Goal: Task Accomplishment & Management: Use online tool/utility

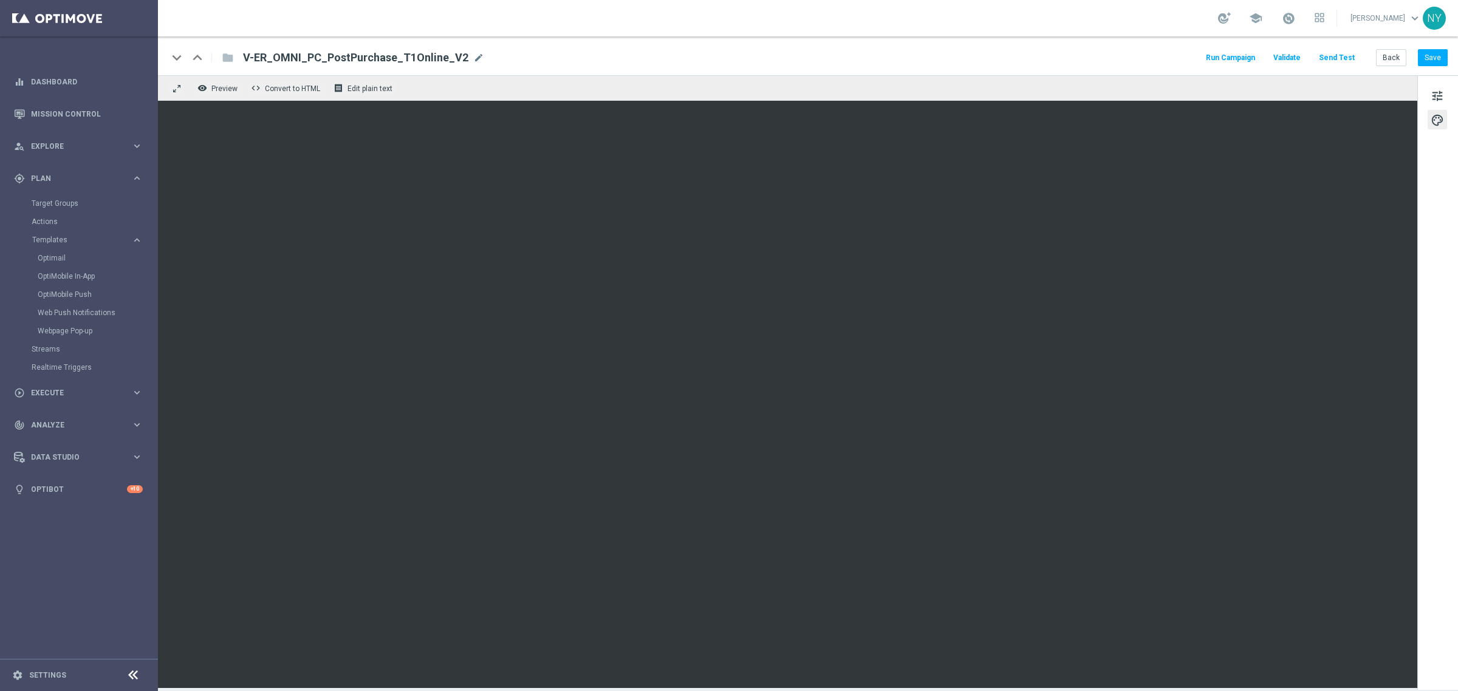
click at [1338, 55] on button "Send Test" at bounding box center [1336, 58] width 39 height 16
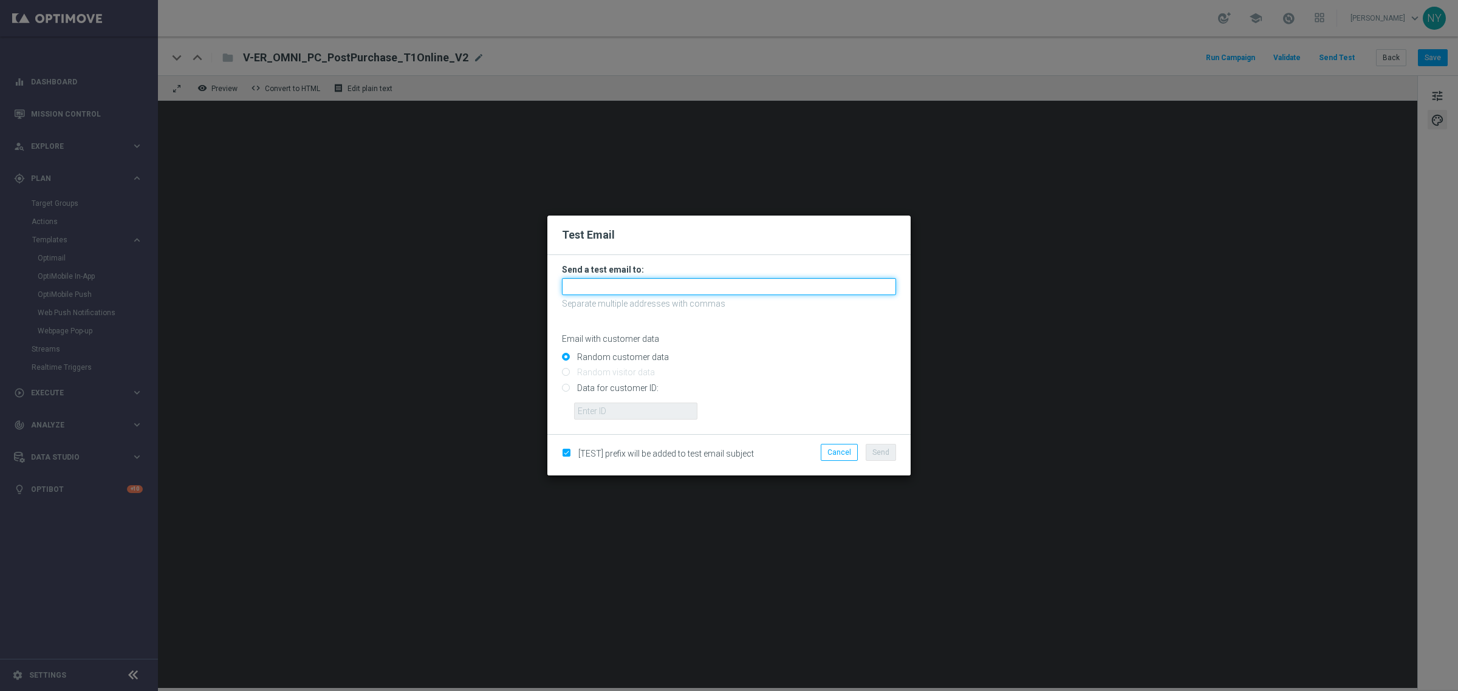
click at [583, 284] on input "text" at bounding box center [729, 286] width 334 height 17
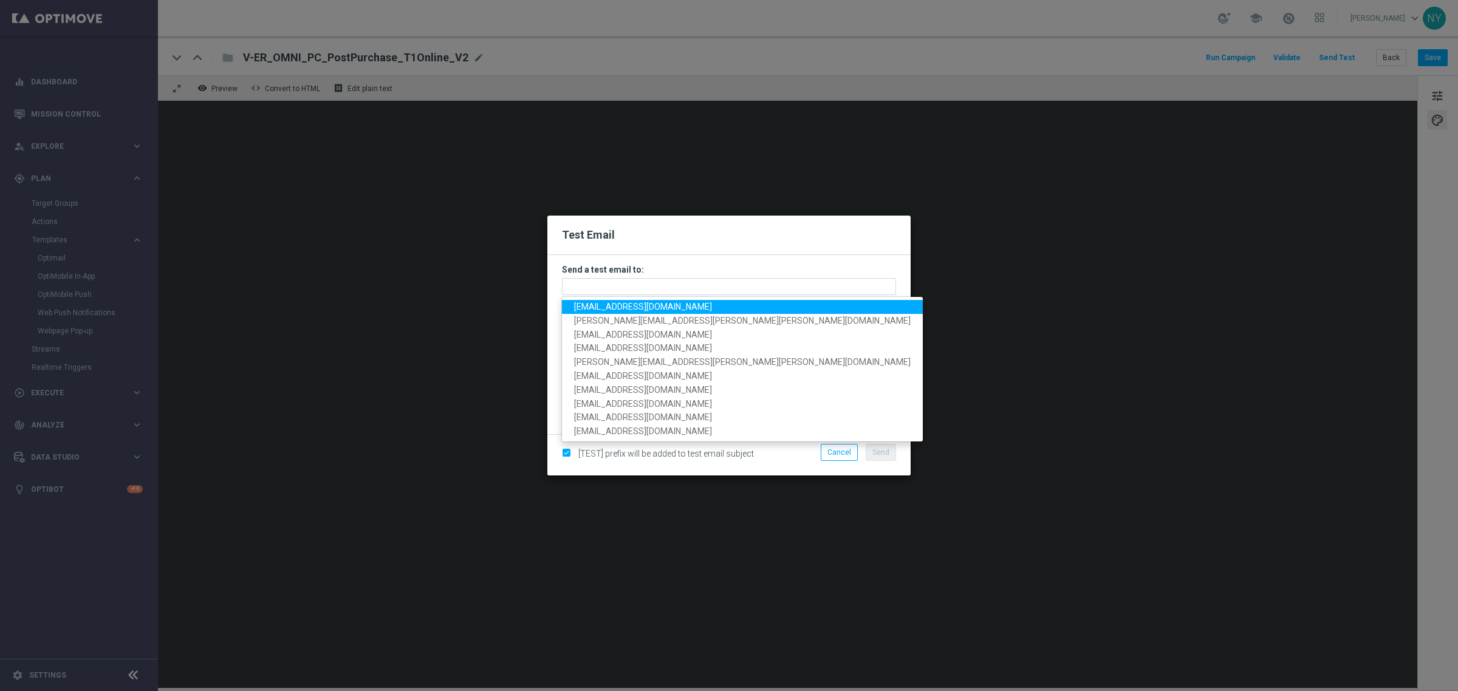
click at [597, 309] on span "[EMAIL_ADDRESS][DOMAIN_NAME]" at bounding box center [643, 307] width 138 height 10
type input "[EMAIL_ADDRESS][DOMAIN_NAME]"
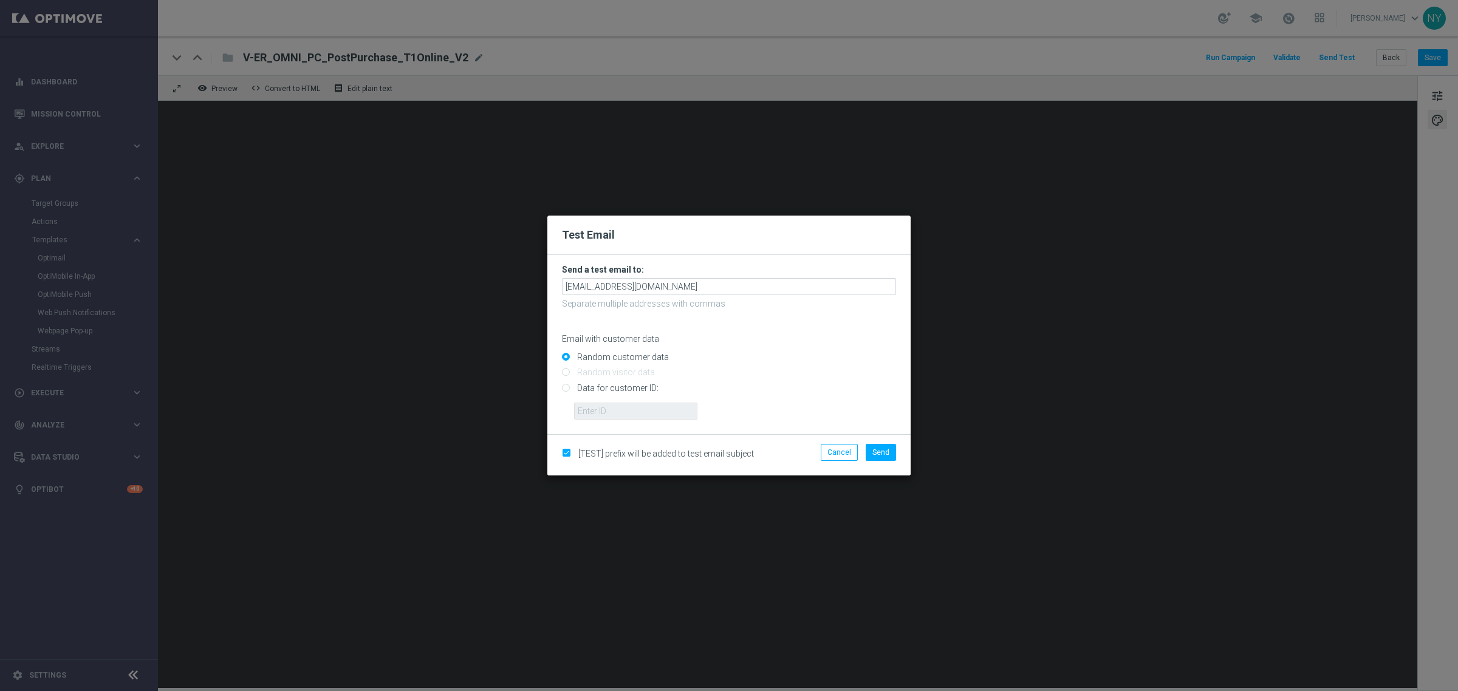
click at [565, 389] on input "Data for customer ID:" at bounding box center [729, 393] width 334 height 17
radio input "true"
click at [586, 414] on input "text" at bounding box center [635, 411] width 123 height 17
click at [603, 412] on input "text" at bounding box center [635, 411] width 123 height 17
paste input "10000006208"
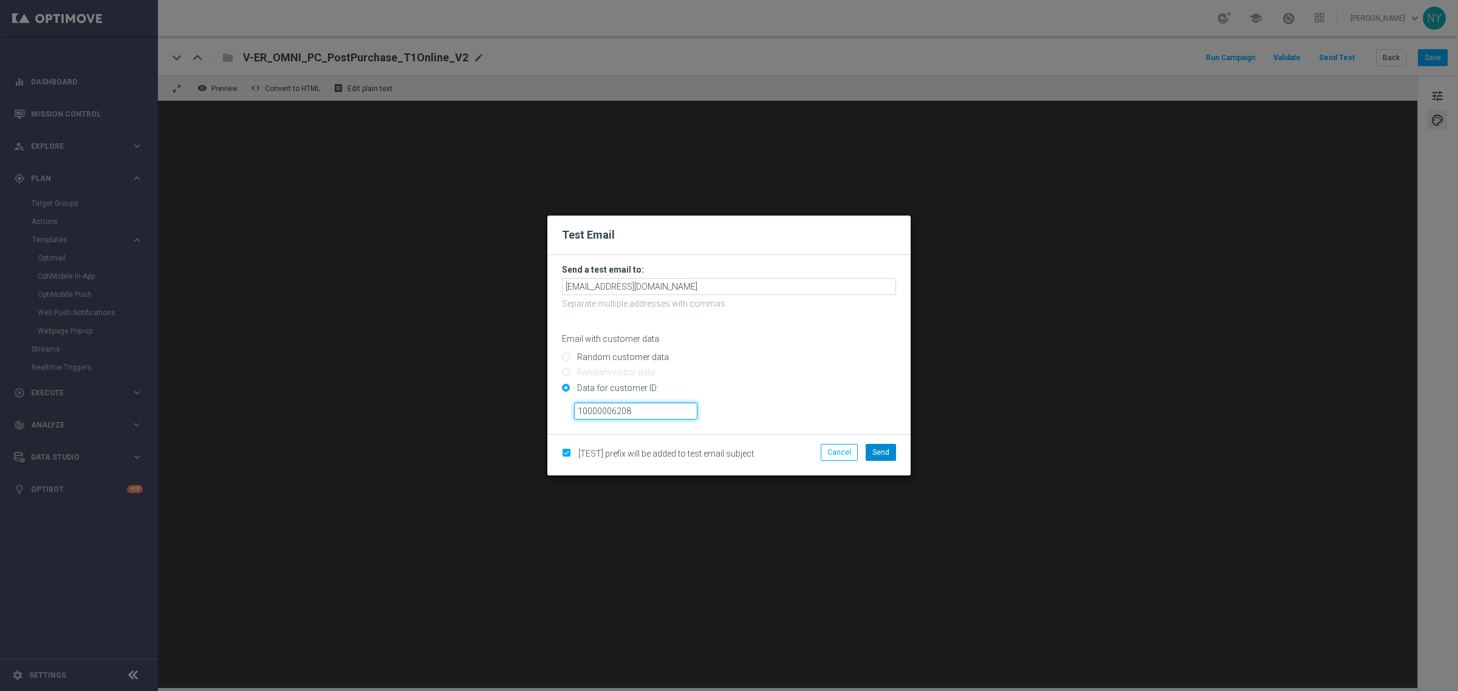
type input "10000006208"
click at [878, 453] on span "Send" at bounding box center [880, 452] width 17 height 9
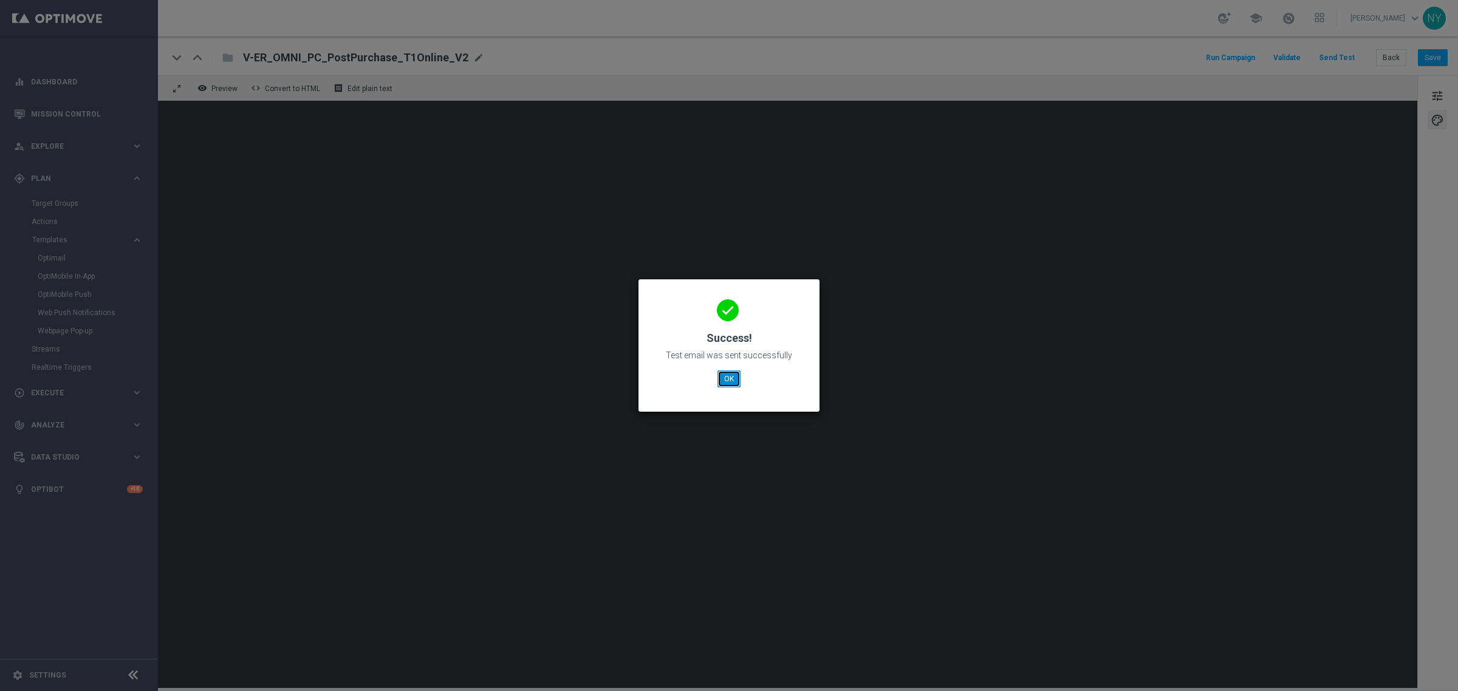
click at [724, 381] on button "OK" at bounding box center [729, 379] width 23 height 17
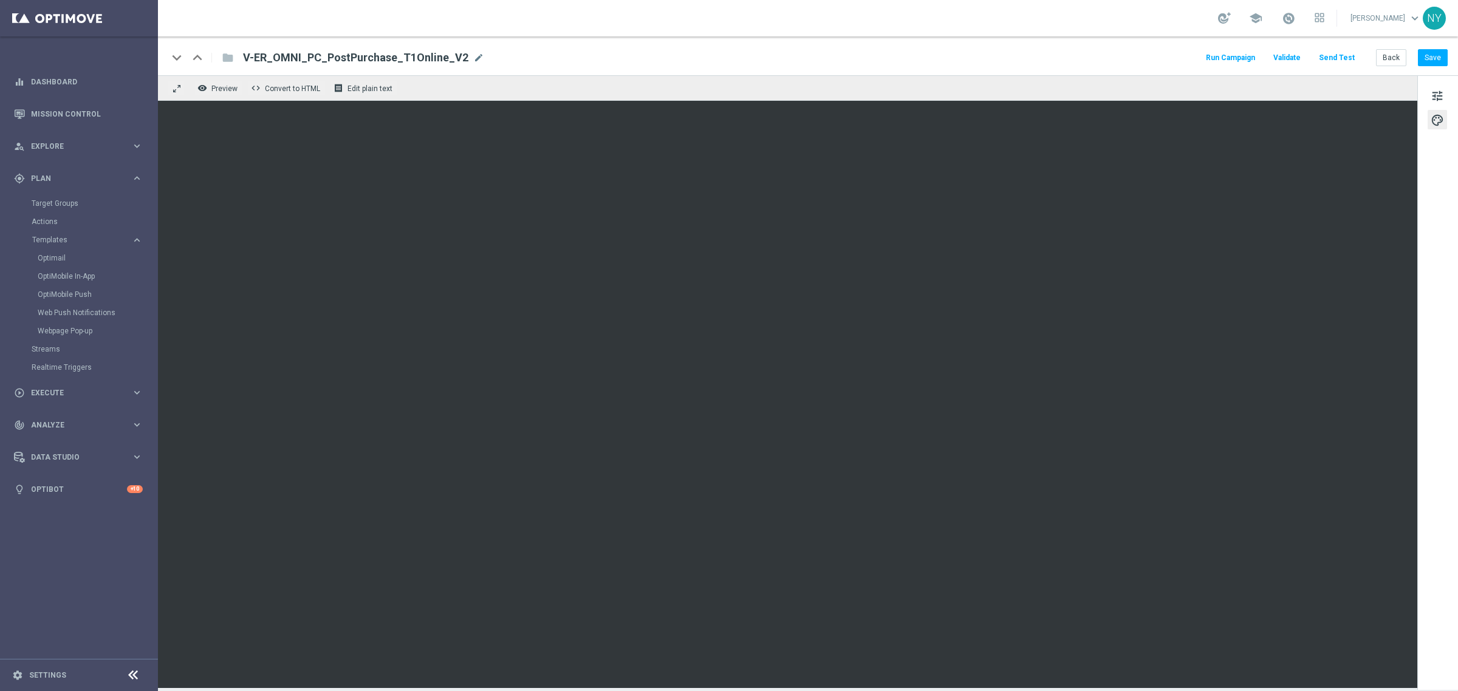
click at [1334, 58] on button "Send Test" at bounding box center [1336, 58] width 39 height 16
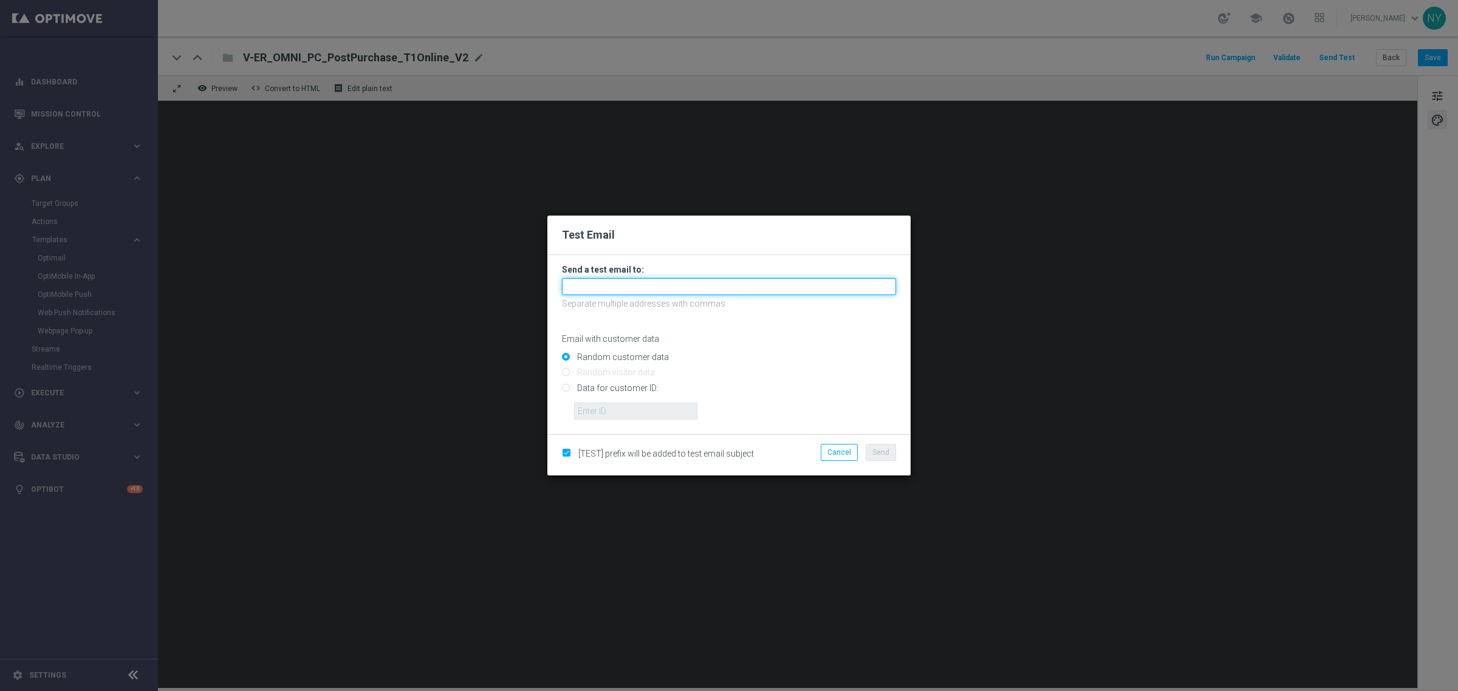
click at [612, 293] on input "text" at bounding box center [729, 286] width 334 height 17
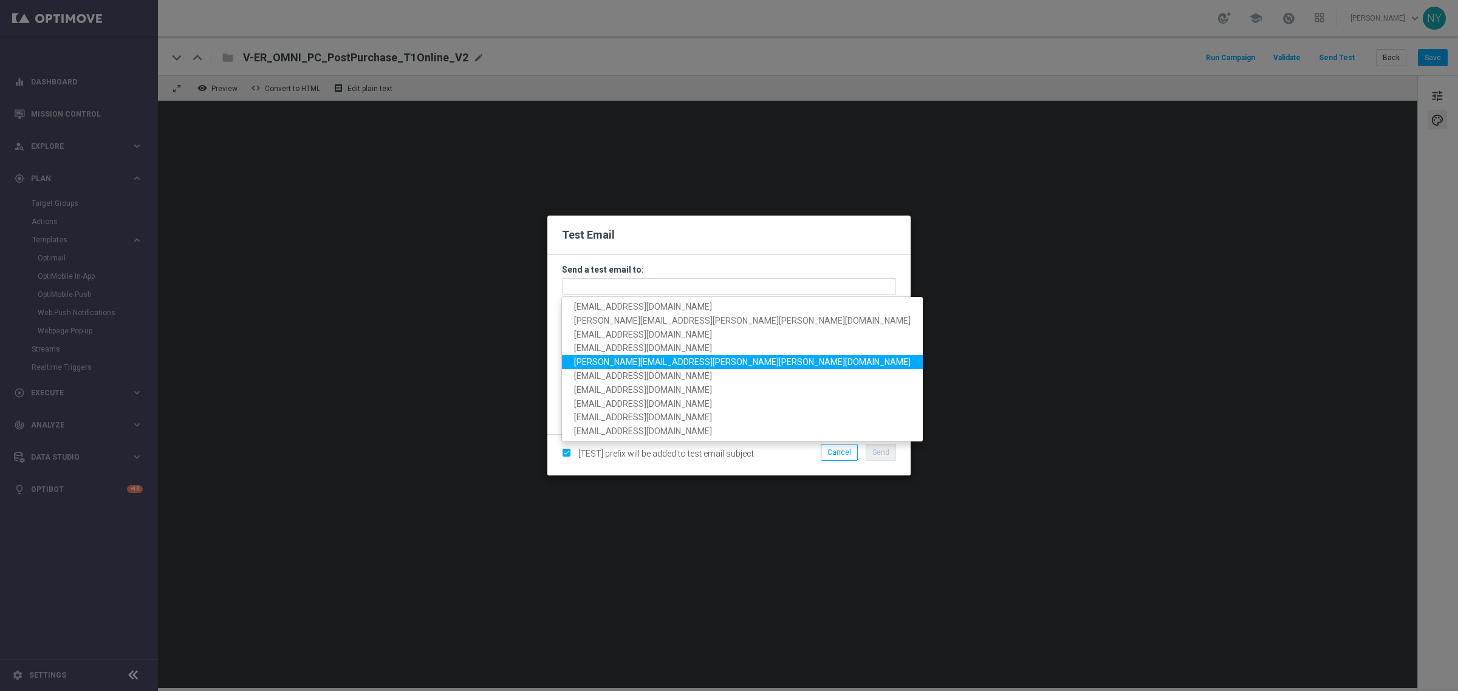
click at [623, 362] on span "[PERSON_NAME][EMAIL_ADDRESS][PERSON_NAME][PERSON_NAME][DOMAIN_NAME]" at bounding box center [742, 362] width 337 height 10
type input "[PERSON_NAME][EMAIL_ADDRESS][PERSON_NAME][PERSON_NAME][DOMAIN_NAME]"
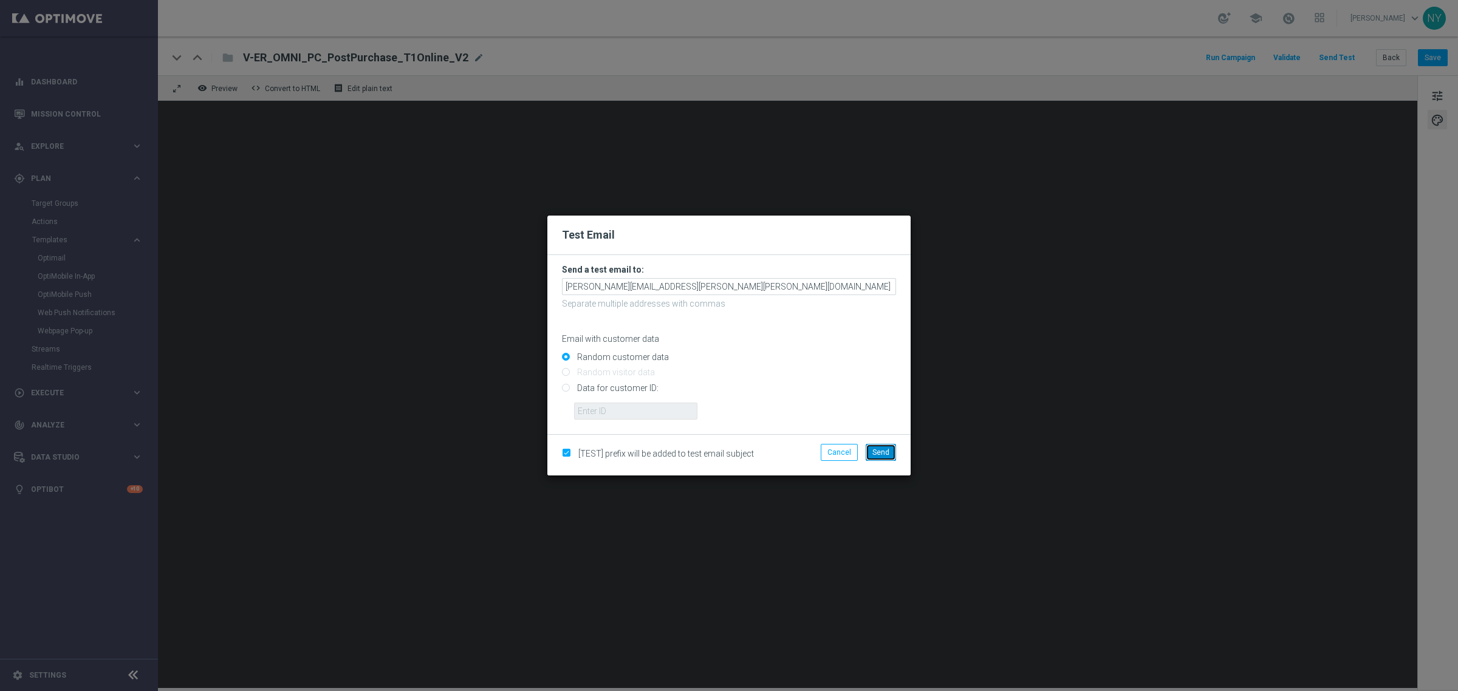
click at [870, 451] on button "Send" at bounding box center [881, 452] width 30 height 17
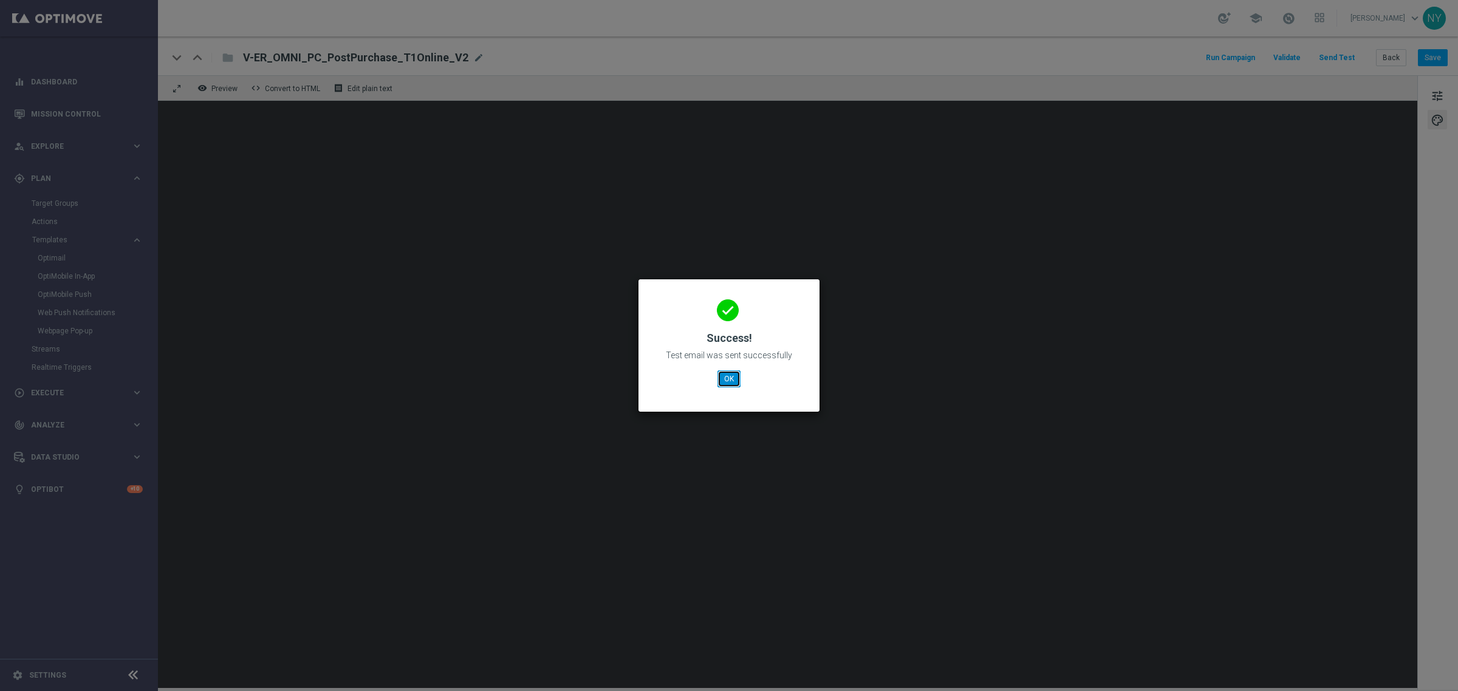
click at [724, 377] on button "OK" at bounding box center [729, 379] width 23 height 17
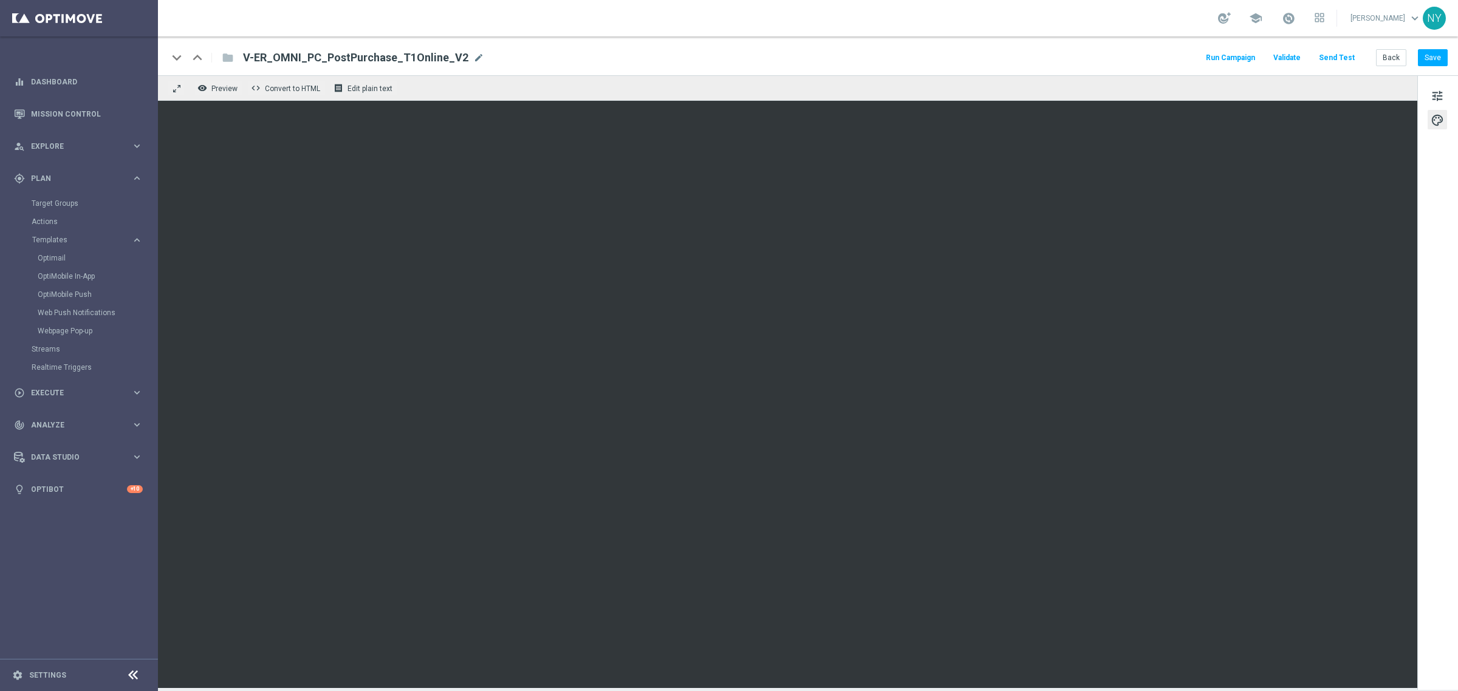
click at [1338, 57] on button "Send Test" at bounding box center [1336, 58] width 39 height 16
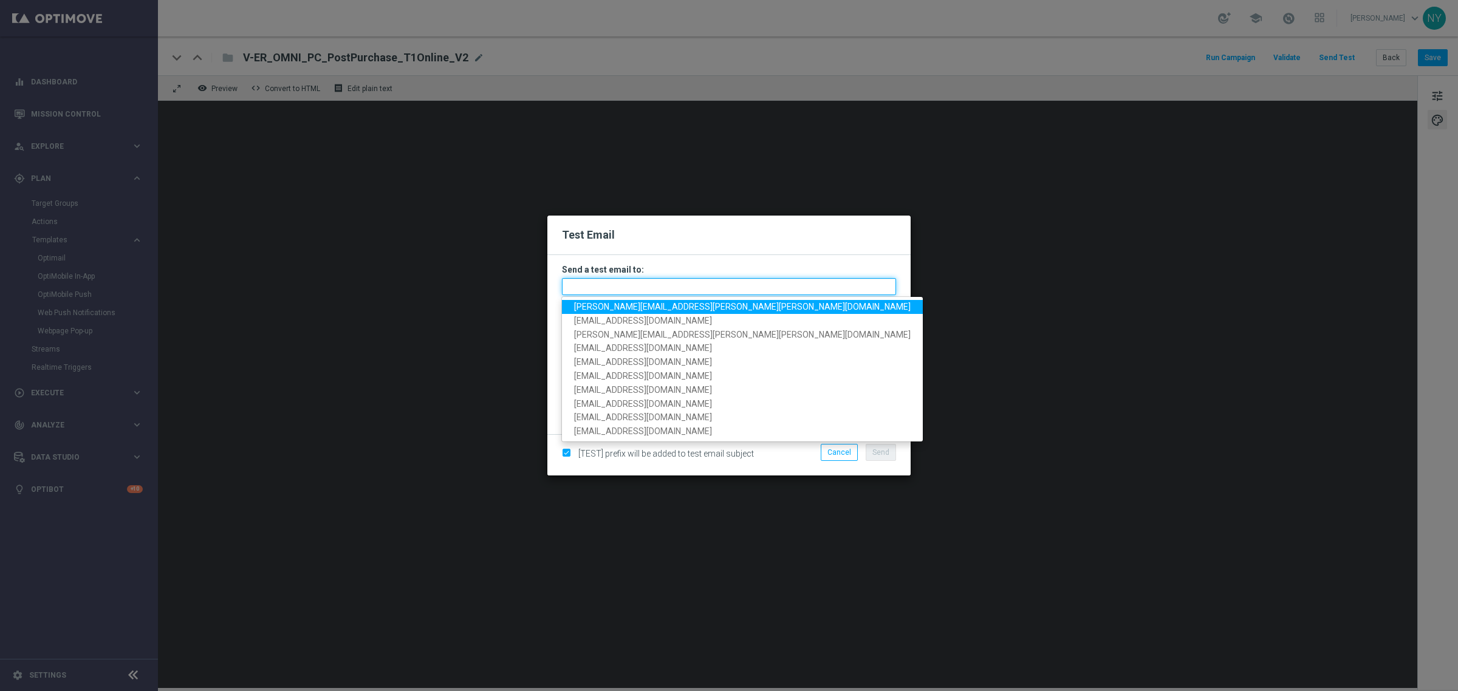
click at [612, 292] on input "text" at bounding box center [729, 286] width 334 height 17
click at [614, 284] on input "text" at bounding box center [729, 286] width 334 height 17
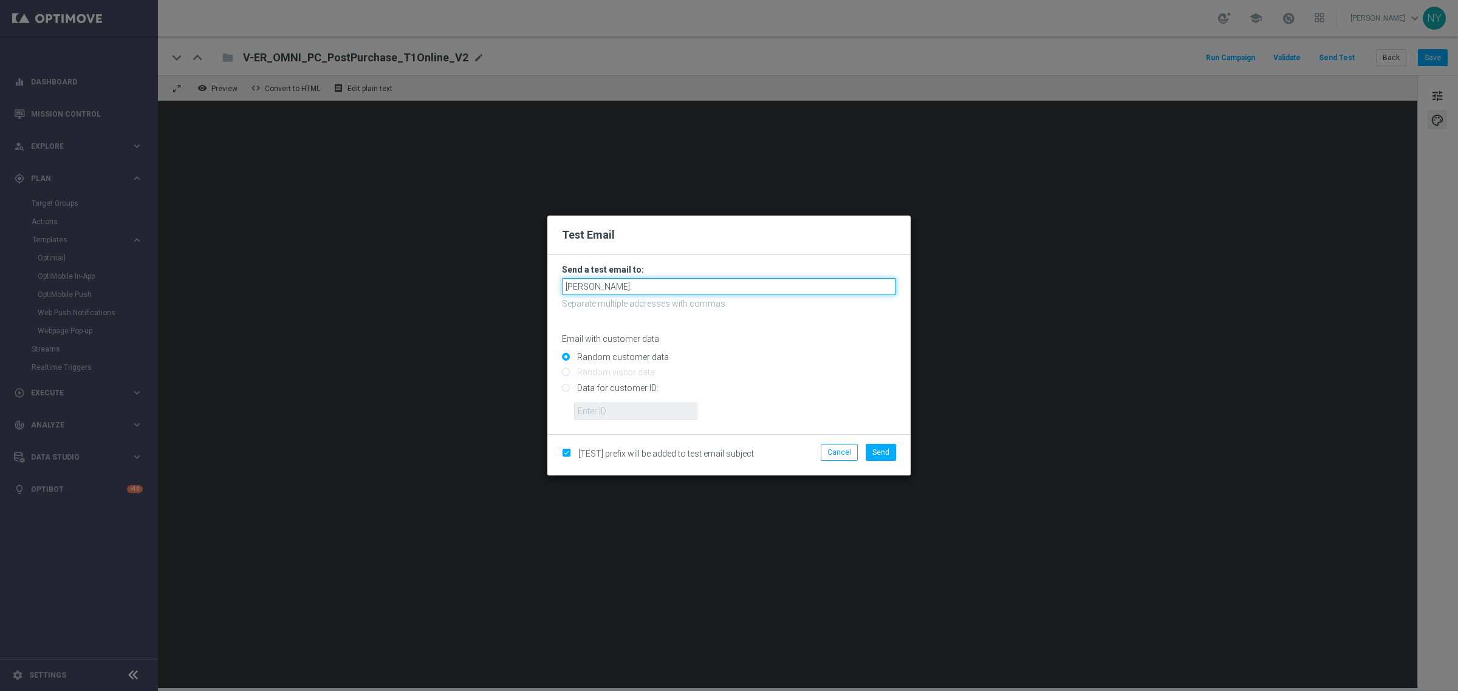
drag, startPoint x: 595, startPoint y: 292, endPoint x: 418, endPoint y: 267, distance: 179.1
click at [418, 267] on modal-container "Test Email Send a test email to: rachel. Separate multiple addresses with comma…" at bounding box center [729, 345] width 1458 height 691
paste input "kampersal@staples.com"
type input "rachel.kampersal@staples.com"
click at [565, 386] on input "Data for customer ID:" at bounding box center [729, 393] width 334 height 17
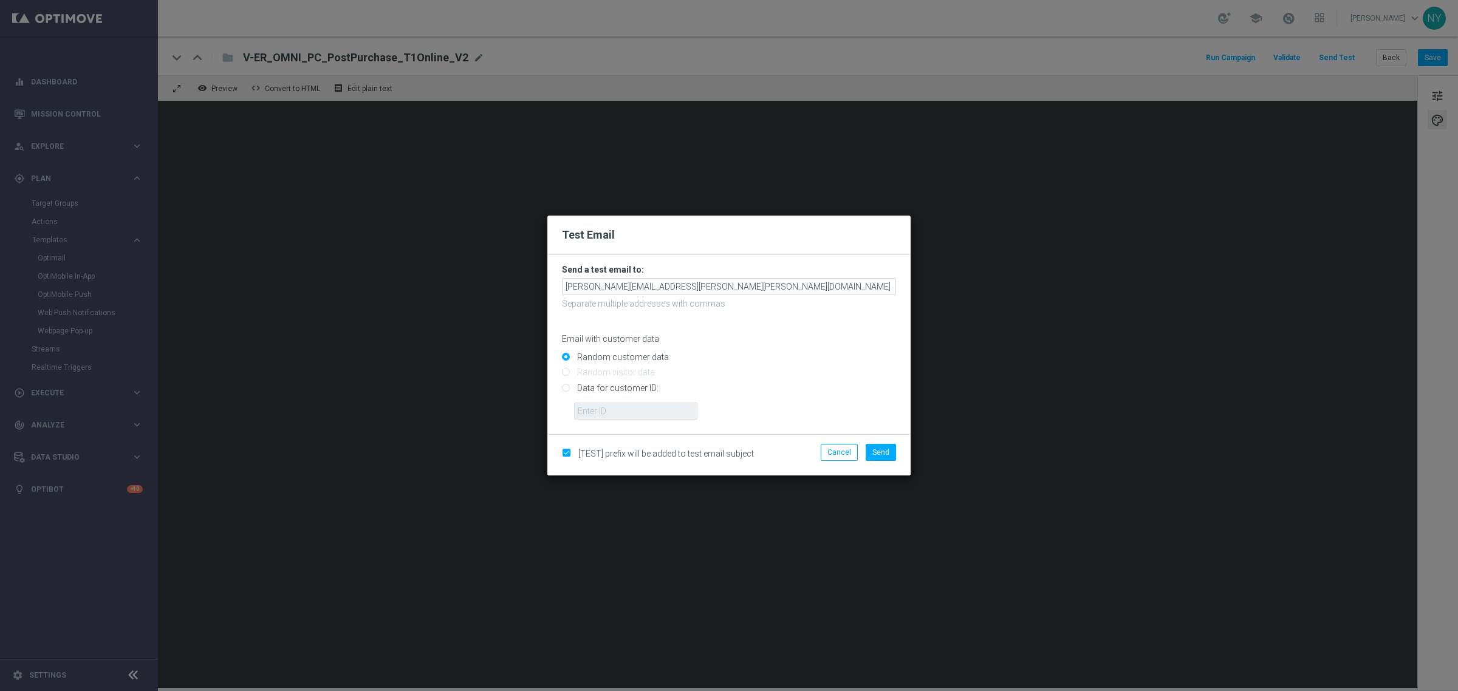
radio input "true"
click at [608, 415] on input "text" at bounding box center [635, 411] width 123 height 17
paste input "10000006208"
type input "10000006208"
click at [879, 457] on button "Send" at bounding box center [881, 452] width 30 height 17
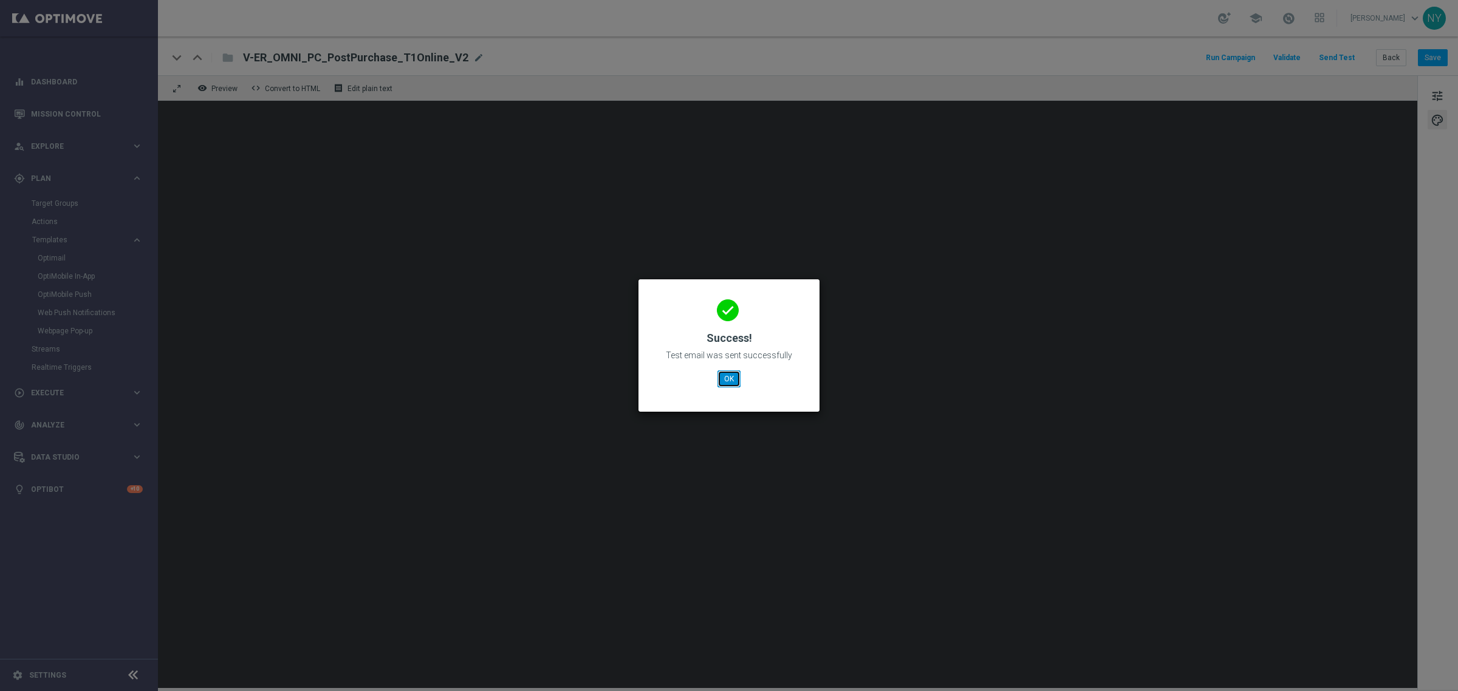
click at [730, 380] on button "OK" at bounding box center [729, 379] width 23 height 17
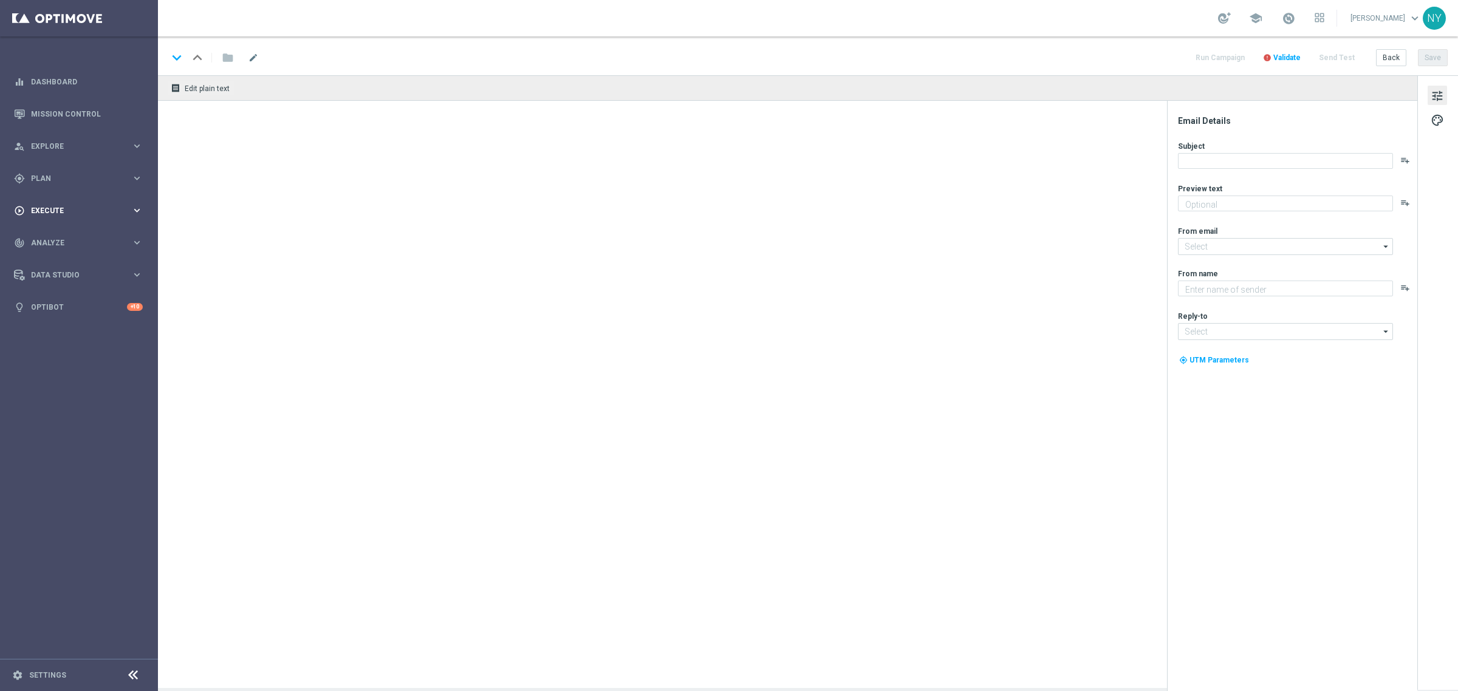
type textarea "Your new PC may be incomplete without these."
type textarea "Staples"
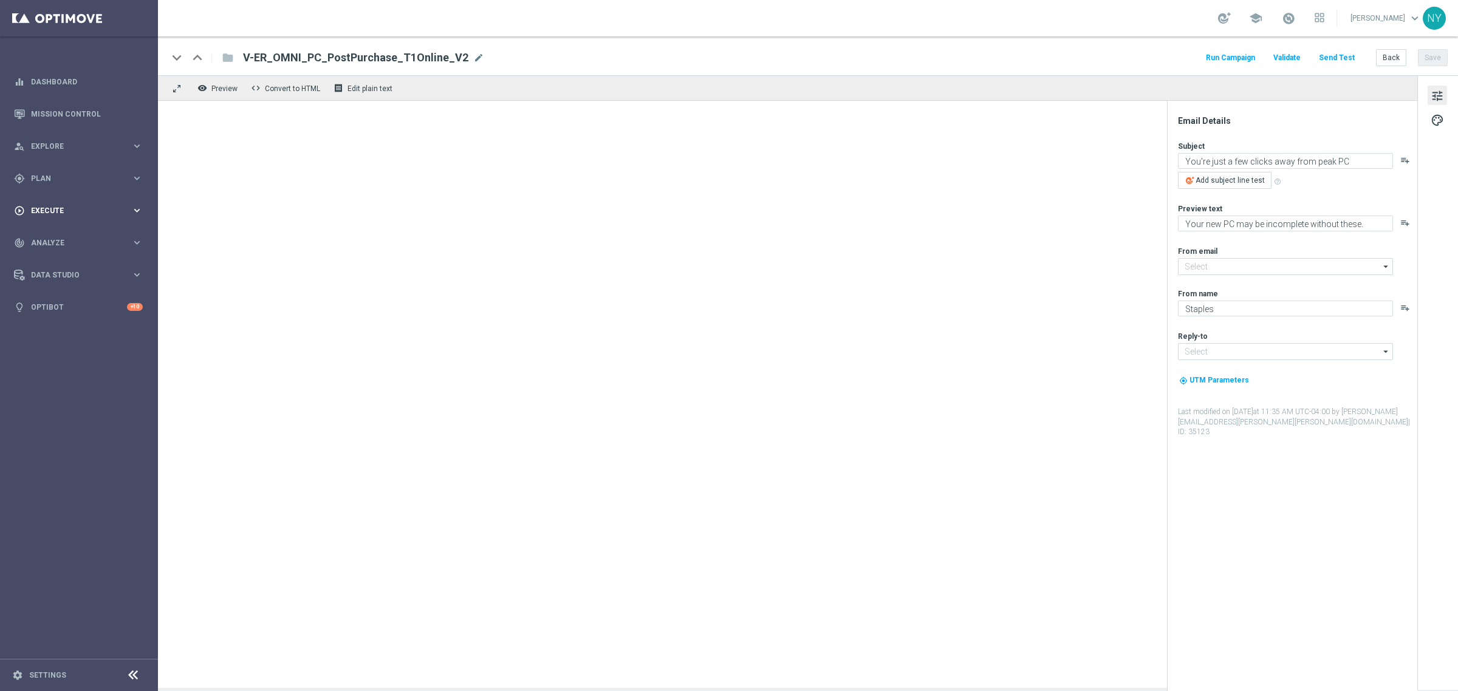
type input "[EMAIL_ADDRESS][DOMAIN_NAME]"
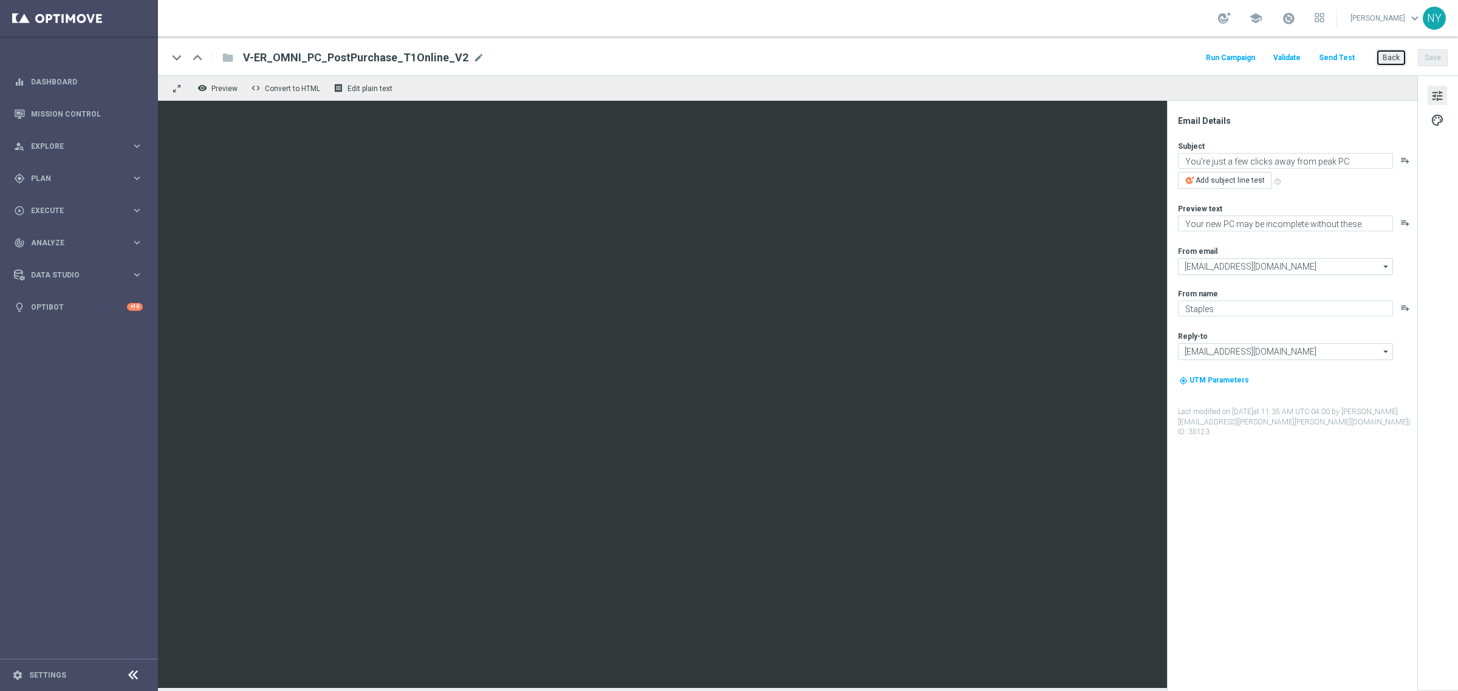
drag, startPoint x: 1381, startPoint y: 52, endPoint x: 997, endPoint y: 33, distance: 384.5
click at [1381, 52] on button "Back" at bounding box center [1391, 57] width 30 height 17
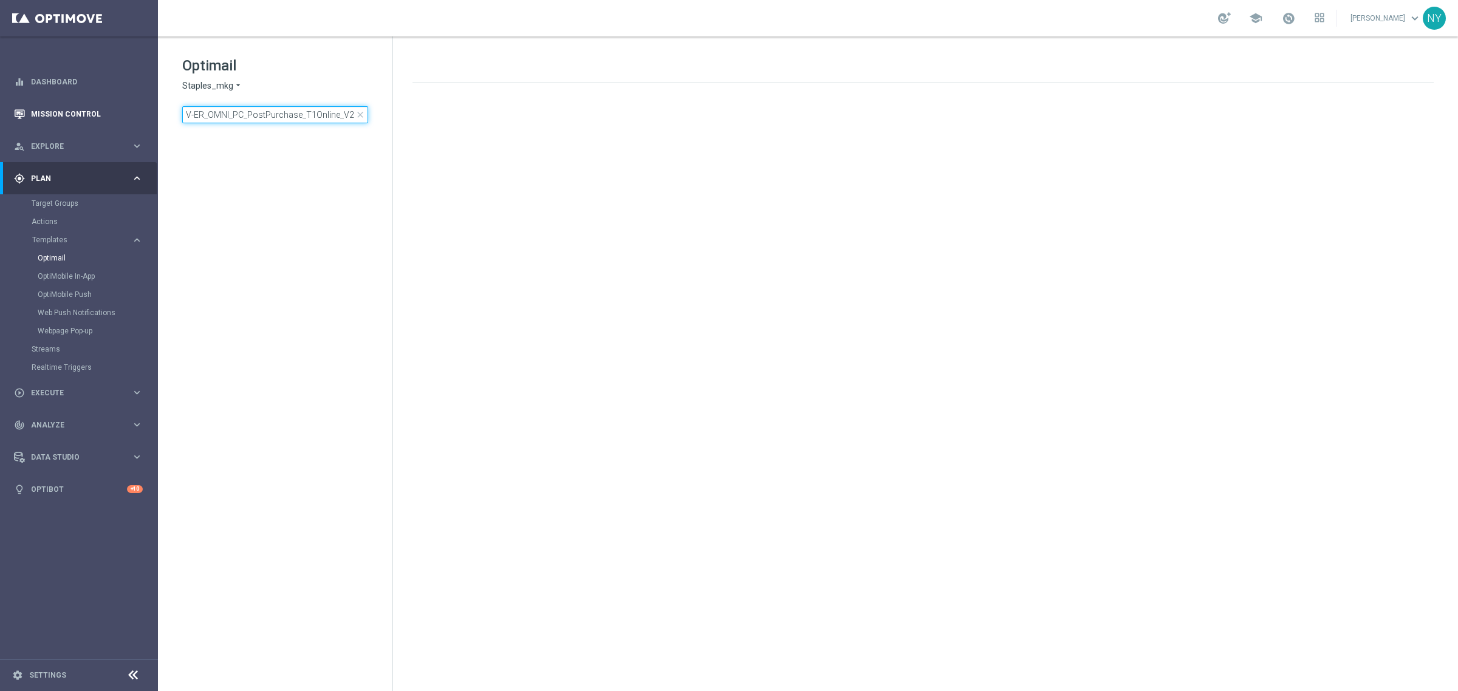
drag, startPoint x: 353, startPoint y: 114, endPoint x: 22, endPoint y: 108, distance: 331.2
click at [22, 108] on main "equalizer Dashboard Mission Control" at bounding box center [729, 345] width 1458 height 691
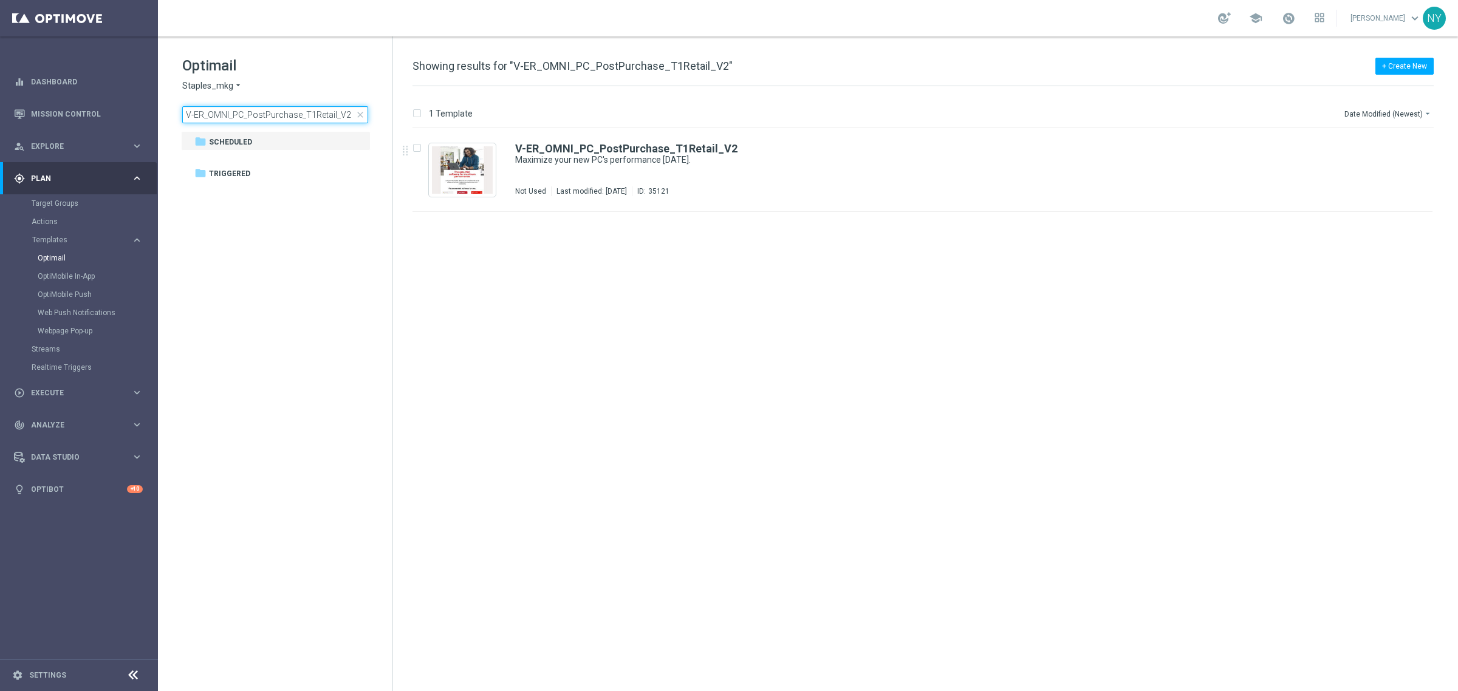
type input "V-ER_OMNI_PC_PostPurchase_T1Retail_V2"
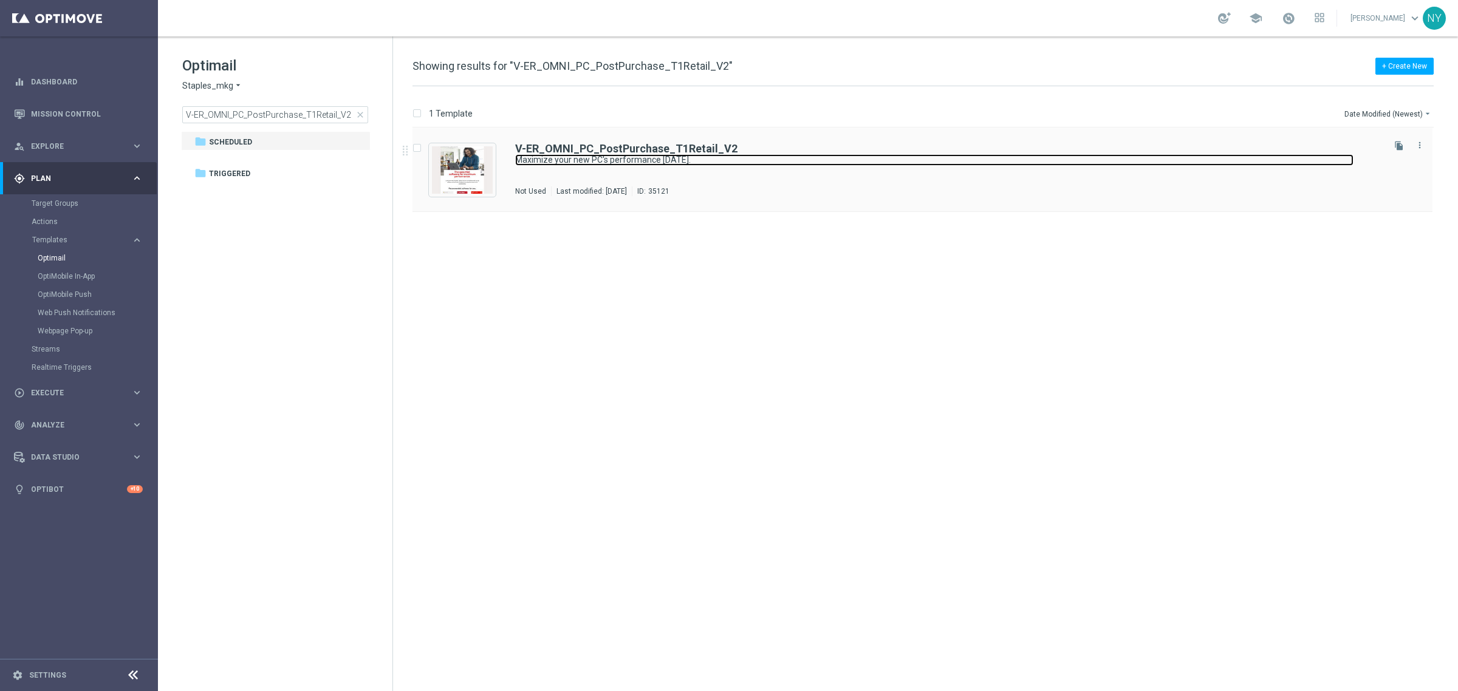
click at [614, 160] on link "Maximize your new PC's performance today." at bounding box center [934, 160] width 838 height 12
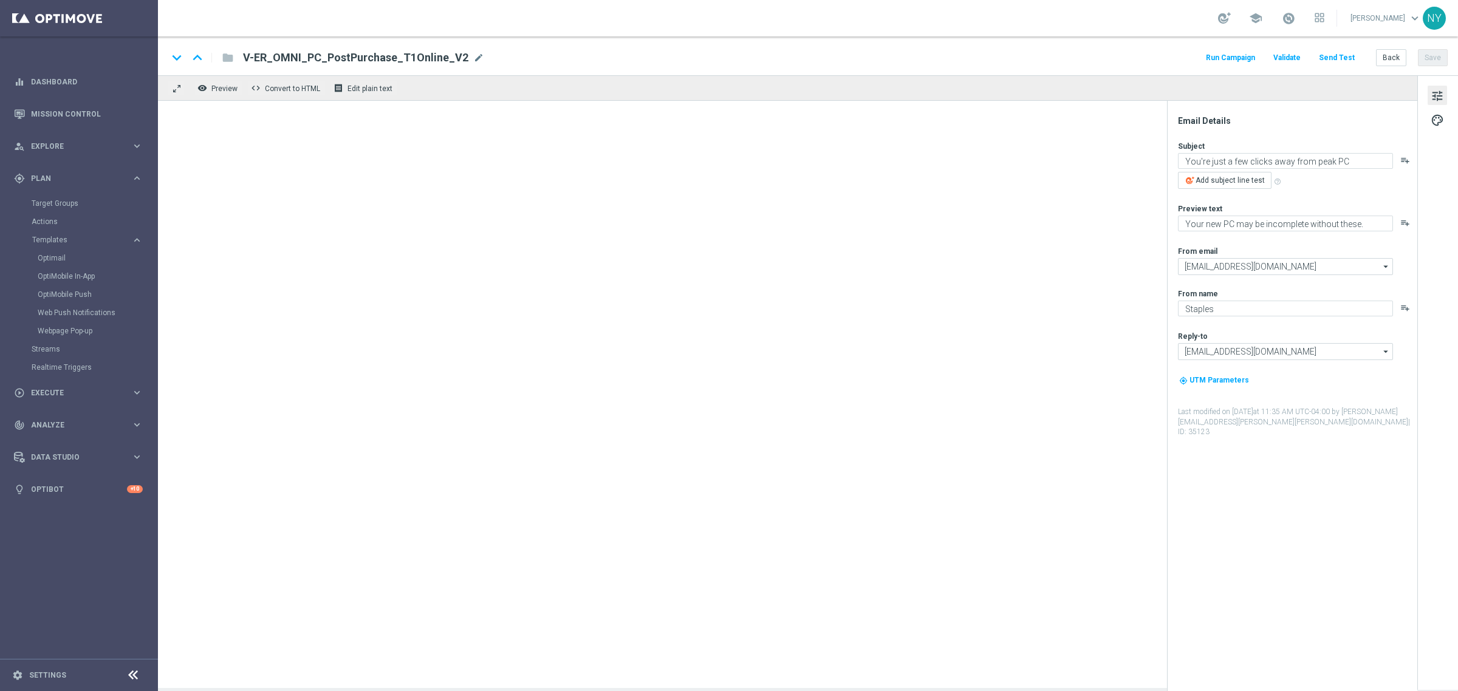
type textarea "Maximize your new PC's performance today."
type textarea "Your upgrades are inside."
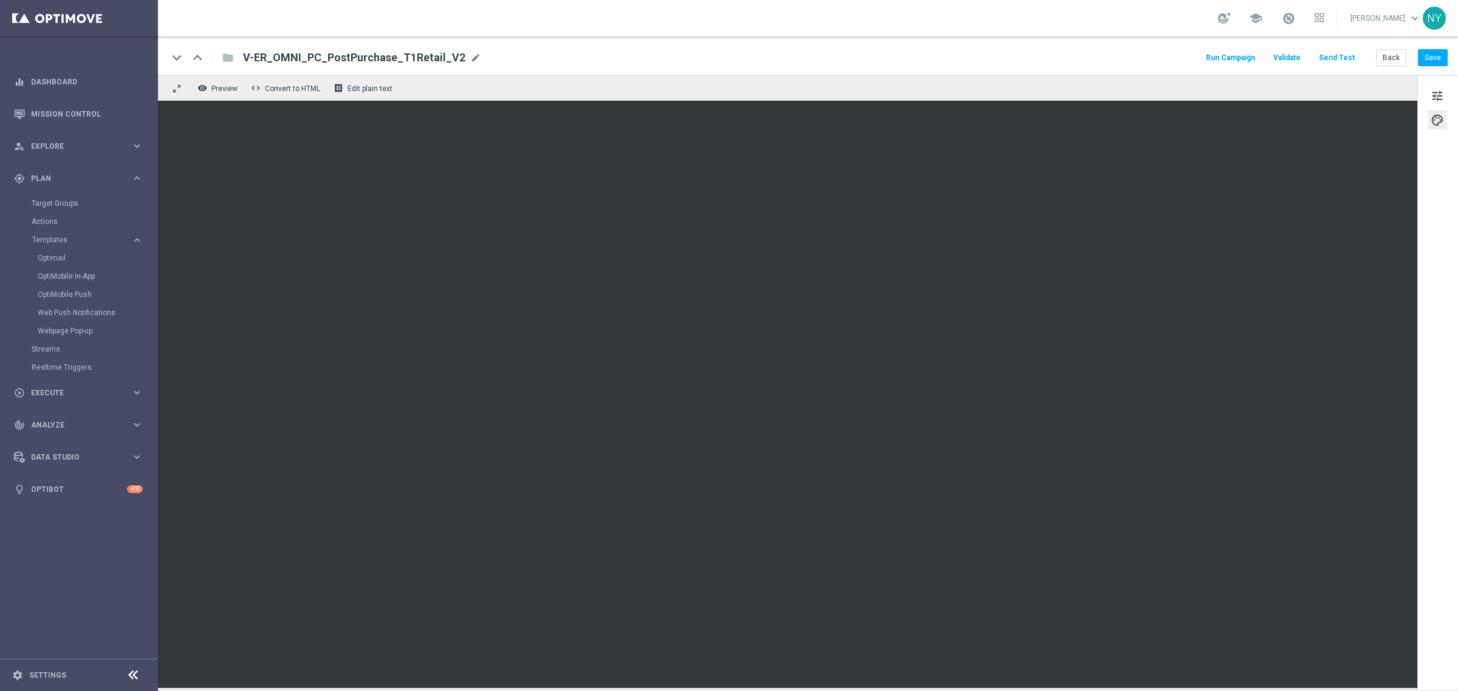
click at [1328, 55] on button "Send Test" at bounding box center [1336, 58] width 39 height 16
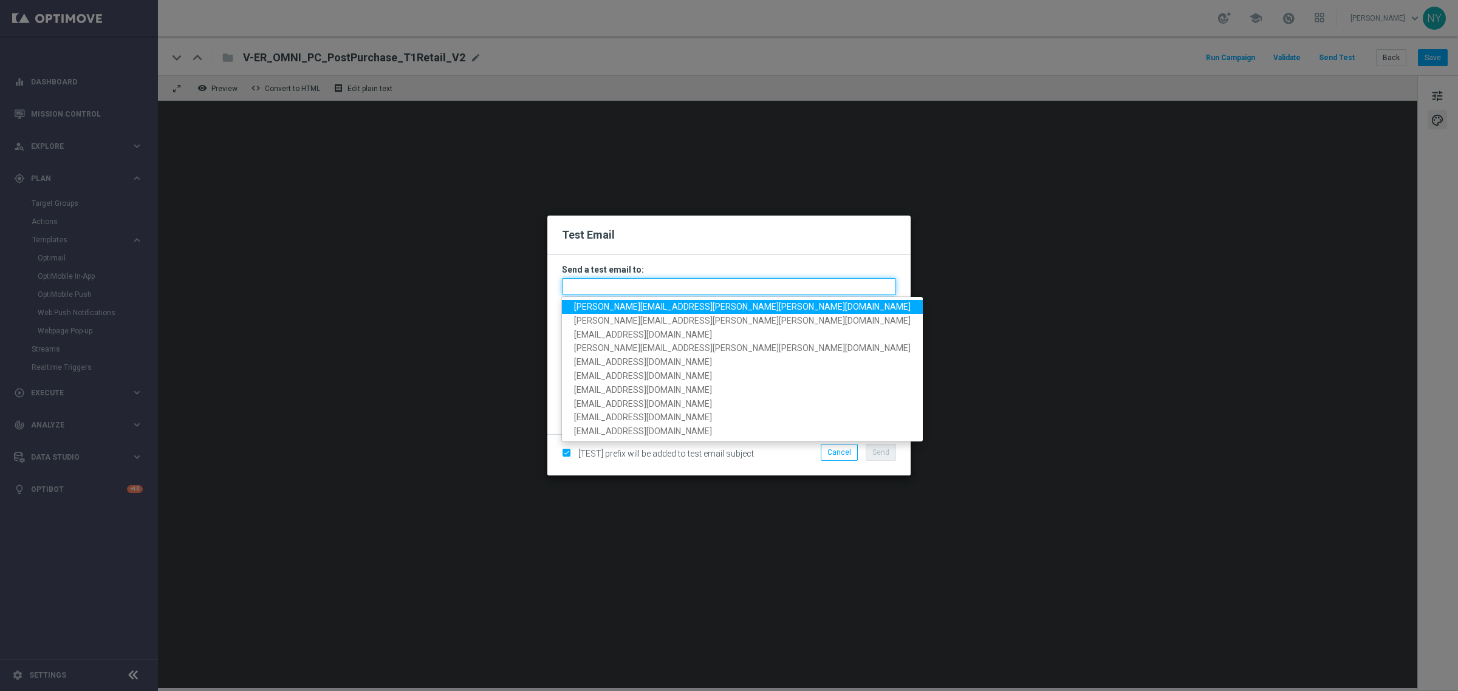
click at [584, 290] on input "text" at bounding box center [729, 286] width 334 height 17
click at [584, 307] on span "[PERSON_NAME][EMAIL_ADDRESS][PERSON_NAME][PERSON_NAME][DOMAIN_NAME]" at bounding box center [742, 307] width 337 height 10
type input "[PERSON_NAME][EMAIL_ADDRESS][PERSON_NAME][PERSON_NAME][DOMAIN_NAME]"
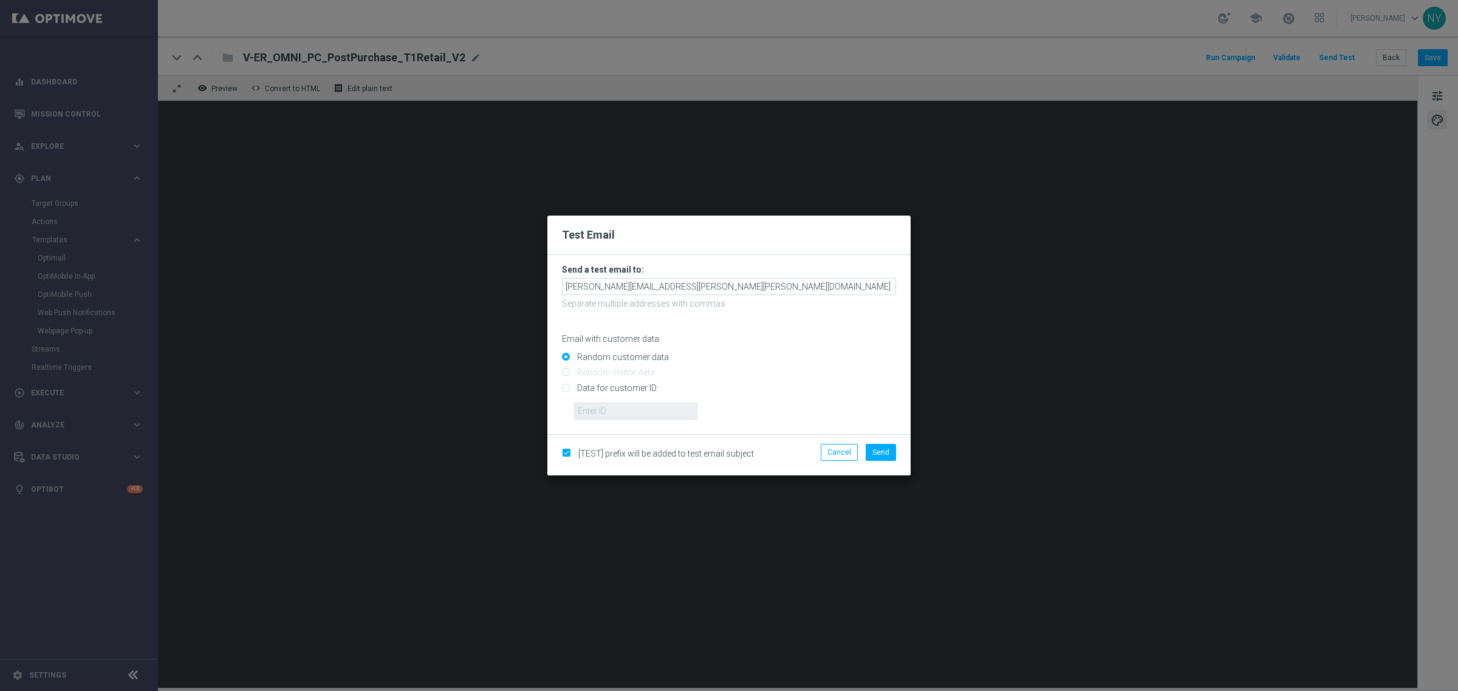
click at [564, 386] on input "Data for customer ID:" at bounding box center [729, 393] width 334 height 17
radio input "true"
click at [595, 410] on input "text" at bounding box center [635, 411] width 123 height 17
click at [591, 411] on input "text" at bounding box center [635, 411] width 123 height 17
paste input "10000006208"
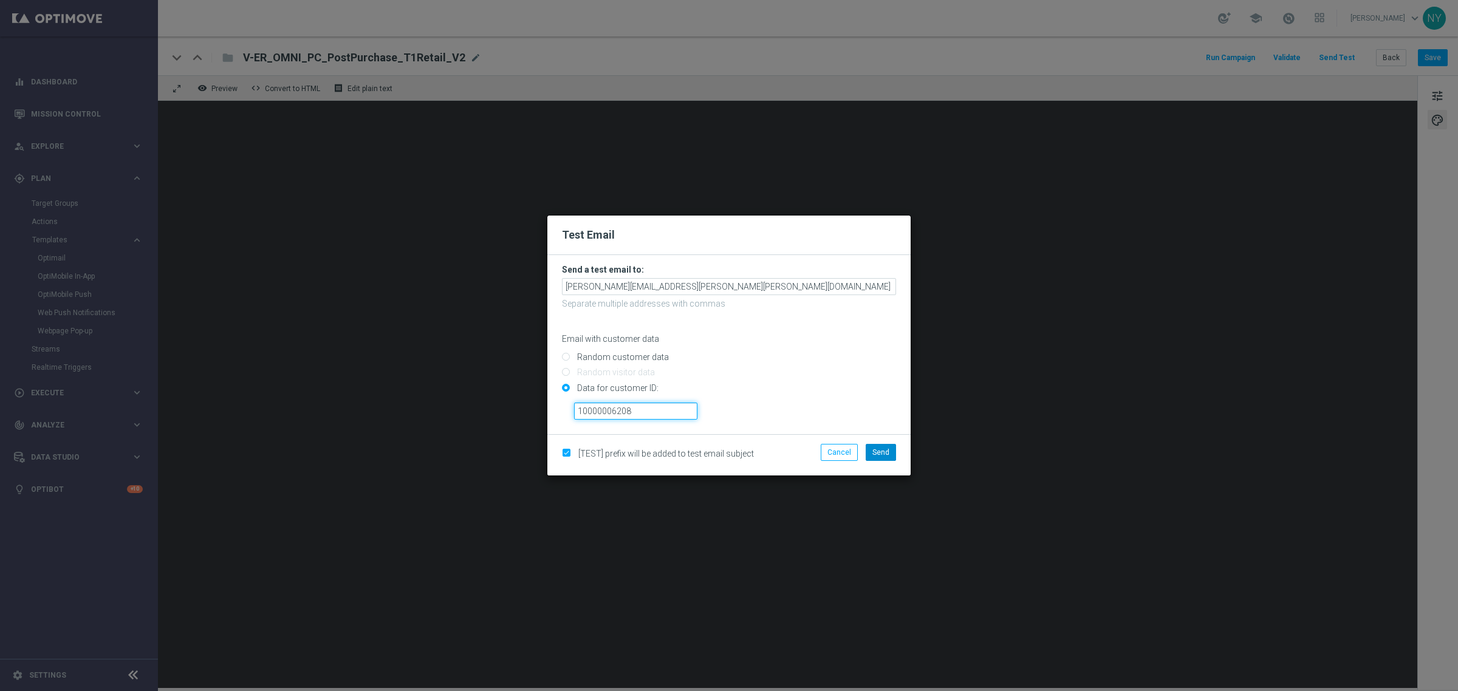
type input "10000006208"
click at [883, 453] on span "Send" at bounding box center [880, 452] width 17 height 9
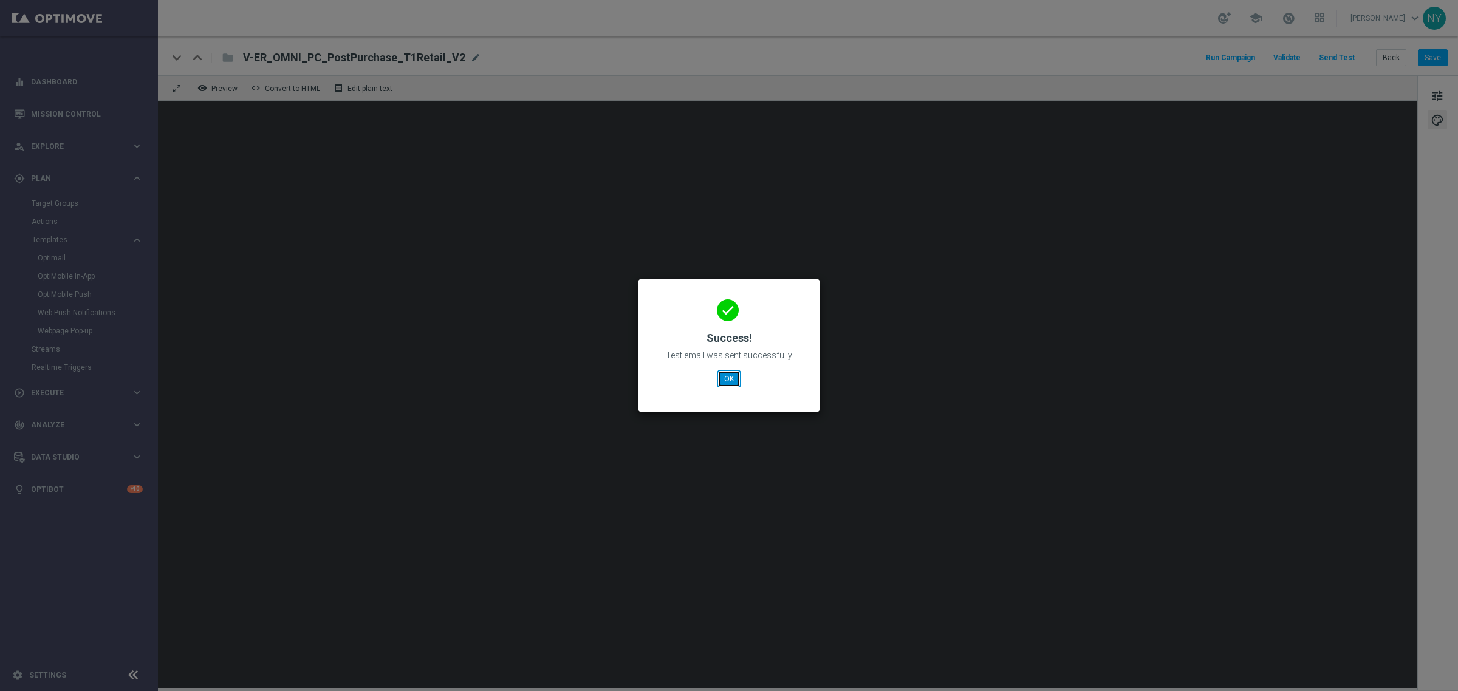
click at [737, 375] on button "OK" at bounding box center [729, 379] width 23 height 17
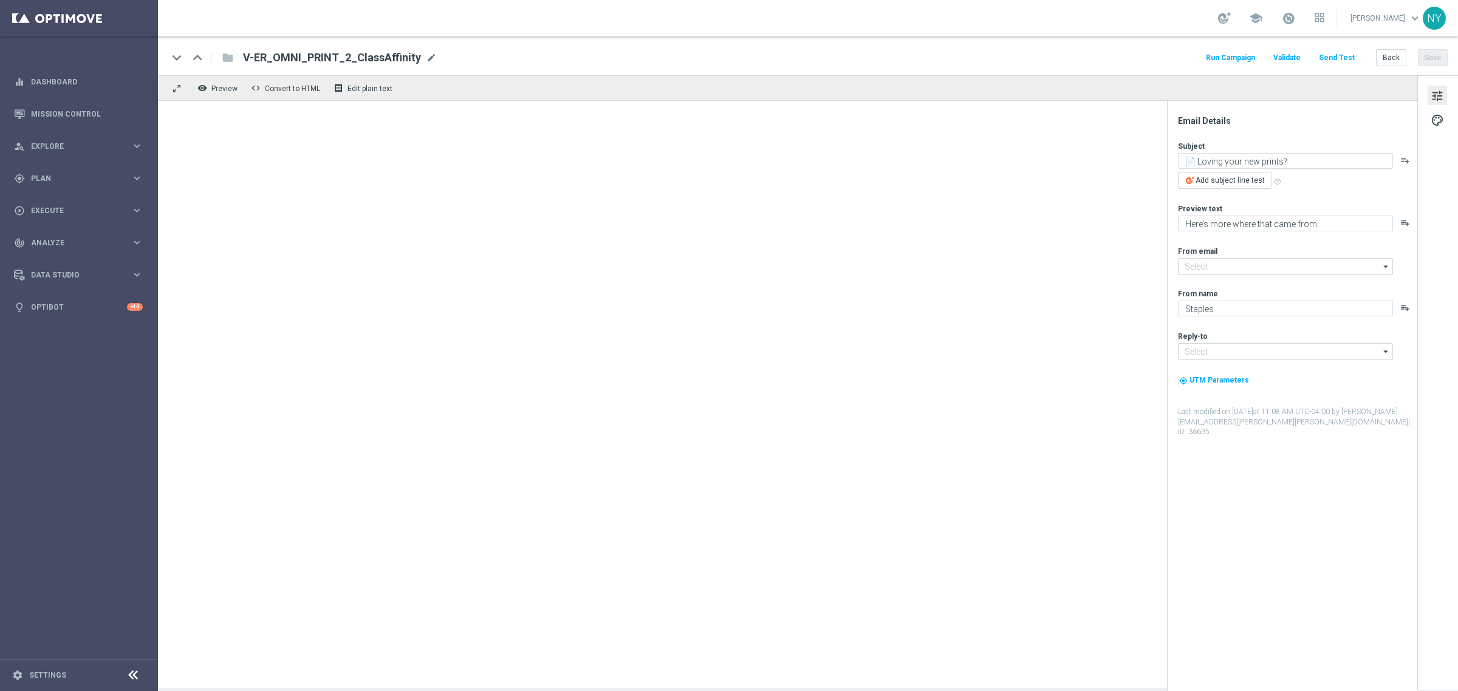
type input "[EMAIL_ADDRESS][DOMAIN_NAME]"
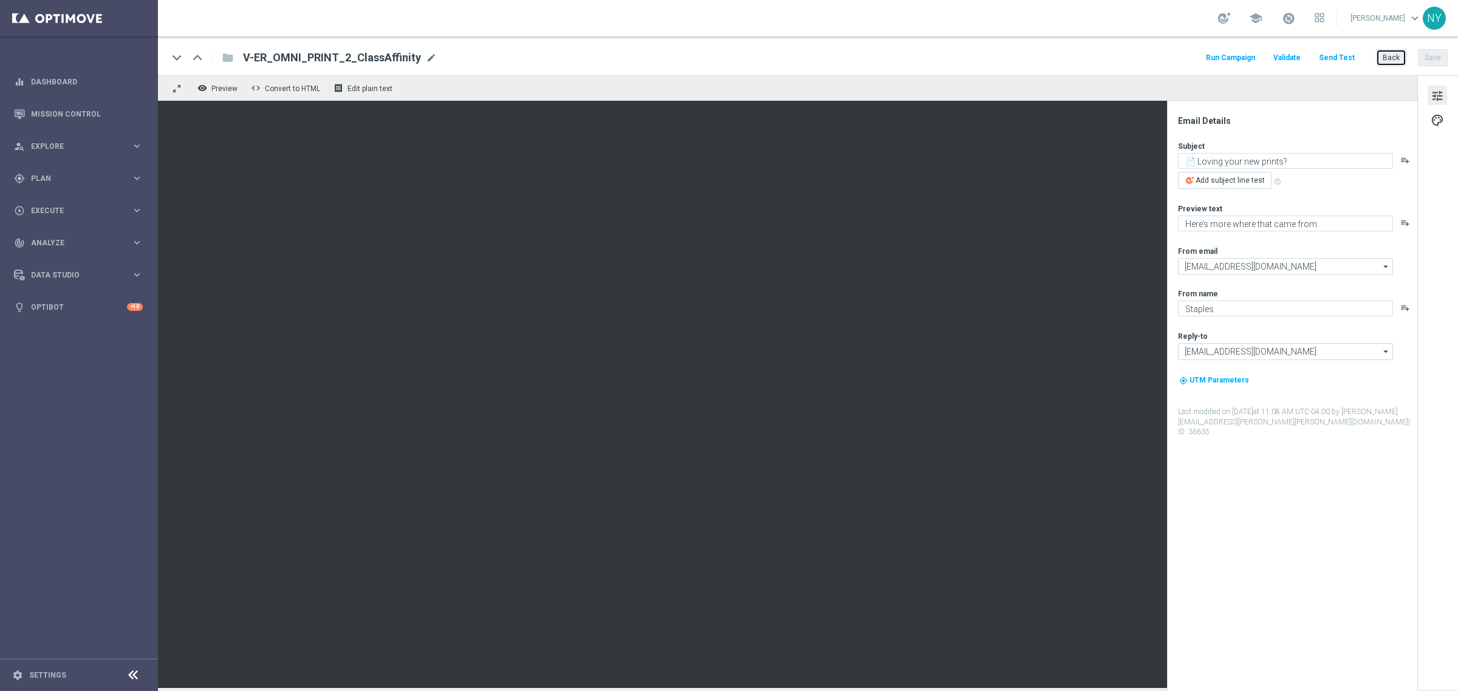
click at [1393, 56] on button "Back" at bounding box center [1391, 57] width 30 height 17
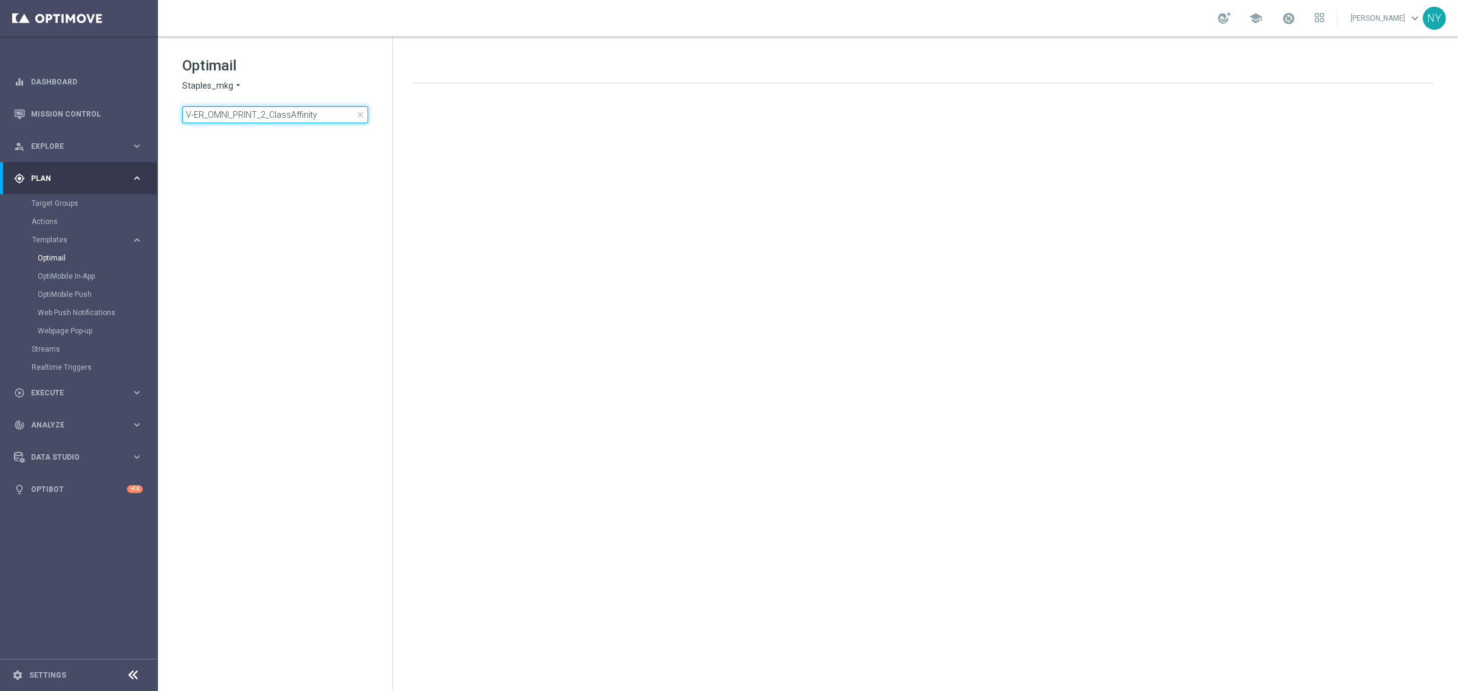
drag, startPoint x: 324, startPoint y: 117, endPoint x: -12, endPoint y: 126, distance: 336.1
click at [0, 126] on html "equalizer Dashboard Mission Control" at bounding box center [729, 345] width 1458 height 691
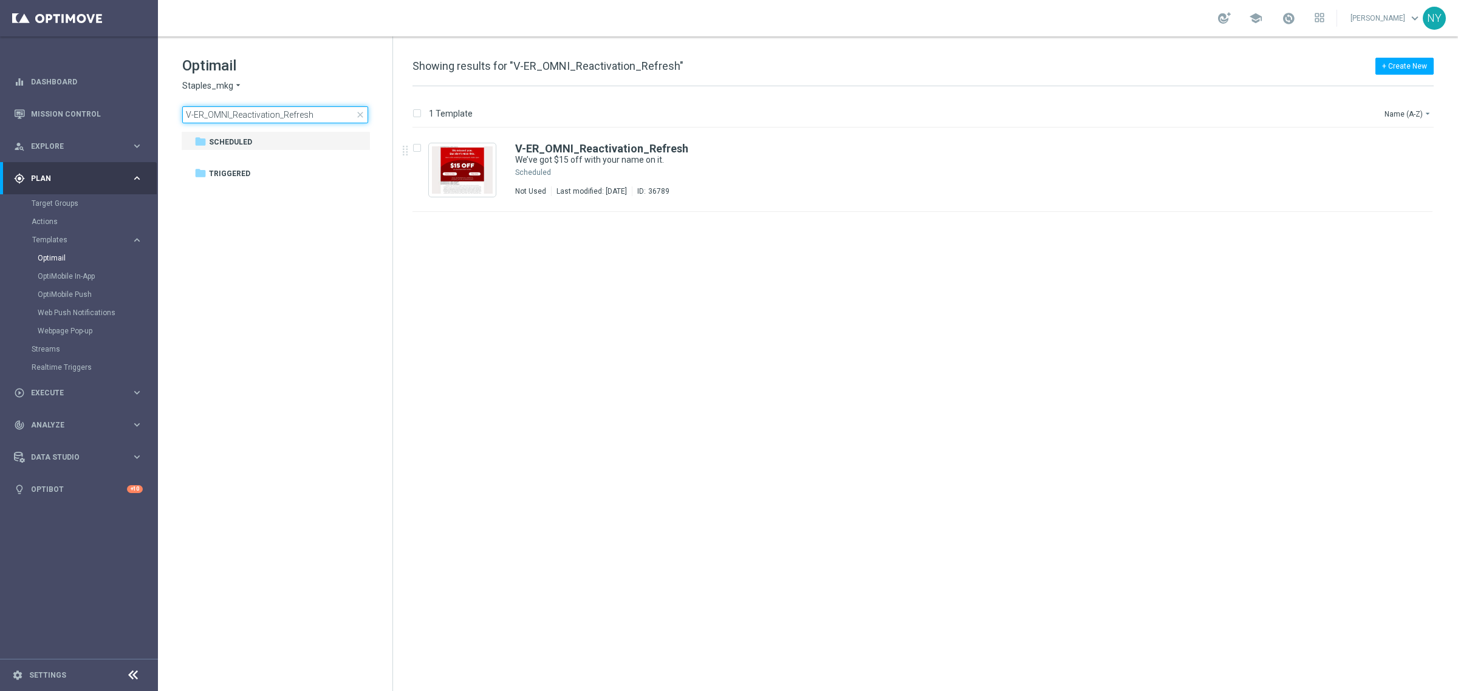
type input "V-ER_OMNI_Reactivation_Refresh"
click at [358, 112] on span "close" at bounding box center [360, 115] width 10 height 10
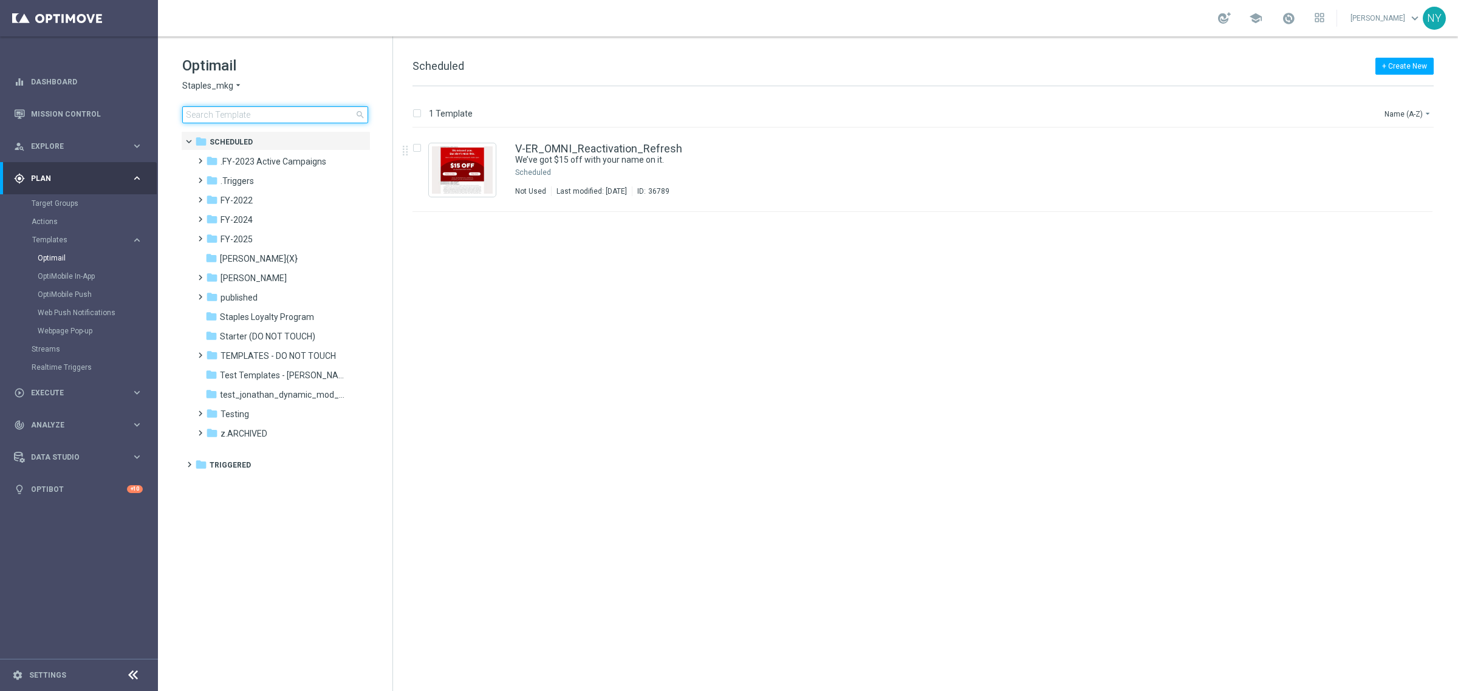
click at [236, 112] on input at bounding box center [275, 114] width 186 height 17
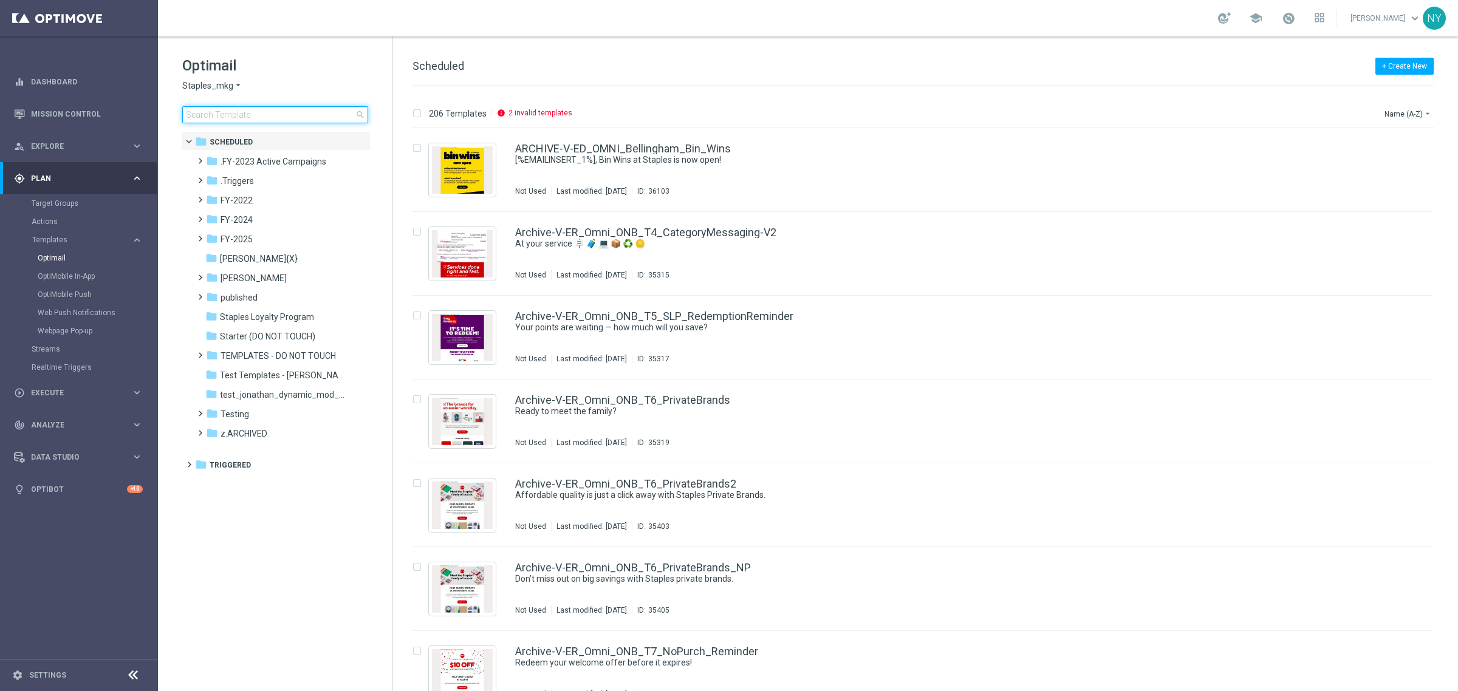
click at [205, 108] on input at bounding box center [275, 114] width 186 height 17
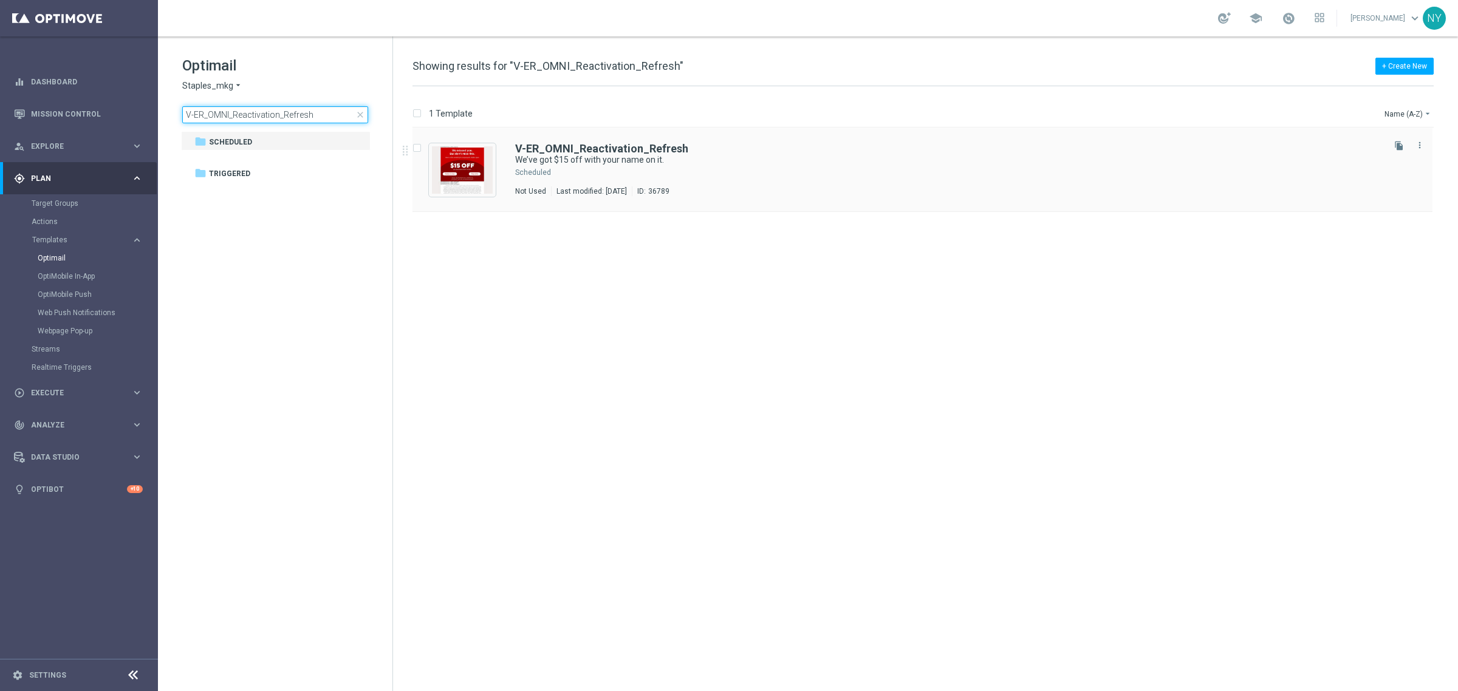
type input "V-ER_OMNI_Reactivation_Refresh"
click at [551, 153] on b "V-ER_OMNI_Reactivation_Refresh" at bounding box center [601, 148] width 173 height 13
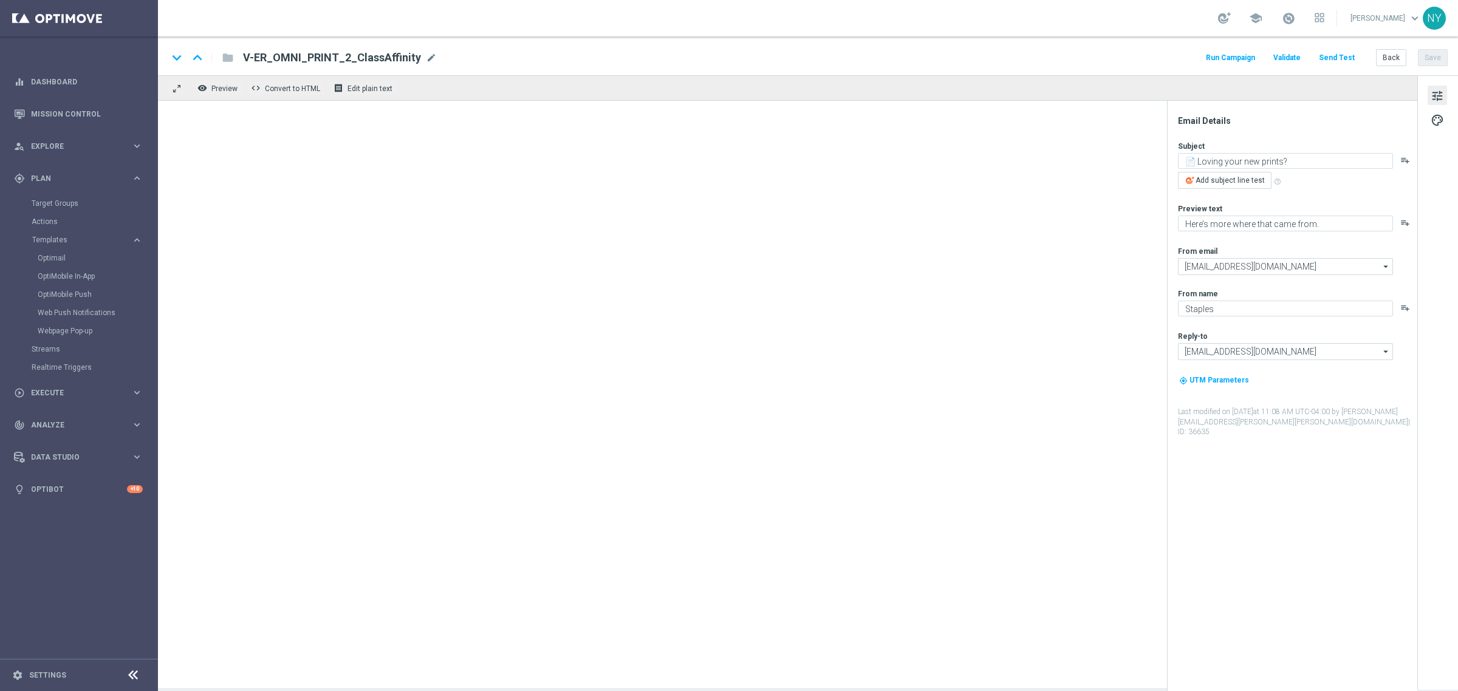
type textarea "We’ve got $15 off with your name on it."
type textarea "Just for shopping us again."
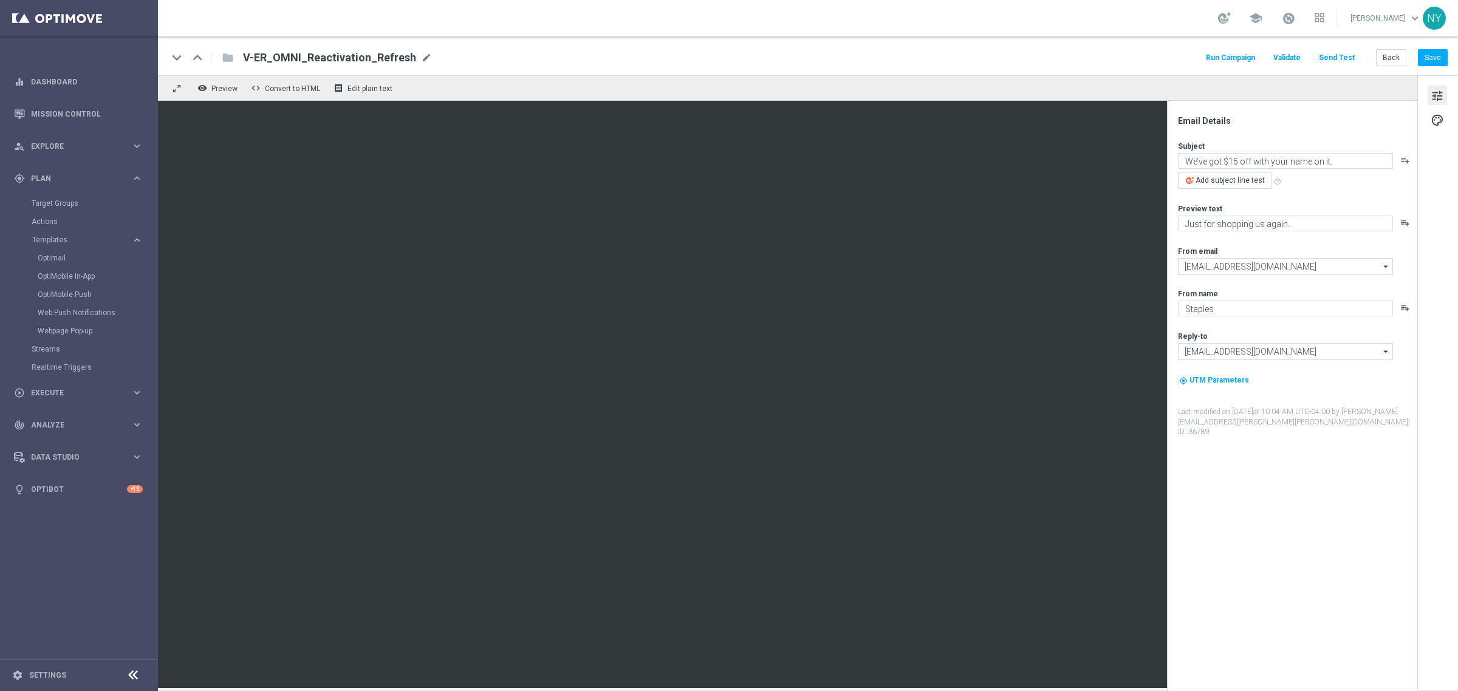
click at [1335, 52] on button "Send Test" at bounding box center [1336, 58] width 39 height 16
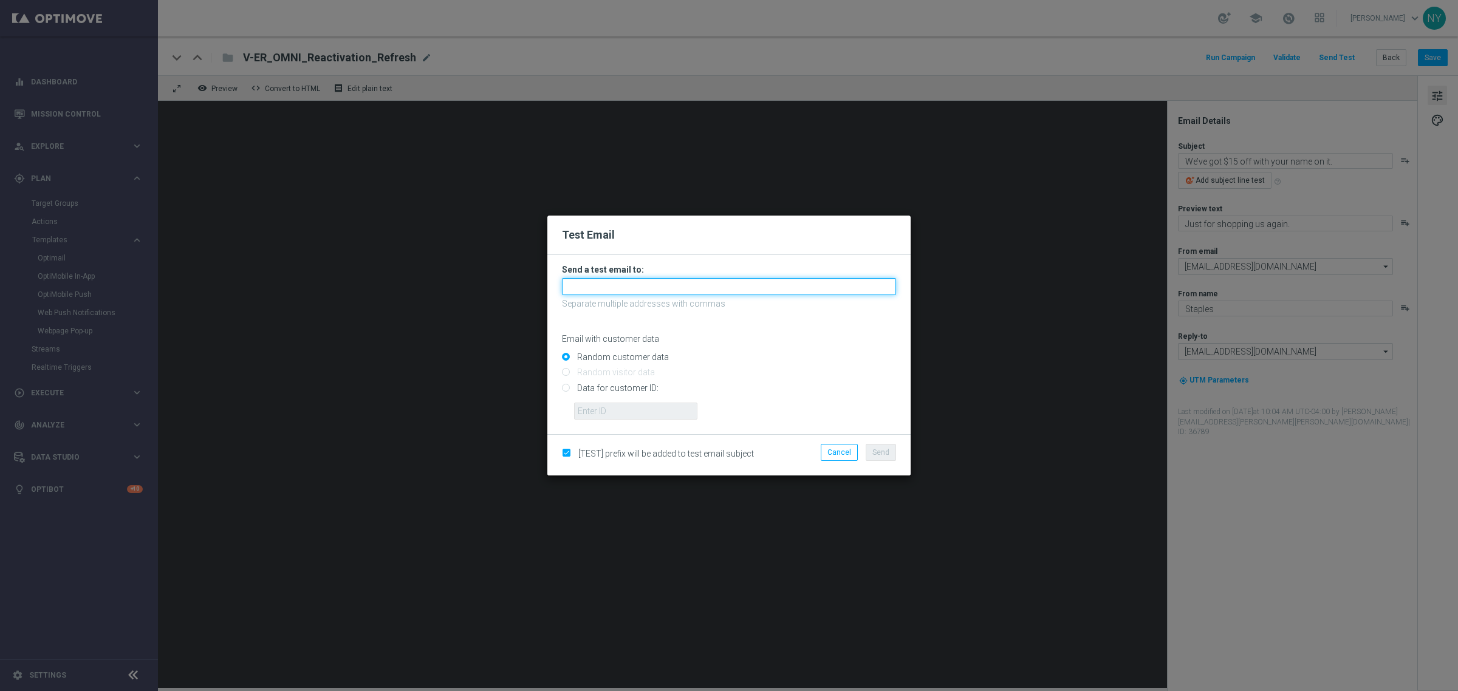
click at [600, 286] on input "text" at bounding box center [729, 286] width 334 height 17
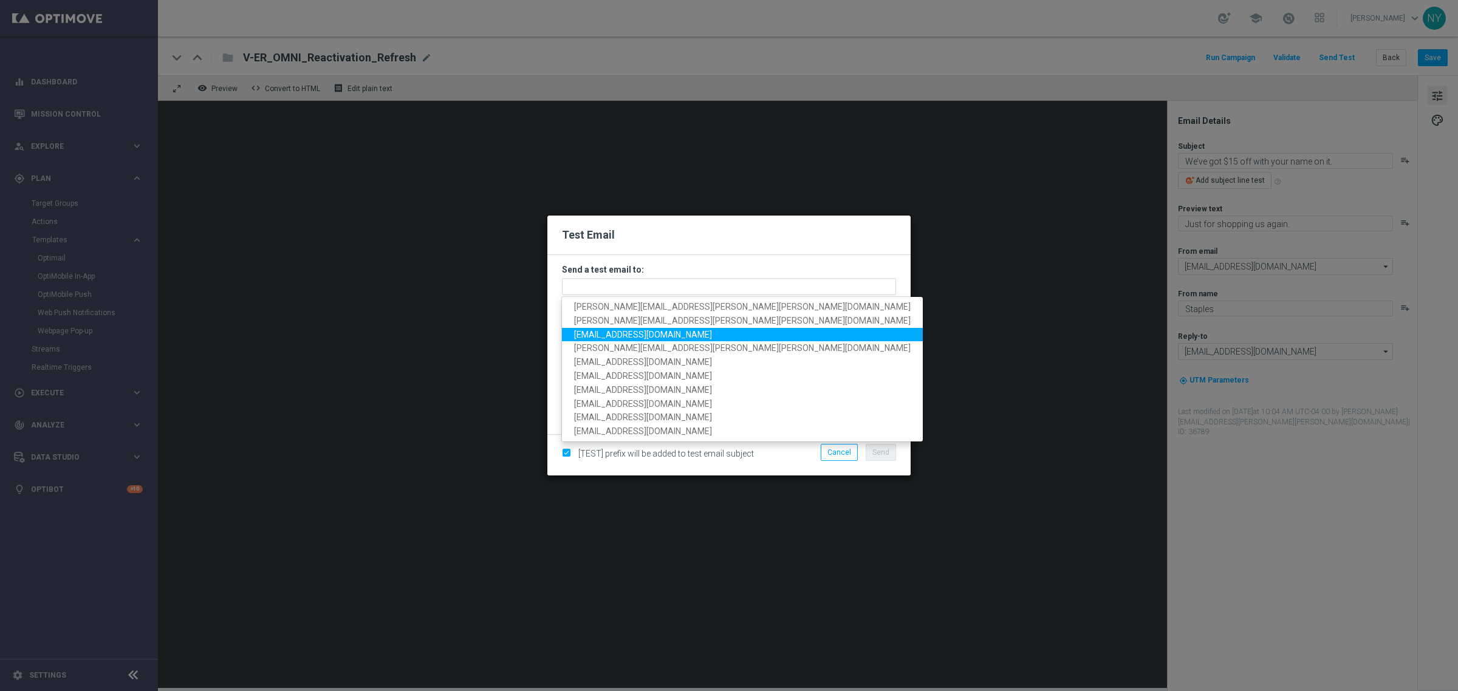
click at [612, 333] on span "[EMAIL_ADDRESS][DOMAIN_NAME]" at bounding box center [643, 334] width 138 height 10
type input "[EMAIL_ADDRESS][DOMAIN_NAME]"
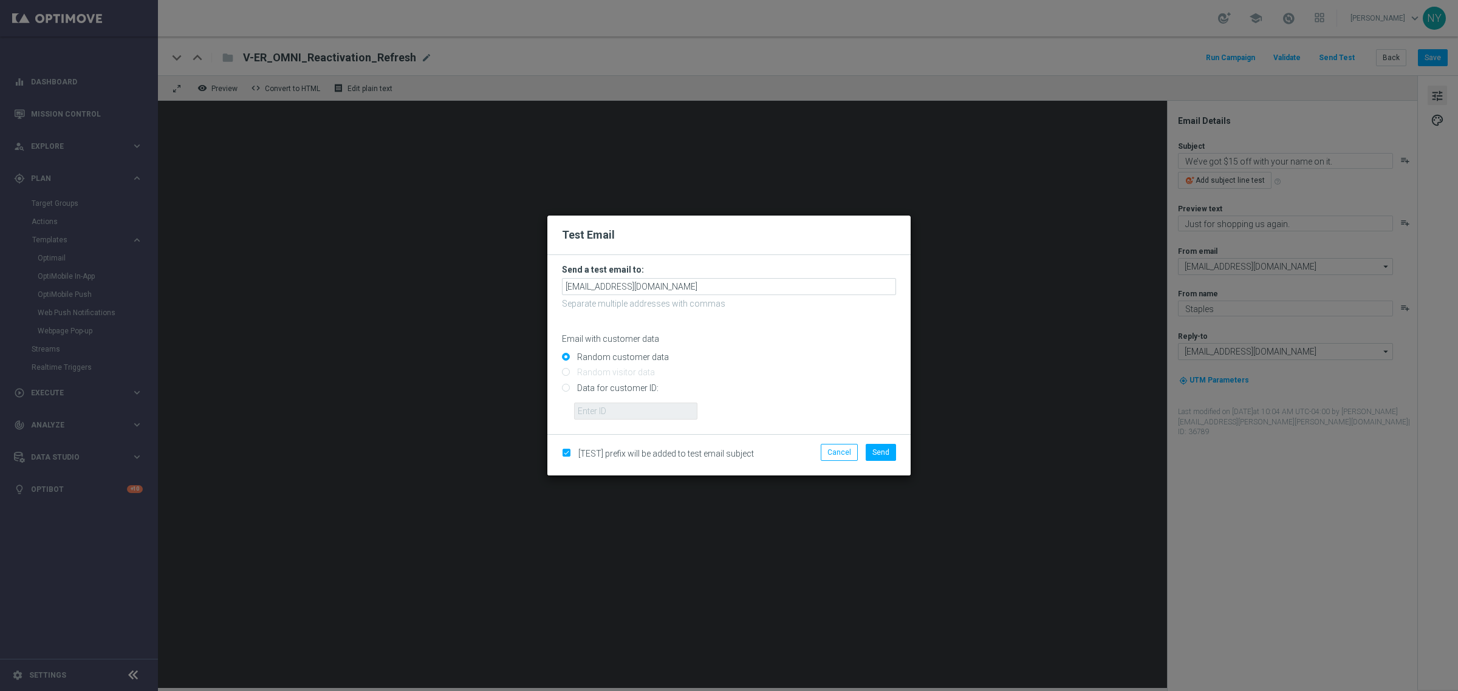
click at [568, 387] on input "Data for customer ID:" at bounding box center [729, 393] width 334 height 17
radio input "true"
click at [590, 416] on input "text" at bounding box center [635, 411] width 123 height 17
paste input "10000006208"
type input "10000006208"
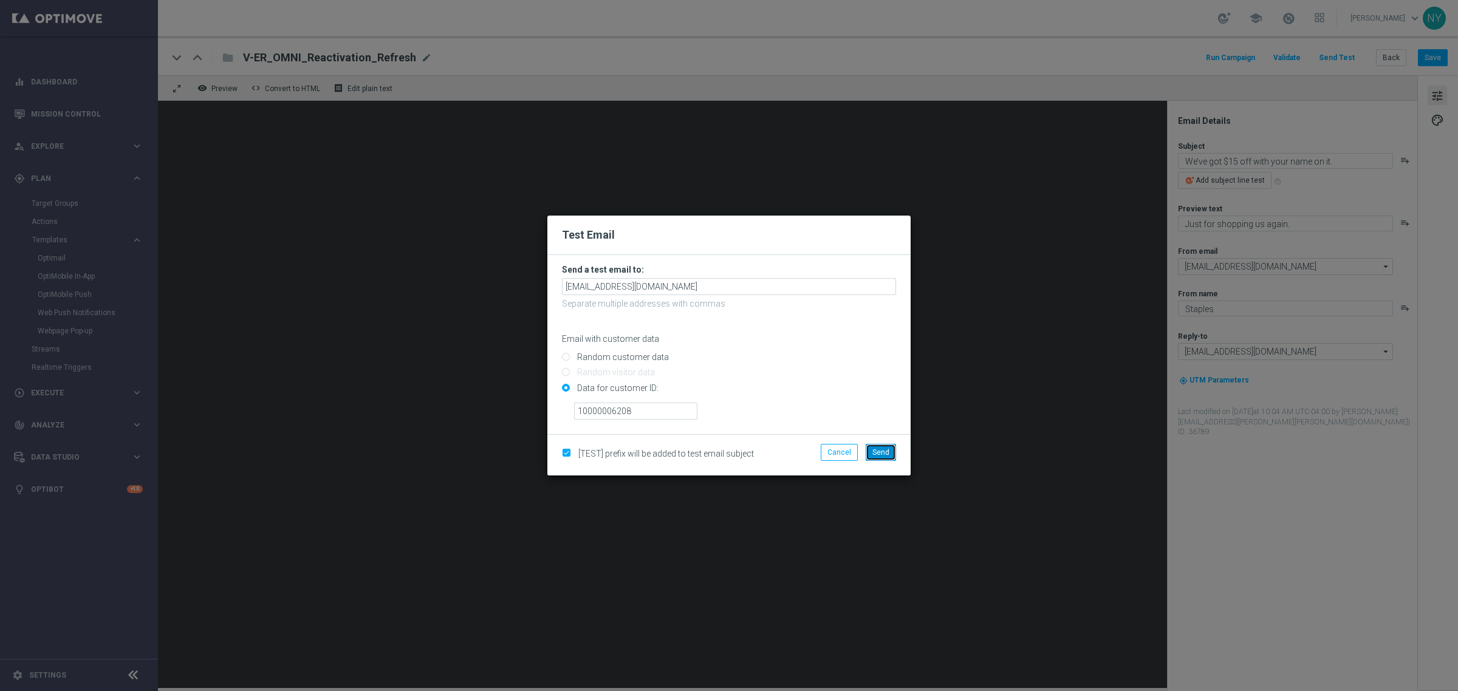
click at [879, 450] on span "Send" at bounding box center [880, 452] width 17 height 9
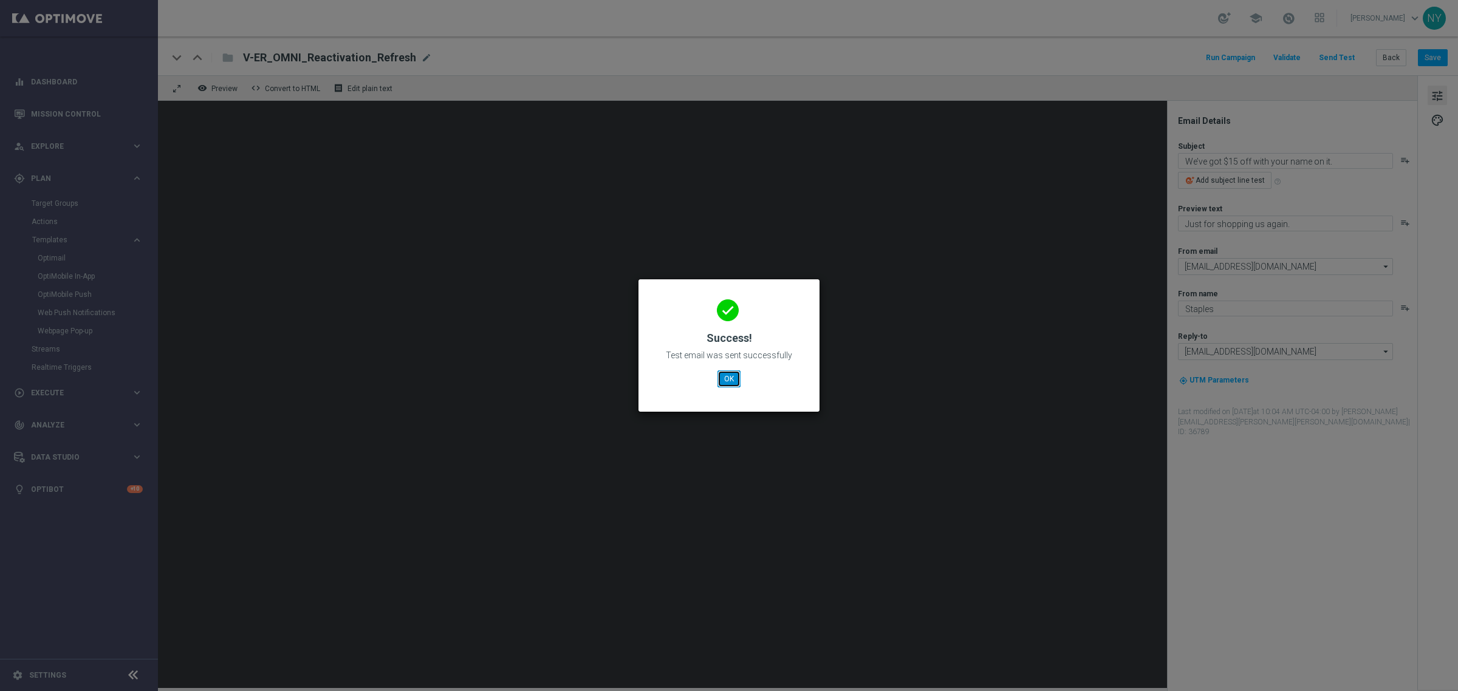
click at [725, 375] on button "OK" at bounding box center [729, 379] width 23 height 17
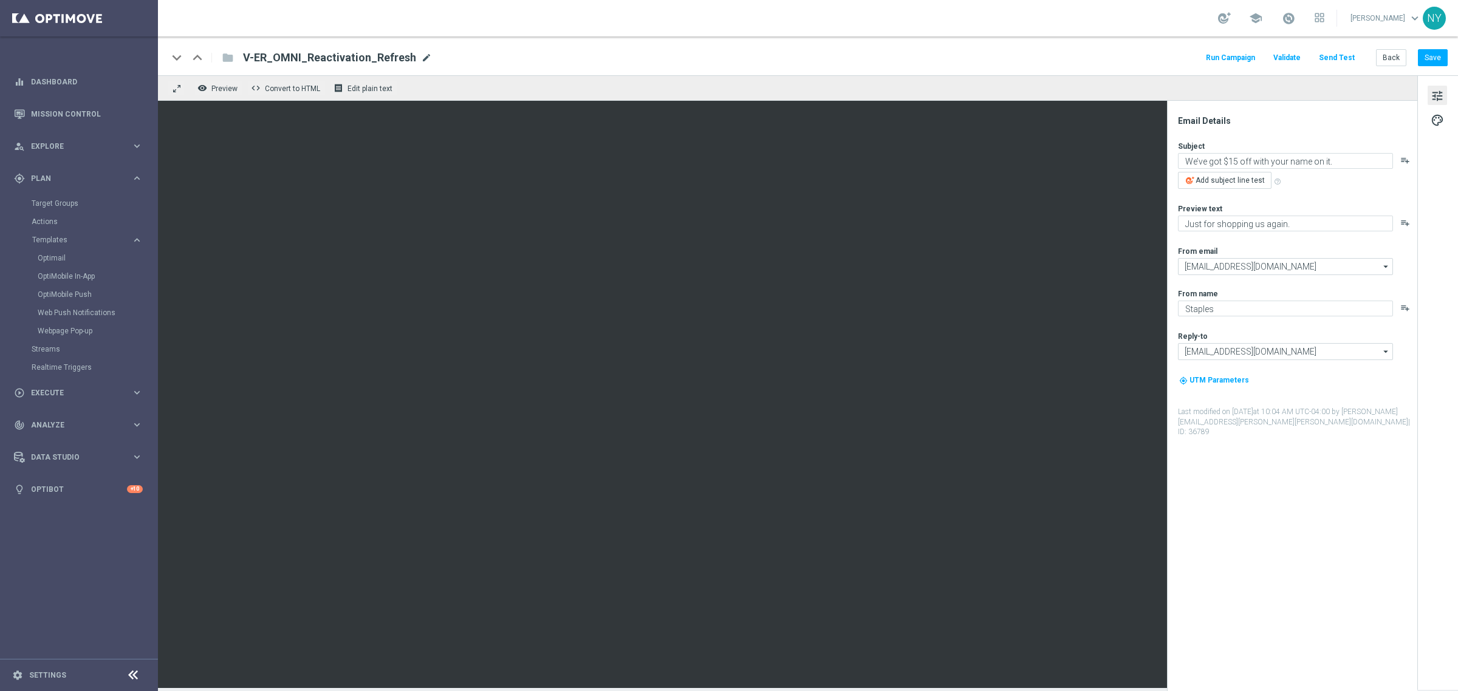
click at [422, 55] on span "mode_edit" at bounding box center [426, 57] width 11 height 11
drag, startPoint x: 401, startPoint y: 58, endPoint x: 111, endPoint y: 71, distance: 290.7
click at [111, 71] on main "equalizer Dashboard Mission Control" at bounding box center [729, 345] width 1458 height 691
click at [421, 55] on span "mode_edit" at bounding box center [426, 57] width 11 height 11
click at [398, 58] on input "V-ER_OMNI_Reactivation_Refresh" at bounding box center [393, 58] width 301 height 16
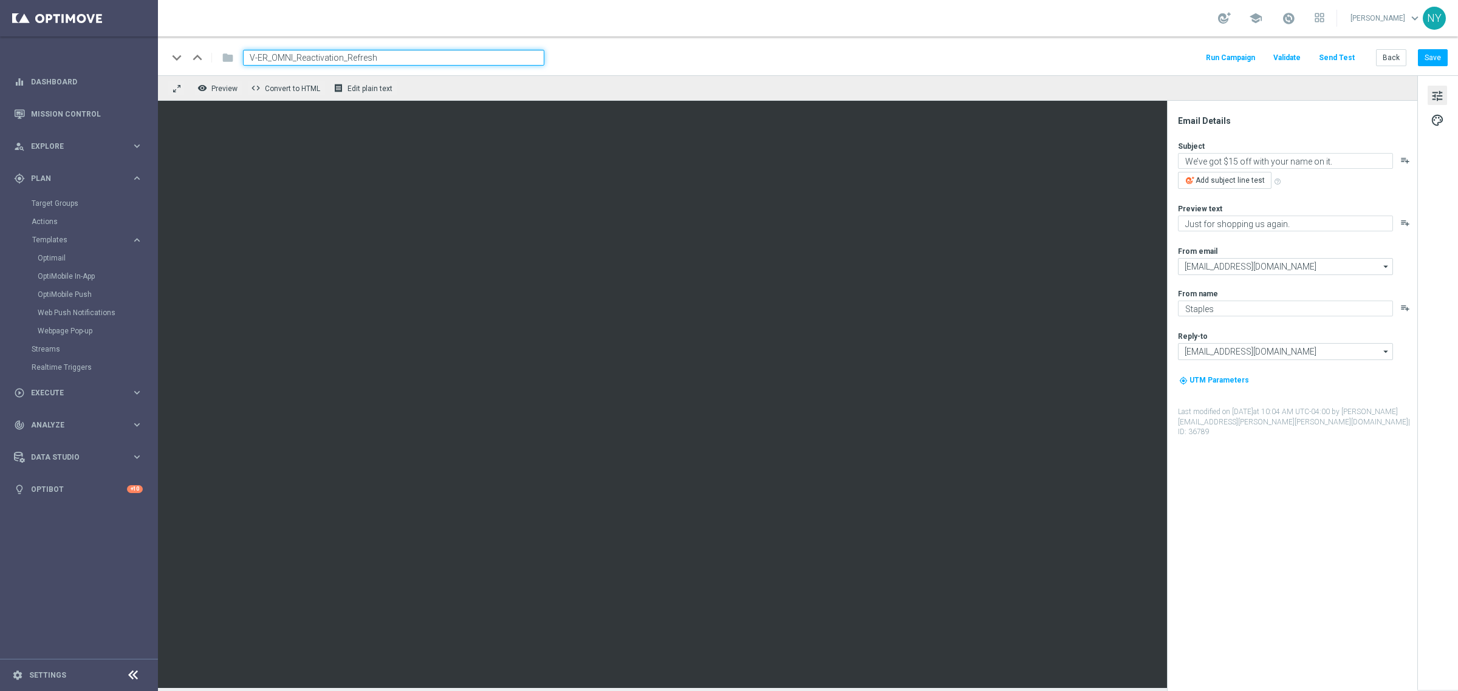
drag, startPoint x: 398, startPoint y: 60, endPoint x: 145, endPoint y: 53, distance: 253.4
click at [149, 53] on main "equalizer Dashboard Mission Control" at bounding box center [729, 345] width 1458 height 691
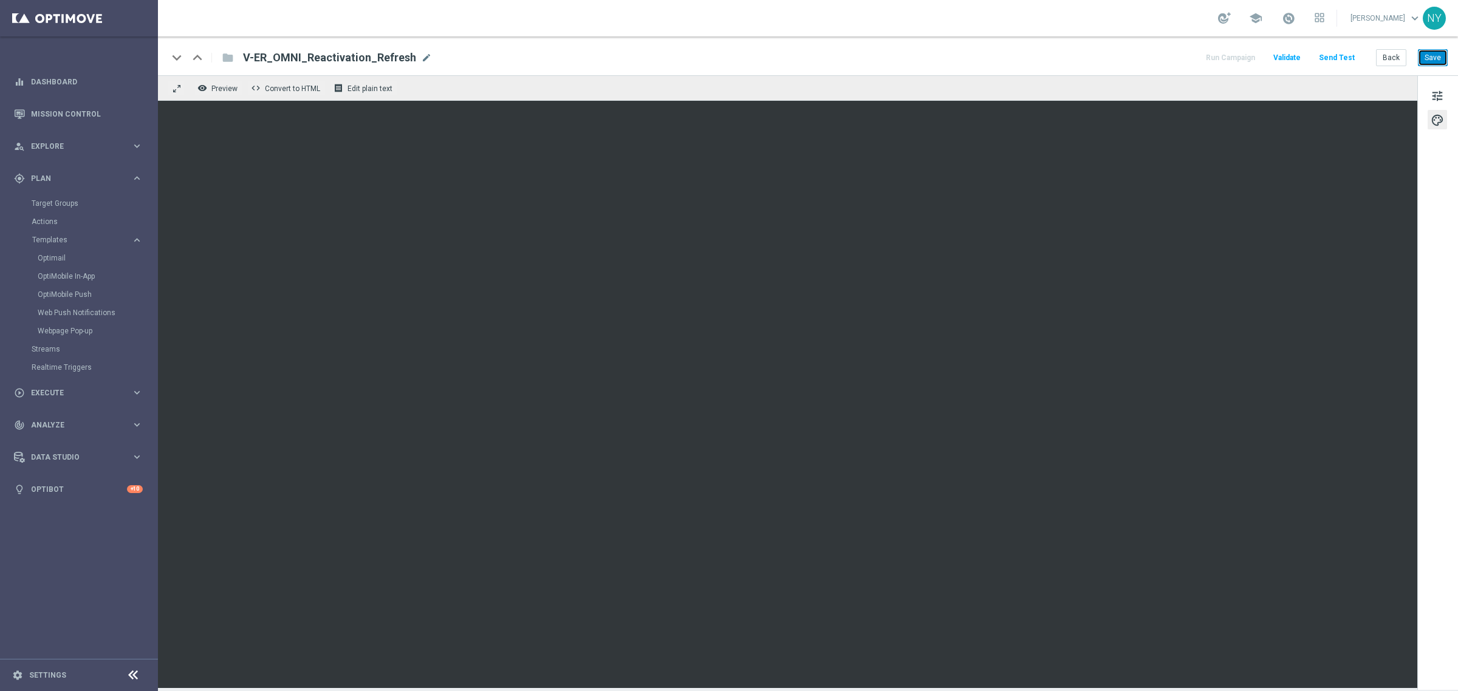
click at [1435, 59] on button "Save" at bounding box center [1433, 57] width 30 height 17
click at [1332, 58] on button "Send Test" at bounding box center [1336, 58] width 39 height 16
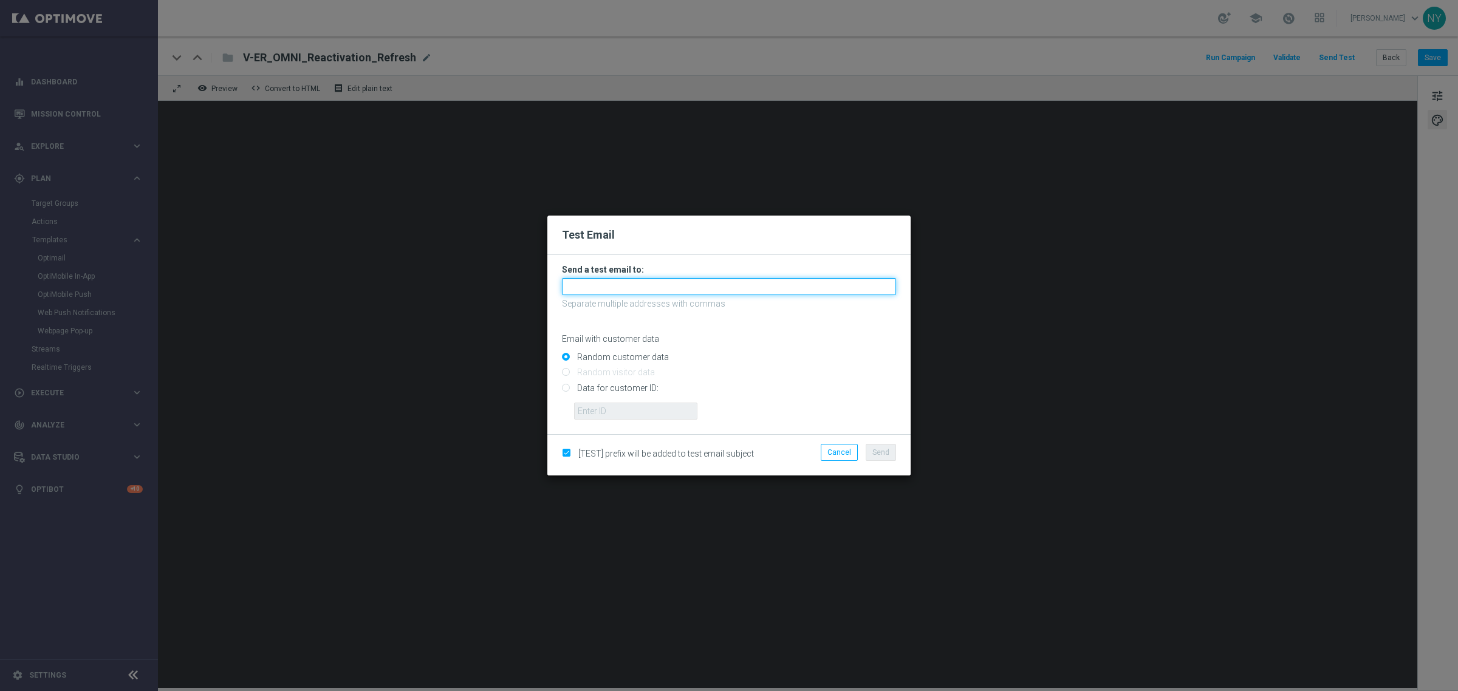
click at [605, 289] on input "text" at bounding box center [729, 286] width 334 height 17
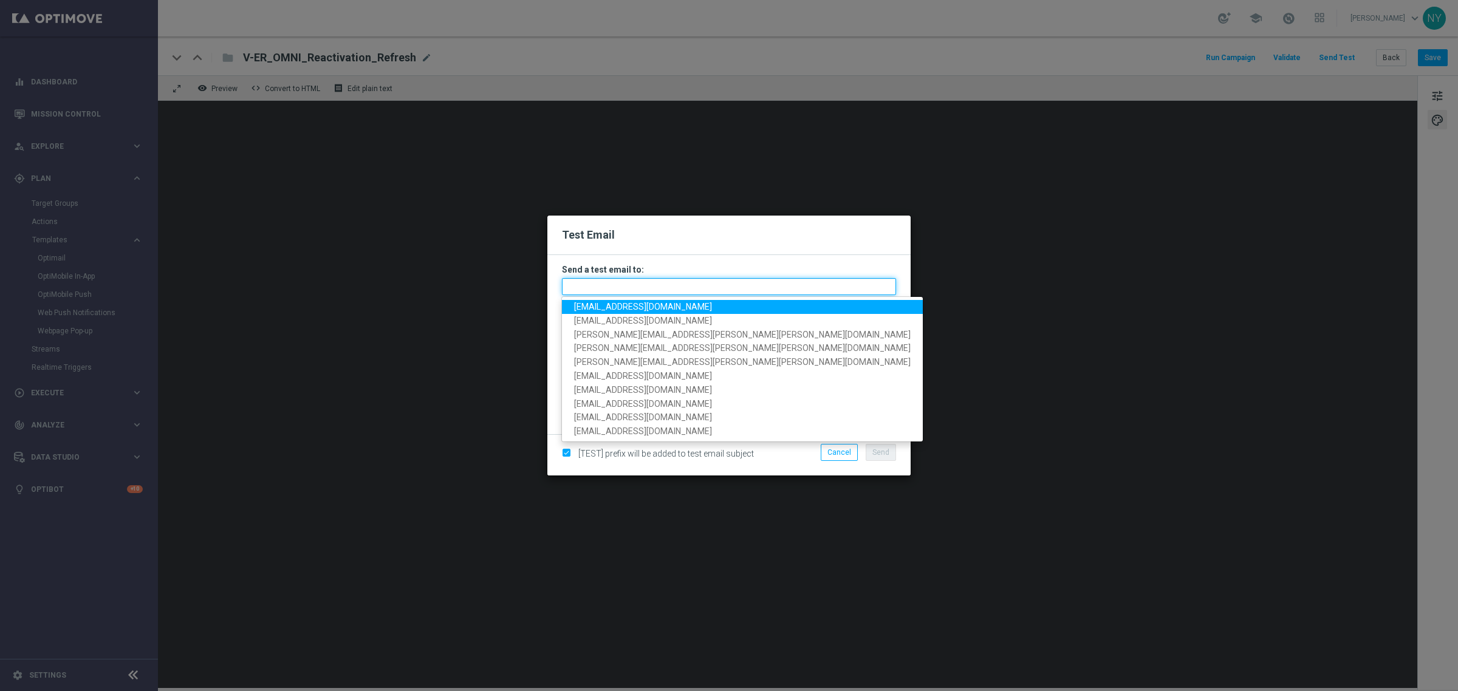
paste input "neilyetts3-blmm8@litmusemail.com"
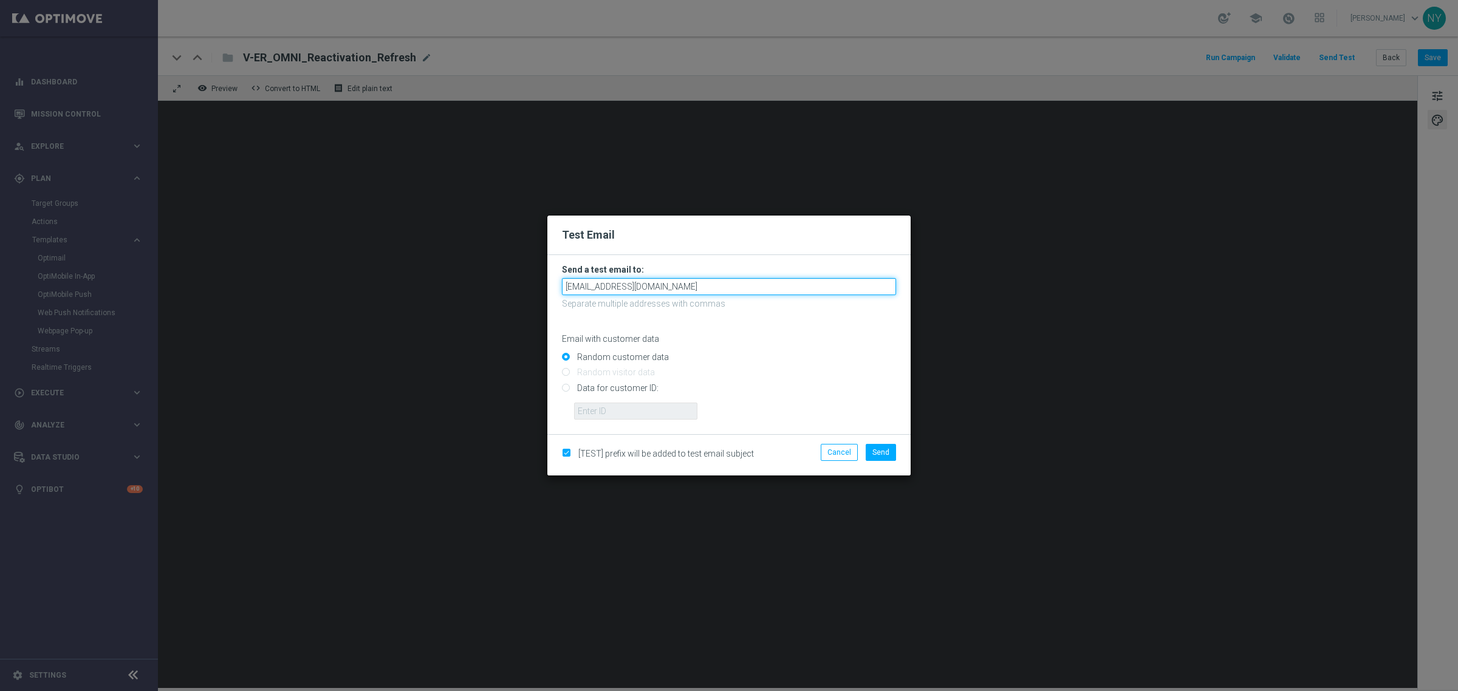
type input "[EMAIL_ADDRESS][DOMAIN_NAME]"
click at [566, 385] on input "Data for customer ID:" at bounding box center [729, 393] width 334 height 17
radio input "true"
click at [592, 408] on input "text" at bounding box center [635, 411] width 123 height 17
paste input "10000006208"
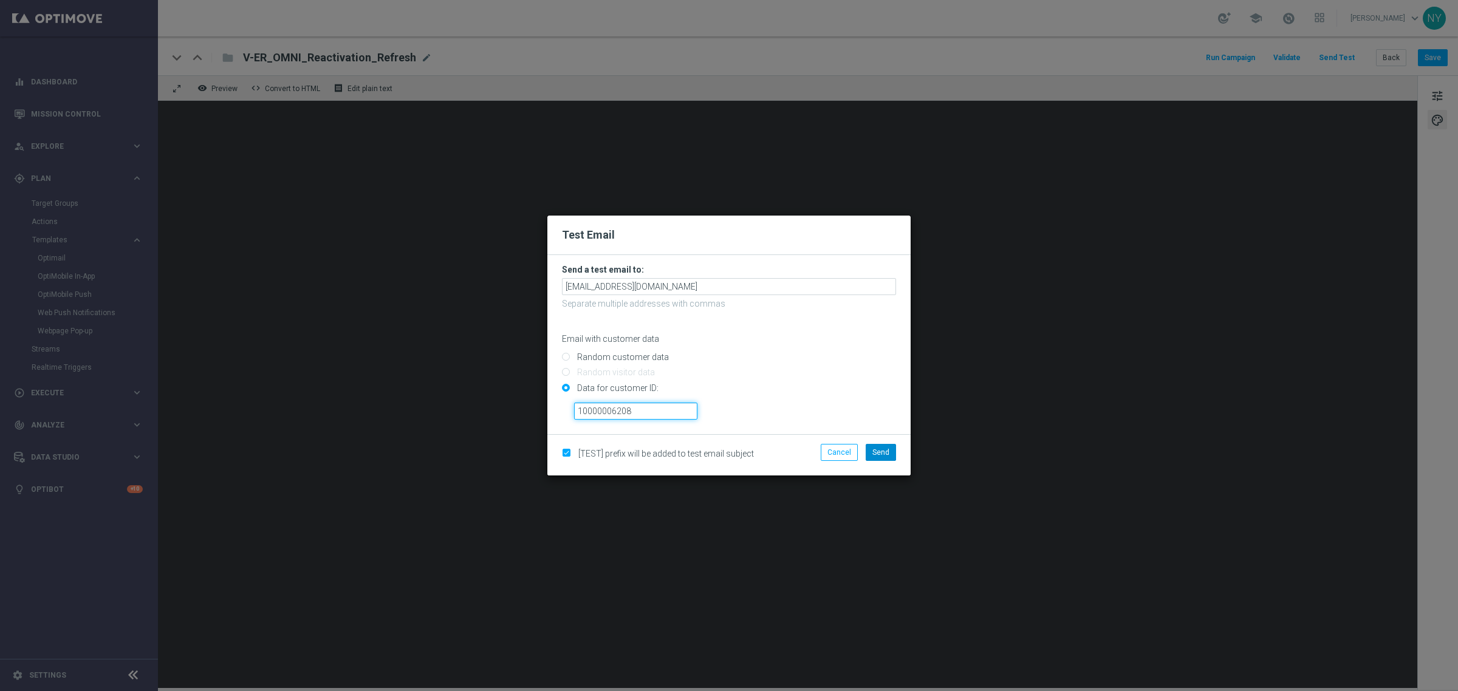
type input "10000006208"
click at [885, 451] on span "Send" at bounding box center [880, 452] width 17 height 9
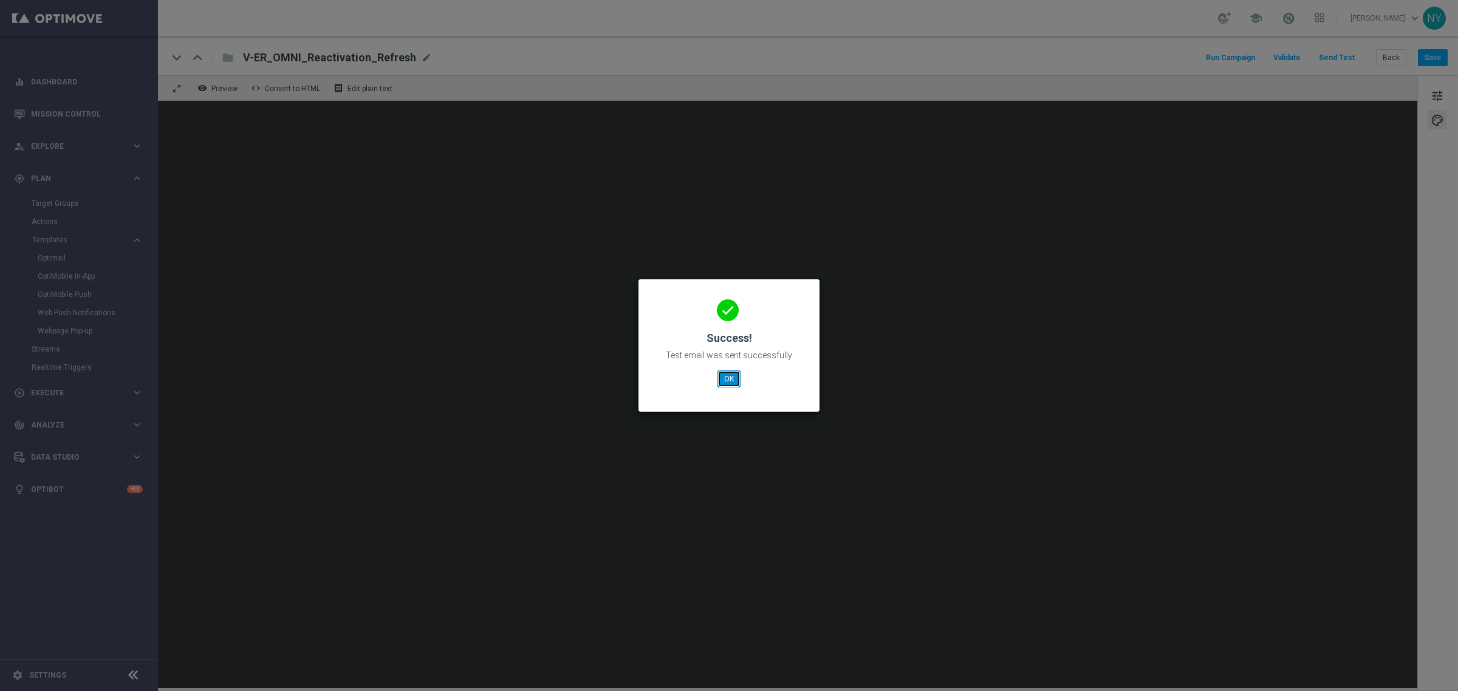
drag, startPoint x: 735, startPoint y: 377, endPoint x: 806, endPoint y: 368, distance: 71.7
click at [735, 377] on button "OK" at bounding box center [729, 379] width 23 height 17
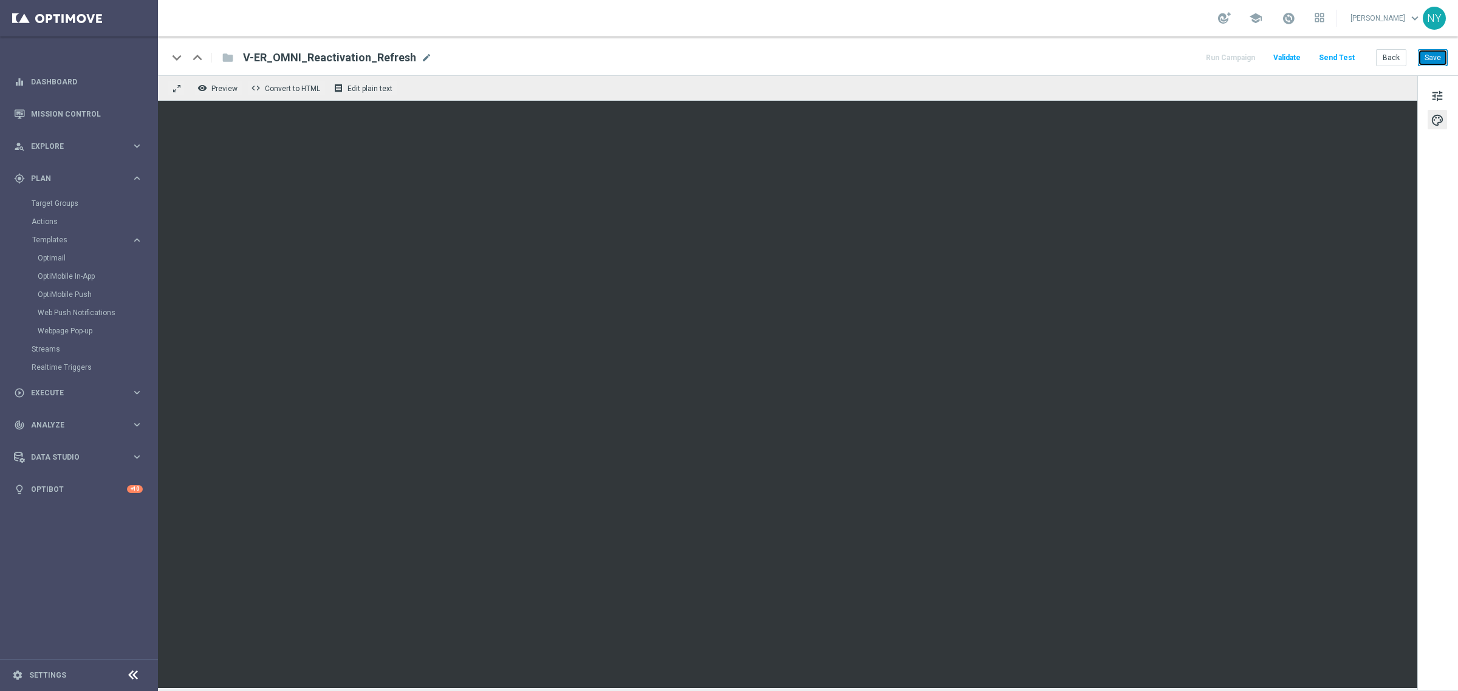
click at [1431, 55] on button "Save" at bounding box center [1433, 57] width 30 height 17
click at [1425, 53] on button "Save" at bounding box center [1433, 57] width 30 height 17
click at [1348, 58] on button "Send Test" at bounding box center [1336, 58] width 39 height 16
click at [1329, 53] on button "Send Test" at bounding box center [1336, 58] width 39 height 16
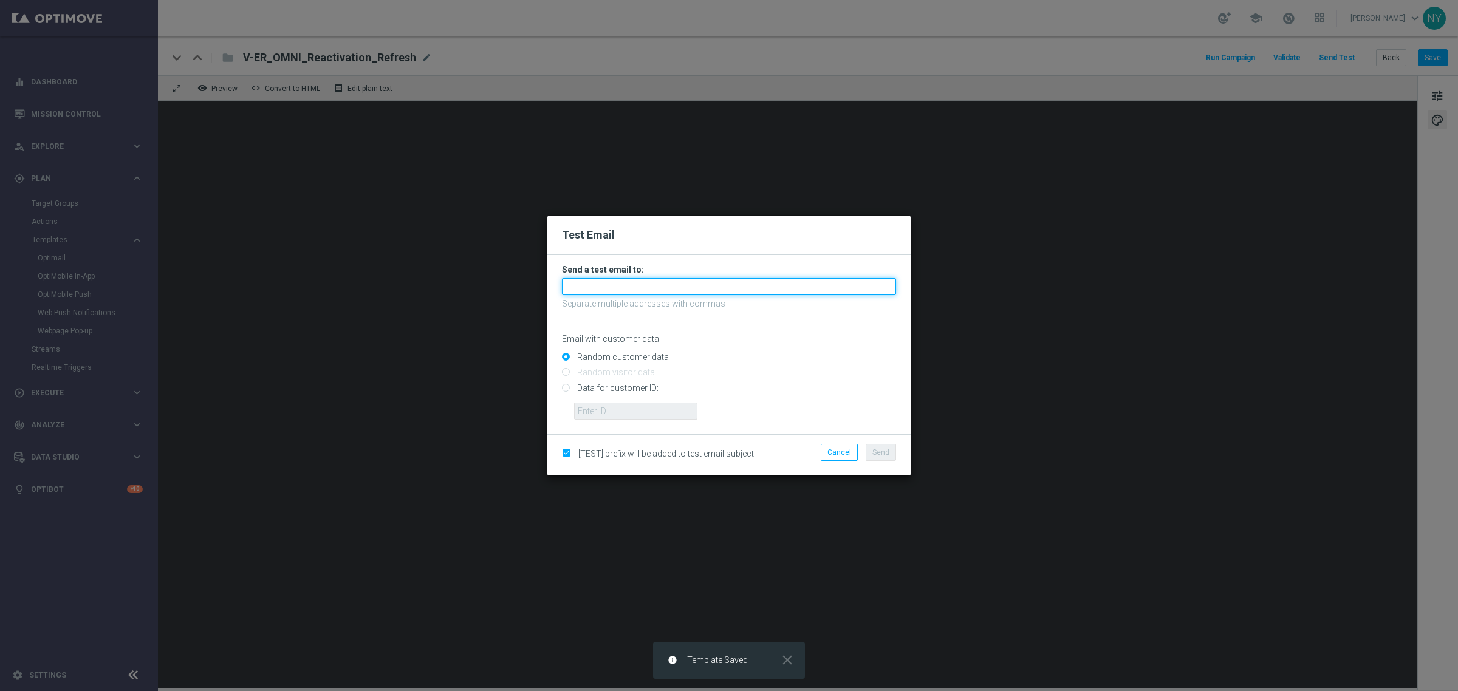
click at [584, 287] on input "text" at bounding box center [729, 286] width 334 height 17
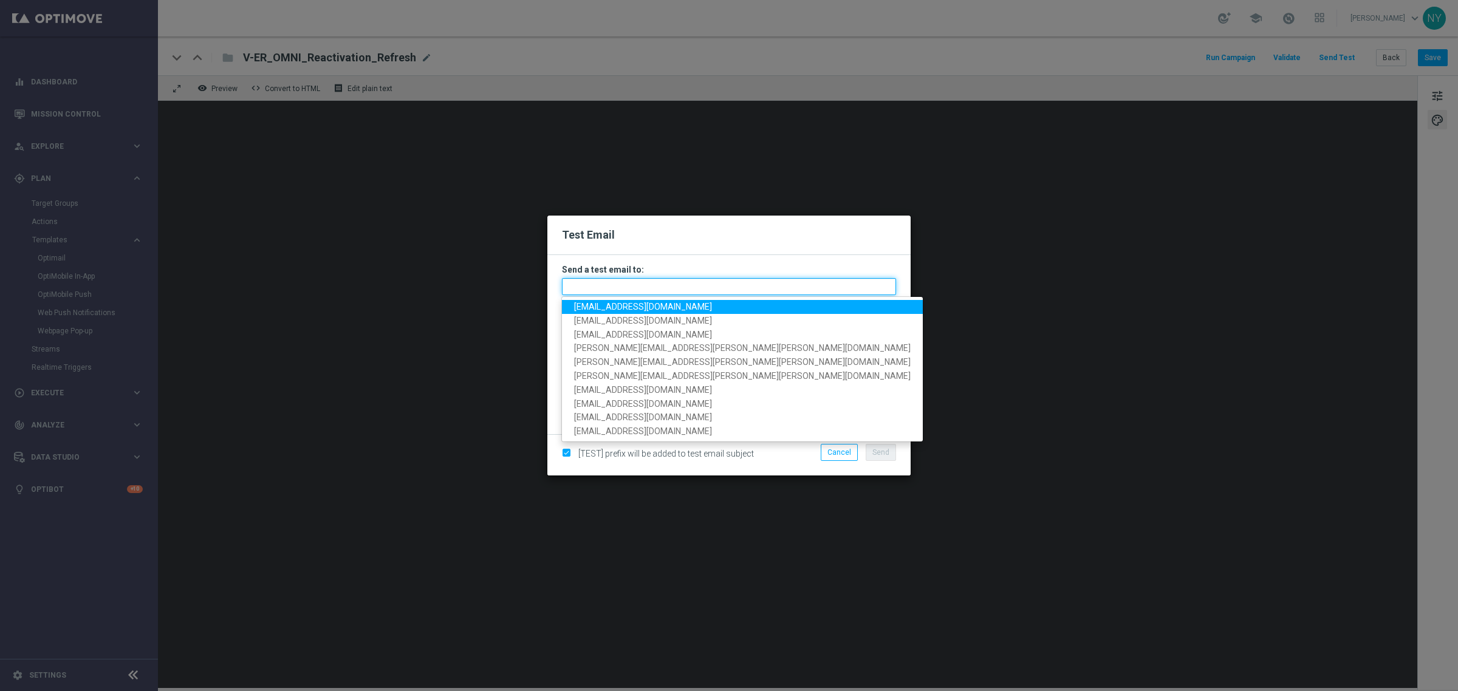
click at [646, 292] on input "text" at bounding box center [729, 286] width 334 height 17
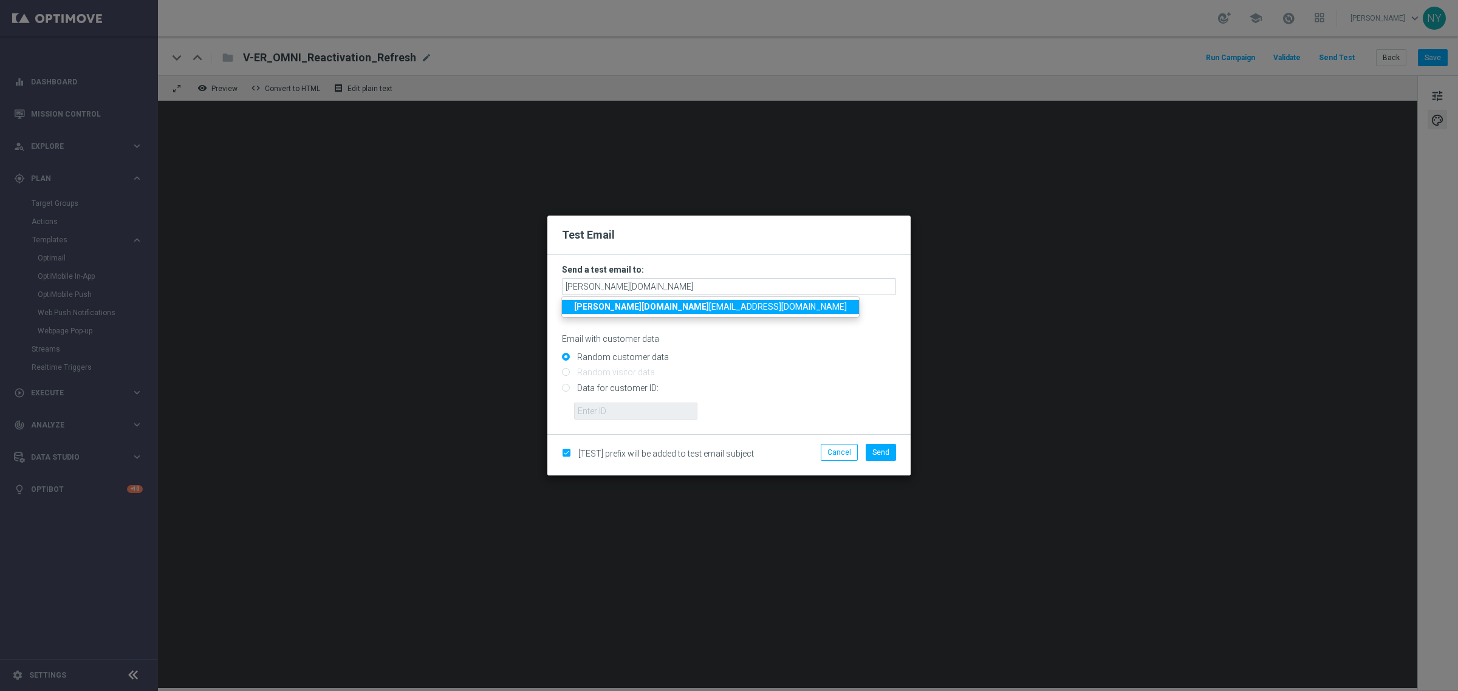
click at [644, 304] on span "neil.ye tts@staples.com" at bounding box center [710, 307] width 273 height 10
type input "neil.yetts@staples.com"
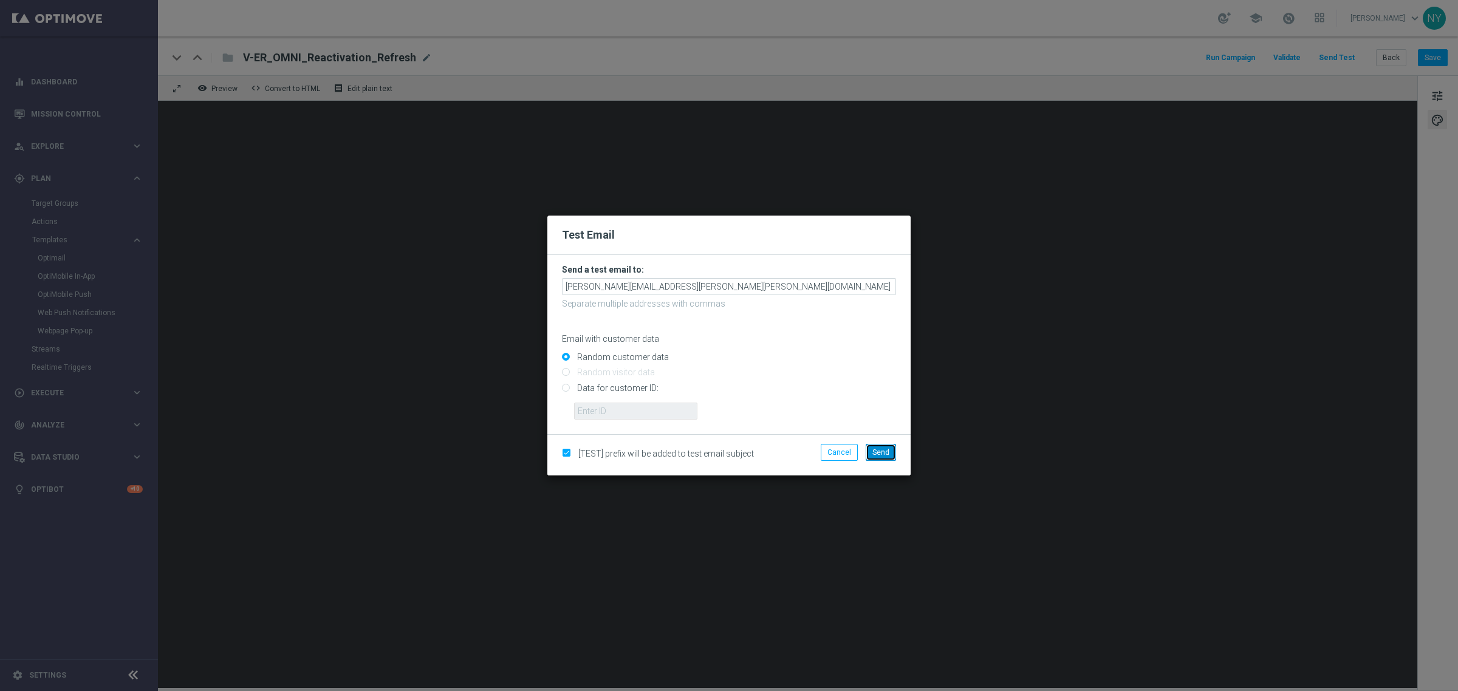
click at [872, 450] on span "Send" at bounding box center [880, 452] width 17 height 9
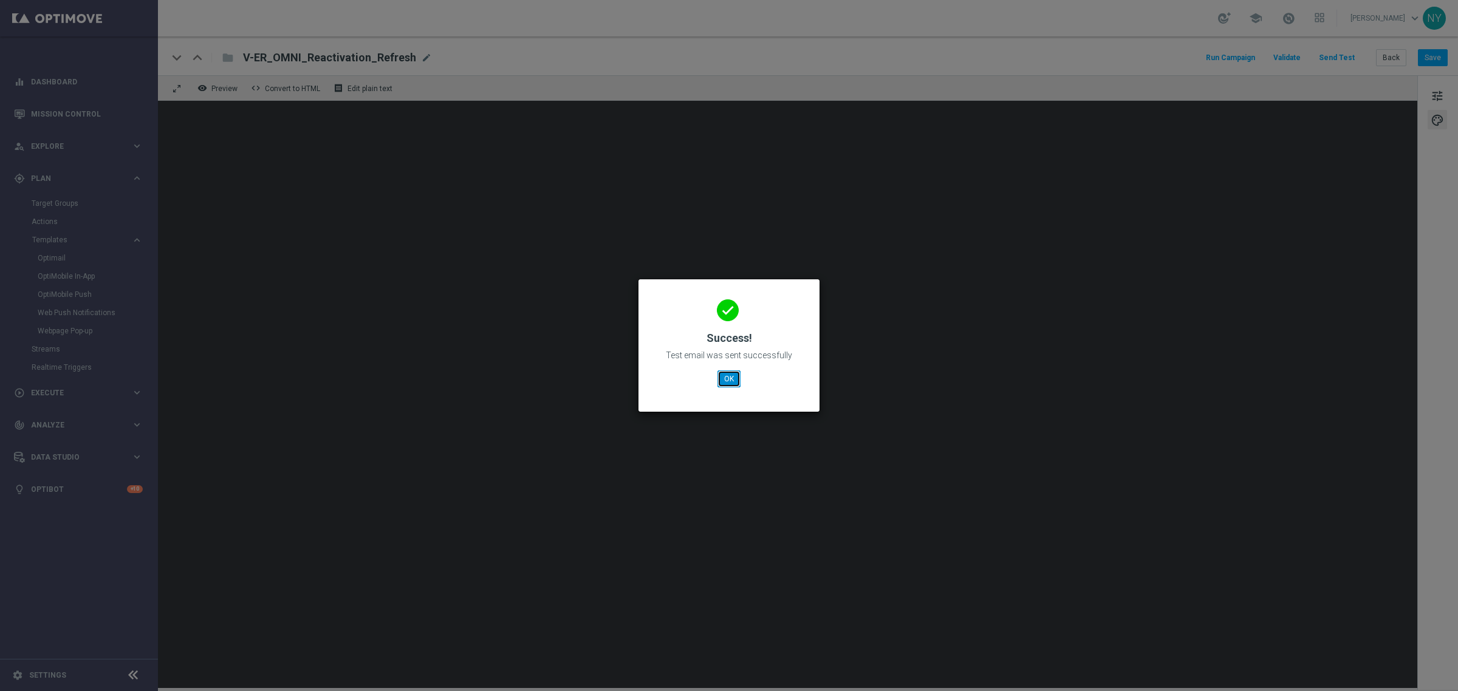
click at [731, 377] on button "OK" at bounding box center [729, 379] width 23 height 17
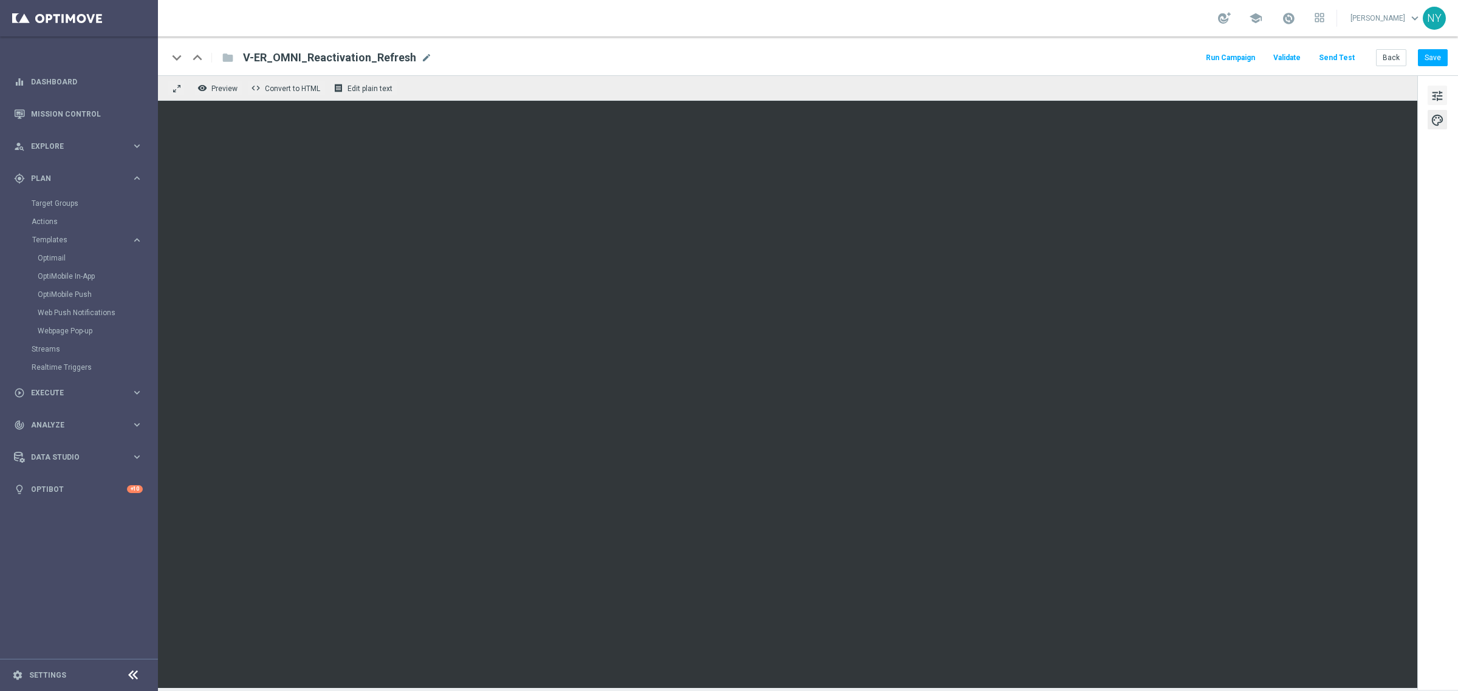
click at [1444, 89] on button "tune" at bounding box center [1437, 95] width 19 height 19
click at [1441, 57] on button "Save" at bounding box center [1433, 57] width 30 height 17
click at [1331, 56] on button "Send Test" at bounding box center [1336, 58] width 39 height 16
click at [1323, 60] on button "Send Test" at bounding box center [1336, 58] width 39 height 16
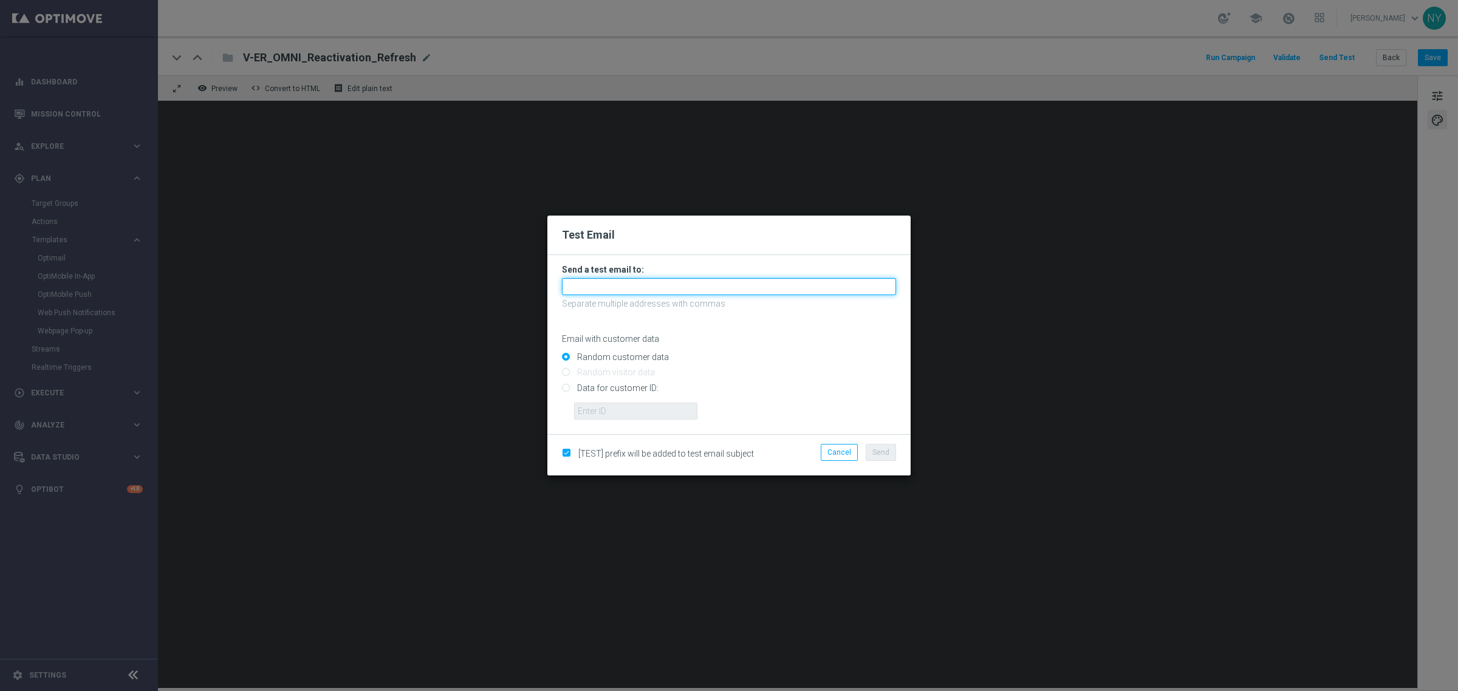
click at [598, 281] on input "text" at bounding box center [729, 286] width 334 height 17
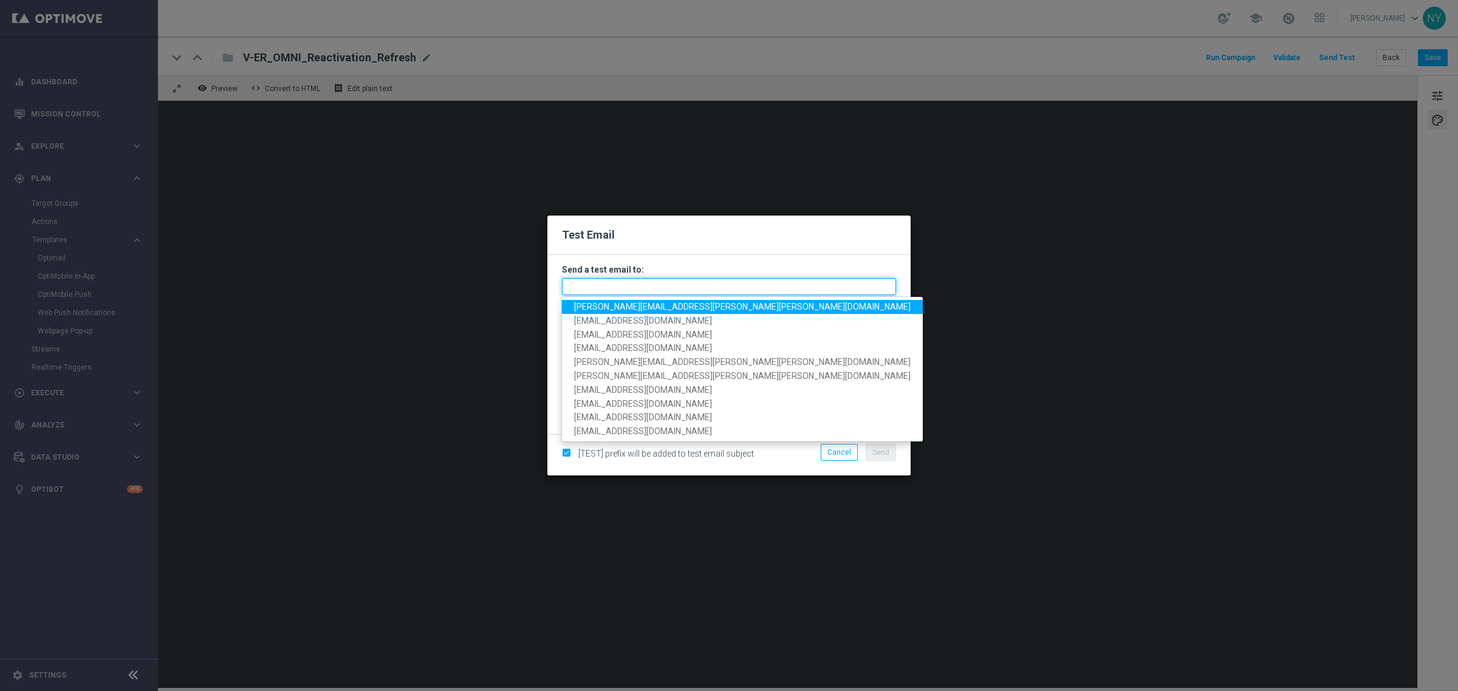
paste input "neilyetts3-blmm8@litmusemail.com"
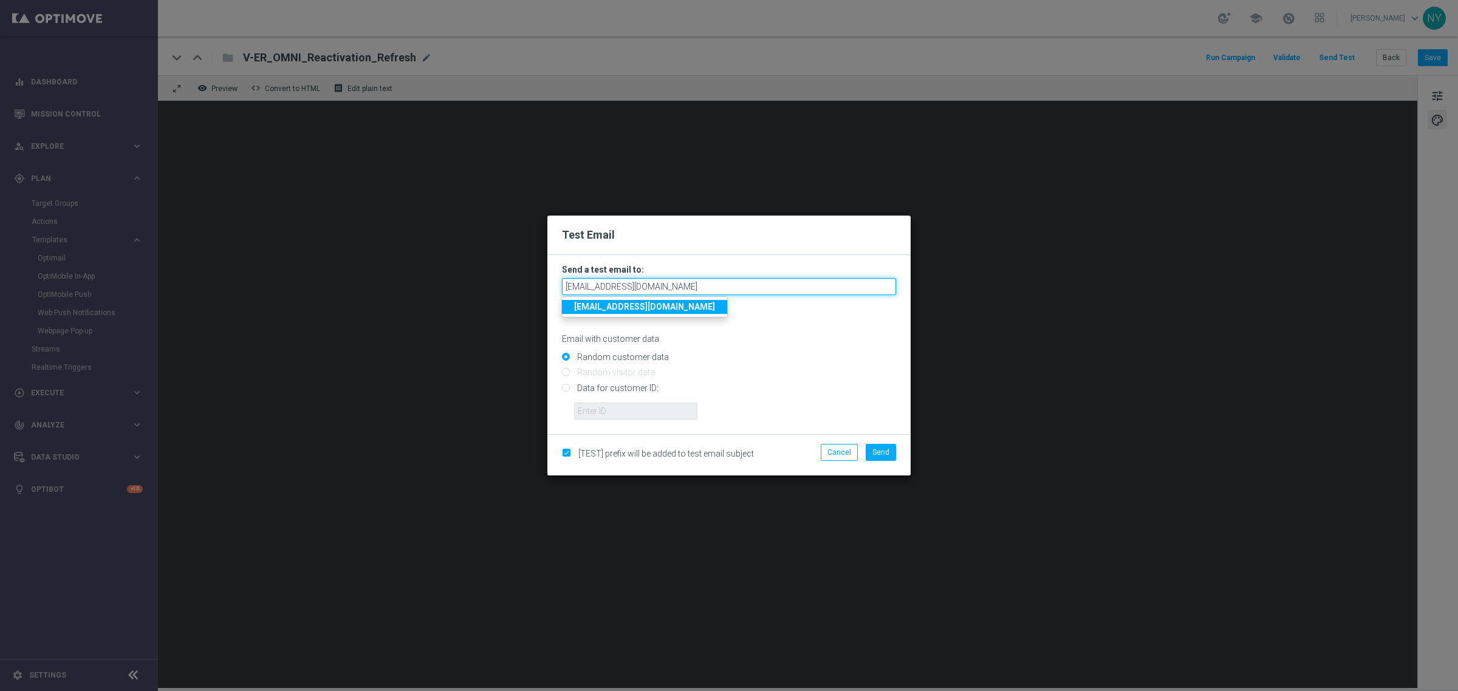
type input "[EMAIL_ADDRESS][DOMAIN_NAME]"
click at [566, 385] on input "Data for customer ID:" at bounding box center [729, 393] width 334 height 17
radio input "true"
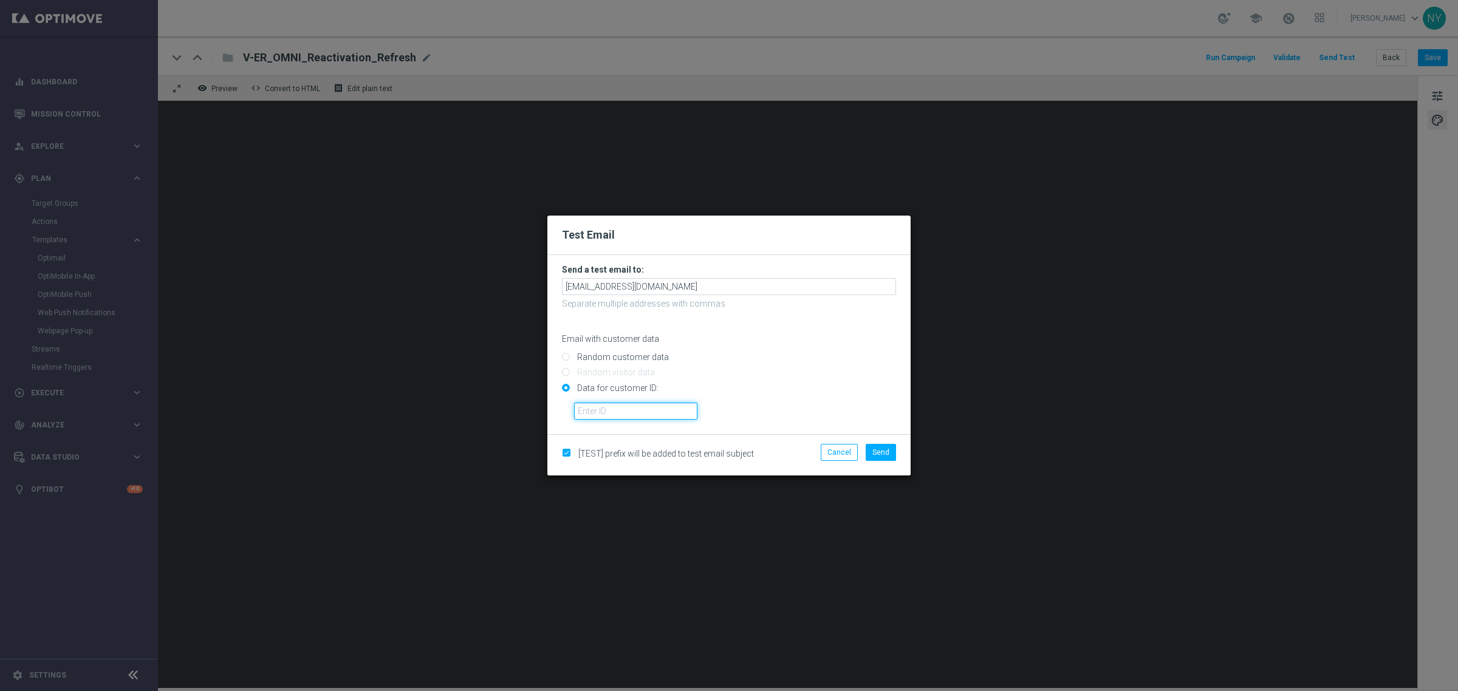
click at [574, 405] on input "text" at bounding box center [635, 411] width 123 height 17
paste input "10000006208"
type input "10000006208"
click at [851, 454] on button "Cancel" at bounding box center [839, 452] width 37 height 17
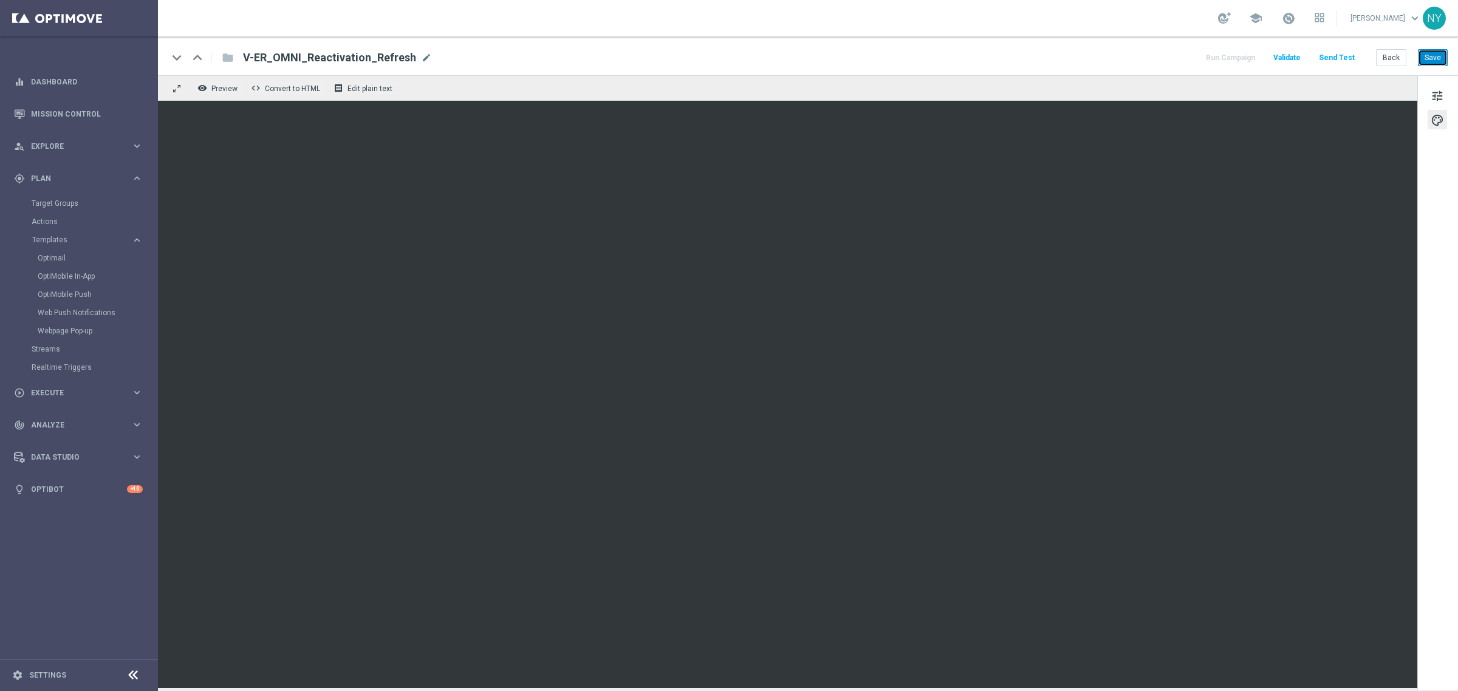
click at [1422, 56] on button "Save" at bounding box center [1433, 57] width 30 height 17
click at [1331, 52] on button "Send Test" at bounding box center [1336, 58] width 39 height 16
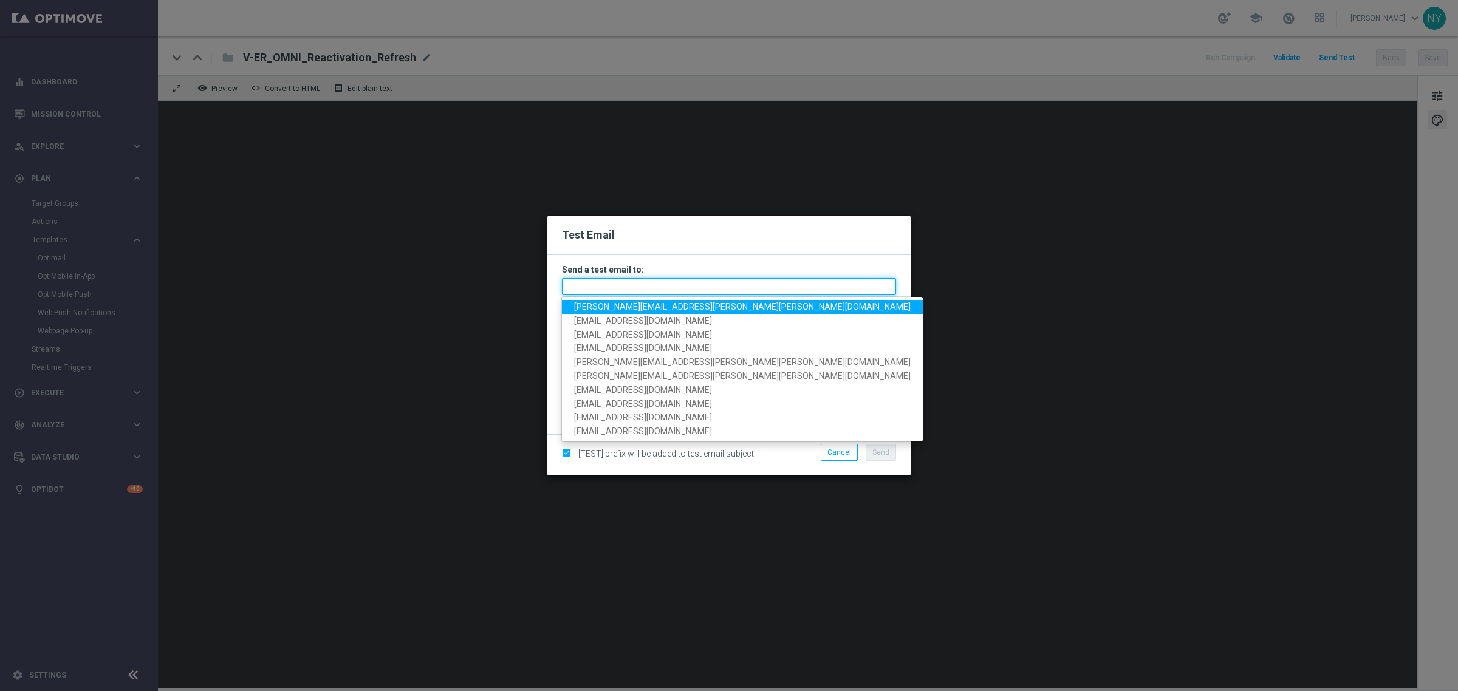
click at [627, 289] on input "text" at bounding box center [729, 286] width 334 height 17
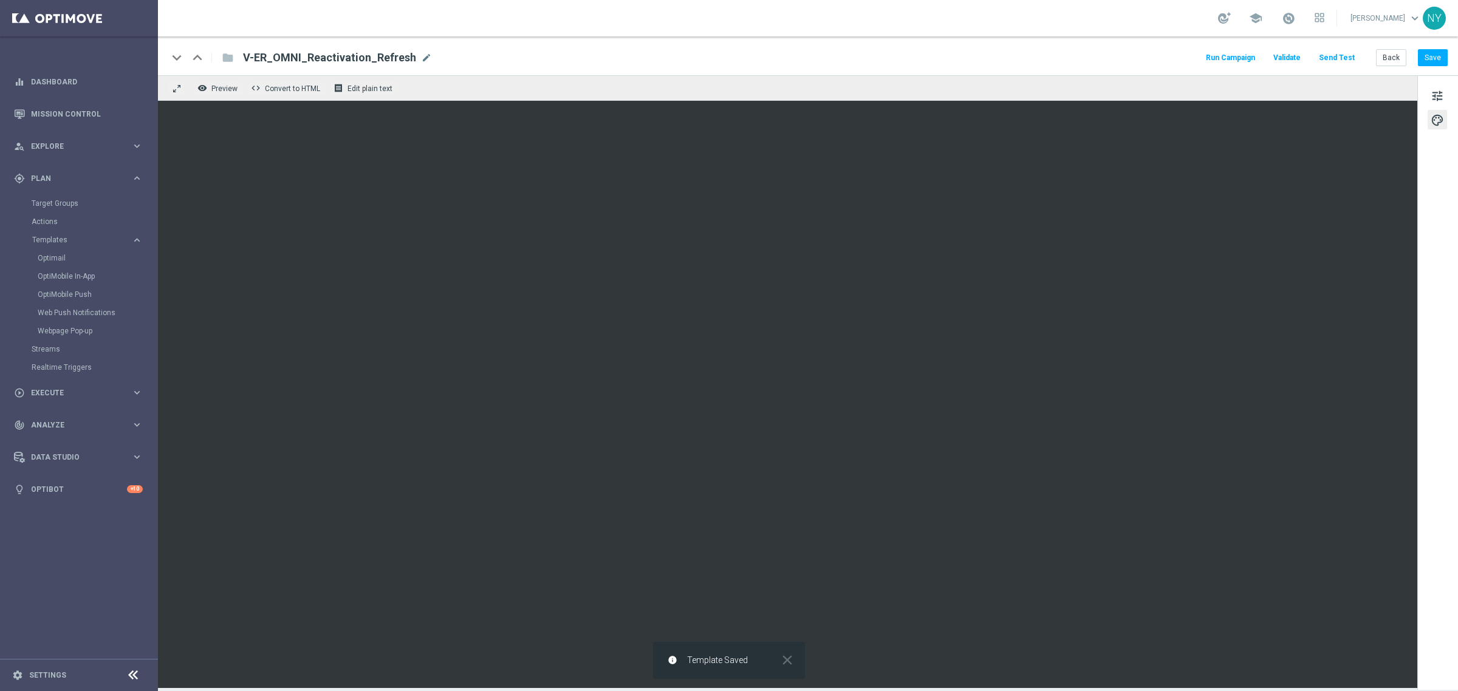
click at [1341, 60] on button "Send Test" at bounding box center [1336, 58] width 39 height 16
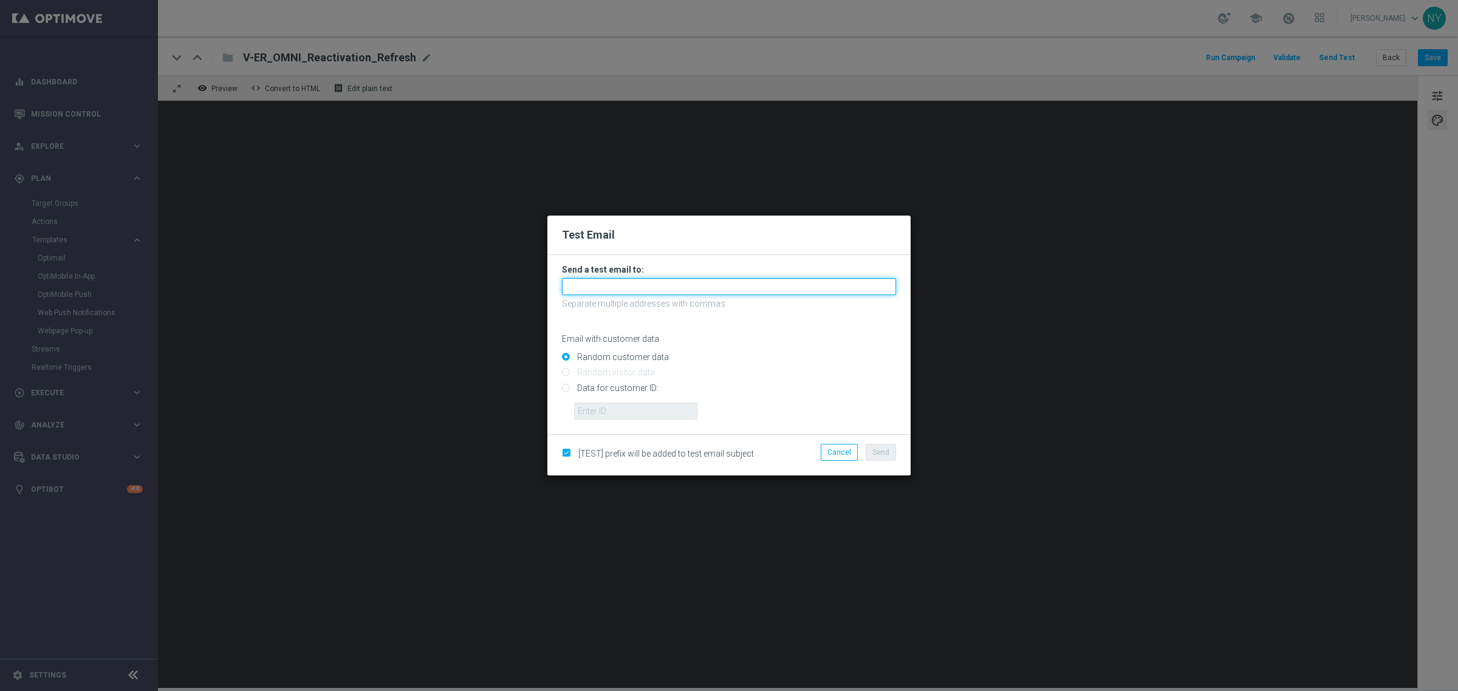
click at [614, 284] on input "text" at bounding box center [729, 286] width 334 height 17
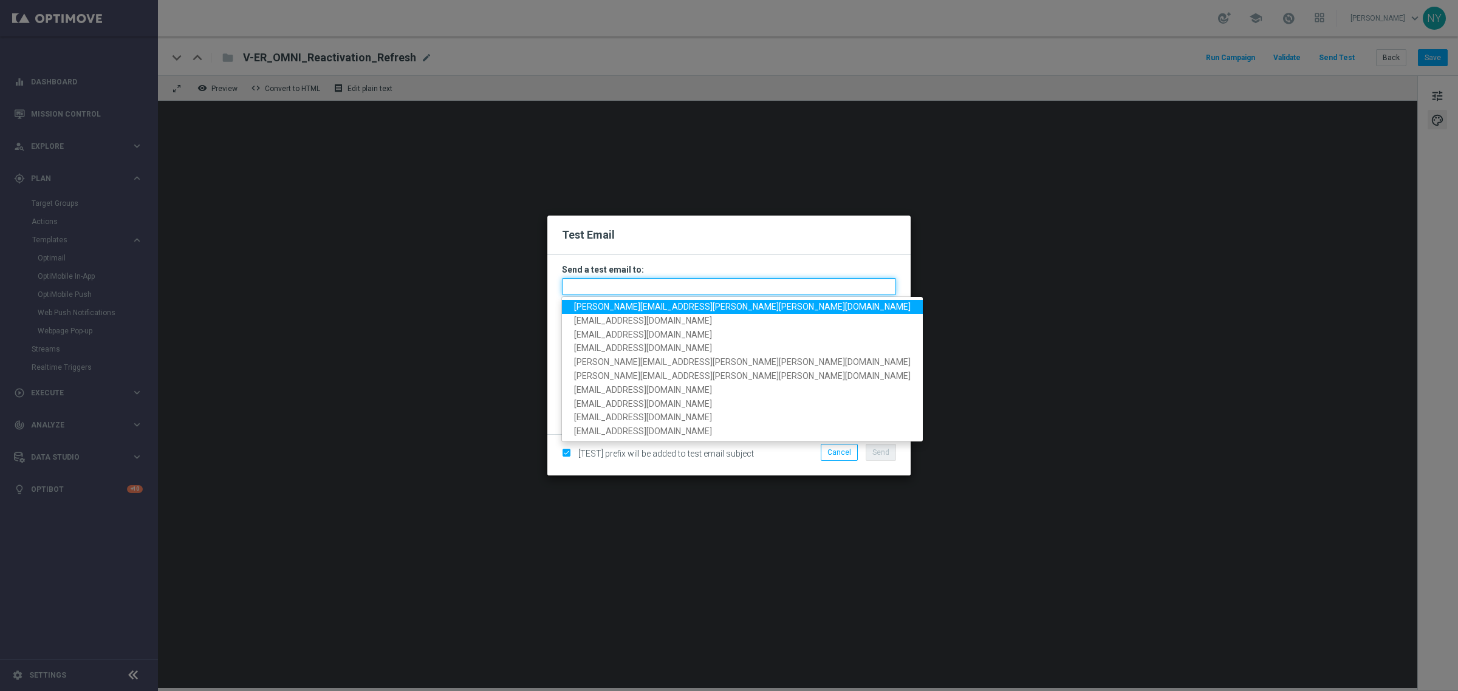
paste input "[EMAIL_ADDRESS][DOMAIN_NAME]"
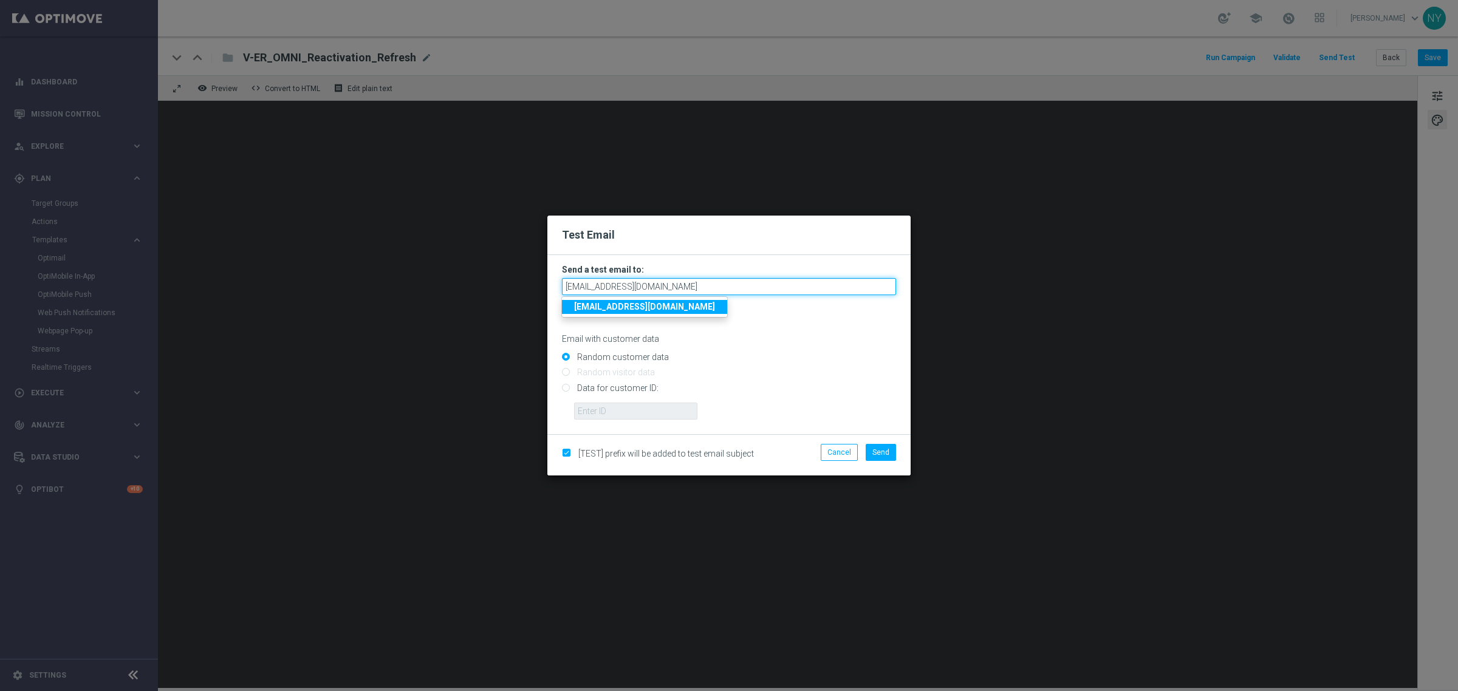
type input "[EMAIL_ADDRESS][DOMAIN_NAME]"
click at [808, 354] on input "Random customer data" at bounding box center [729, 362] width 334 height 17
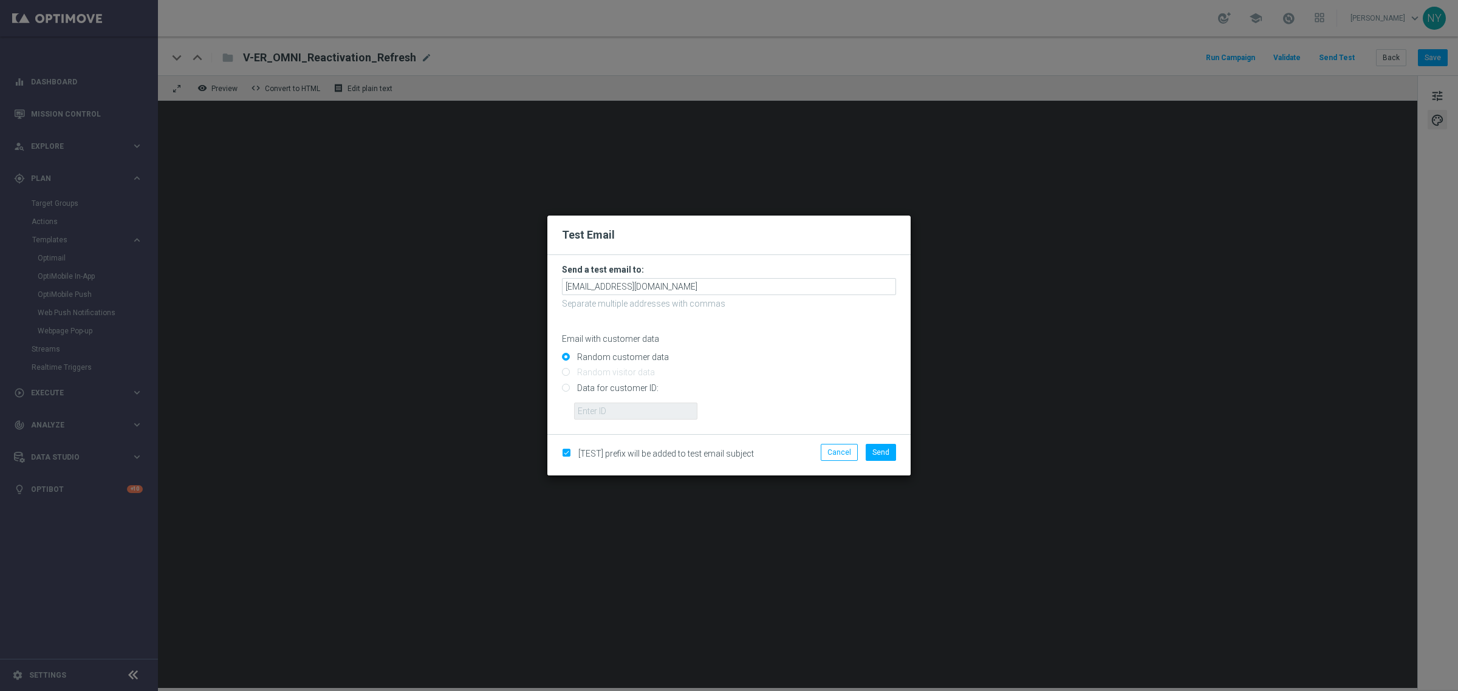
click at [566, 389] on input "Data for customer ID:" at bounding box center [729, 393] width 334 height 17
radio input "true"
drag, startPoint x: 600, startPoint y: 408, endPoint x: 617, endPoint y: 409, distance: 17.7
click at [600, 408] on input "text" at bounding box center [635, 411] width 123 height 17
paste input "10000006208"
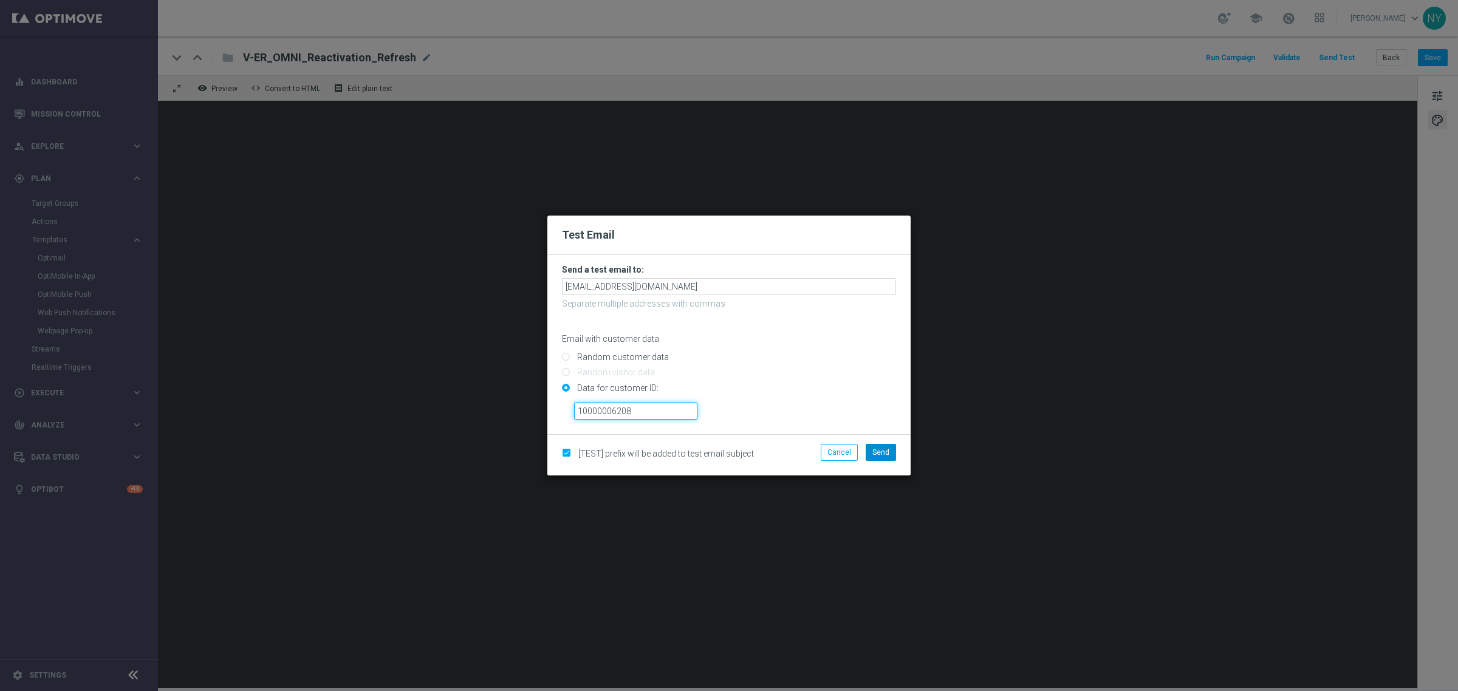
type input "10000006208"
click at [888, 450] on span "Send" at bounding box center [880, 452] width 17 height 9
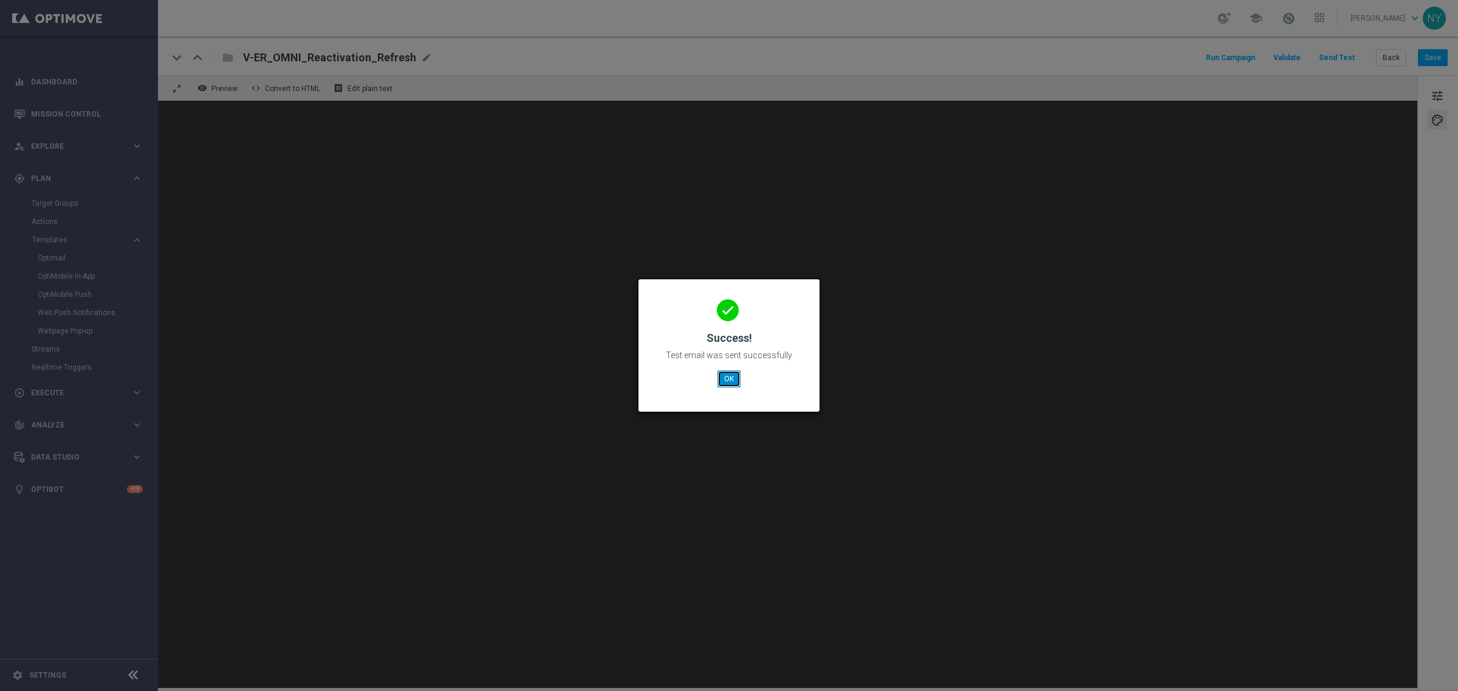
click at [730, 372] on button "OK" at bounding box center [729, 379] width 23 height 17
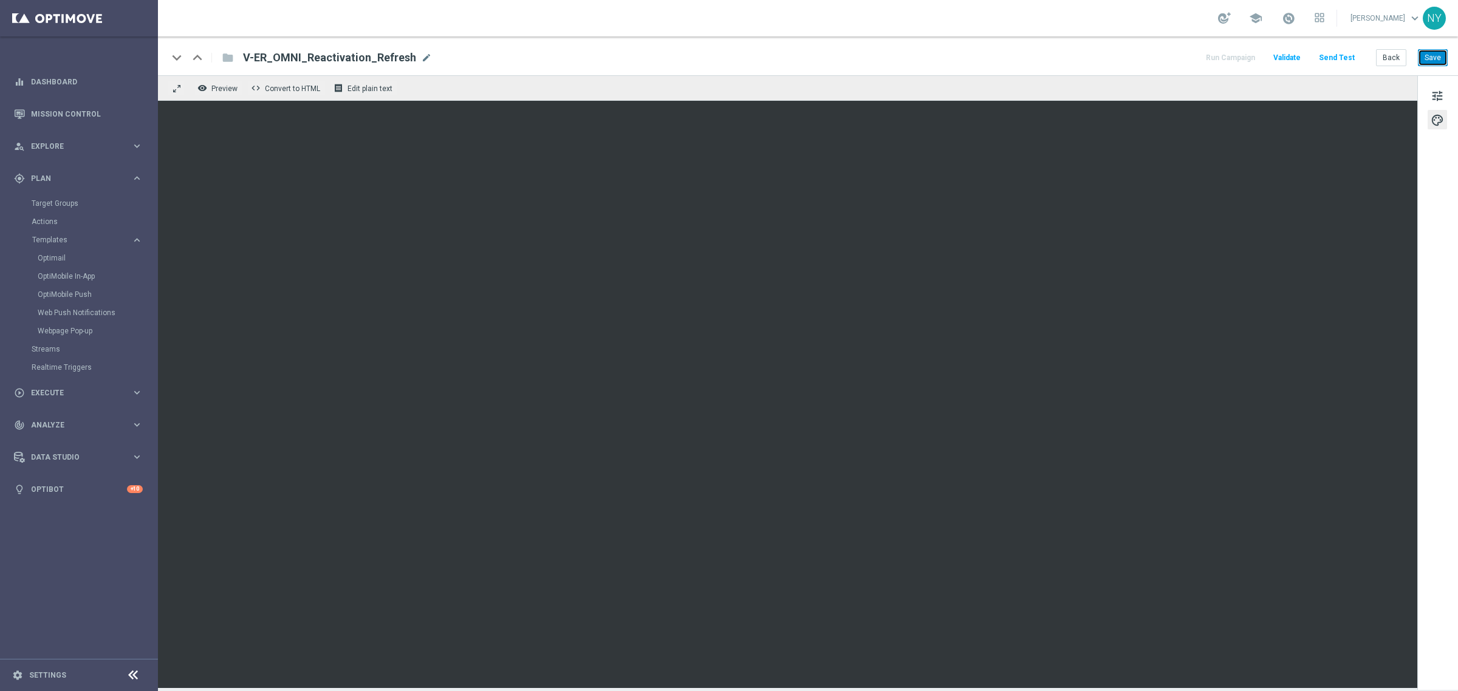
click at [1432, 53] on button "Save" at bounding box center [1433, 57] width 30 height 17
click at [1436, 57] on button "Save" at bounding box center [1433, 57] width 30 height 17
click at [1396, 55] on button "Back" at bounding box center [1391, 57] width 30 height 17
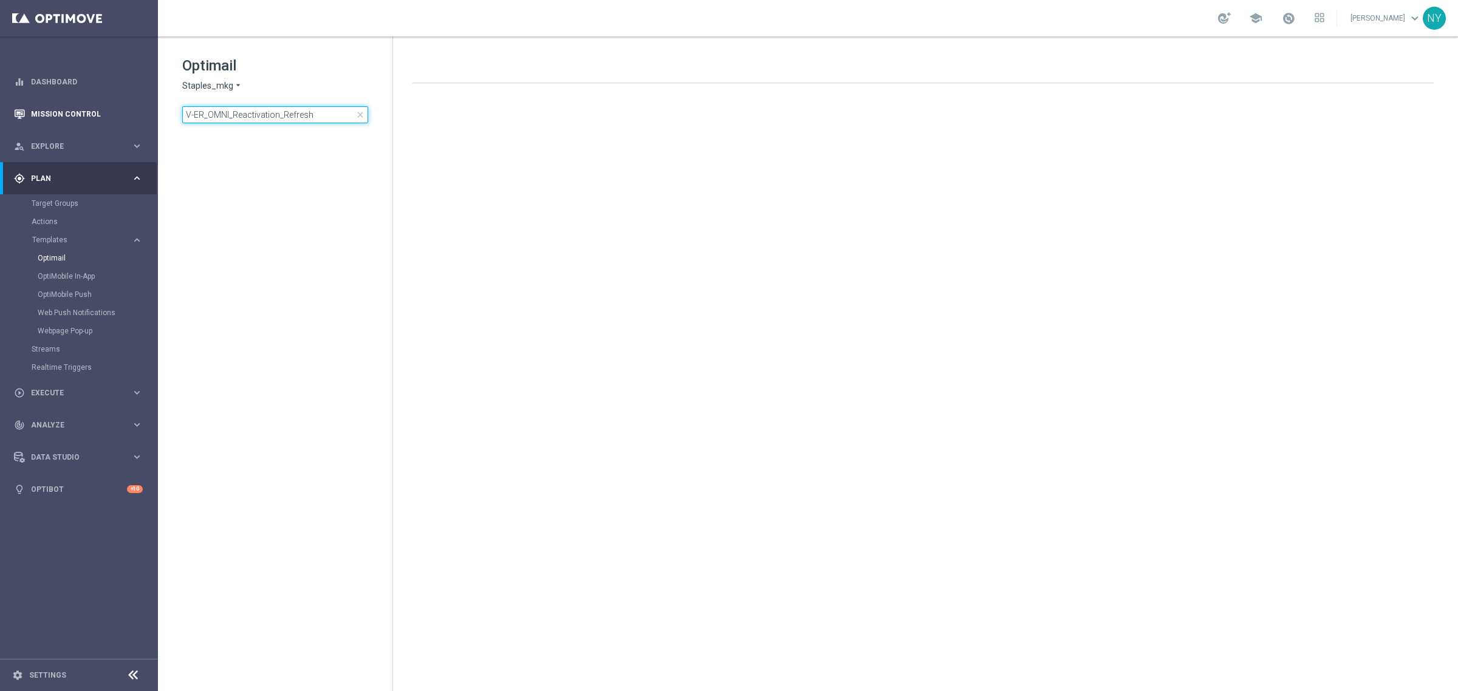
drag, startPoint x: 325, startPoint y: 113, endPoint x: 74, endPoint y: 111, distance: 251.5
click at [76, 112] on main "equalizer Dashboard Mission Control" at bounding box center [729, 345] width 1458 height 691
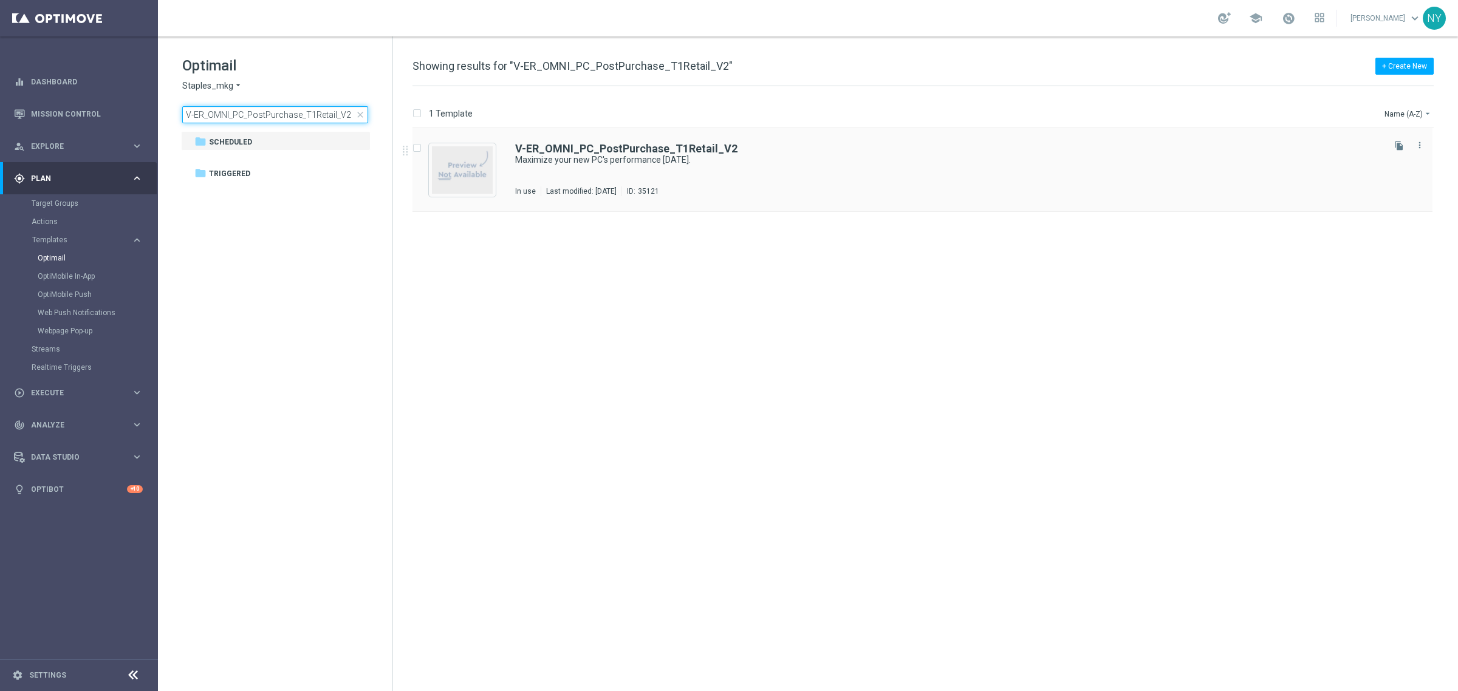
type input "V-ER_OMNI_PC_PostPurchase_T1Retail_V2"
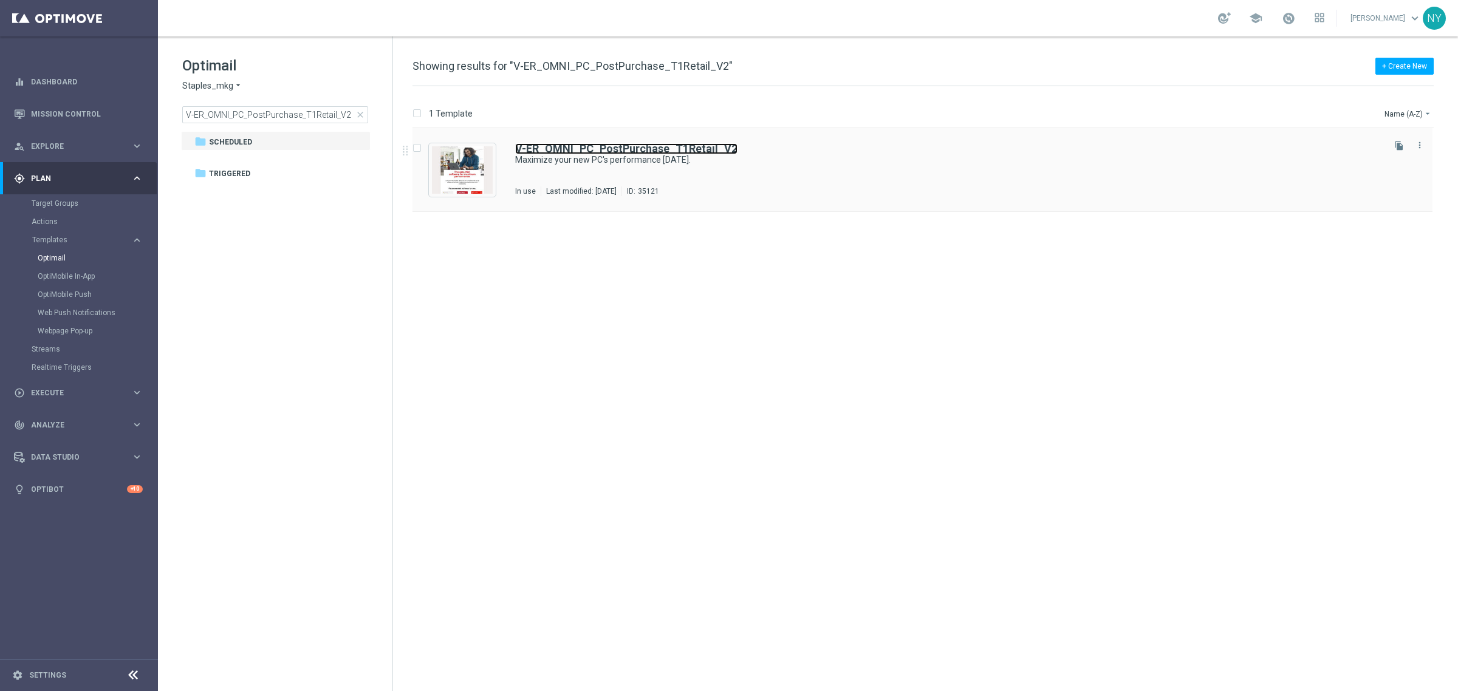
click at [625, 147] on b "V-ER_OMNI_PC_PostPurchase_T1Retail_V2" at bounding box center [626, 148] width 222 height 13
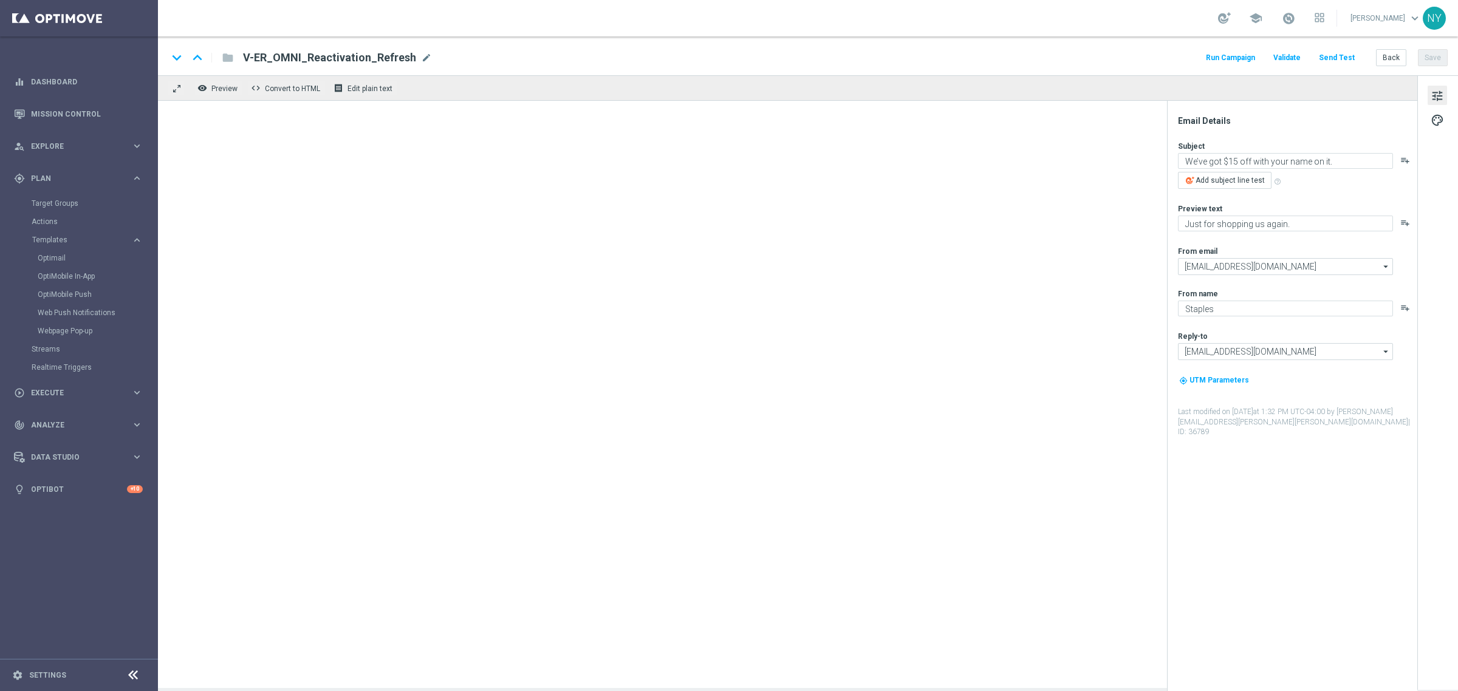
type textarea "Maximize your new PC's performance today."
type textarea "Your upgrades are inside."
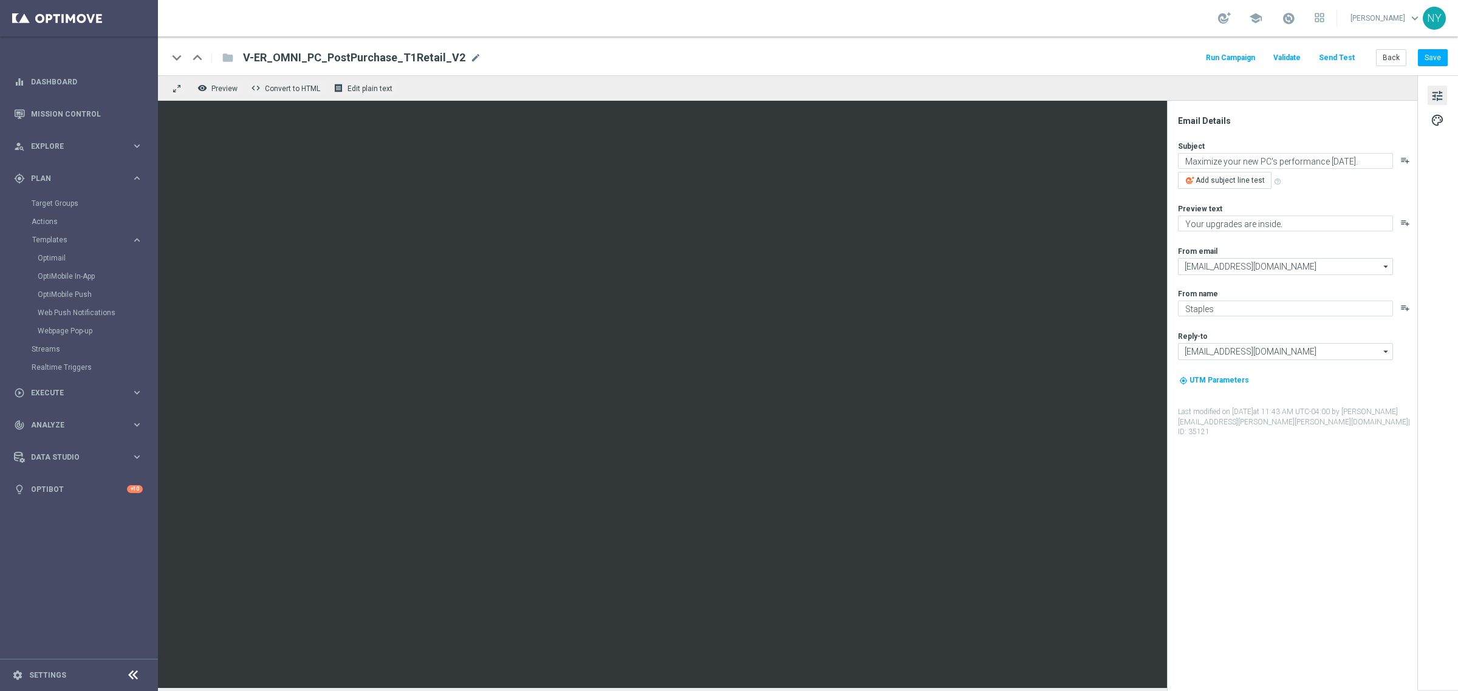
click at [1331, 56] on button "Send Test" at bounding box center [1336, 58] width 39 height 16
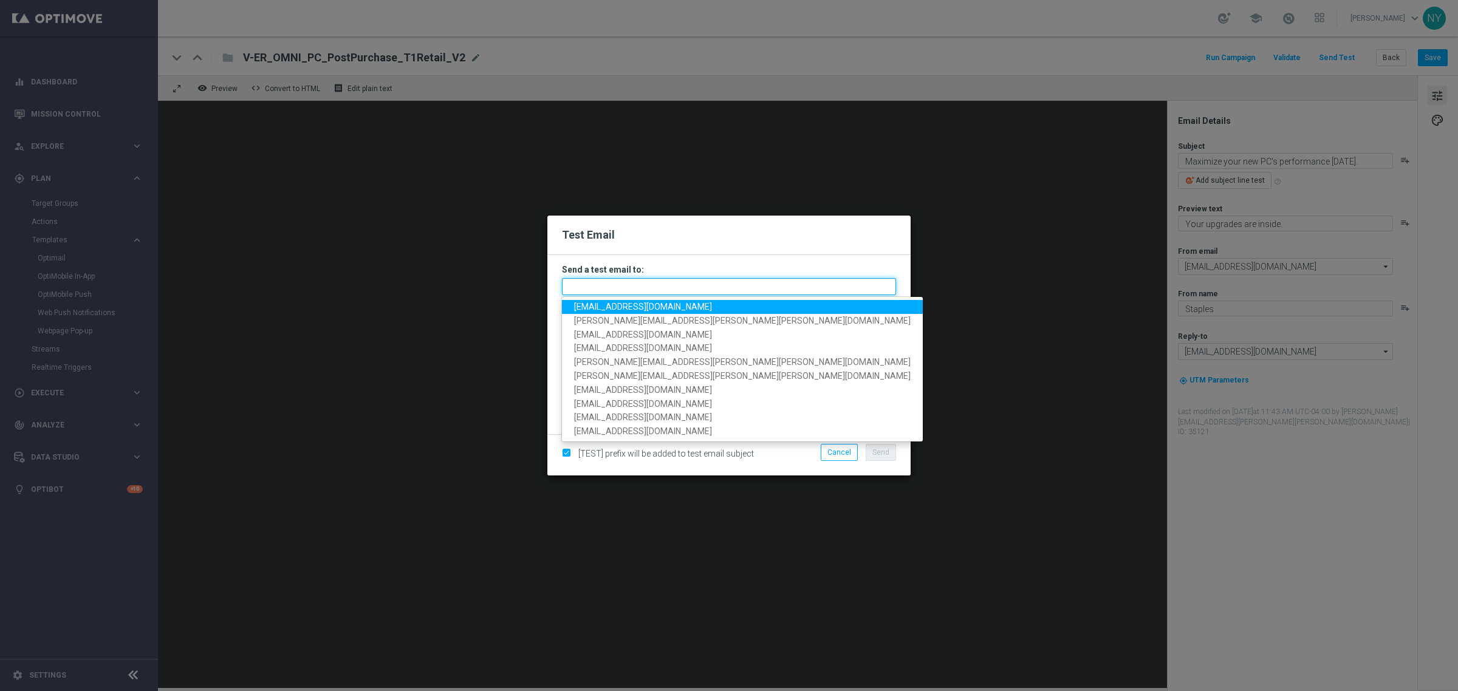
click at [585, 287] on input "text" at bounding box center [729, 286] width 334 height 17
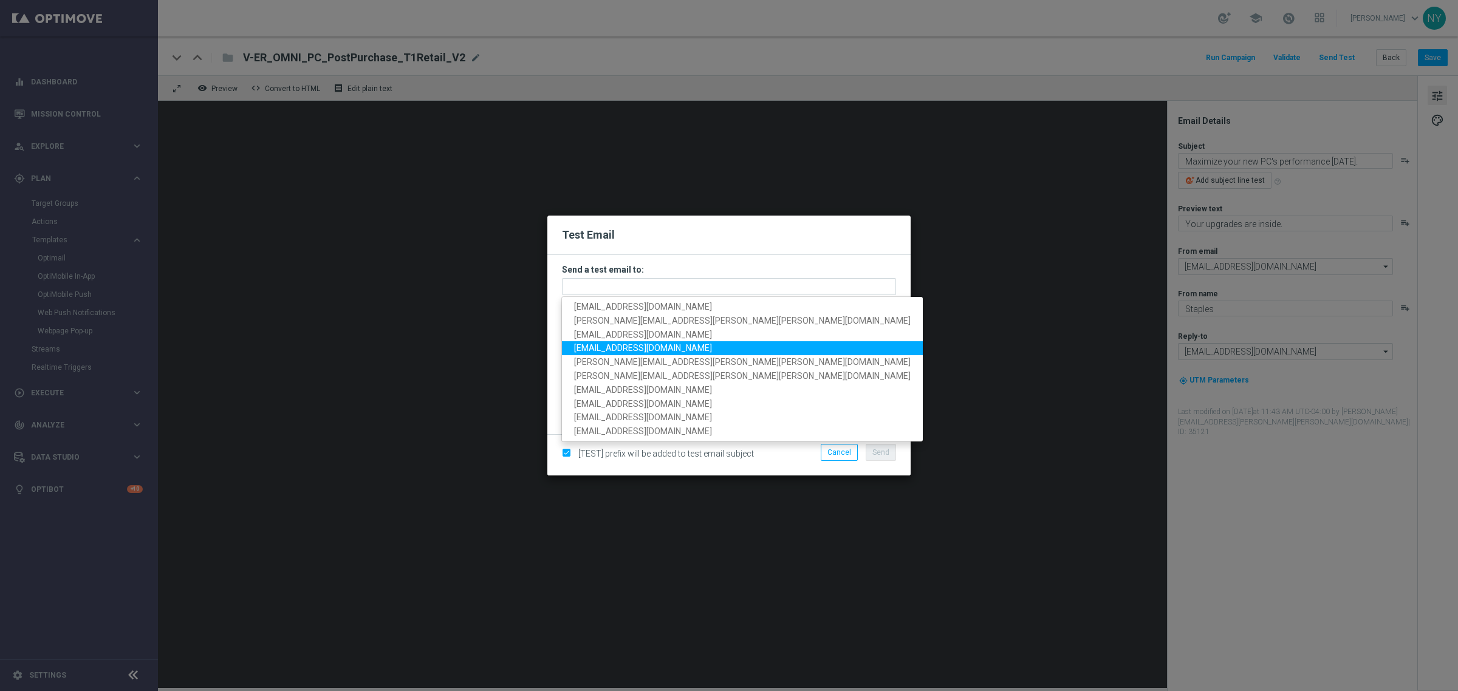
click at [636, 351] on span "[EMAIL_ADDRESS][DOMAIN_NAME]" at bounding box center [643, 348] width 138 height 10
type input "[EMAIL_ADDRESS][DOMAIN_NAME]"
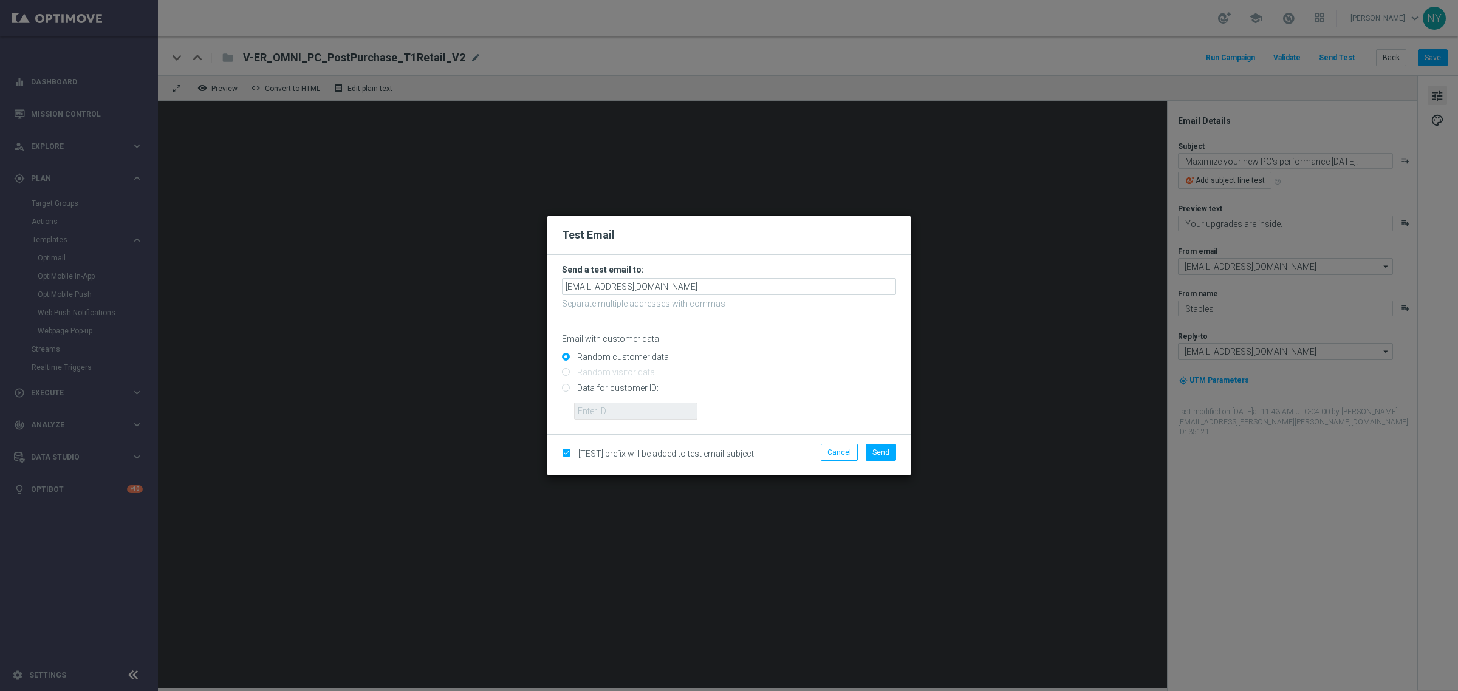
click at [567, 388] on input "Data for customer ID:" at bounding box center [729, 393] width 334 height 17
radio input "true"
click at [612, 413] on input "text" at bounding box center [635, 411] width 123 height 17
paste input "10000006208"
type input "10000006208"
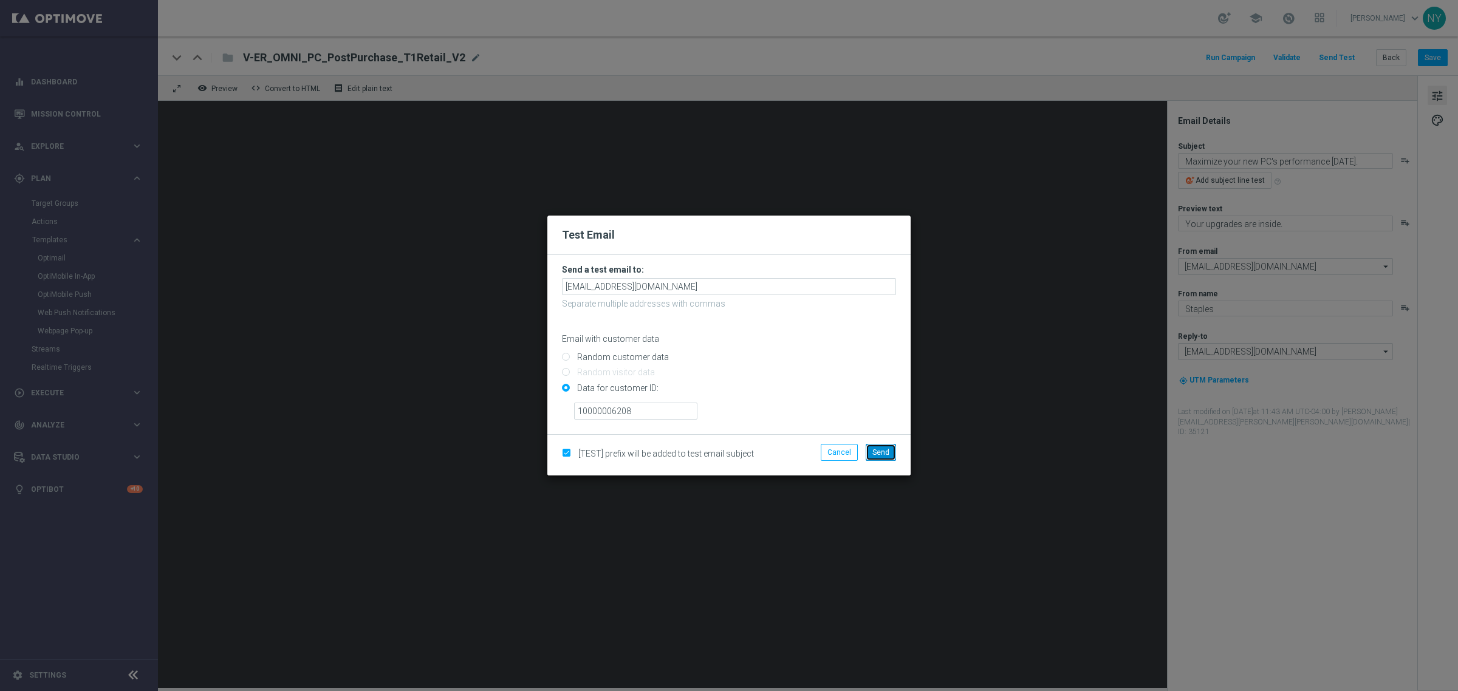
click at [891, 453] on button "Send" at bounding box center [881, 452] width 30 height 17
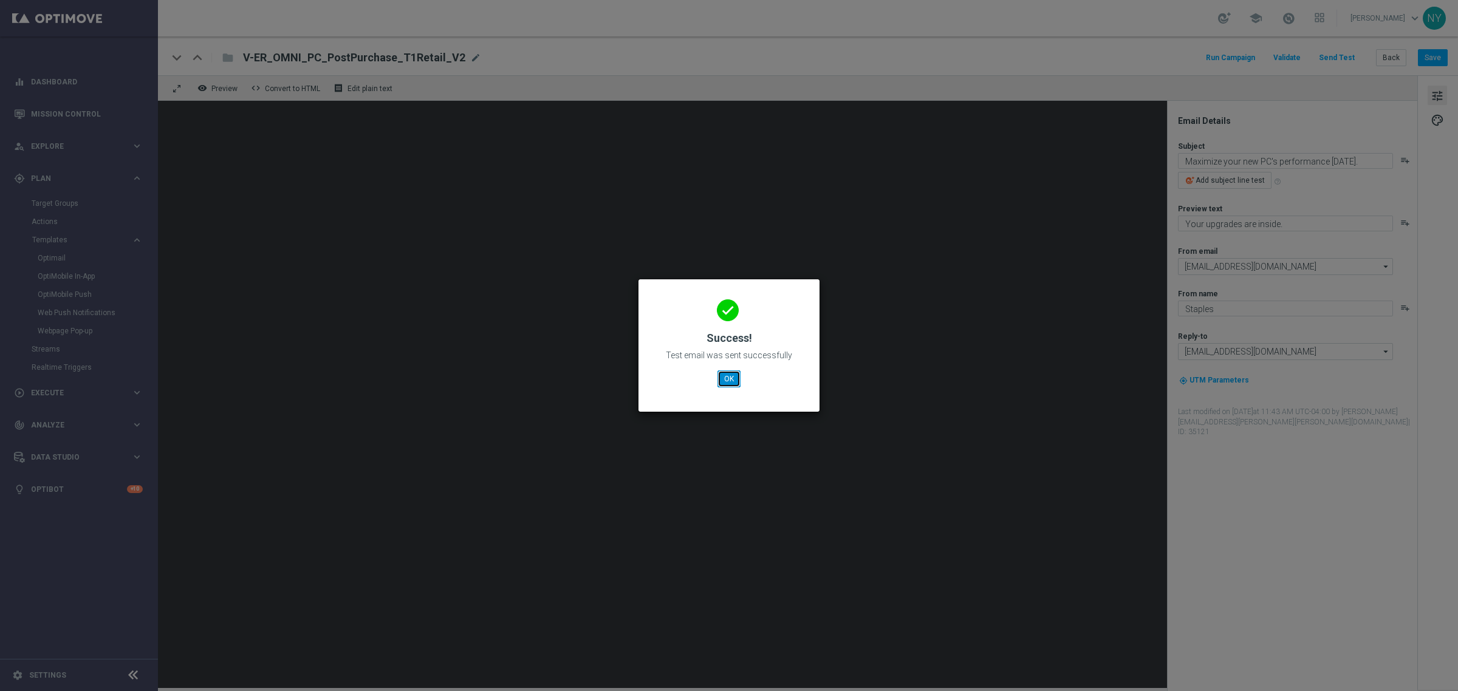
drag, startPoint x: 725, startPoint y: 377, endPoint x: 677, endPoint y: 317, distance: 77.1
click at [725, 377] on button "OK" at bounding box center [729, 379] width 23 height 17
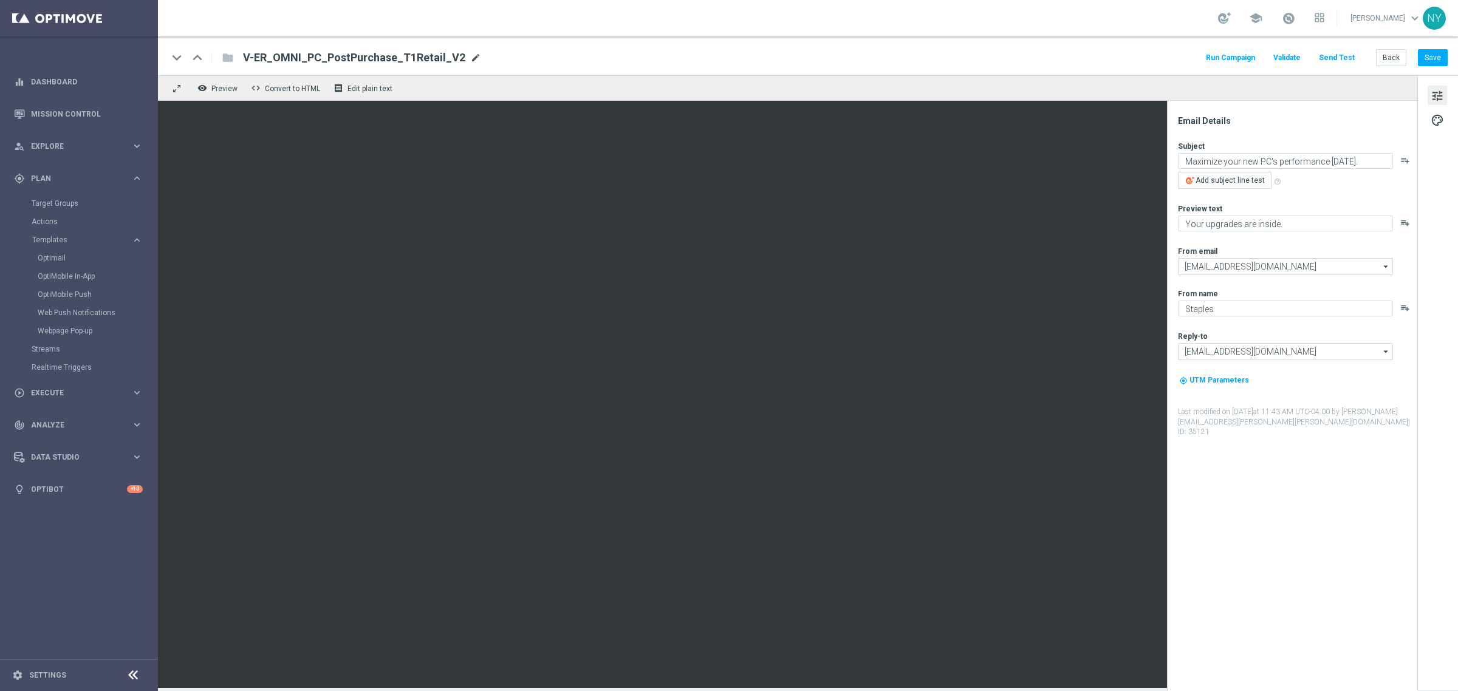
click at [470, 59] on span "mode_edit" at bounding box center [475, 57] width 11 height 11
drag, startPoint x: 439, startPoint y: 53, endPoint x: 166, endPoint y: 56, distance: 272.8
click at [166, 56] on div "keyboard_arrow_down keyboard_arrow_up folder V-ER_OMNI_PC_PostPurchase_T1Retail…" at bounding box center [808, 55] width 1300 height 39
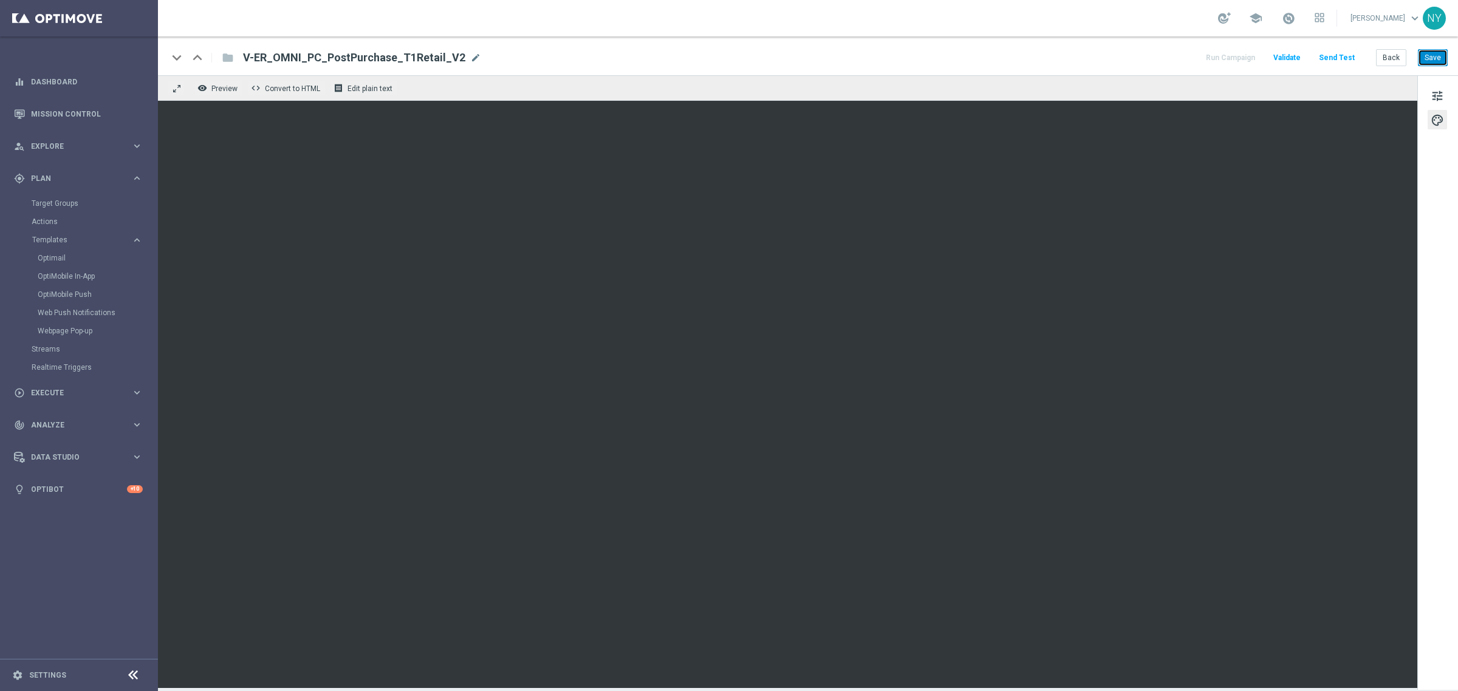
click at [1438, 52] on button "Save" at bounding box center [1433, 57] width 30 height 17
click at [1337, 58] on button "Send Test" at bounding box center [1336, 58] width 39 height 16
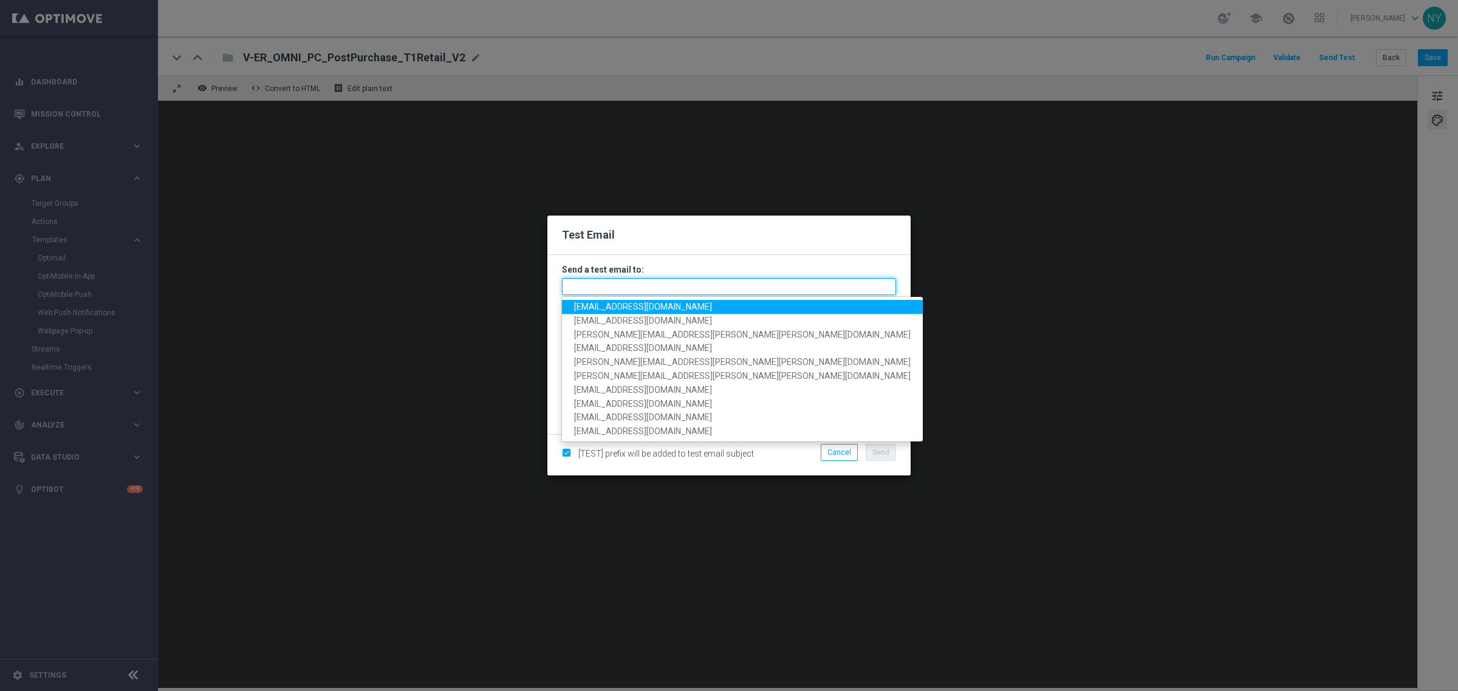
click at [600, 290] on input "text" at bounding box center [729, 286] width 334 height 17
paste input "[EMAIL_ADDRESS][DOMAIN_NAME]"
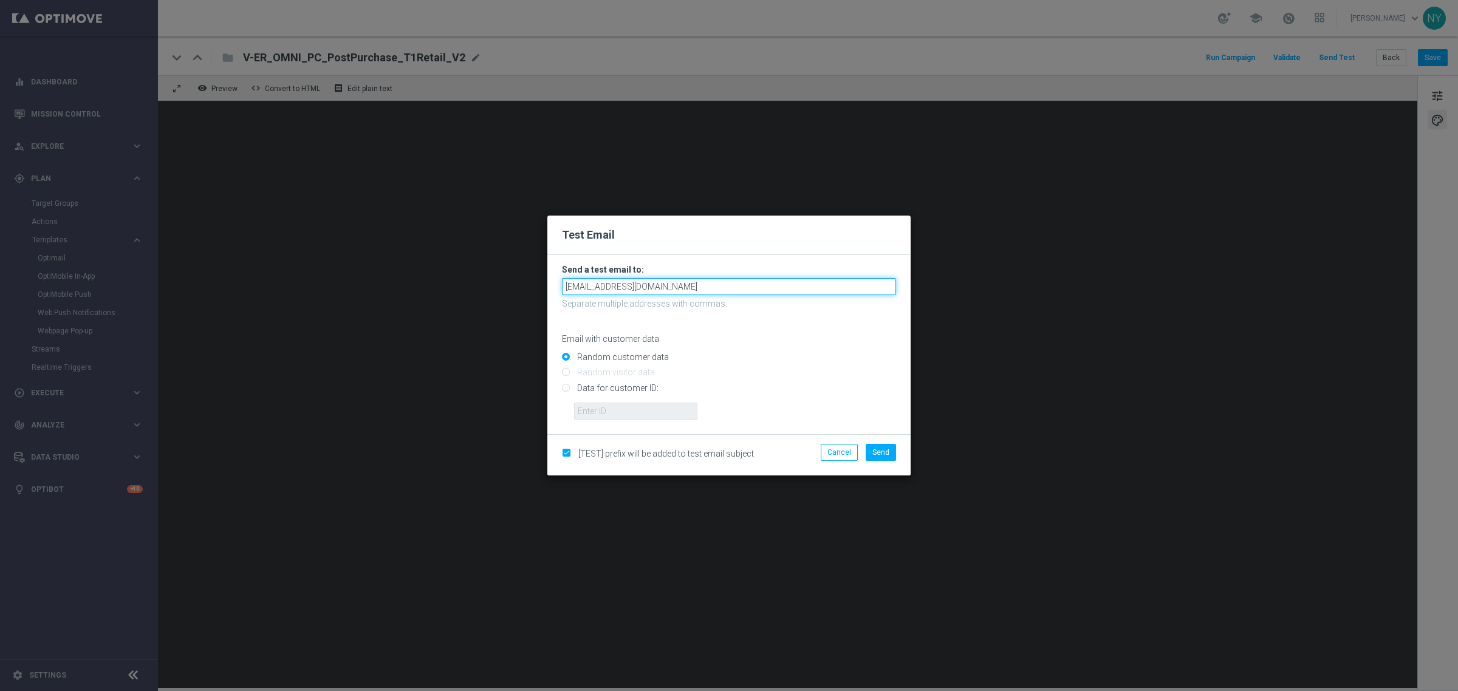
type input "[EMAIL_ADDRESS][DOMAIN_NAME]"
click at [567, 387] on input "Data for customer ID:" at bounding box center [729, 393] width 334 height 17
radio input "true"
click at [621, 412] on input "text" at bounding box center [635, 411] width 123 height 17
paste input "10000006208"
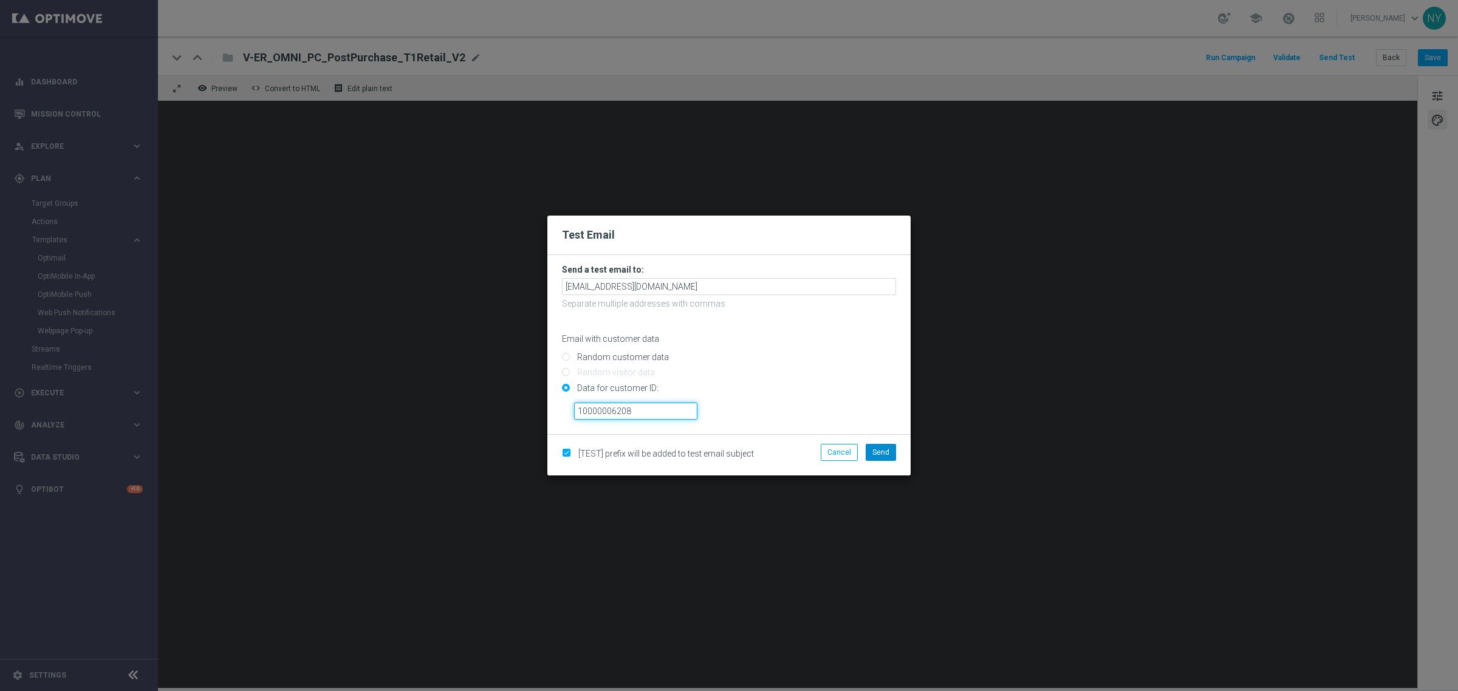
type input "10000006208"
click at [885, 453] on span "Send" at bounding box center [880, 452] width 17 height 9
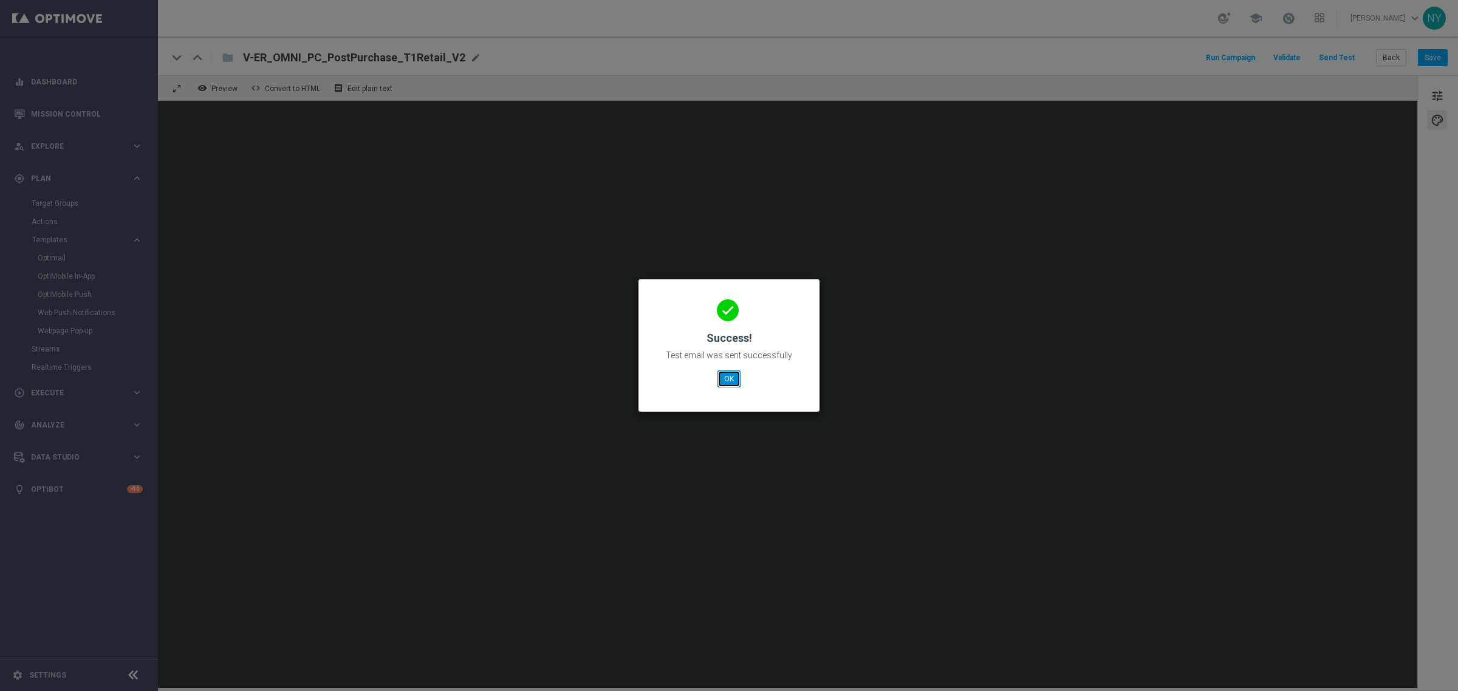
click at [727, 378] on button "OK" at bounding box center [729, 379] width 23 height 17
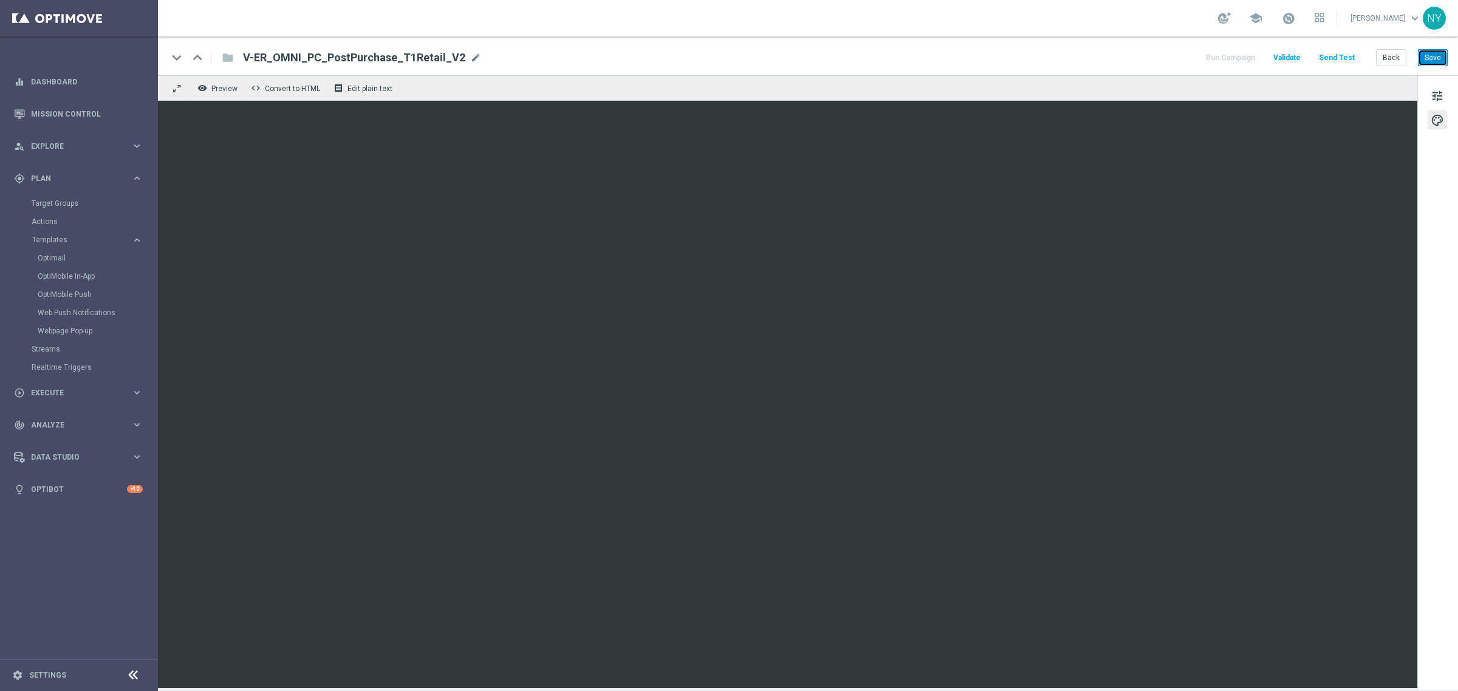
click at [1433, 55] on button "Save" at bounding box center [1433, 57] width 30 height 17
click at [1340, 55] on button "Send Test" at bounding box center [1336, 58] width 39 height 16
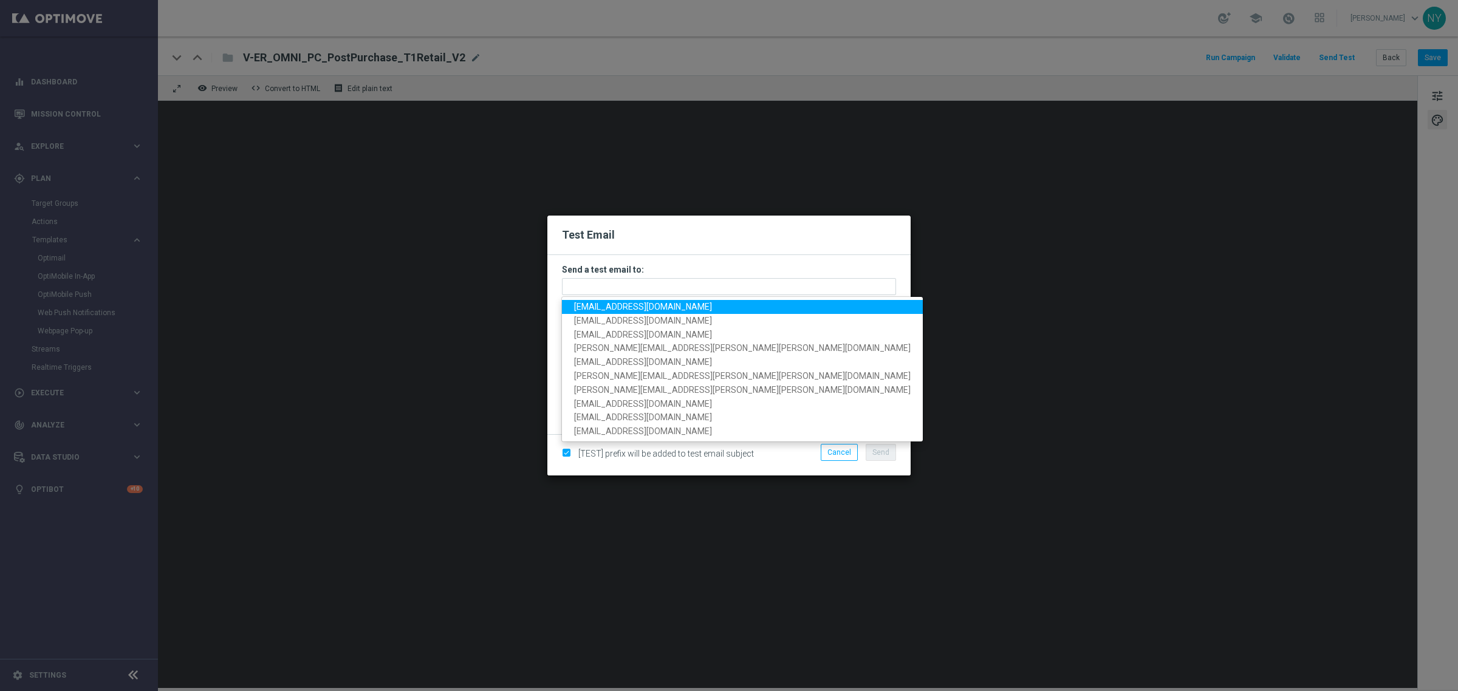
drag, startPoint x: 623, startPoint y: 289, endPoint x: 1082, endPoint y: 225, distance: 463.7
click at [1074, 226] on modal-container "Test Email Send a test email to: neilyetts3@litmusemail.com neilyetts3-blmu7@li…" at bounding box center [729, 345] width 1458 height 691
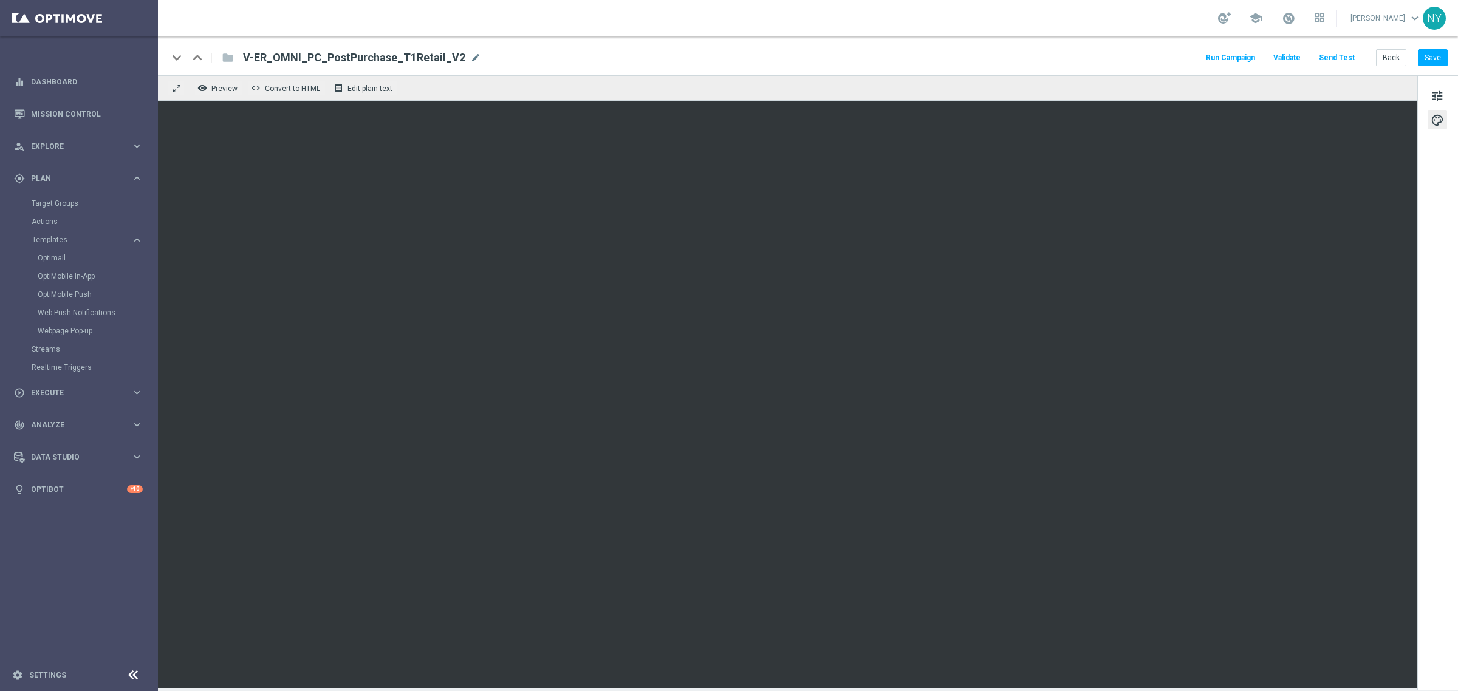
click at [1342, 55] on button "Send Test" at bounding box center [1336, 58] width 39 height 16
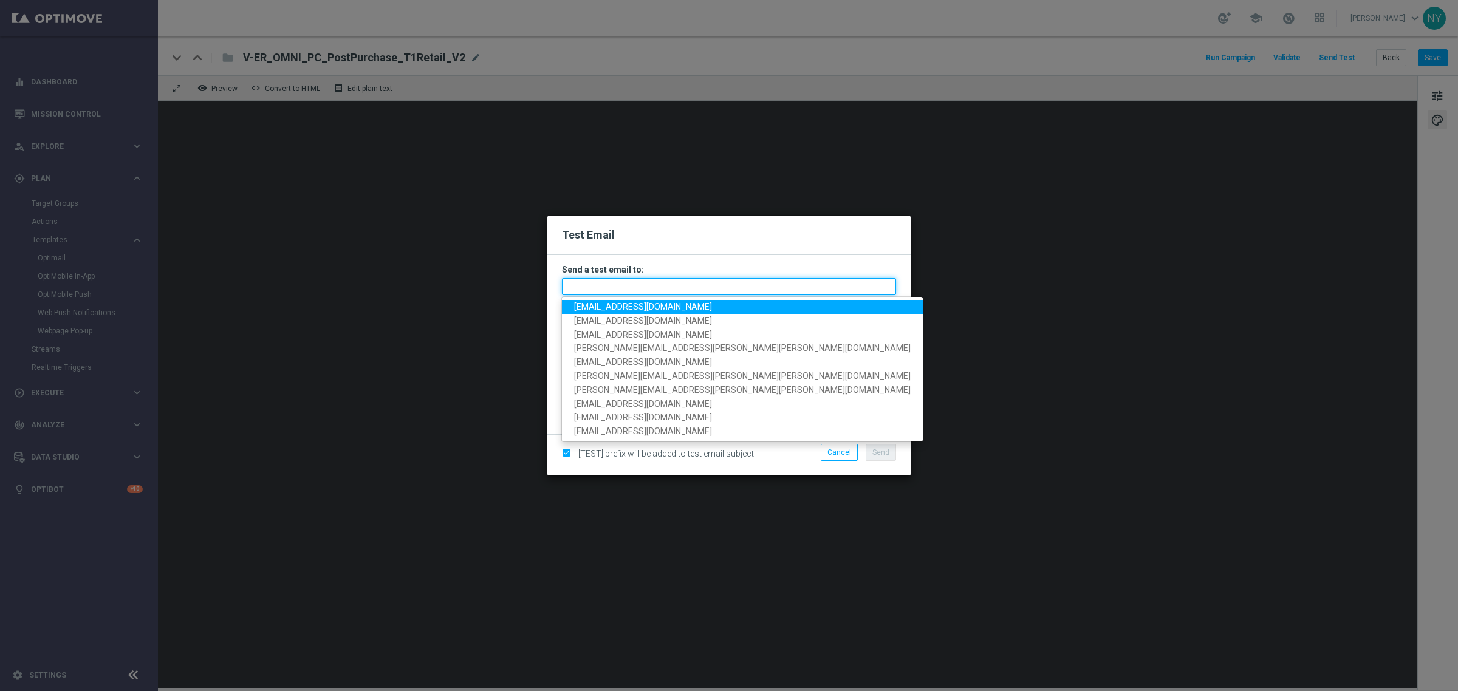
click at [609, 283] on input "text" at bounding box center [729, 286] width 334 height 17
click at [612, 306] on span "[EMAIL_ADDRESS][DOMAIN_NAME]" at bounding box center [643, 307] width 138 height 10
type input "[EMAIL_ADDRESS][DOMAIN_NAME]"
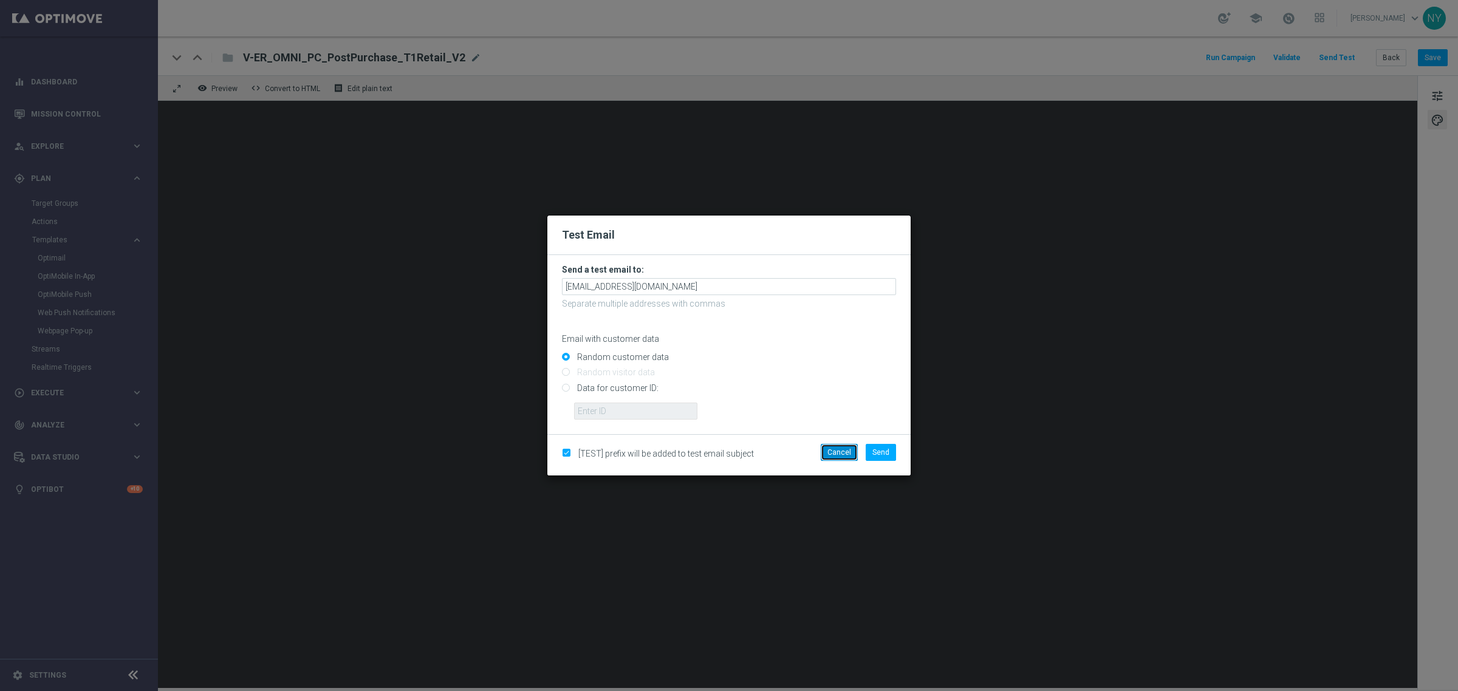
click at [834, 451] on button "Cancel" at bounding box center [839, 452] width 37 height 17
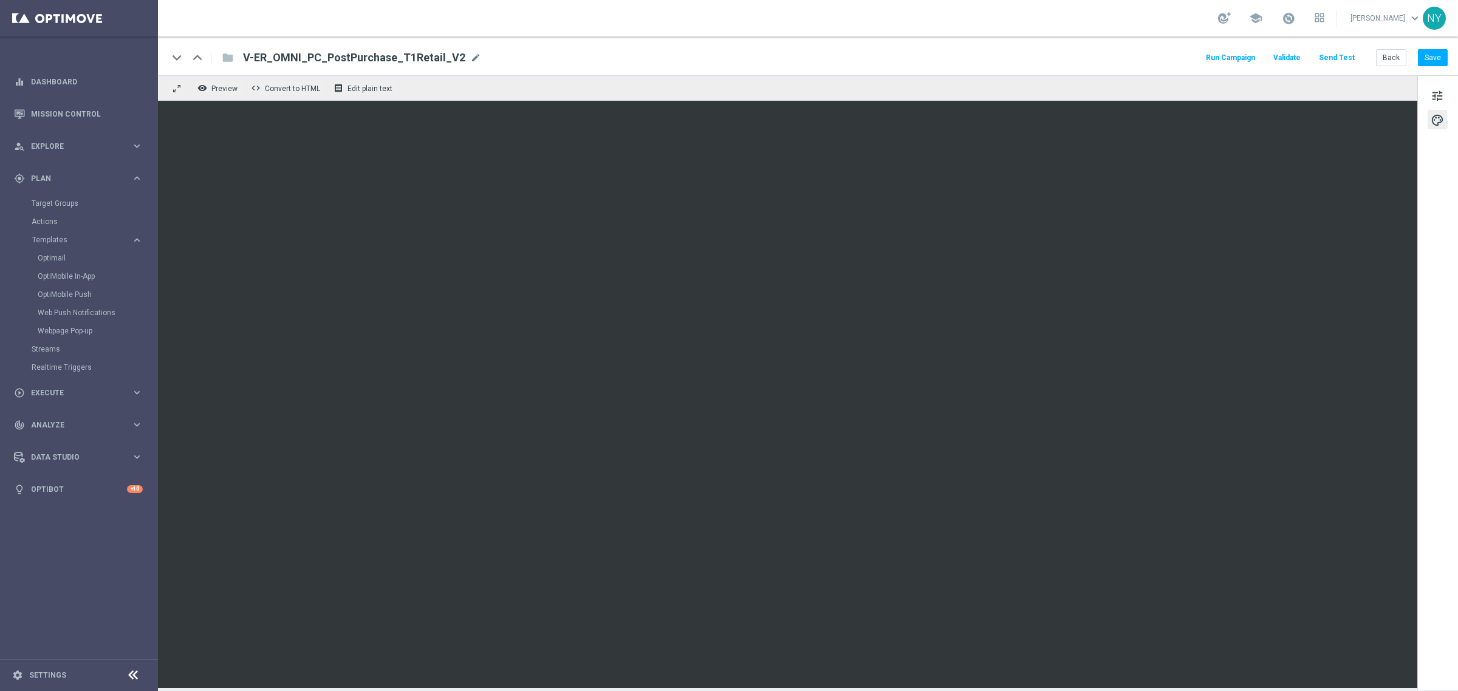
click at [1346, 53] on button "Send Test" at bounding box center [1336, 58] width 39 height 16
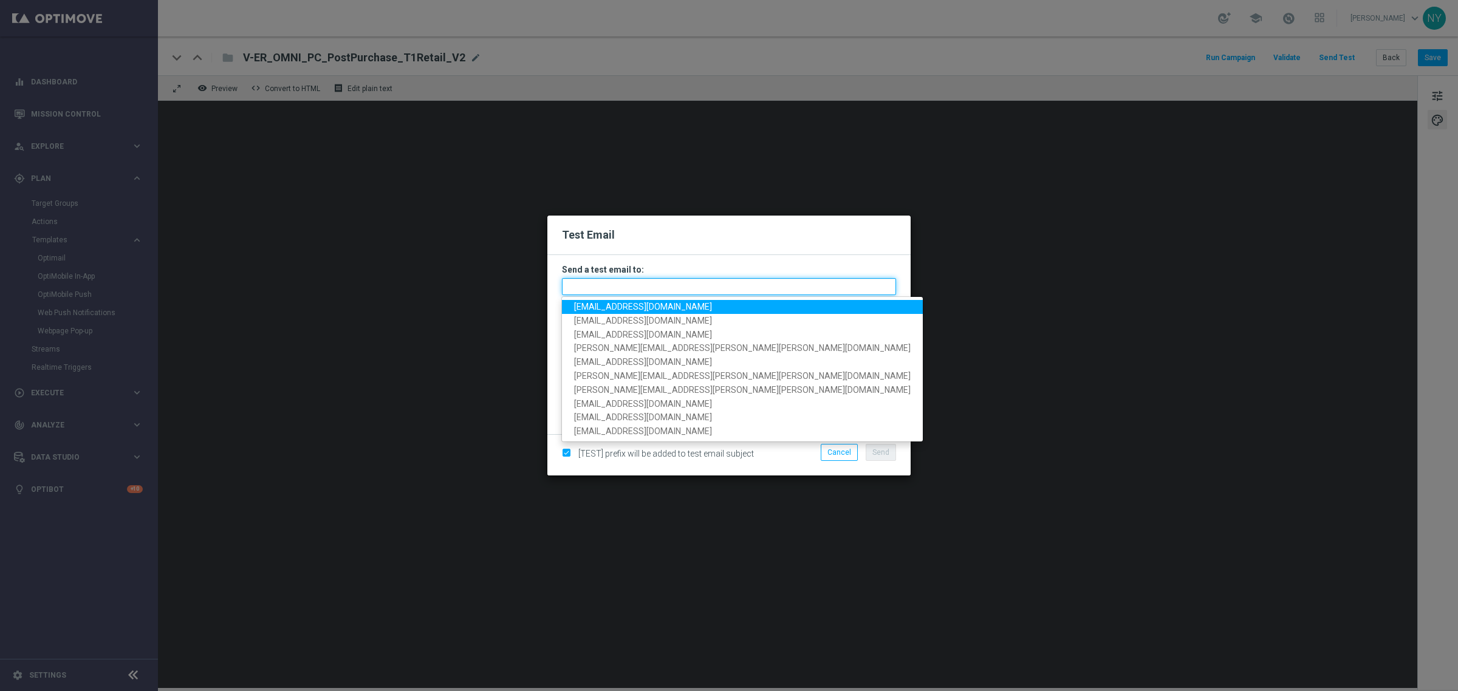
paste input "[EMAIL_ADDRESS][DOMAIN_NAME]"
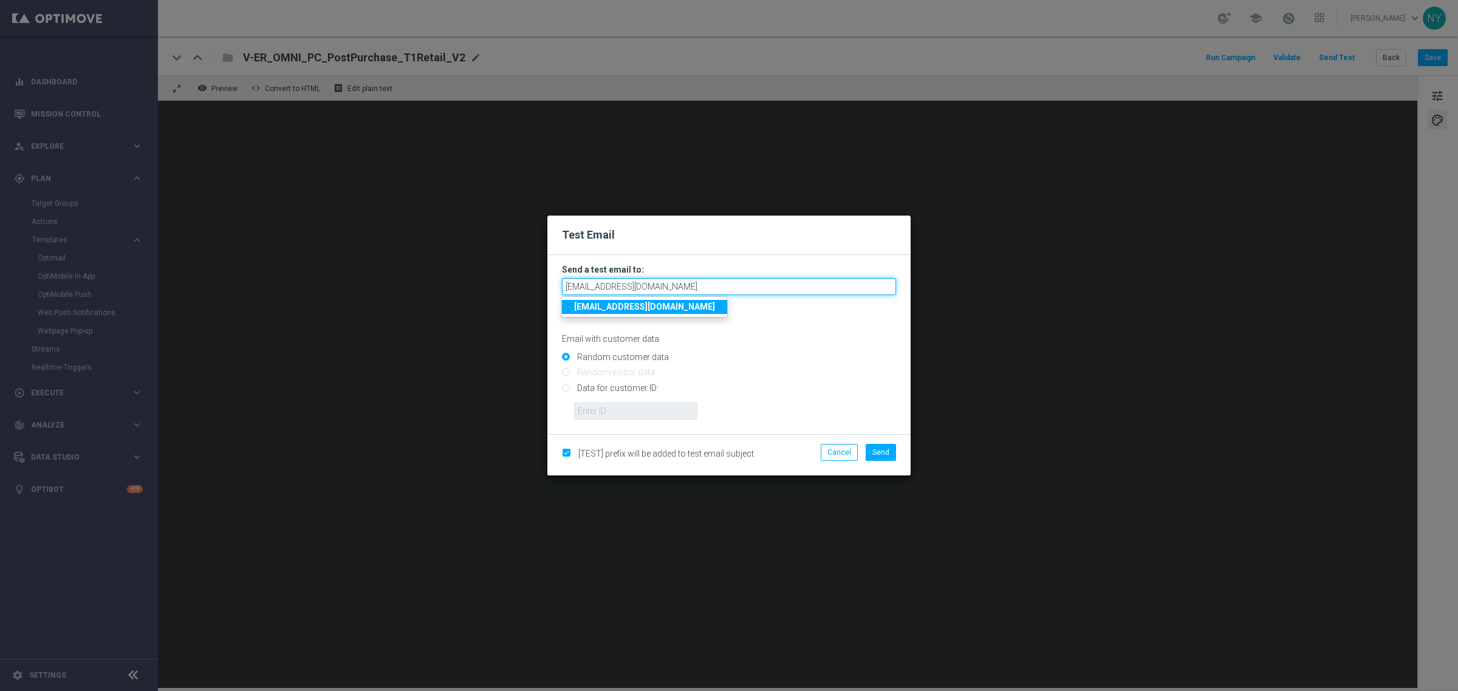
type input "[EMAIL_ADDRESS][DOMAIN_NAME]"
click at [567, 388] on input "Data for customer ID:" at bounding box center [729, 393] width 334 height 17
radio input "true"
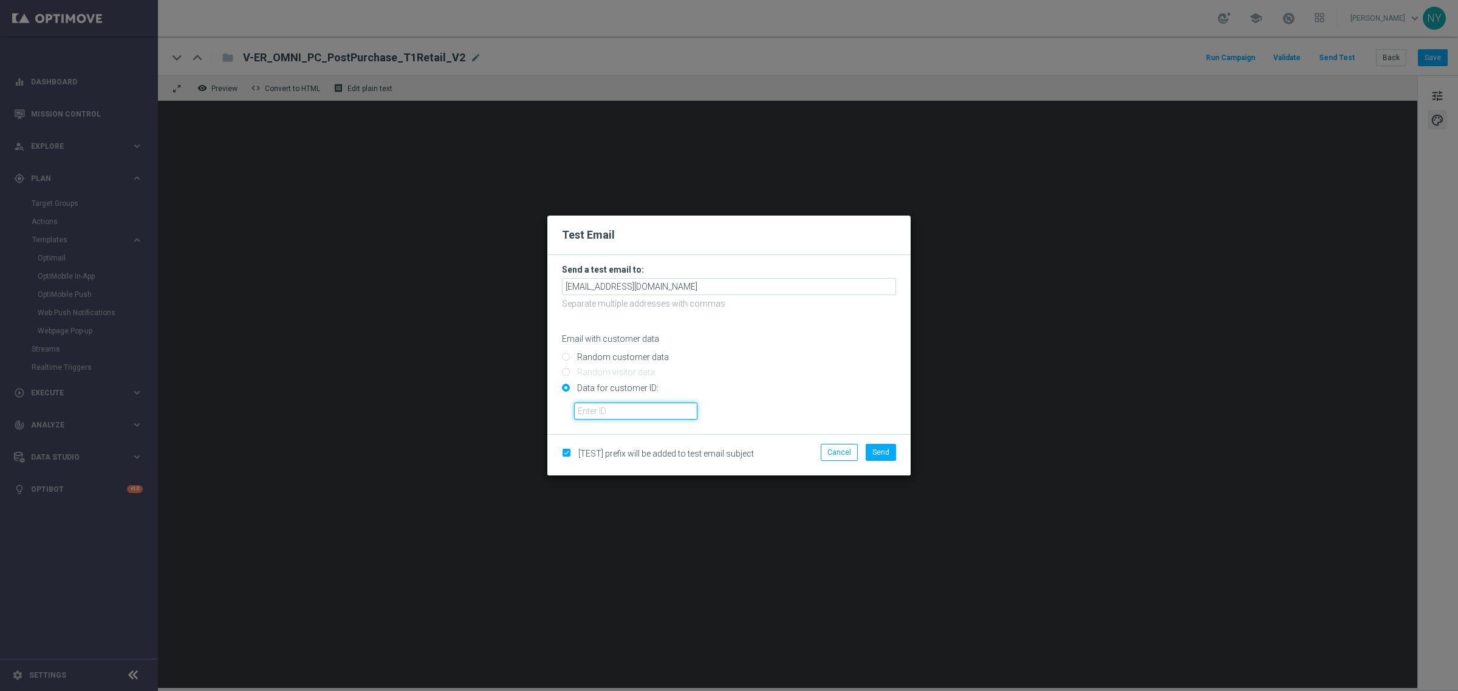
click at [606, 415] on input "text" at bounding box center [635, 411] width 123 height 17
paste input "10000006208"
type input "10000006208"
click at [879, 451] on span "Send" at bounding box center [880, 452] width 17 height 9
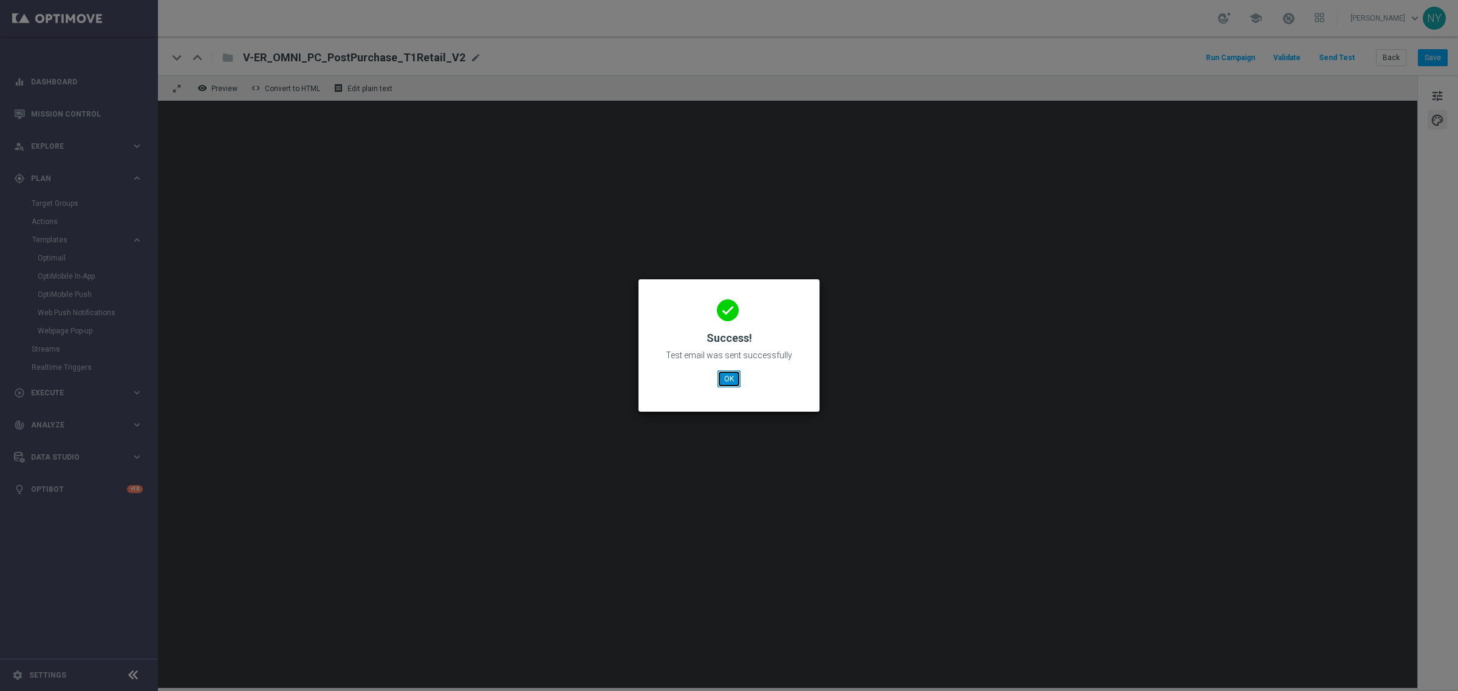
click at [738, 383] on button "OK" at bounding box center [729, 379] width 23 height 17
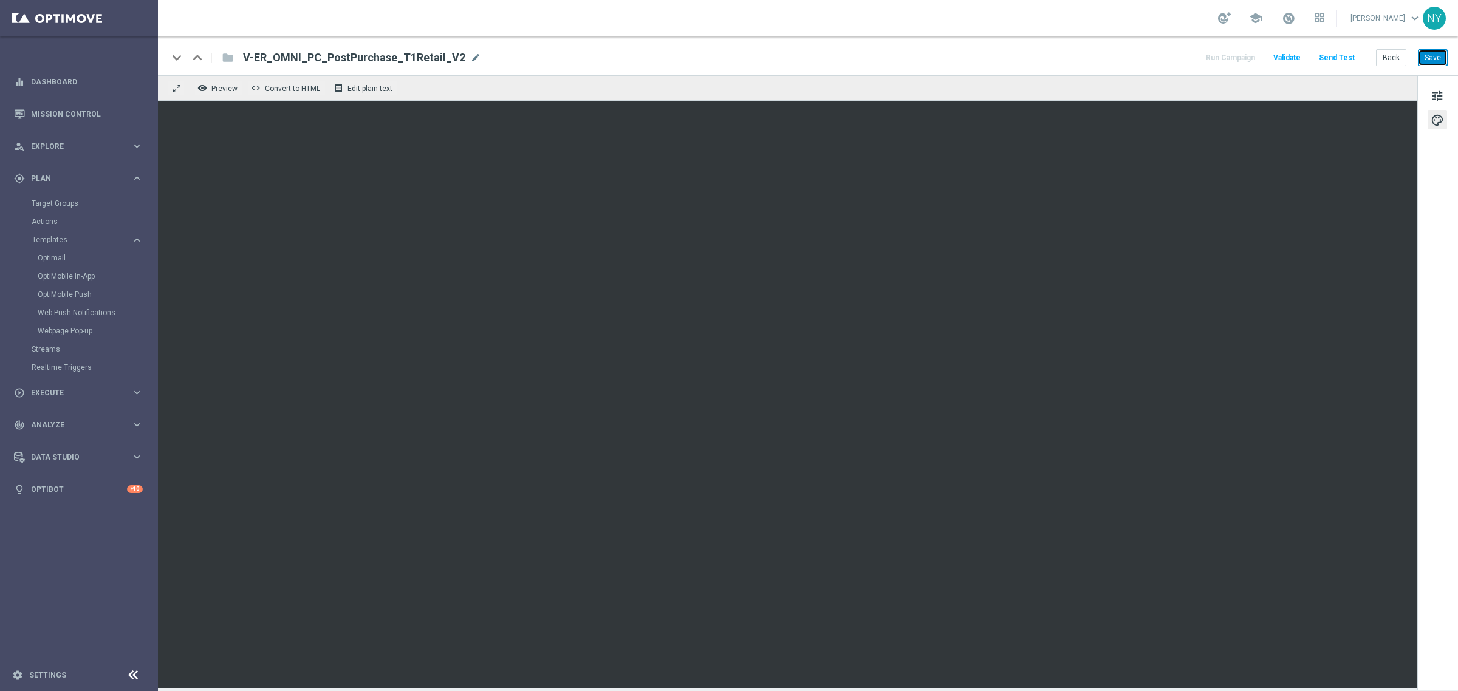
click at [1432, 57] on button "Save" at bounding box center [1433, 57] width 30 height 17
click at [1338, 52] on button "Send Test" at bounding box center [1336, 58] width 39 height 16
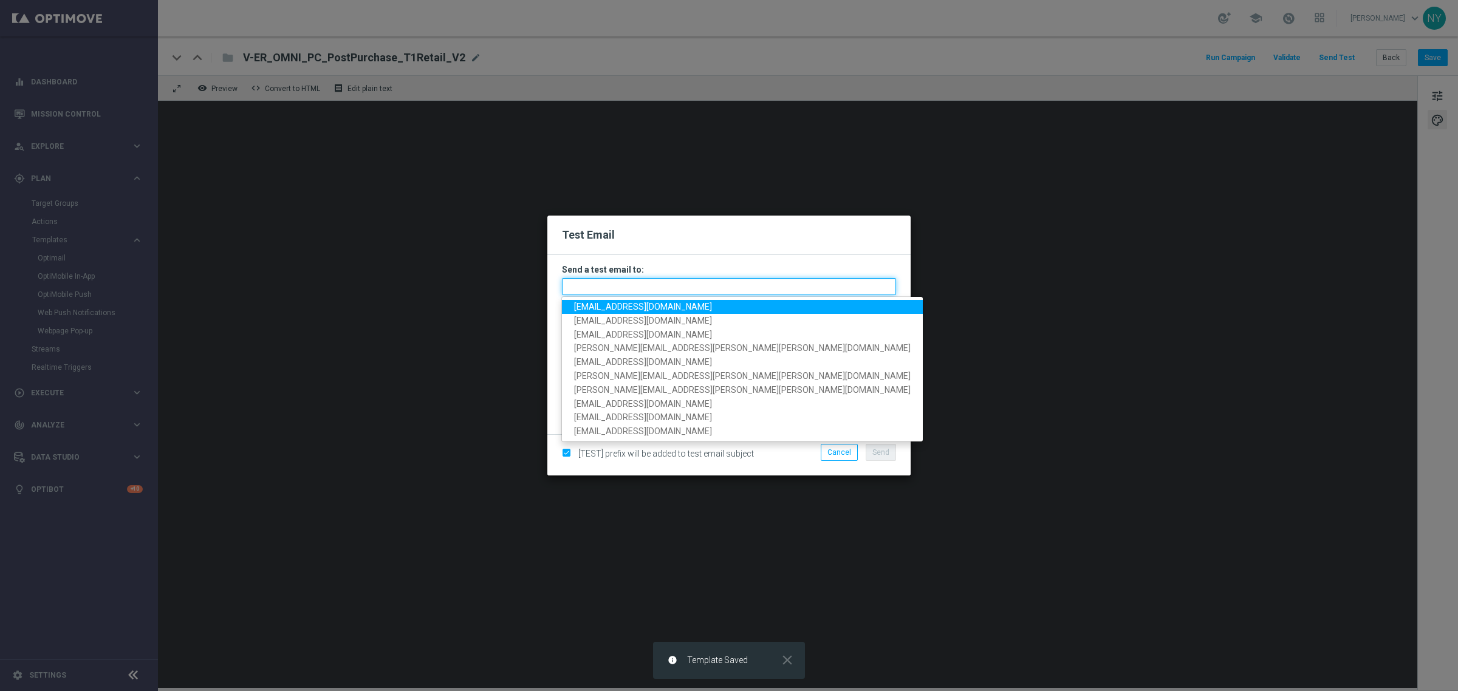
click at [611, 287] on input "text" at bounding box center [729, 286] width 334 height 17
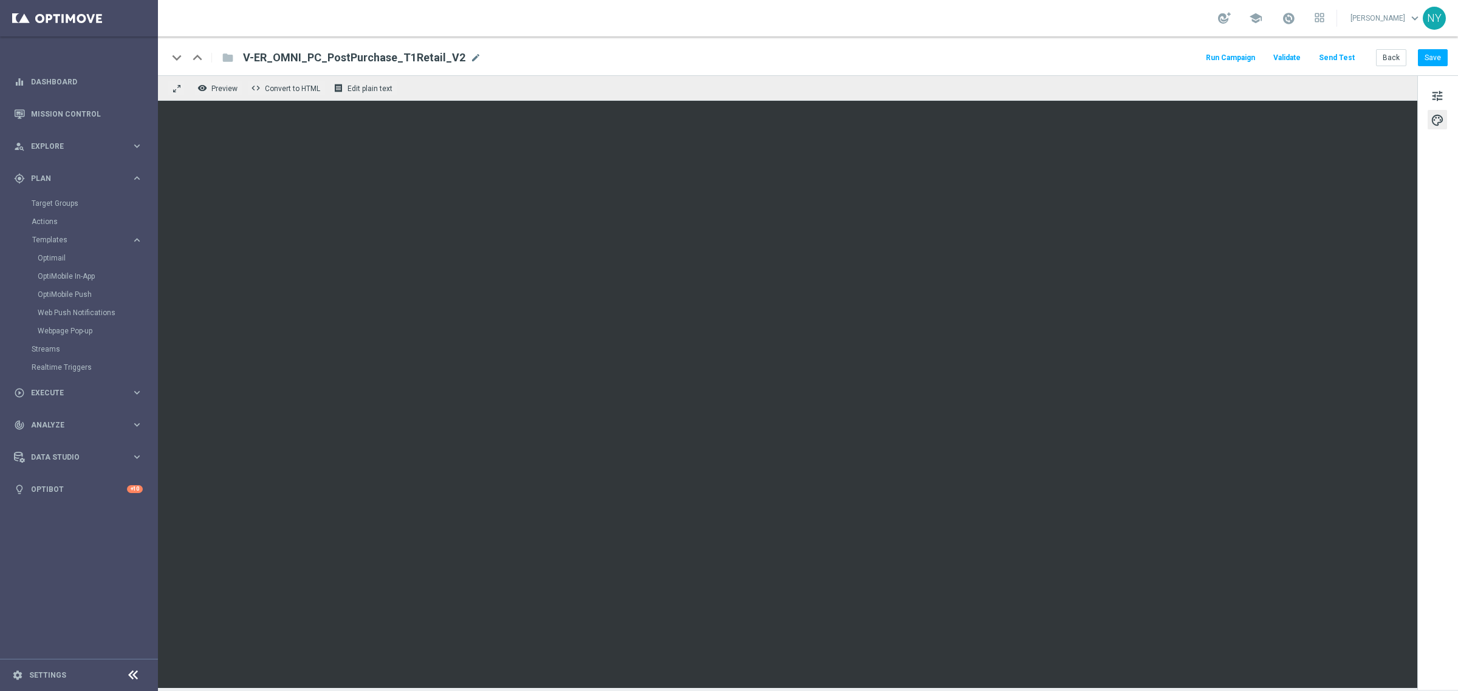
click at [1338, 59] on button "Send Test" at bounding box center [1336, 58] width 39 height 16
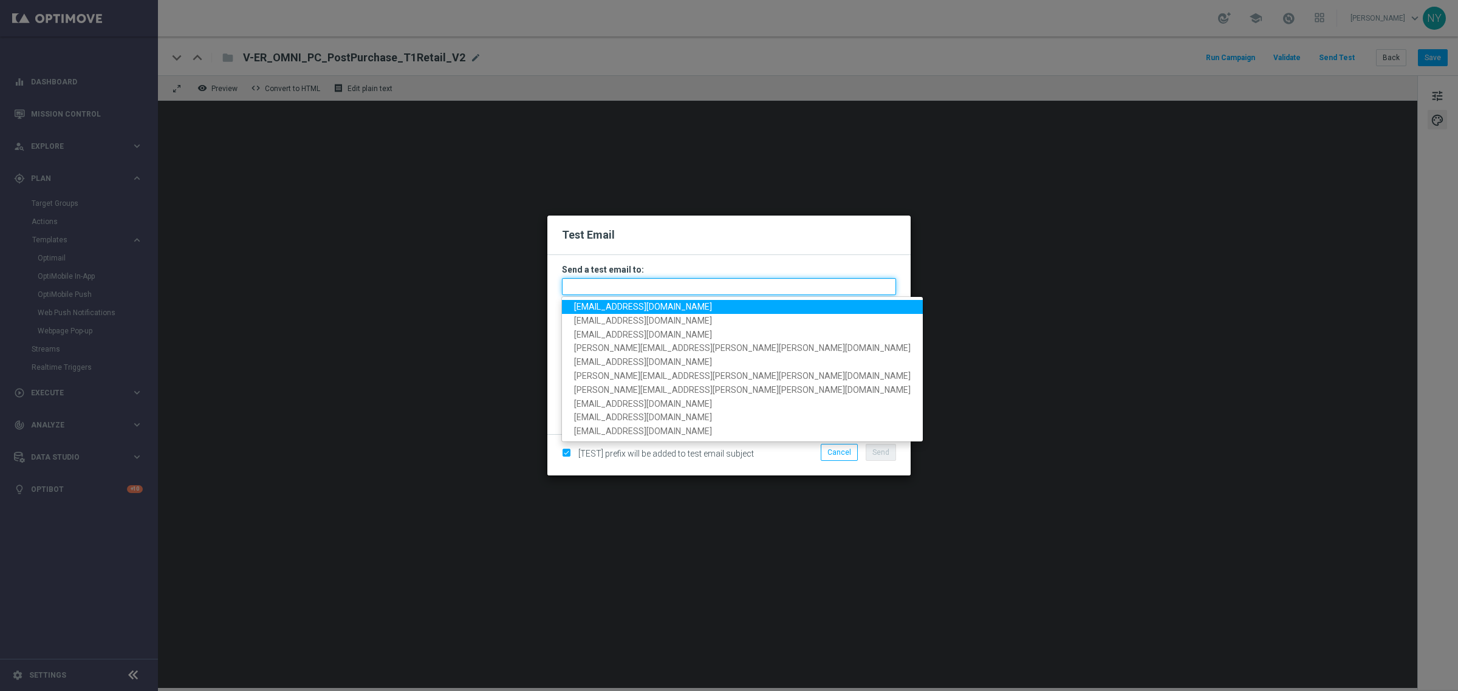
click at [582, 290] on input "text" at bounding box center [729, 286] width 334 height 17
click at [588, 307] on span "[EMAIL_ADDRESS][DOMAIN_NAME]" at bounding box center [643, 307] width 138 height 10
type input "[EMAIL_ADDRESS][DOMAIN_NAME]"
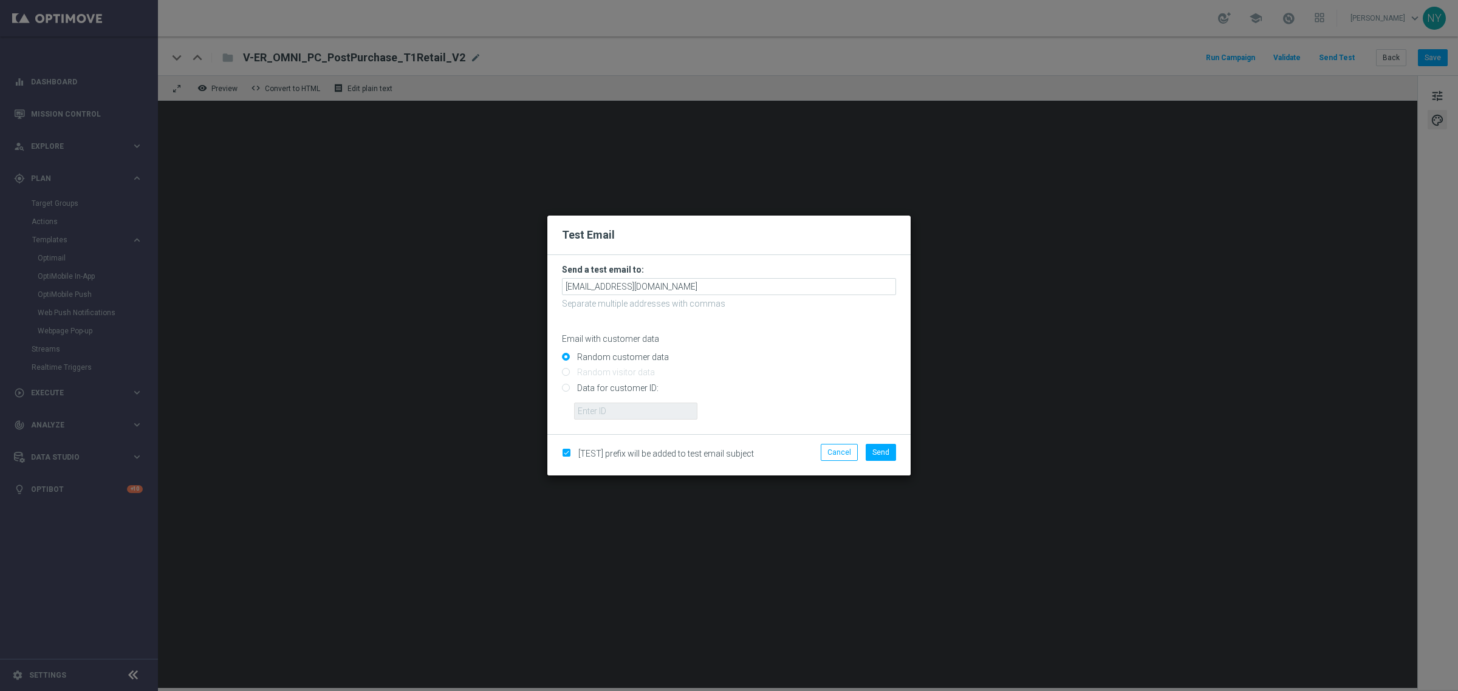
click at [566, 389] on input "Data for customer ID:" at bounding box center [729, 393] width 334 height 17
radio input "true"
click at [597, 415] on input "text" at bounding box center [635, 411] width 123 height 17
paste input "10000006208"
type input "10000006208"
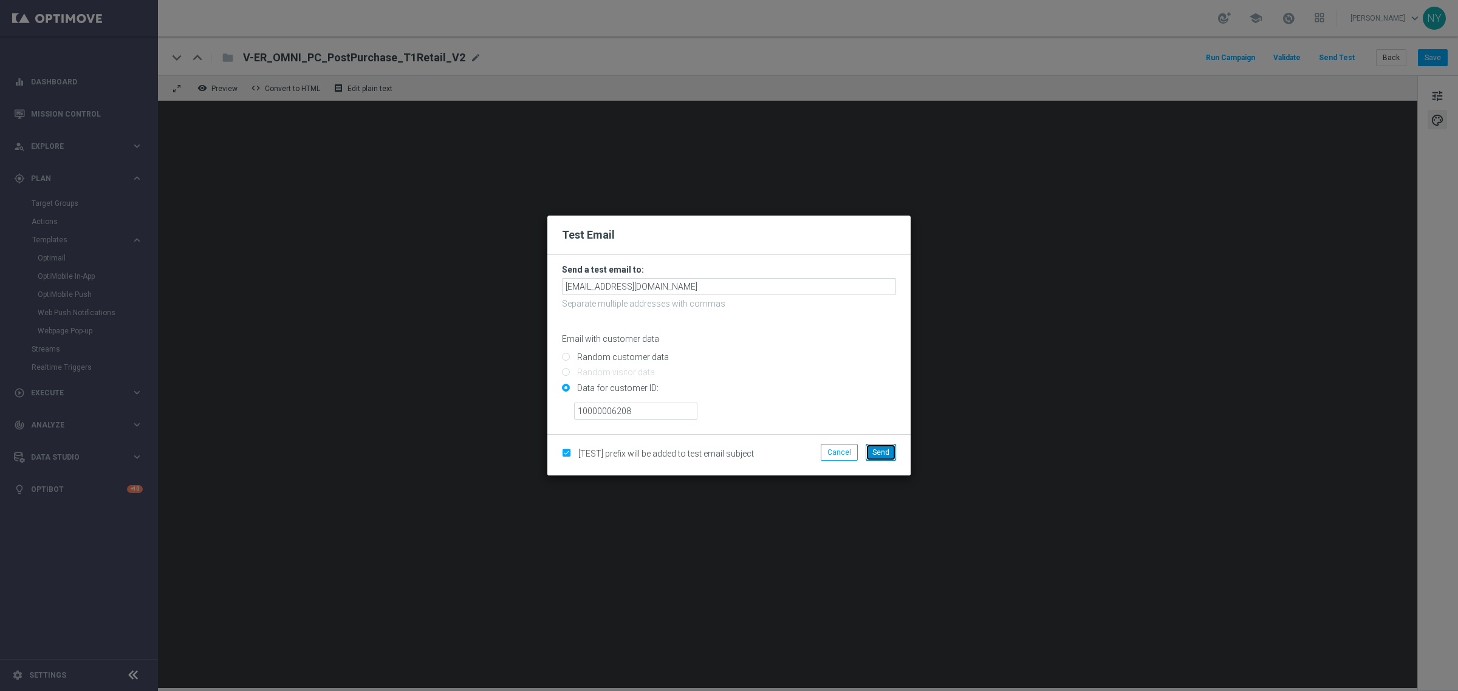
click at [885, 451] on span "Send" at bounding box center [880, 452] width 17 height 9
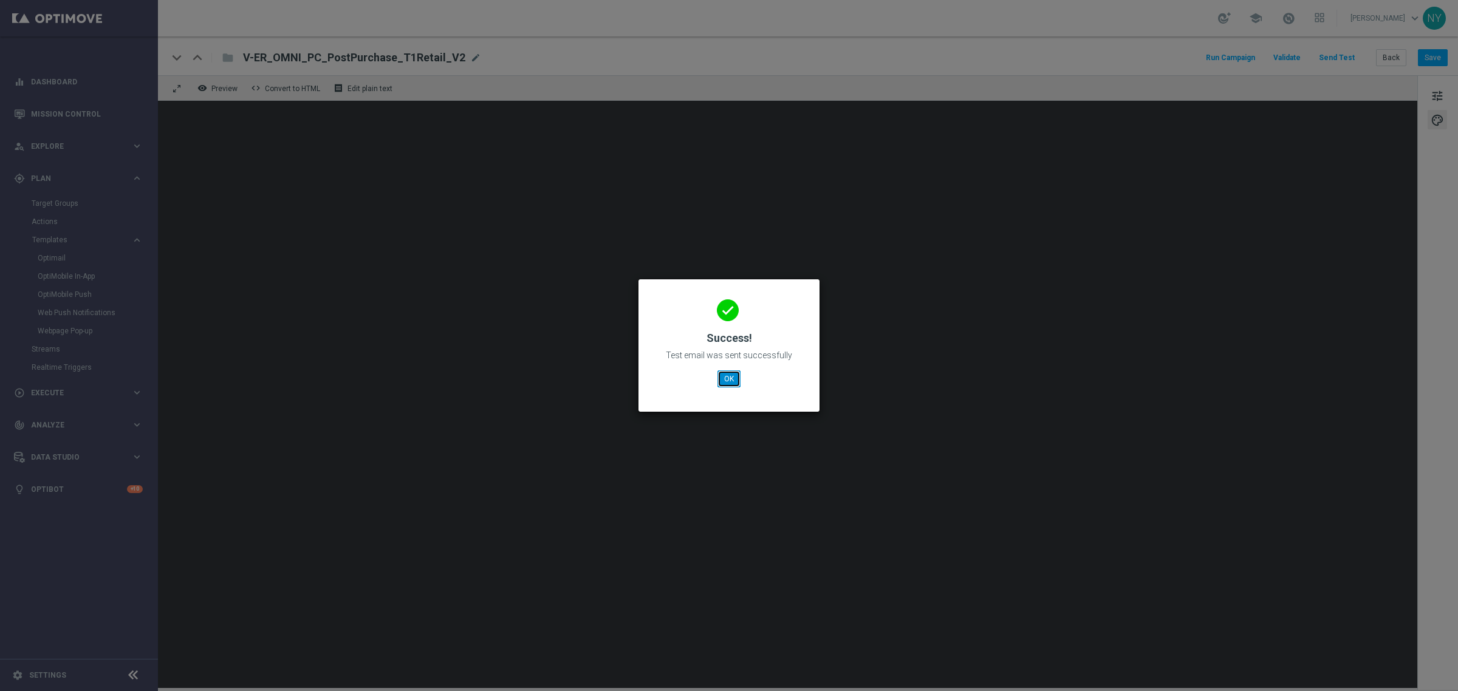
click at [733, 377] on button "OK" at bounding box center [729, 379] width 23 height 17
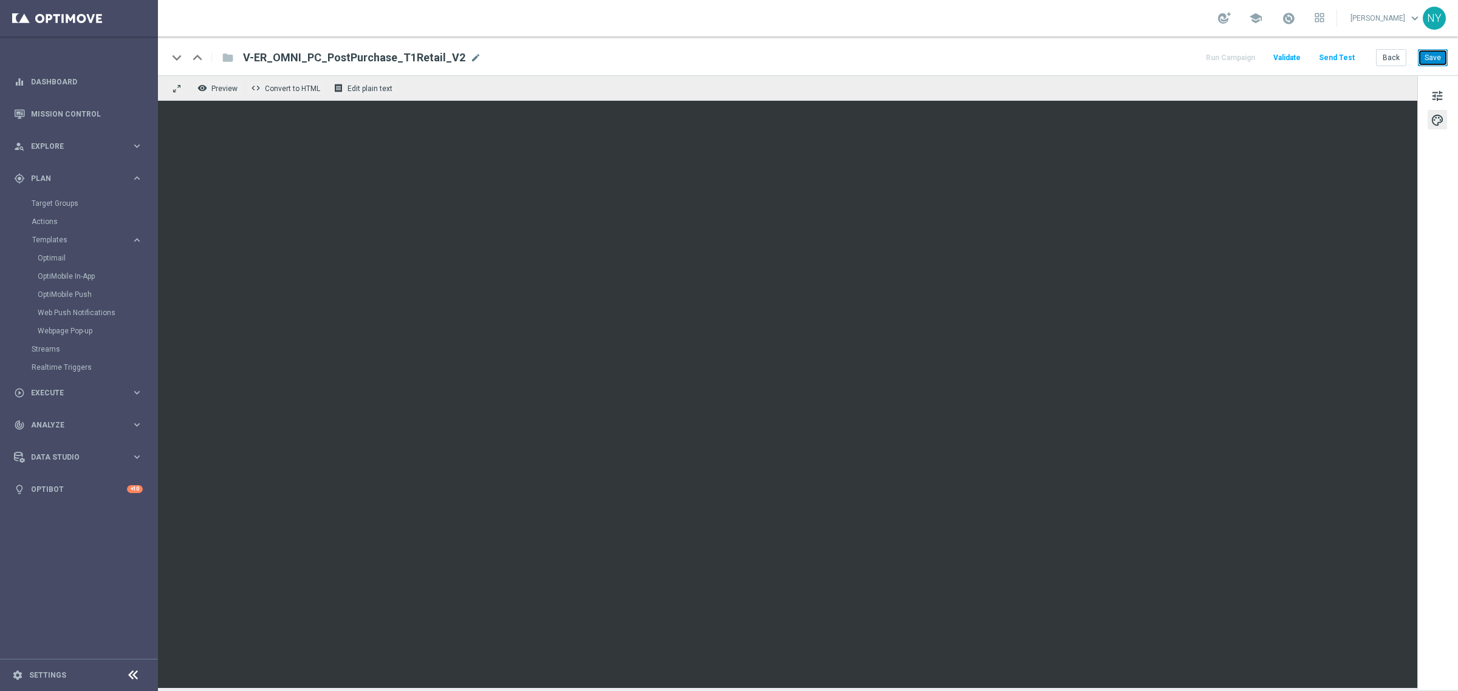
click at [1434, 57] on button "Save" at bounding box center [1433, 57] width 30 height 17
click at [1332, 57] on button "Send Test" at bounding box center [1336, 58] width 39 height 16
click at [1343, 59] on button "Send Test" at bounding box center [1336, 58] width 39 height 16
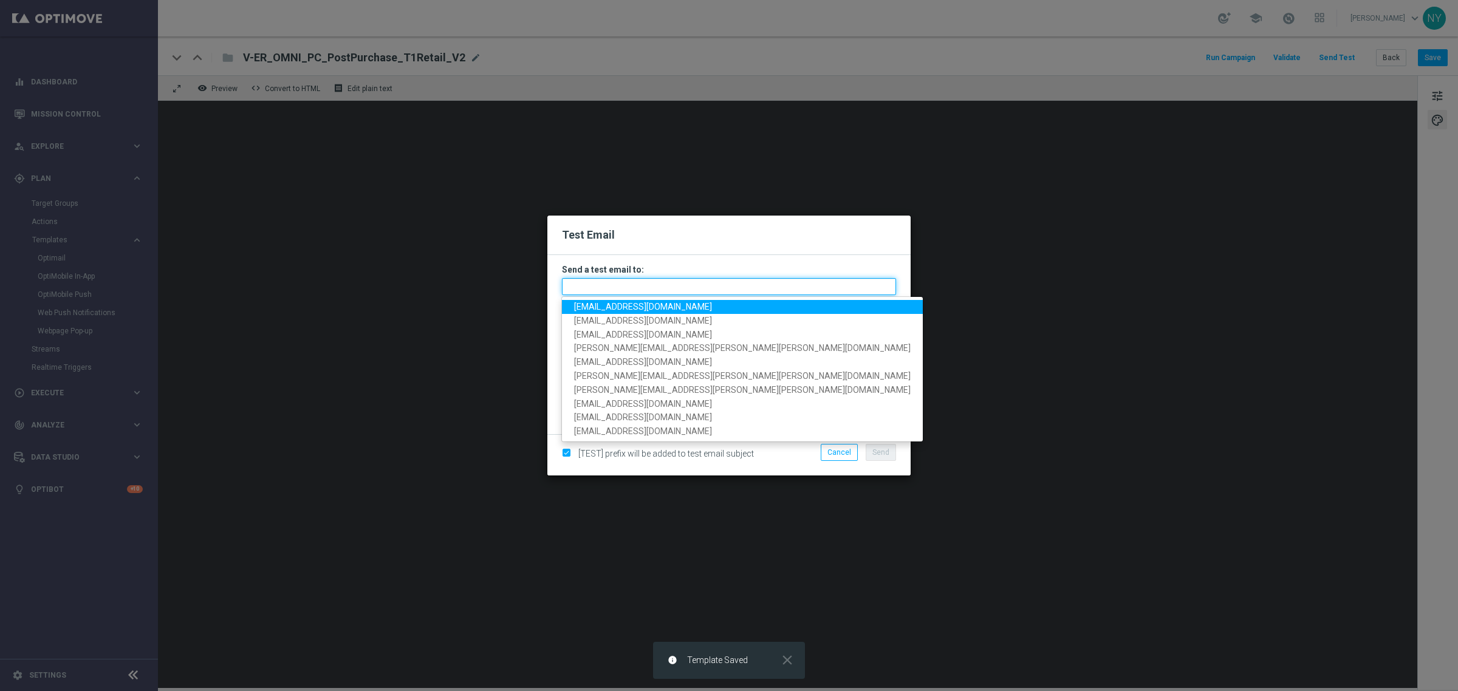
click at [620, 286] on input "text" at bounding box center [729, 286] width 334 height 17
click at [614, 312] on link "[EMAIL_ADDRESS][DOMAIN_NAME]" at bounding box center [742, 307] width 361 height 14
type input "[EMAIL_ADDRESS][DOMAIN_NAME]"
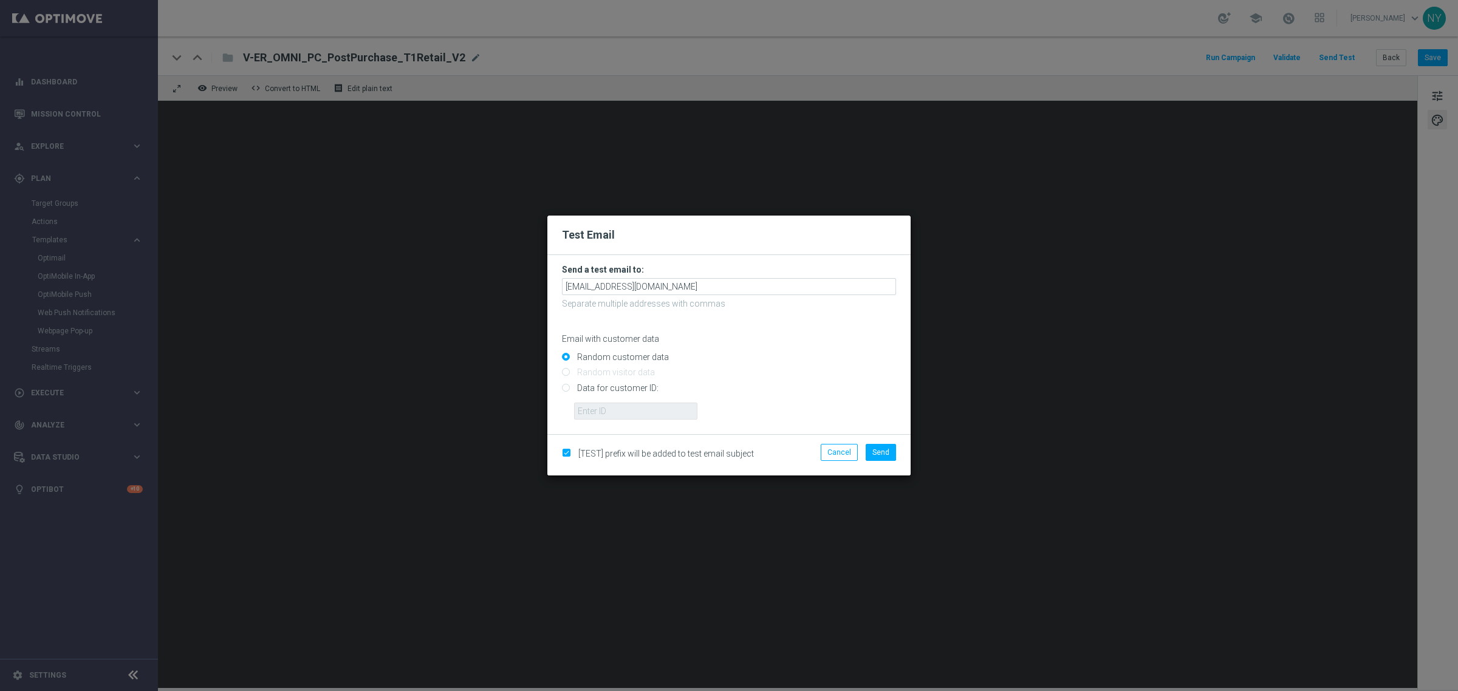
click at [567, 396] on input "Data for customer ID:" at bounding box center [729, 393] width 334 height 17
radio input "true"
click at [625, 408] on input "text" at bounding box center [635, 411] width 123 height 17
paste input "10000006208"
type input "10000006208"
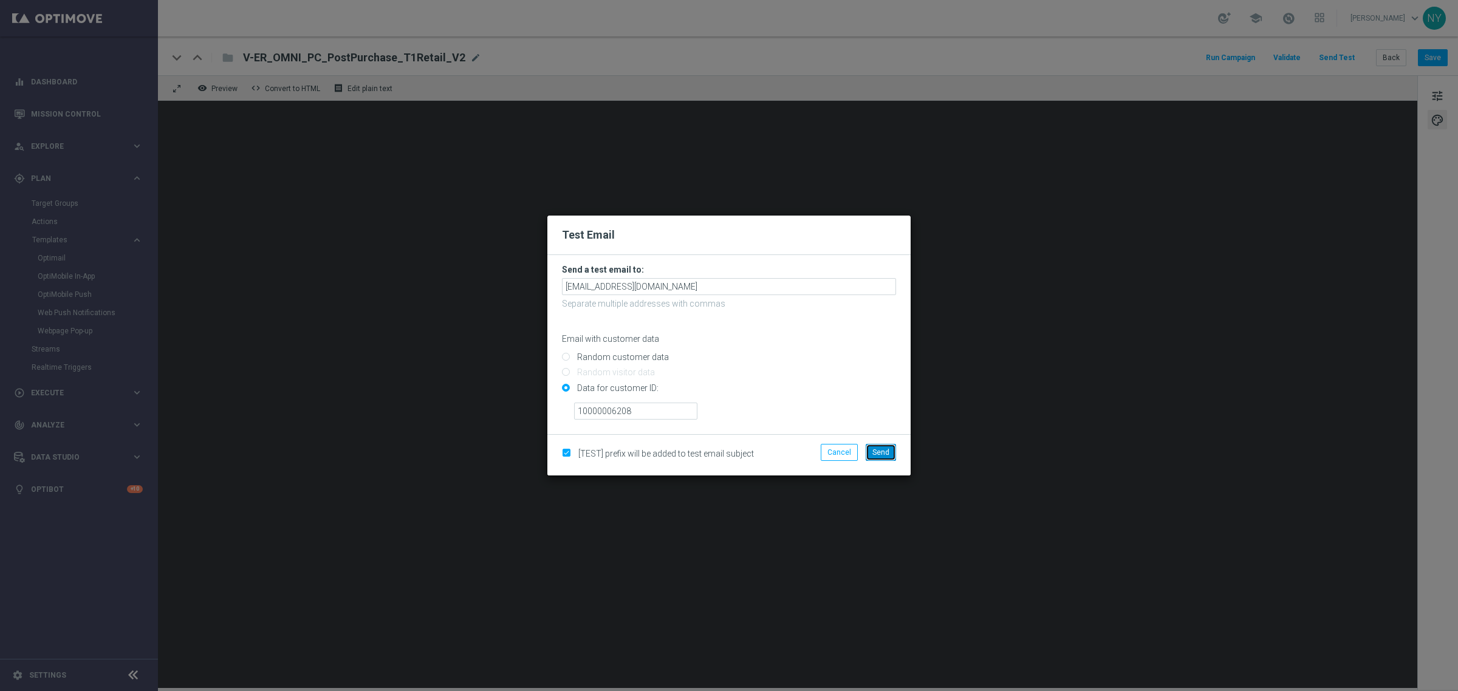
click at [884, 453] on span "Send" at bounding box center [880, 452] width 17 height 9
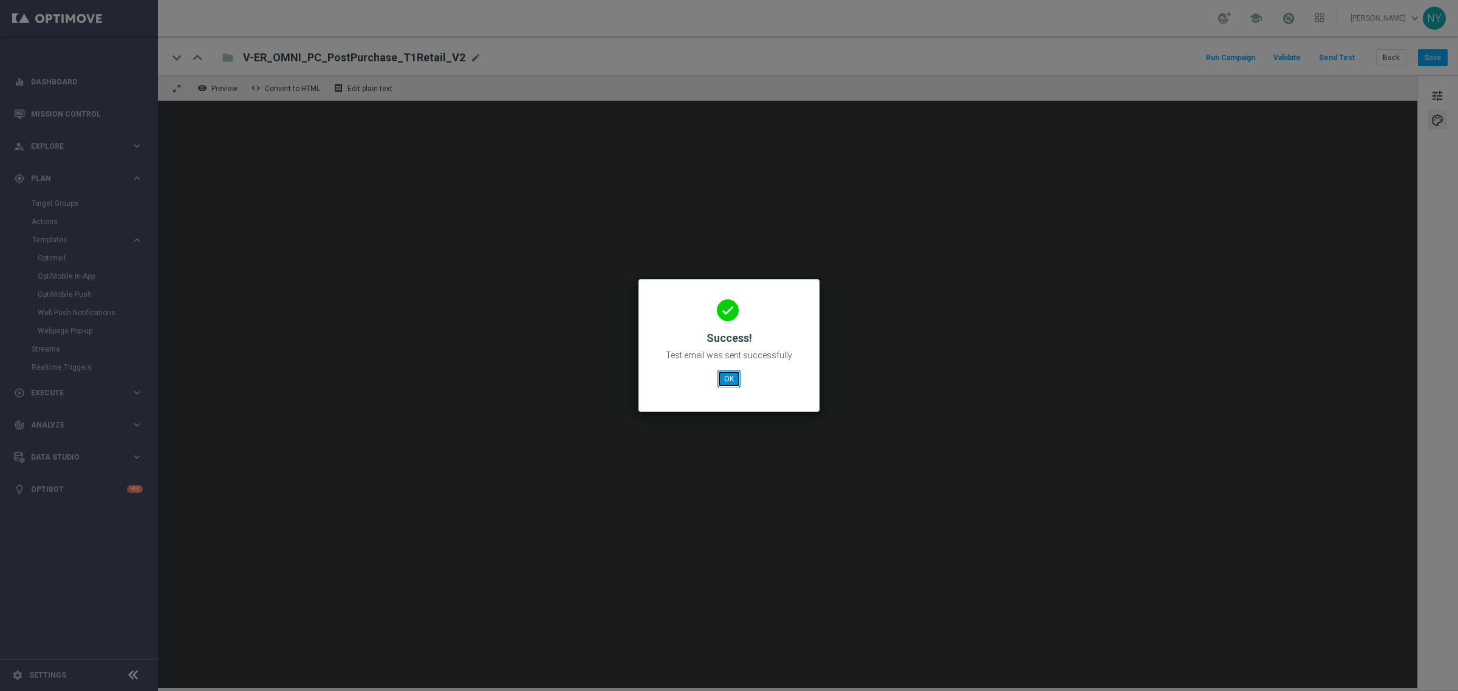
click at [727, 371] on button "OK" at bounding box center [729, 379] width 23 height 17
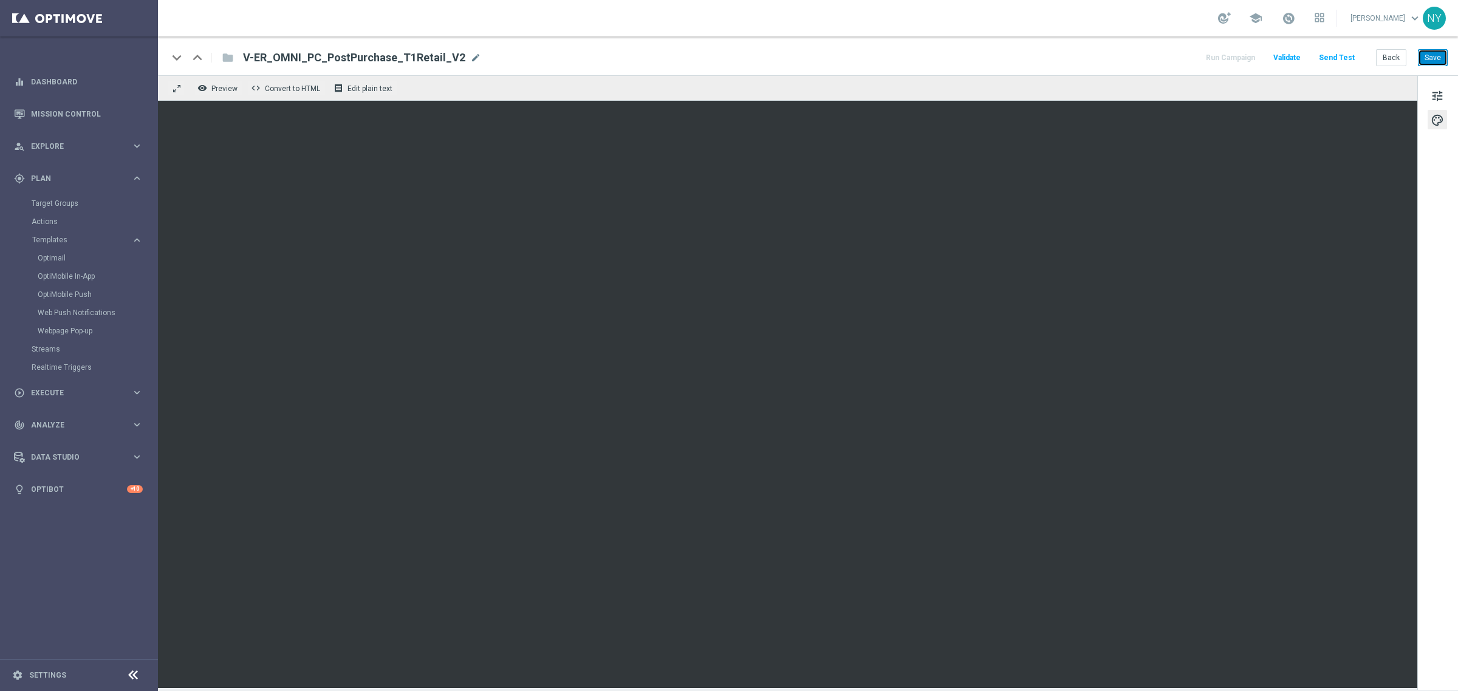
click at [1435, 61] on button "Save" at bounding box center [1433, 57] width 30 height 17
click at [1331, 58] on button "Send Test" at bounding box center [1336, 58] width 39 height 16
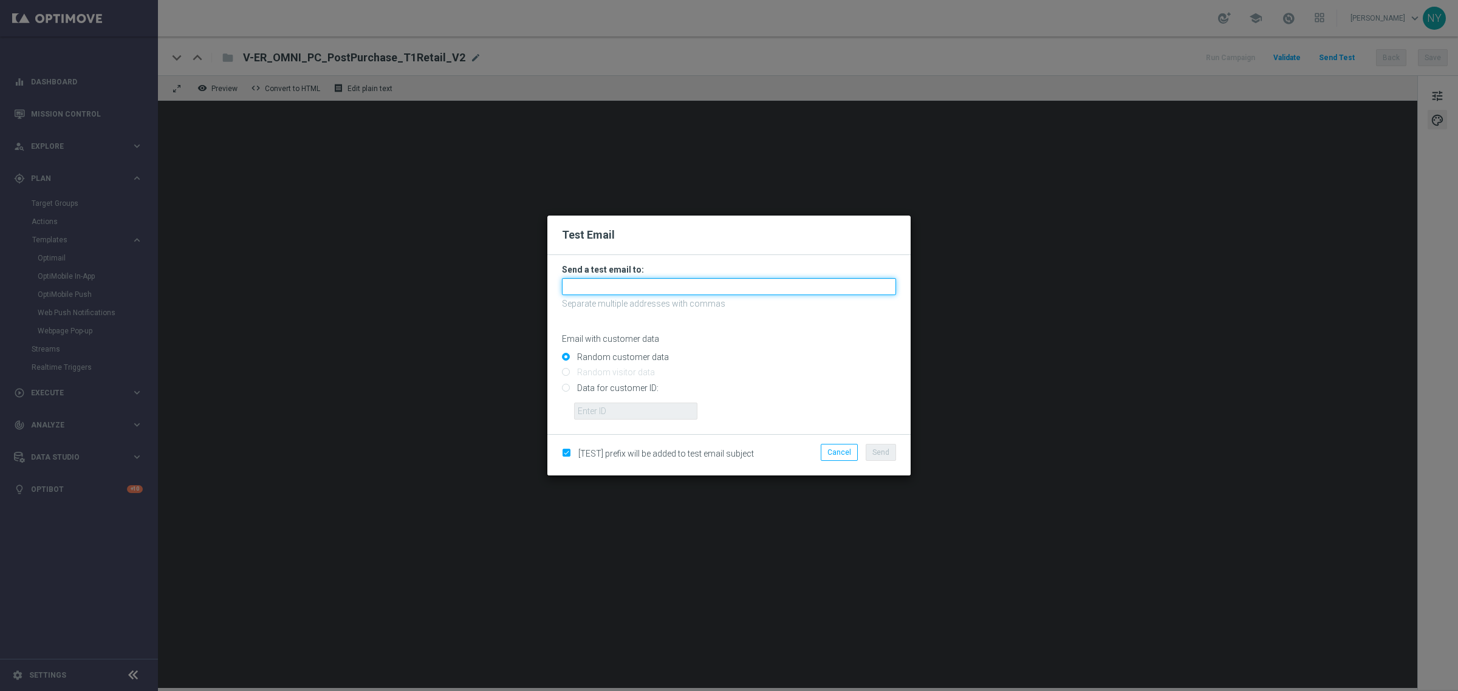
click at [581, 287] on input "text" at bounding box center [729, 286] width 334 height 17
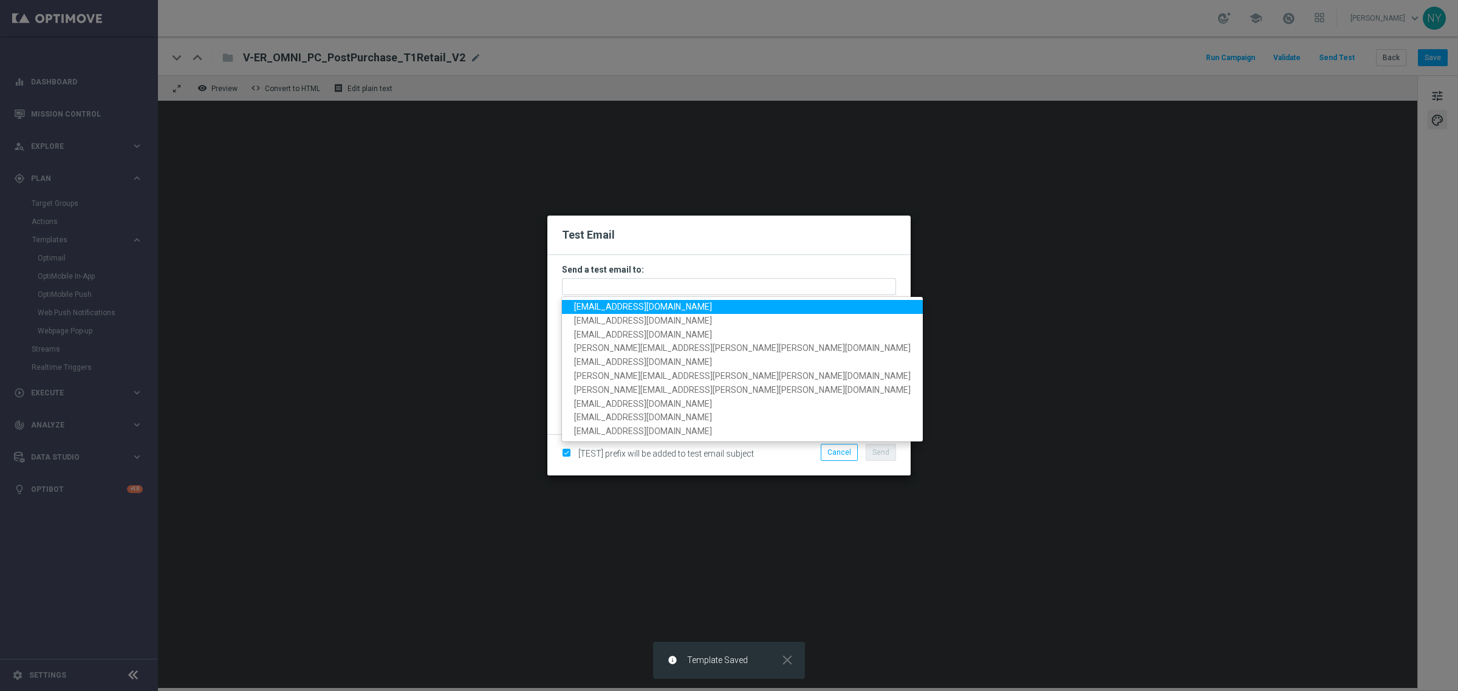
click at [609, 307] on span "[EMAIL_ADDRESS][DOMAIN_NAME]" at bounding box center [643, 307] width 138 height 10
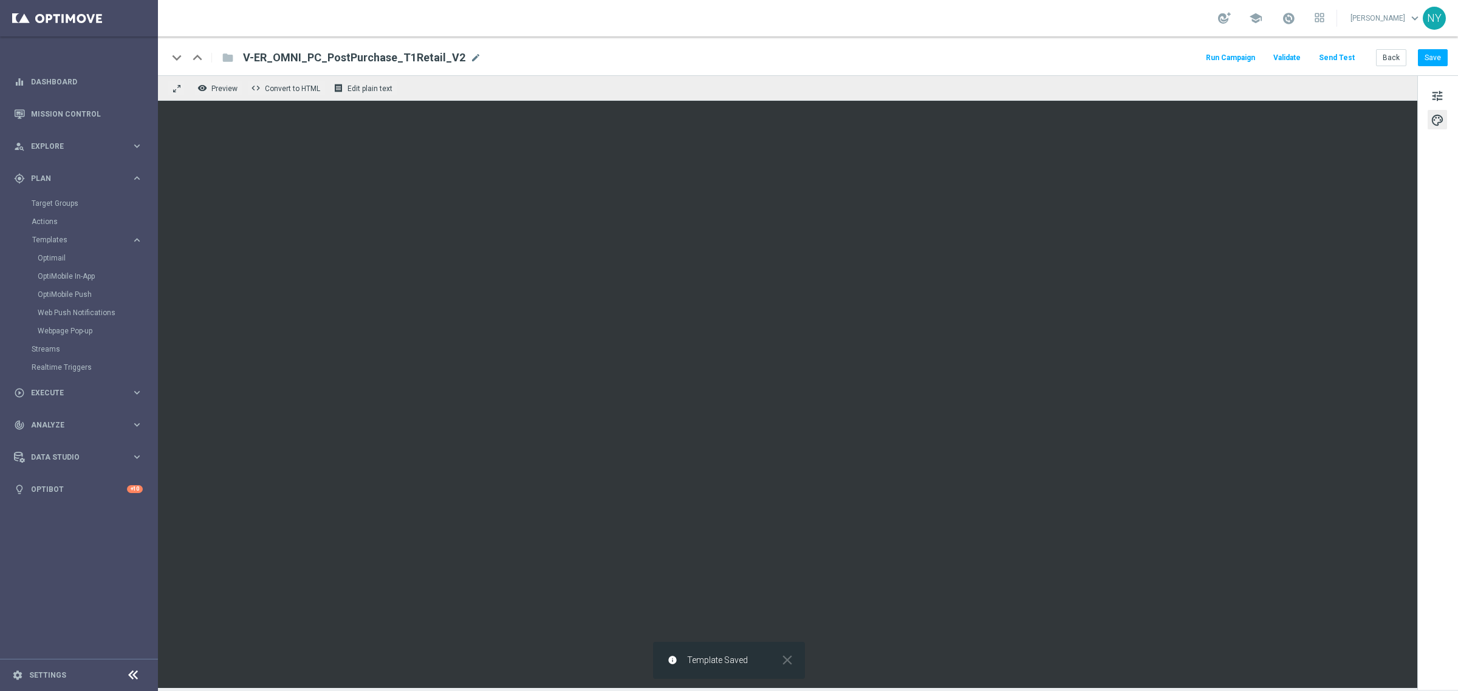
click at [1340, 53] on button "Send Test" at bounding box center [1336, 58] width 39 height 16
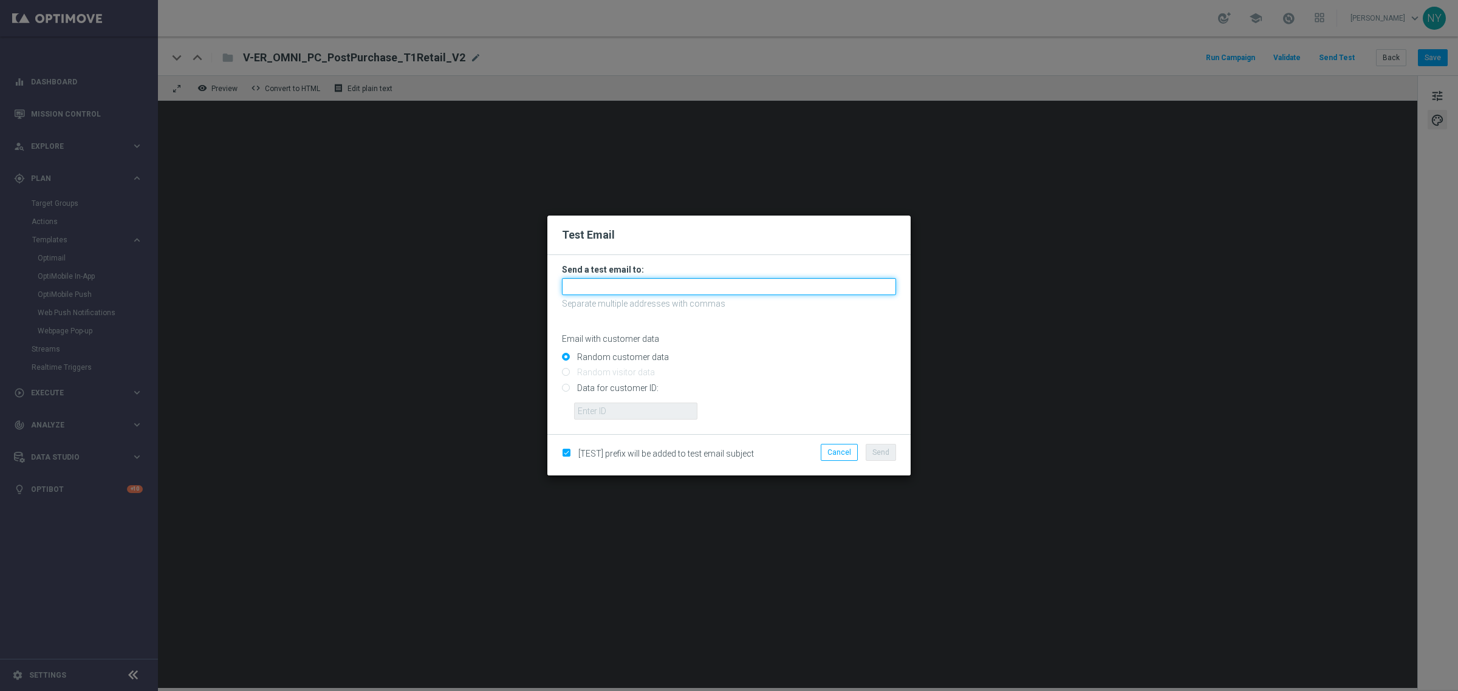
click at [603, 281] on input "text" at bounding box center [729, 286] width 334 height 17
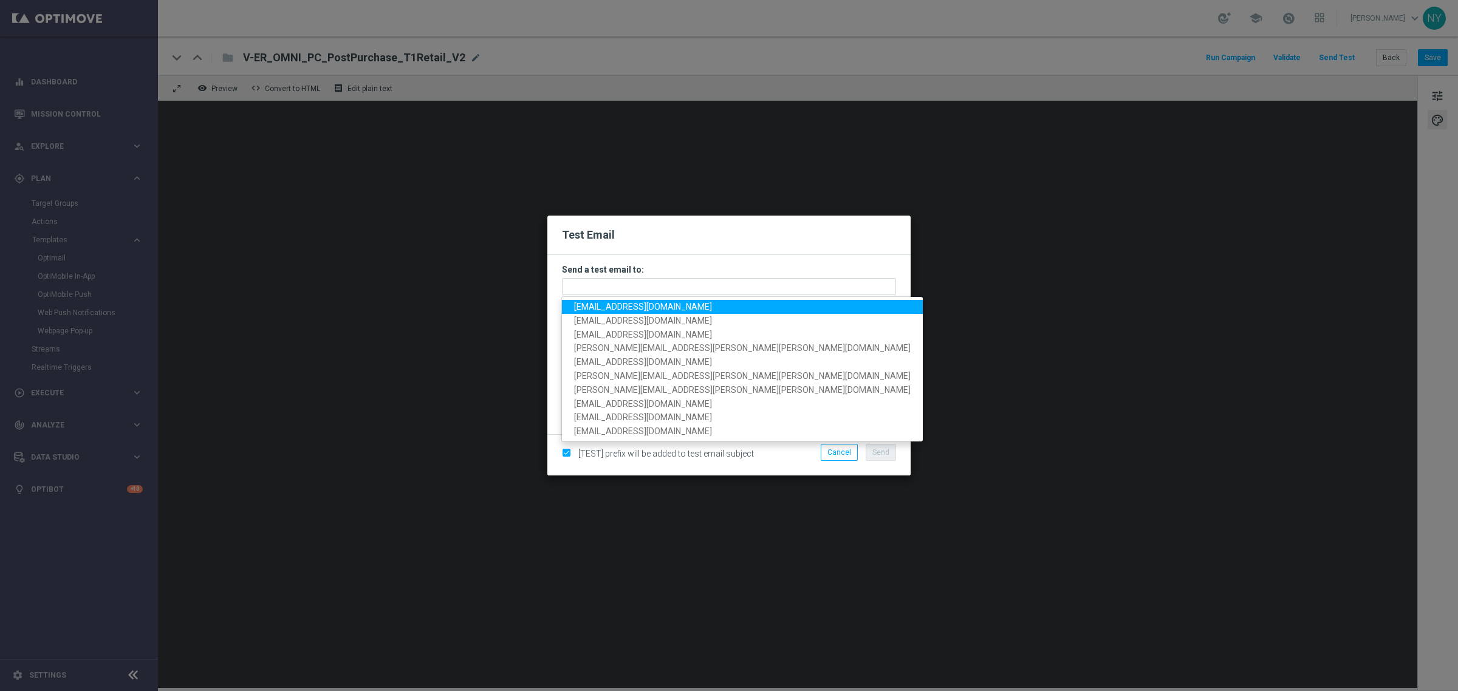
click at [598, 307] on span "[EMAIL_ADDRESS][DOMAIN_NAME]" at bounding box center [643, 307] width 138 height 10
type input "[EMAIL_ADDRESS][DOMAIN_NAME]"
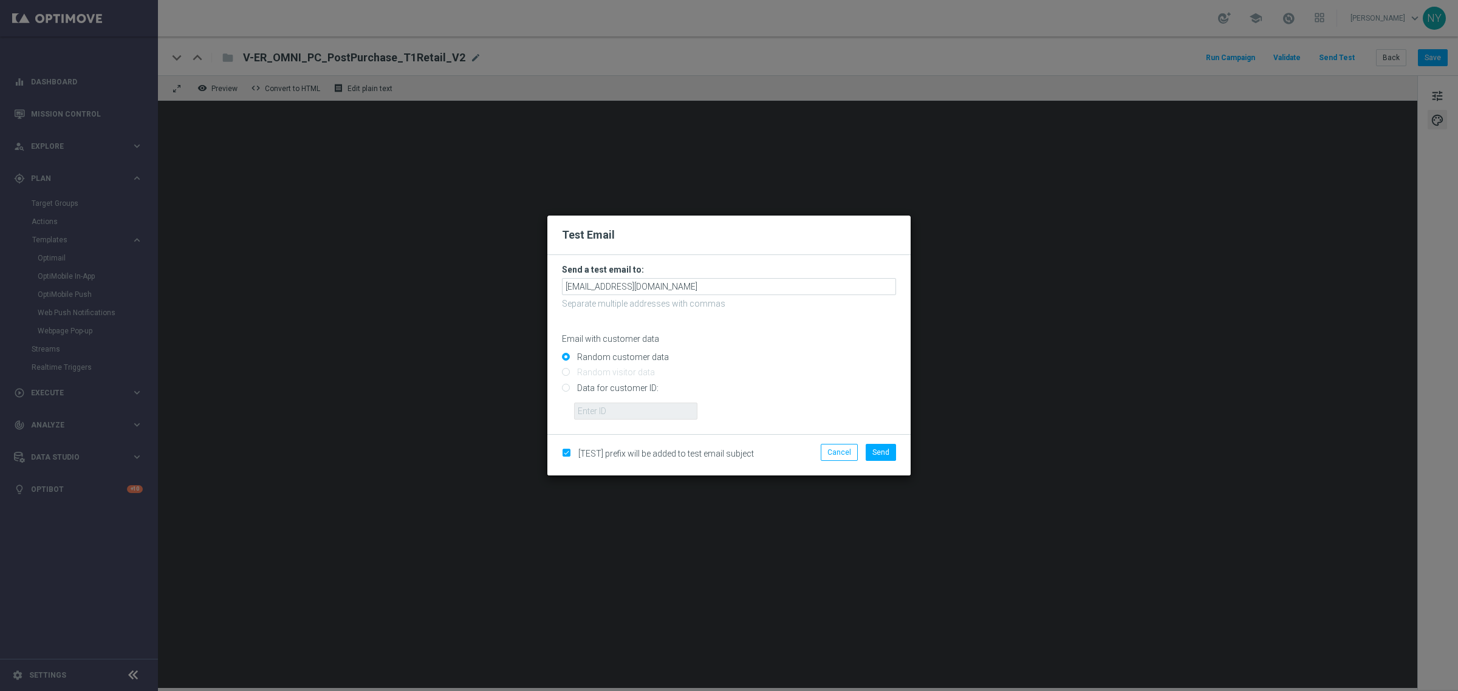
click at [568, 390] on input "Data for customer ID:" at bounding box center [729, 393] width 334 height 17
radio input "true"
click at [606, 412] on input "text" at bounding box center [635, 411] width 123 height 17
paste input "10000006208"
type input "10000006208"
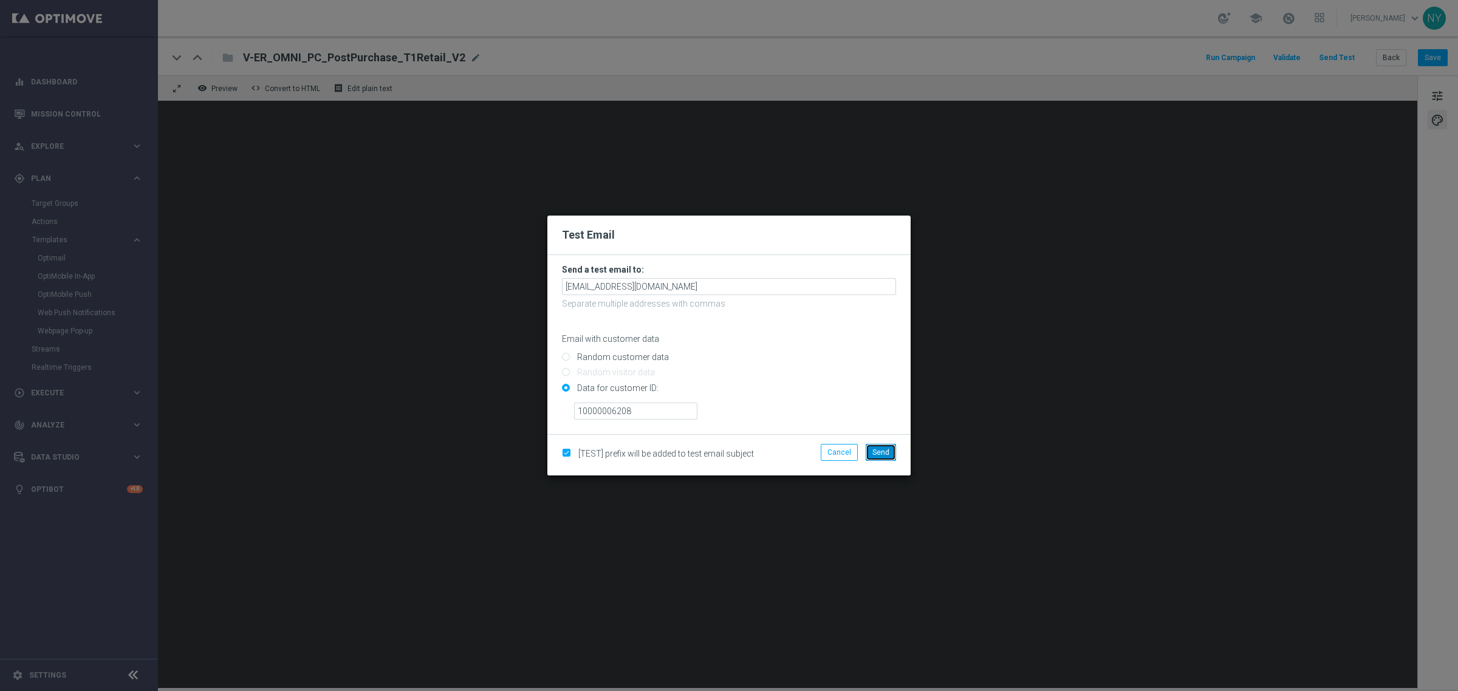
click at [873, 450] on span "Send" at bounding box center [880, 452] width 17 height 9
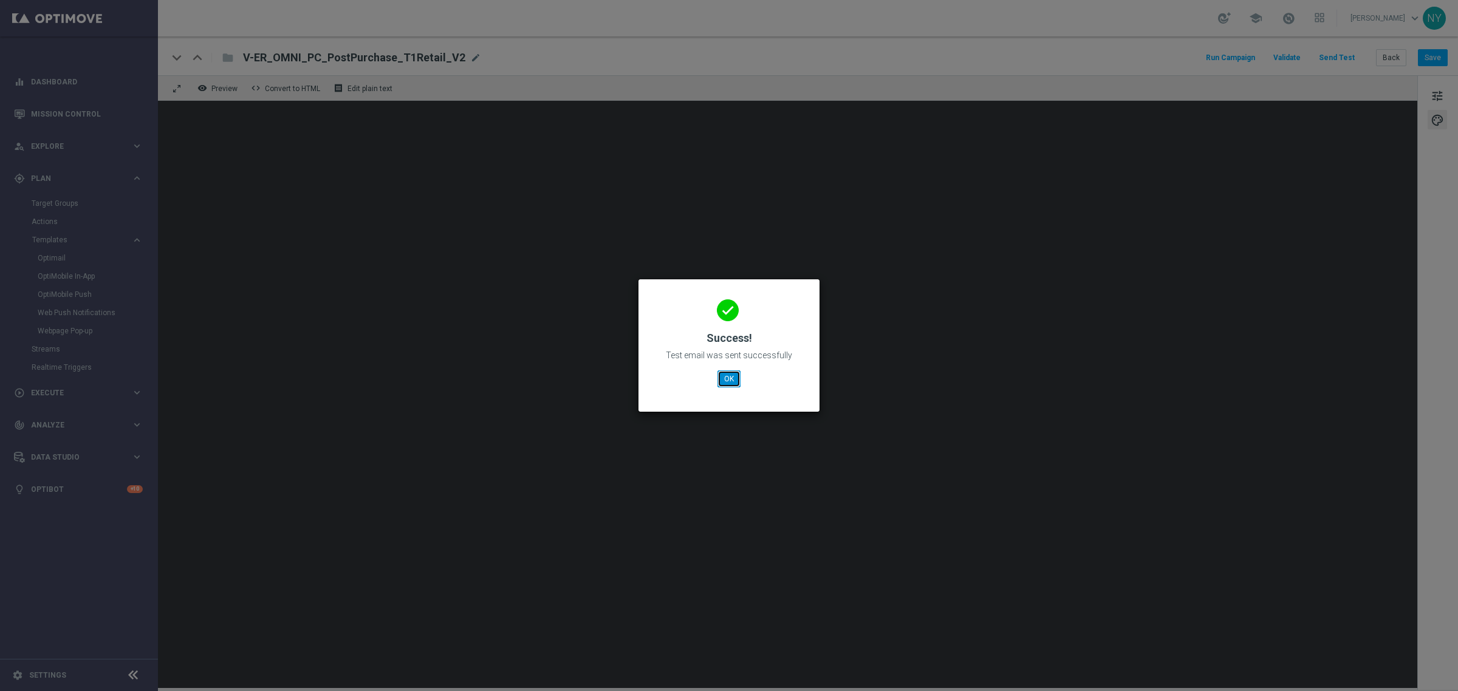
click at [722, 378] on button "OK" at bounding box center [729, 379] width 23 height 17
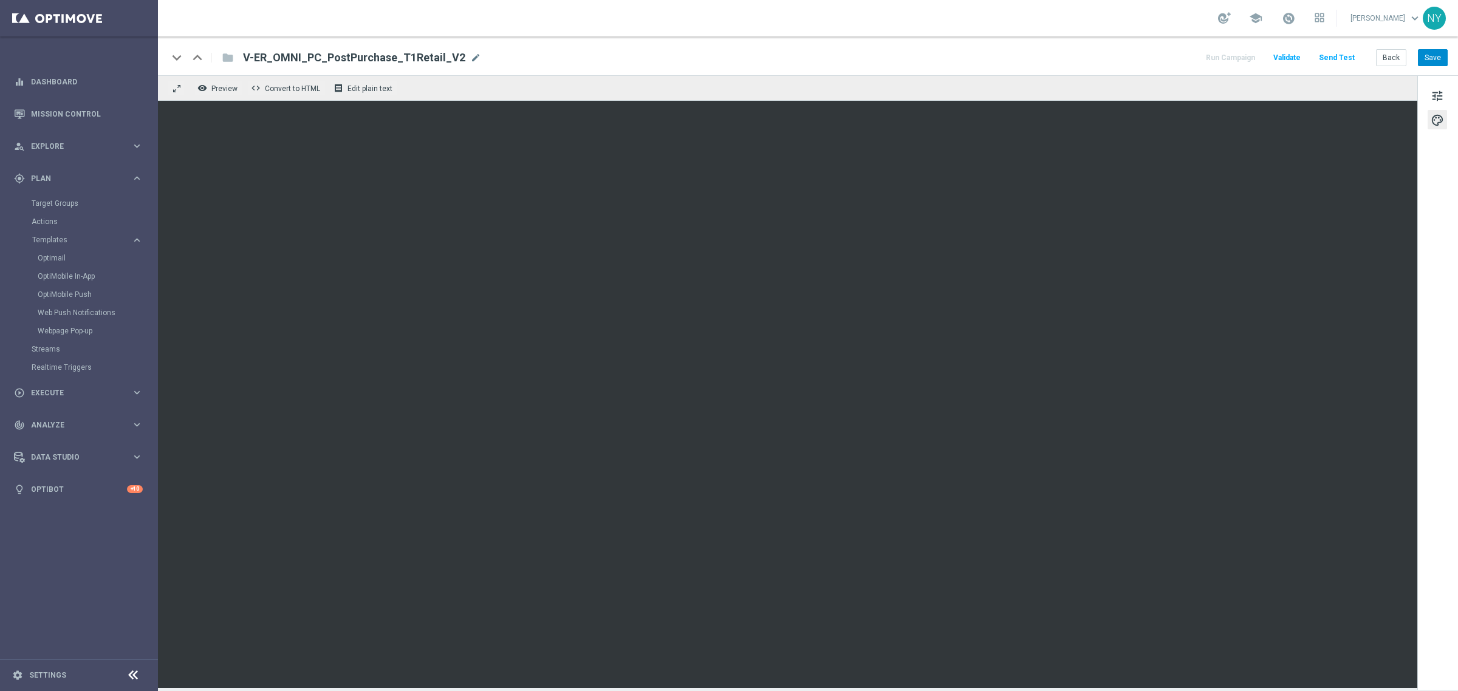
click at [1435, 67] on div "keyboard_arrow_down keyboard_arrow_up folder V-ER_OMNI_PC_PostPurchase_T1Retail…" at bounding box center [808, 55] width 1300 height 39
click at [1332, 55] on button "Send Test" at bounding box center [1336, 58] width 39 height 16
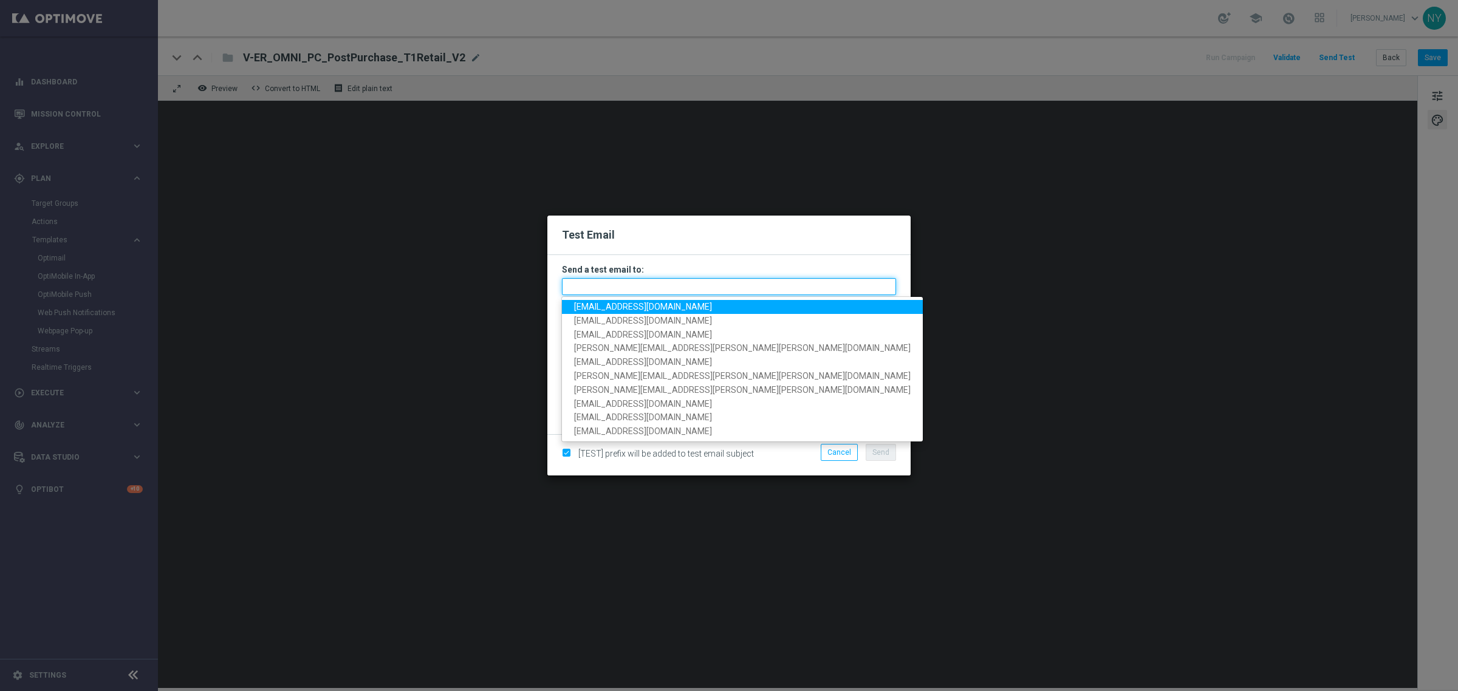
click at [602, 293] on input "text" at bounding box center [729, 286] width 334 height 17
click at [612, 304] on span "[EMAIL_ADDRESS][DOMAIN_NAME]" at bounding box center [643, 307] width 138 height 10
type input "[EMAIL_ADDRESS][DOMAIN_NAME]"
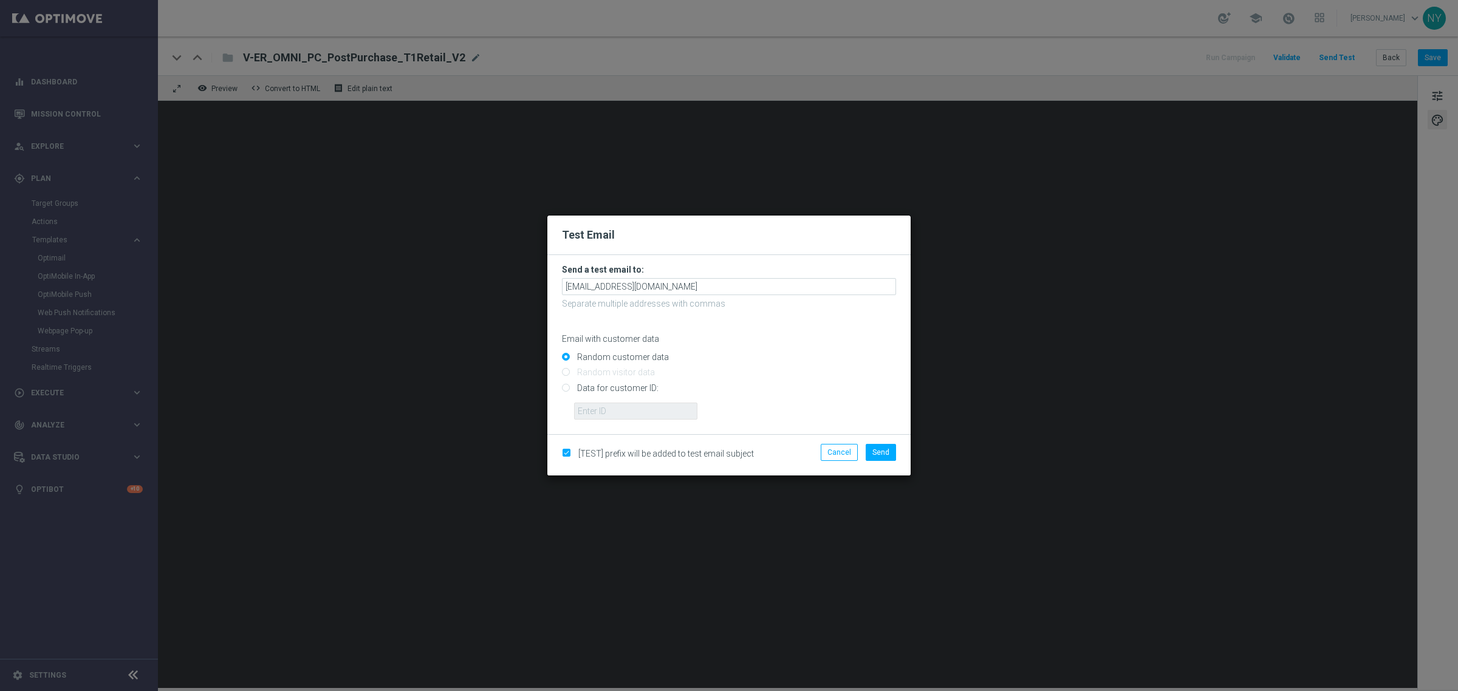
click at [567, 388] on input "Data for customer ID:" at bounding box center [729, 393] width 334 height 17
radio input "true"
click at [615, 409] on input "text" at bounding box center [635, 411] width 123 height 17
paste input "10000006208"
type input "10000006208"
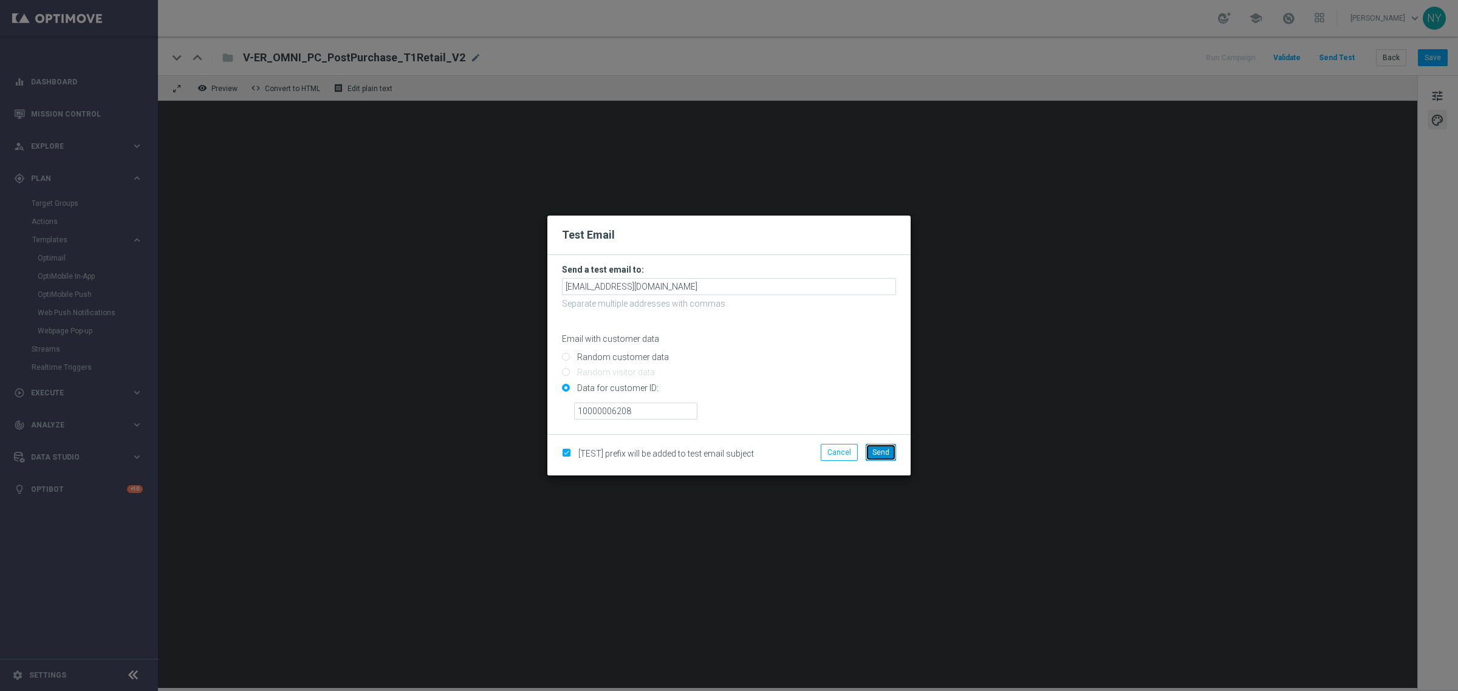
click at [882, 450] on span "Send" at bounding box center [880, 452] width 17 height 9
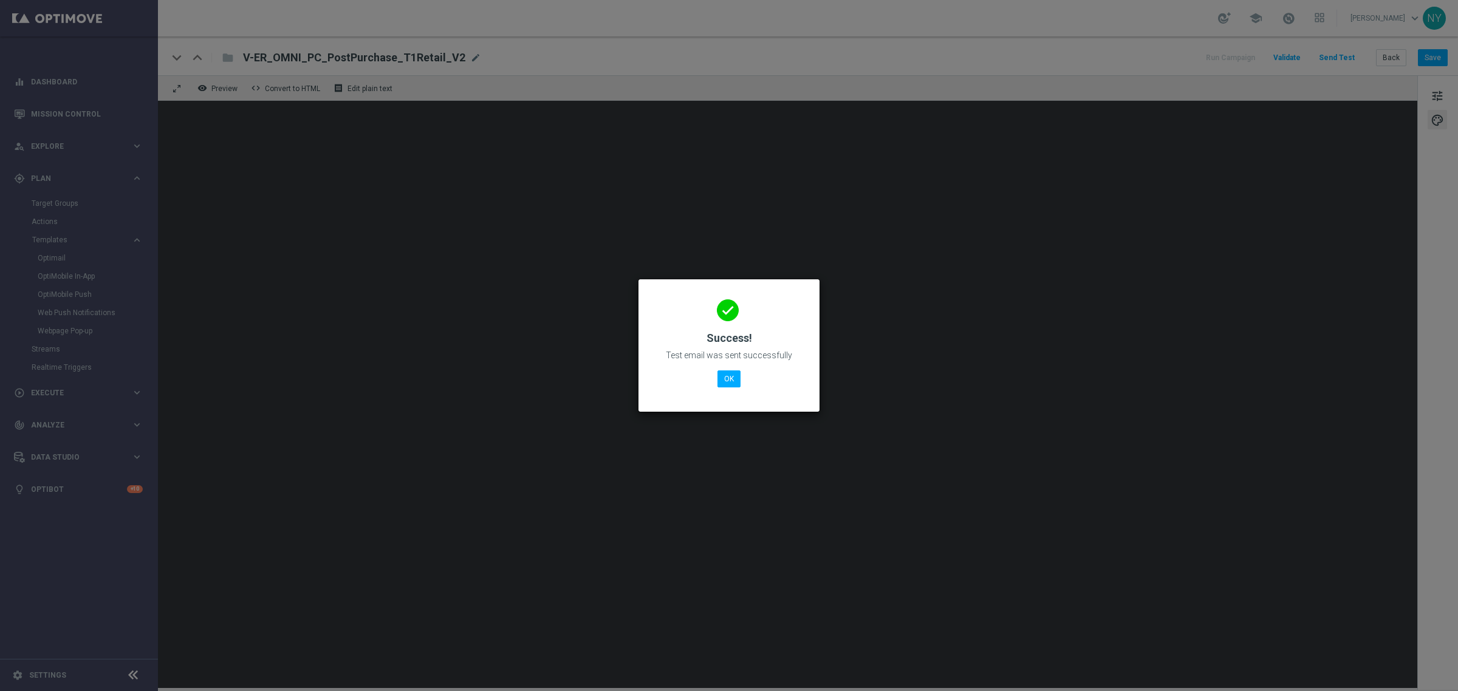
click at [724, 365] on div "done Success! Test email was sent successfully OK" at bounding box center [729, 344] width 152 height 106
click at [730, 378] on button "OK" at bounding box center [729, 379] width 23 height 17
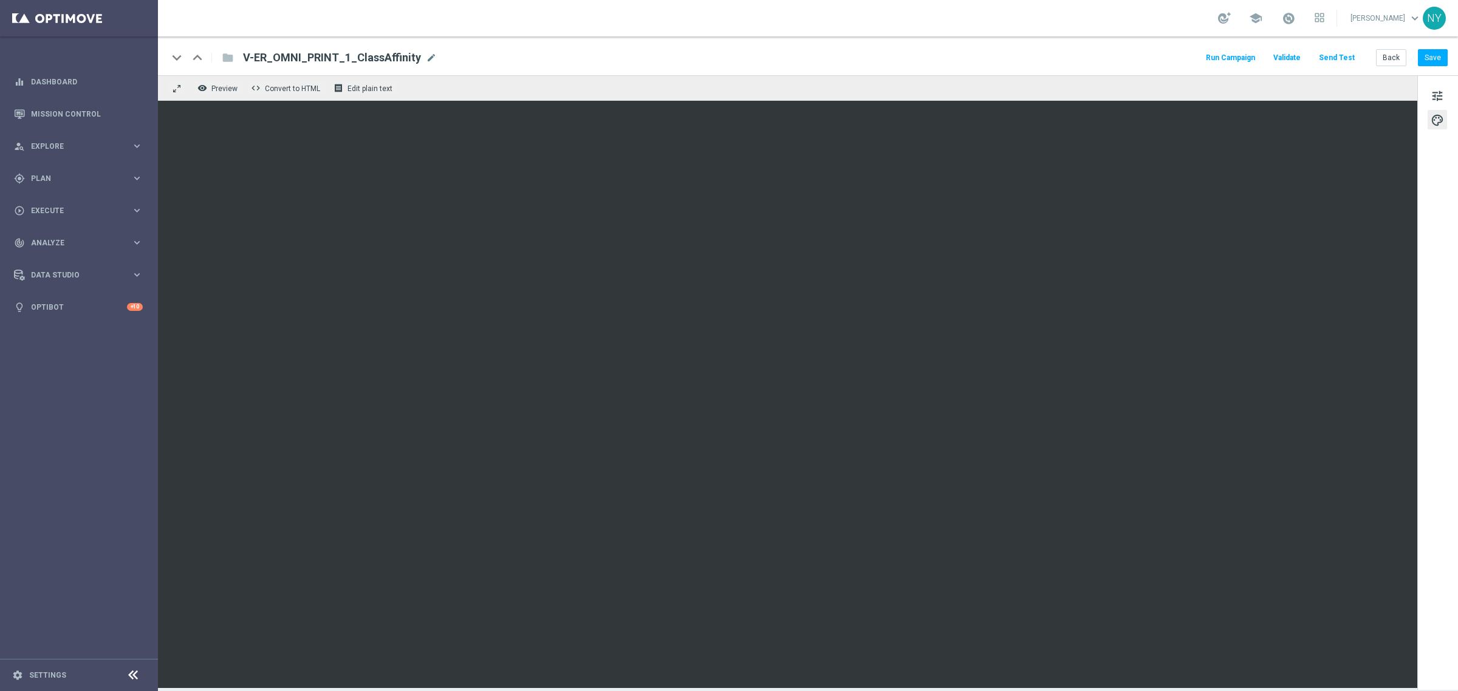
click at [1335, 58] on button "Send Test" at bounding box center [1336, 58] width 39 height 16
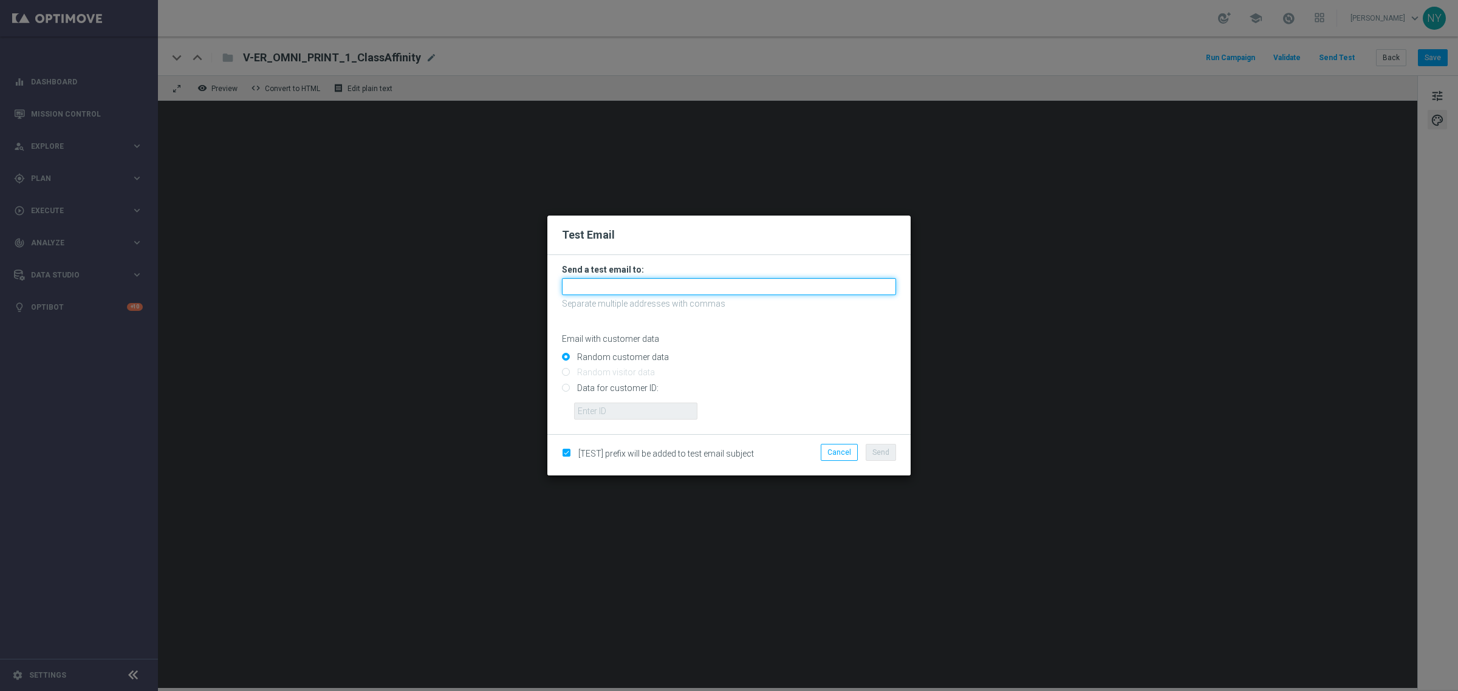
click at [593, 290] on input "text" at bounding box center [729, 286] width 334 height 17
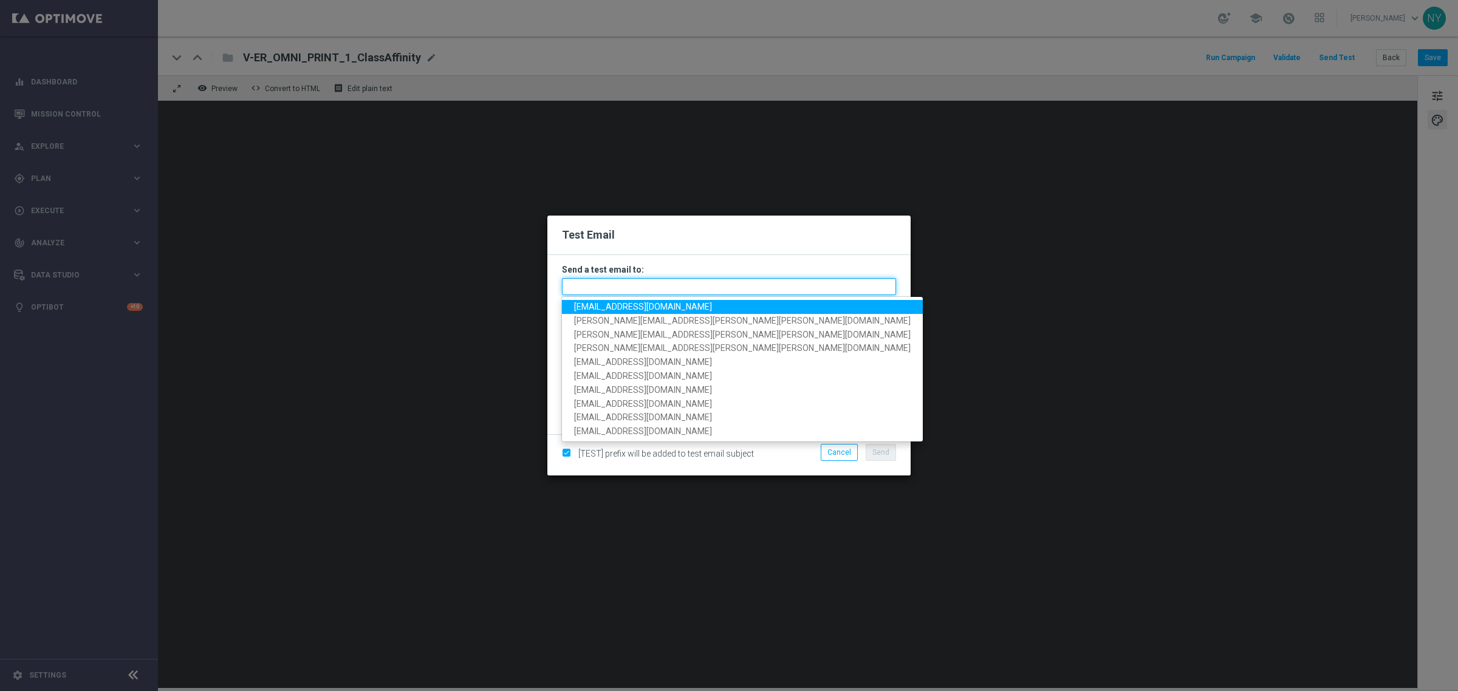
paste input "[EMAIL_ADDRESS][DOMAIN_NAME]"
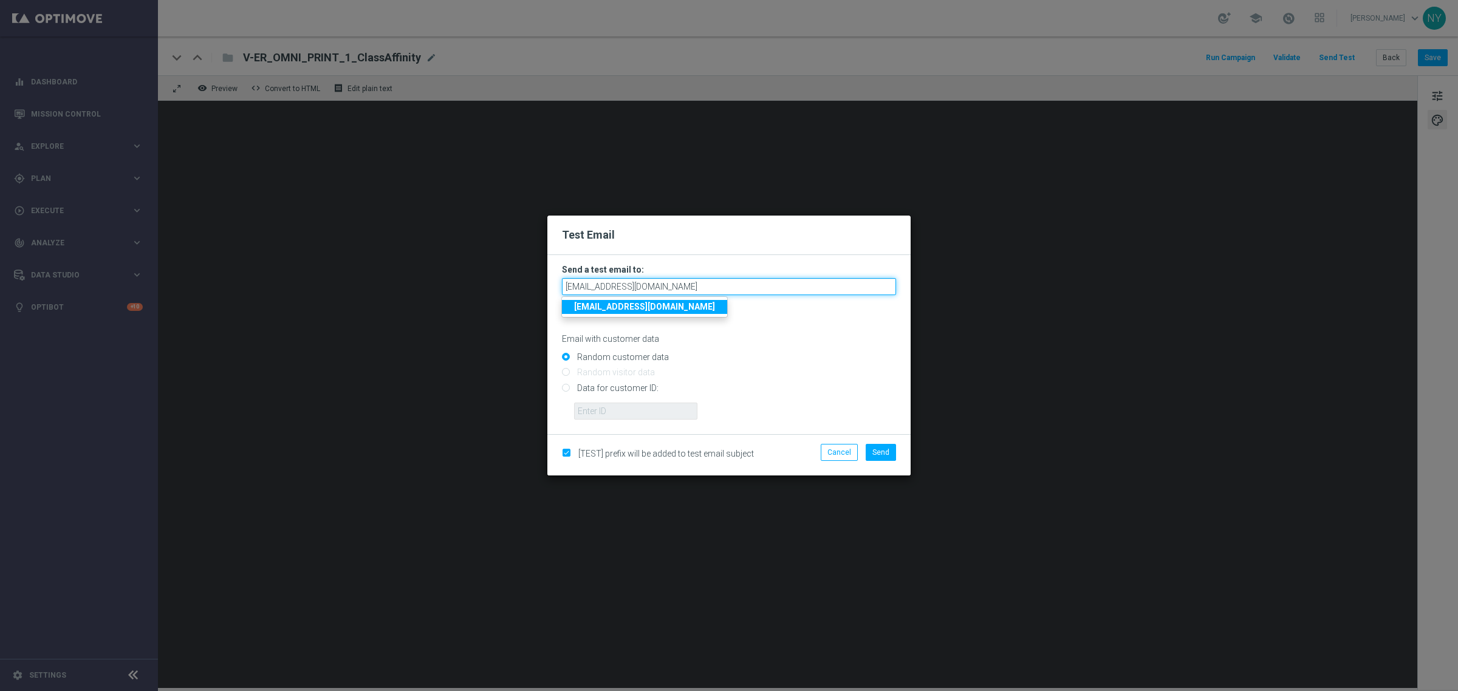
type input "[EMAIL_ADDRESS][DOMAIN_NAME]"
drag, startPoint x: 567, startPoint y: 388, endPoint x: 555, endPoint y: 389, distance: 12.3
click at [567, 388] on input "Data for customer ID:" at bounding box center [729, 393] width 334 height 17
radio input "true"
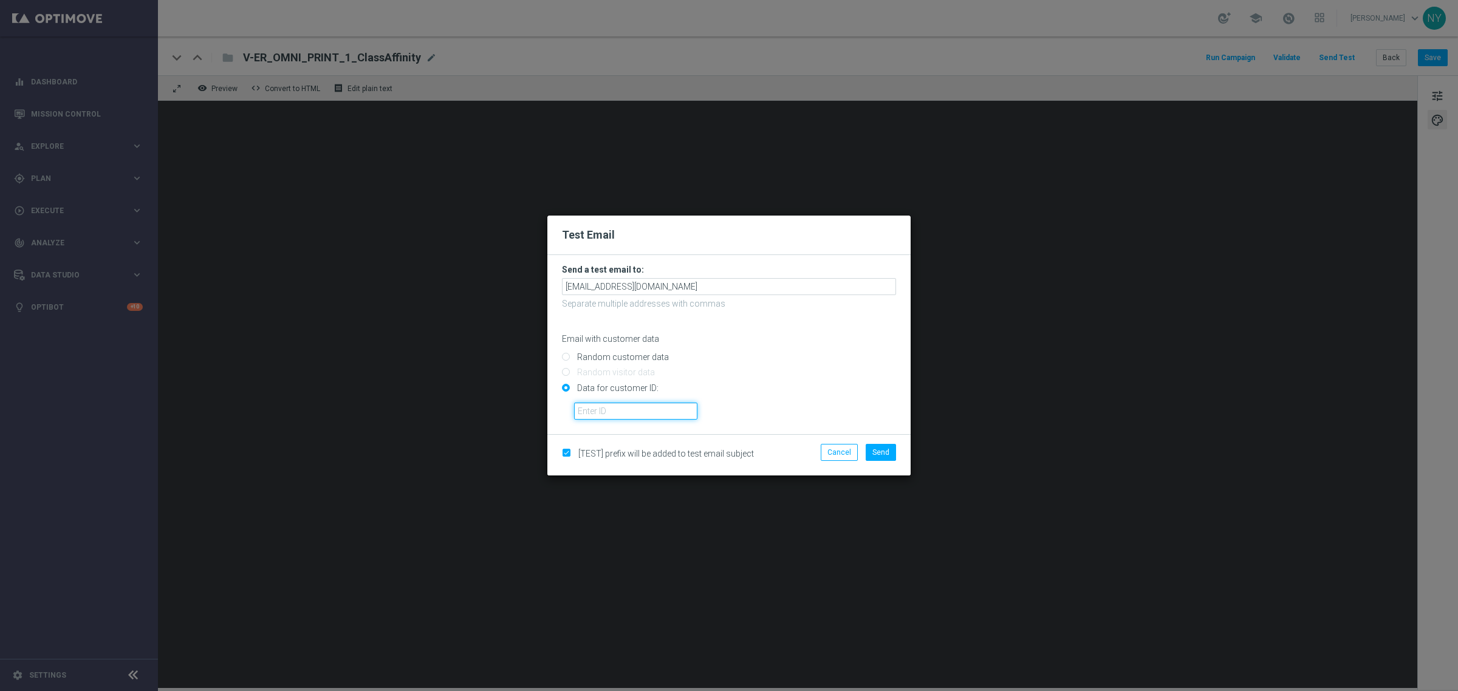
click at [603, 412] on input "text" at bounding box center [635, 411] width 123 height 17
paste input "10001885973"
type input "10001885973"
click at [887, 451] on span "Send" at bounding box center [880, 452] width 17 height 9
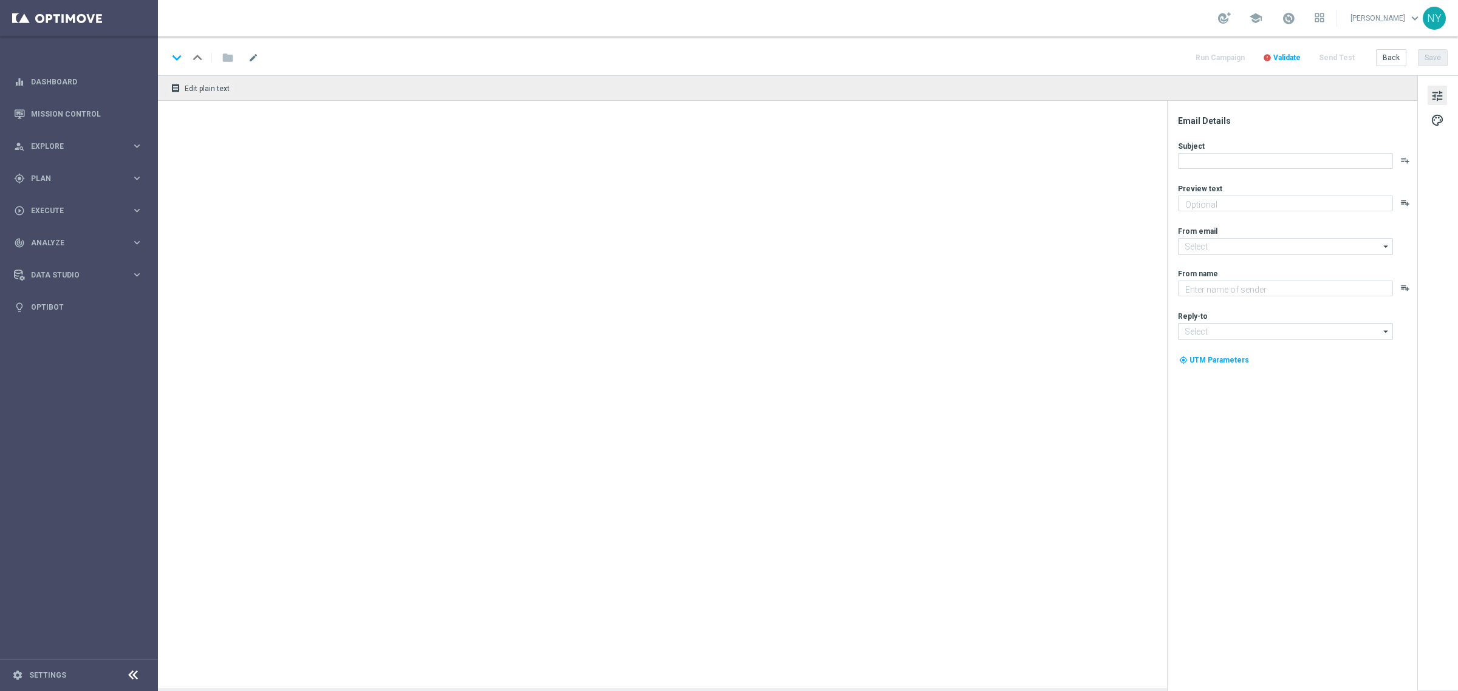
type textarea "Your upgrades are inside."
type textarea "Staples"
type input "[EMAIL_ADDRESS][DOMAIN_NAME]"
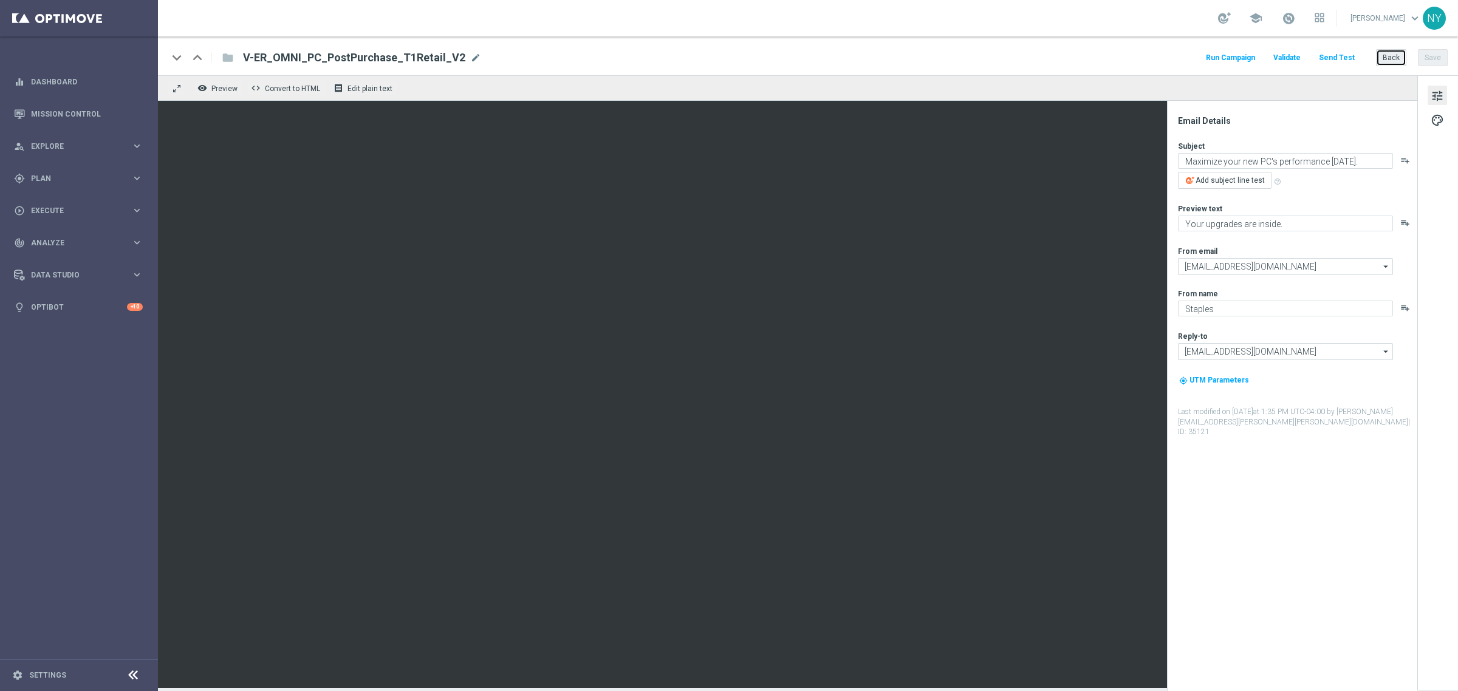
click at [1389, 59] on button "Back" at bounding box center [1391, 57] width 30 height 17
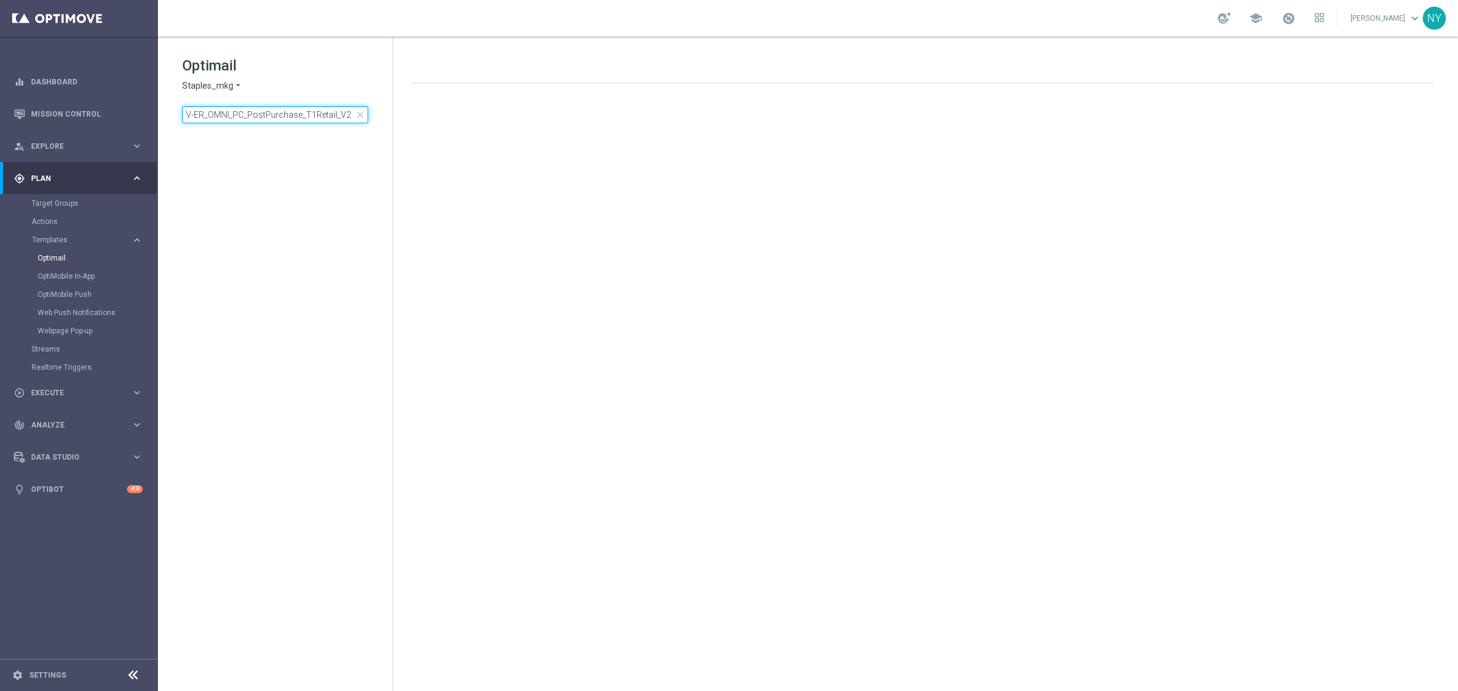
drag, startPoint x: 353, startPoint y: 119, endPoint x: -41, endPoint y: 118, distance: 394.3
click at [0, 118] on html "equalizer Dashboard Mission Control" at bounding box center [729, 345] width 1458 height 691
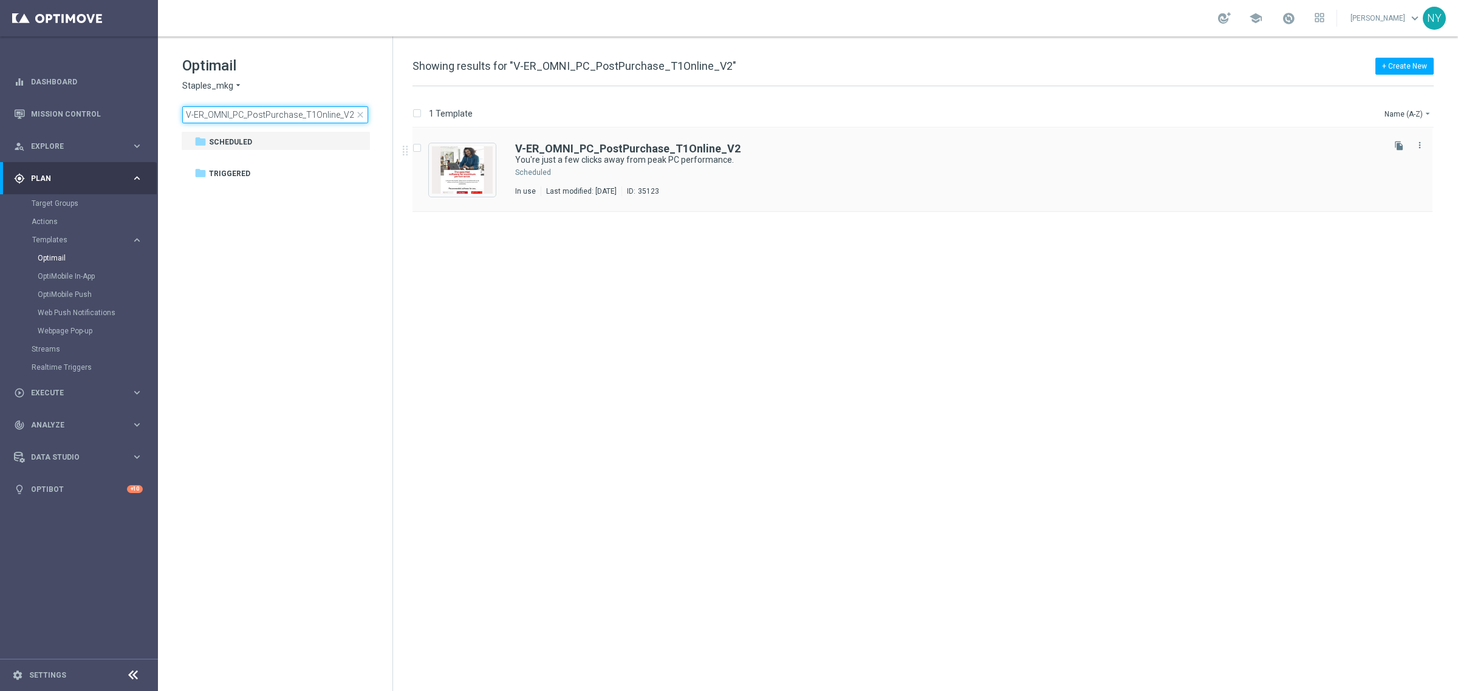
type input "V-ER_OMNI_PC_PostPurchase_T1Online_V2"
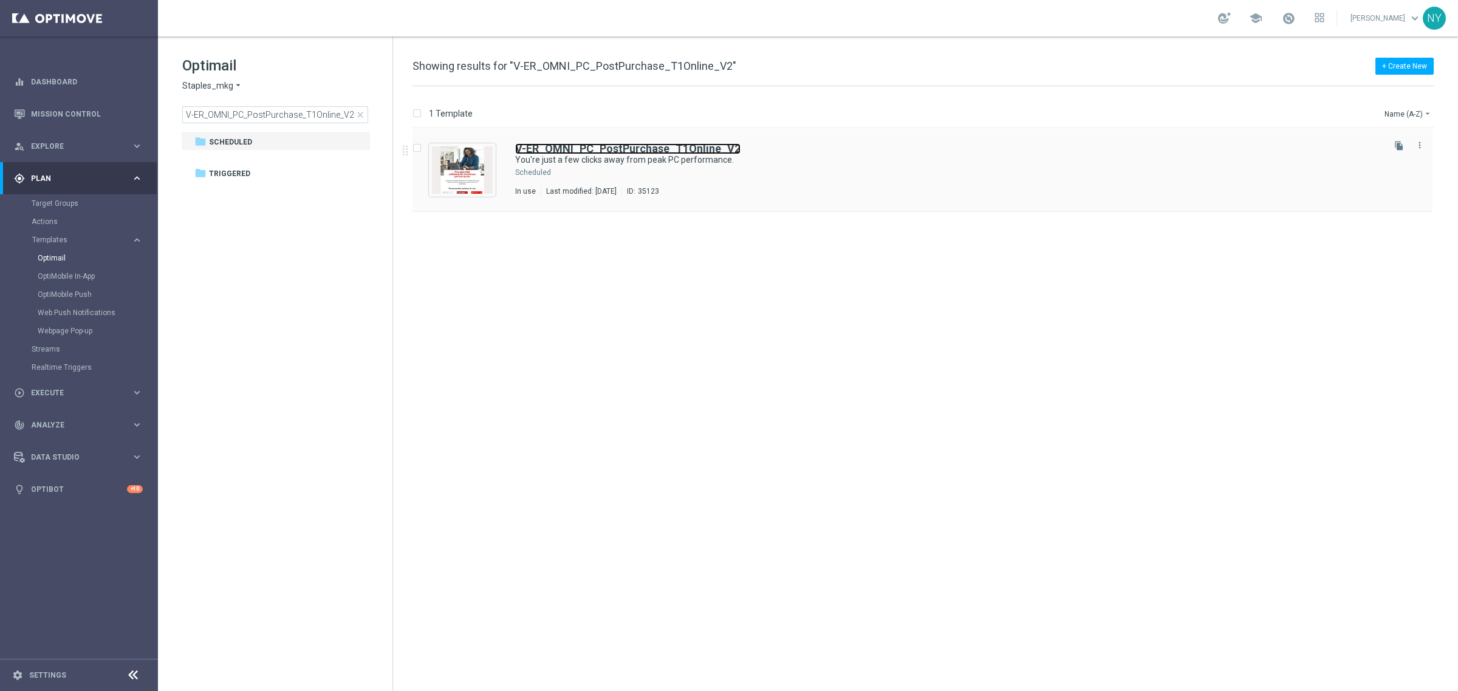
click at [653, 144] on b "V-ER_OMNI_PC_PostPurchase_T1Online_V2" at bounding box center [627, 148] width 225 height 13
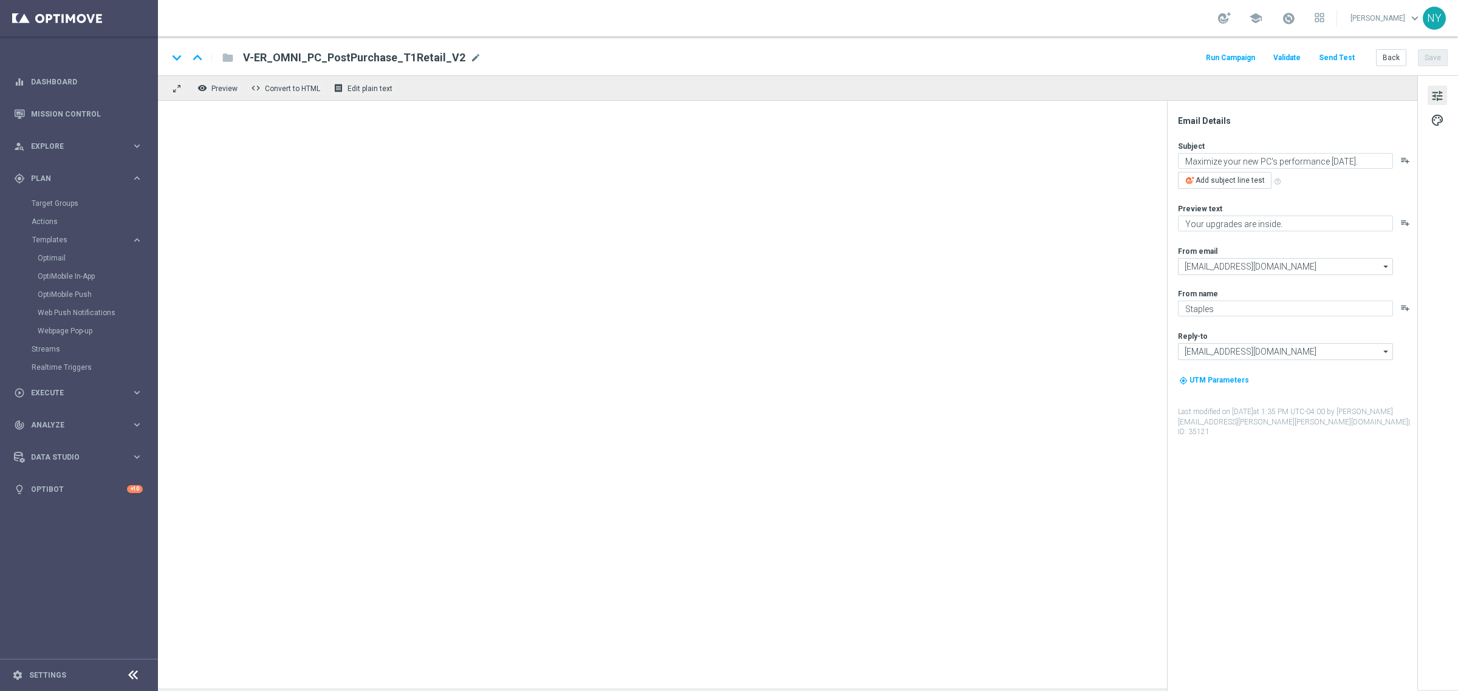
type textarea "You're just a few clicks away from peak PC performance."
type textarea "Your new PC may be incomplete without these."
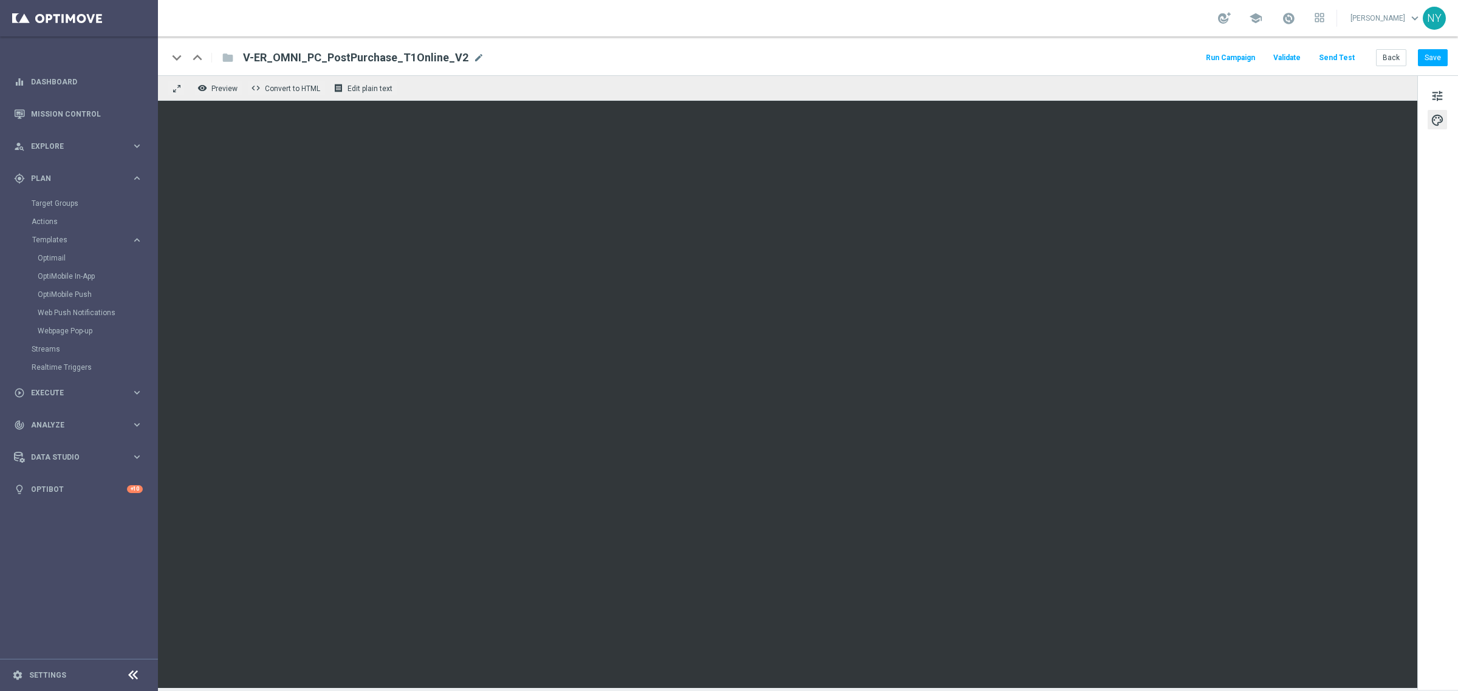
click at [1335, 55] on button "Send Test" at bounding box center [1336, 58] width 39 height 16
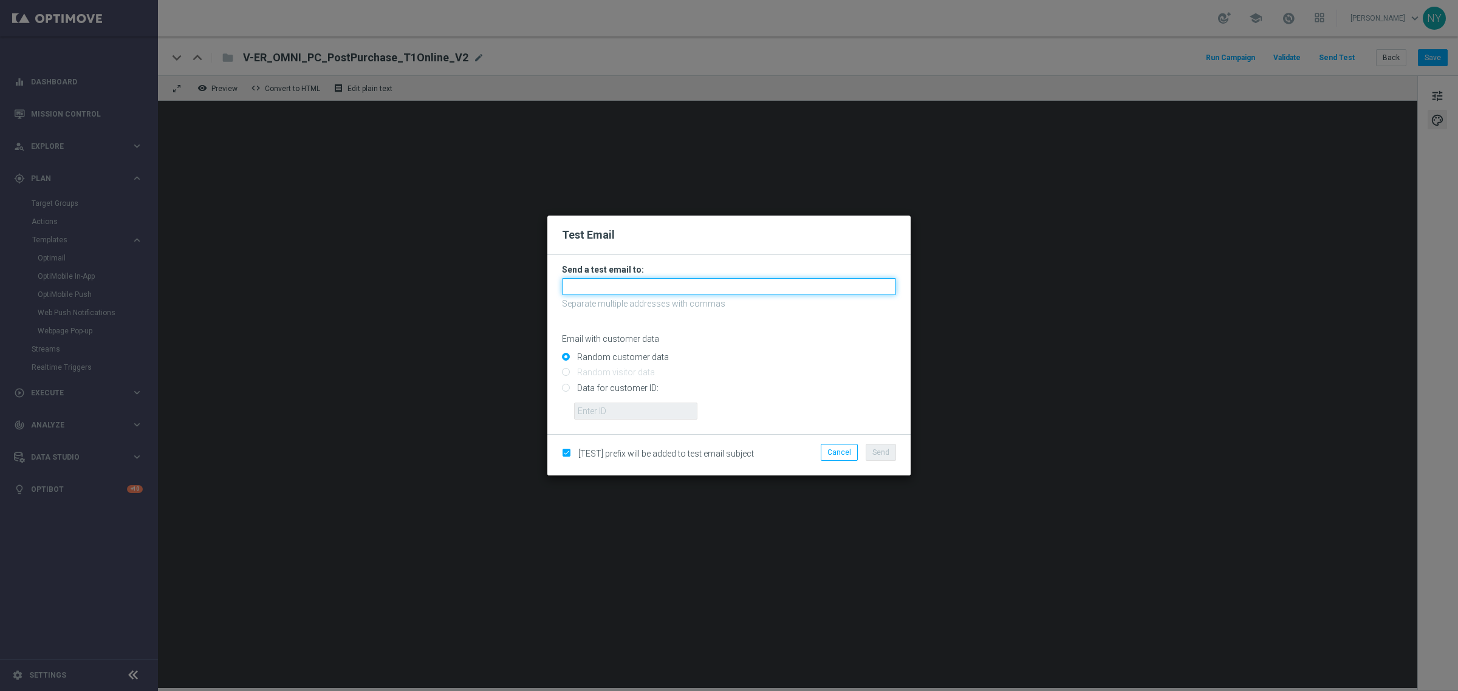
click at [591, 287] on input "text" at bounding box center [729, 286] width 334 height 17
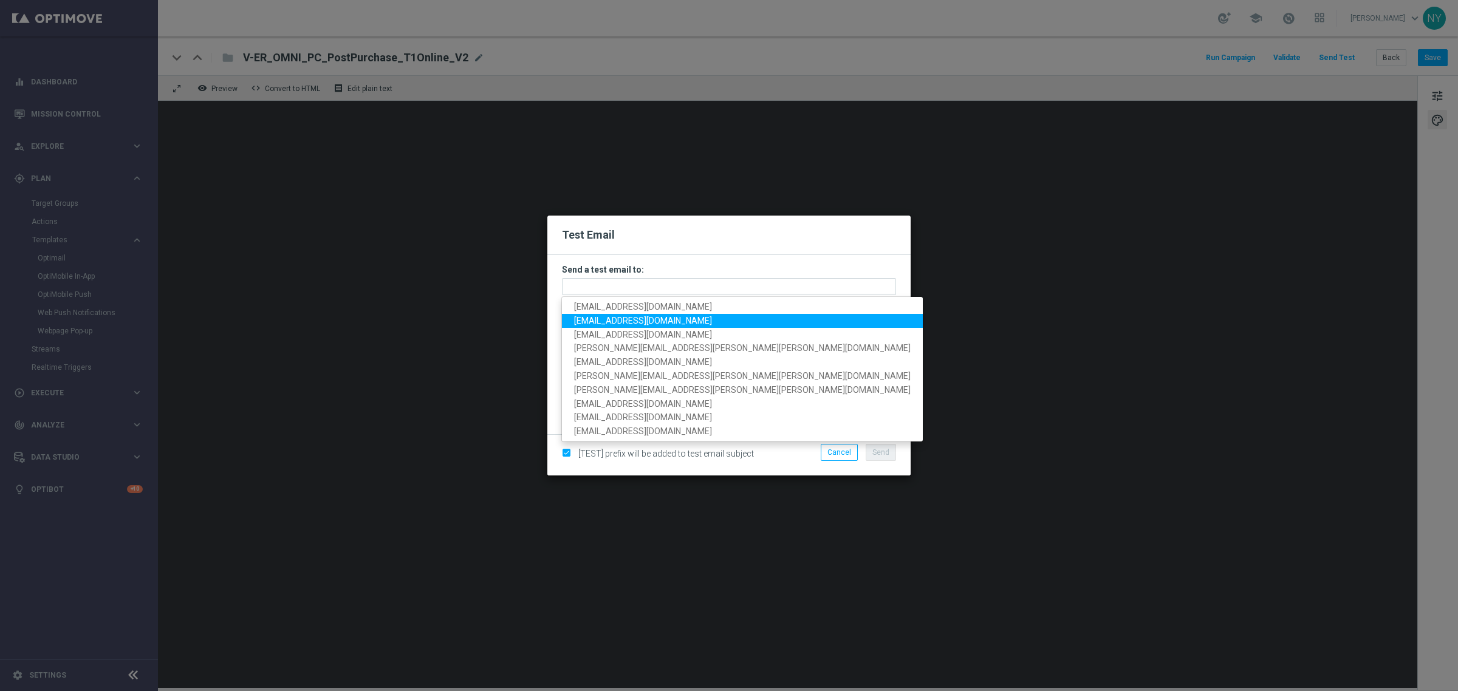
click at [611, 323] on span "neilyetts3@litmusemail.com" at bounding box center [643, 321] width 138 height 10
type input "neilyetts3@litmusemail.com"
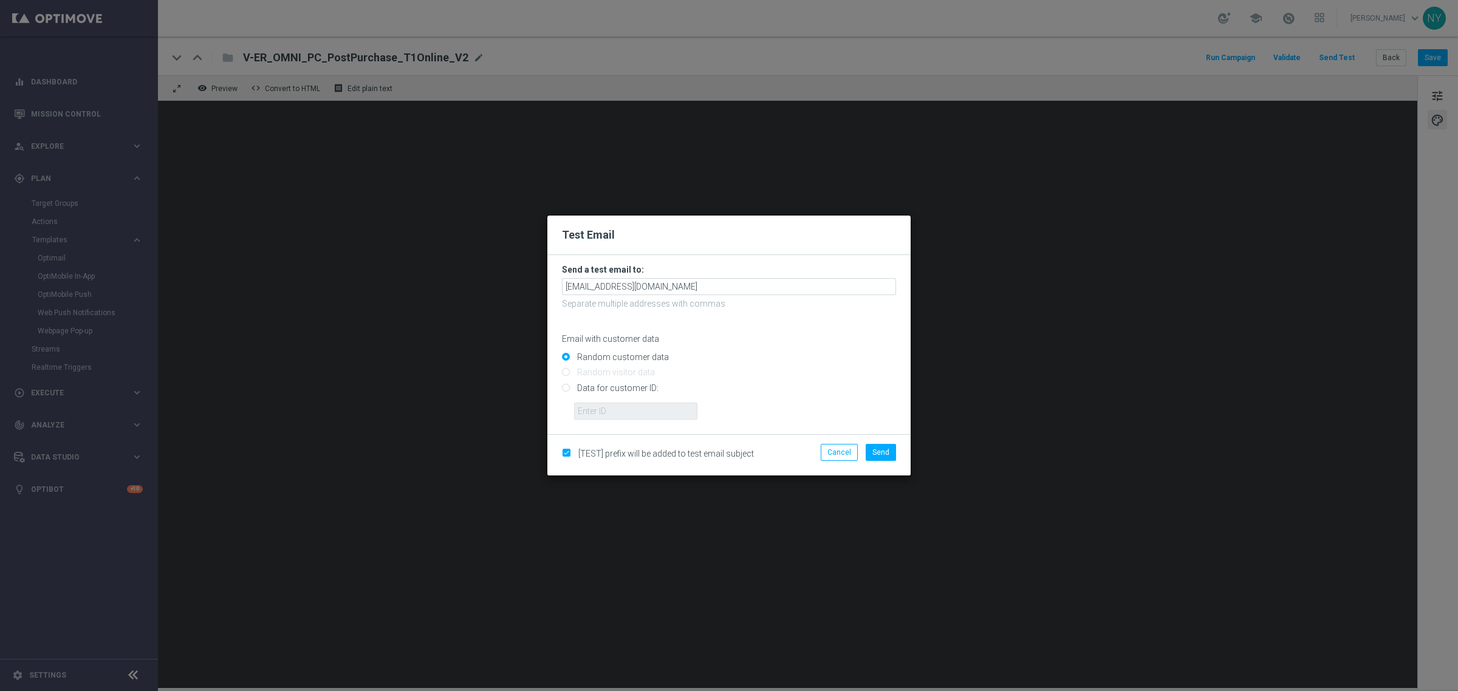
click at [568, 388] on input "Data for customer ID:" at bounding box center [729, 393] width 334 height 17
radio input "true"
click at [606, 405] on input "text" at bounding box center [635, 411] width 123 height 17
click at [606, 414] on input "text" at bounding box center [635, 411] width 123 height 17
paste input "10000006208"
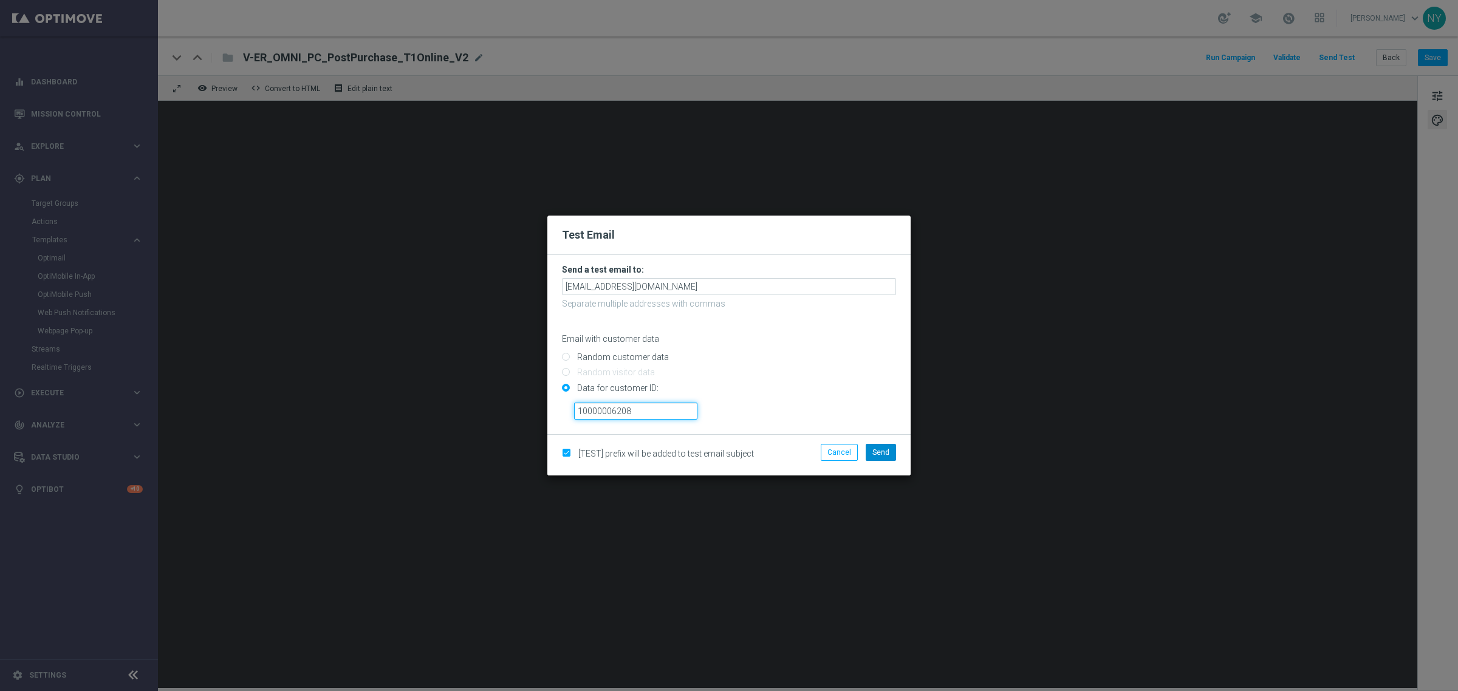
type input "10000006208"
click at [879, 450] on span "Send" at bounding box center [880, 452] width 17 height 9
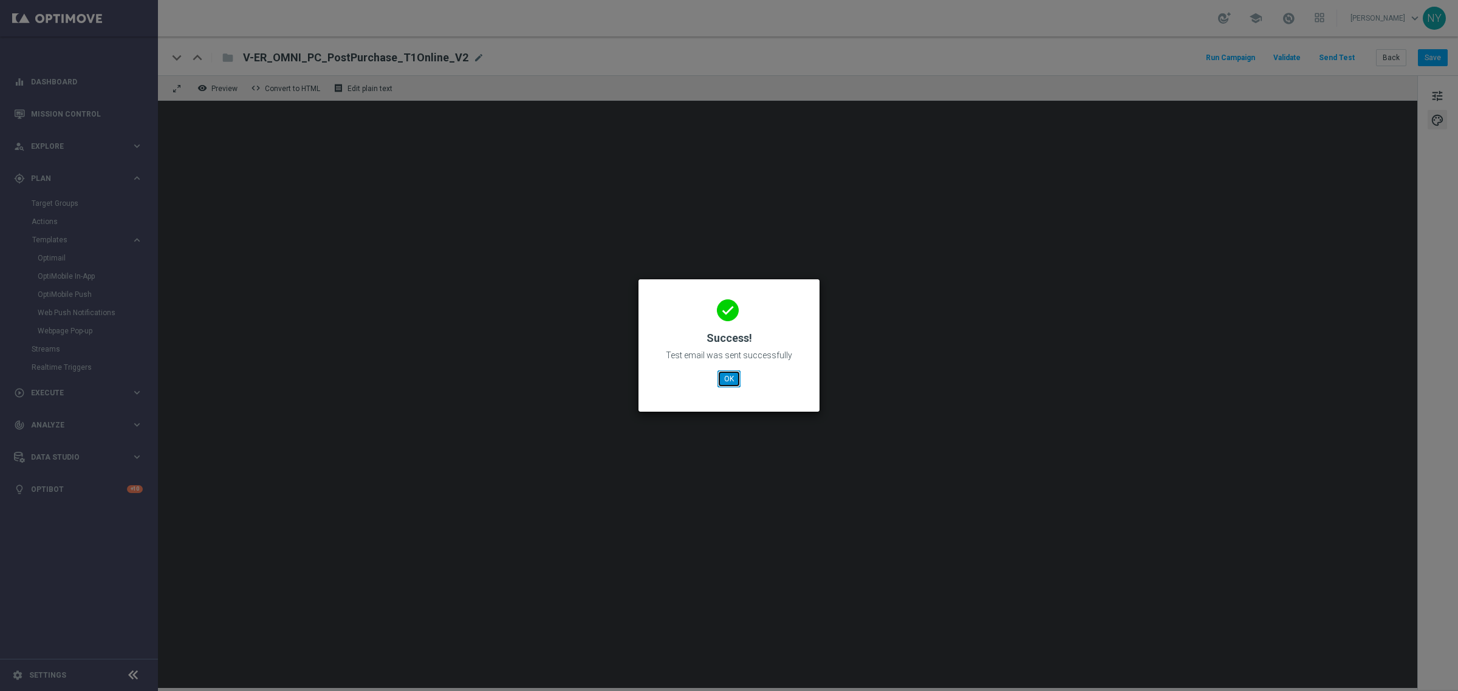
click at [729, 375] on button "OK" at bounding box center [729, 379] width 23 height 17
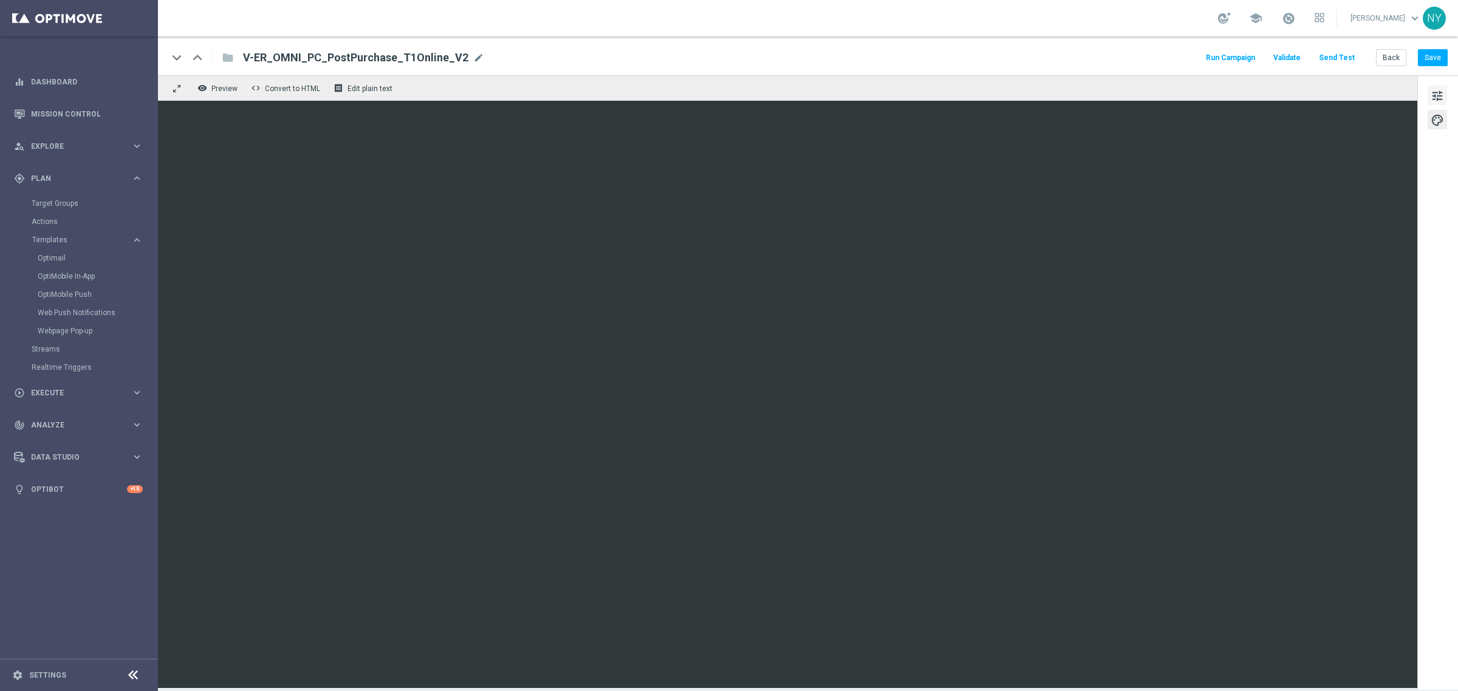
click at [1437, 86] on button "tune" at bounding box center [1437, 95] width 19 height 19
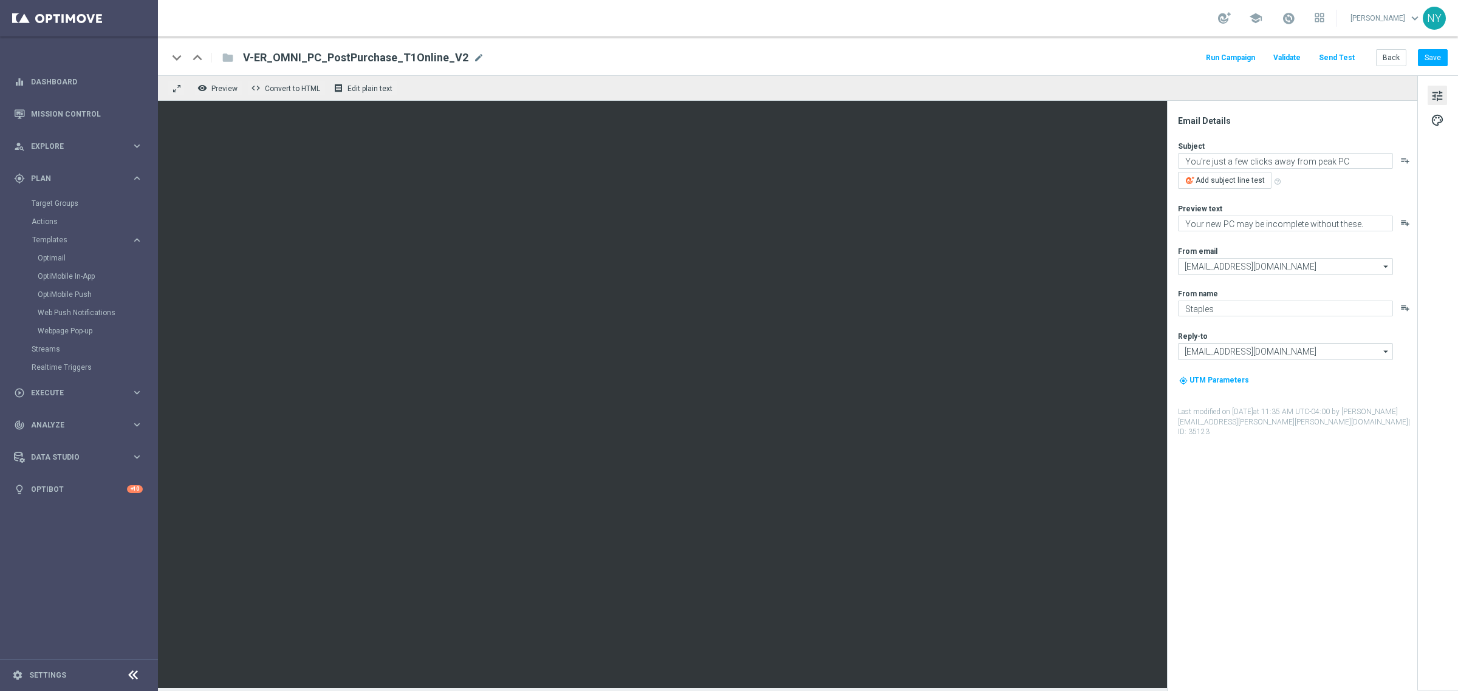
click at [1341, 53] on button "Send Test" at bounding box center [1336, 58] width 39 height 16
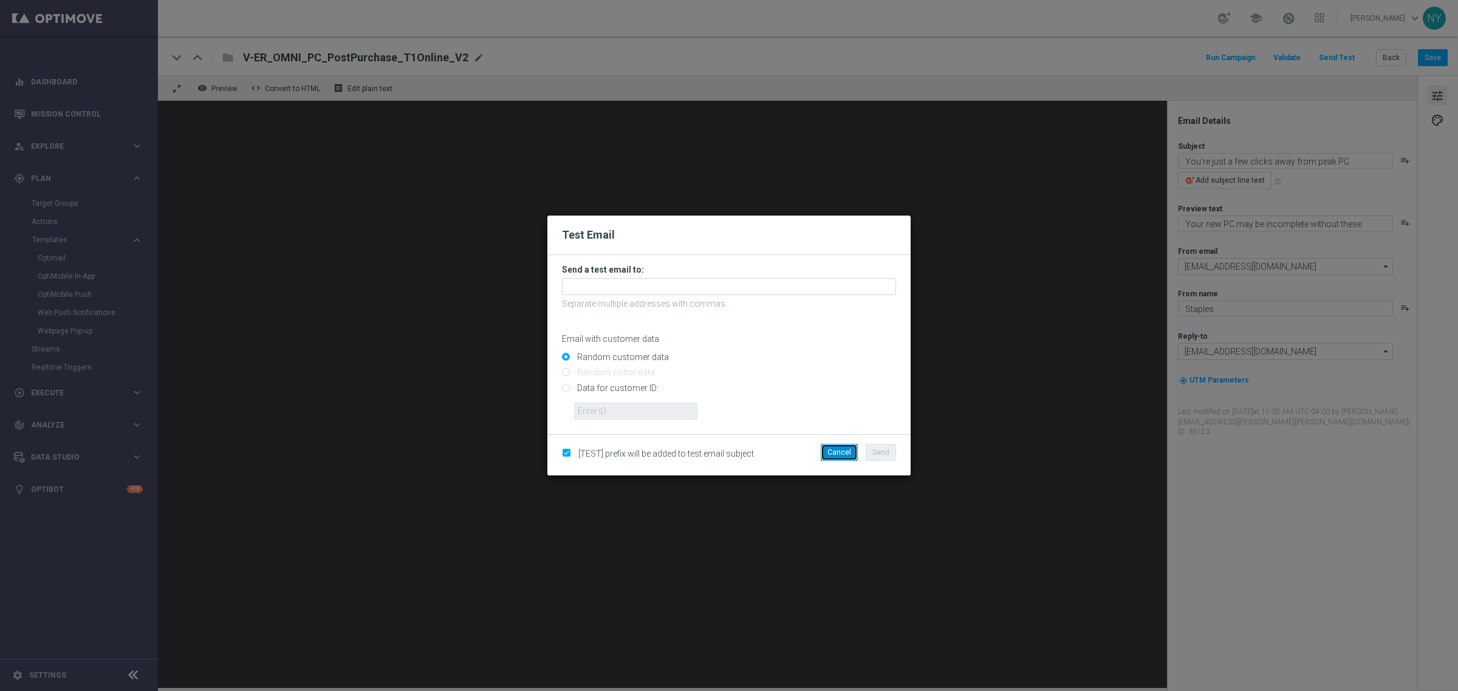
click at [834, 450] on button "Cancel" at bounding box center [839, 452] width 37 height 17
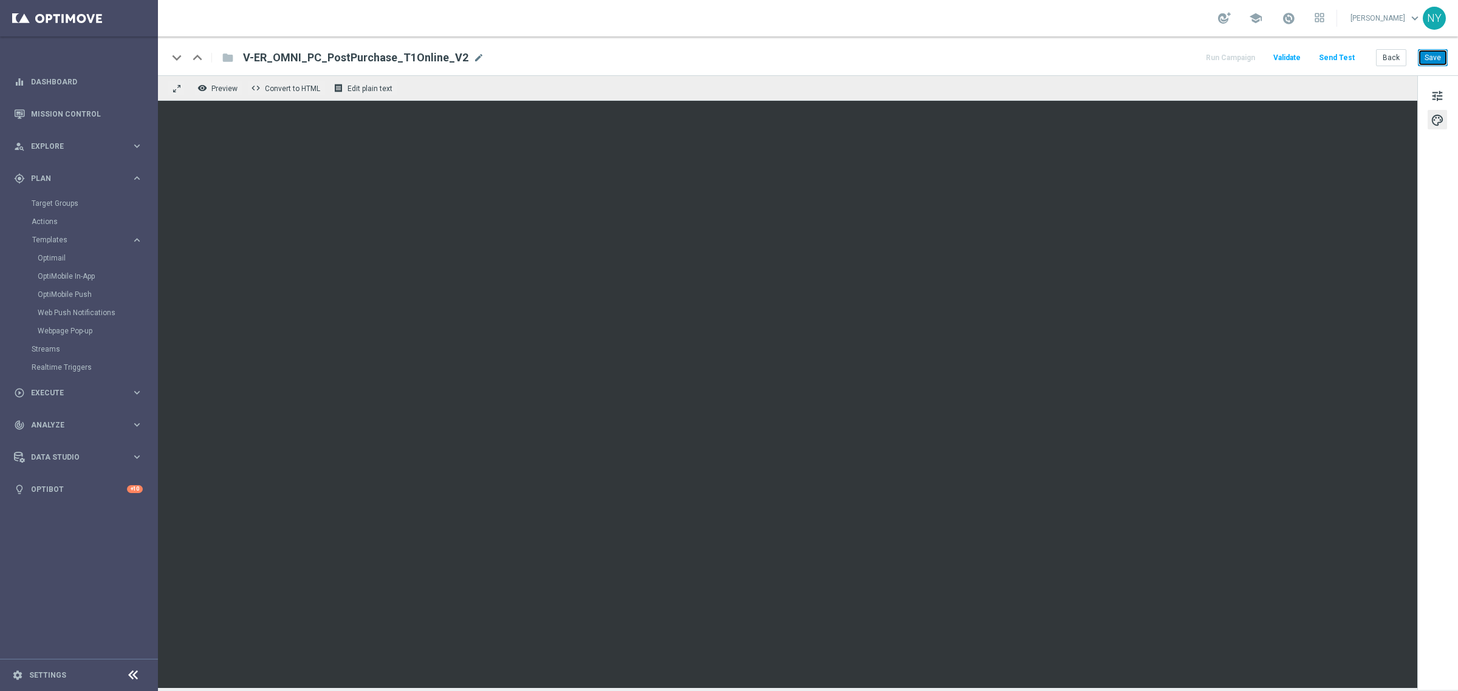
click at [1430, 64] on button "Save" at bounding box center [1433, 57] width 30 height 17
click at [1344, 55] on button "Send Test" at bounding box center [1336, 58] width 39 height 16
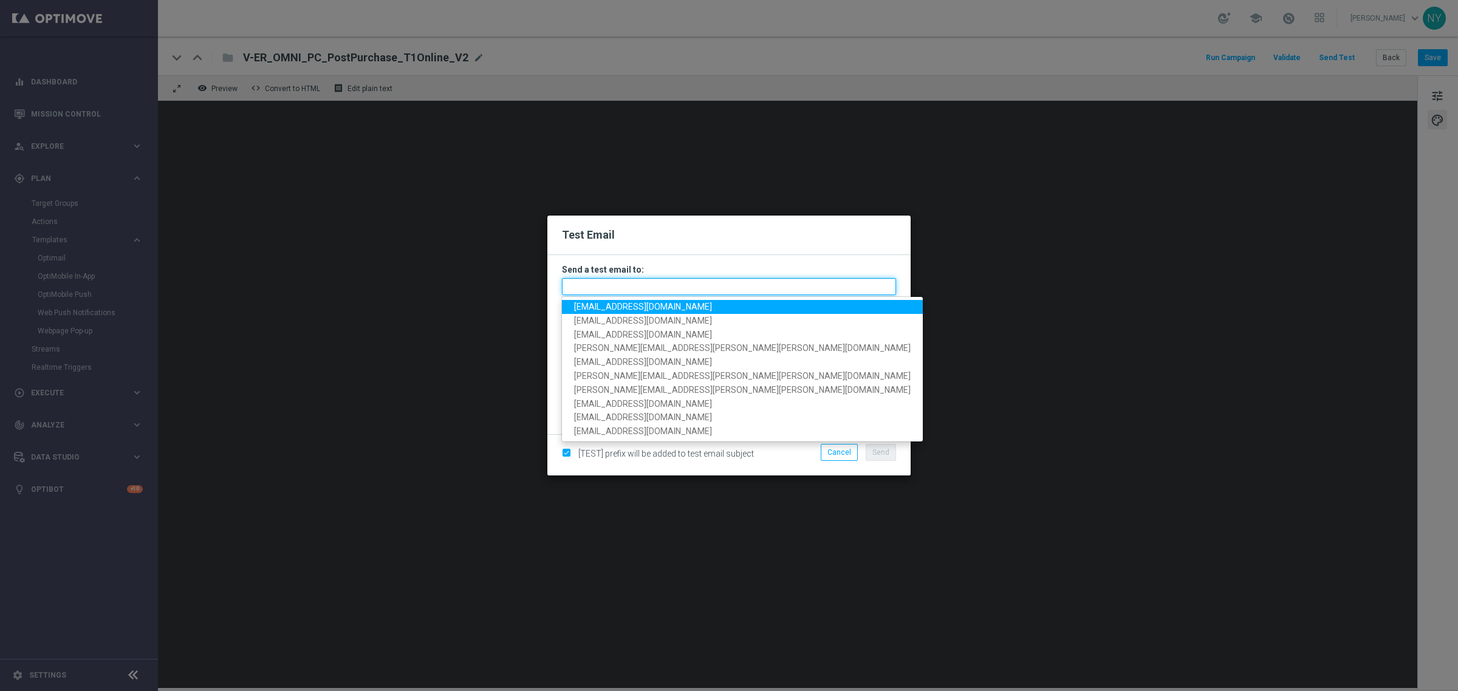
click at [603, 290] on input "text" at bounding box center [729, 286] width 334 height 17
click at [600, 292] on input "text" at bounding box center [729, 286] width 334 height 17
paste input "[EMAIL_ADDRESS][DOMAIN_NAME]"
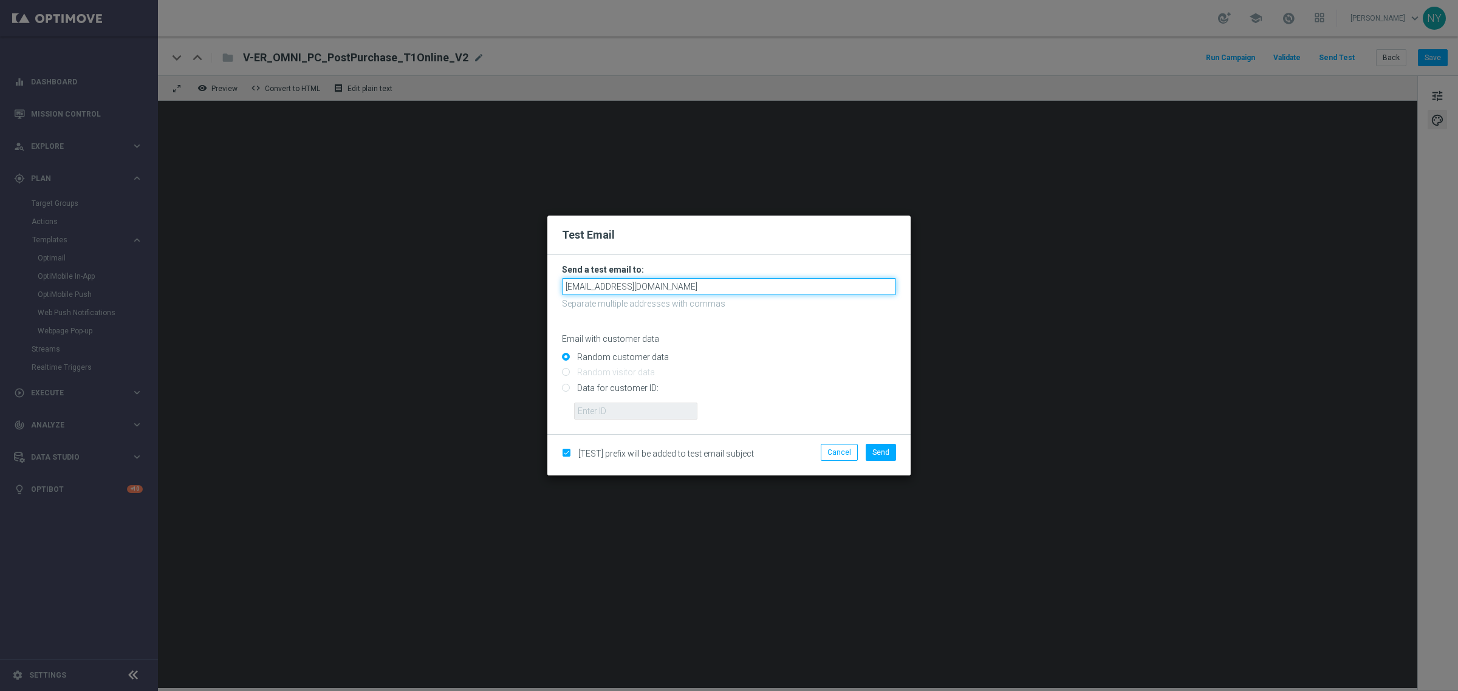
type input "[EMAIL_ADDRESS][DOMAIN_NAME]"
click at [569, 389] on input "Data for customer ID:" at bounding box center [729, 393] width 334 height 17
radio input "true"
drag, startPoint x: 609, startPoint y: 409, endPoint x: 629, endPoint y: 410, distance: 20.1
click at [609, 409] on input "text" at bounding box center [635, 411] width 123 height 17
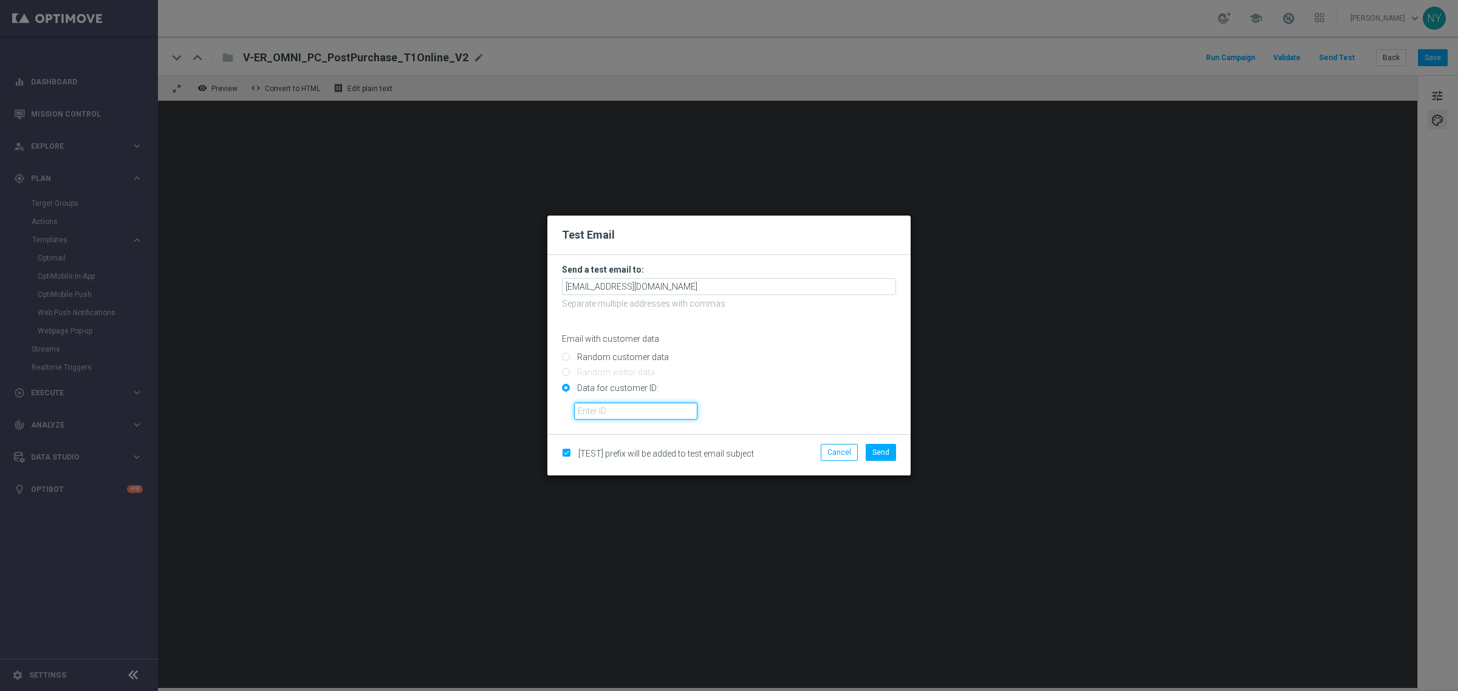
paste input "10000006208"
type input "10000006208"
click at [882, 451] on span "Send" at bounding box center [880, 452] width 17 height 9
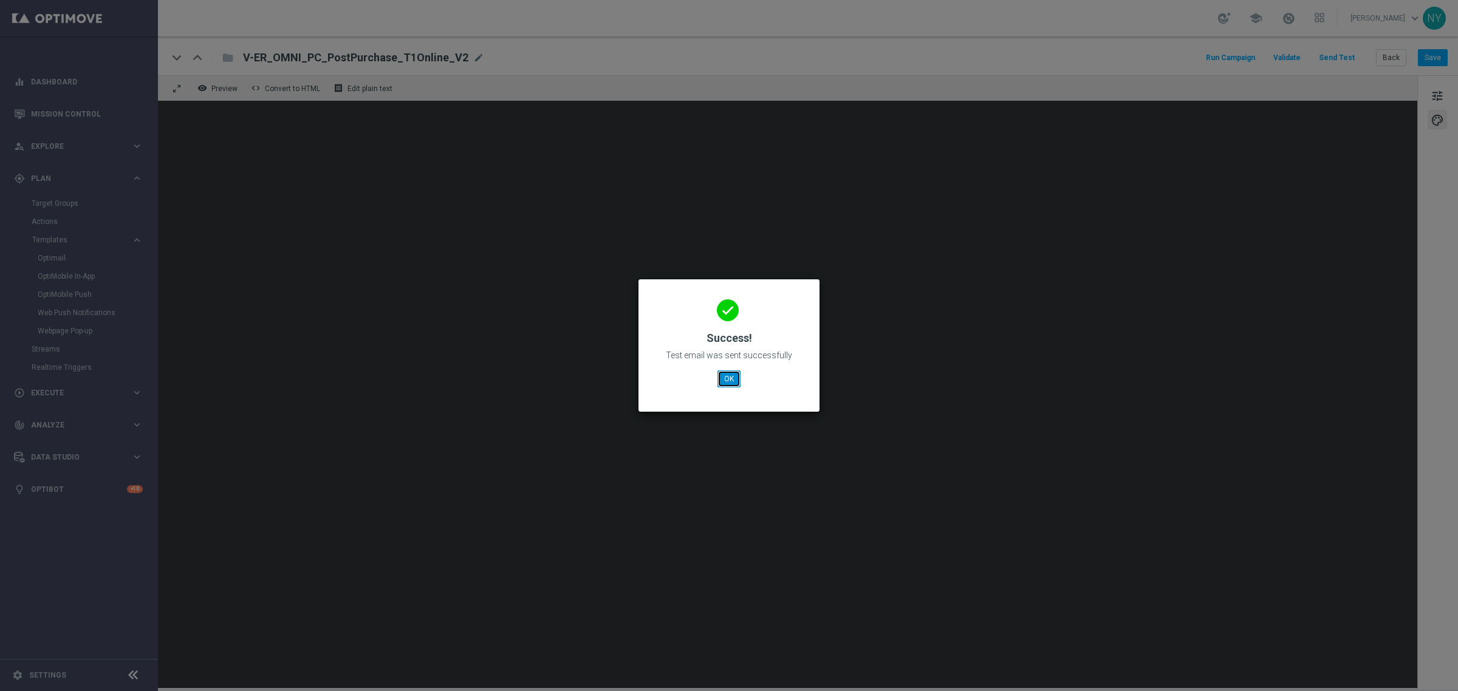
click at [730, 380] on button "OK" at bounding box center [729, 379] width 23 height 17
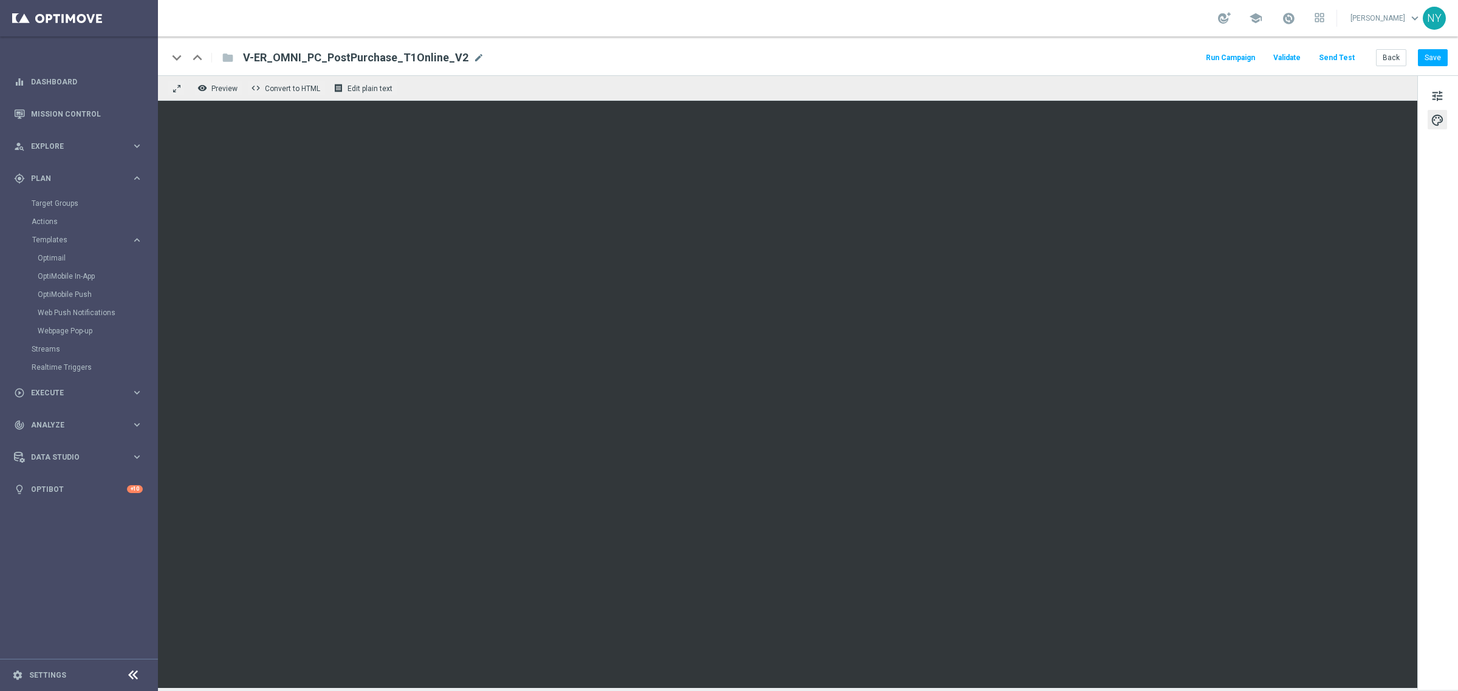
drag, startPoint x: 465, startPoint y: 55, endPoint x: 442, endPoint y: 52, distance: 23.4
click at [473, 55] on span "mode_edit" at bounding box center [478, 57] width 11 height 11
drag, startPoint x: 418, startPoint y: 58, endPoint x: 144, endPoint y: 70, distance: 274.3
click at [144, 70] on main "equalizer Dashboard Mission Control" at bounding box center [729, 345] width 1458 height 691
click at [1436, 52] on button "Save" at bounding box center [1433, 57] width 30 height 17
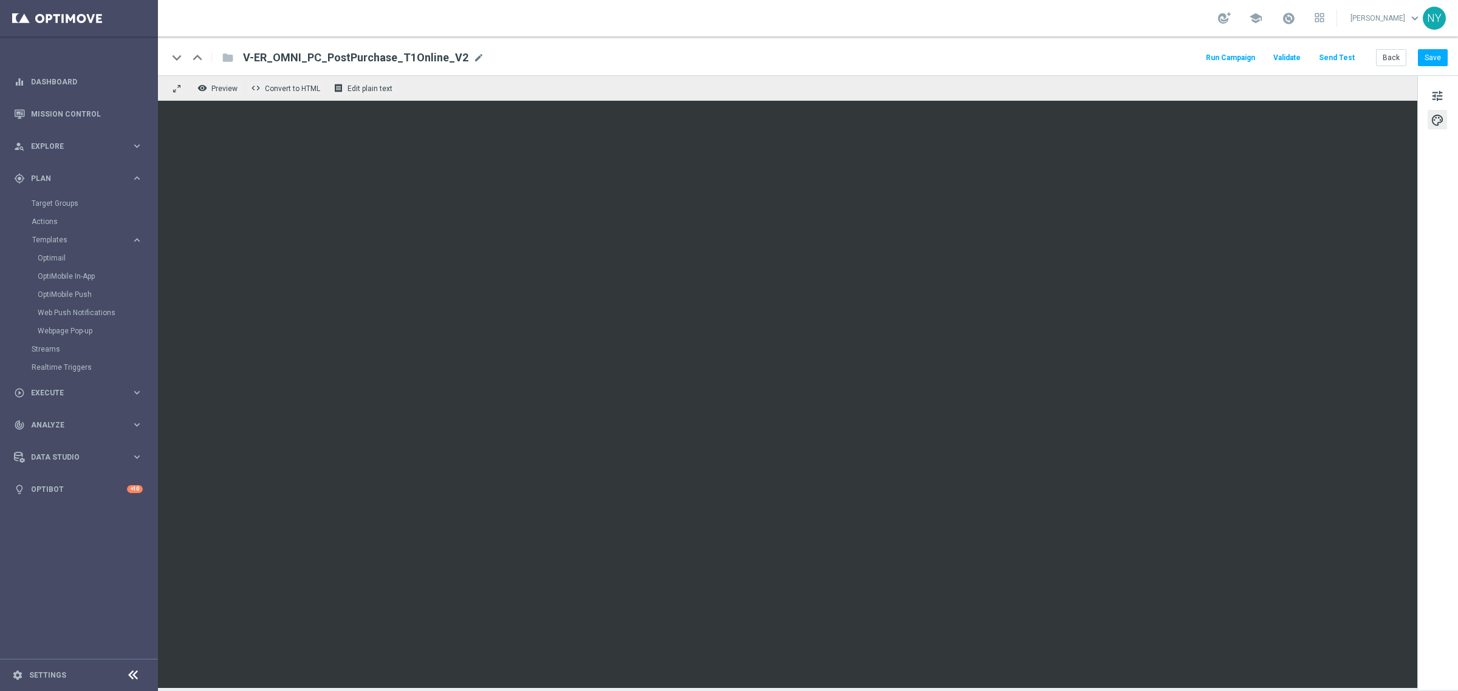
click at [1340, 55] on button "Send Test" at bounding box center [1336, 58] width 39 height 16
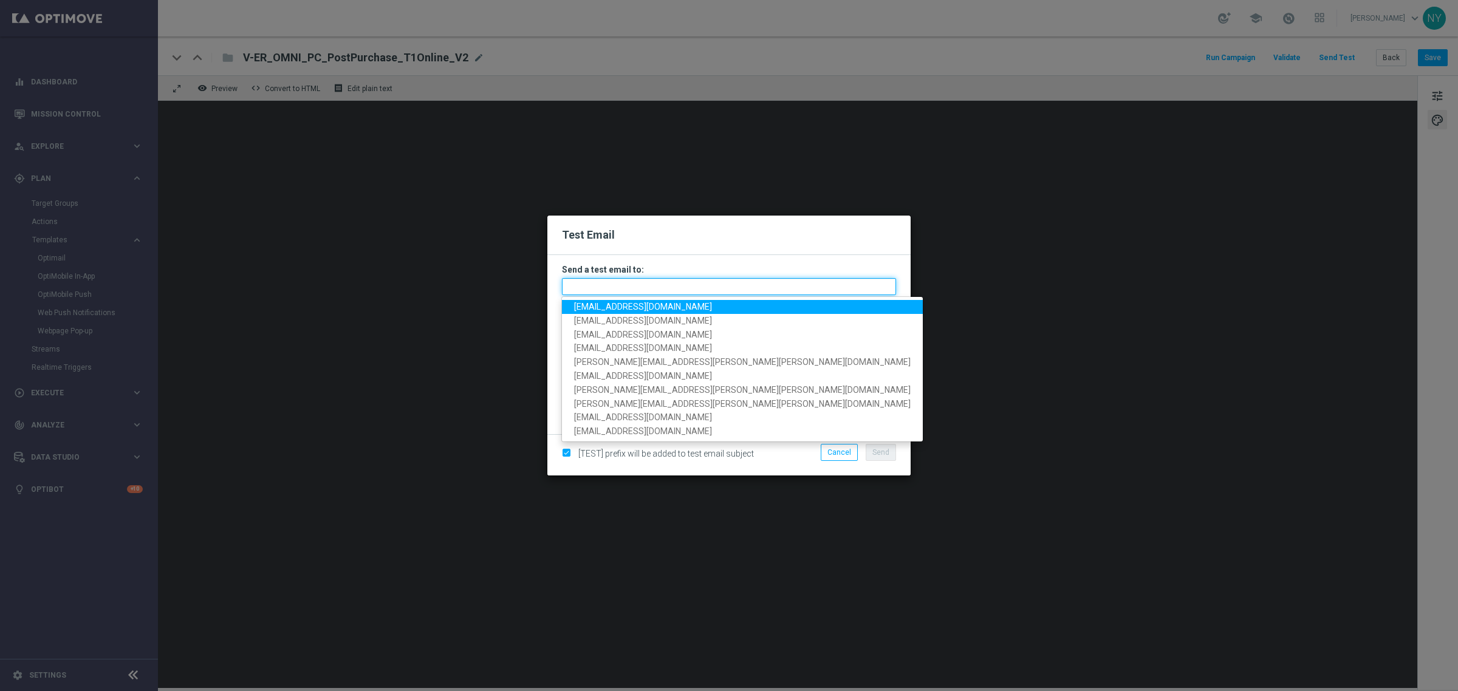
click at [606, 286] on input "text" at bounding box center [729, 286] width 334 height 17
paste input "[EMAIL_ADDRESS][DOMAIN_NAME]"
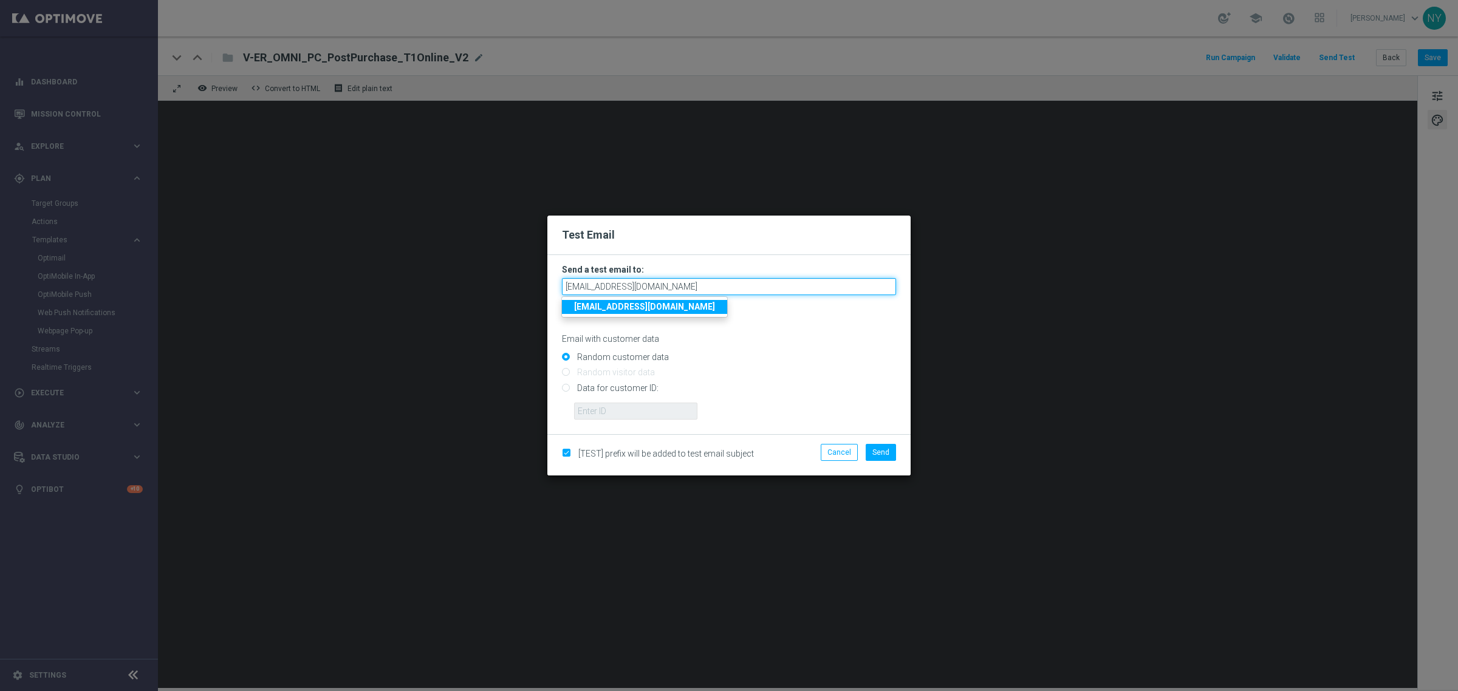
type input "[EMAIL_ADDRESS][DOMAIN_NAME]"
drag, startPoint x: 746, startPoint y: 341, endPoint x: 694, endPoint y: 354, distance: 53.9
click at [746, 341] on p "Email with customer data" at bounding box center [729, 339] width 334 height 11
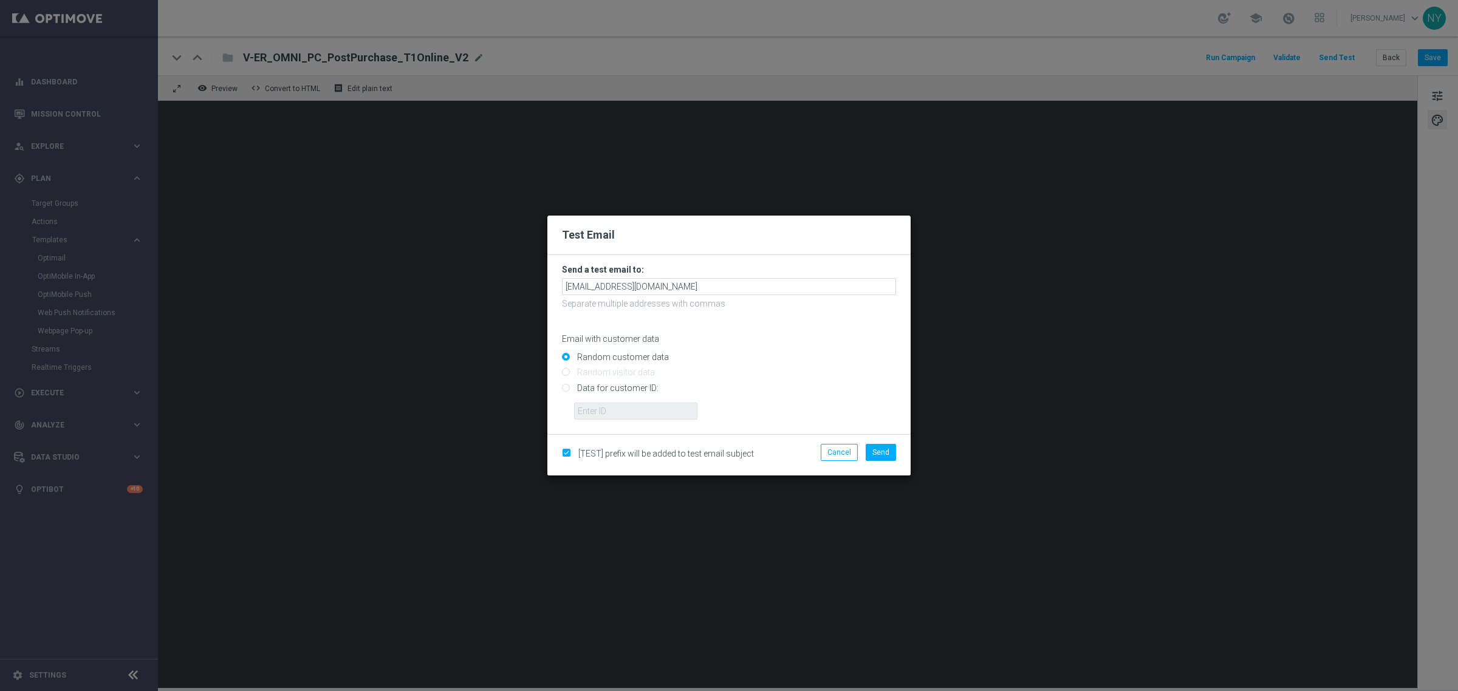
click at [568, 388] on input "Data for customer ID:" at bounding box center [729, 393] width 334 height 17
radio input "true"
click at [591, 415] on input "text" at bounding box center [635, 411] width 123 height 17
click at [600, 411] on input "text" at bounding box center [635, 411] width 123 height 17
paste input "10000006208"
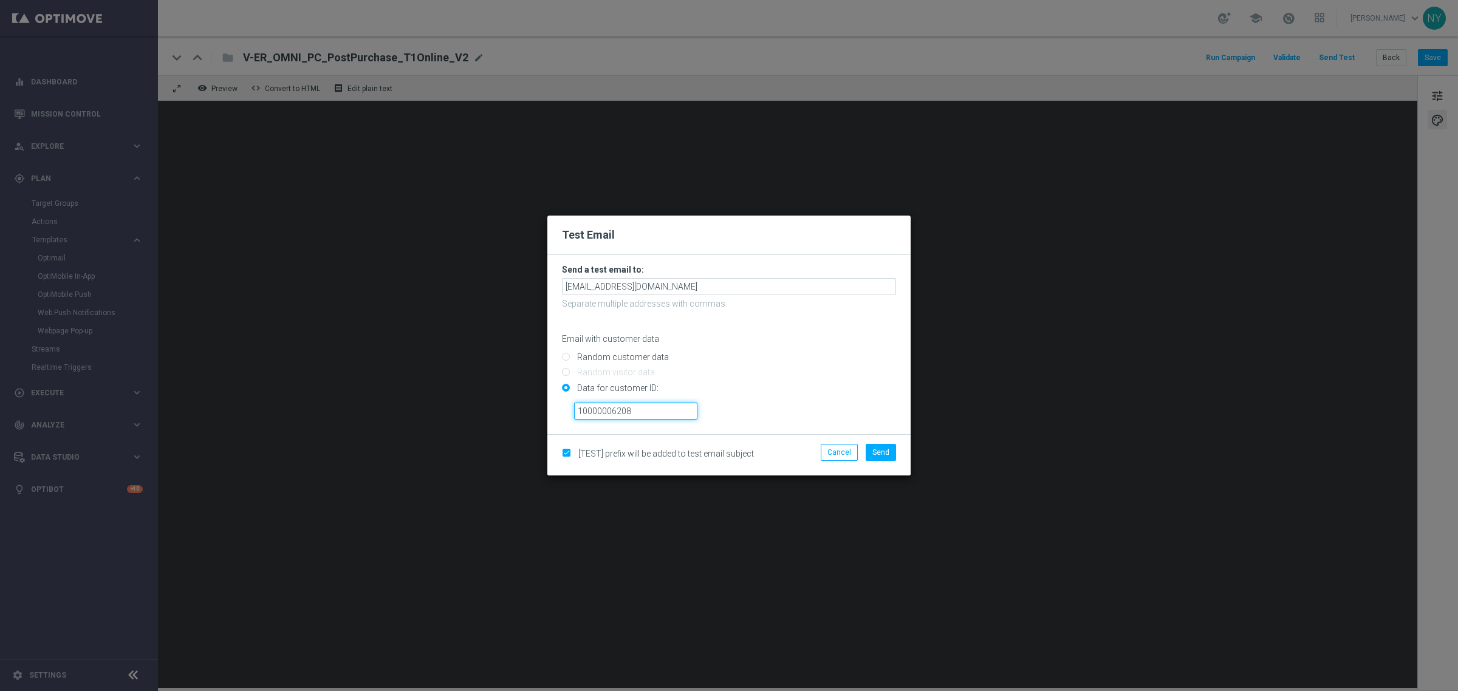
type input "10000006208"
click at [896, 451] on li "Send" at bounding box center [881, 452] width 36 height 17
drag, startPoint x: 885, startPoint y: 453, endPoint x: 892, endPoint y: 447, distance: 9.5
click at [887, 453] on span "Send" at bounding box center [880, 452] width 17 height 9
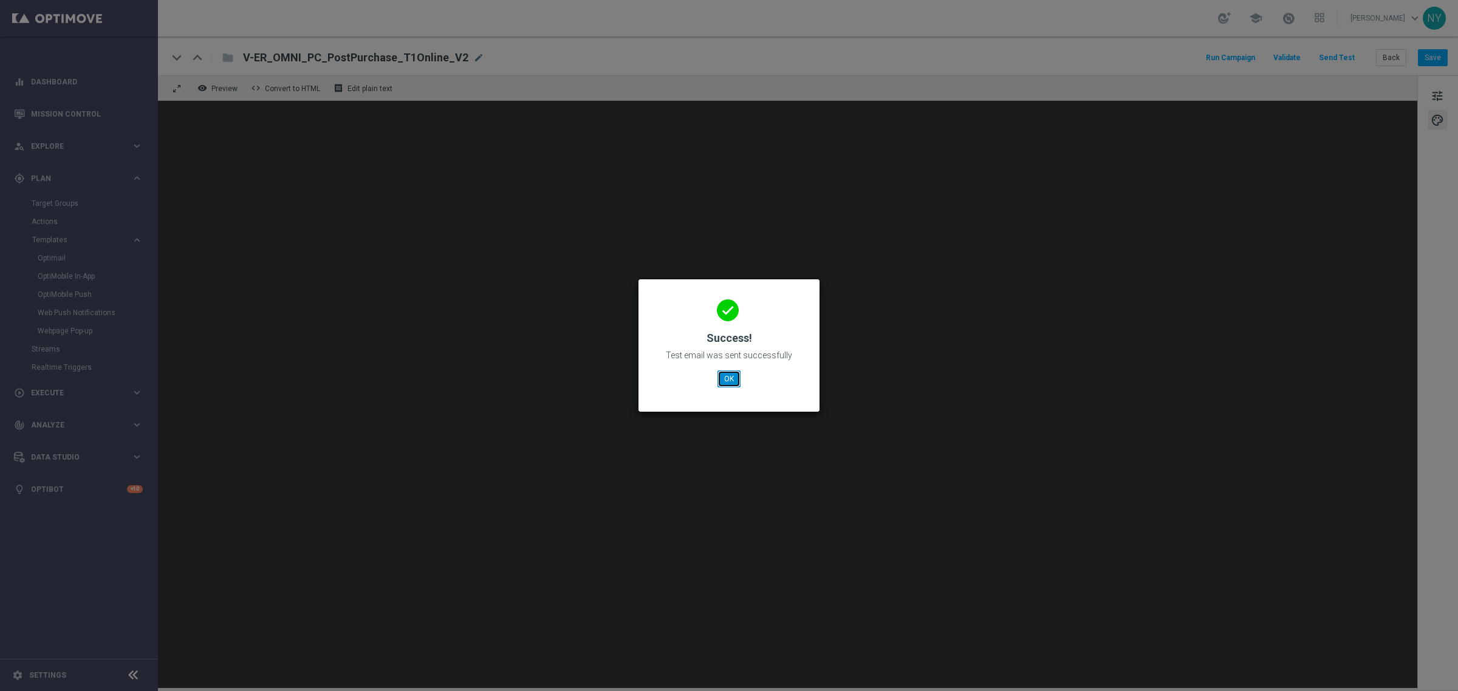
click at [732, 381] on button "OK" at bounding box center [729, 379] width 23 height 17
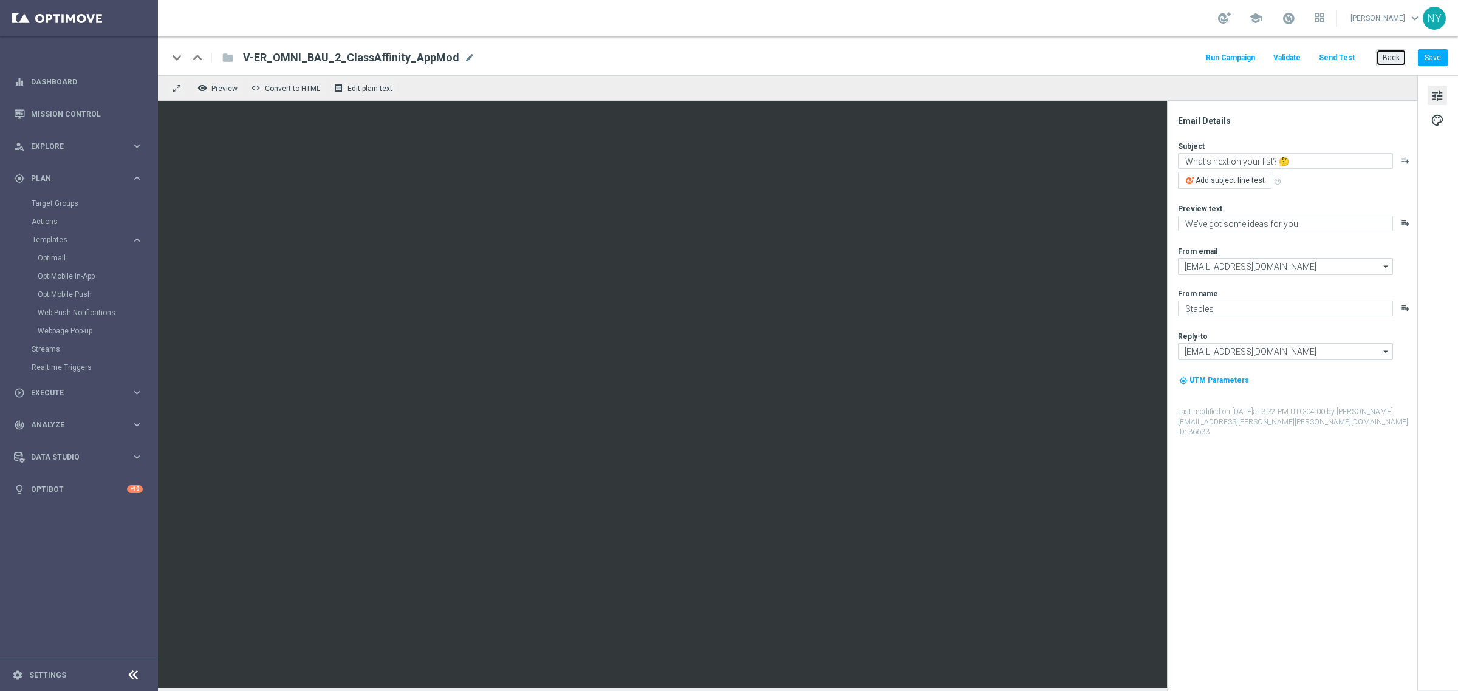
click at [1134, 50] on button "Back" at bounding box center [1391, 57] width 30 height 17
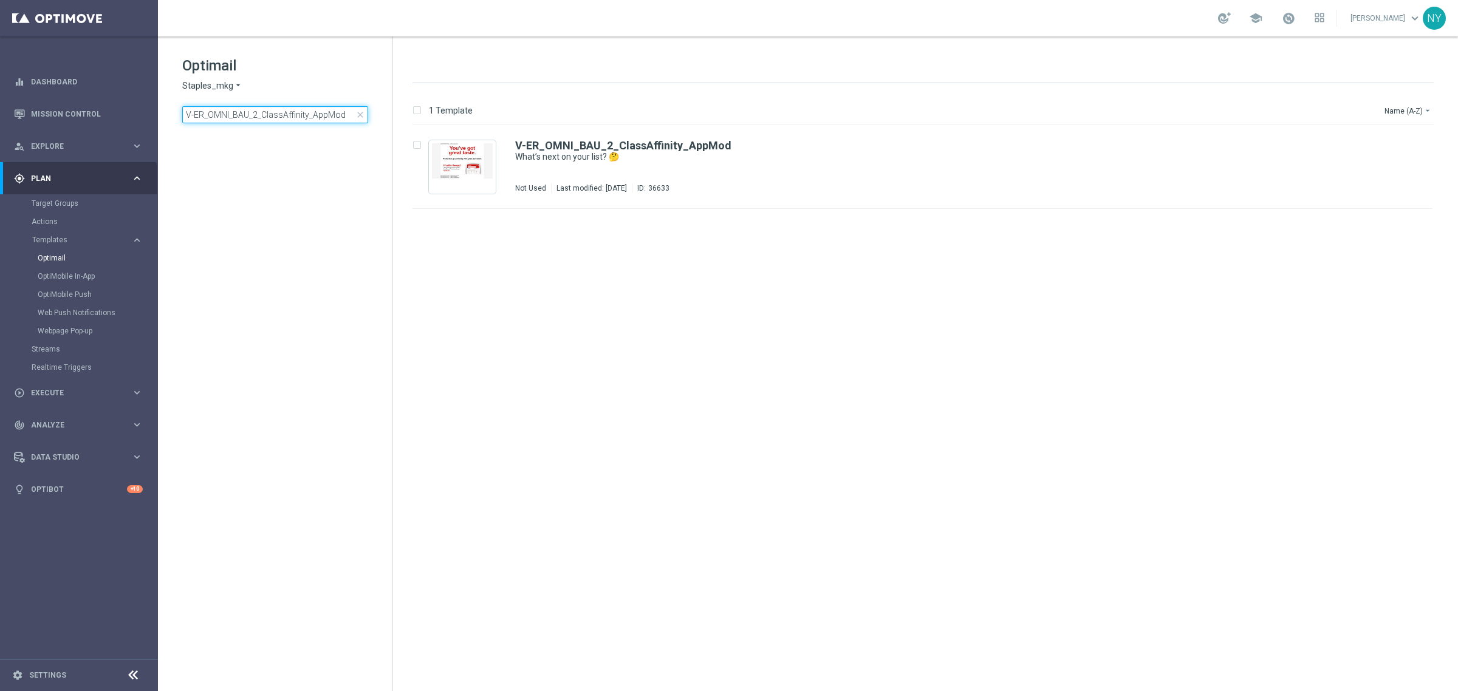
click at [252, 115] on input "V-ER_OMNI_BAU_2_ClassAffinity_AppMod" at bounding box center [275, 114] width 186 height 17
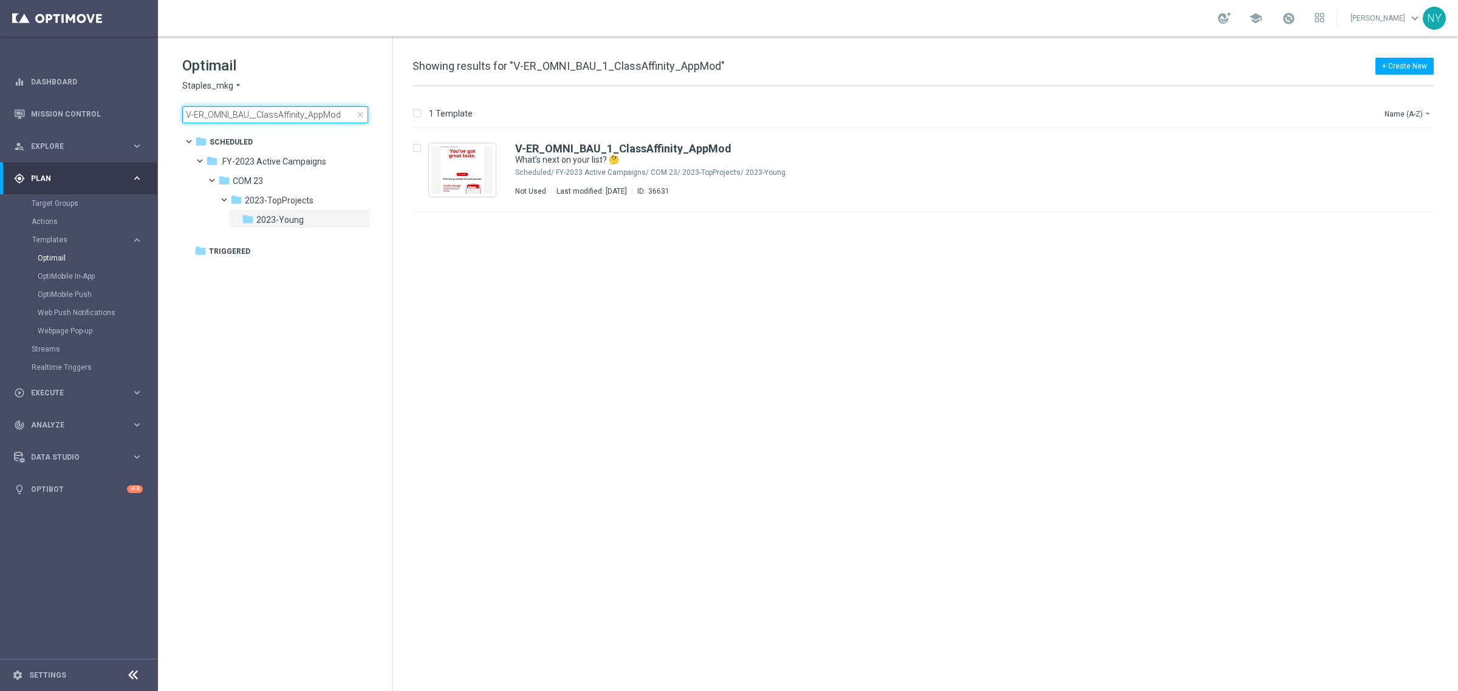
type input "V-ER_OMNI_BAU_2_ClassAffinity_AppMod"
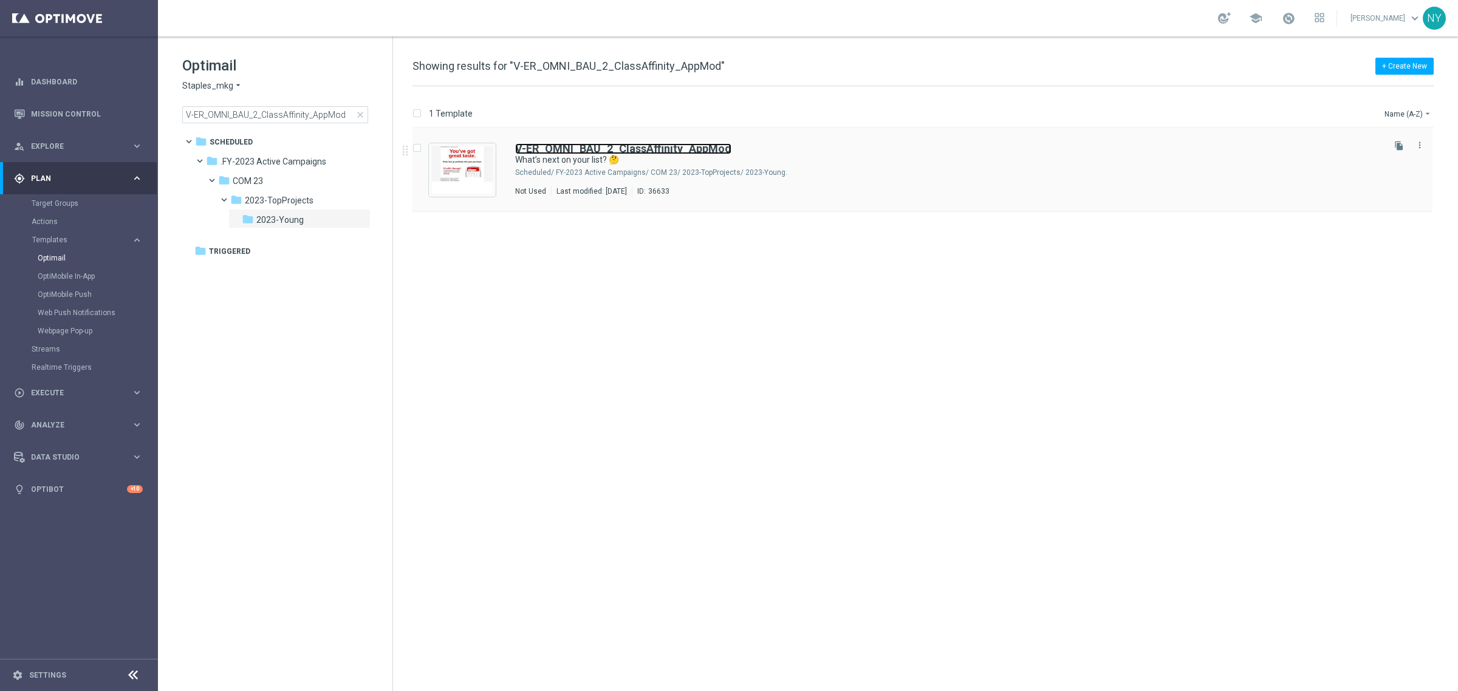
click at [620, 149] on b "V-ER_OMNI_BAU_2_ClassAffinity_AppMod" at bounding box center [623, 148] width 216 height 13
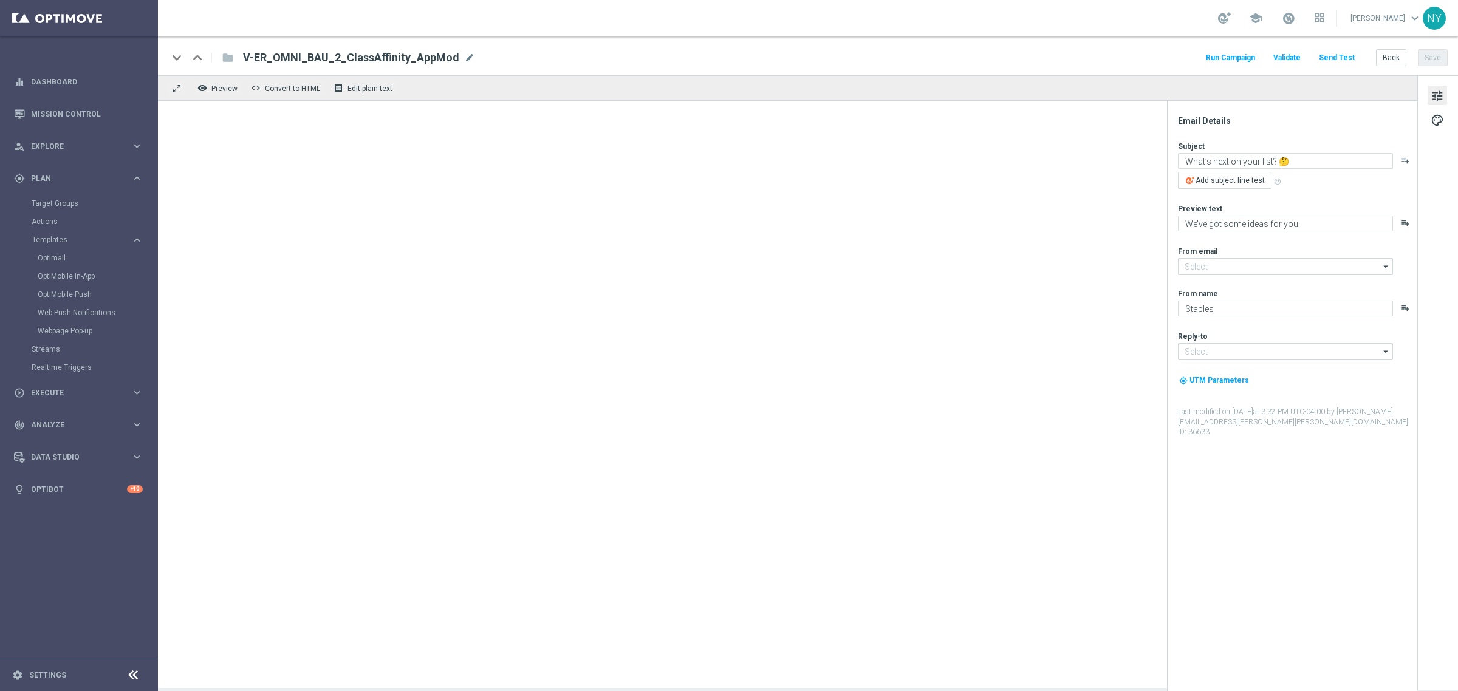
type input "[EMAIL_ADDRESS][DOMAIN_NAME]"
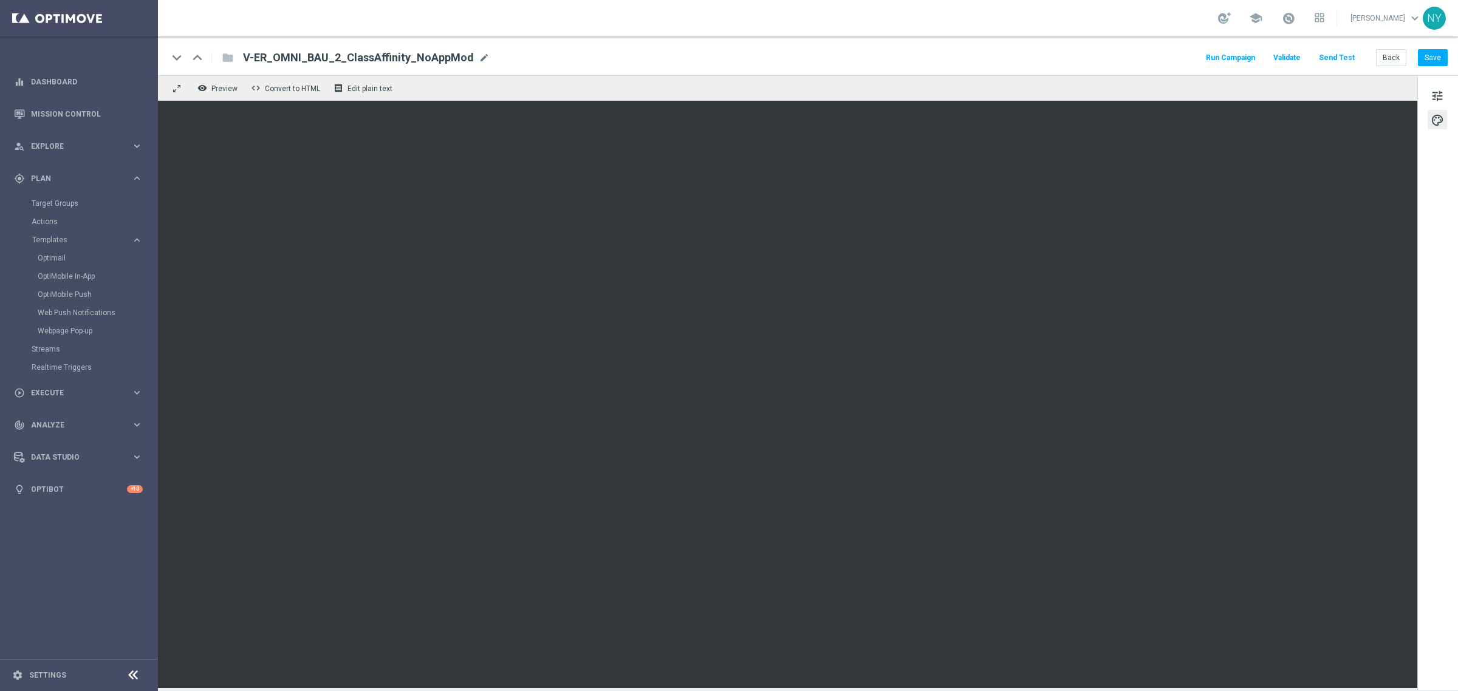
click at [1134, 55] on button "Send Test" at bounding box center [1336, 58] width 39 height 16
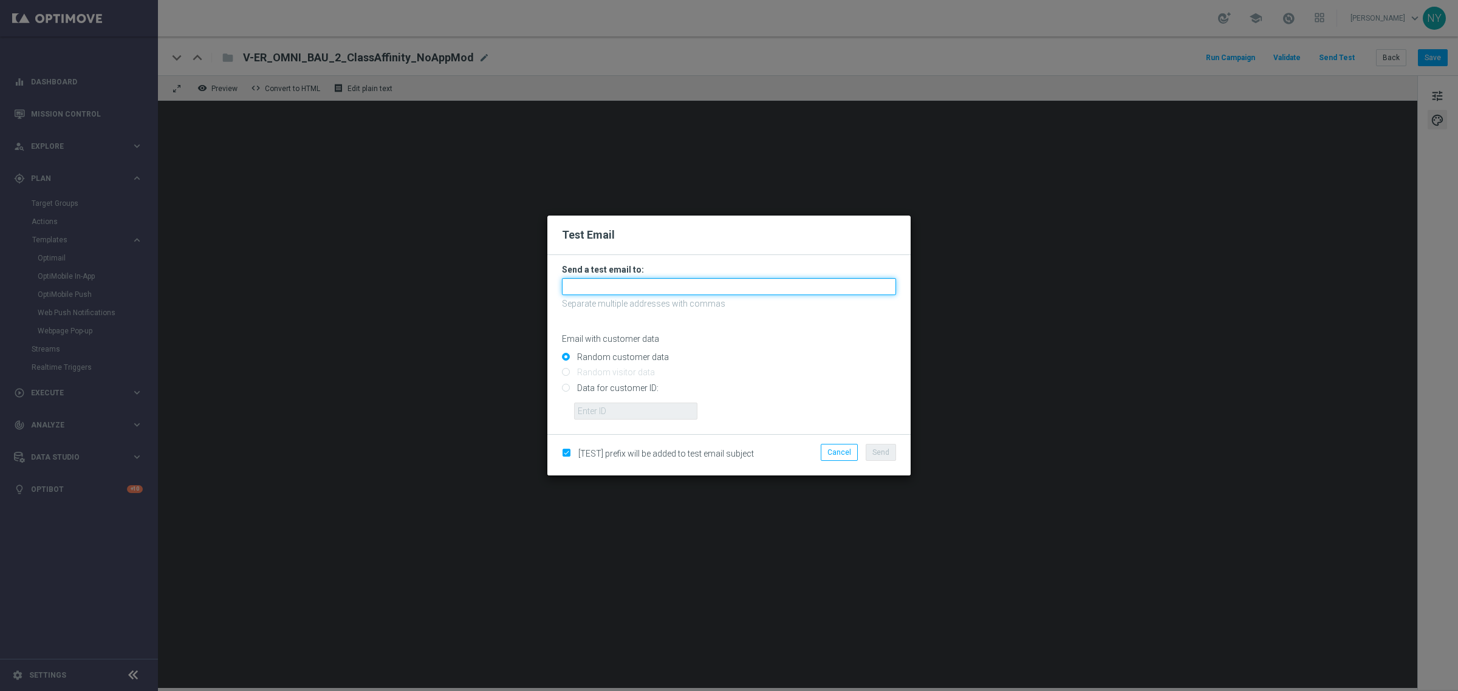
click at [592, 284] on input "text" at bounding box center [729, 286] width 334 height 17
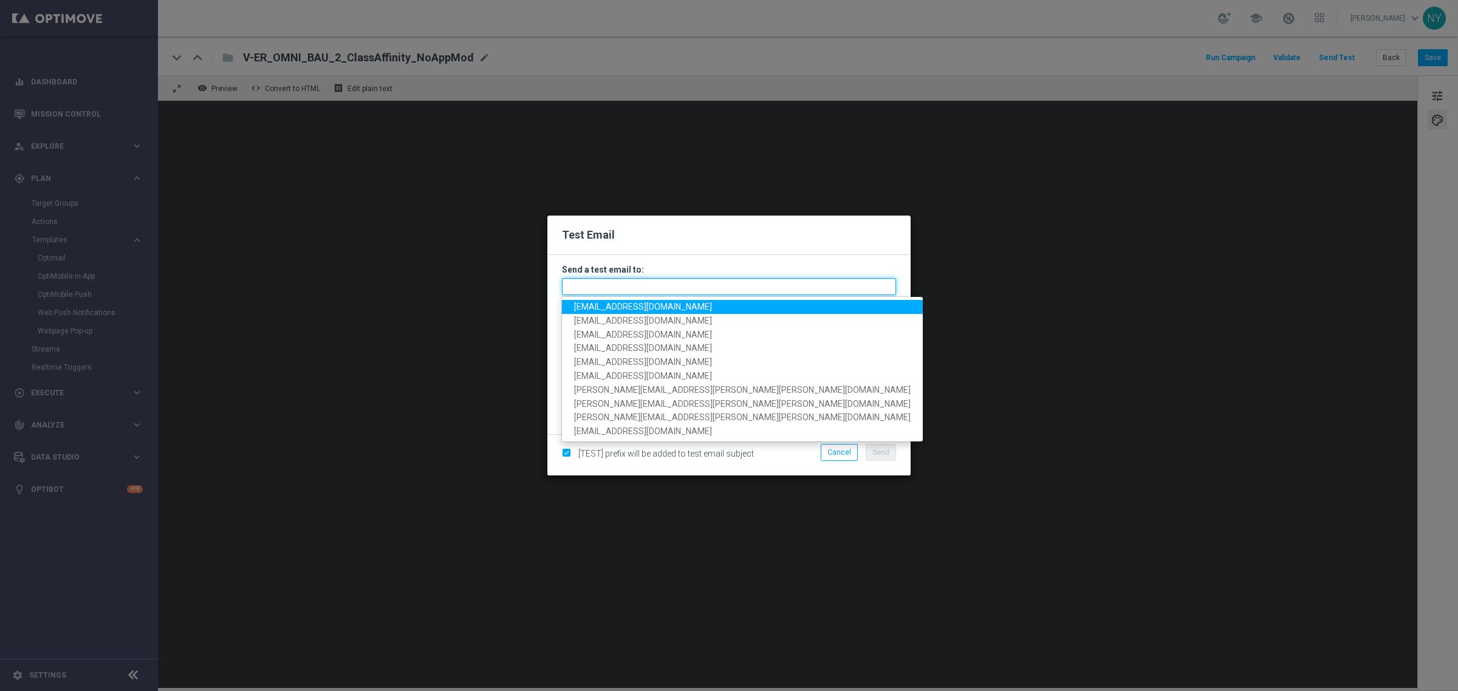
paste input "[EMAIL_ADDRESS][DOMAIN_NAME]"
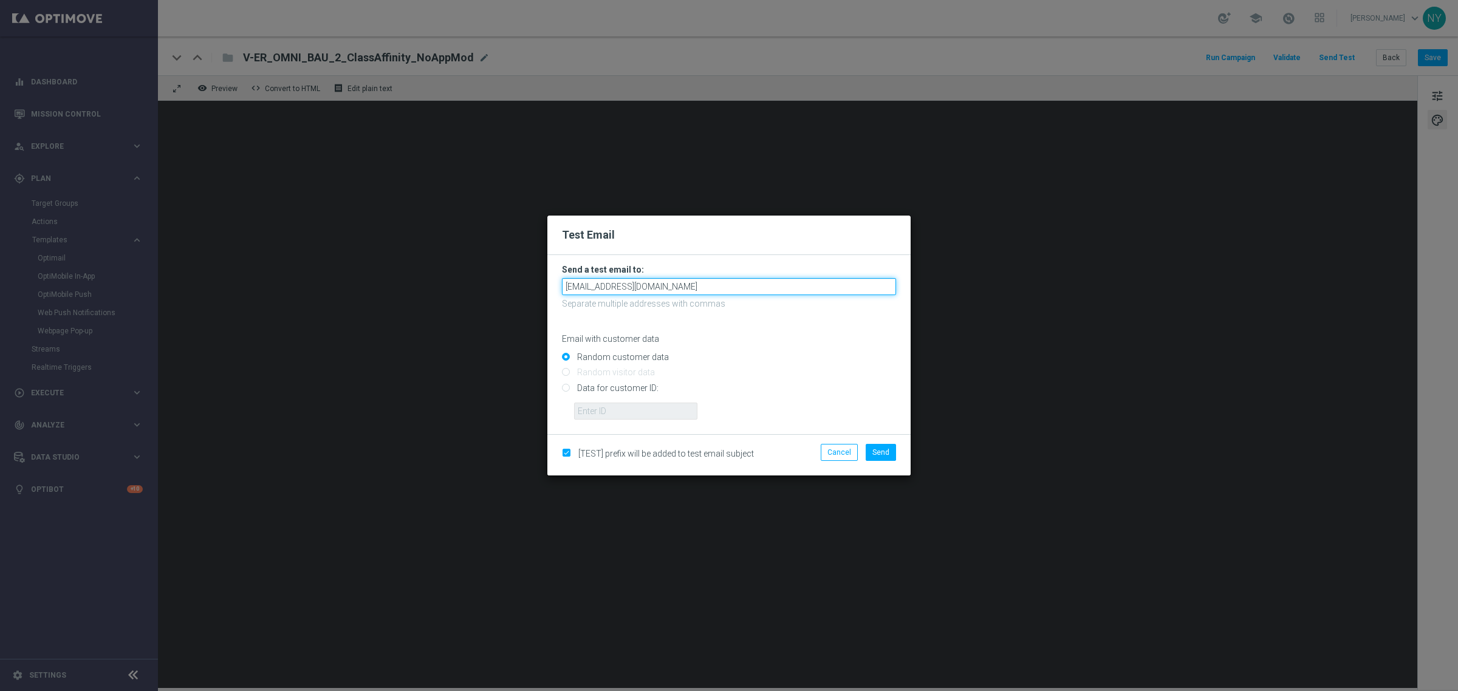
type input "[EMAIL_ADDRESS][DOMAIN_NAME]"
click at [790, 336] on p "Email with customer data" at bounding box center [729, 339] width 334 height 11
click at [566, 387] on input "Data for customer ID:" at bounding box center [729, 393] width 334 height 17
radio input "true"
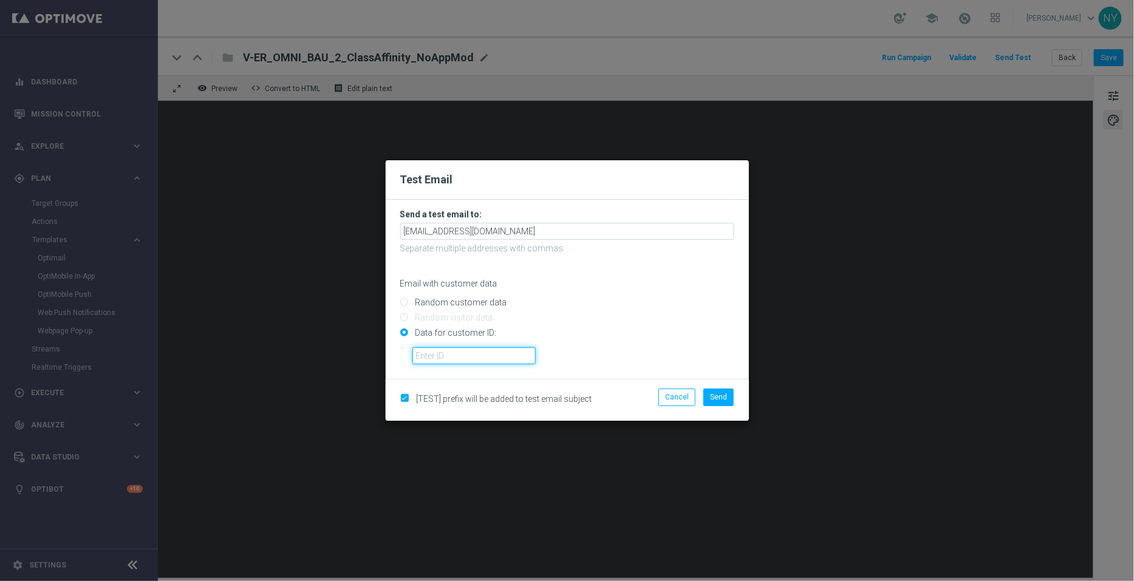
click at [422, 356] on input "text" at bounding box center [474, 356] width 123 height 17
click at [441, 355] on input "text" at bounding box center [474, 356] width 123 height 17
paste input "10000000793"
type input "10000000793"
click at [709, 392] on button "Send" at bounding box center [719, 397] width 30 height 17
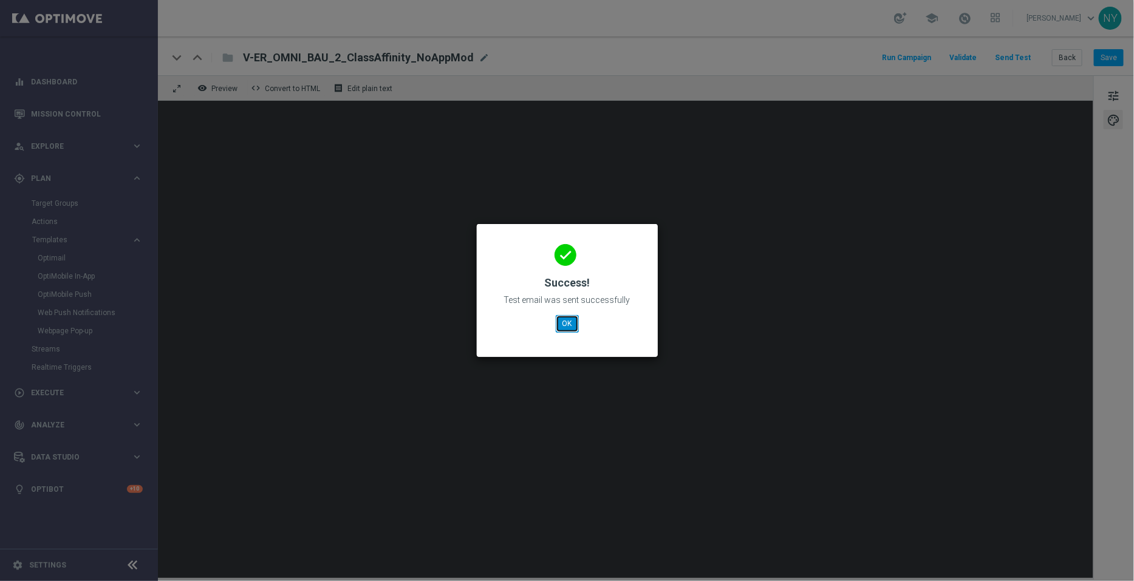
click at [568, 323] on button "OK" at bounding box center [567, 323] width 23 height 17
click at [566, 321] on button "OK" at bounding box center [567, 323] width 23 height 17
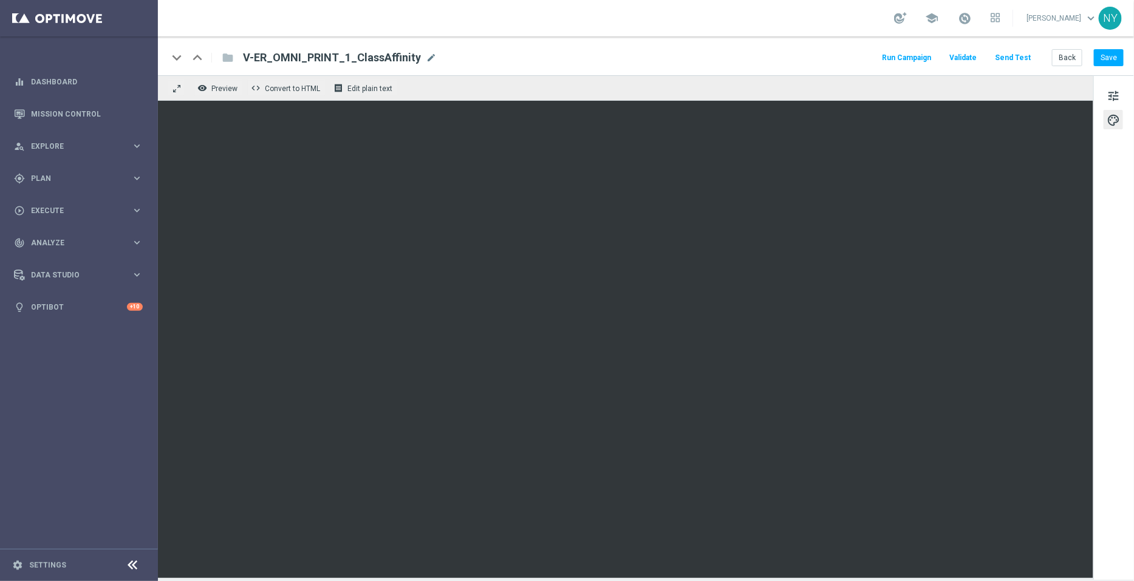
click at [1016, 57] on button "Send Test" at bounding box center [1012, 58] width 39 height 16
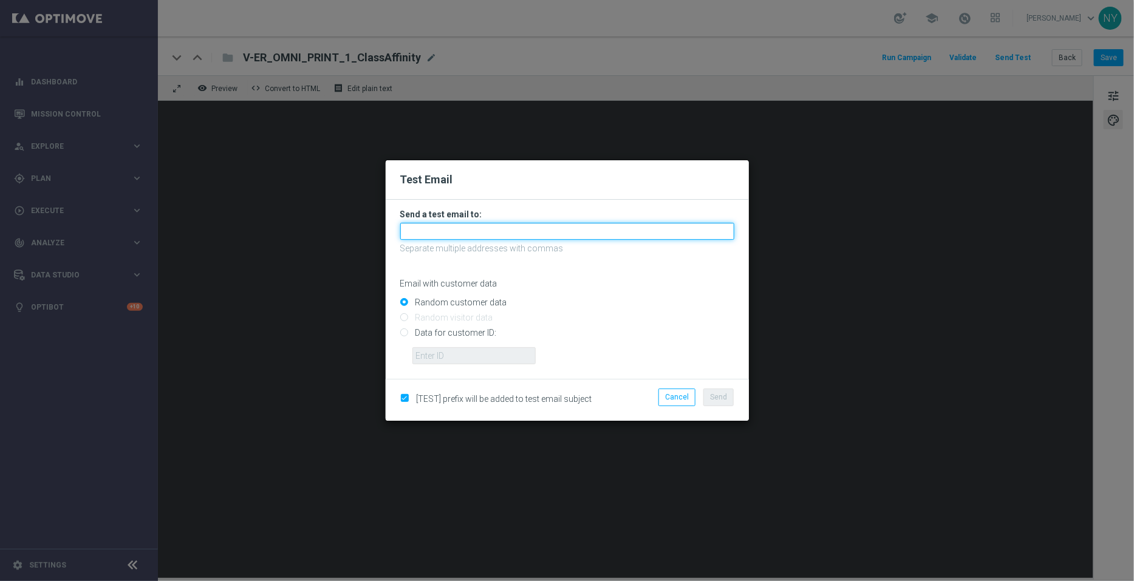
click at [425, 235] on input "text" at bounding box center [567, 231] width 334 height 17
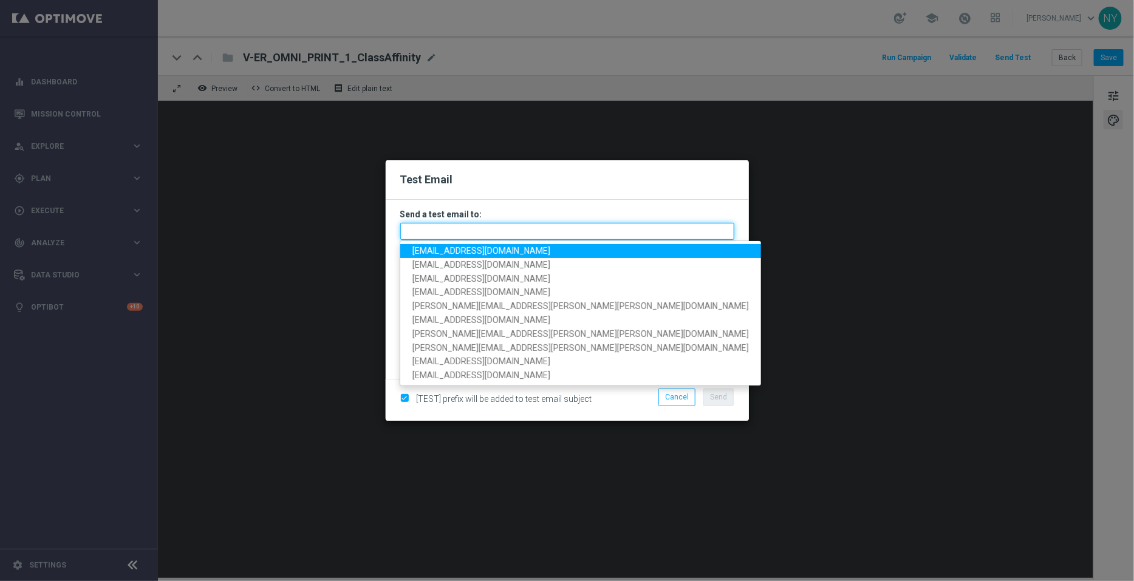
click at [462, 235] on input "text" at bounding box center [567, 231] width 334 height 17
paste input "[EMAIL_ADDRESS][DOMAIN_NAME]"
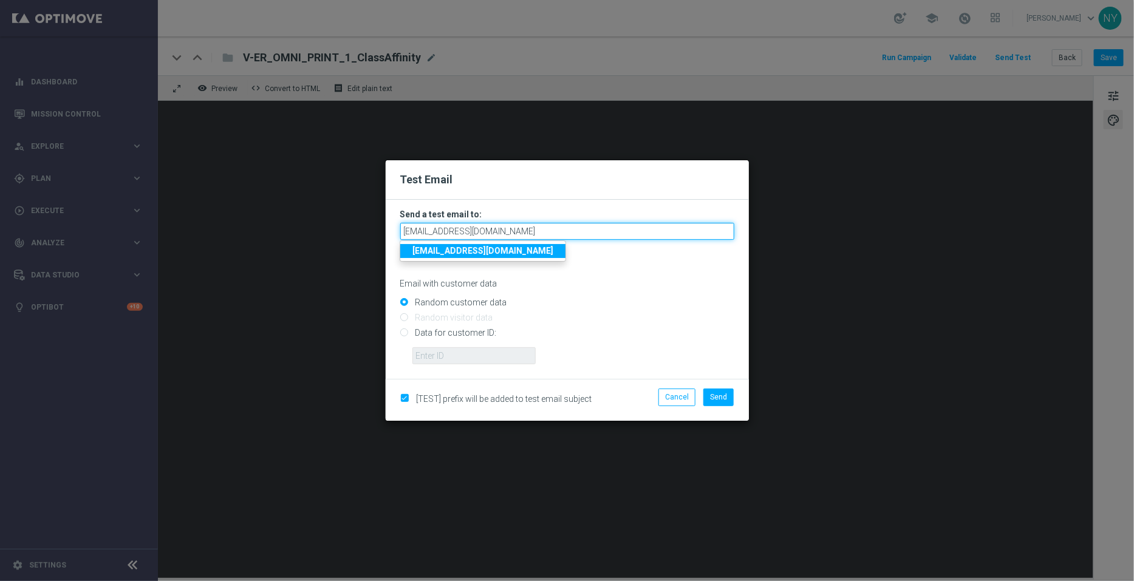
type input "[EMAIL_ADDRESS][DOMAIN_NAME]"
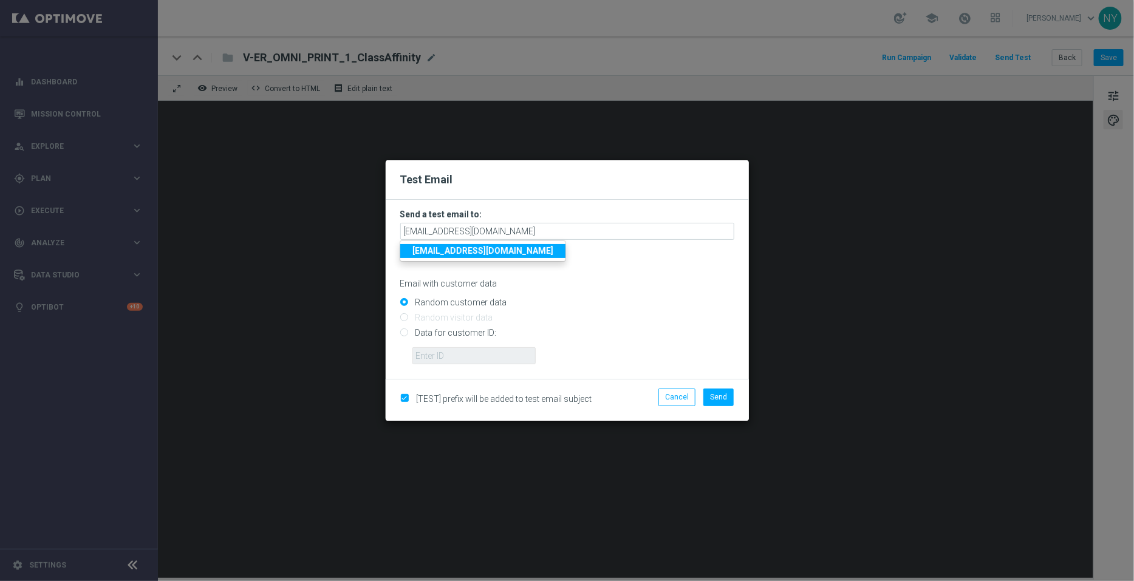
click at [405, 335] on input "Data for customer ID:" at bounding box center [567, 338] width 334 height 17
radio input "true"
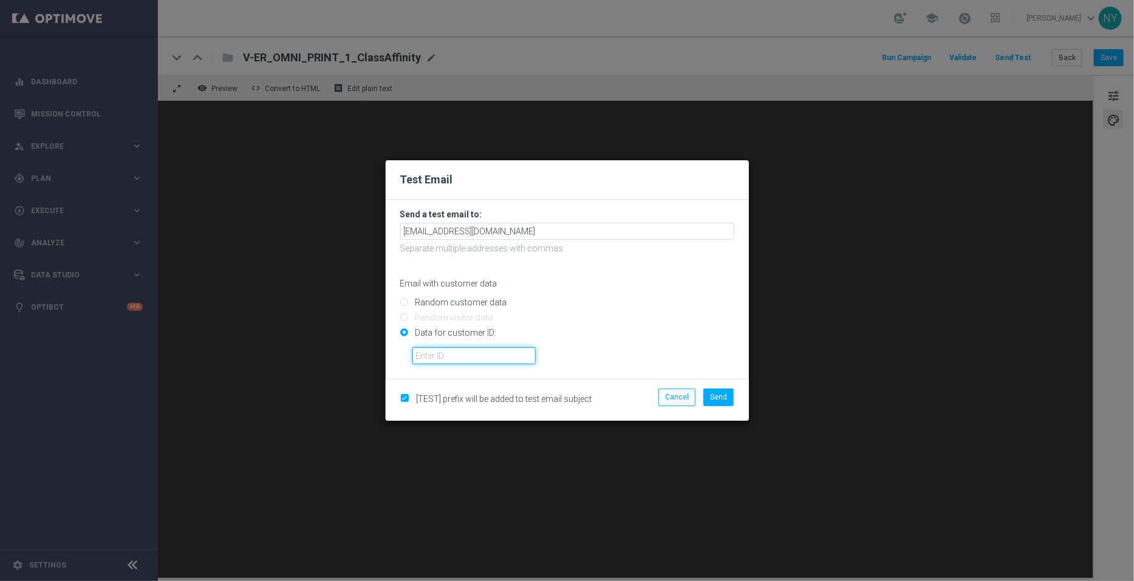
click at [423, 350] on input "text" at bounding box center [474, 356] width 123 height 17
click at [492, 357] on input "text" at bounding box center [474, 356] width 123 height 17
paste input "10001885973"
type input "10001885973"
click at [727, 396] on span "Send" at bounding box center [718, 397] width 17 height 9
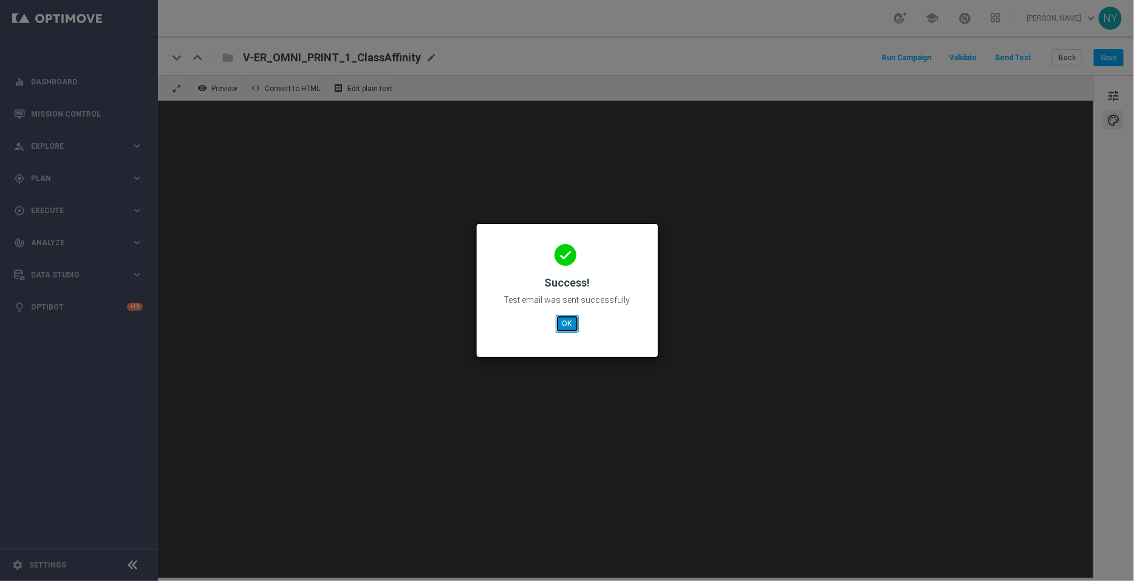
click at [560, 320] on button "OK" at bounding box center [567, 323] width 23 height 17
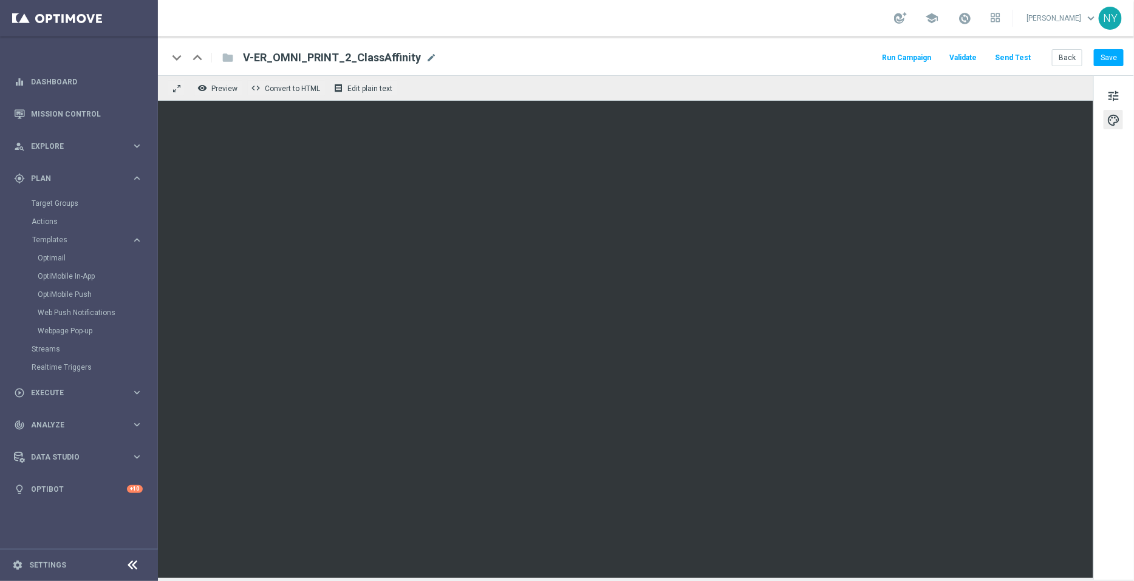
click at [1016, 58] on button "Send Test" at bounding box center [1012, 58] width 39 height 16
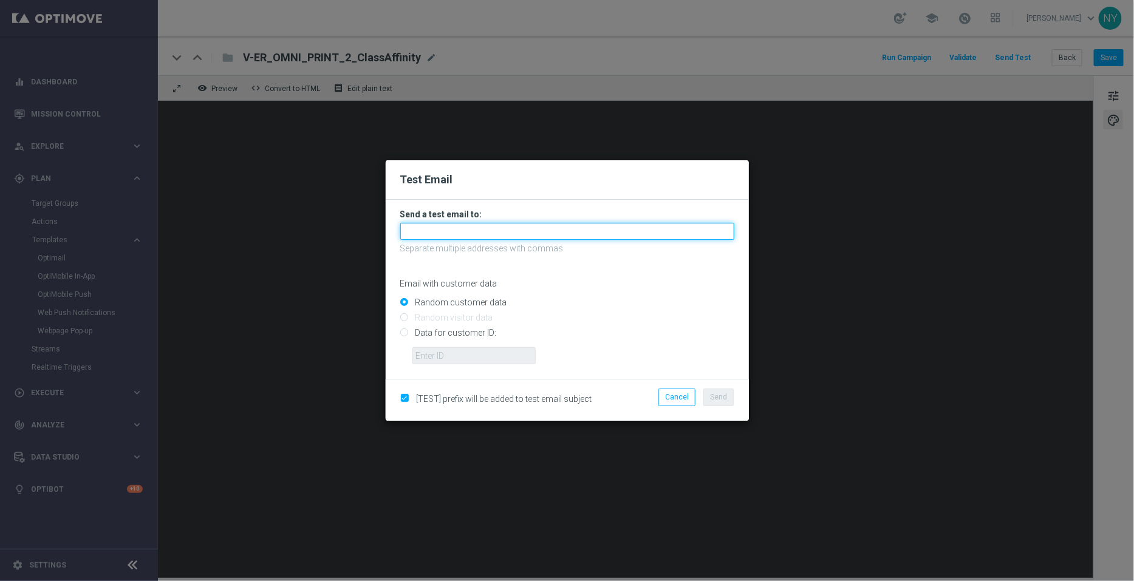
click at [479, 232] on input "text" at bounding box center [567, 231] width 334 height 17
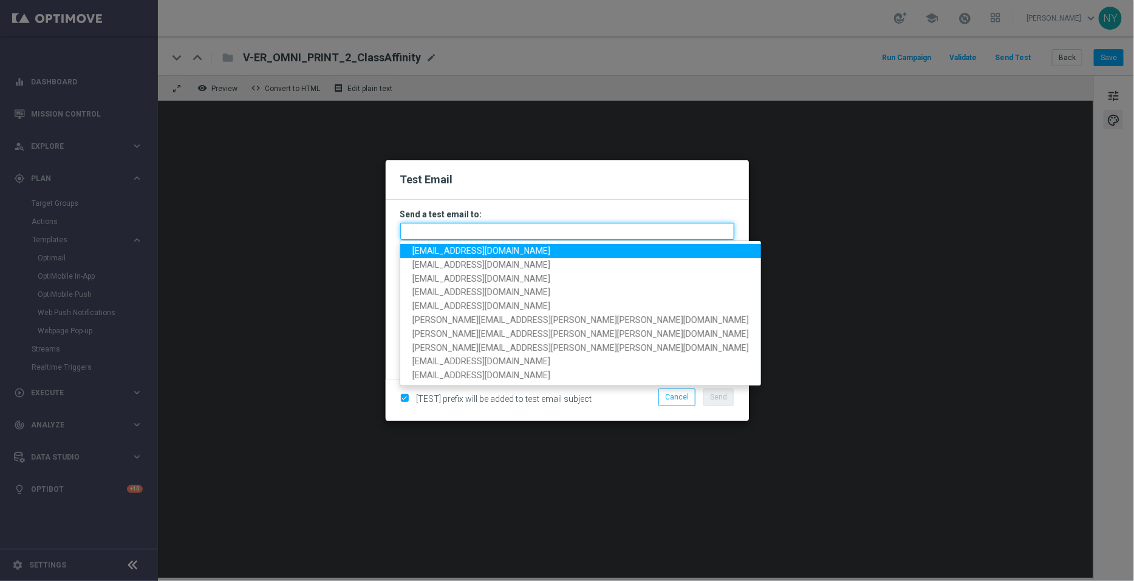
paste input "neilyetts3-bjqnq@litmusemail.com"
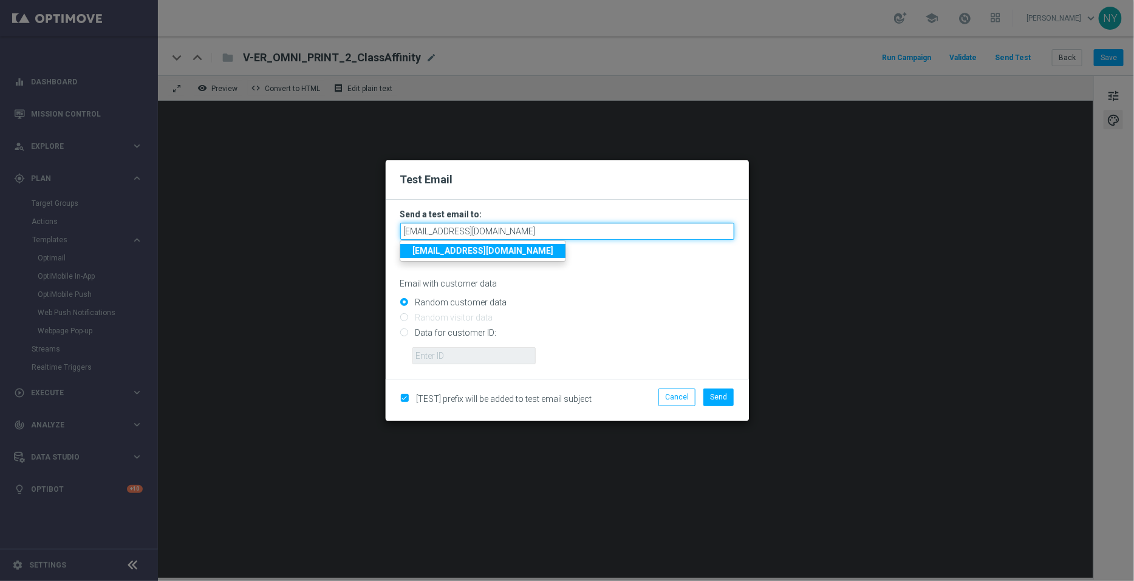
type input "neilyetts3-bjqnq@litmusemail.com"
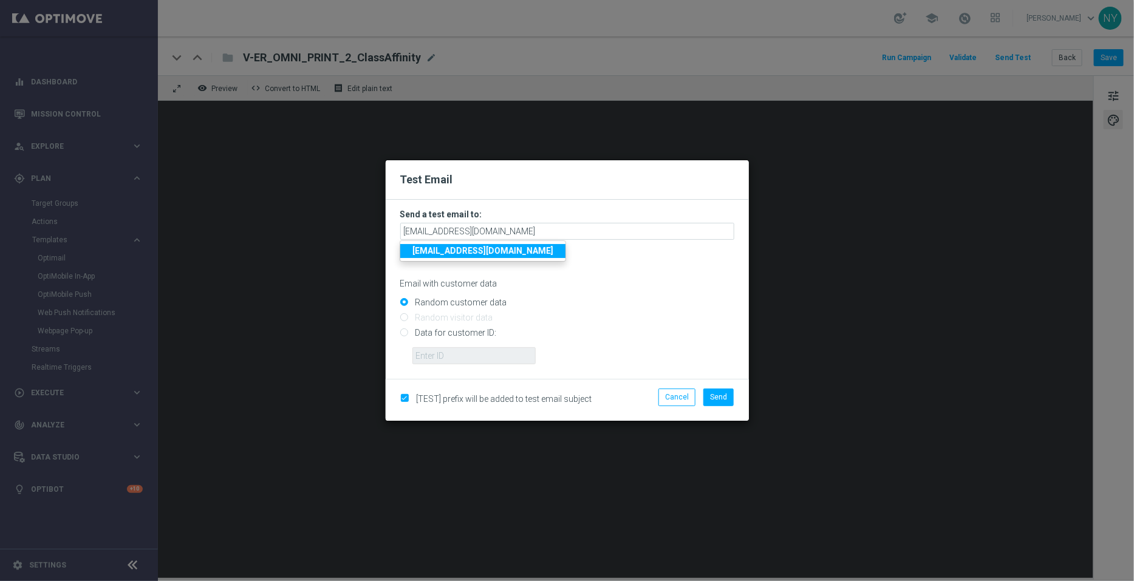
click at [408, 332] on input "Data for customer ID:" at bounding box center [567, 338] width 334 height 17
radio input "true"
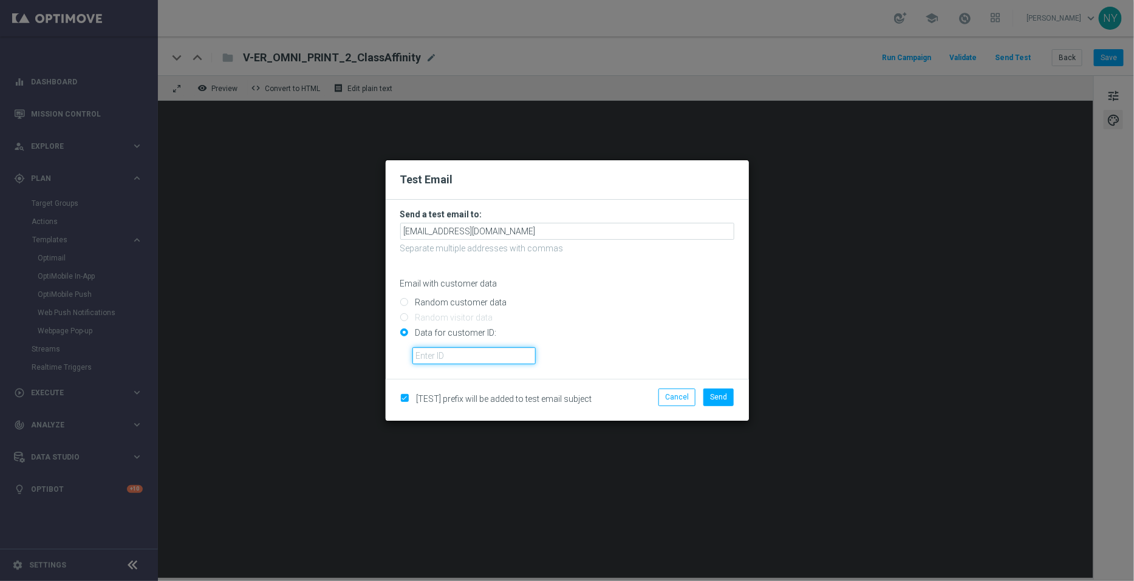
click at [440, 359] on input "text" at bounding box center [474, 356] width 123 height 17
click at [460, 361] on input "text" at bounding box center [474, 356] width 123 height 17
paste input "10280613353"
type input "10280613353"
click at [726, 398] on span "Send" at bounding box center [718, 397] width 17 height 9
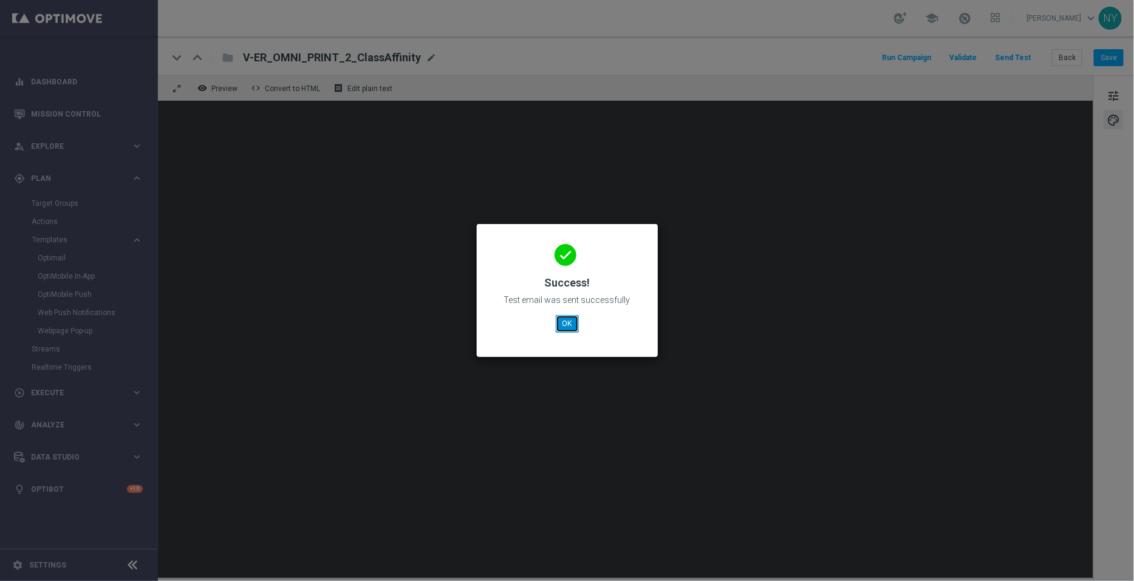
click at [563, 323] on button "OK" at bounding box center [567, 323] width 23 height 17
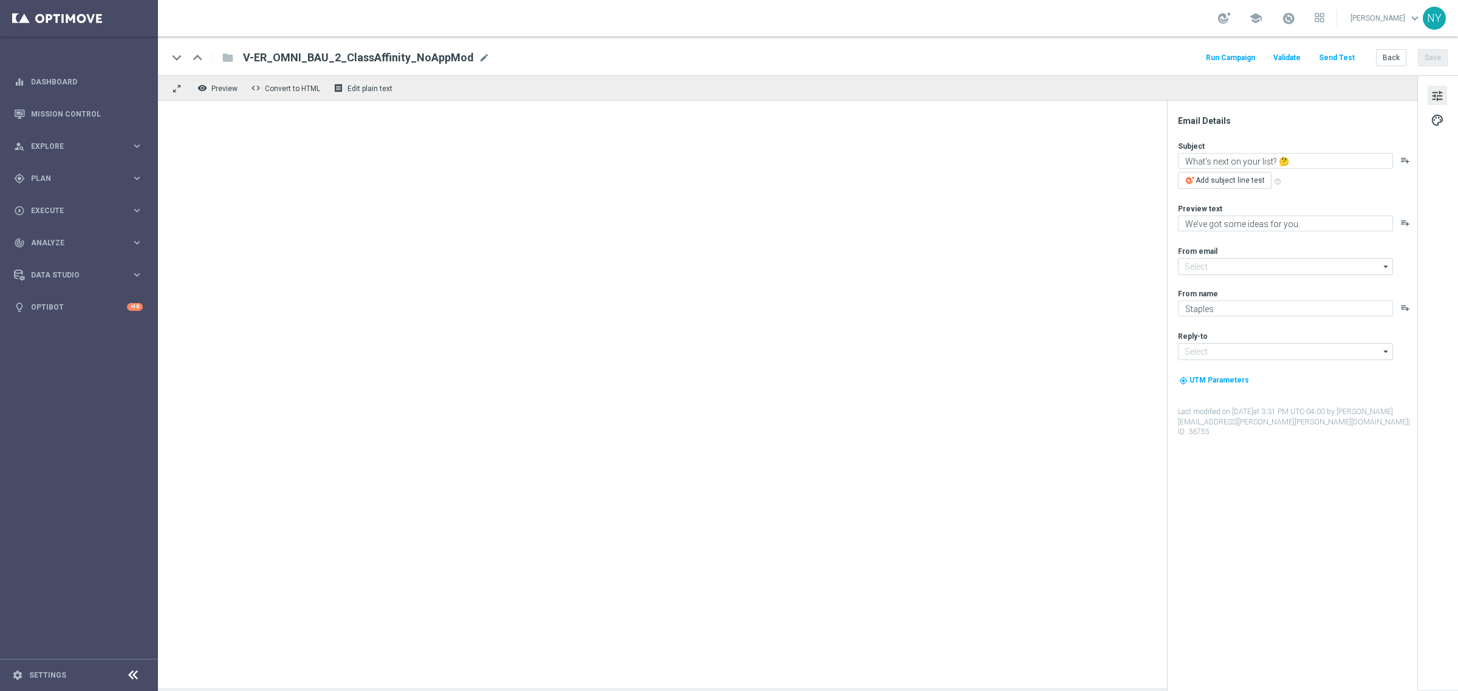
type input "[EMAIL_ADDRESS][DOMAIN_NAME]"
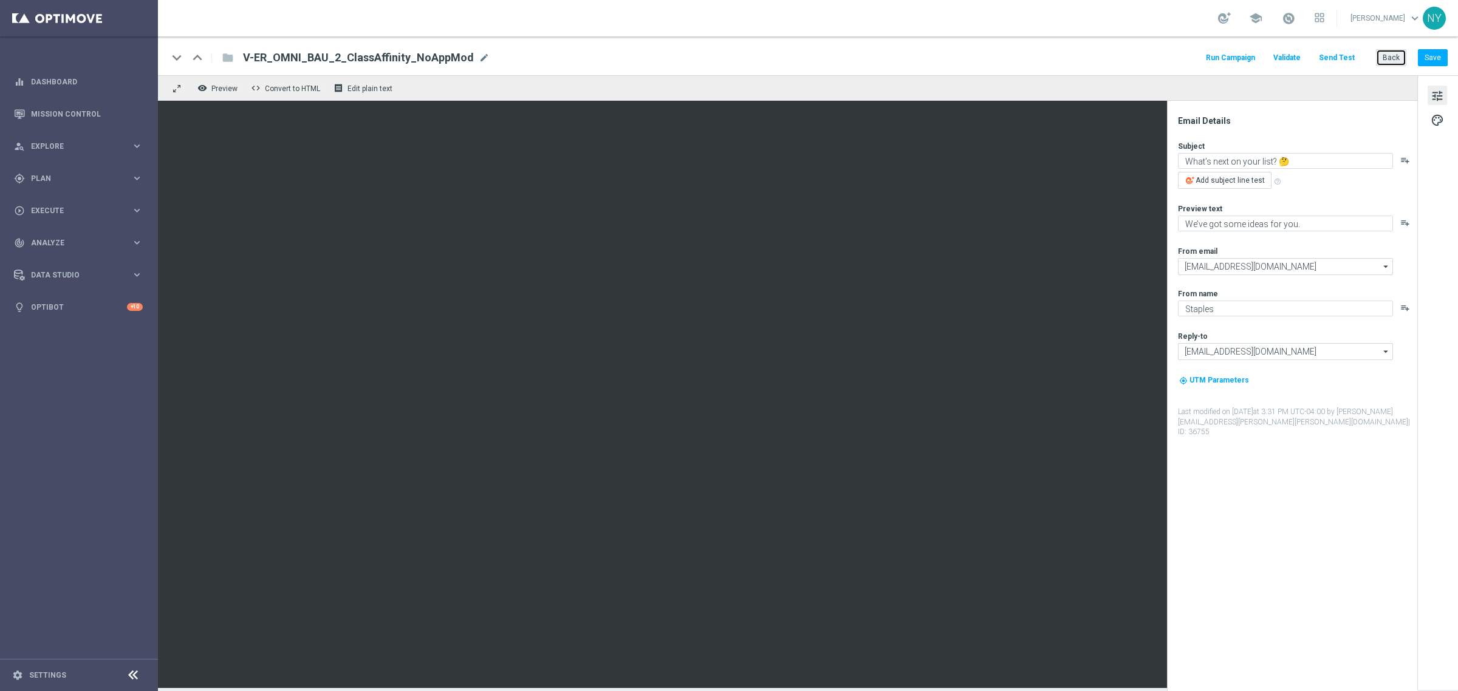
click at [1398, 56] on button "Back" at bounding box center [1391, 57] width 30 height 17
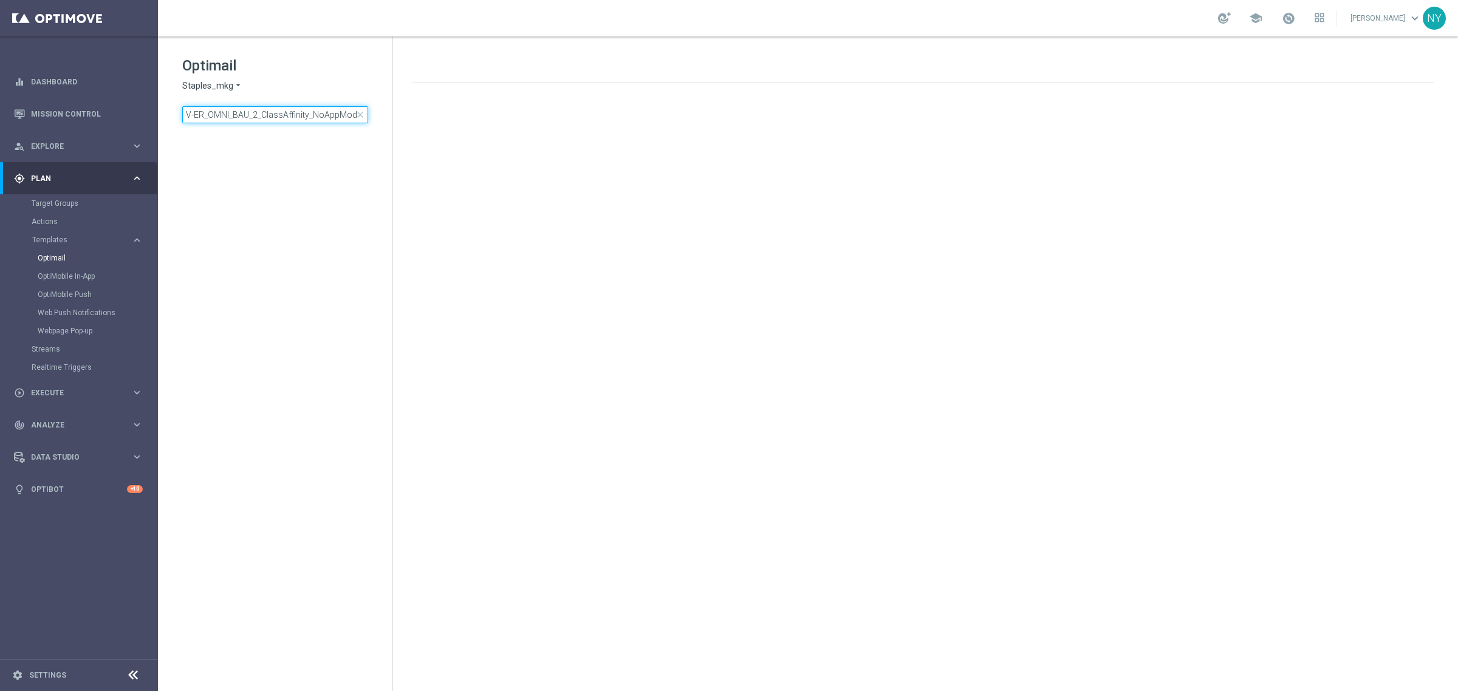
click at [257, 117] on input "V-ER_OMNI_BAU_2_ClassAffinity_NoAppMod" at bounding box center [275, 114] width 186 height 17
click at [252, 115] on input "V-ER_OMNI_BAU_2_ClassAffinity_NoAppMod" at bounding box center [275, 114] width 186 height 17
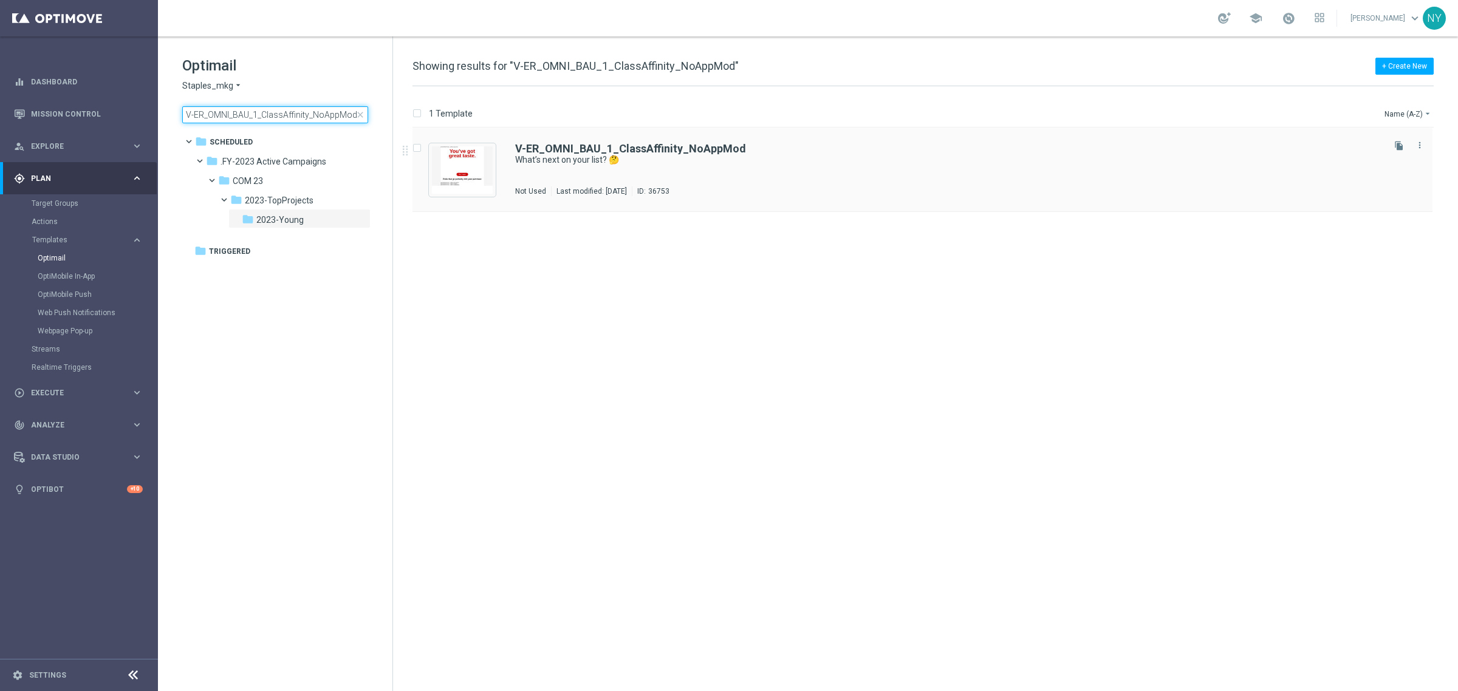
type input "V-ER_OMNI_BAU_1_ClassAffinity_NoAppMod"
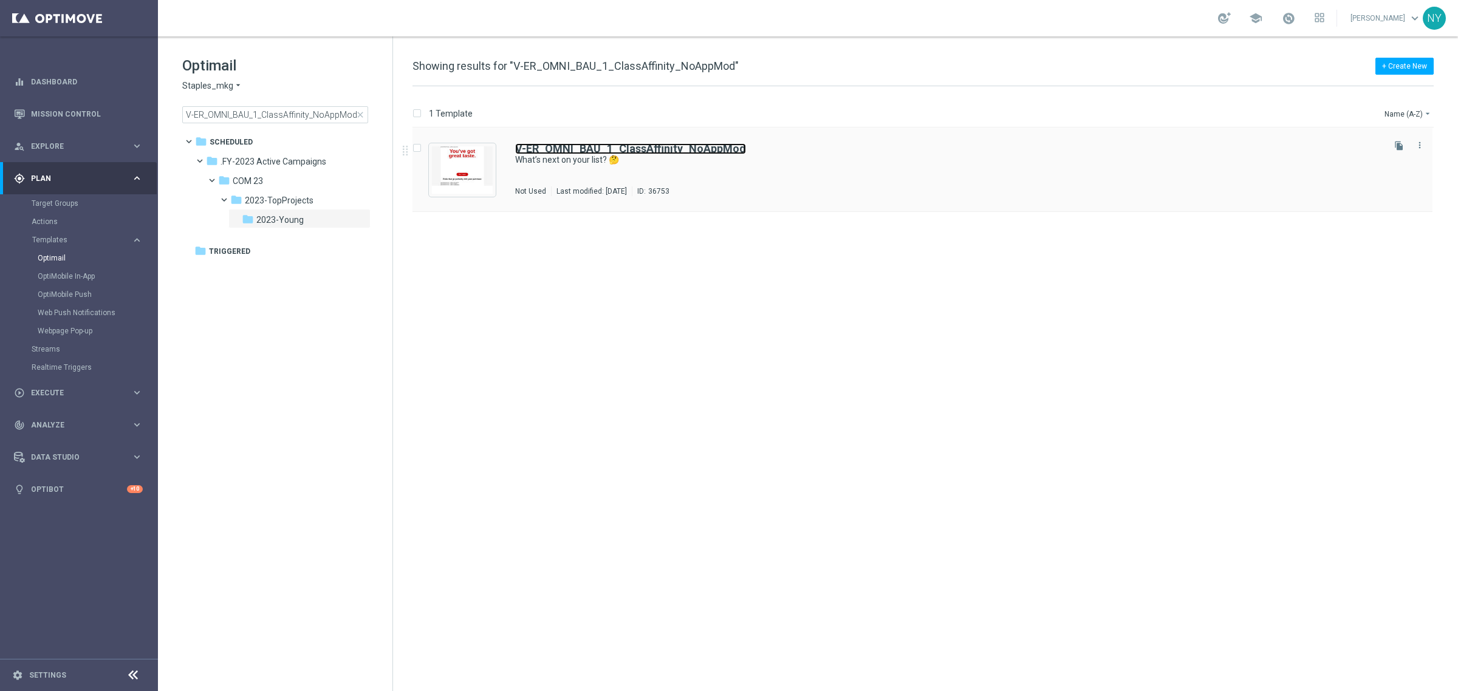
click at [645, 149] on b "V-ER_OMNI_BAU_1_ClassAffinity_NoAppMod" at bounding box center [630, 148] width 231 height 13
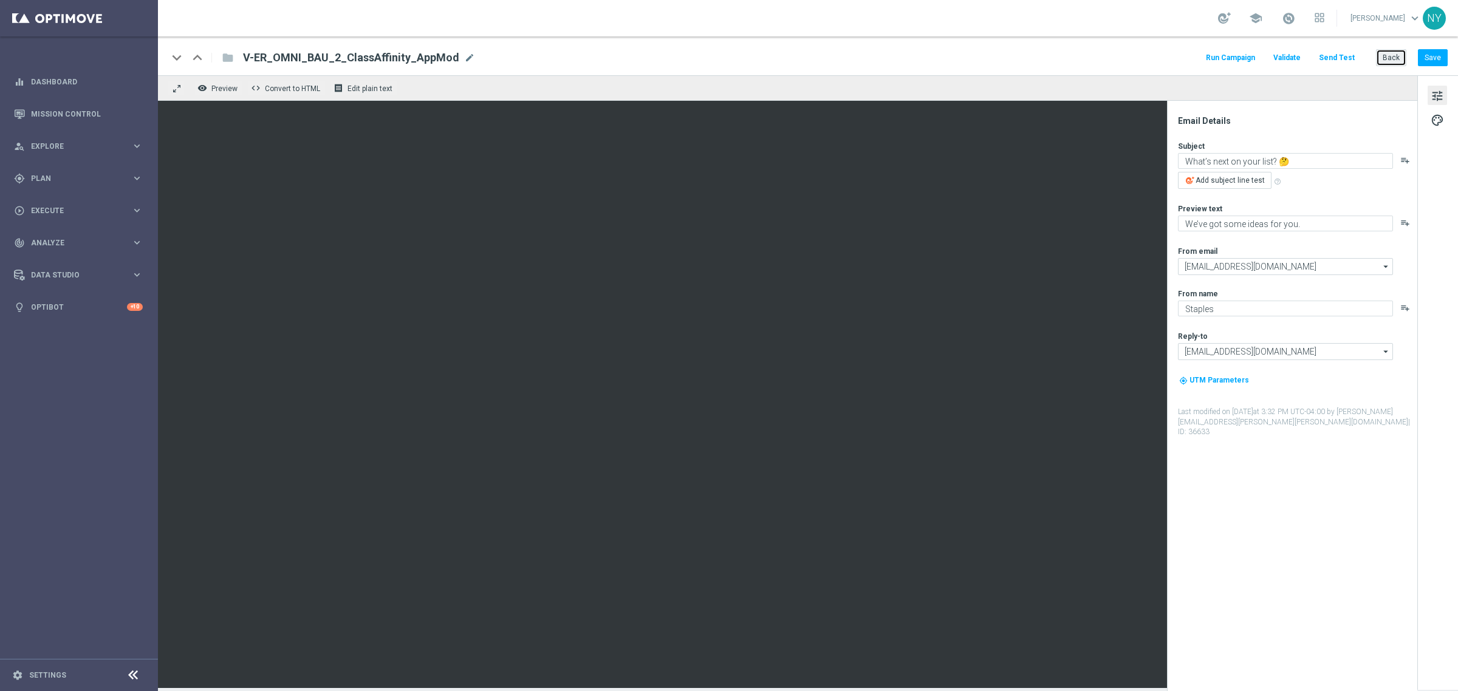
click at [1385, 58] on button "Back" at bounding box center [1391, 57] width 30 height 17
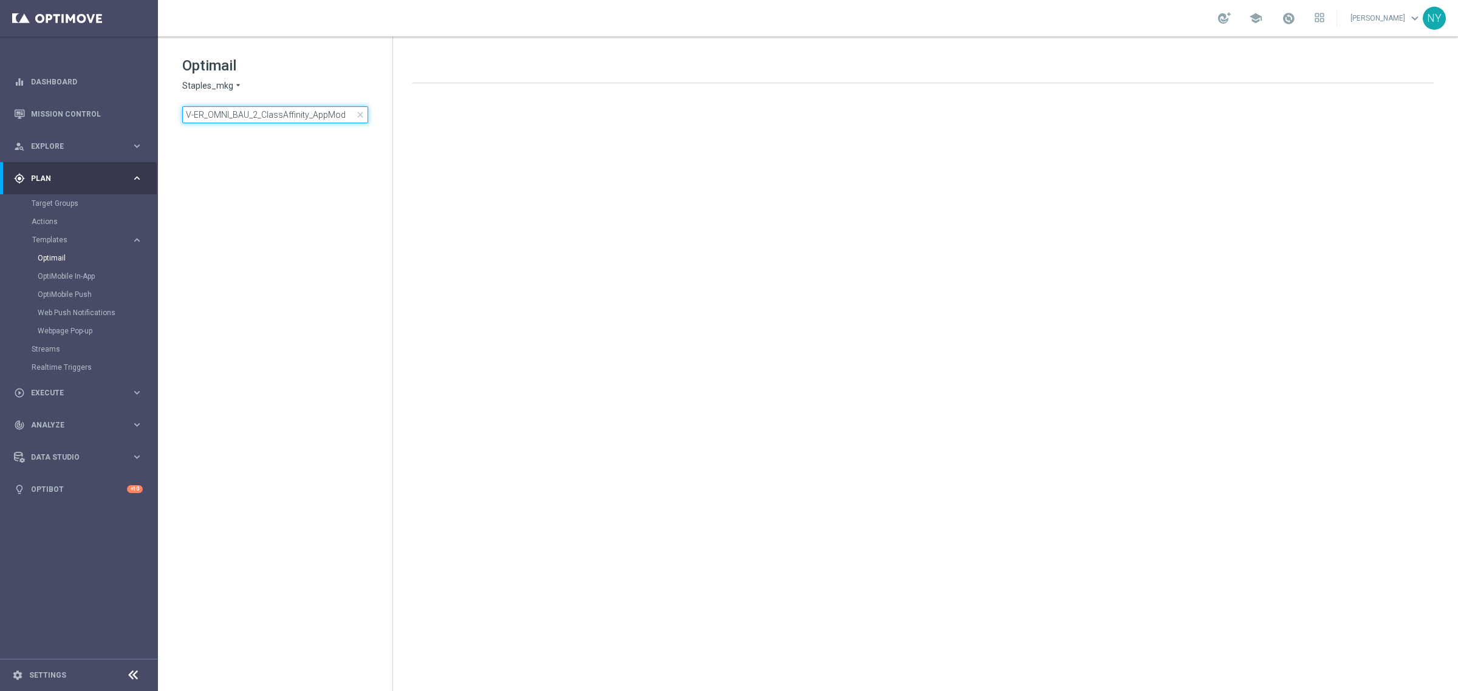
click at [252, 115] on input "V-ER_OMNI_BAU_2_ClassAffinity_AppMod" at bounding box center [275, 114] width 186 height 17
type input "V-ER_OMNI_BAU_1_ClassAffinity_AppMod"
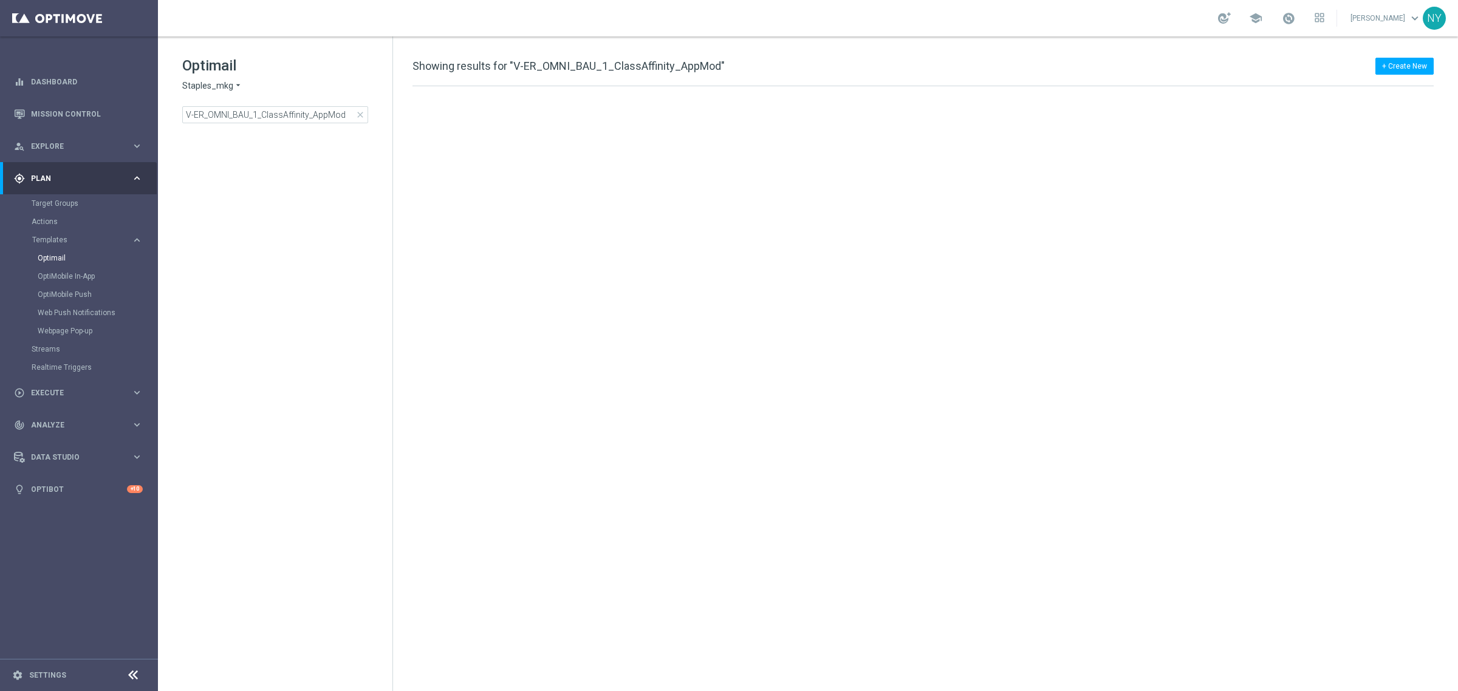
click at [383, 208] on tree-viewport at bounding box center [286, 410] width 210 height 558
click at [654, 214] on div "No Search Results Try to search for another term" at bounding box center [924, 177] width 1063 height 183
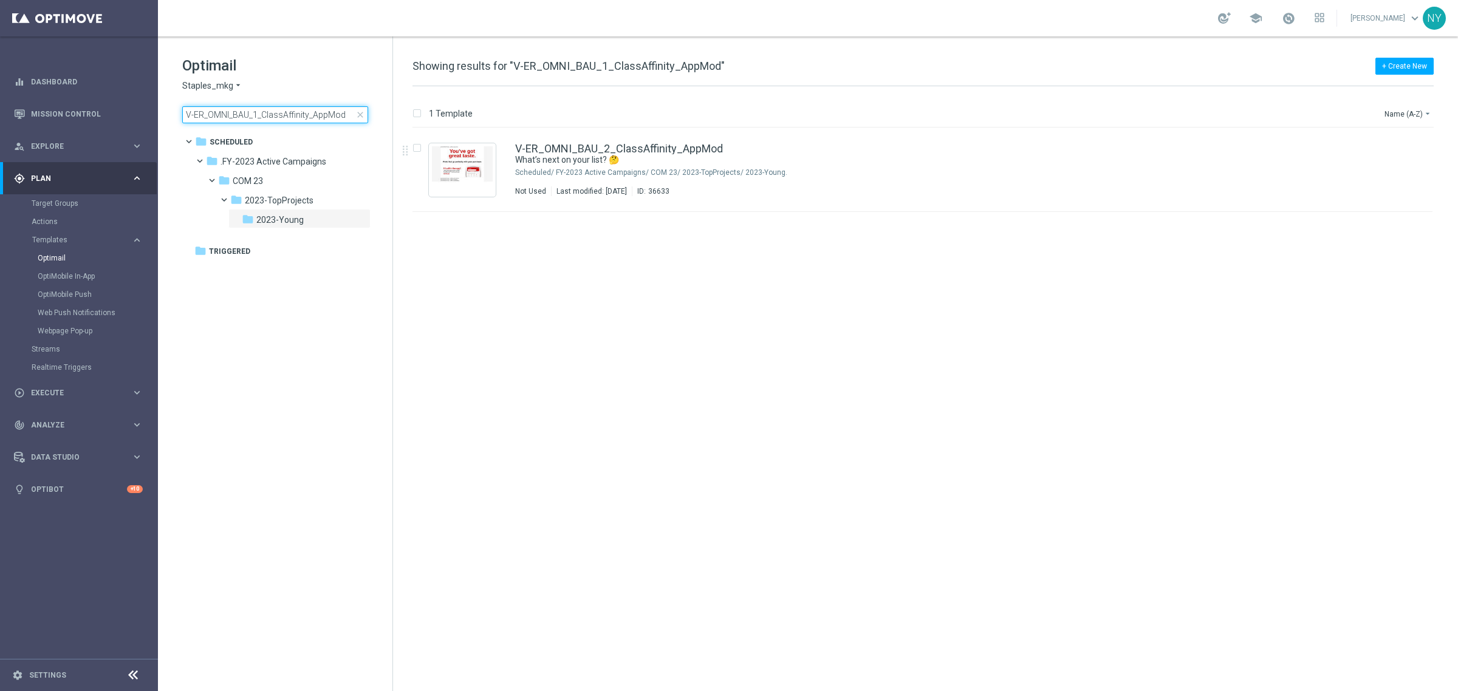
click at [344, 114] on input "V-ER_OMNI_BAU_1_ClassAffinity_AppMod" at bounding box center [275, 114] width 186 height 17
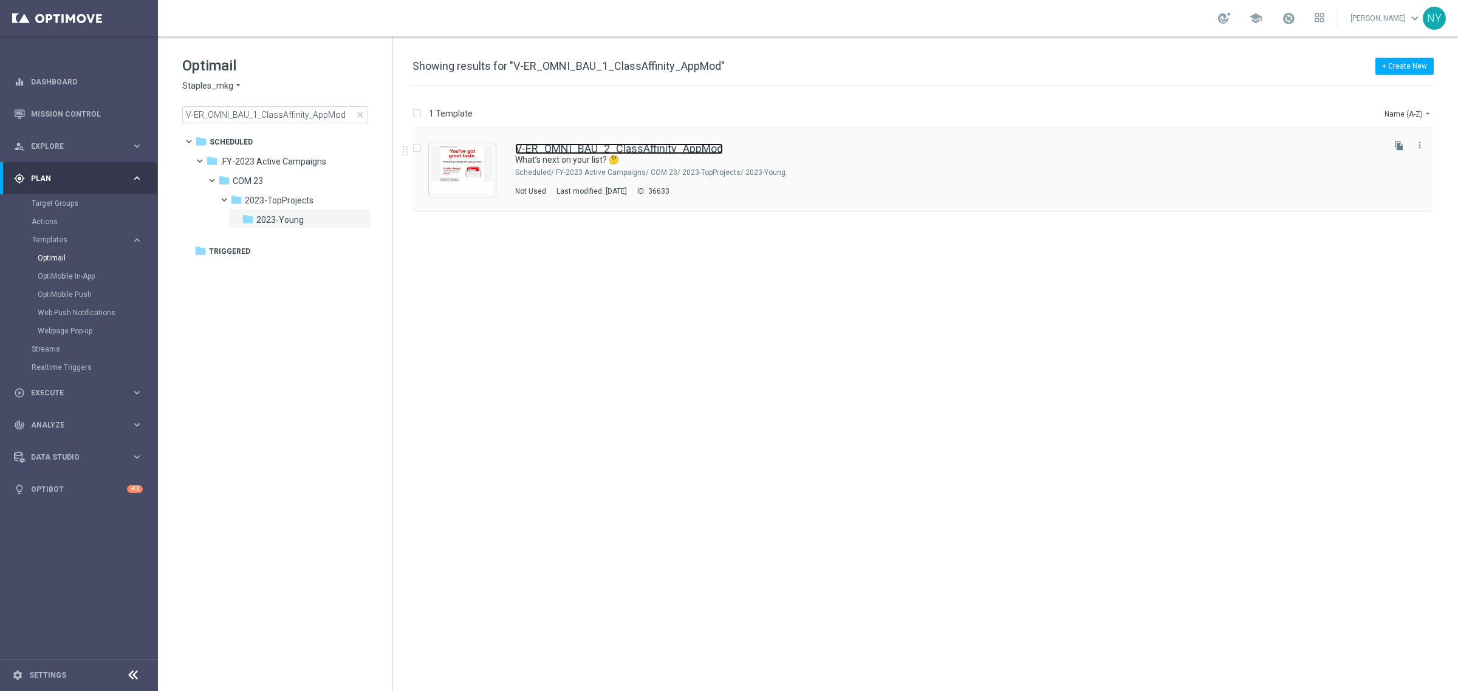
click at [625, 150] on link "V-ER_OMNI_BAU_2_ClassAffinity_AppMod" at bounding box center [619, 148] width 208 height 11
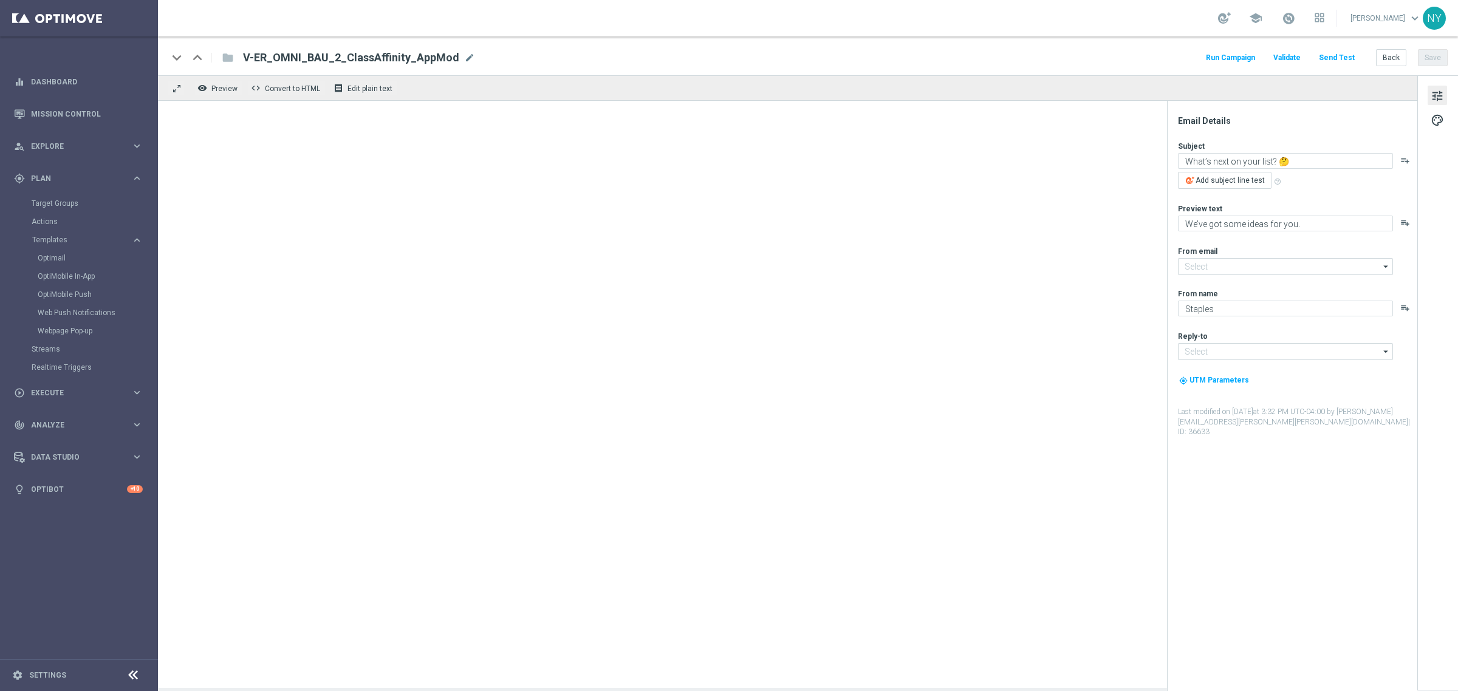
type input "[EMAIL_ADDRESS][DOMAIN_NAME]"
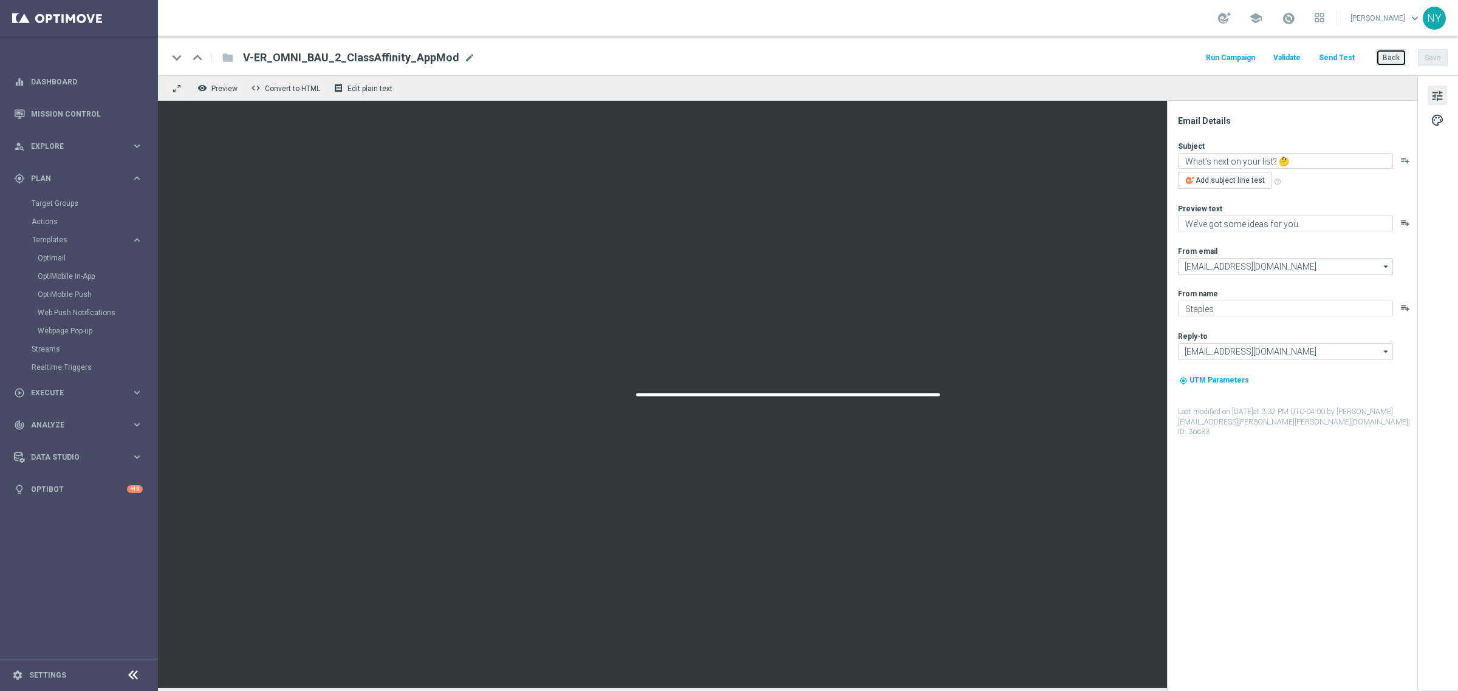
click at [1396, 59] on button "Back" at bounding box center [1391, 57] width 30 height 17
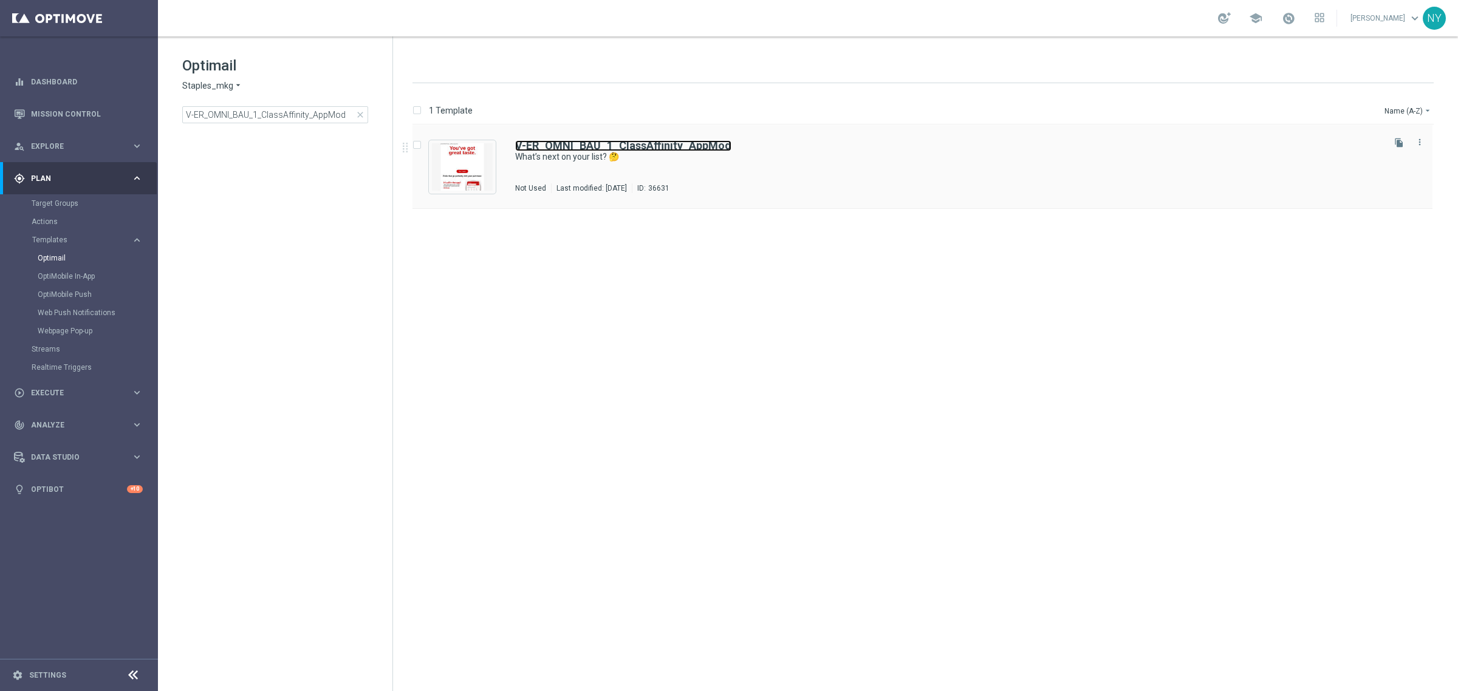
click at [608, 149] on b "V-ER_OMNI_BAU_1_ClassAffinity_AppMod" at bounding box center [623, 145] width 216 height 13
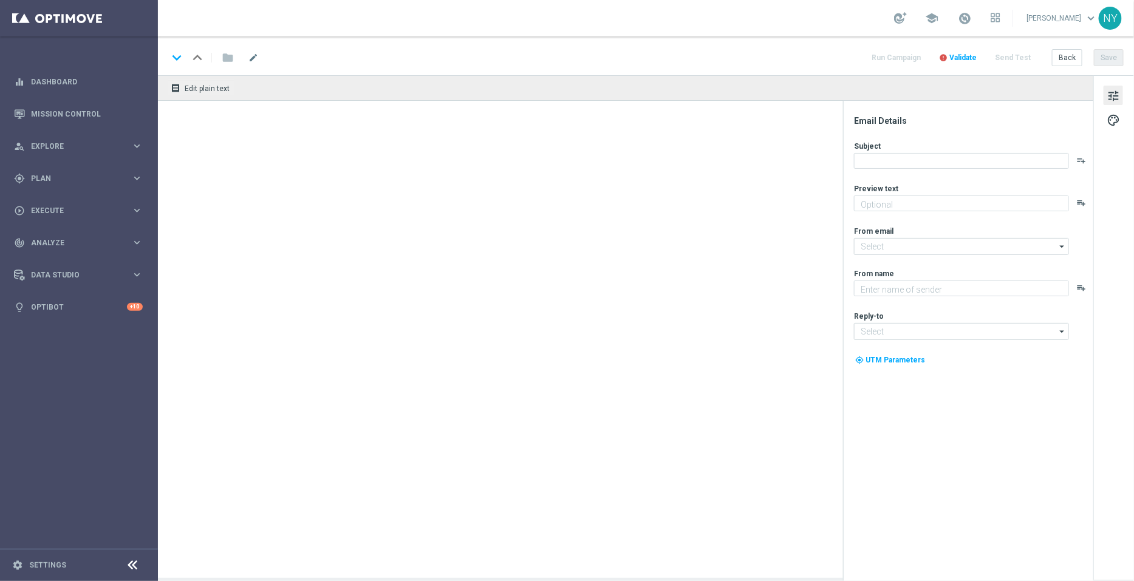
type textarea "We’ve got some ideas for you."
type textarea "Staples"
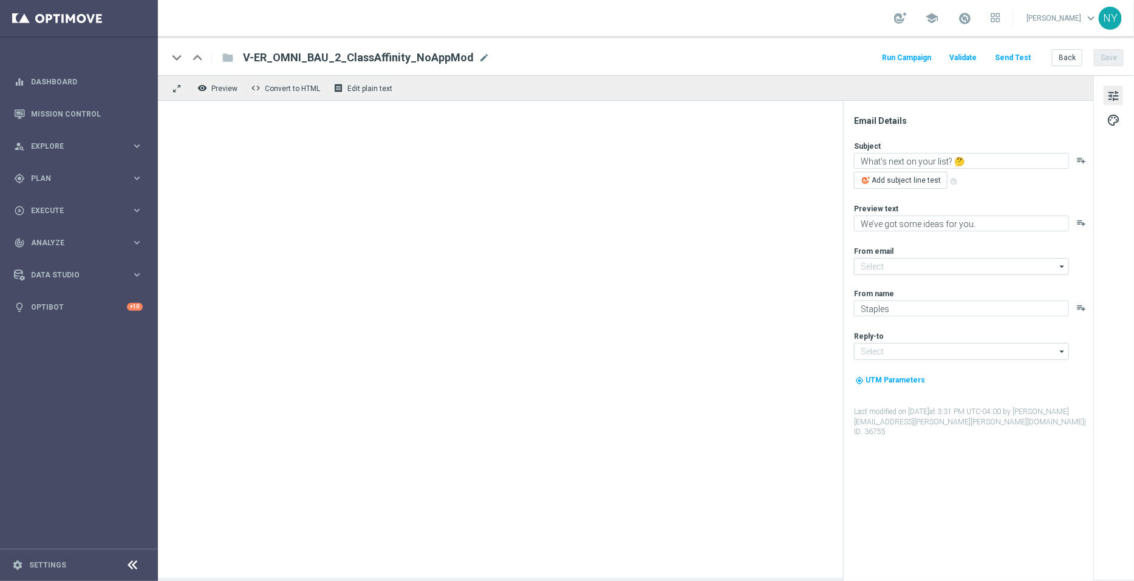
type input "[EMAIL_ADDRESS][DOMAIN_NAME]"
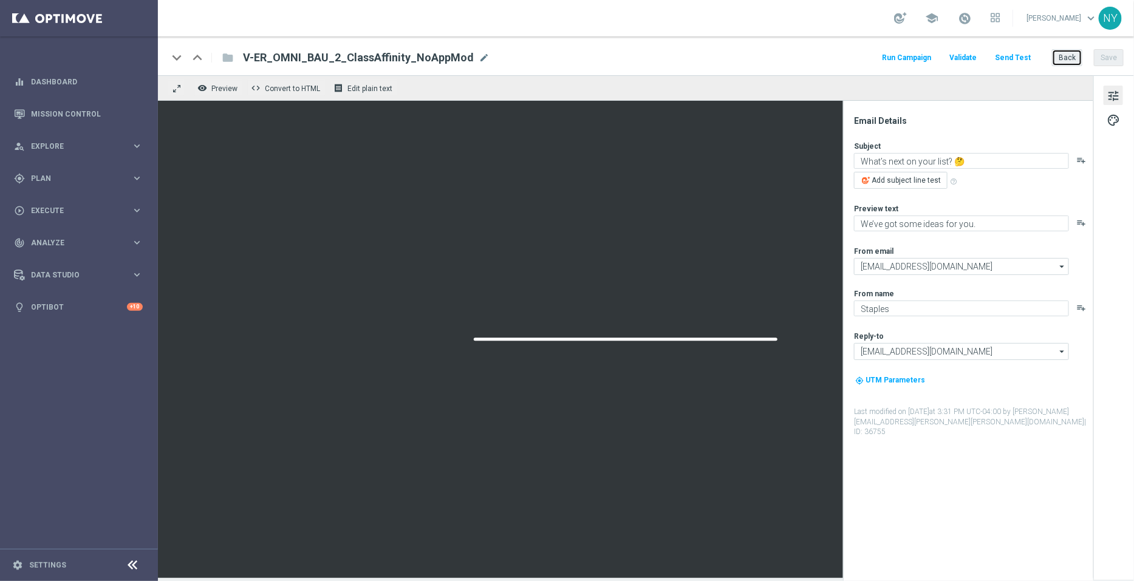
click at [1064, 57] on button "Back" at bounding box center [1067, 57] width 30 height 17
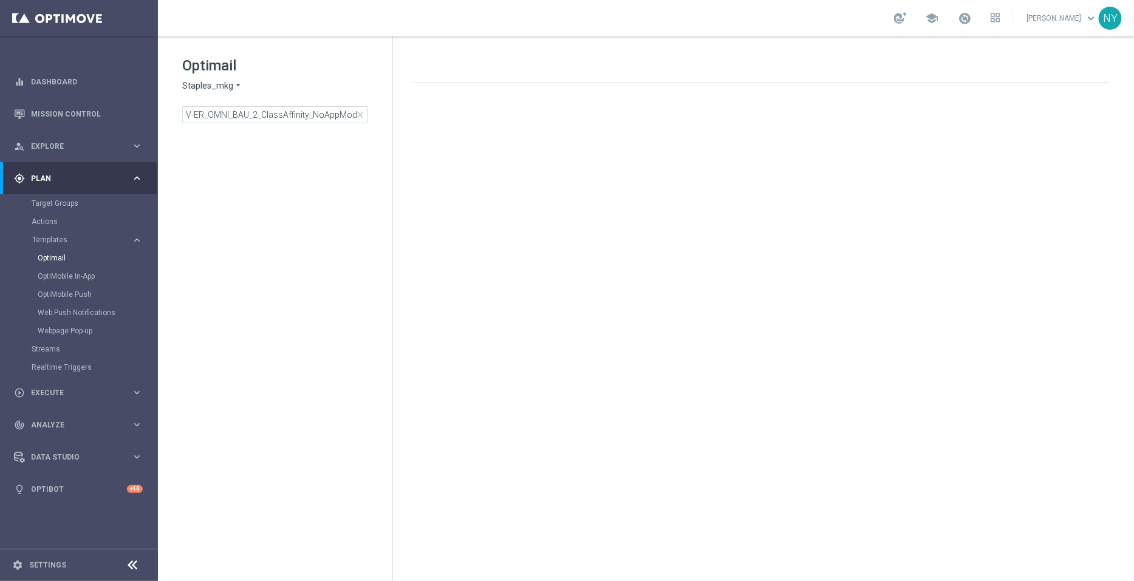
click at [359, 114] on span "close" at bounding box center [360, 115] width 10 height 10
click at [299, 117] on input at bounding box center [275, 114] width 186 height 17
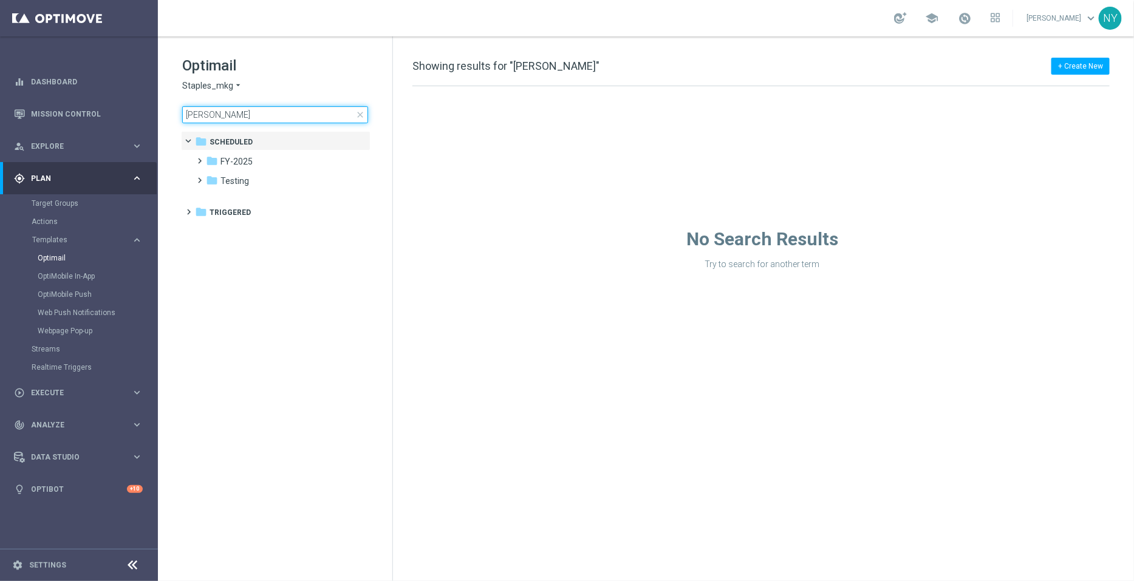
type input "Neil-"
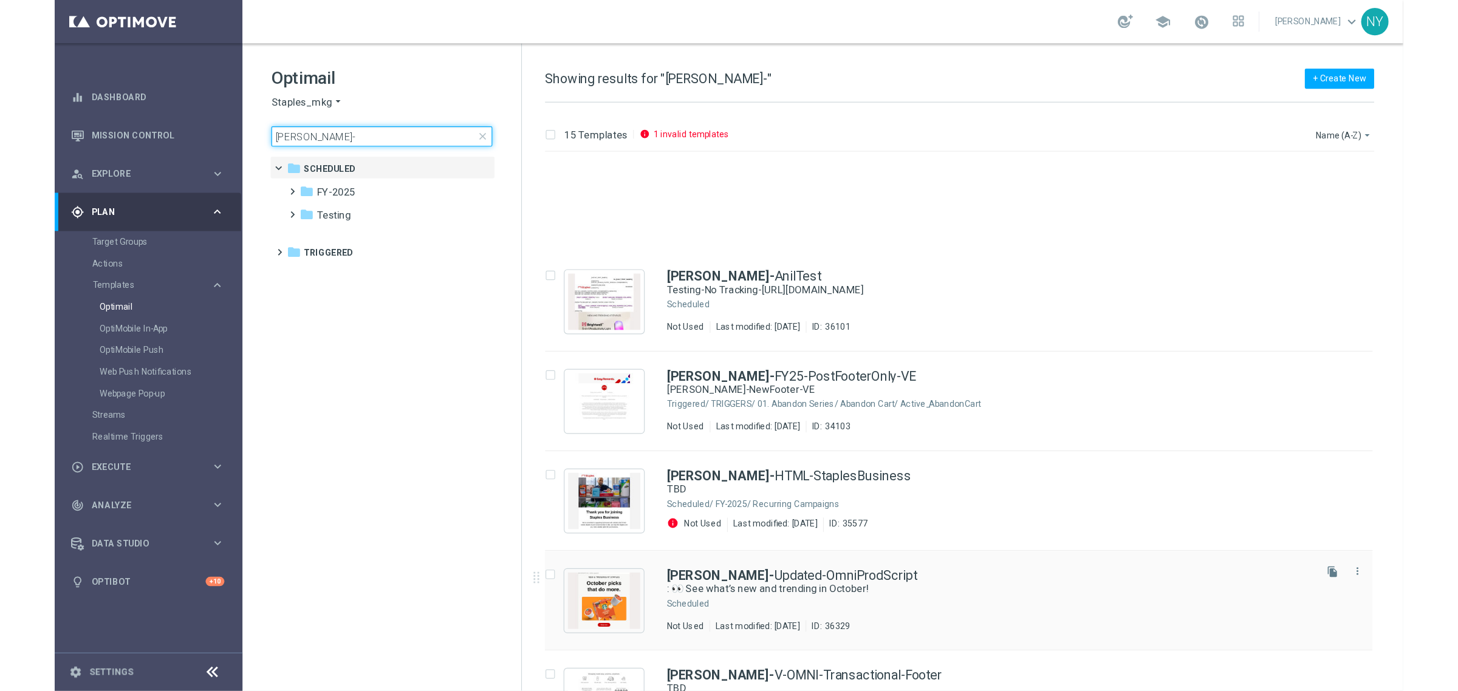
scroll to position [151, 0]
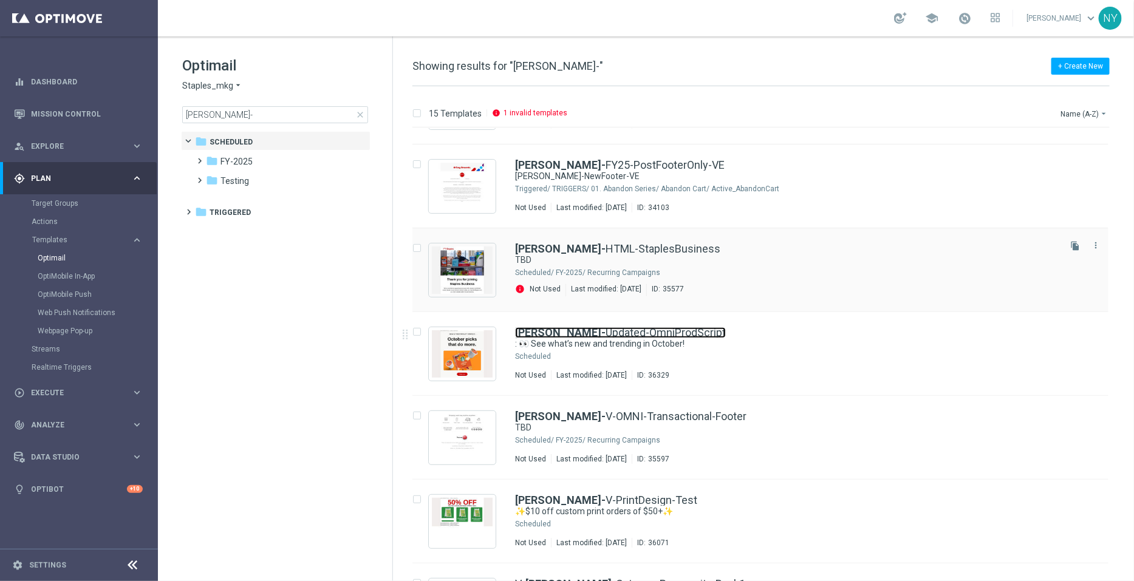
drag, startPoint x: 580, startPoint y: 334, endPoint x: 881, endPoint y: 273, distance: 306.8
click at [580, 334] on link "Neil- Updated-OmniProdScript" at bounding box center [620, 332] width 211 height 11
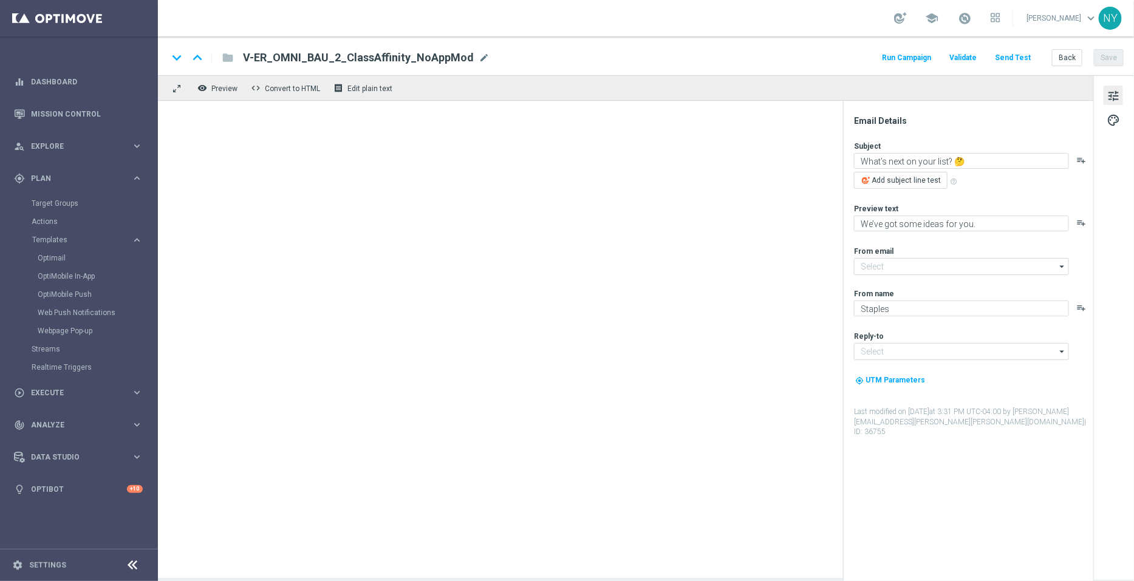
type input "[EMAIL_ADDRESS][DOMAIN_NAME]"
type textarea ": 👀 See what’s new and trending in October!"
type textarea "Pumpkin spice and everything nice."
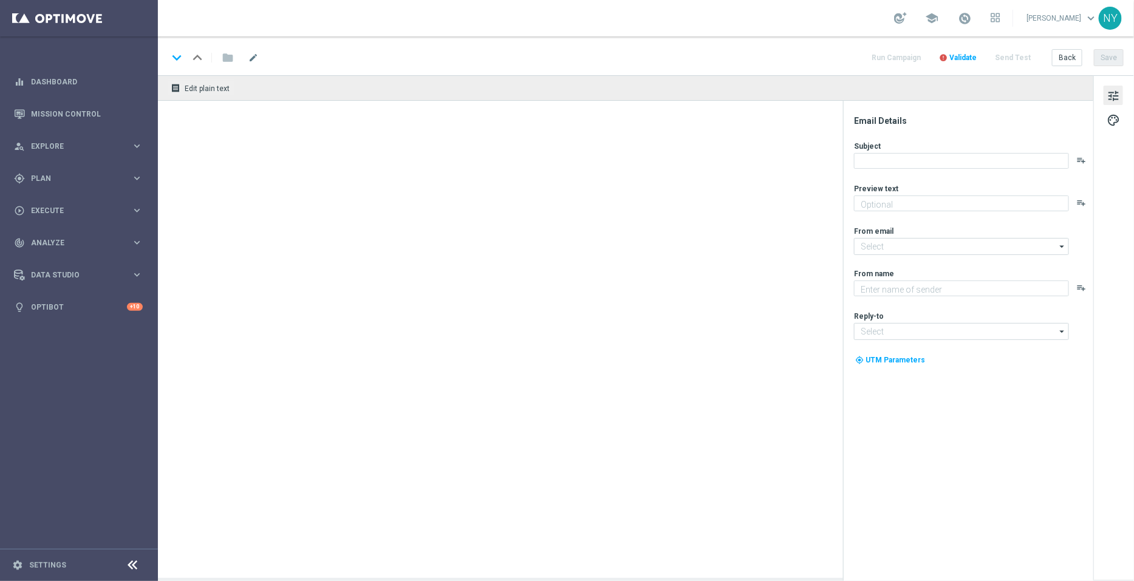
type textarea "We’ve got some ideas for you."
type textarea "Staples"
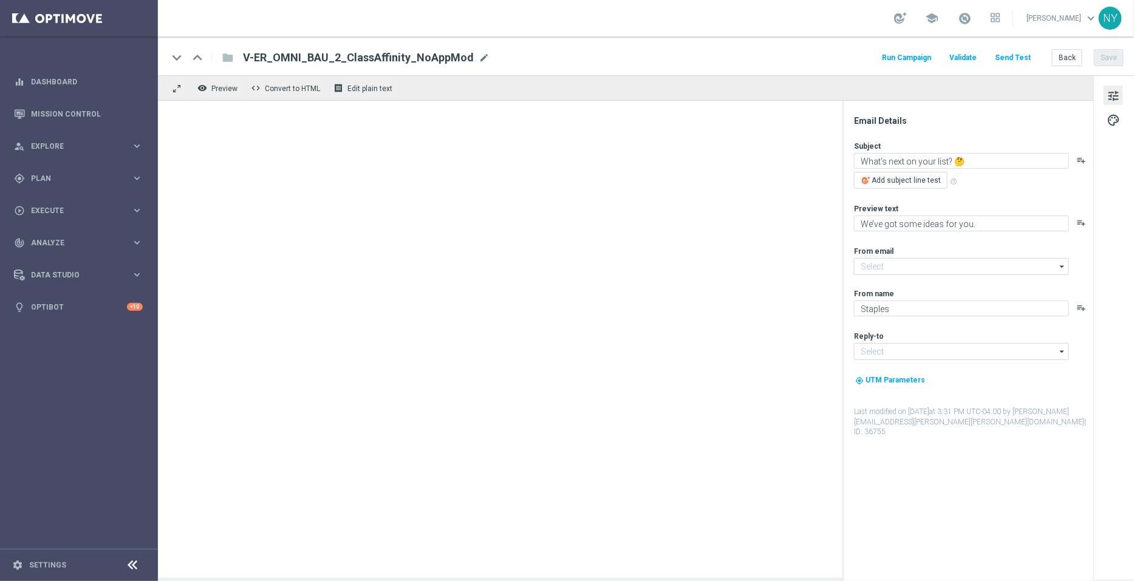
type input "[EMAIL_ADDRESS][DOMAIN_NAME]"
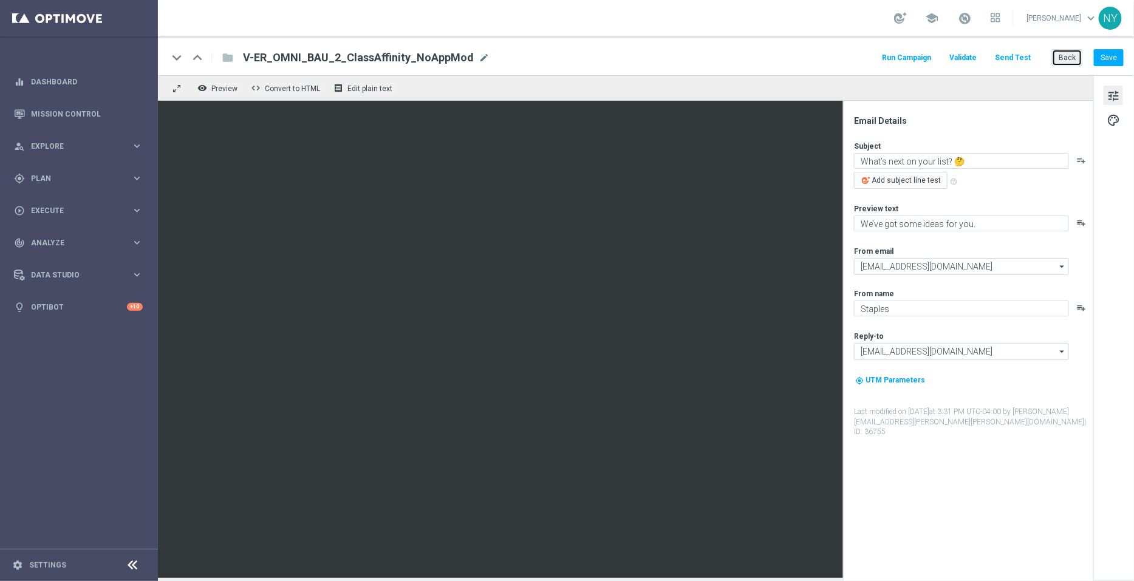
click at [1065, 53] on button "Back" at bounding box center [1067, 57] width 30 height 17
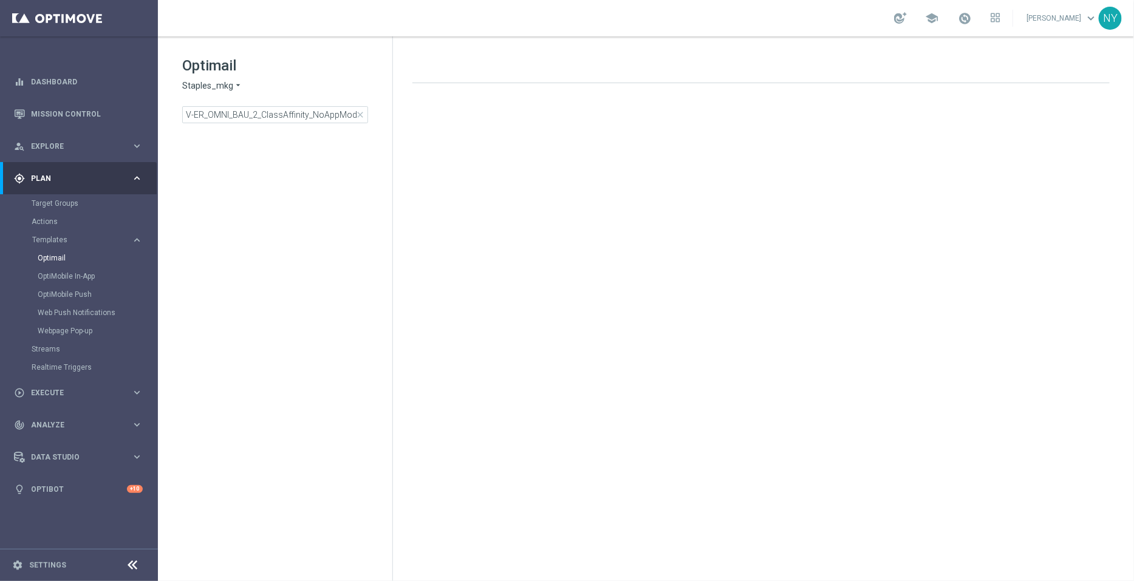
click at [363, 113] on span "close" at bounding box center [360, 115] width 10 height 10
click at [298, 113] on input at bounding box center [275, 114] width 186 height 17
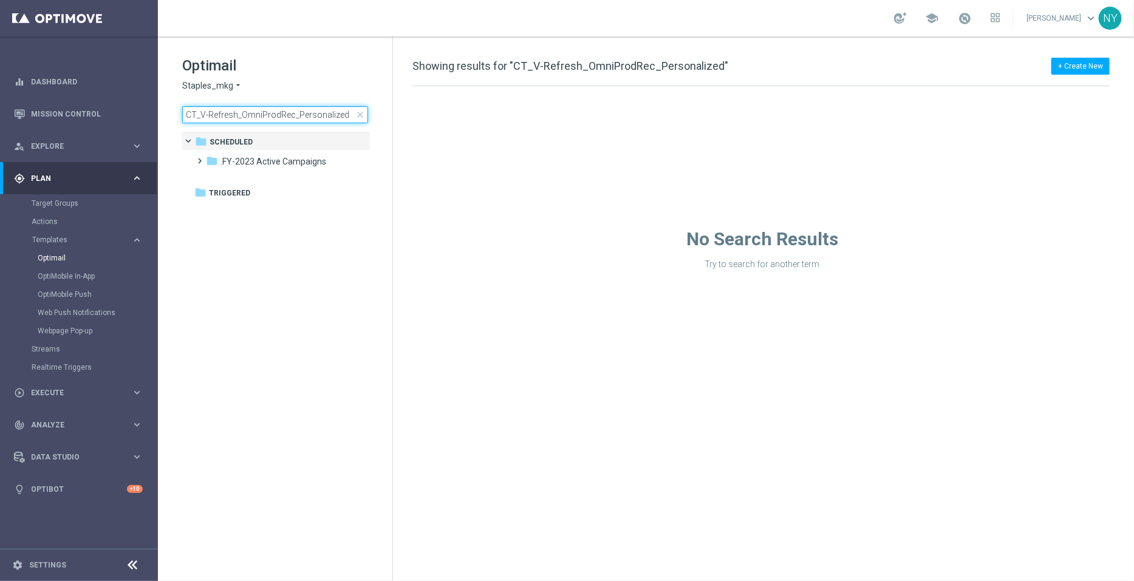
type input "CT_V-Refresh_OmniProdRec_Personalize"
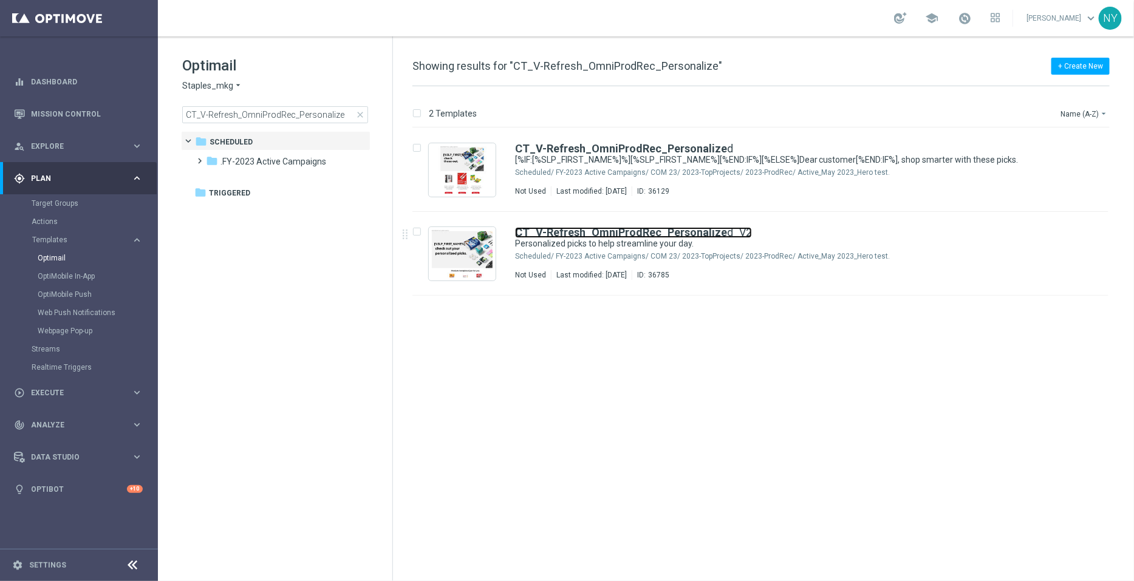
drag, startPoint x: 656, startPoint y: 232, endPoint x: 947, endPoint y: 66, distance: 335.0
click at [656, 232] on b "CT_V-Refresh_OmniProdRec_Personalize" at bounding box center [621, 232] width 212 height 13
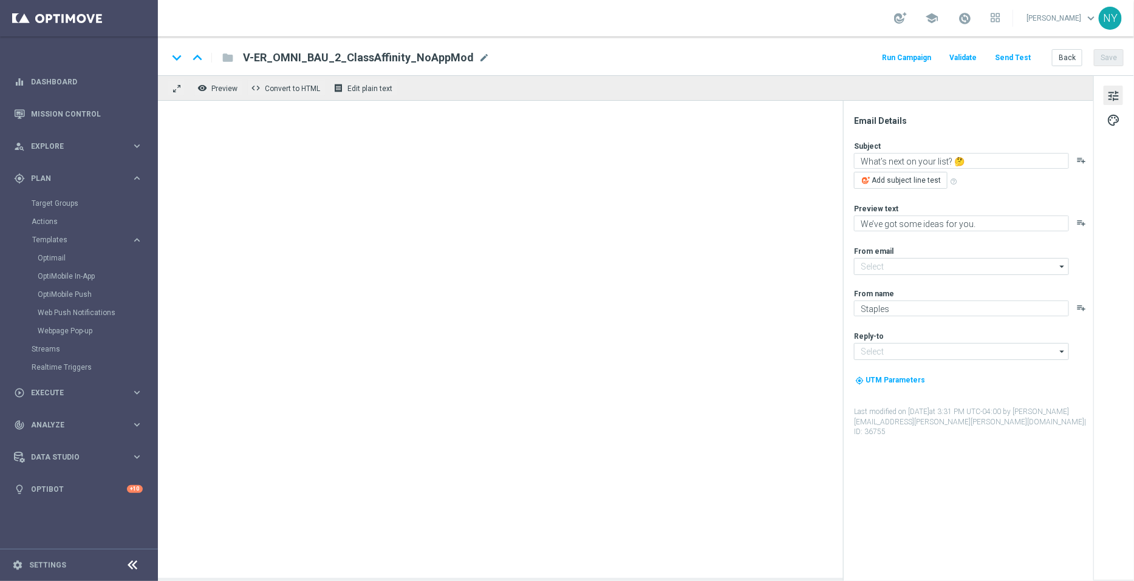
type input "[EMAIL_ADDRESS][DOMAIN_NAME]"
type textarea "Personalized picks to help streamline your day."
type textarea "Your handpicked items are waiting."
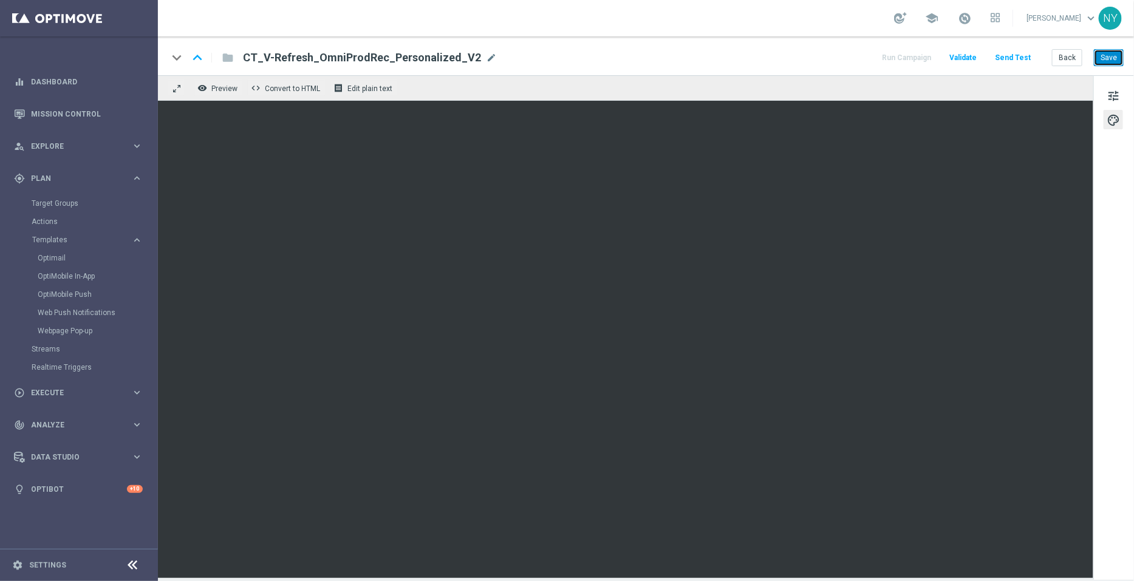
click at [1119, 56] on button "Save" at bounding box center [1109, 57] width 30 height 17
click at [1014, 57] on button "Send Test" at bounding box center [1012, 58] width 39 height 16
click at [1003, 60] on button "Send Test" at bounding box center [1012, 58] width 39 height 16
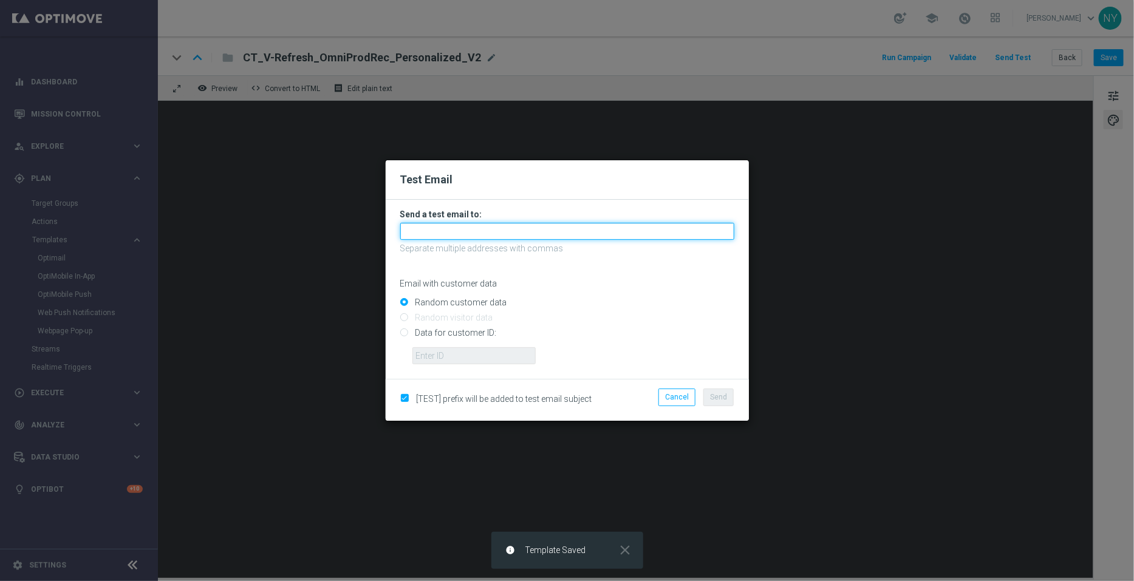
click at [461, 233] on input "text" at bounding box center [567, 231] width 334 height 17
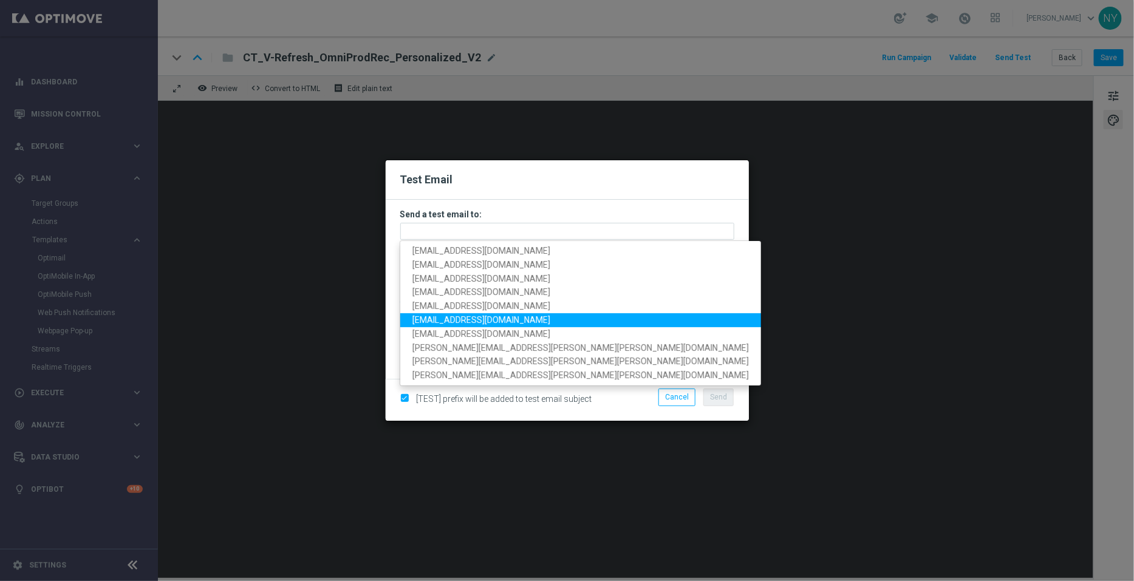
click at [478, 320] on span "[EMAIL_ADDRESS][DOMAIN_NAME]" at bounding box center [482, 320] width 138 height 10
type input "[EMAIL_ADDRESS][DOMAIN_NAME]"
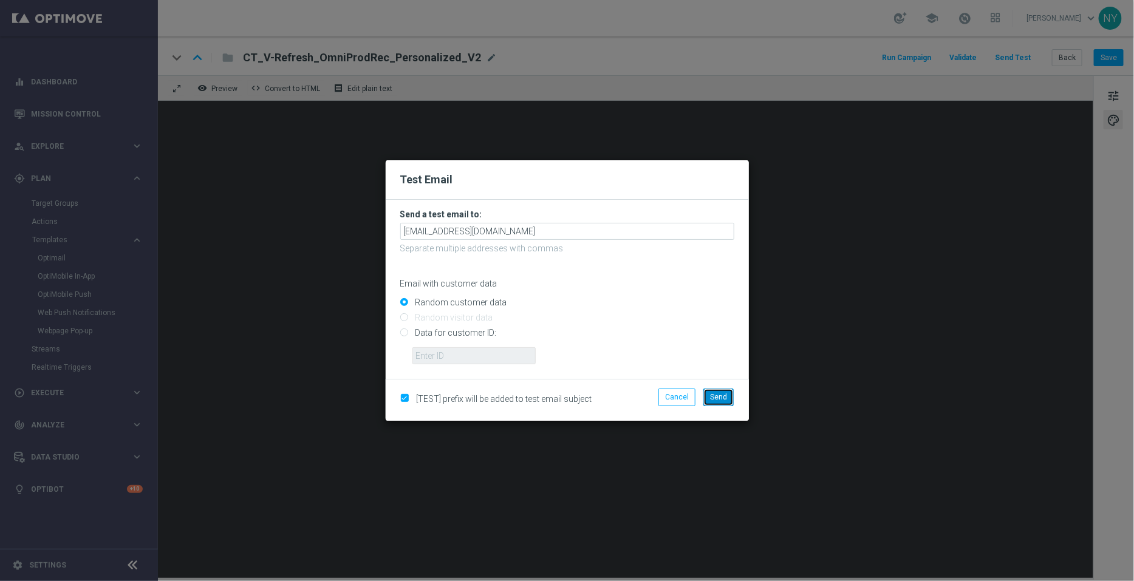
click at [724, 397] on span "Send" at bounding box center [718, 397] width 17 height 9
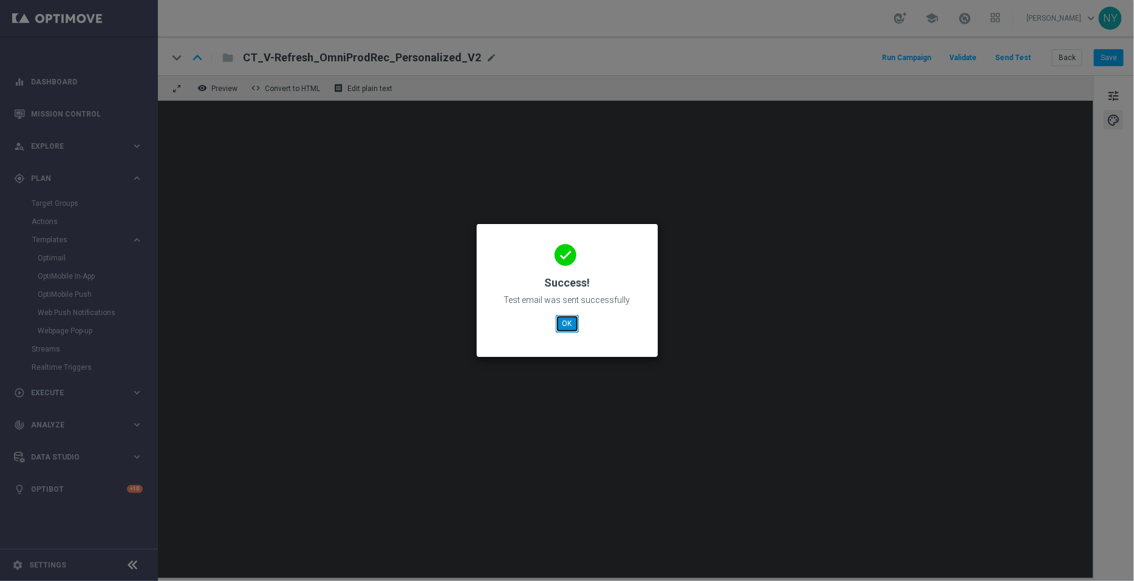
click at [567, 320] on button "OK" at bounding box center [567, 323] width 23 height 17
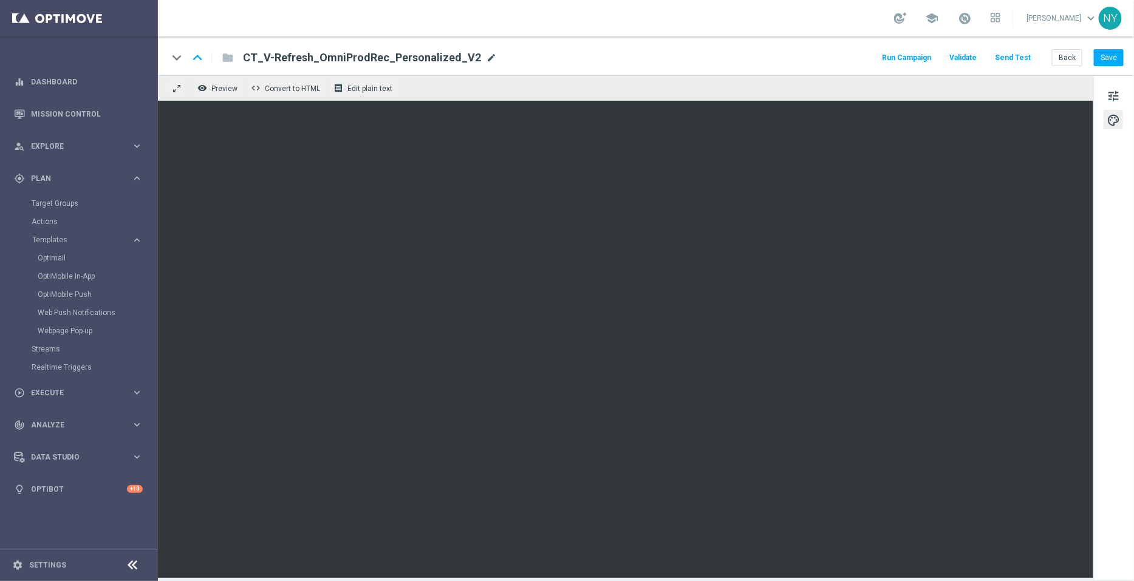
click at [486, 56] on span "mode_edit" at bounding box center [491, 57] width 11 height 11
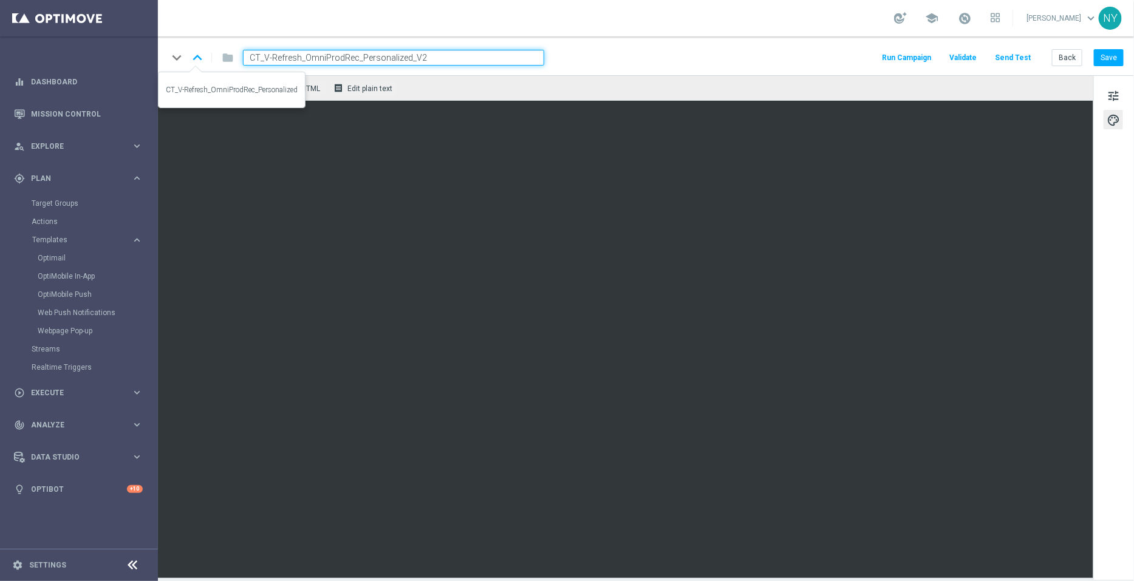
drag, startPoint x: 480, startPoint y: 58, endPoint x: 196, endPoint y: 64, distance: 284.4
click at [196, 64] on div "keyboard_arrow_down keyboard_arrow_up folder CT_V-Refresh_OmniProdRec_Personali…" at bounding box center [356, 58] width 377 height 16
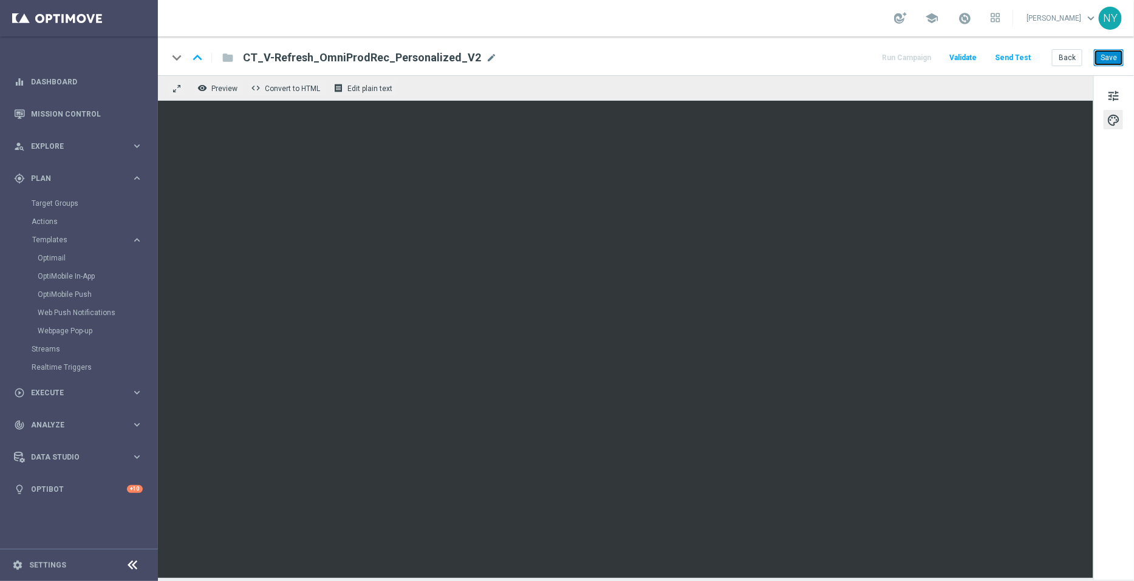
click at [1101, 57] on button "Save" at bounding box center [1109, 57] width 30 height 17
click at [1018, 53] on button "Send Test" at bounding box center [1012, 58] width 39 height 16
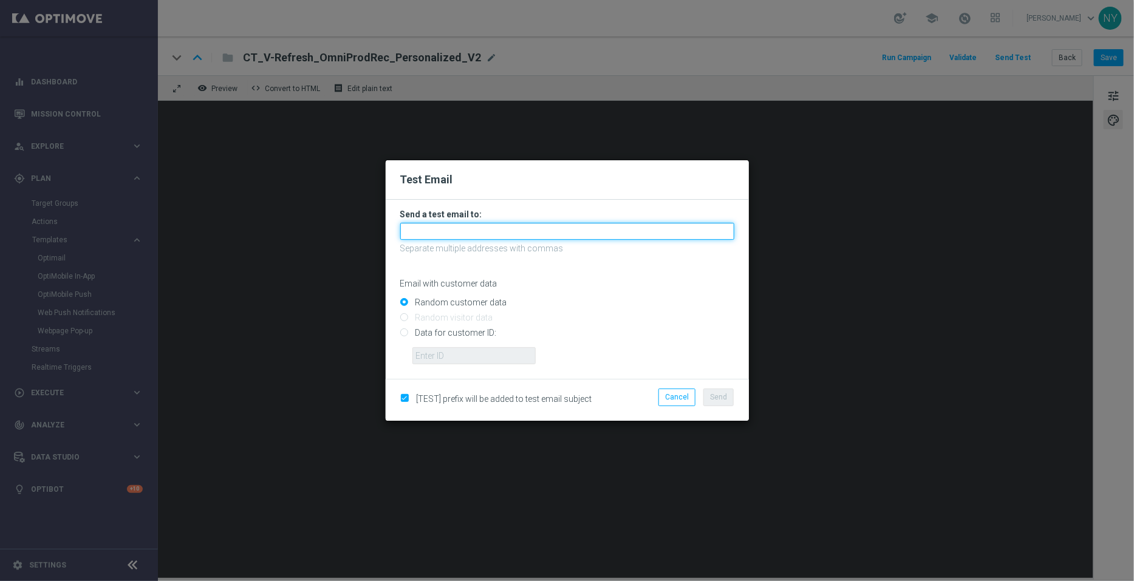
click at [434, 229] on input "text" at bounding box center [567, 231] width 334 height 17
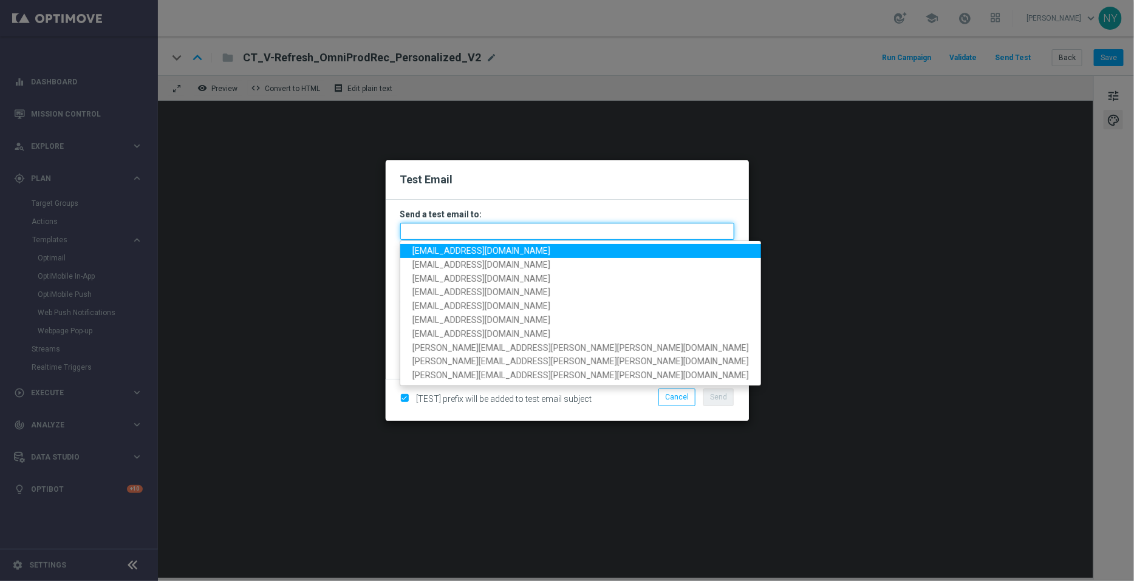
paste input "[EMAIL_ADDRESS][DOMAIN_NAME]"
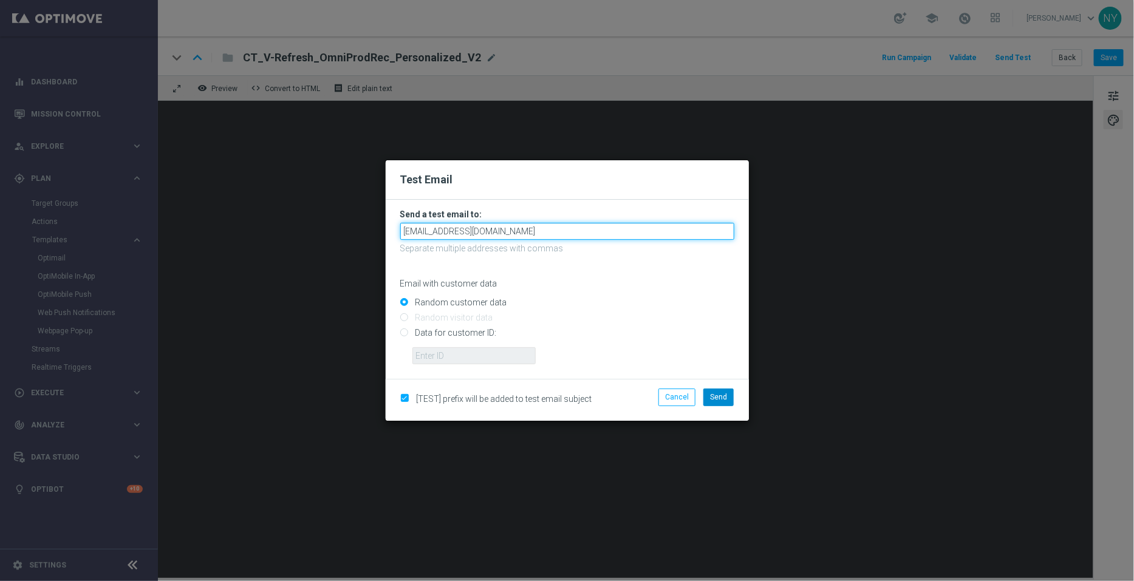
type input "[EMAIL_ADDRESS][DOMAIN_NAME]"
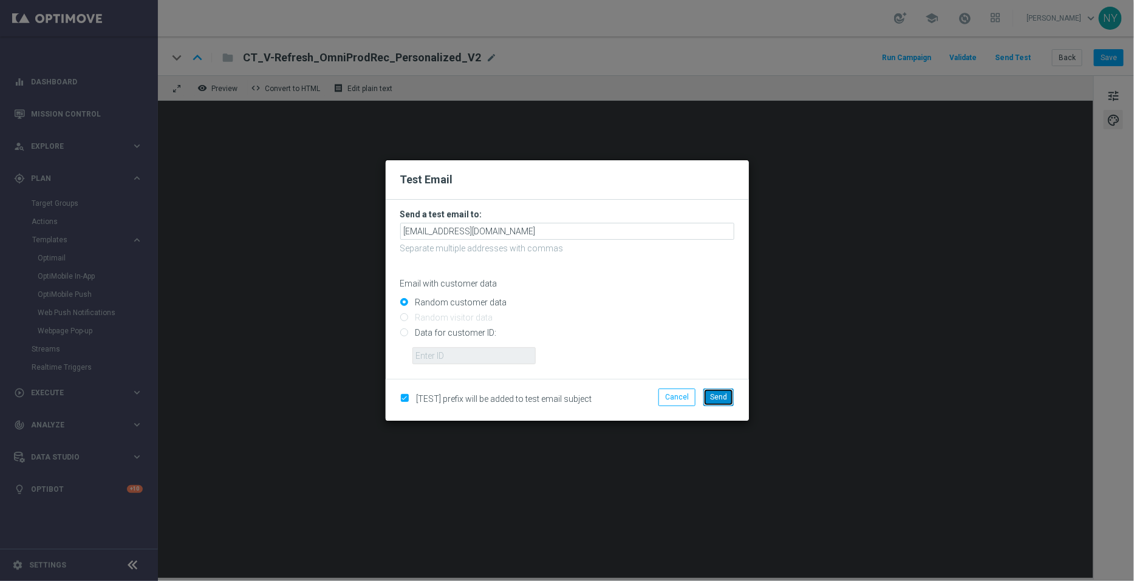
click at [718, 402] on button "Send" at bounding box center [719, 397] width 30 height 17
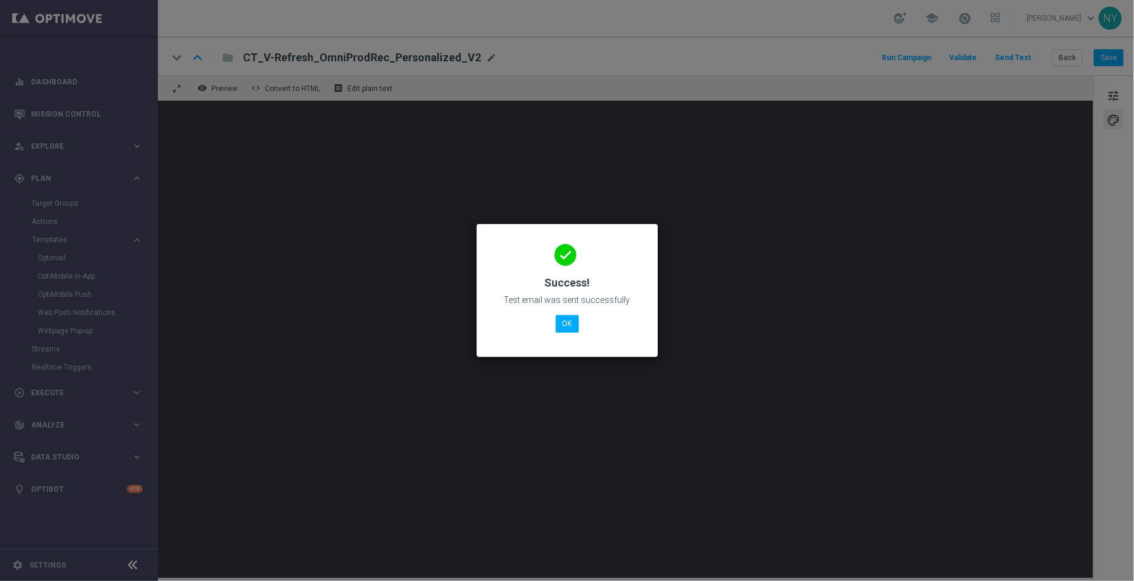
click at [555, 329] on div "done Success! Test email was sent successfully OK" at bounding box center [568, 289] width 152 height 106
click at [566, 324] on button "OK" at bounding box center [567, 323] width 23 height 17
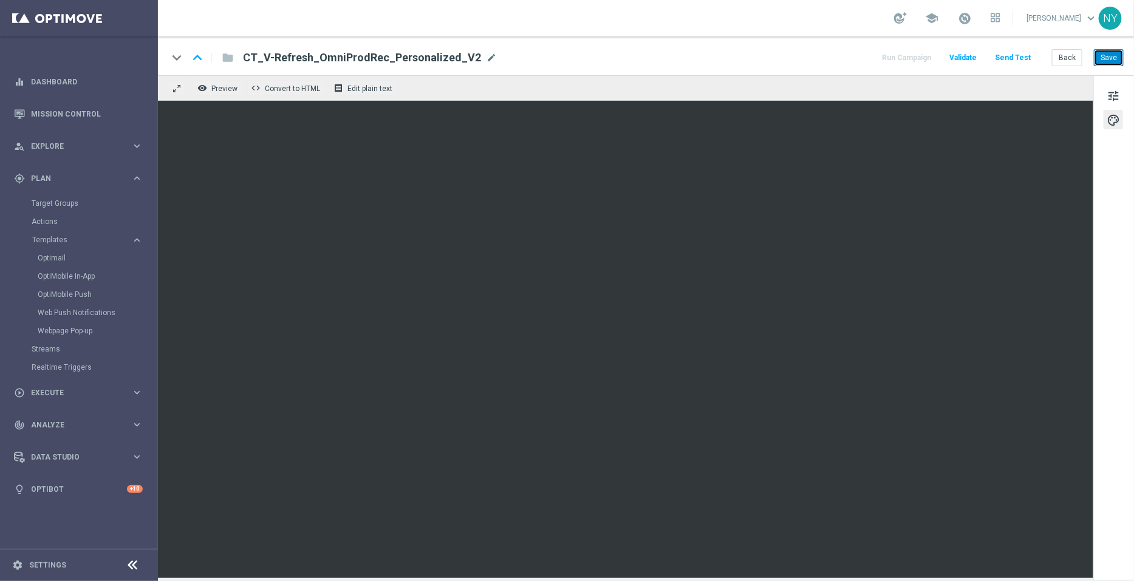
click at [1114, 58] on button "Save" at bounding box center [1109, 57] width 30 height 17
click at [1015, 54] on button "Send Test" at bounding box center [1012, 58] width 39 height 16
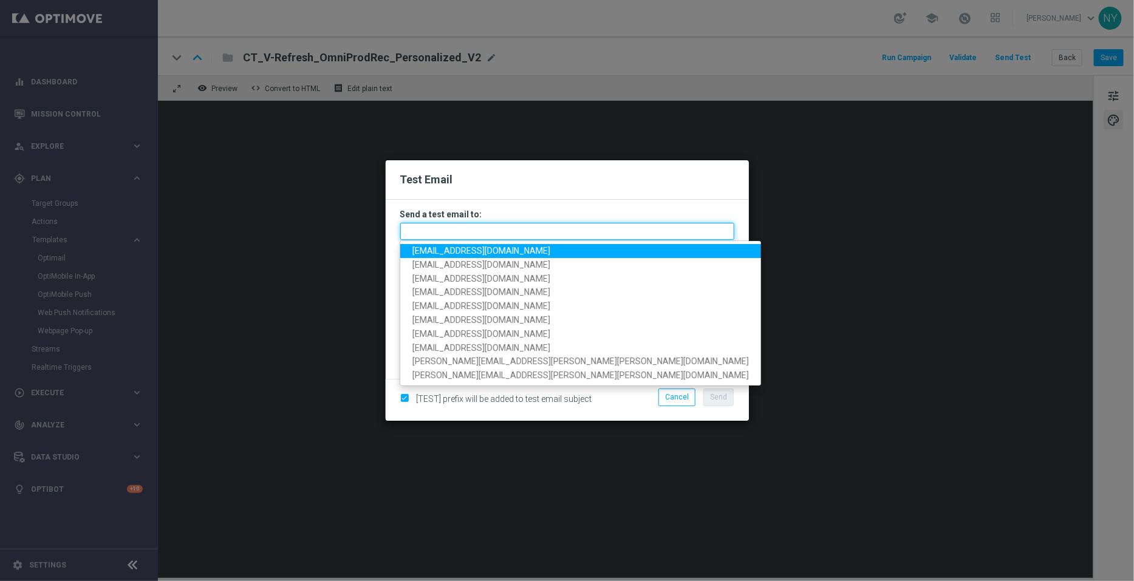
click at [484, 227] on input "text" at bounding box center [567, 231] width 334 height 17
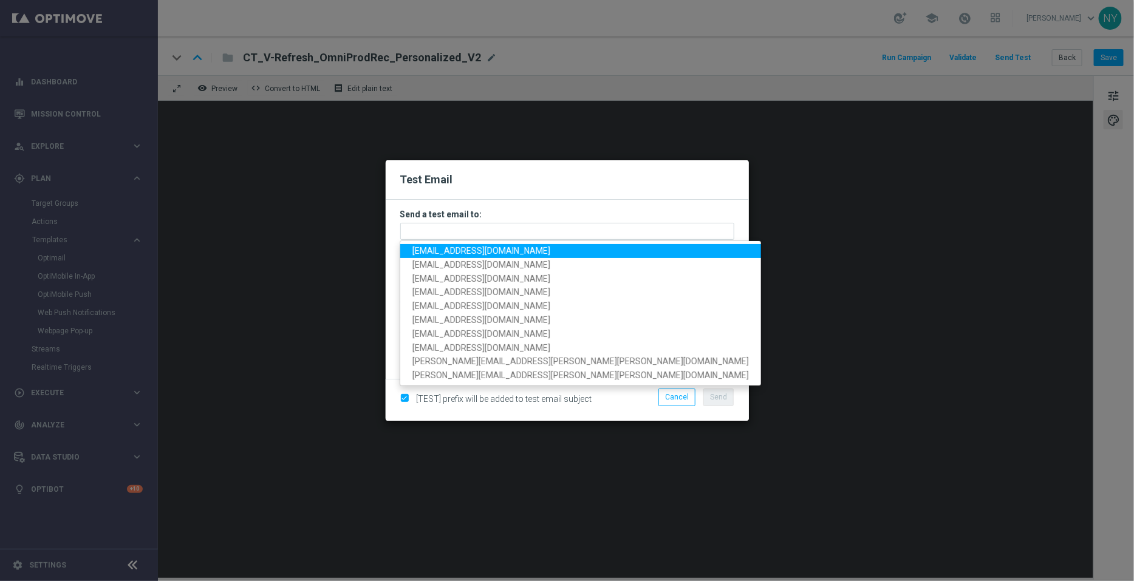
click at [475, 251] on span "[EMAIL_ADDRESS][DOMAIN_NAME]" at bounding box center [482, 251] width 138 height 10
type input "[EMAIL_ADDRESS][DOMAIN_NAME]"
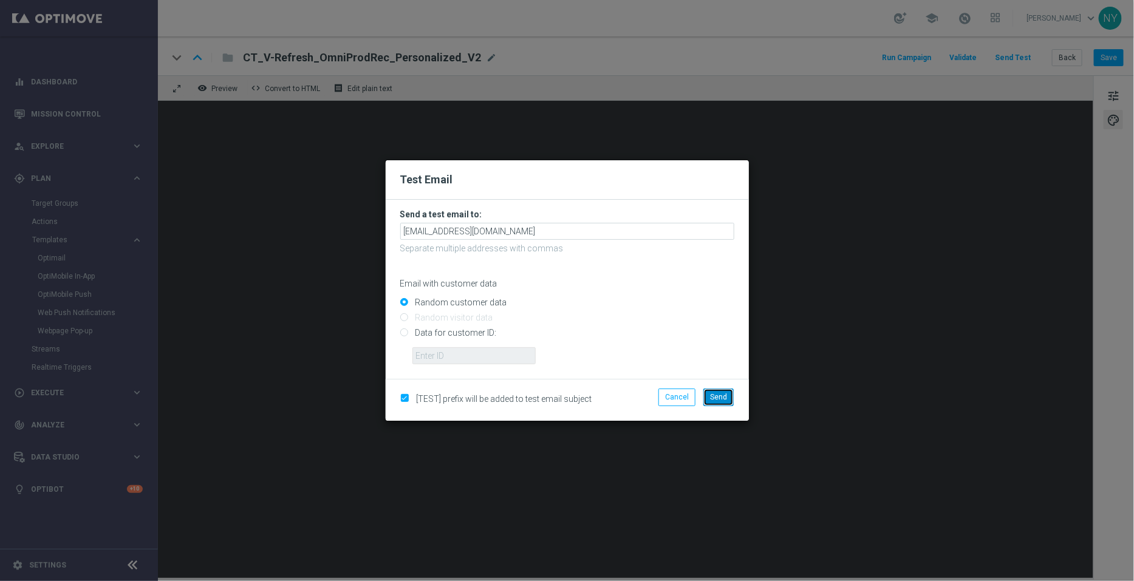
drag, startPoint x: 729, startPoint y: 396, endPoint x: 755, endPoint y: 375, distance: 33.2
click at [729, 396] on button "Send" at bounding box center [719, 397] width 30 height 17
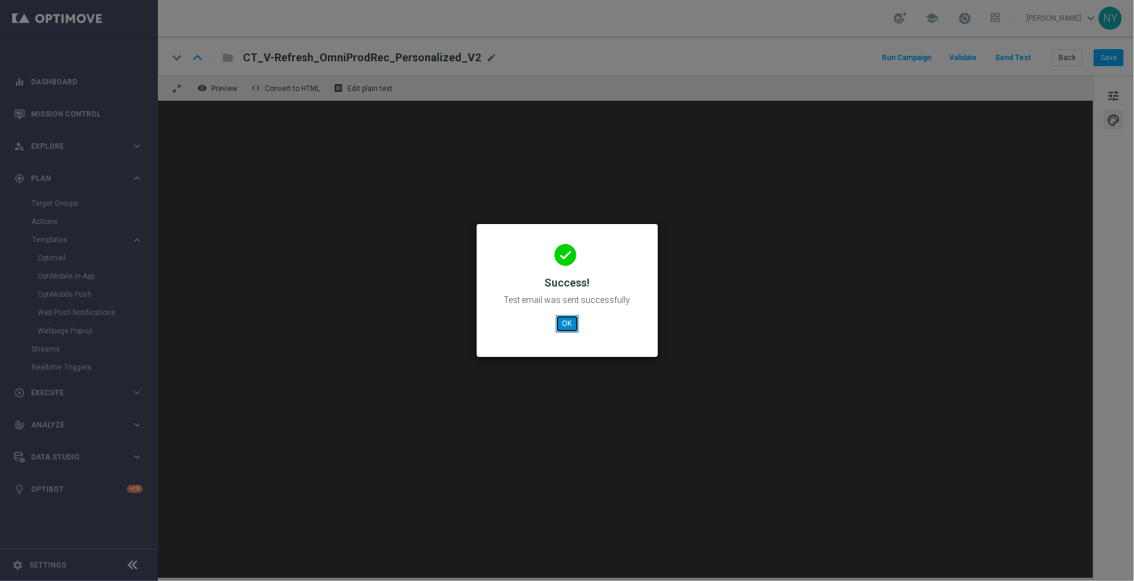
click at [572, 323] on button "OK" at bounding box center [567, 323] width 23 height 17
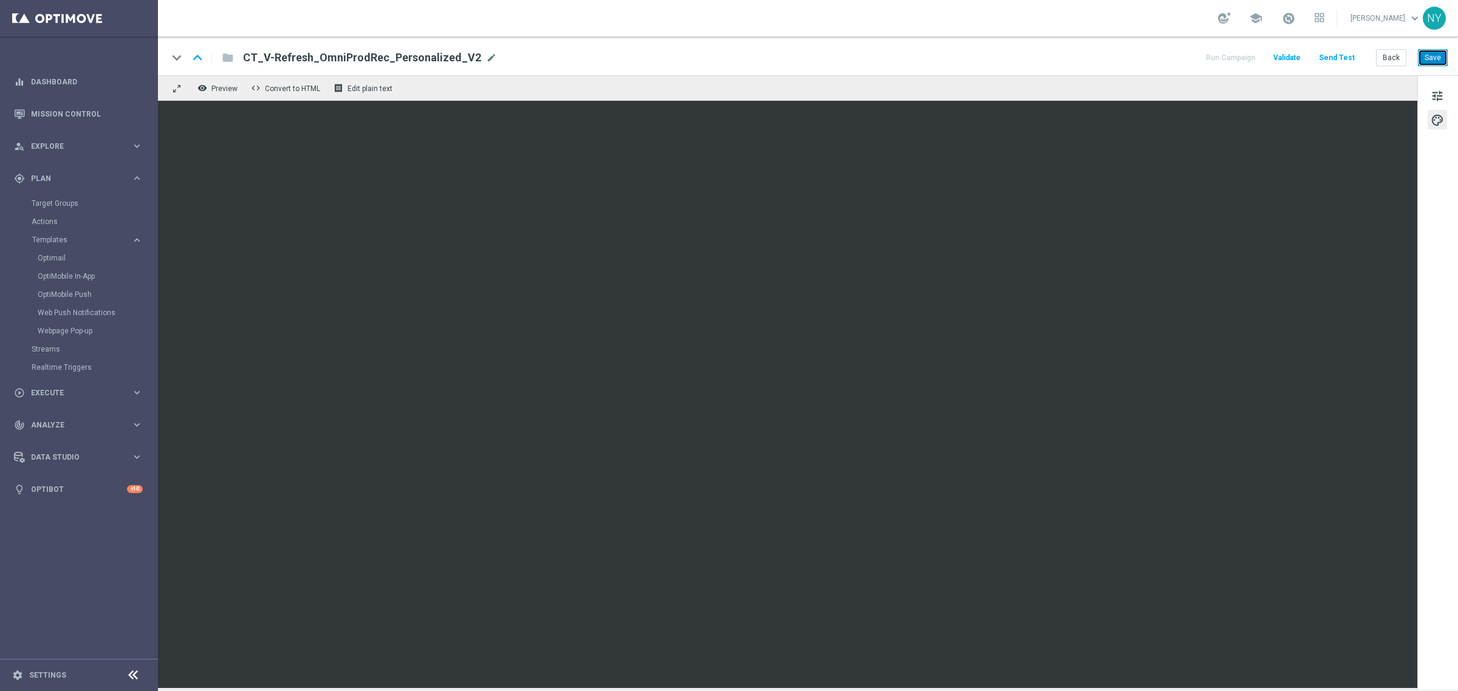
click at [1134, 58] on button "Save" at bounding box center [1433, 57] width 30 height 17
click at [1134, 58] on button "Send Test" at bounding box center [1336, 58] width 39 height 16
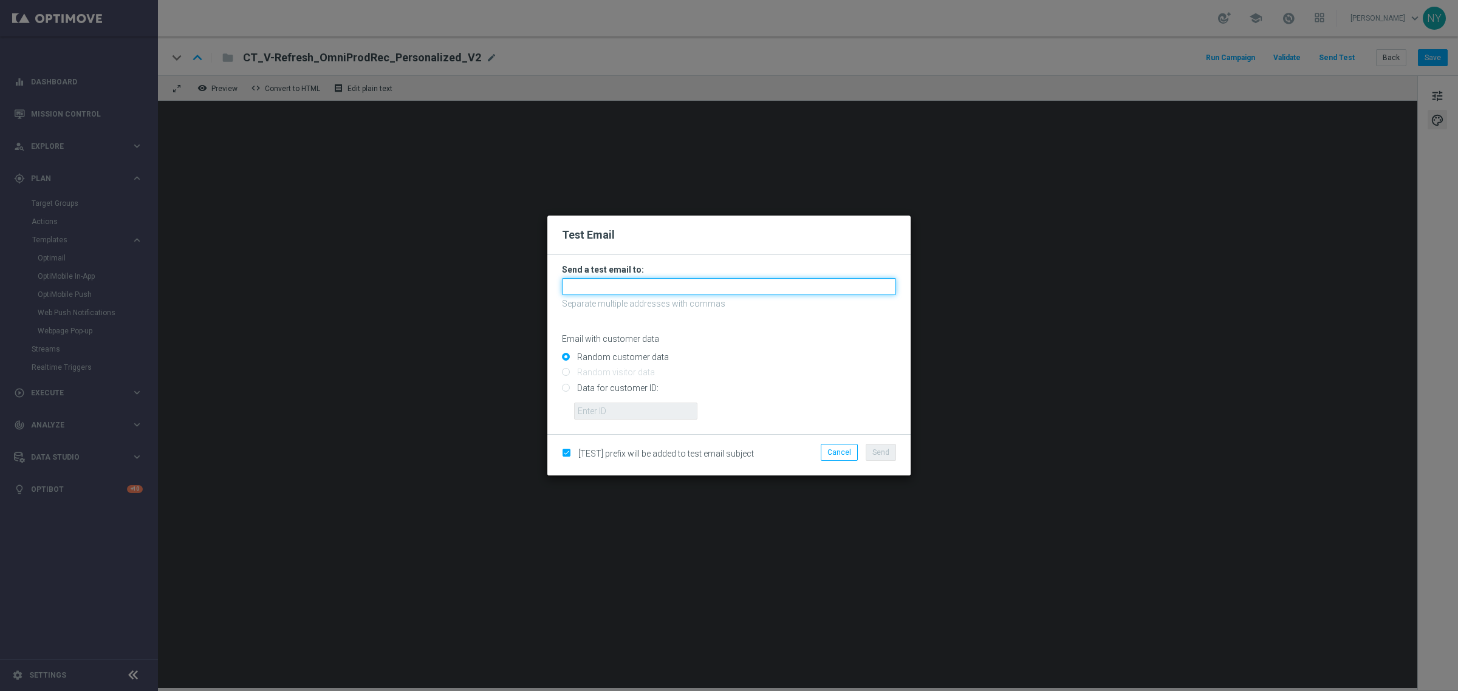
click at [572, 289] on input "text" at bounding box center [729, 286] width 334 height 17
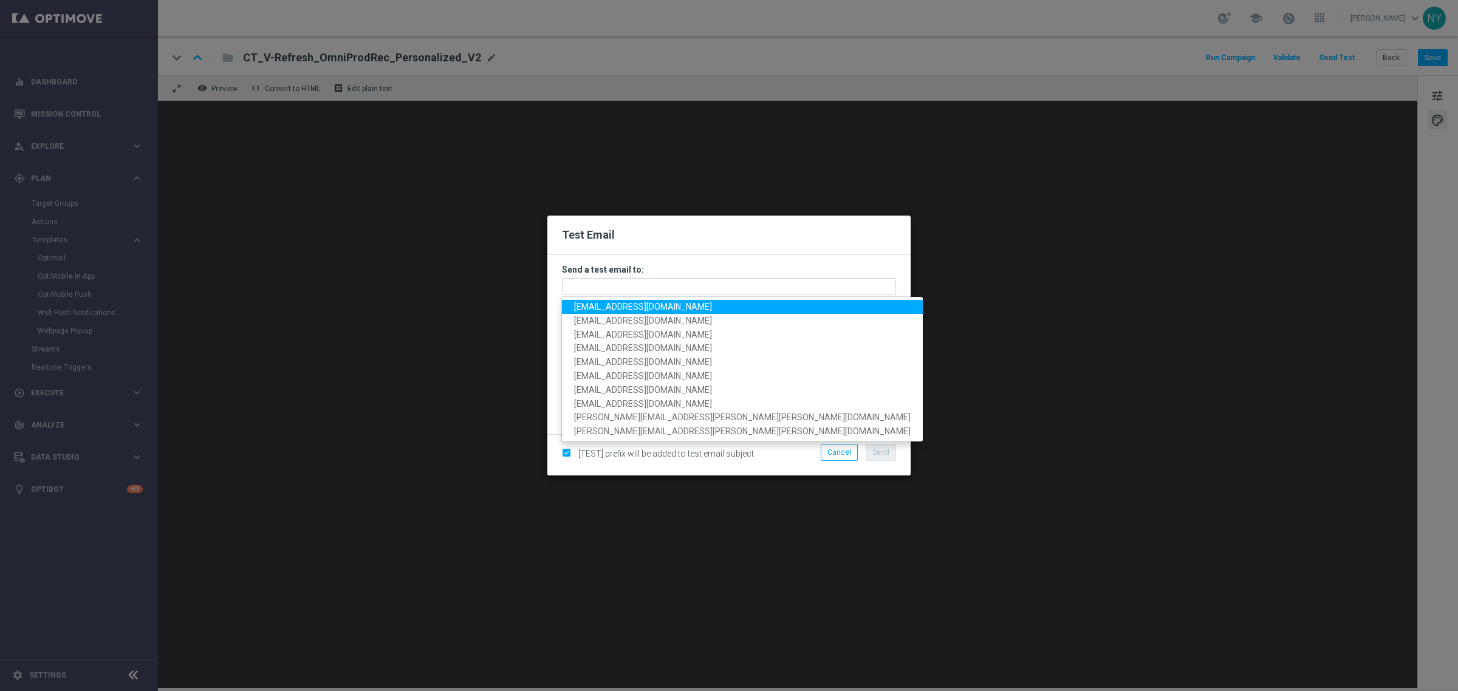
click at [622, 307] on span "[EMAIL_ADDRESS][DOMAIN_NAME]" at bounding box center [643, 307] width 138 height 10
type input "[EMAIL_ADDRESS][DOMAIN_NAME]"
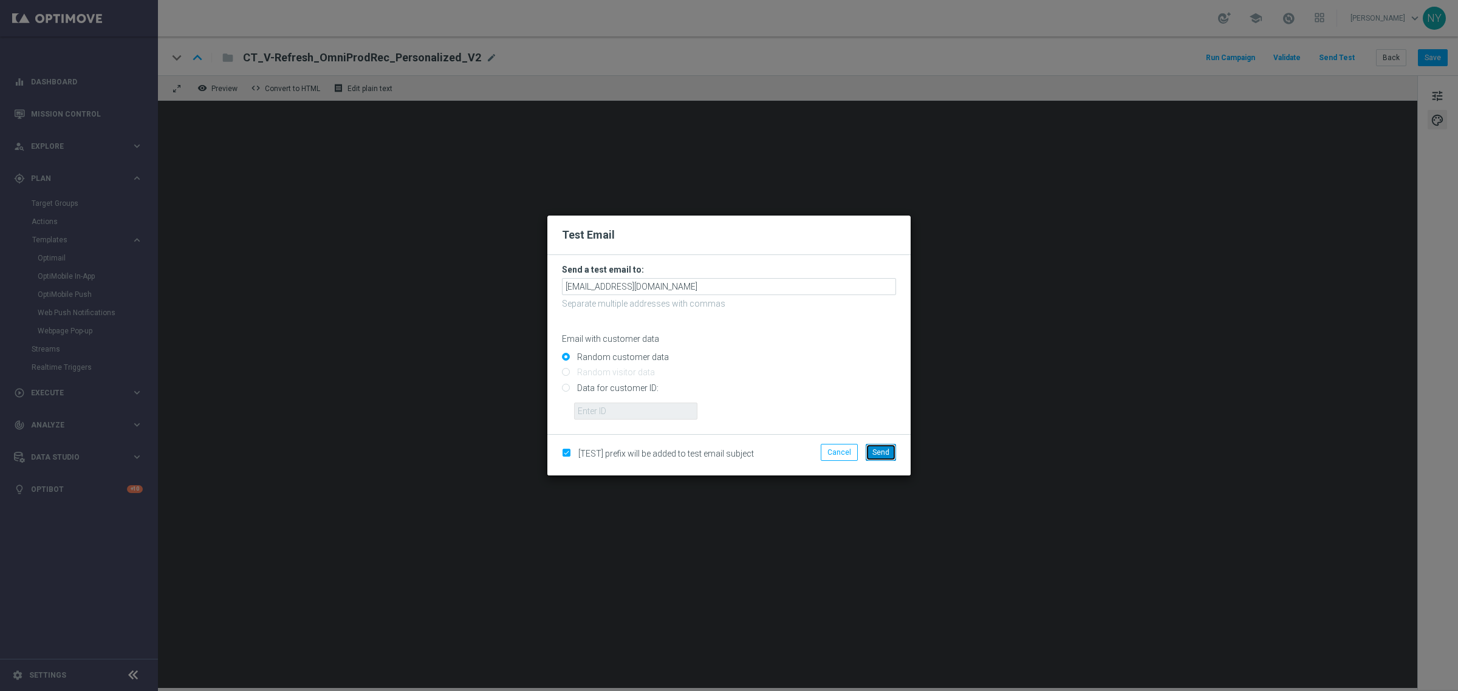
click at [879, 450] on span "Send" at bounding box center [880, 452] width 17 height 9
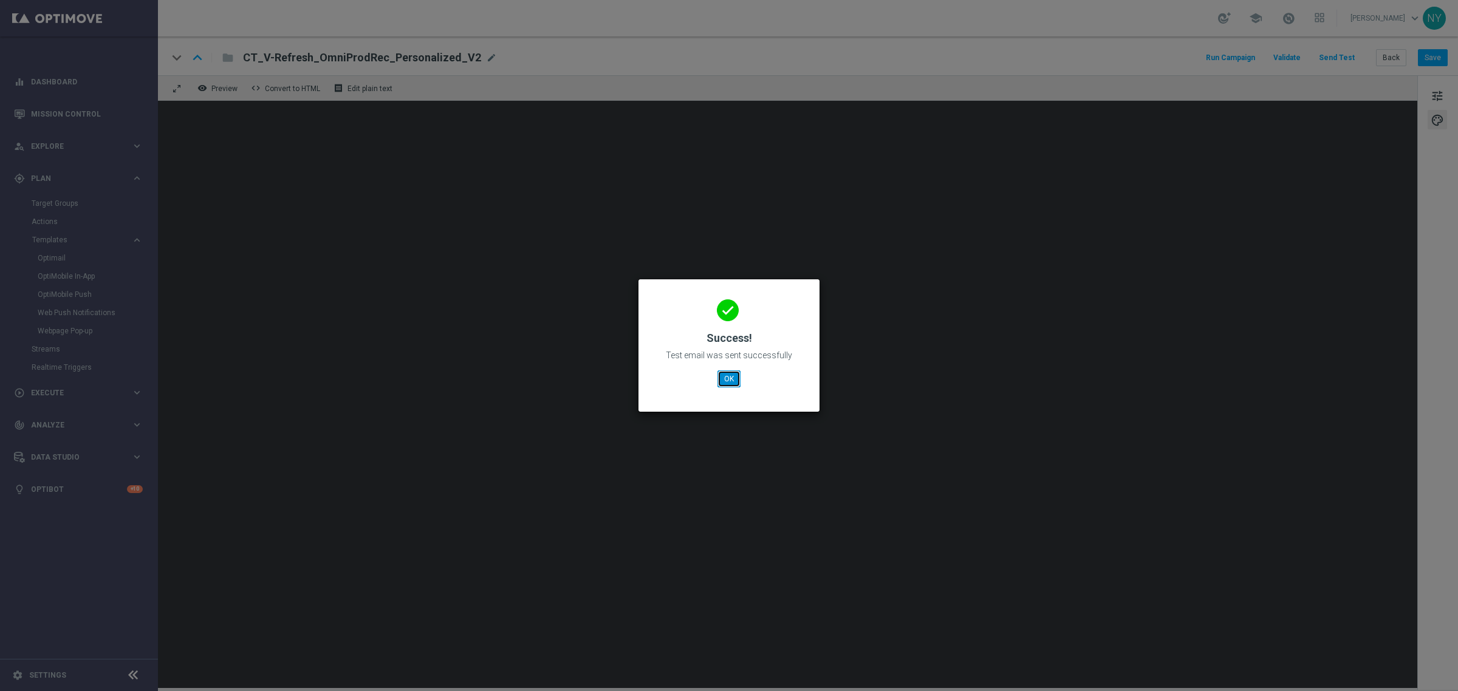
click at [729, 377] on button "OK" at bounding box center [729, 379] width 23 height 17
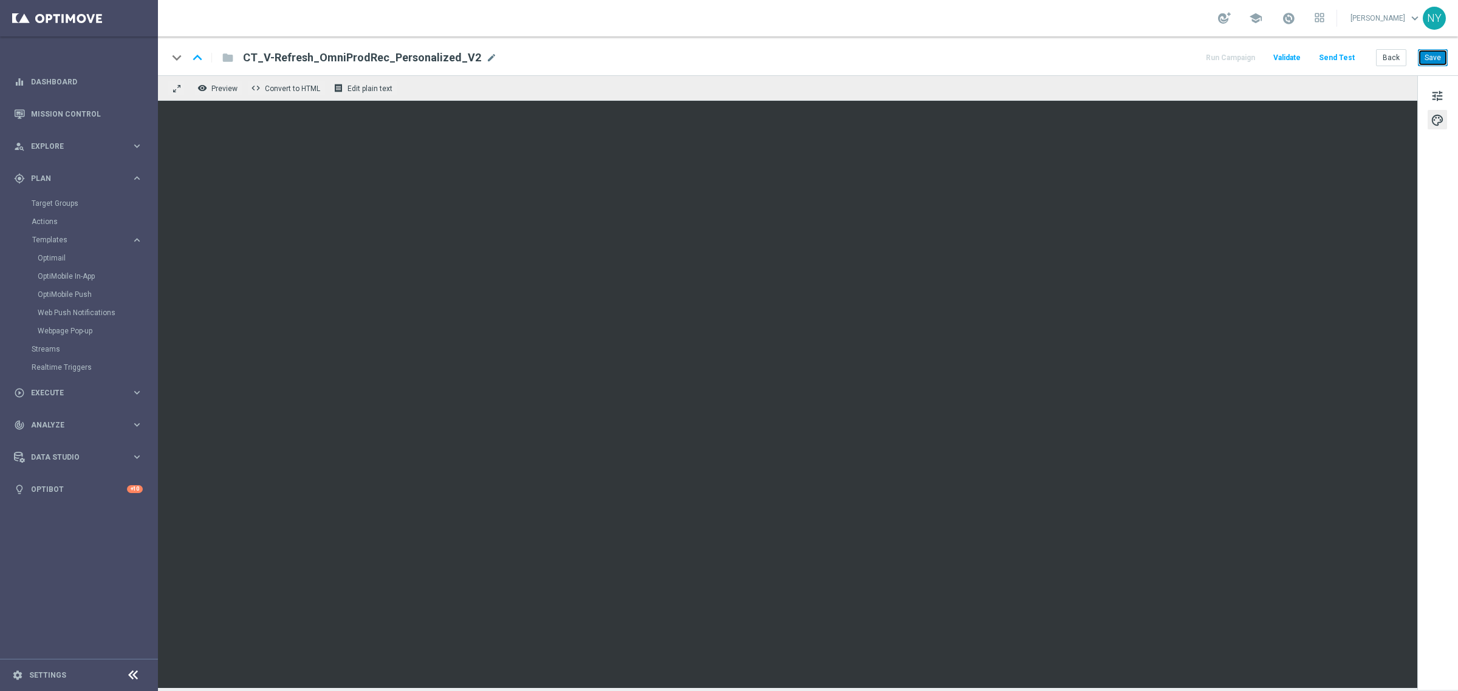
click at [1134, 53] on button "Save" at bounding box center [1433, 57] width 30 height 17
click at [1134, 59] on button "Send Test" at bounding box center [1336, 58] width 39 height 16
click at [1134, 52] on button "Send Test" at bounding box center [1336, 58] width 39 height 16
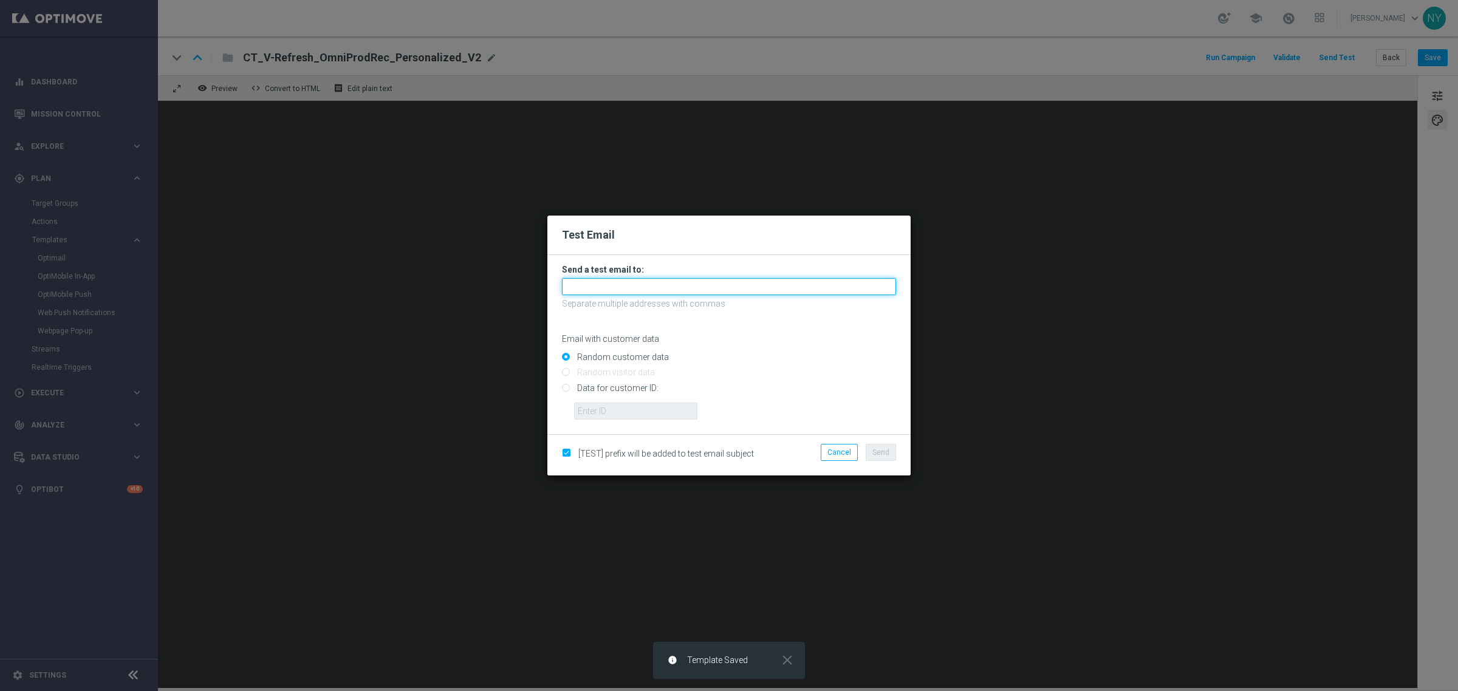
click at [593, 287] on input "text" at bounding box center [729, 286] width 334 height 17
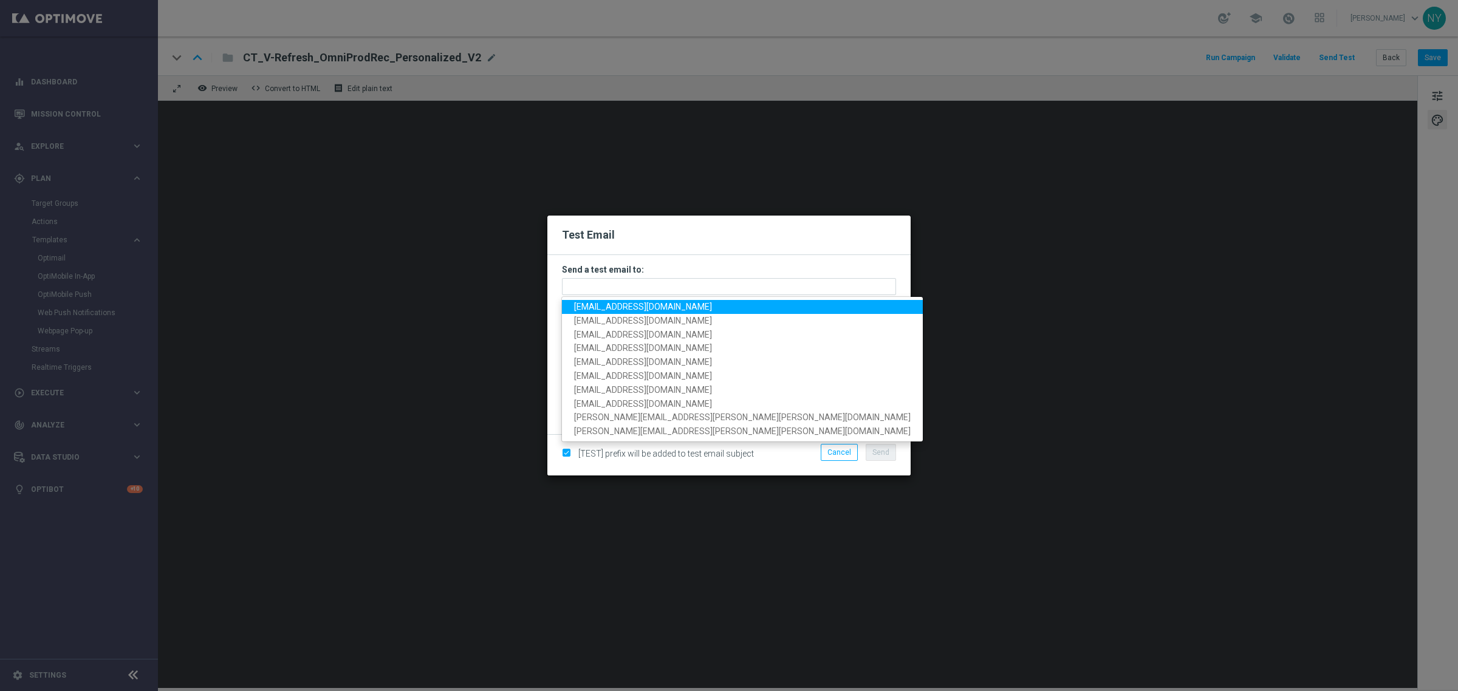
click at [591, 306] on span "[EMAIL_ADDRESS][DOMAIN_NAME]" at bounding box center [643, 307] width 138 height 10
type input "[EMAIL_ADDRESS][DOMAIN_NAME]"
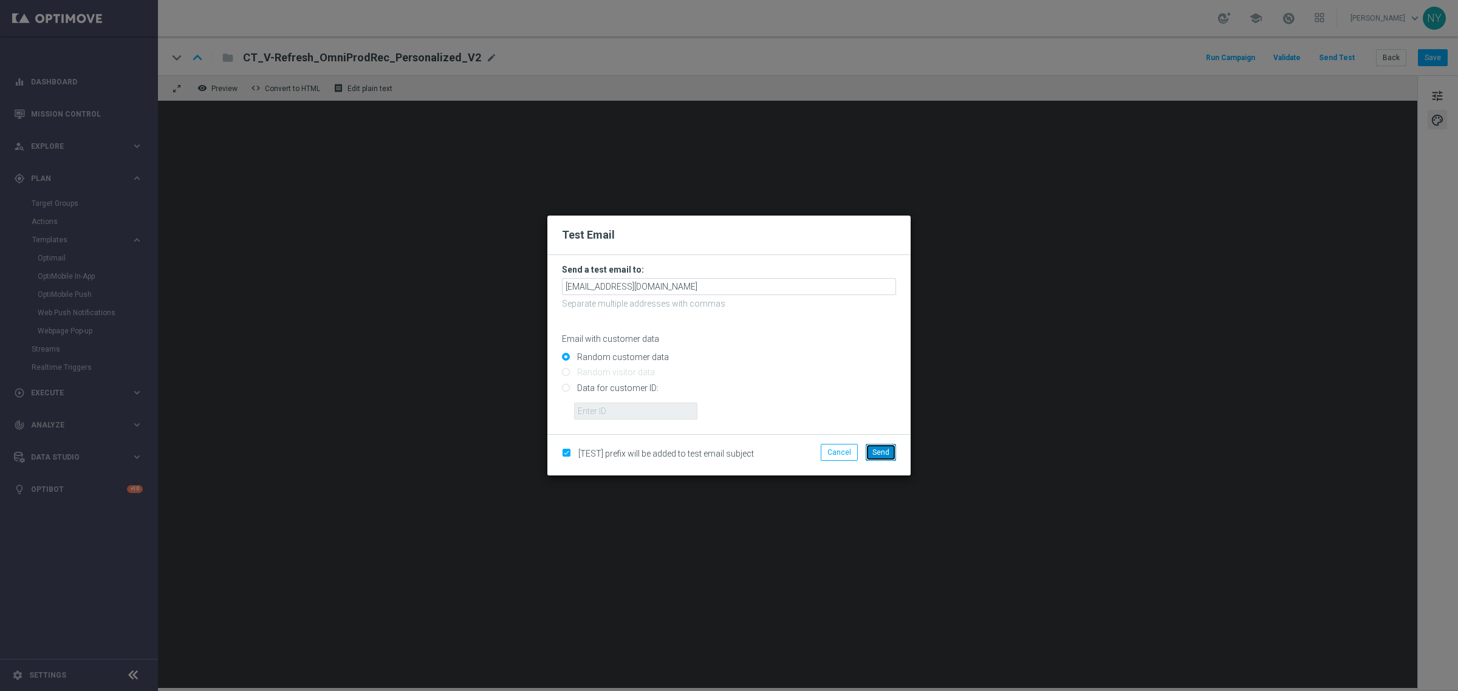
click at [882, 451] on span "Send" at bounding box center [880, 452] width 17 height 9
click at [1134, 354] on modal-container "Test Email Send a test email to: neilyetts3-bloi2@litmusemail.com Separate mult…" at bounding box center [729, 345] width 1458 height 691
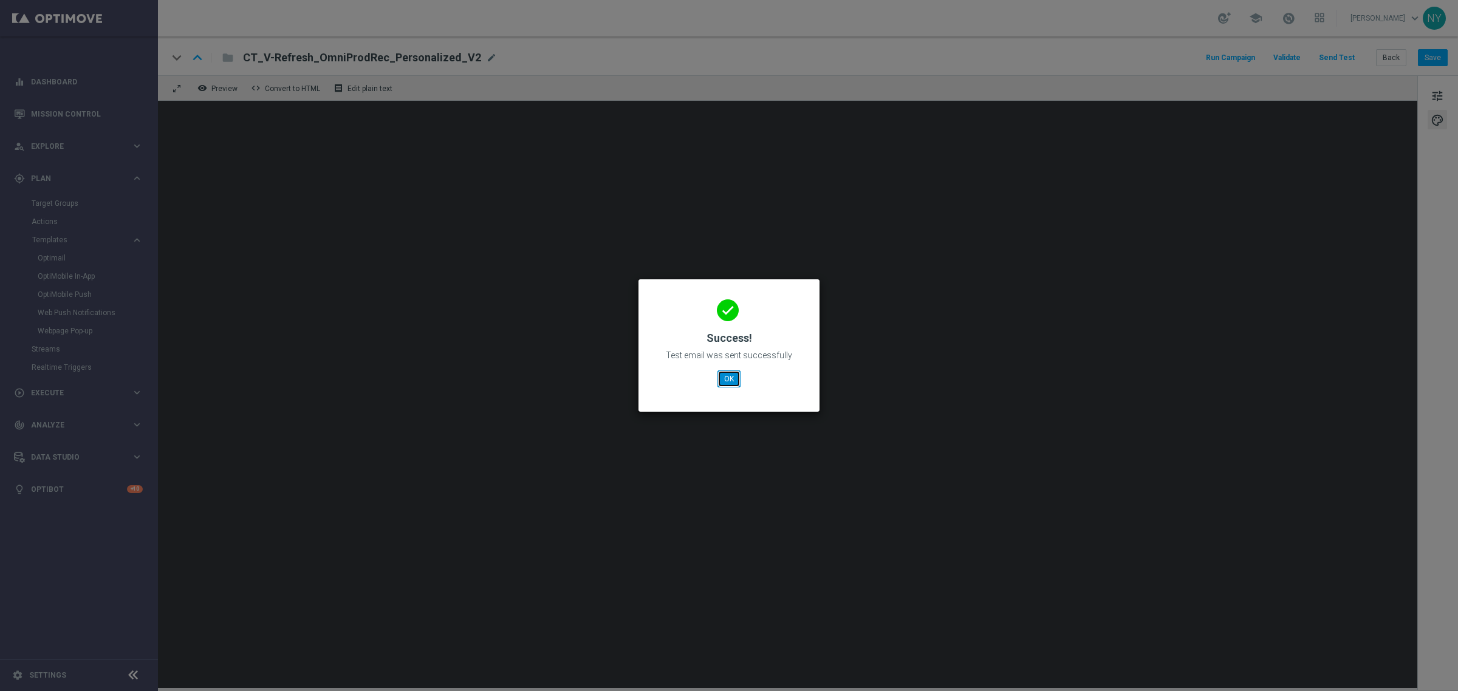
click at [730, 383] on button "OK" at bounding box center [729, 379] width 23 height 17
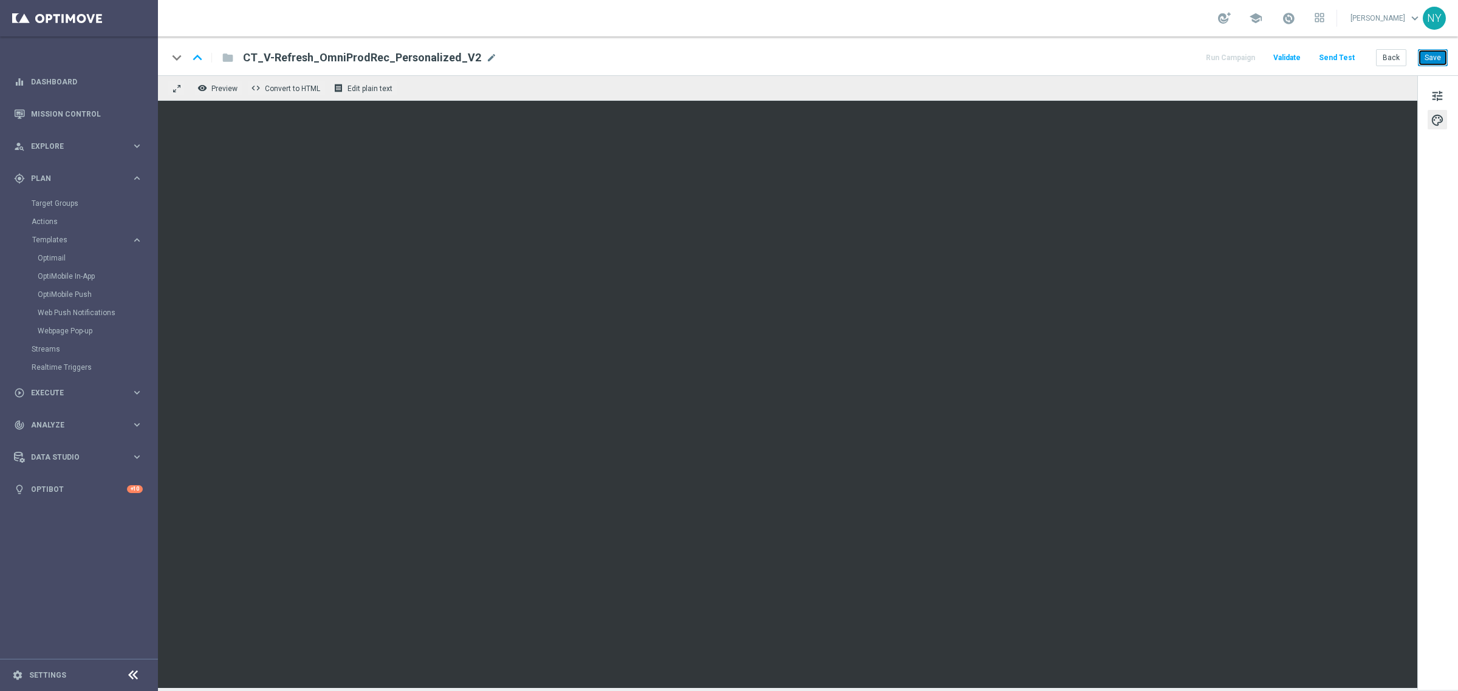
click at [1134, 61] on button "Save" at bounding box center [1433, 57] width 30 height 17
click at [1134, 55] on button "Send Test" at bounding box center [1336, 58] width 39 height 16
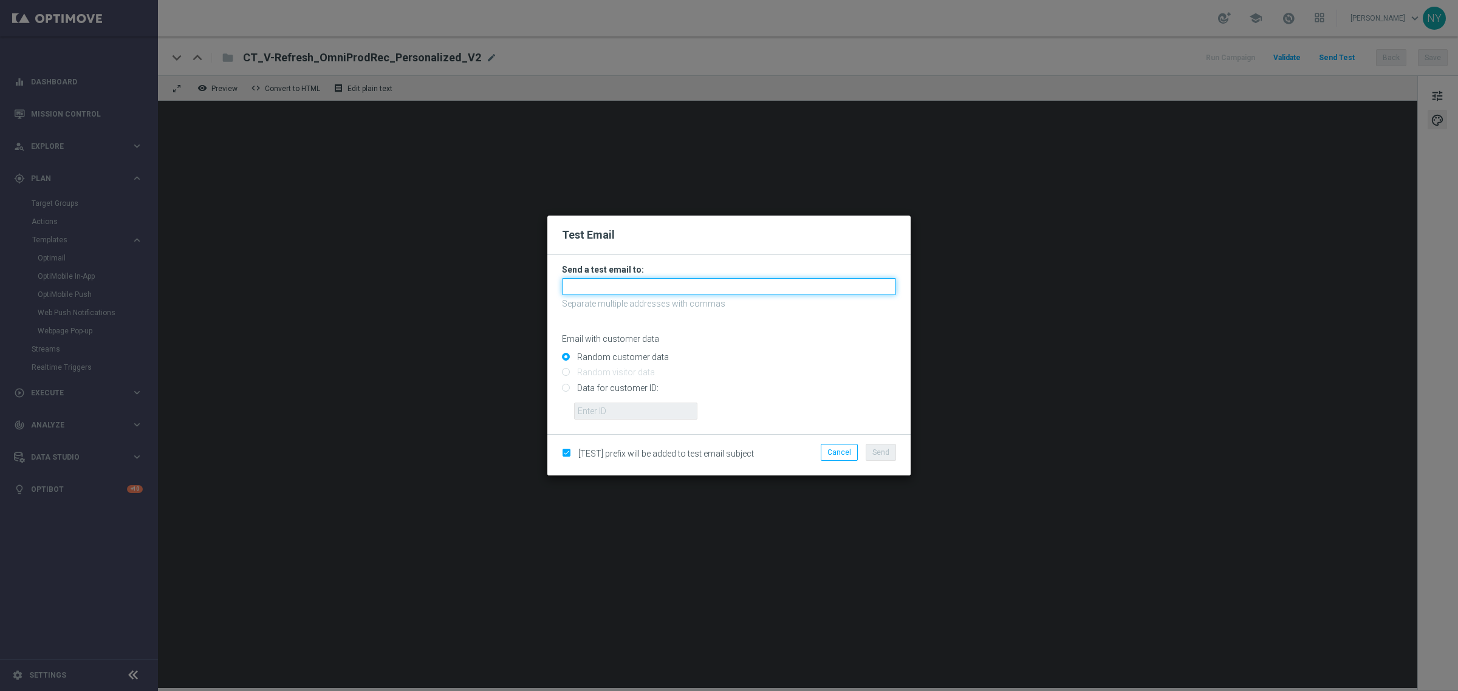
click at [643, 289] on input "text" at bounding box center [729, 286] width 334 height 17
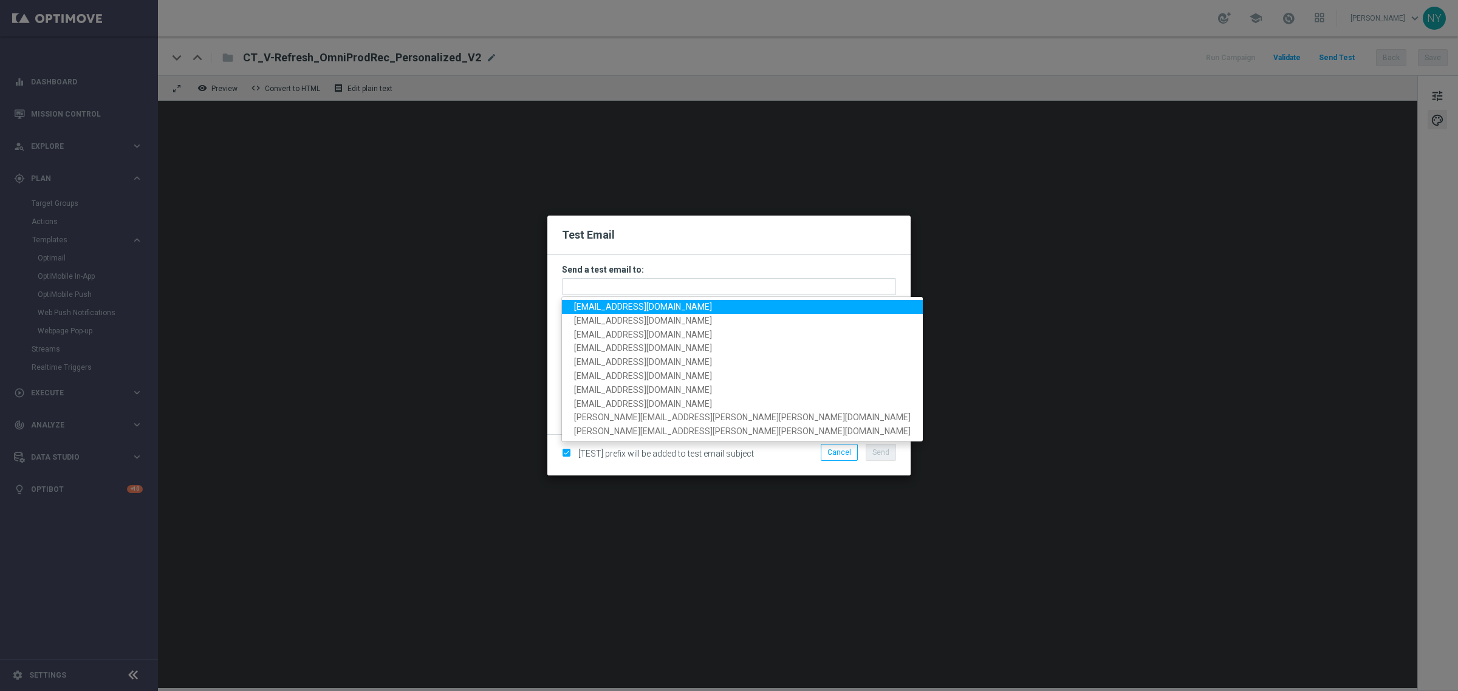
click at [637, 305] on span "[EMAIL_ADDRESS][DOMAIN_NAME]" at bounding box center [643, 307] width 138 height 10
type input "[EMAIL_ADDRESS][DOMAIN_NAME]"
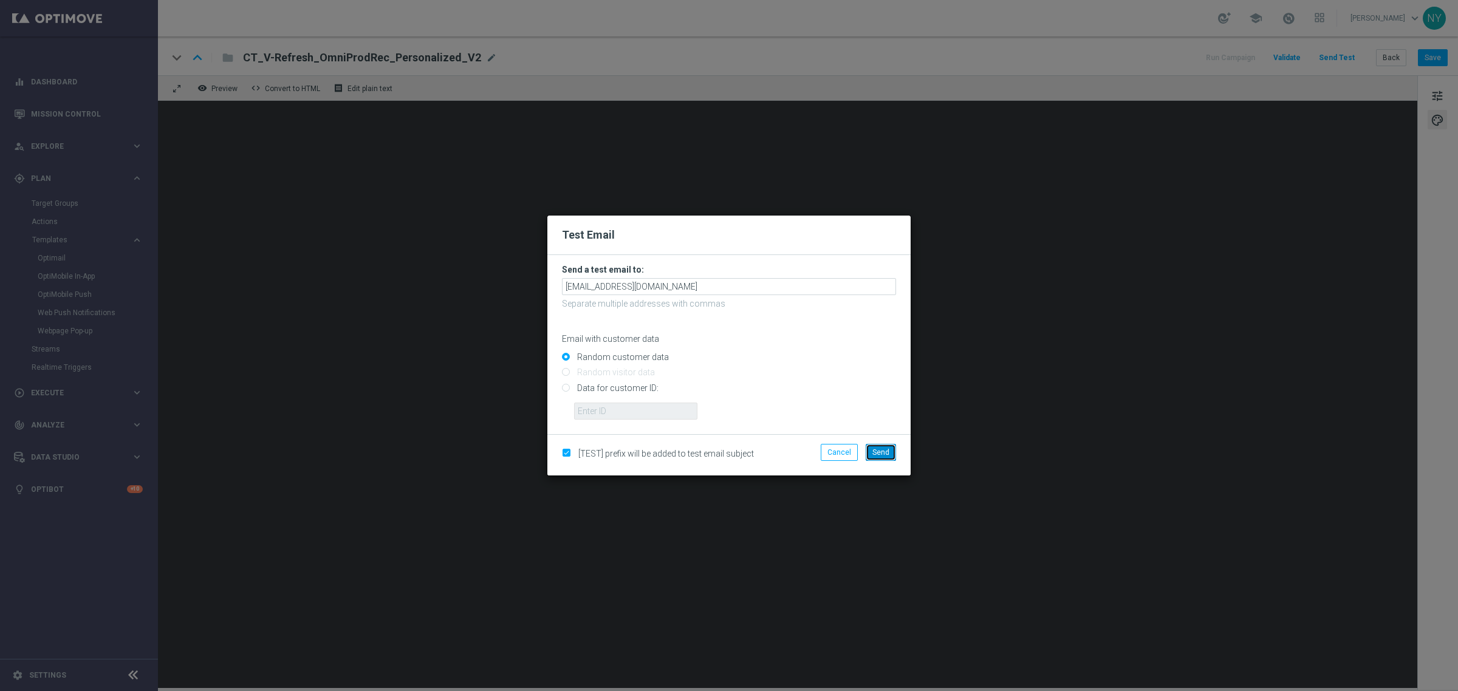
click at [879, 456] on span "Send" at bounding box center [880, 452] width 17 height 9
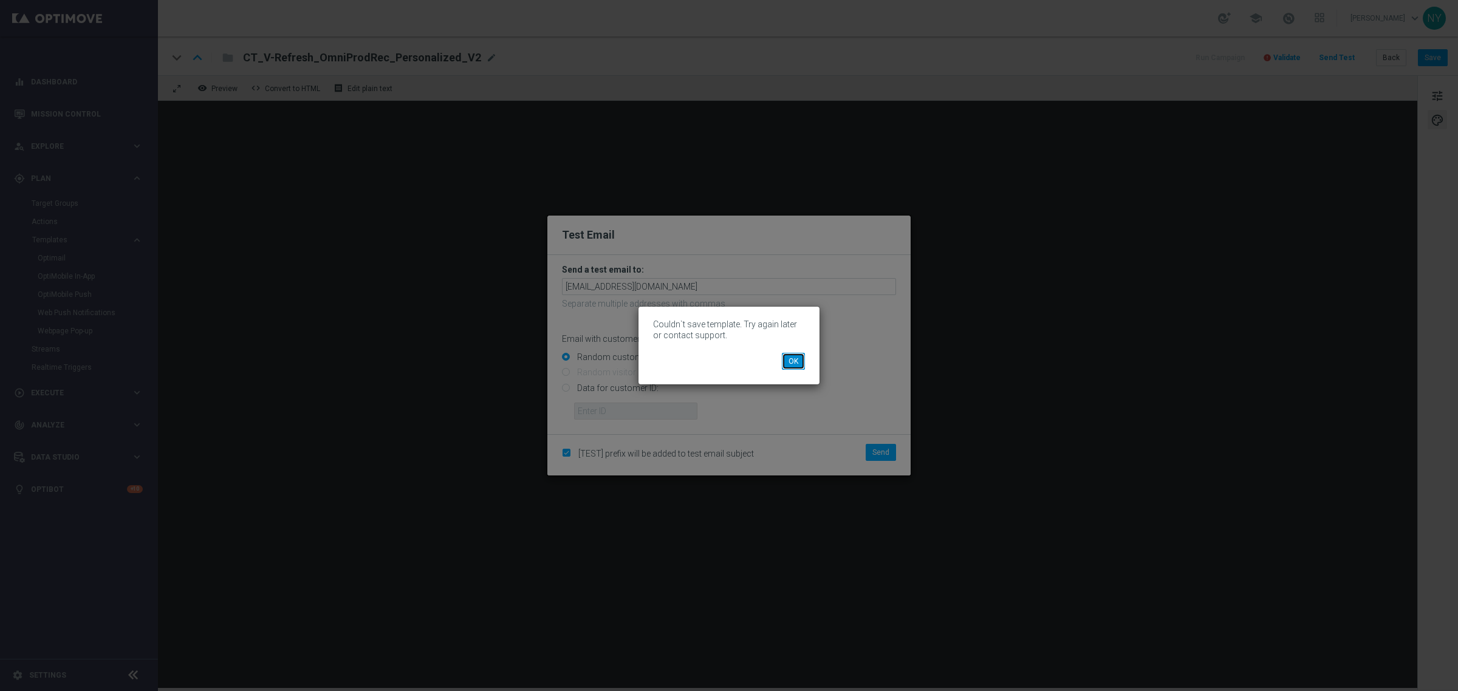
click at [789, 362] on button "OK" at bounding box center [793, 361] width 23 height 17
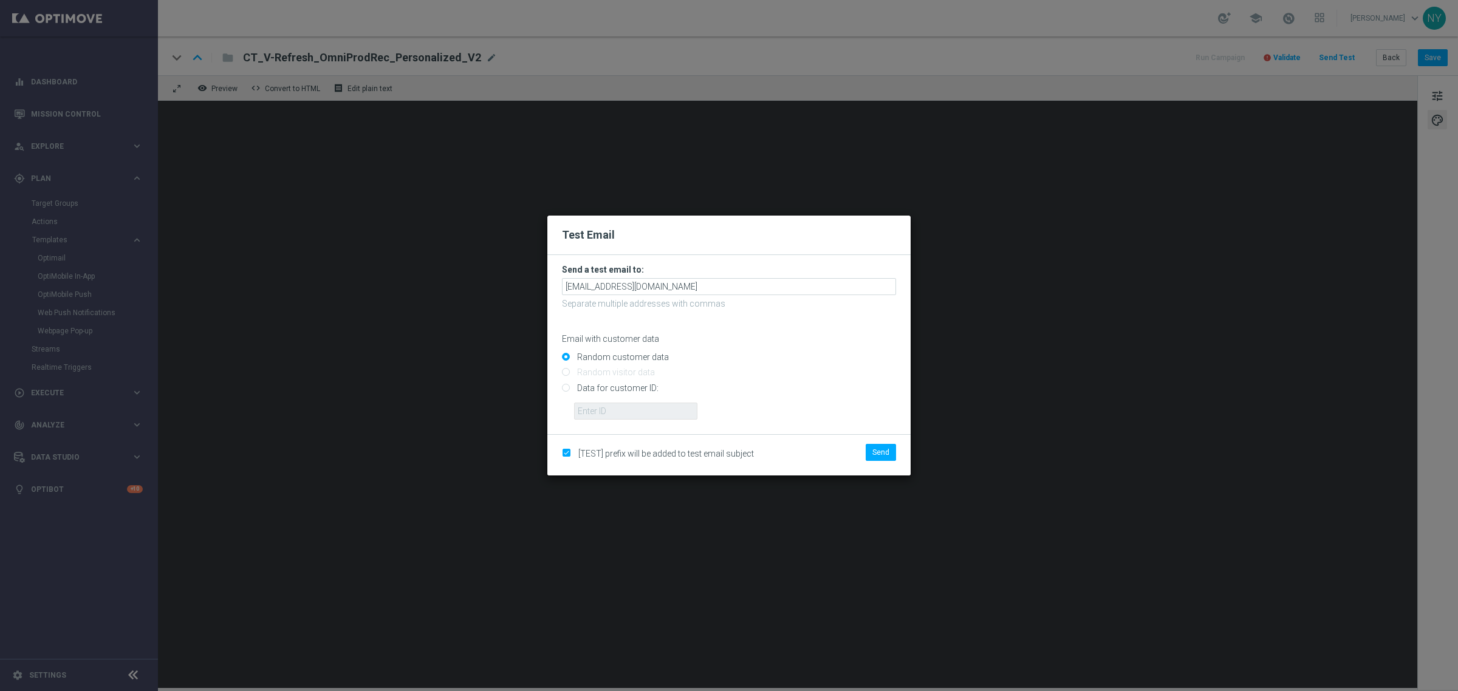
click at [1134, 306] on modal-container "Test Email Send a test email to: neilyetts3-bloi2@litmusemail.com Separate mult…" at bounding box center [729, 345] width 1458 height 691
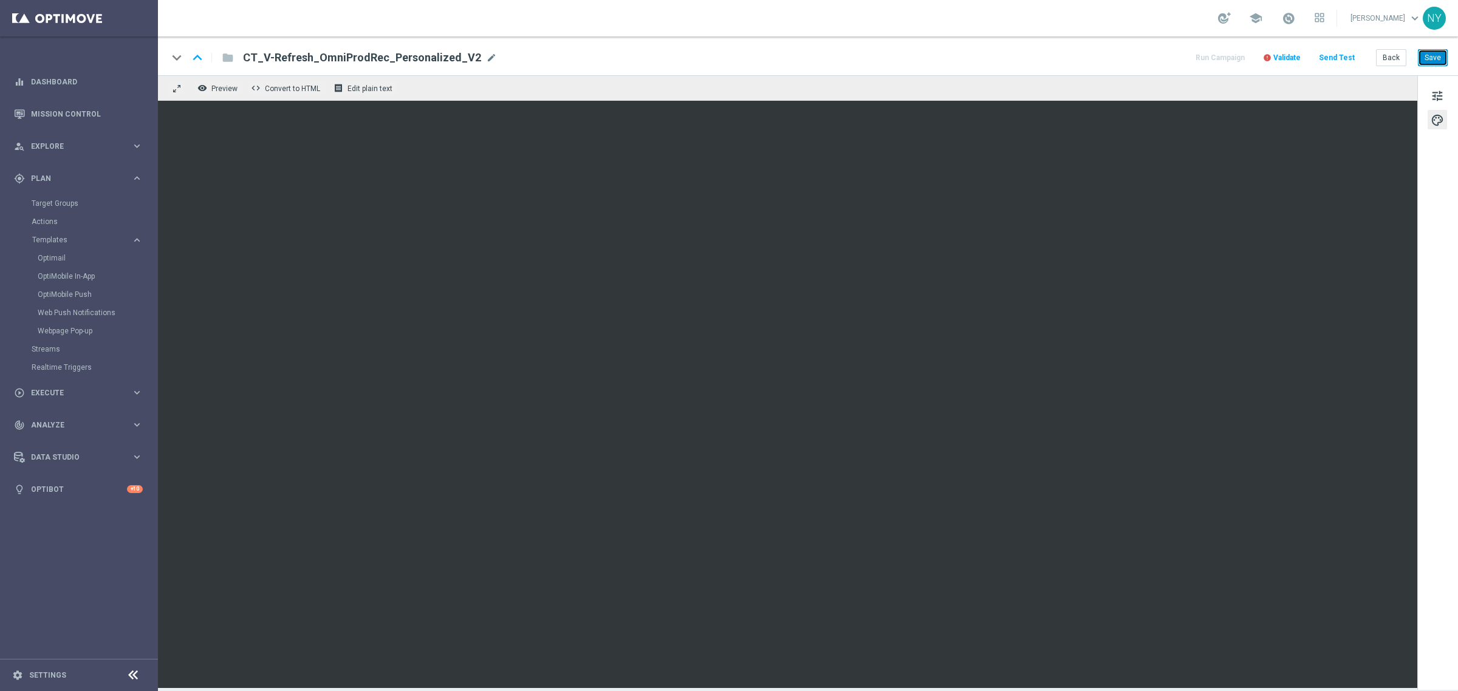
click at [1134, 57] on button "Save" at bounding box center [1433, 57] width 30 height 17
click at [1134, 56] on body "equalizer Dashboard Mission Control" at bounding box center [729, 345] width 1458 height 691
click at [1134, 58] on span "Validate" at bounding box center [1286, 57] width 27 height 9
click at [1134, 62] on div "keyboard_arrow_down keyboard_arrow_up folder CT_V-Refresh_OmniProdRec_Personali…" at bounding box center [808, 55] width 1300 height 39
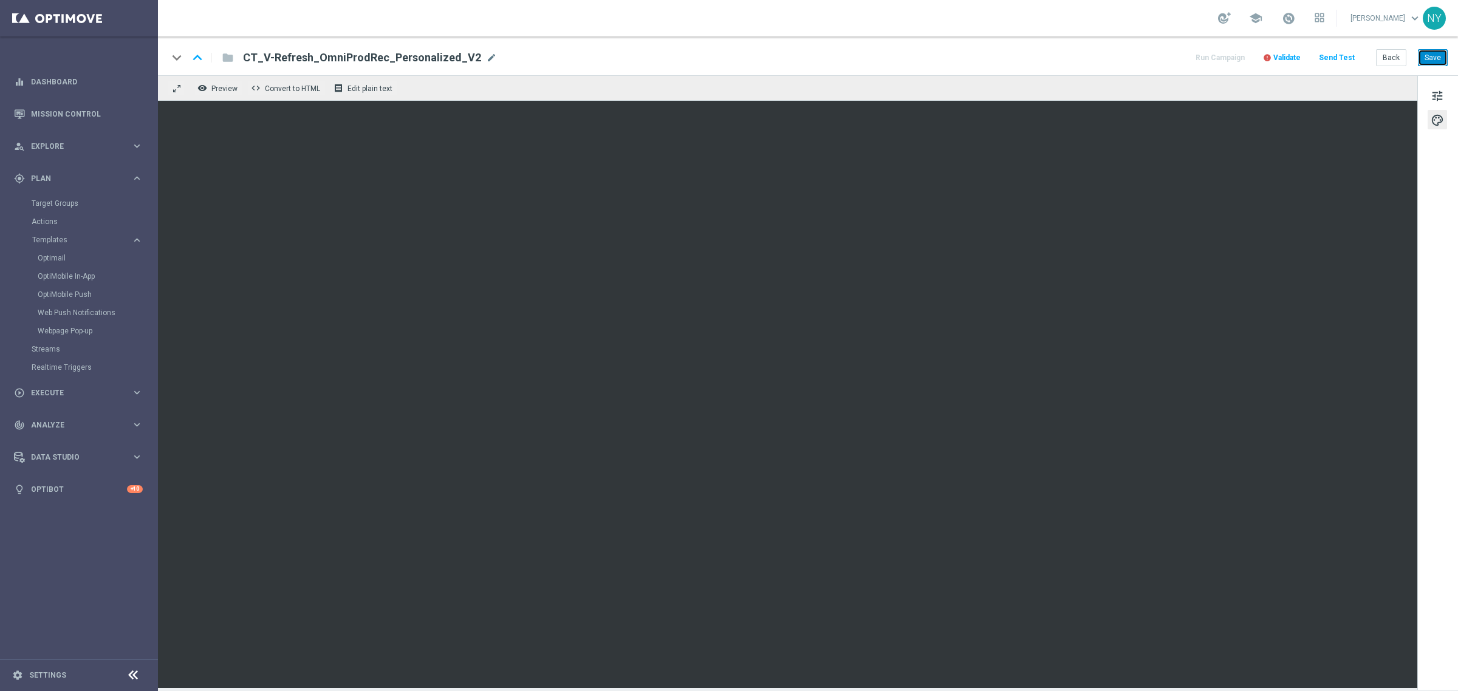
click at [1134, 59] on button "Save" at bounding box center [1433, 57] width 30 height 17
click at [1134, 55] on span "Validate" at bounding box center [1286, 57] width 27 height 9
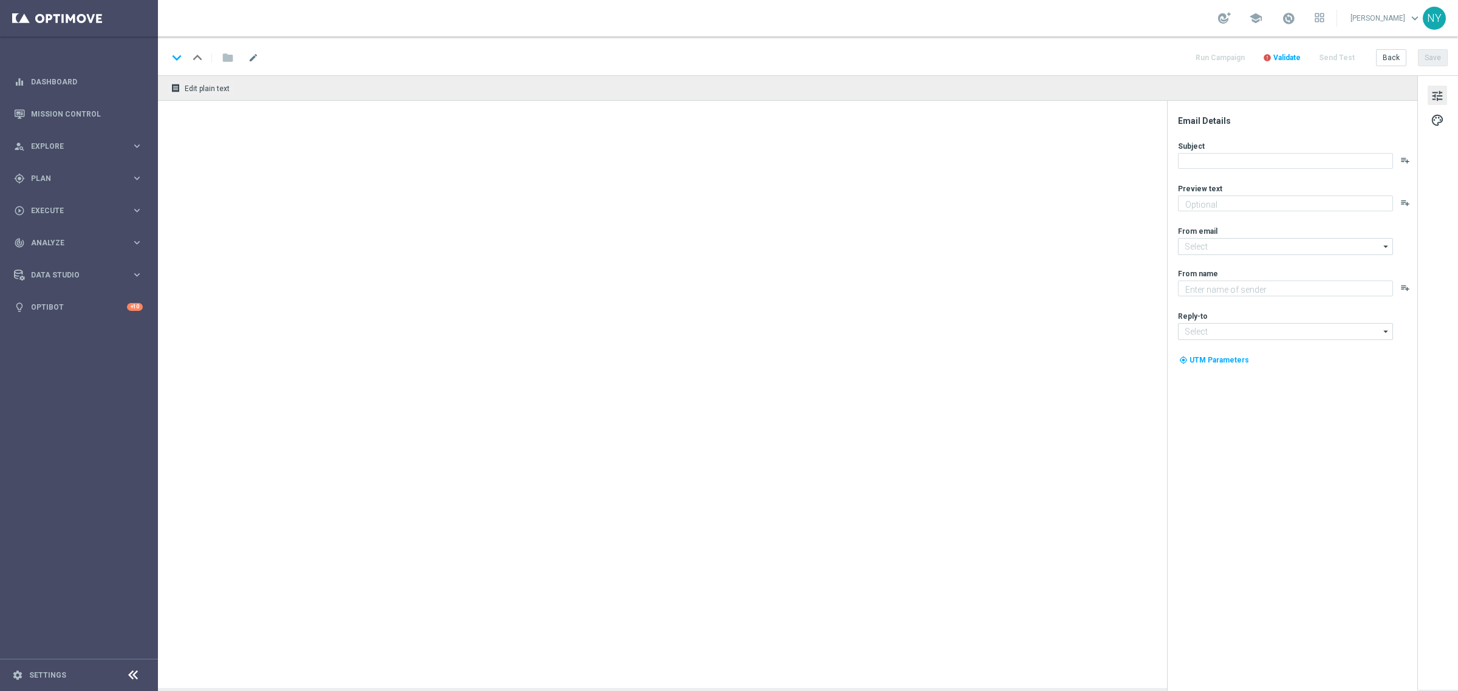
type textarea "Your handpicked items are waiting."
type textarea "Staples"
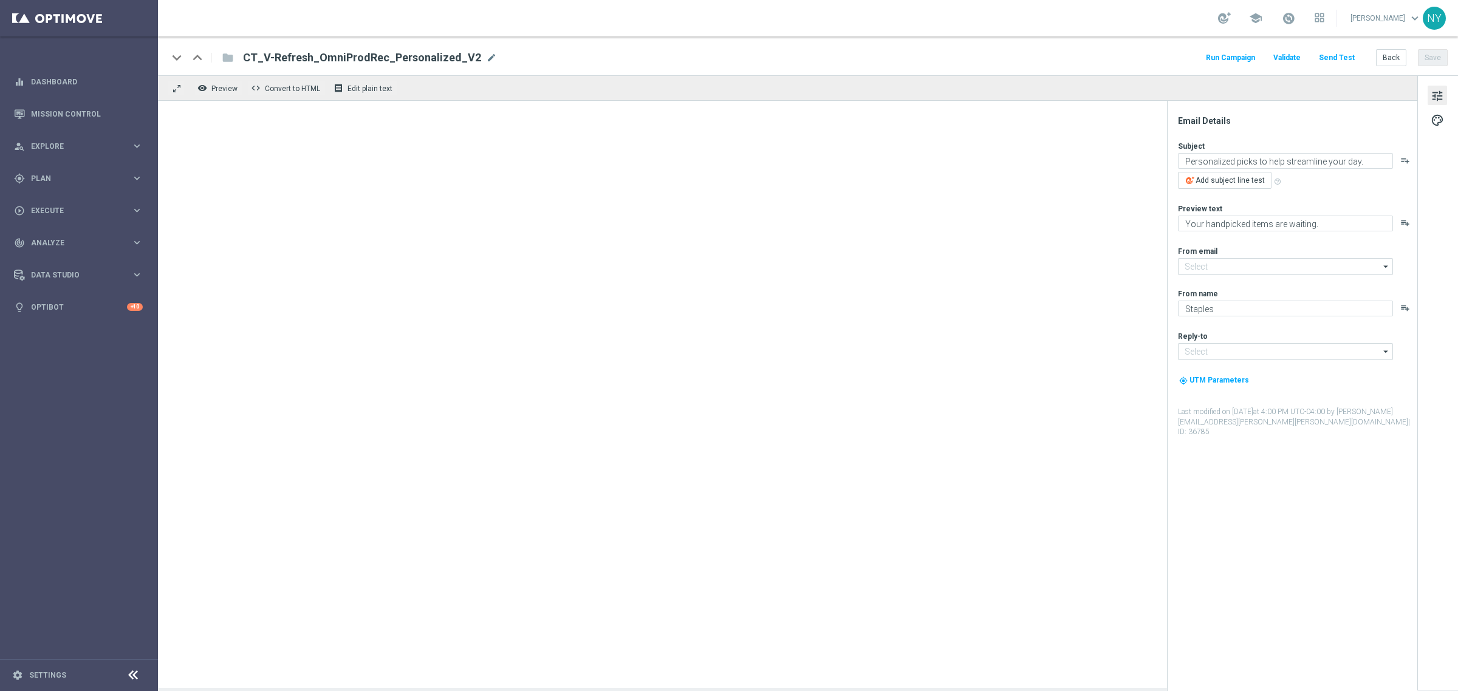
type input "[EMAIL_ADDRESS][DOMAIN_NAME]"
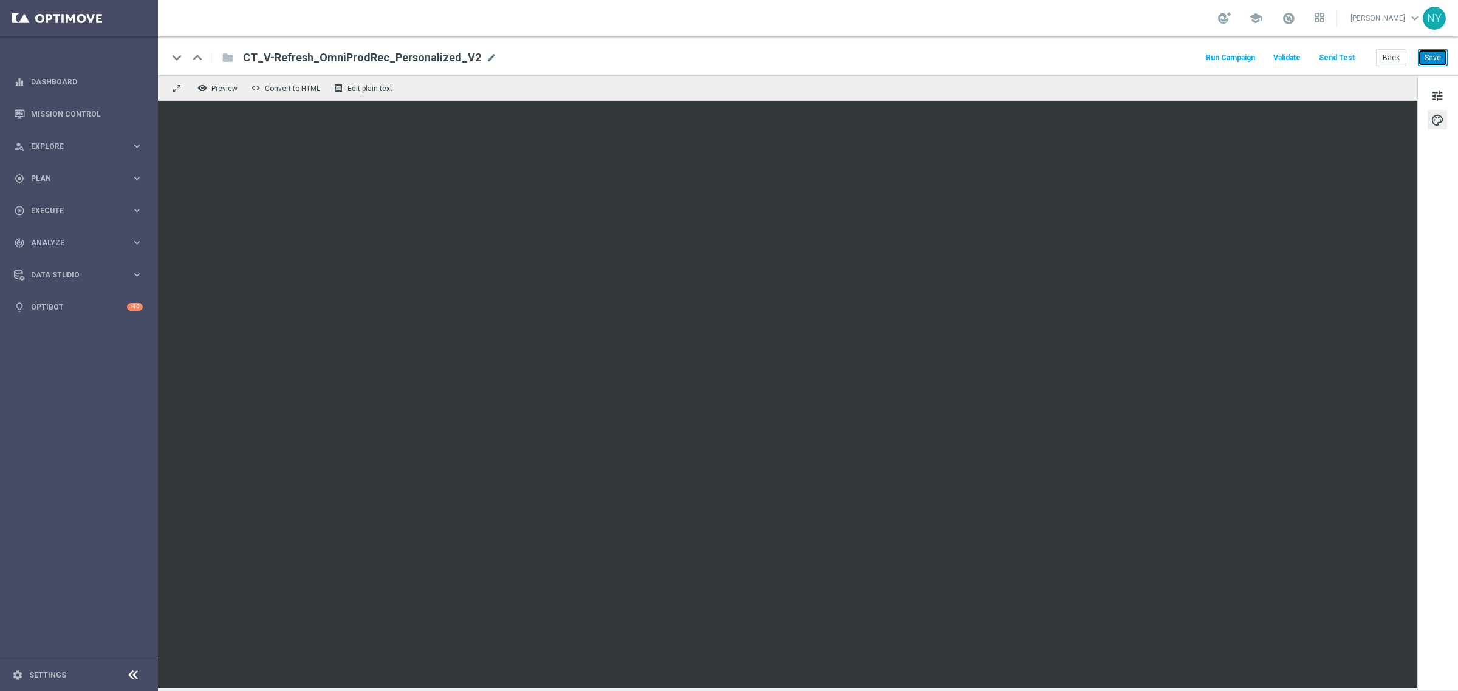
click at [1429, 55] on button "Save" at bounding box center [1433, 57] width 30 height 17
click at [1343, 55] on button "Send Test" at bounding box center [1336, 58] width 39 height 16
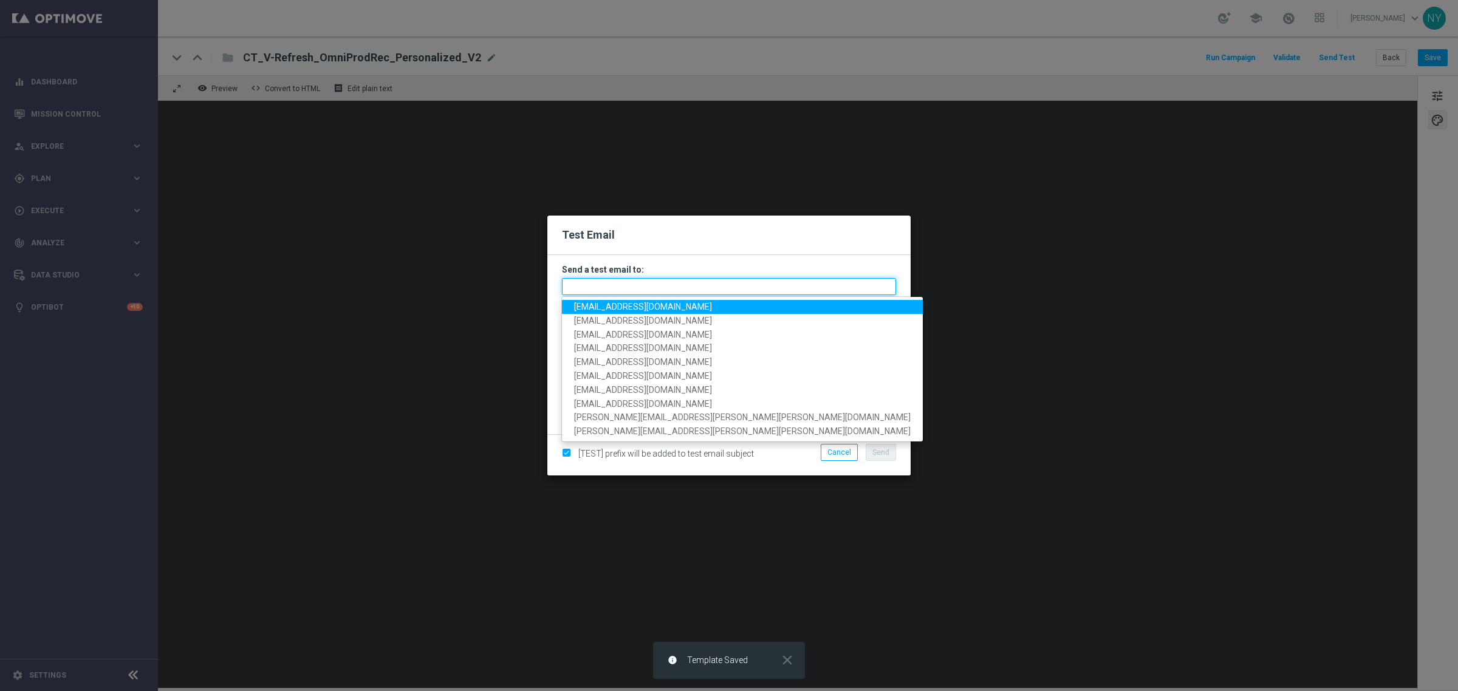
click at [653, 281] on input "text" at bounding box center [729, 286] width 334 height 17
click at [627, 305] on span "[EMAIL_ADDRESS][DOMAIN_NAME]" at bounding box center [643, 307] width 138 height 10
type input "[EMAIL_ADDRESS][DOMAIN_NAME]"
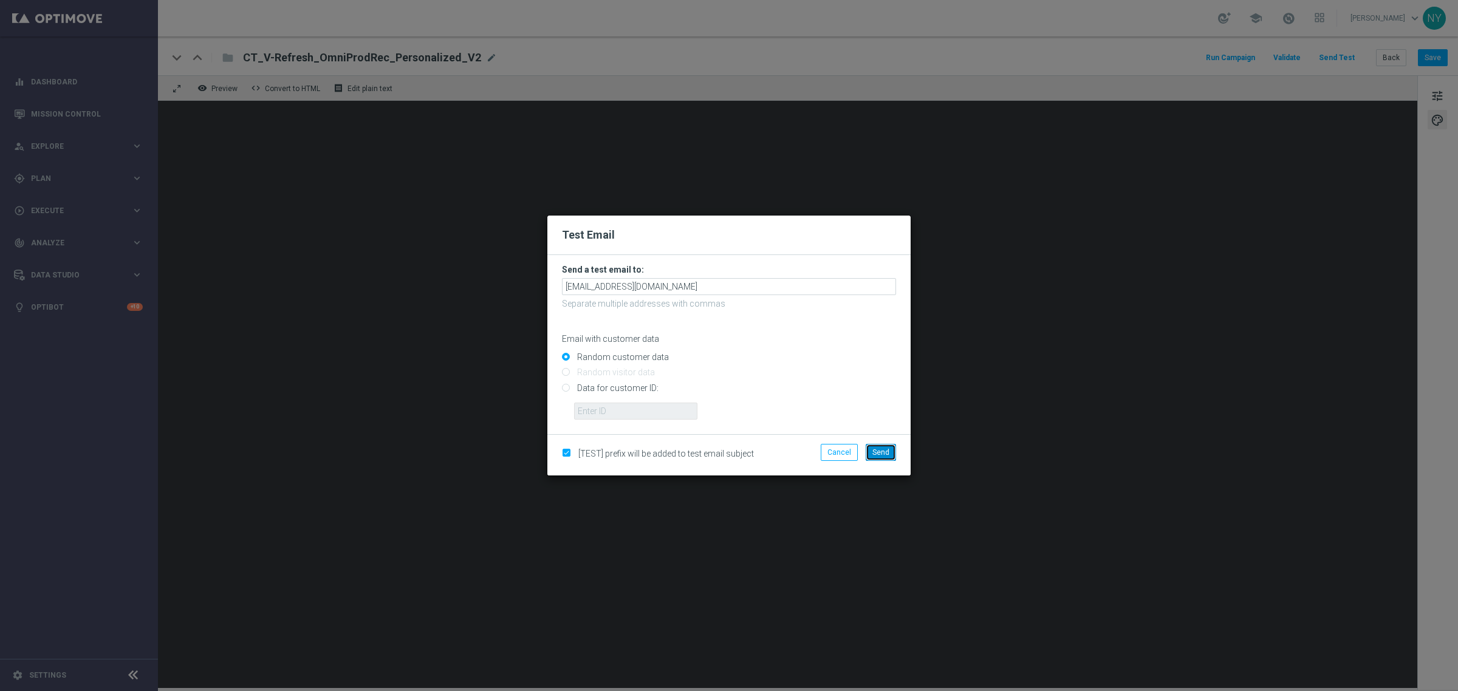
click at [877, 451] on span "Send" at bounding box center [880, 452] width 17 height 9
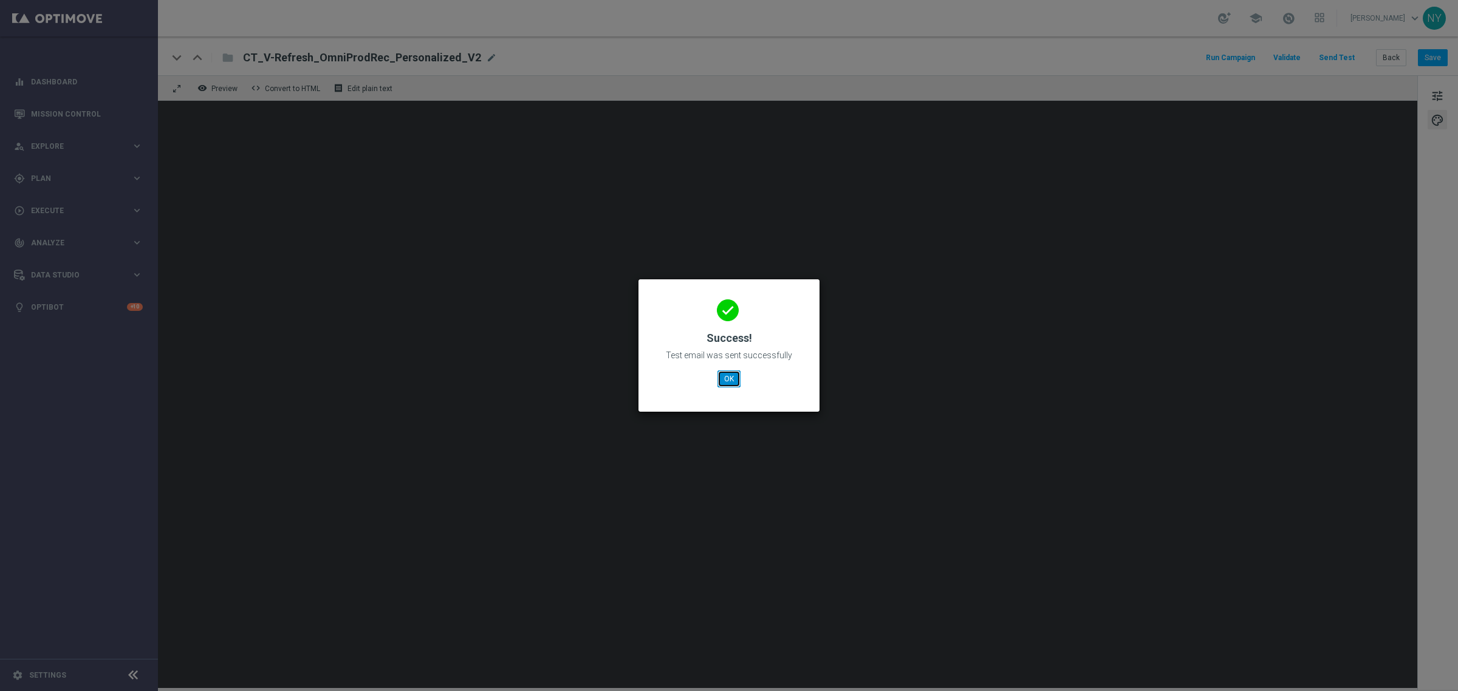
click at [718, 377] on button "OK" at bounding box center [729, 379] width 23 height 17
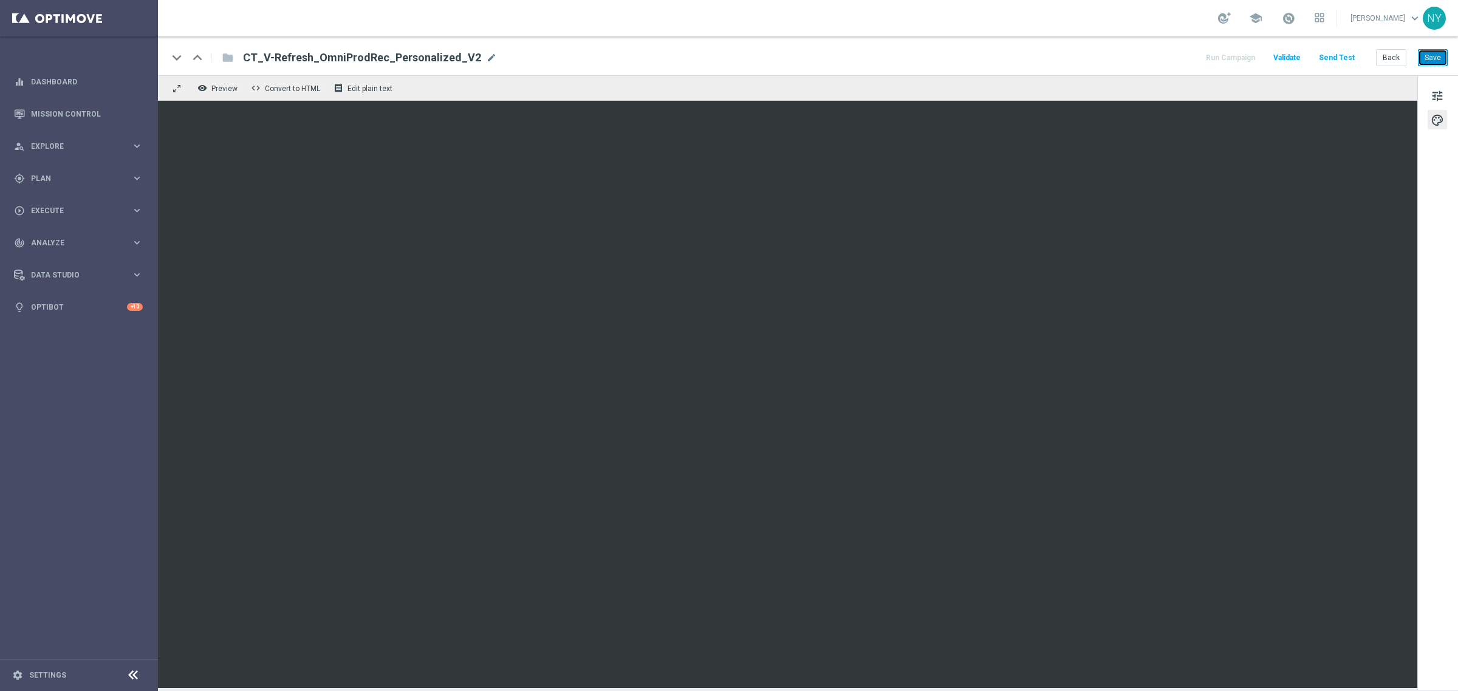
click at [1438, 58] on button "Save" at bounding box center [1433, 57] width 30 height 17
click at [1341, 56] on button "Send Test" at bounding box center [1336, 58] width 39 height 16
click at [1437, 56] on button "Save" at bounding box center [1433, 57] width 30 height 17
click at [1349, 58] on button "Send Test" at bounding box center [1336, 58] width 39 height 16
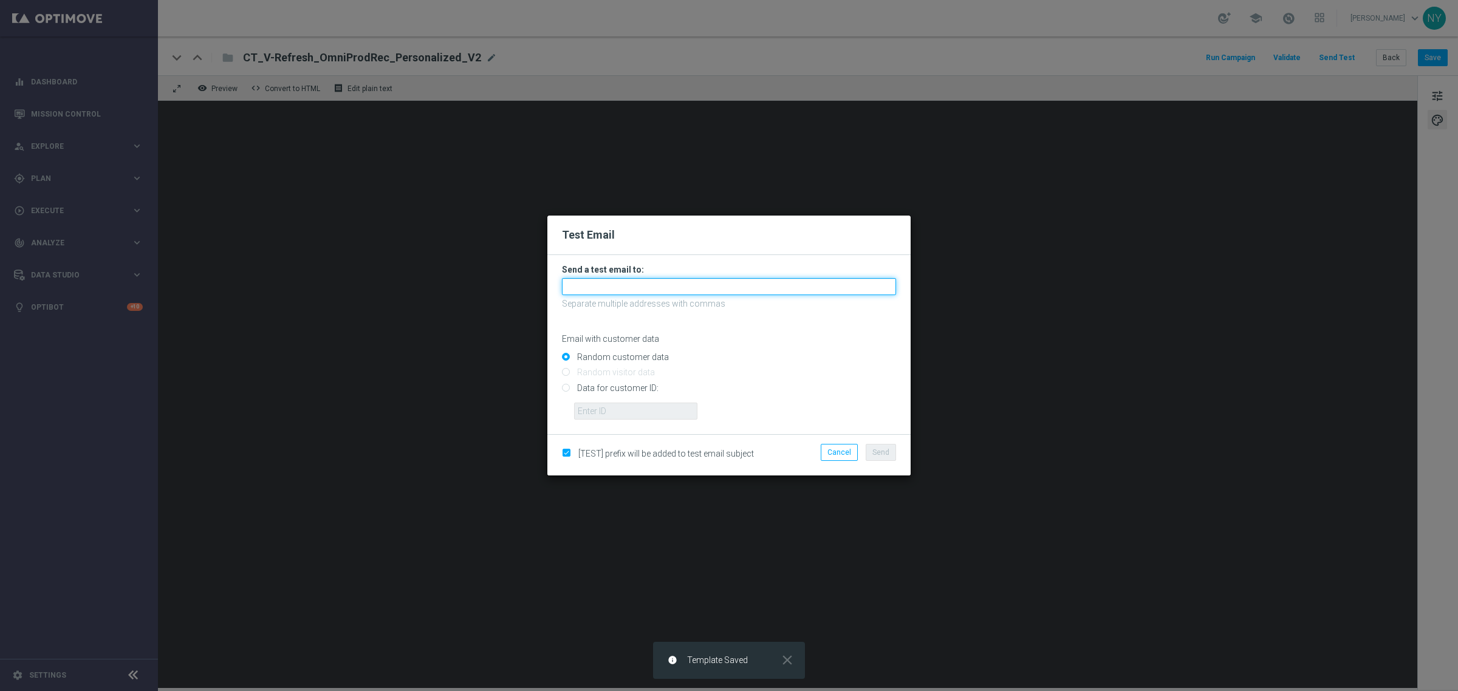
click at [617, 286] on input "text" at bounding box center [729, 286] width 334 height 17
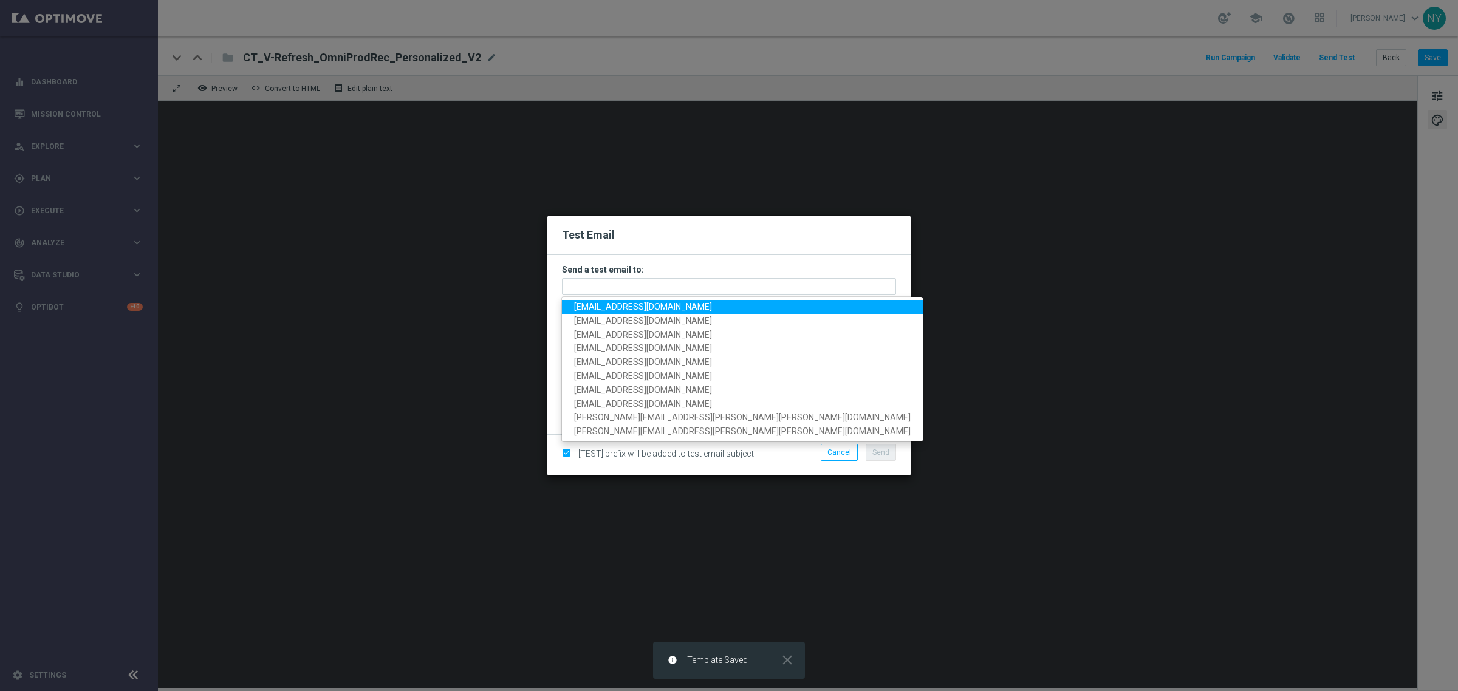
click at [617, 304] on span "[EMAIL_ADDRESS][DOMAIN_NAME]" at bounding box center [643, 307] width 138 height 10
type input "[EMAIL_ADDRESS][DOMAIN_NAME]"
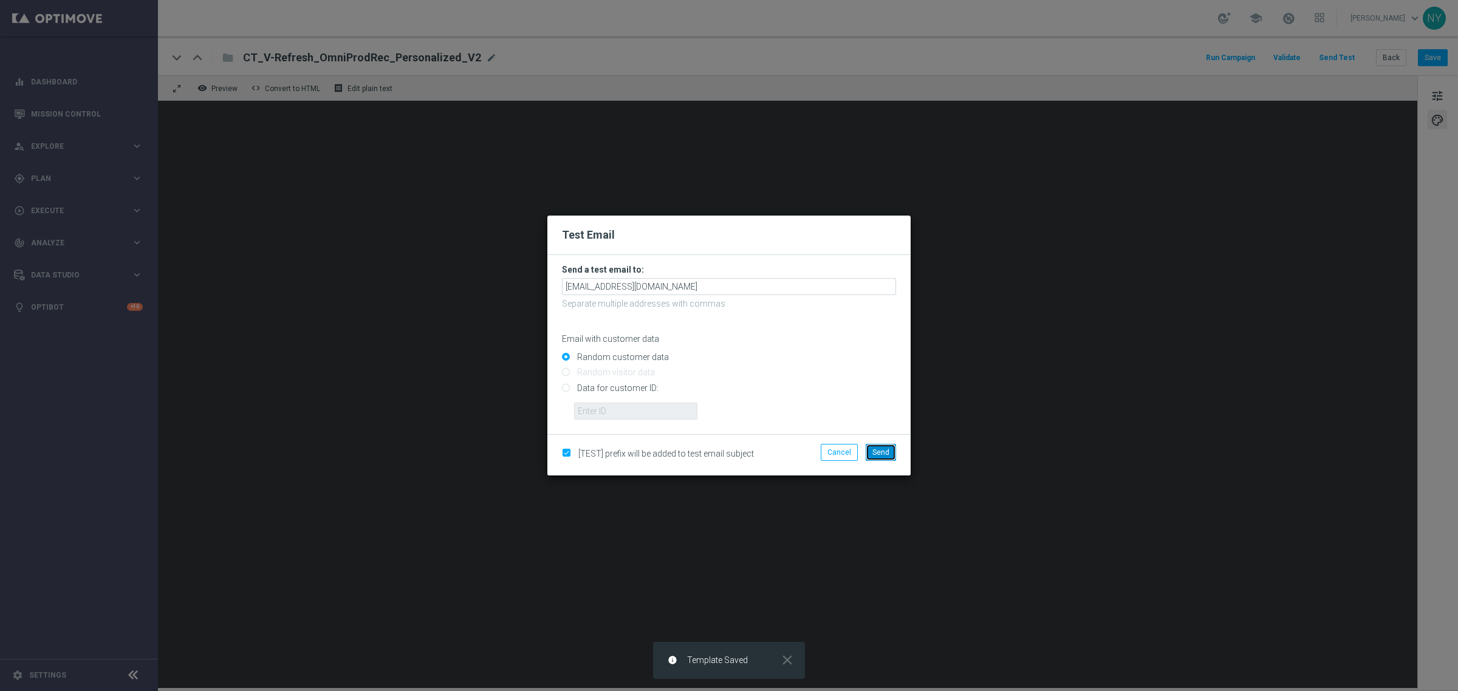
click at [879, 451] on span "Send" at bounding box center [880, 452] width 17 height 9
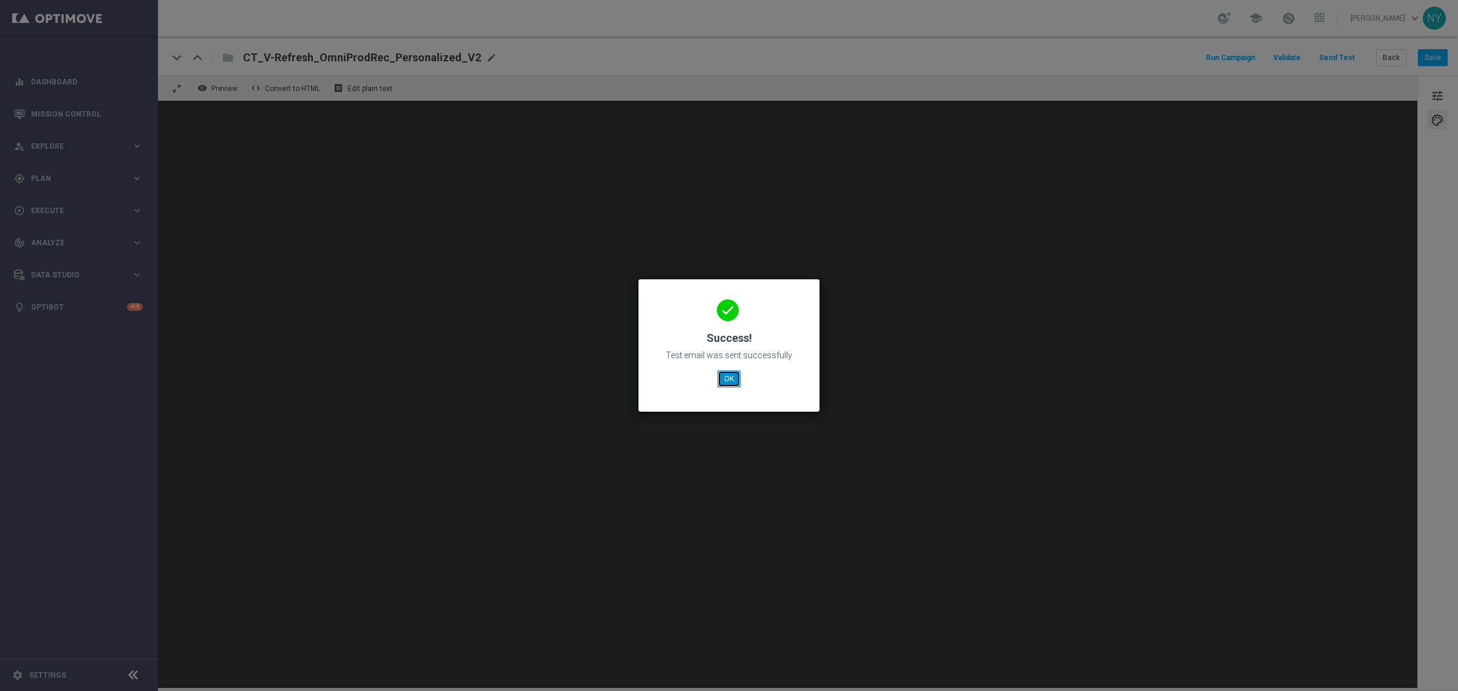
click at [733, 377] on button "OK" at bounding box center [729, 379] width 23 height 17
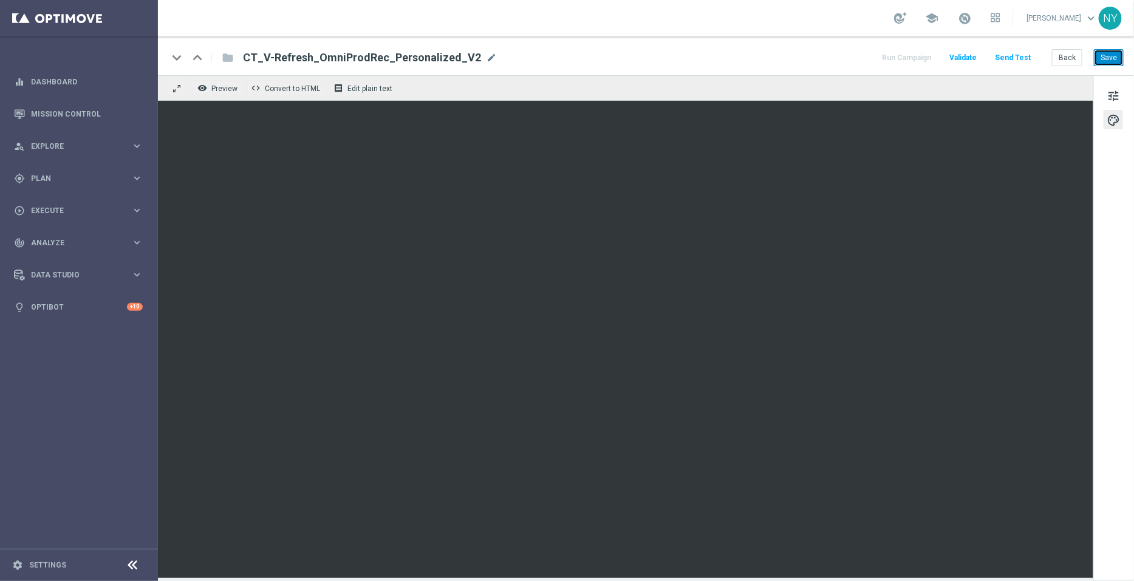
click at [1107, 59] on button "Save" at bounding box center [1109, 57] width 30 height 17
click at [1011, 57] on button "Send Test" at bounding box center [1012, 58] width 39 height 16
click at [1011, 56] on button "Send Test" at bounding box center [1012, 58] width 39 height 16
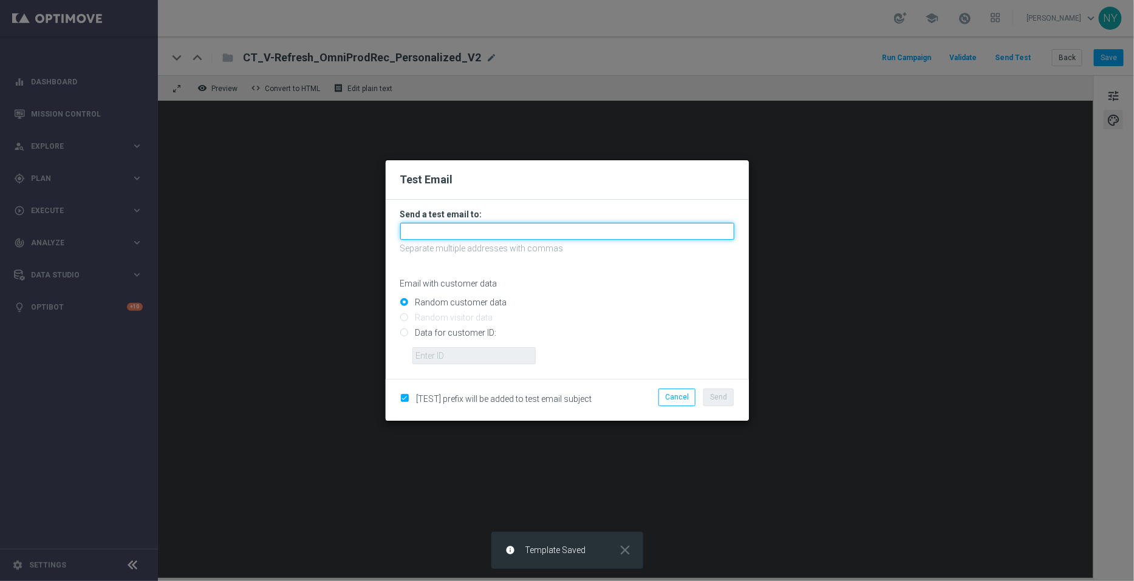
click at [436, 233] on input "text" at bounding box center [567, 231] width 334 height 17
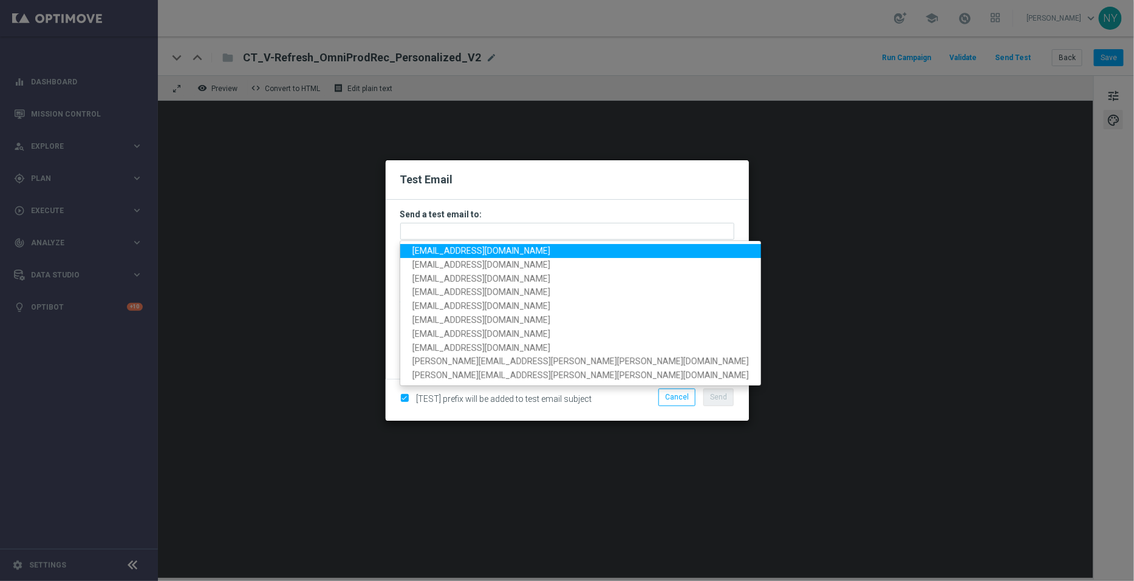
click at [434, 248] on span "[EMAIL_ADDRESS][DOMAIN_NAME]" at bounding box center [482, 251] width 138 height 10
type input "[EMAIL_ADDRESS][DOMAIN_NAME]"
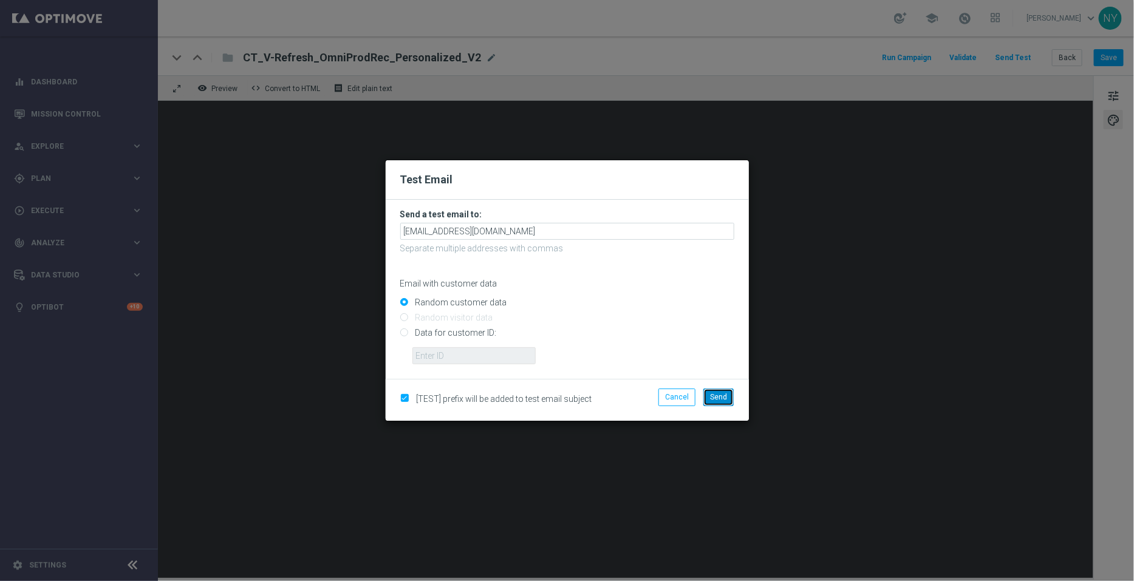
click at [724, 394] on span "Send" at bounding box center [718, 397] width 17 height 9
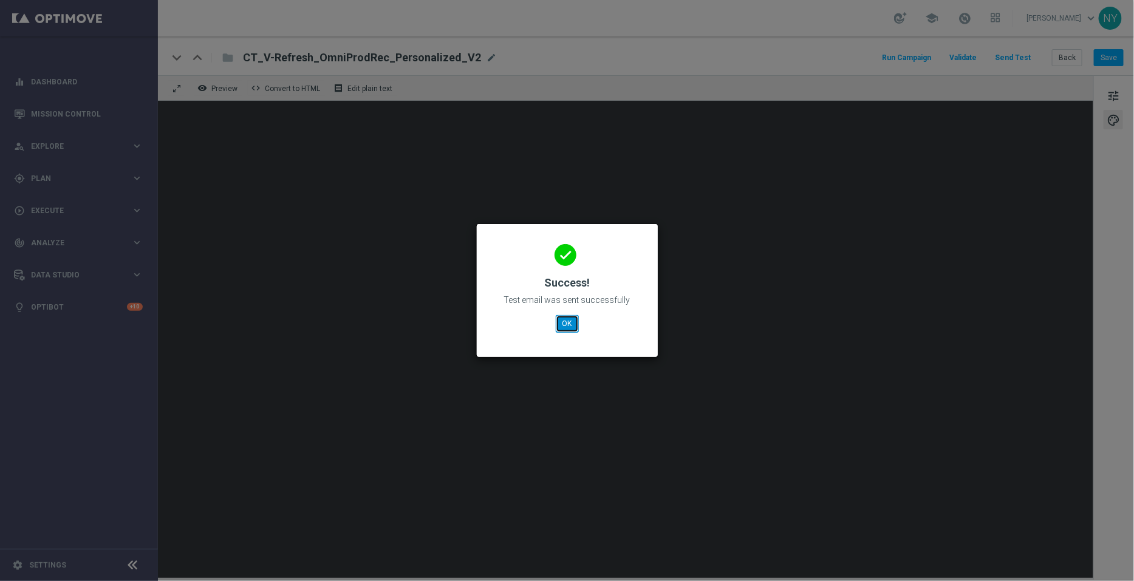
click at [567, 321] on button "OK" at bounding box center [567, 323] width 23 height 17
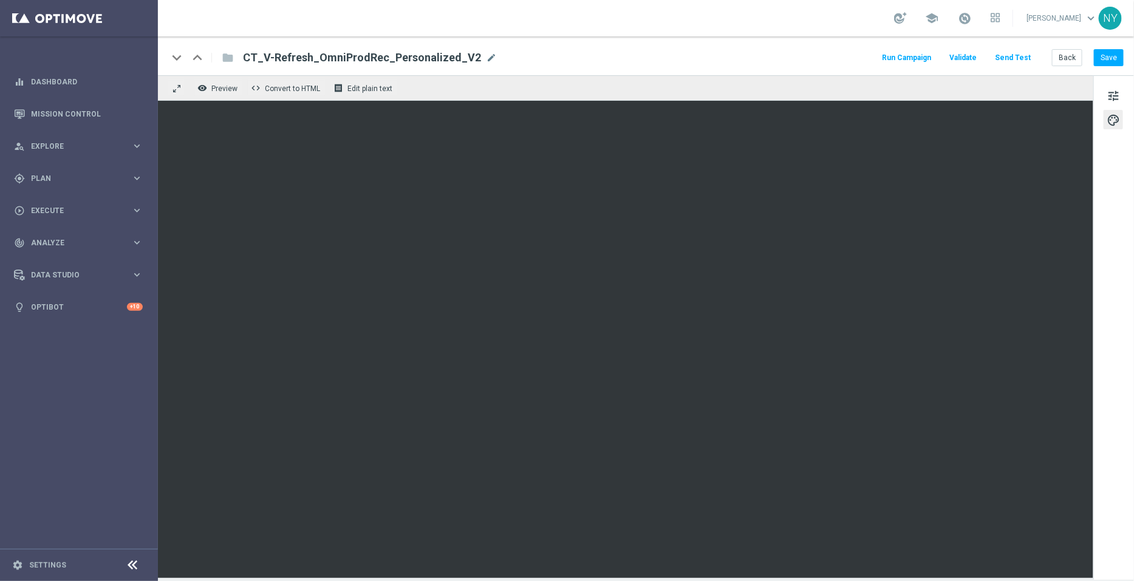
click at [1016, 59] on button "Send Test" at bounding box center [1012, 58] width 39 height 16
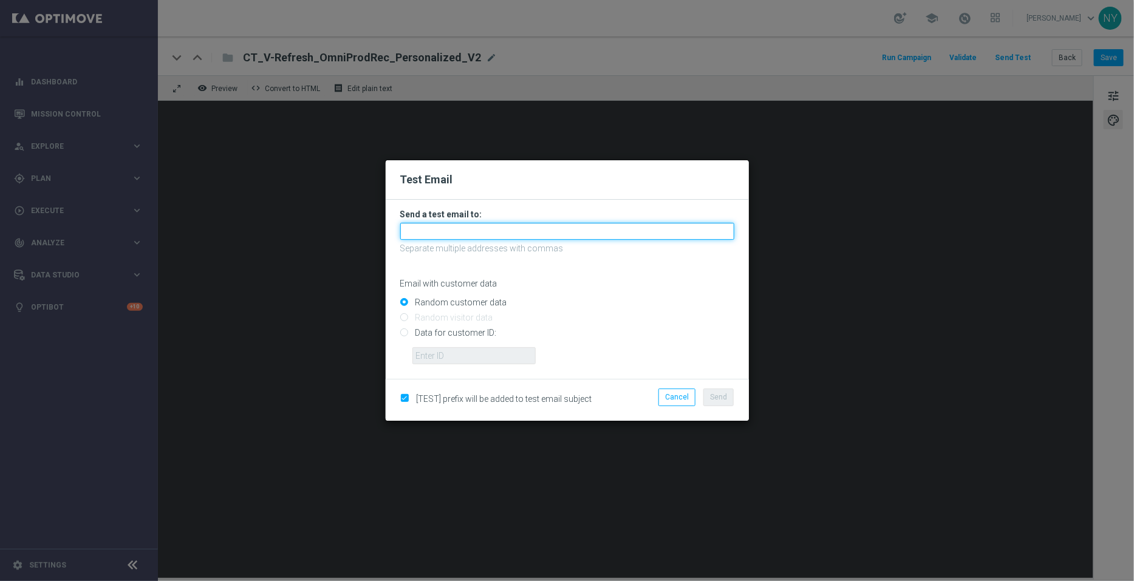
click at [465, 233] on input "text" at bounding box center [567, 231] width 334 height 17
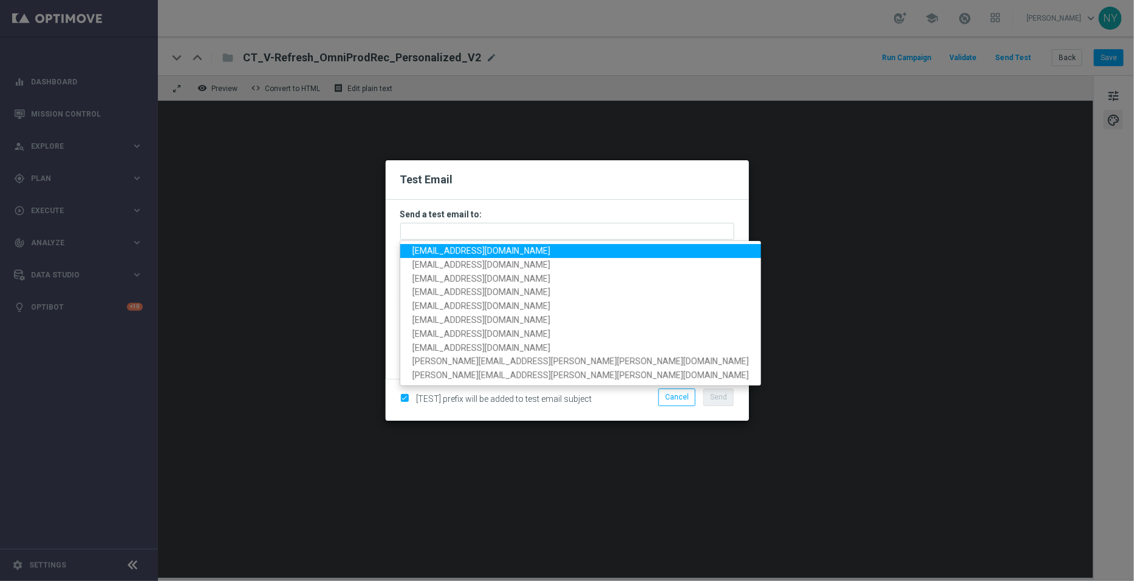
click at [468, 252] on span "[EMAIL_ADDRESS][DOMAIN_NAME]" at bounding box center [482, 251] width 138 height 10
type input "[EMAIL_ADDRESS][DOMAIN_NAME]"
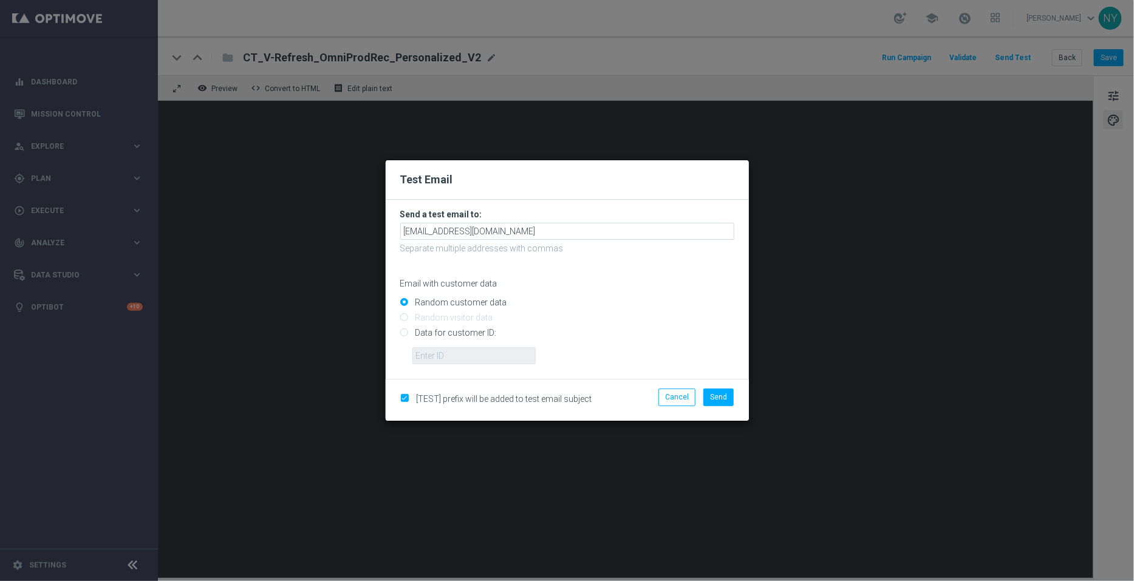
click at [403, 336] on input "Data for customer ID:" at bounding box center [567, 338] width 334 height 17
radio input "true"
click at [438, 358] on input "text" at bounding box center [474, 356] width 123 height 17
paste input "10000006208"
type input "10000006208"
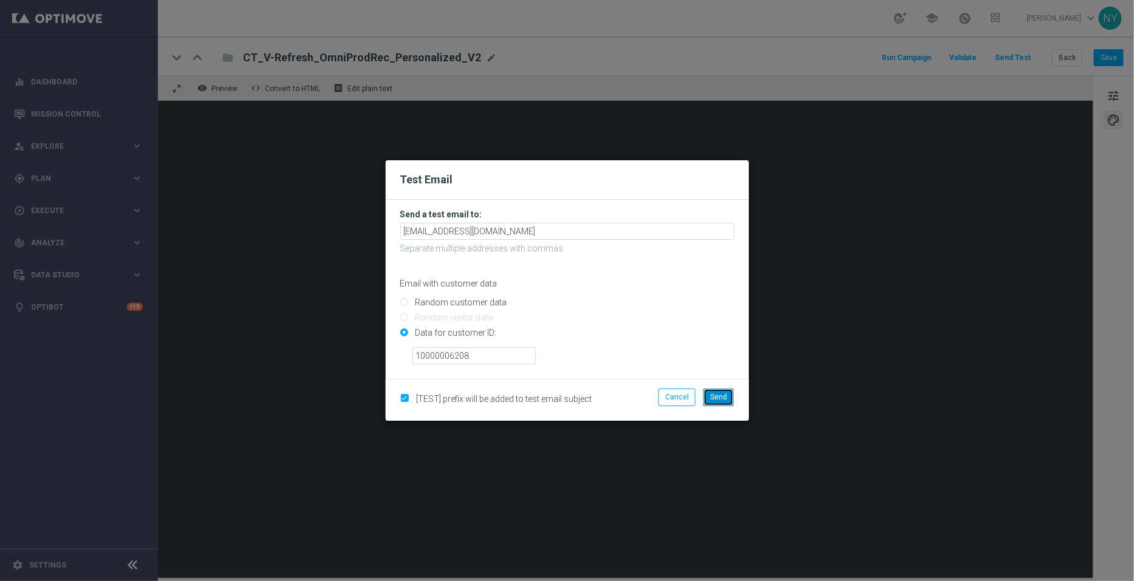
click at [723, 399] on span "Send" at bounding box center [718, 397] width 17 height 9
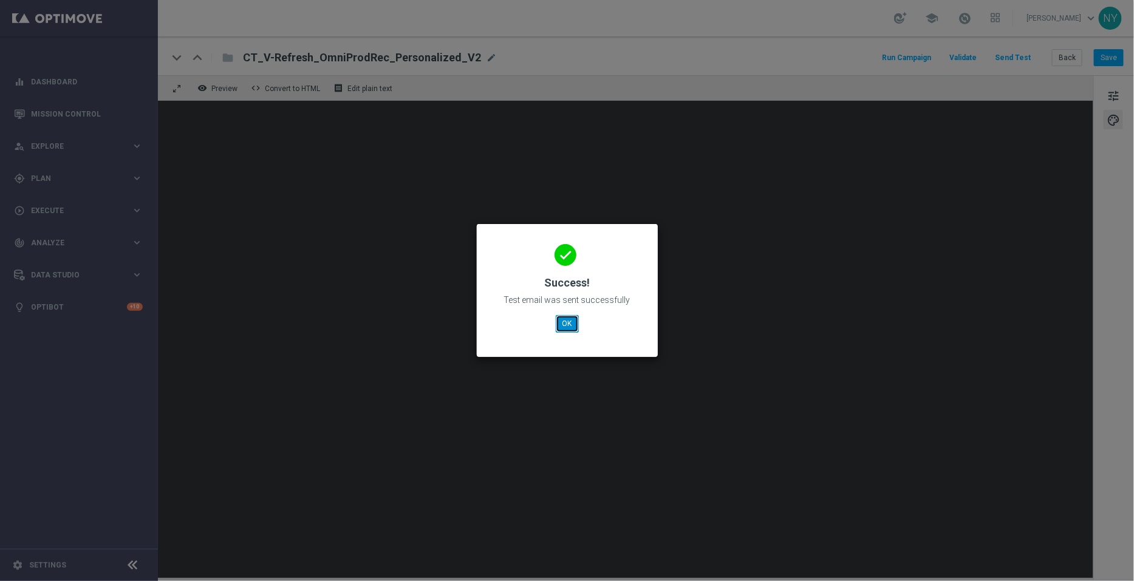
click at [577, 328] on button "OK" at bounding box center [567, 323] width 23 height 17
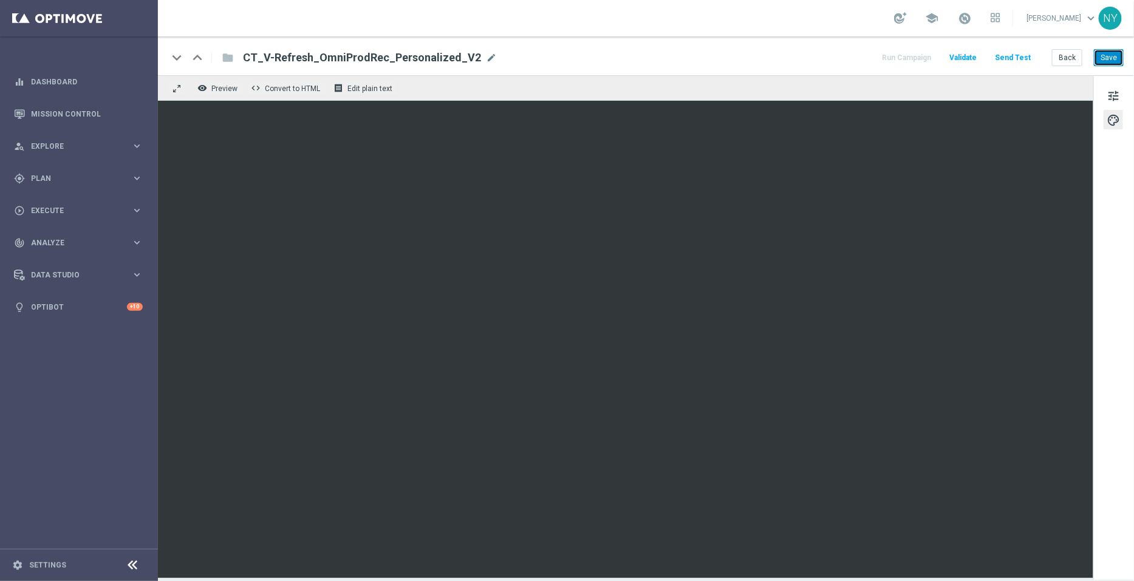
click at [1117, 54] on button "Save" at bounding box center [1109, 57] width 30 height 17
click at [1019, 57] on button "Send Test" at bounding box center [1012, 58] width 39 height 16
click at [1018, 57] on button "Send Test" at bounding box center [1012, 58] width 39 height 16
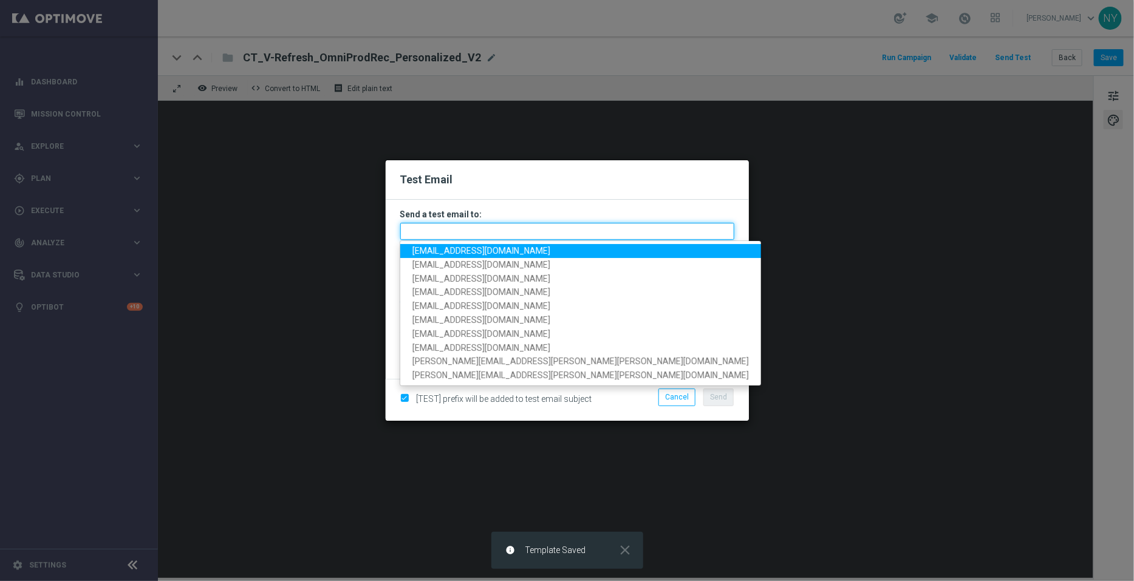
click at [418, 233] on input "text" at bounding box center [567, 231] width 334 height 17
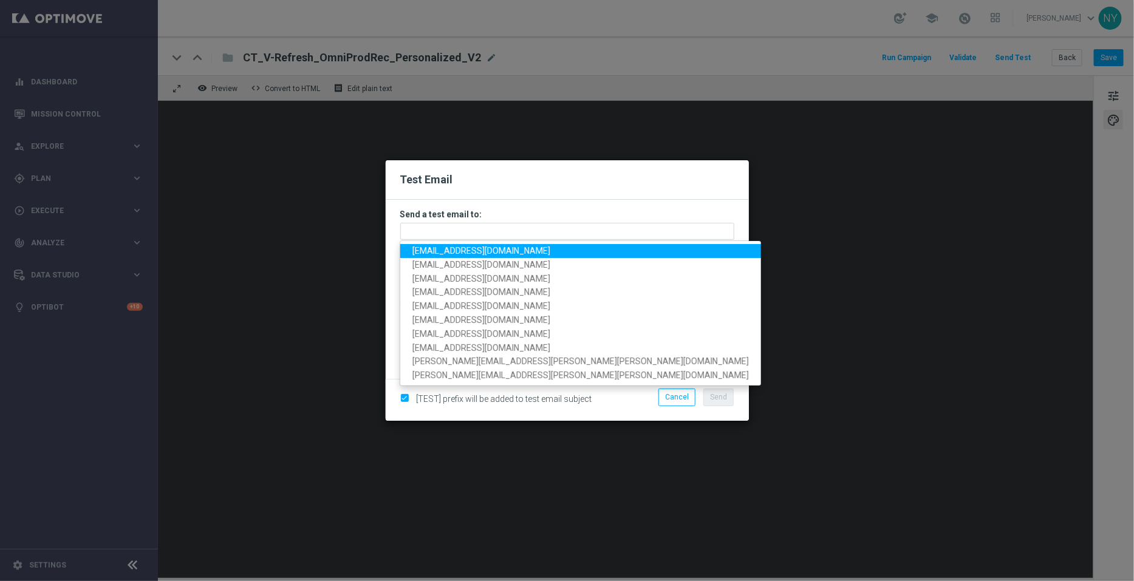
click at [447, 247] on span "[EMAIL_ADDRESS][DOMAIN_NAME]" at bounding box center [482, 251] width 138 height 10
type input "[EMAIL_ADDRESS][DOMAIN_NAME]"
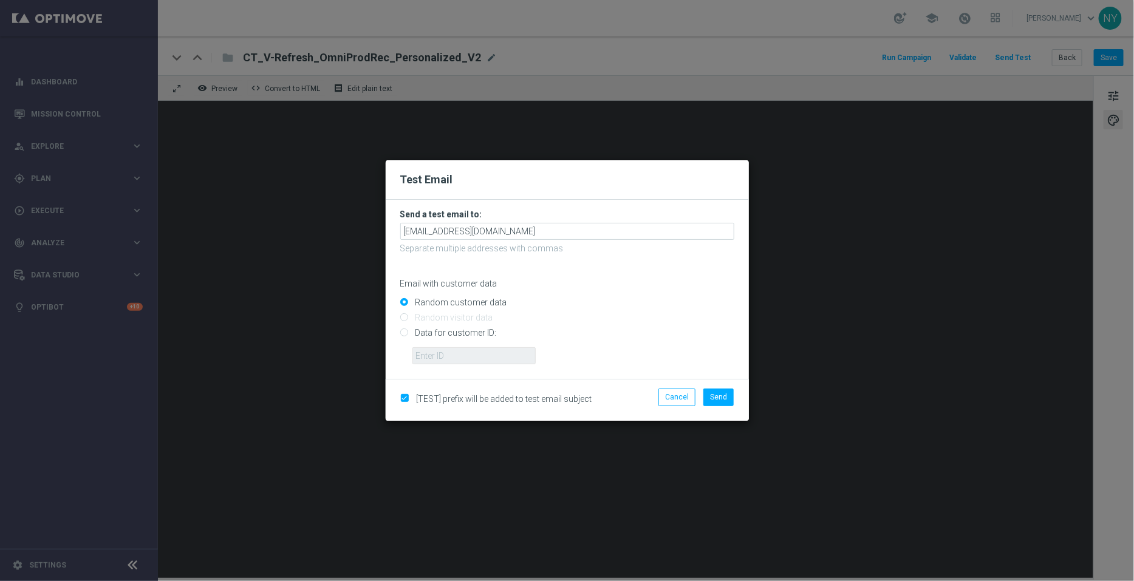
click at [404, 336] on input "Data for customer ID:" at bounding box center [567, 338] width 334 height 17
radio input "true"
click at [430, 356] on input "text" at bounding box center [474, 356] width 123 height 17
click at [455, 356] on input "text" at bounding box center [474, 356] width 123 height 17
paste input "10000006208"
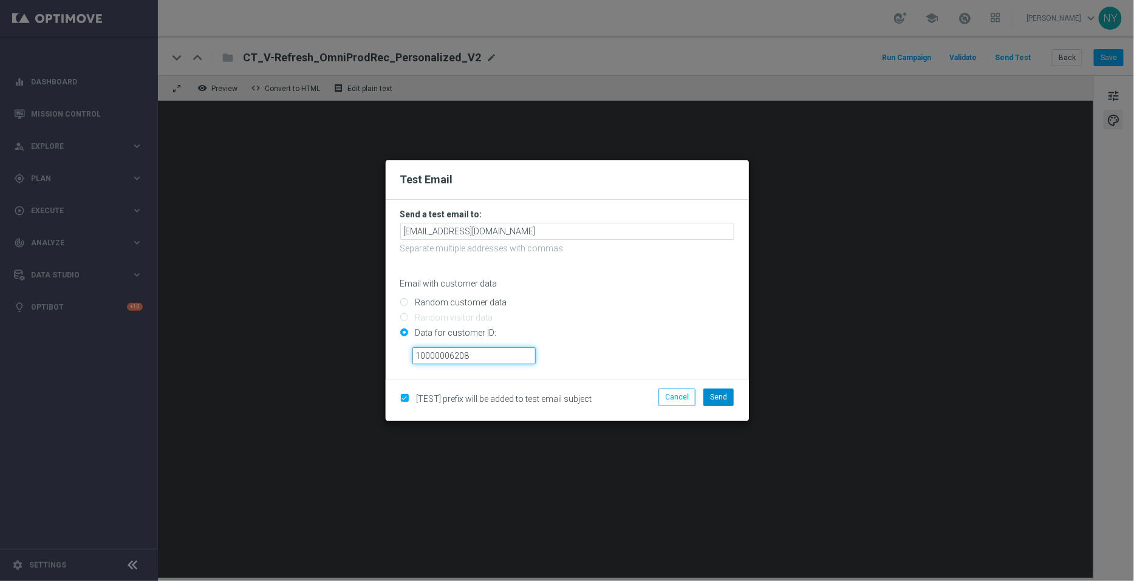
type input "10000006208"
click at [713, 397] on span "Send" at bounding box center [718, 397] width 17 height 9
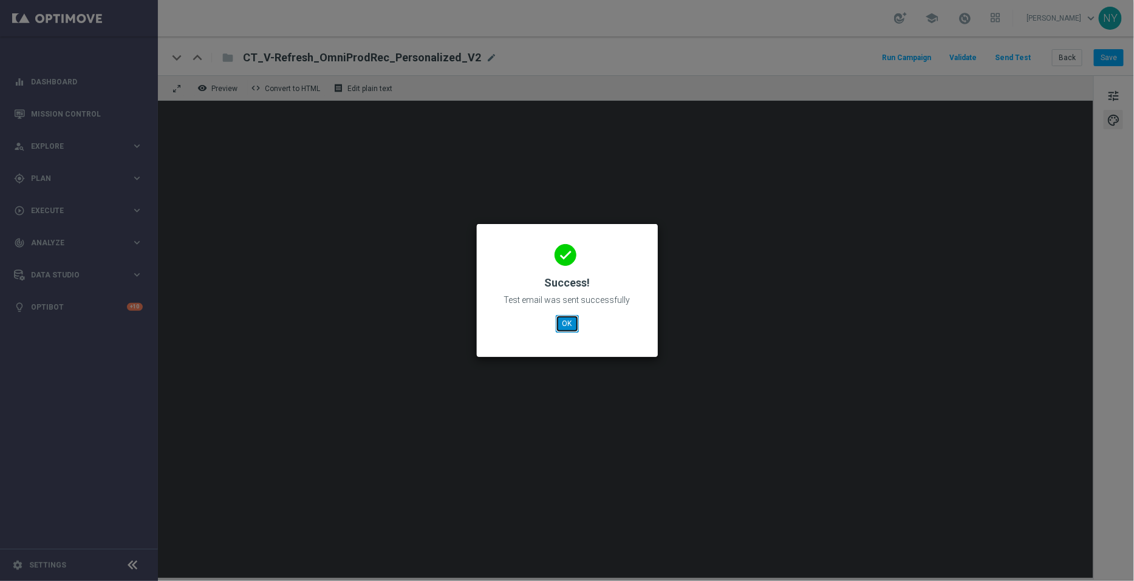
click at [566, 324] on button "OK" at bounding box center [567, 323] width 23 height 17
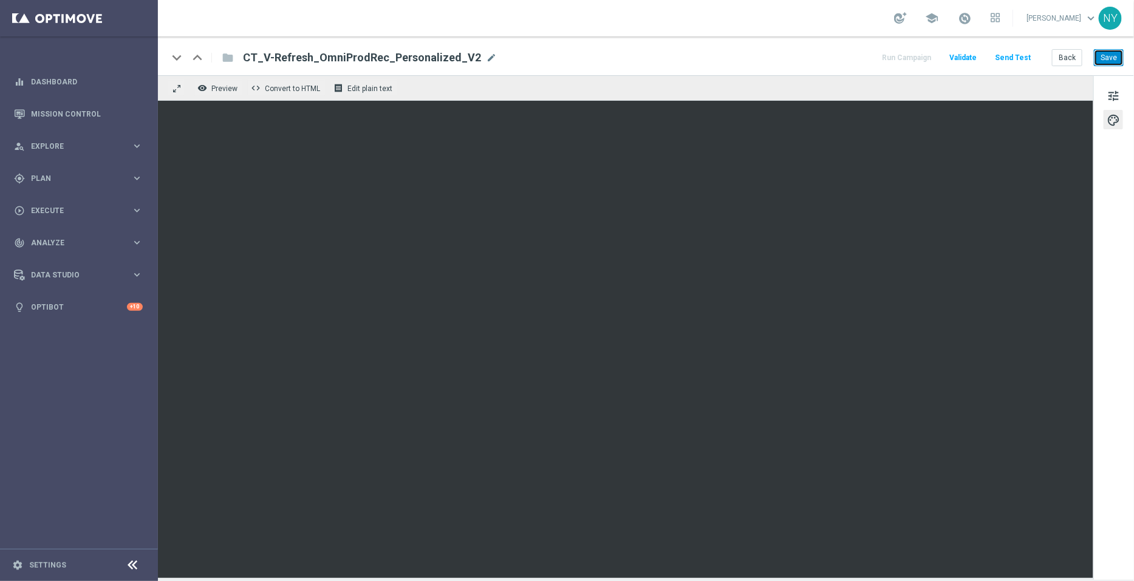
click at [1106, 61] on button "Save" at bounding box center [1109, 57] width 30 height 17
click at [1015, 57] on button "Send Test" at bounding box center [1012, 58] width 39 height 16
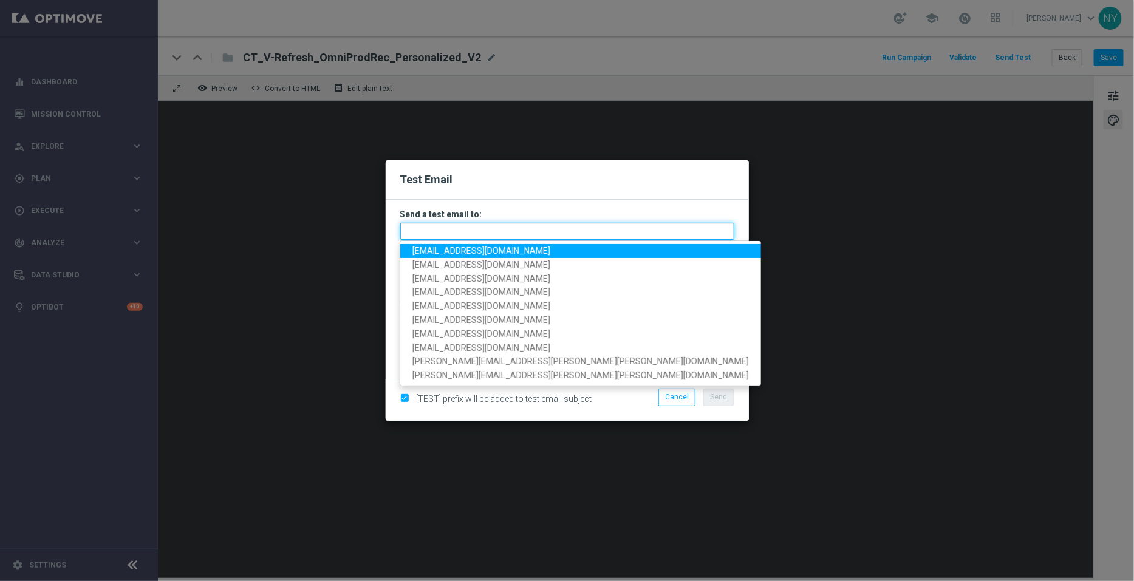
click at [425, 230] on input "text" at bounding box center [567, 231] width 334 height 17
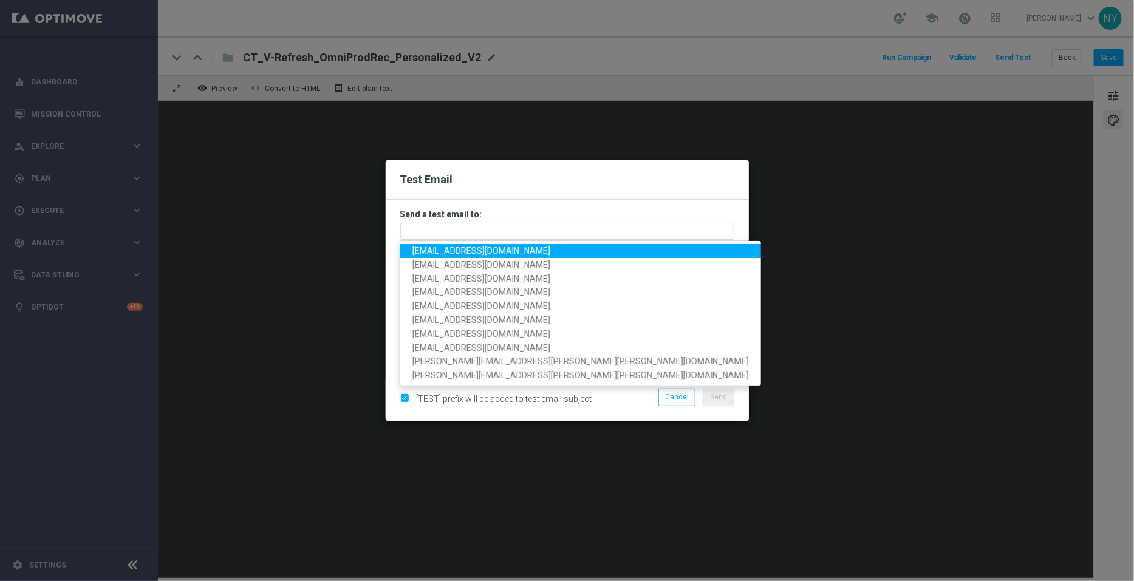
click at [442, 246] on span "[EMAIL_ADDRESS][DOMAIN_NAME]" at bounding box center [482, 251] width 138 height 10
type input "[EMAIL_ADDRESS][DOMAIN_NAME]"
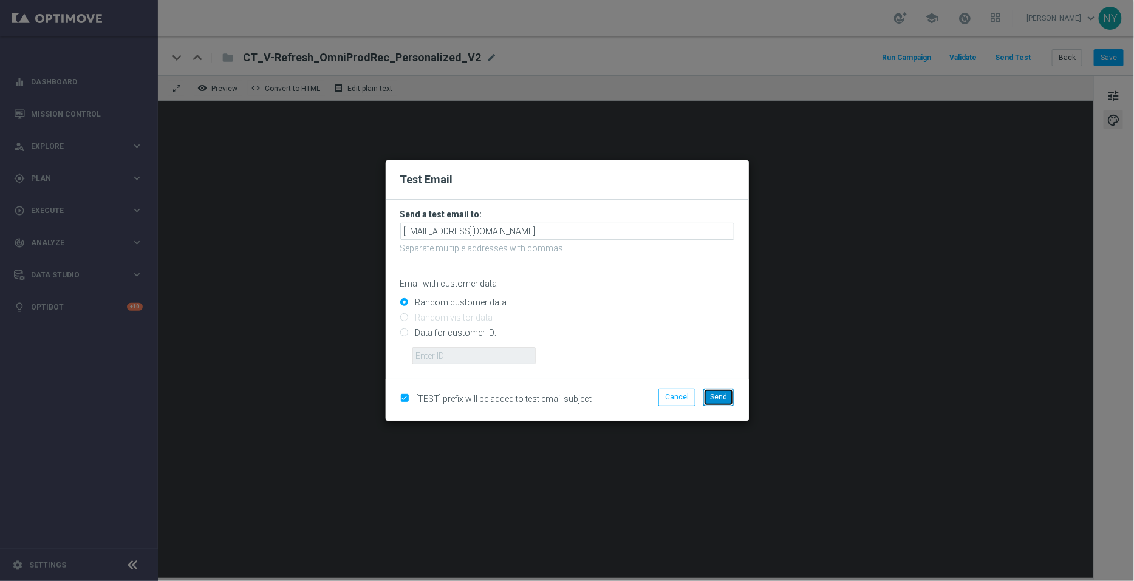
click at [713, 394] on span "Send" at bounding box center [718, 397] width 17 height 9
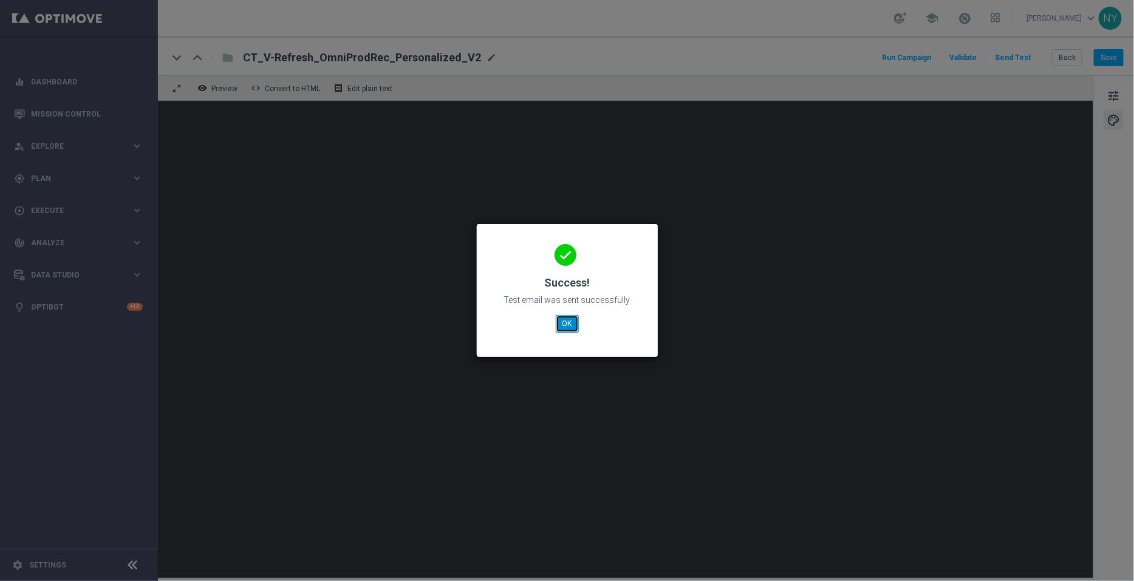
click at [568, 324] on button "OK" at bounding box center [567, 323] width 23 height 17
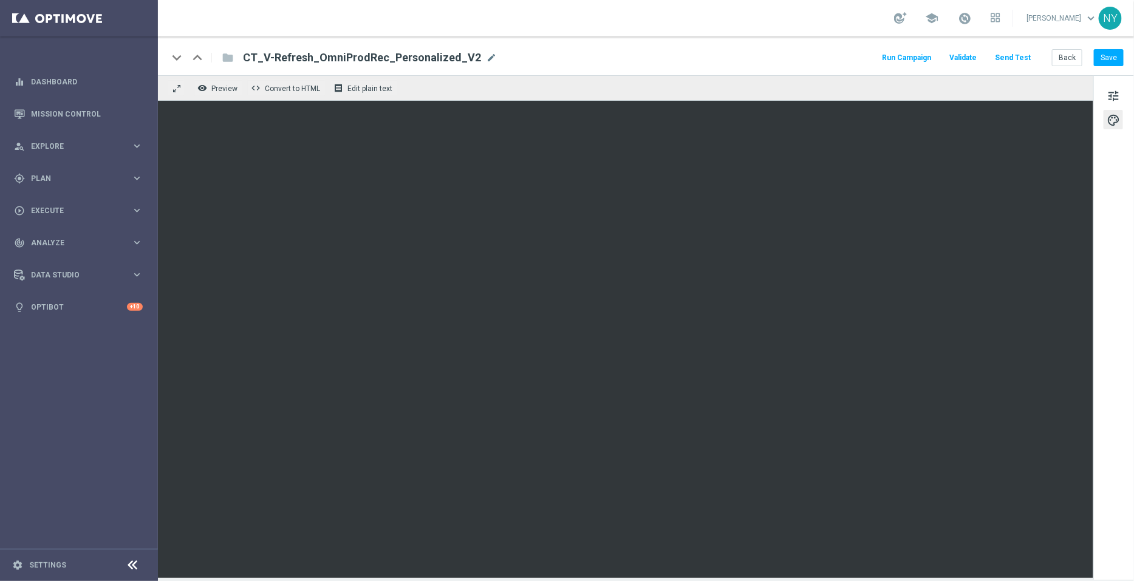
click at [1022, 52] on button "Send Test" at bounding box center [1012, 58] width 39 height 16
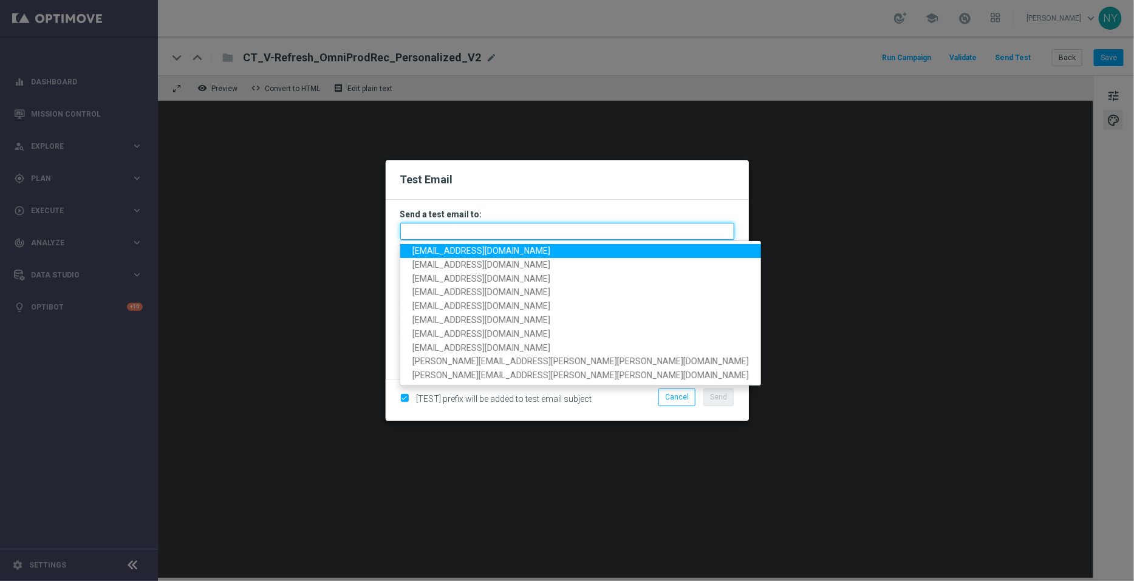
click at [471, 232] on input "text" at bounding box center [567, 231] width 334 height 17
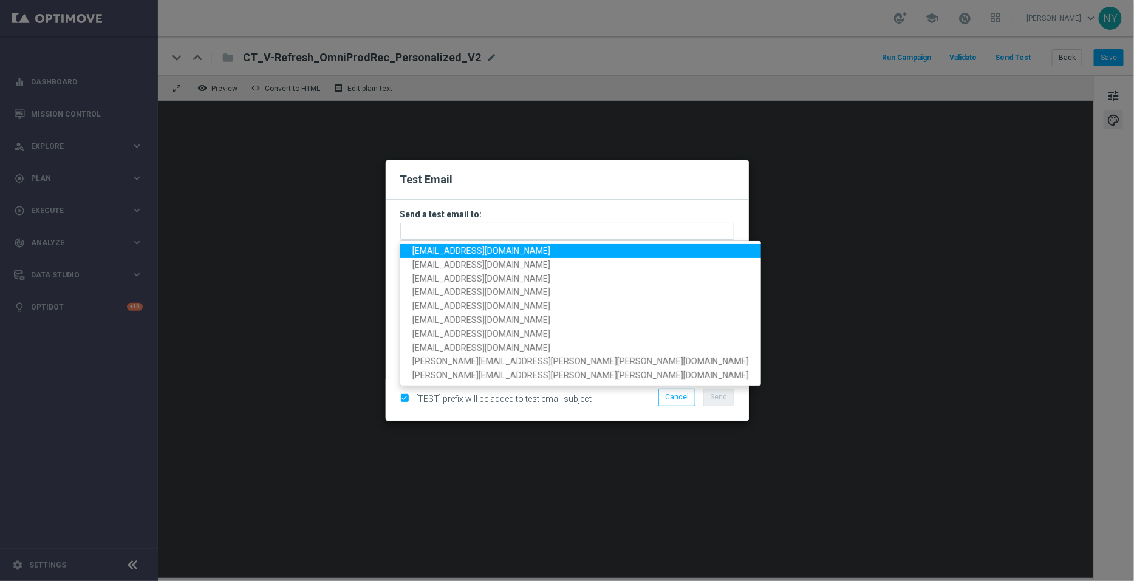
click at [471, 253] on span "[EMAIL_ADDRESS][DOMAIN_NAME]" at bounding box center [482, 251] width 138 height 10
type input "[EMAIL_ADDRESS][DOMAIN_NAME]"
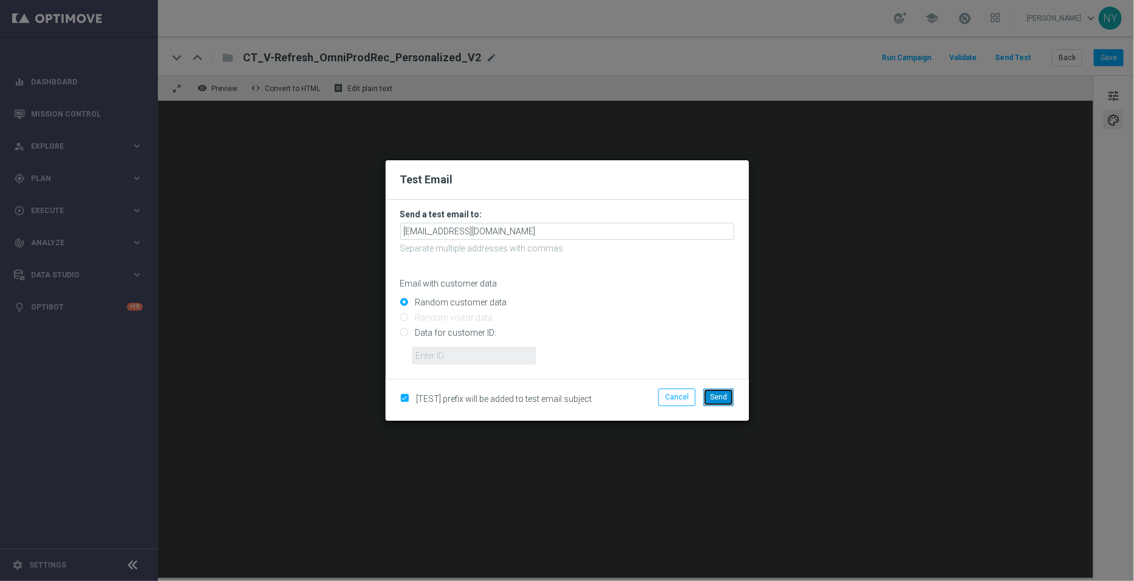
click at [719, 399] on span "Send" at bounding box center [718, 397] width 17 height 9
click at [798, 283] on modal-container "Test Email Send a test email to: neilyetts3-bloi2@litmusemail.com Separate mult…" at bounding box center [567, 290] width 1134 height 581
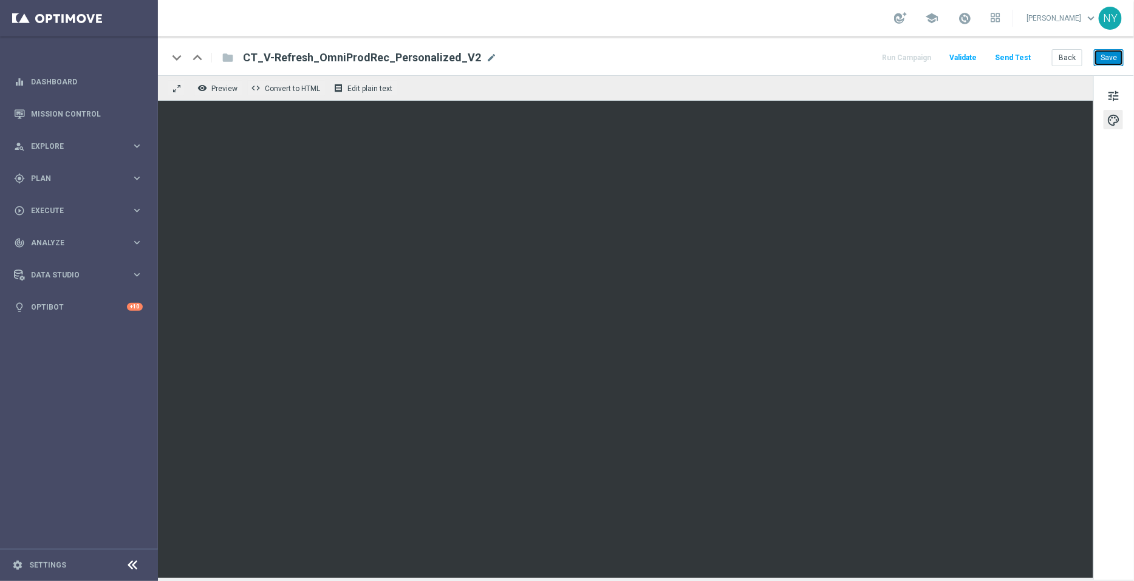
click at [1105, 58] on button "Save" at bounding box center [1109, 57] width 30 height 17
click at [1018, 56] on button "Send Test" at bounding box center [1012, 58] width 39 height 16
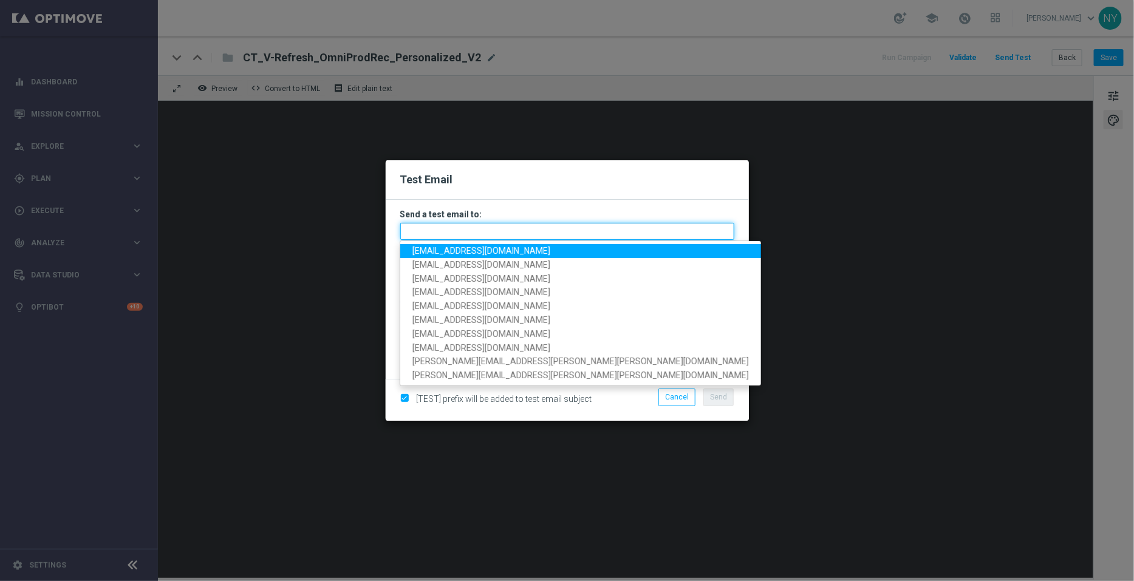
click at [443, 229] on input "text" at bounding box center [567, 231] width 334 height 17
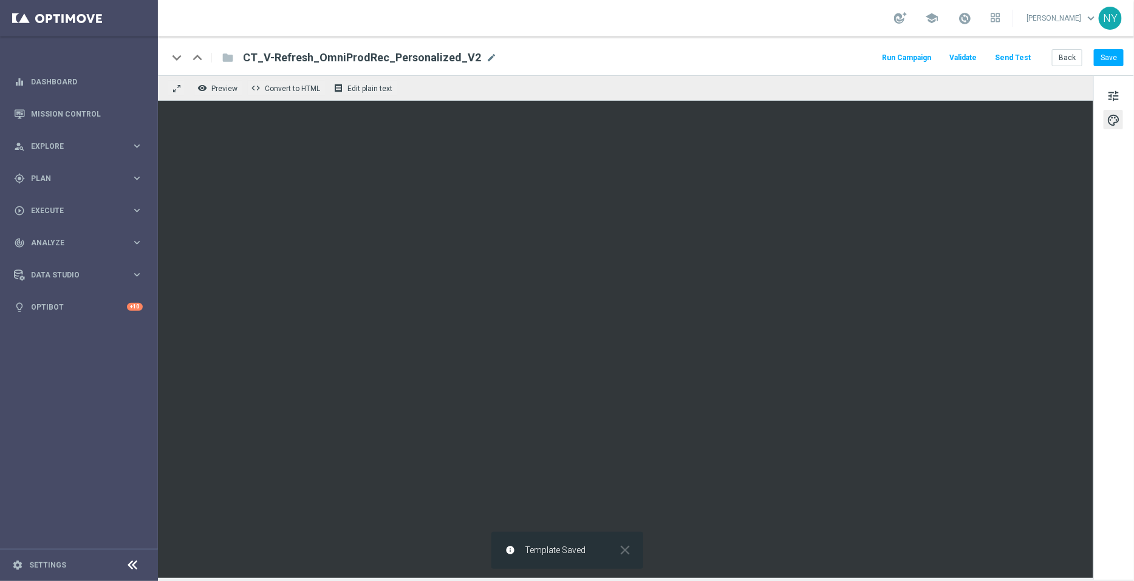
click at [1023, 57] on button "Send Test" at bounding box center [1012, 58] width 39 height 16
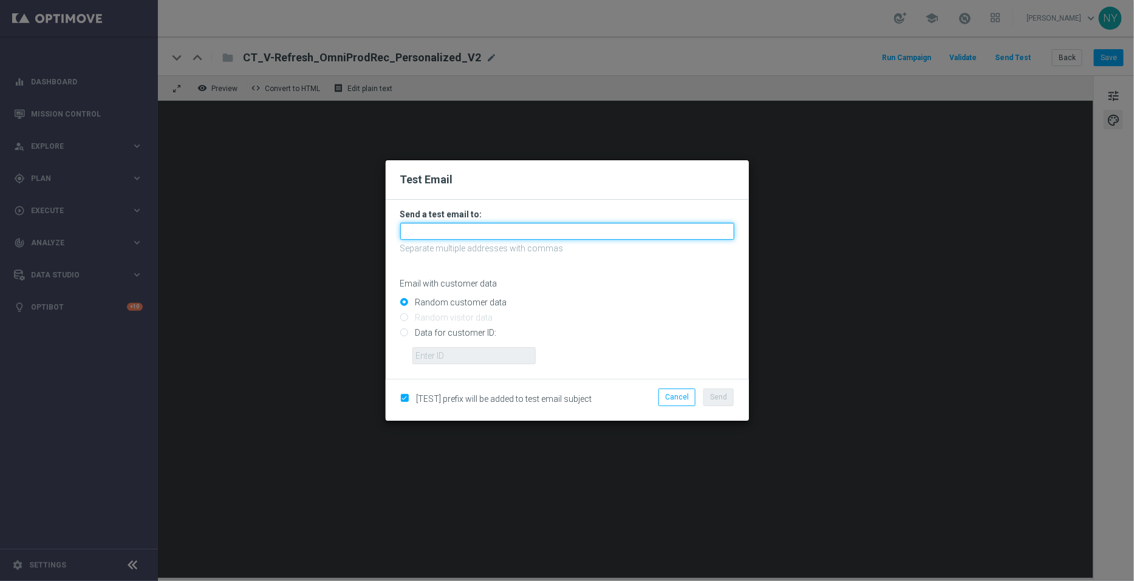
click at [428, 233] on input "text" at bounding box center [567, 231] width 334 height 17
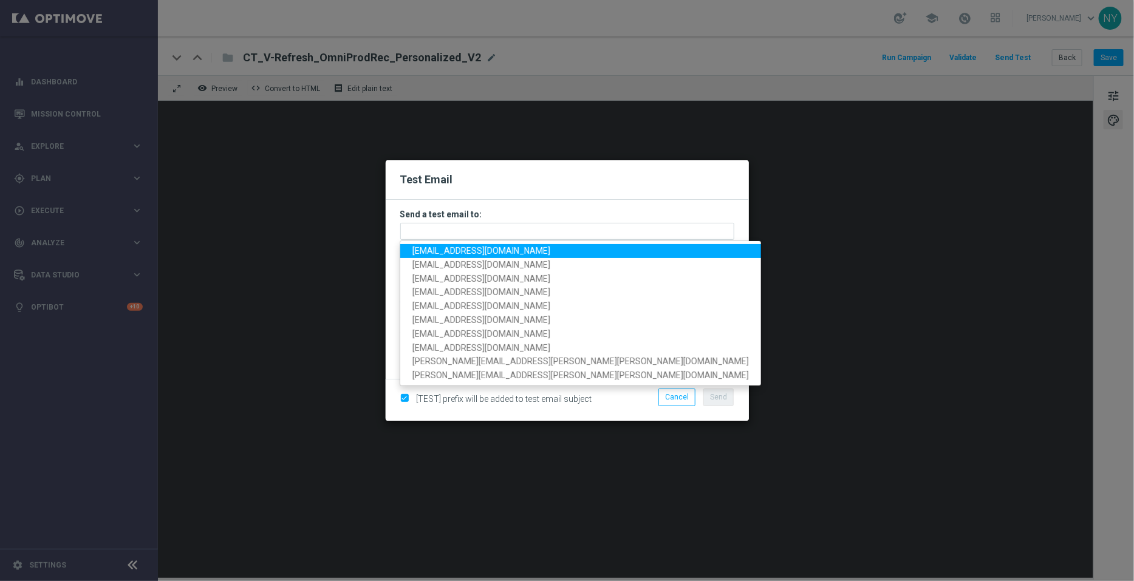
click at [434, 249] on span "[EMAIL_ADDRESS][DOMAIN_NAME]" at bounding box center [482, 251] width 138 height 10
type input "[EMAIL_ADDRESS][DOMAIN_NAME]"
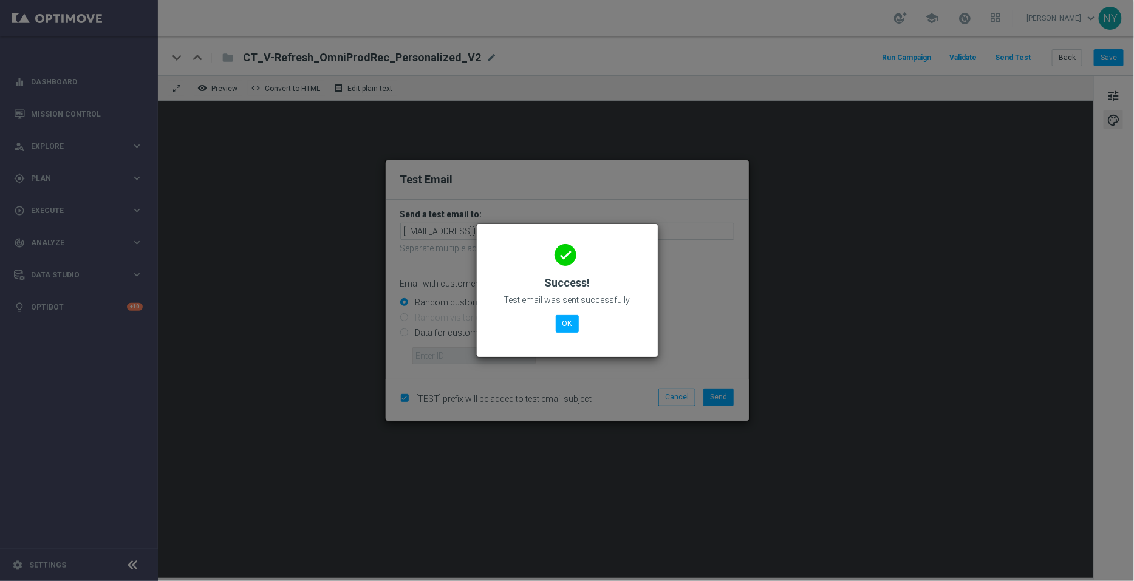
click at [717, 396] on modal-container "done Success! Test email was sent successfully OK" at bounding box center [567, 290] width 1134 height 581
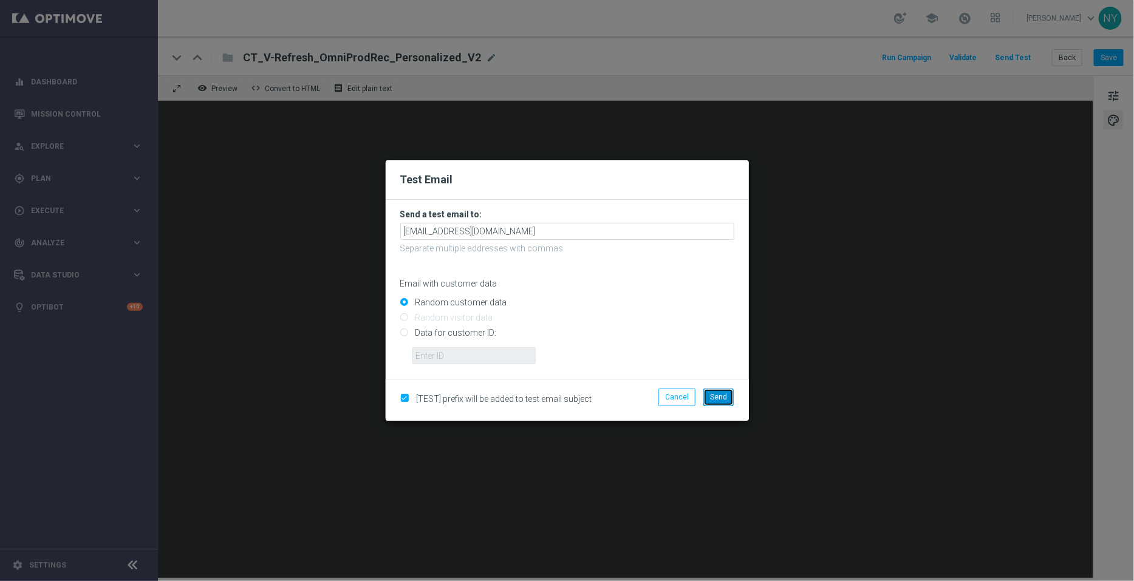
click at [726, 398] on span "Send" at bounding box center [718, 397] width 17 height 9
click at [723, 401] on span "Send" at bounding box center [718, 397] width 17 height 9
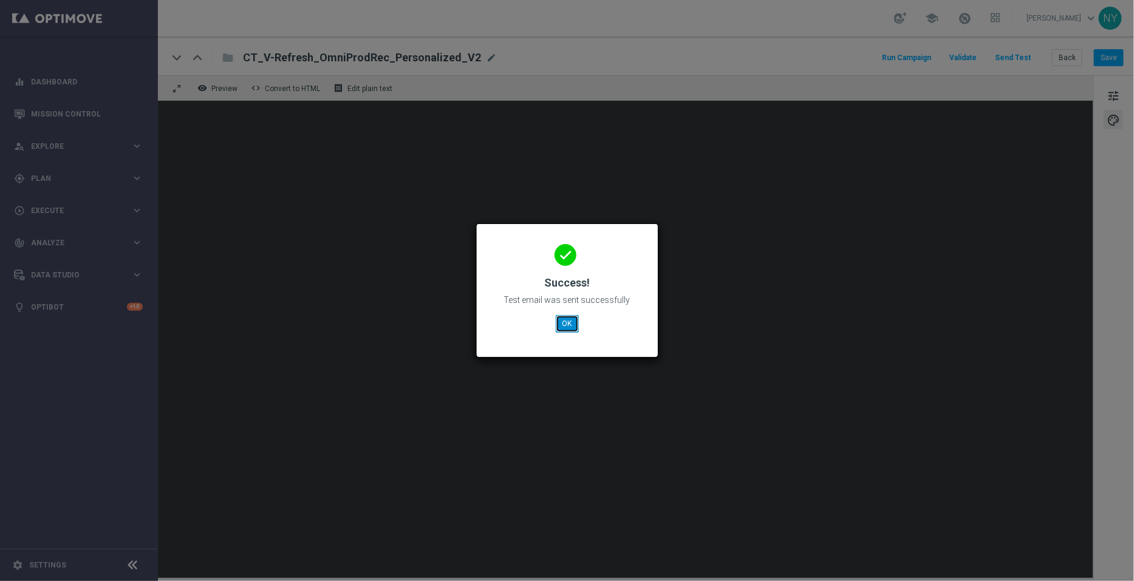
click at [573, 324] on button "OK" at bounding box center [567, 323] width 23 height 17
click at [562, 329] on button "OK" at bounding box center [567, 323] width 23 height 17
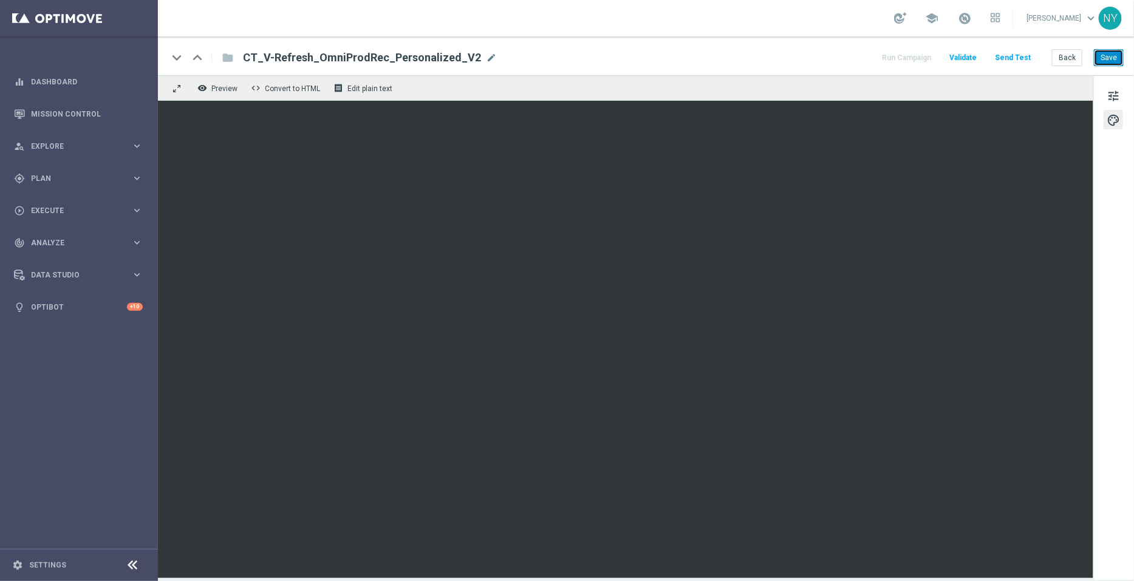
click at [1109, 52] on button "Save" at bounding box center [1109, 57] width 30 height 17
click at [1015, 54] on button "Send Test" at bounding box center [1012, 58] width 39 height 16
click at [1021, 57] on button "Send Test" at bounding box center [1012, 58] width 39 height 16
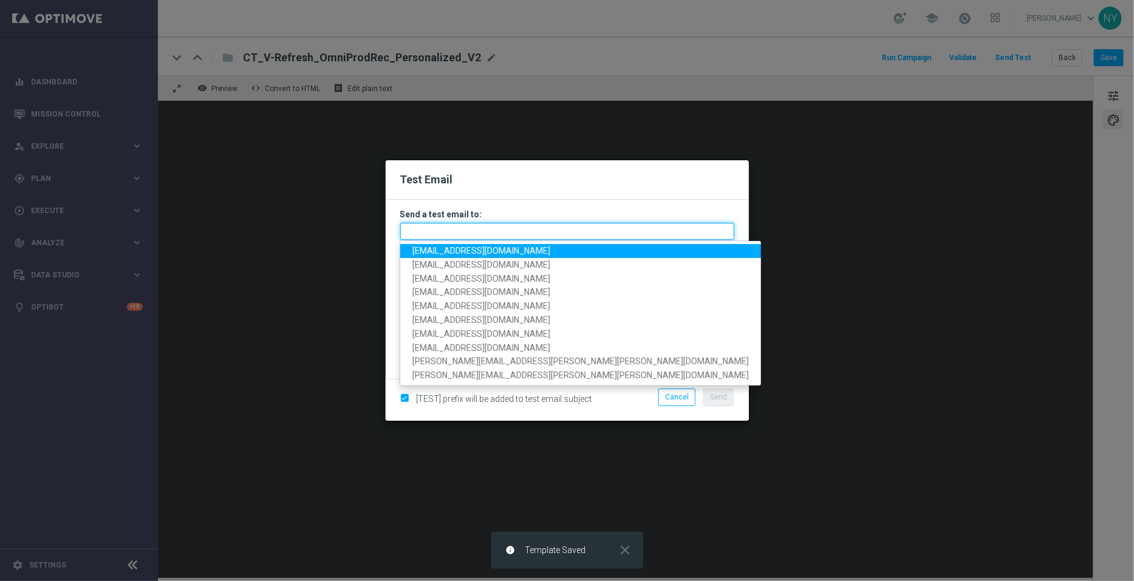
click at [435, 238] on input "text" at bounding box center [567, 231] width 334 height 17
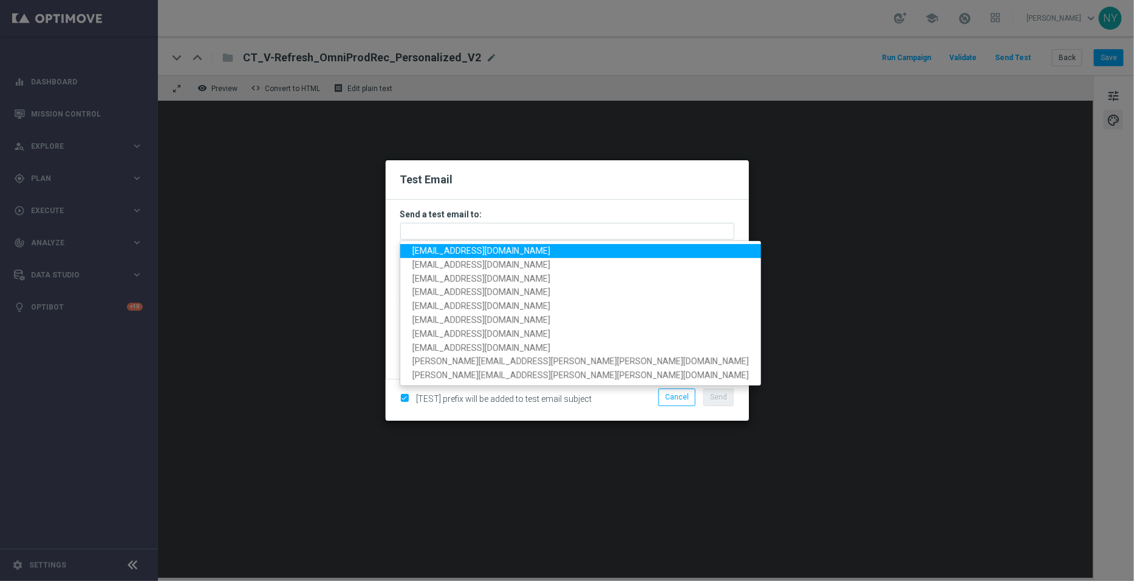
click at [440, 253] on span "[EMAIL_ADDRESS][DOMAIN_NAME]" at bounding box center [482, 251] width 138 height 10
type input "[EMAIL_ADDRESS][DOMAIN_NAME]"
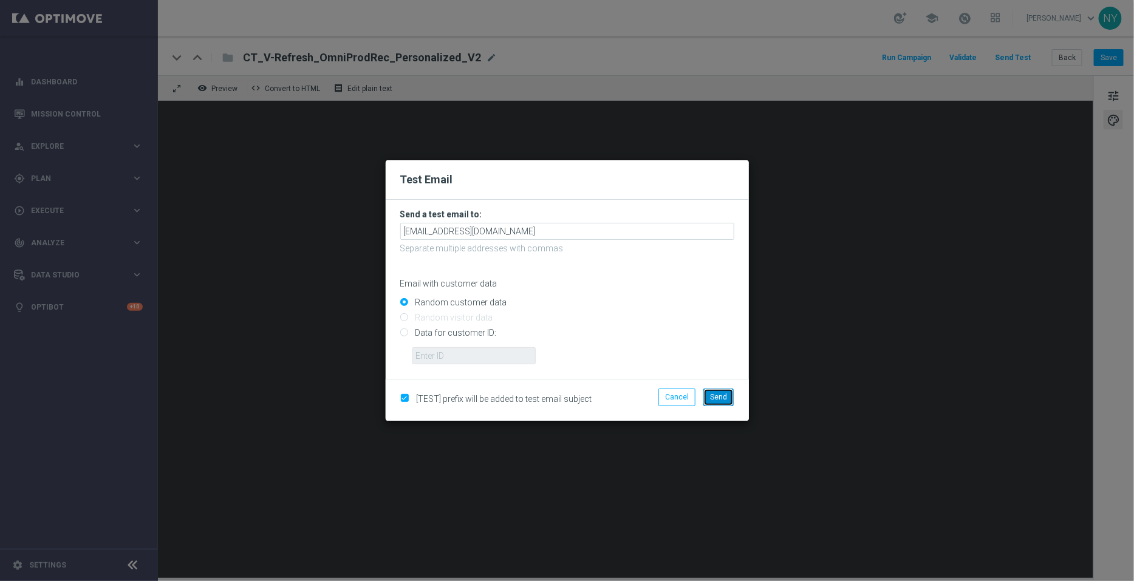
click at [718, 391] on button "Send" at bounding box center [719, 397] width 30 height 17
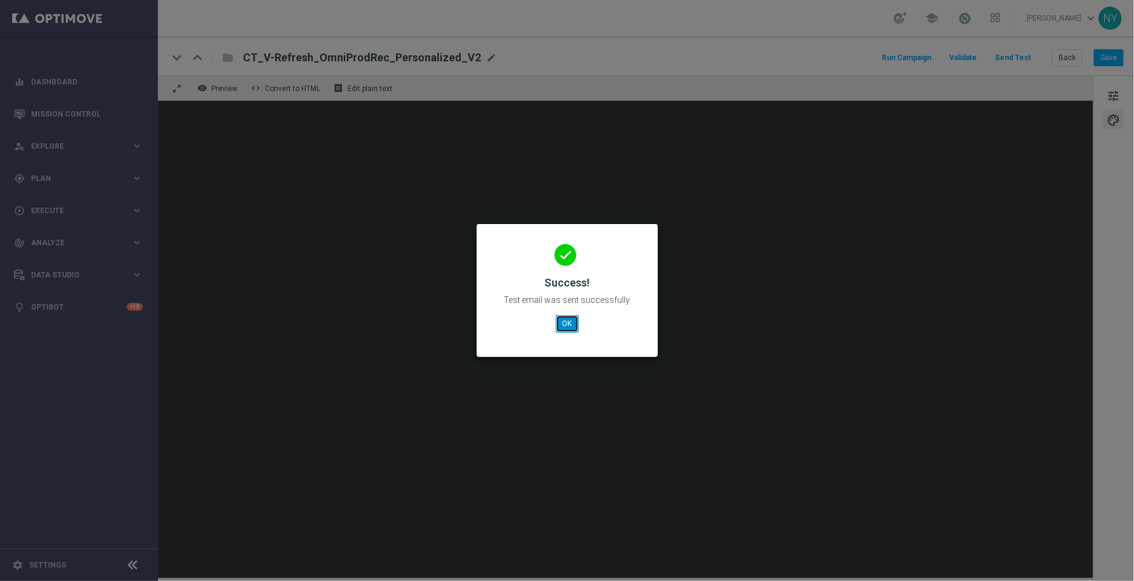
click at [562, 327] on button "OK" at bounding box center [567, 323] width 23 height 17
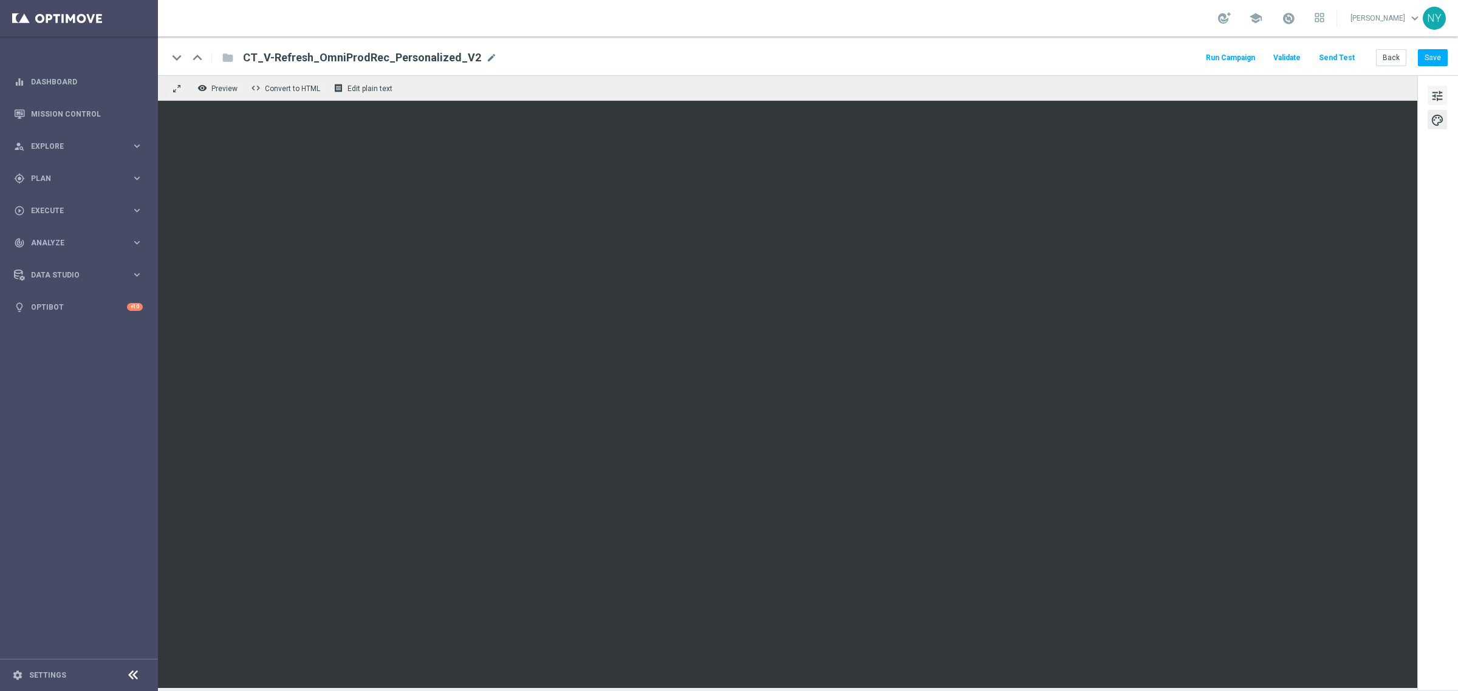
click at [1445, 93] on button "tune" at bounding box center [1437, 95] width 19 height 19
click at [1433, 96] on span "tune" at bounding box center [1437, 96] width 13 height 16
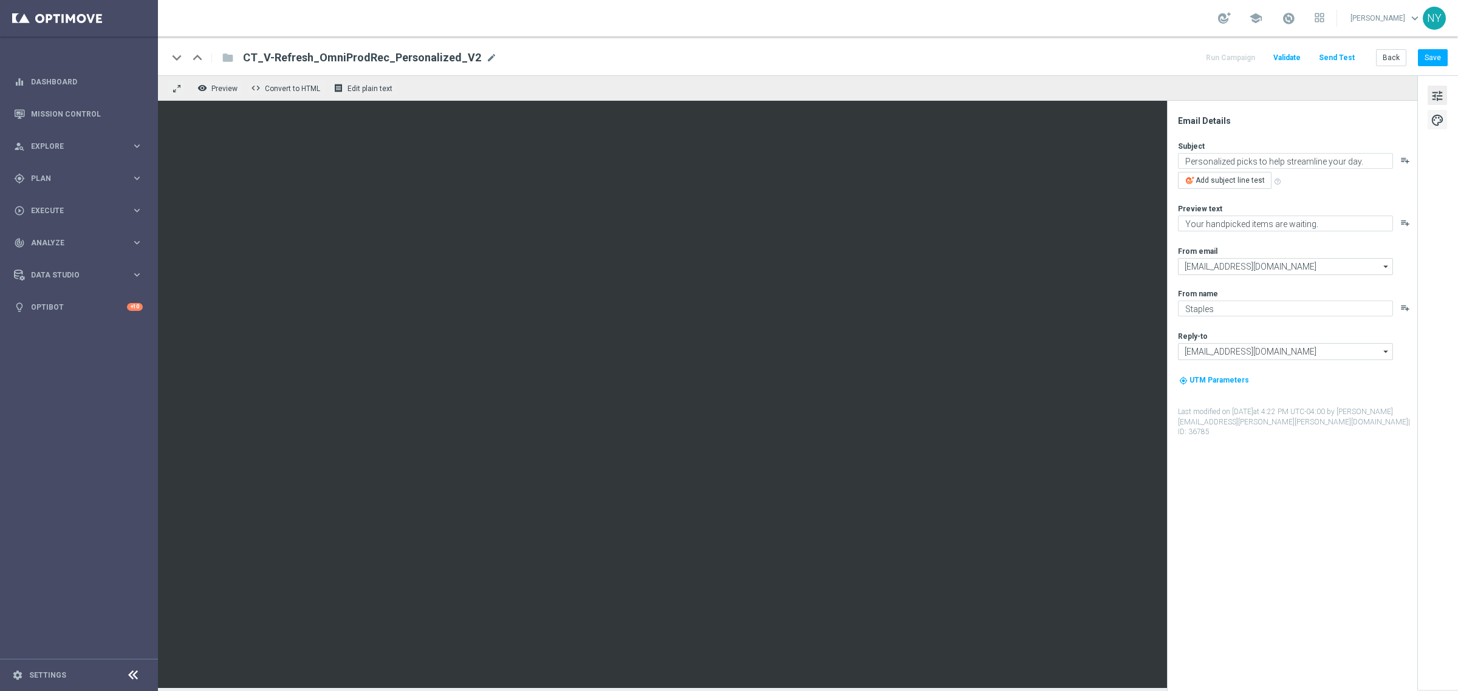
click at [1434, 120] on span "palette" at bounding box center [1437, 120] width 13 height 16
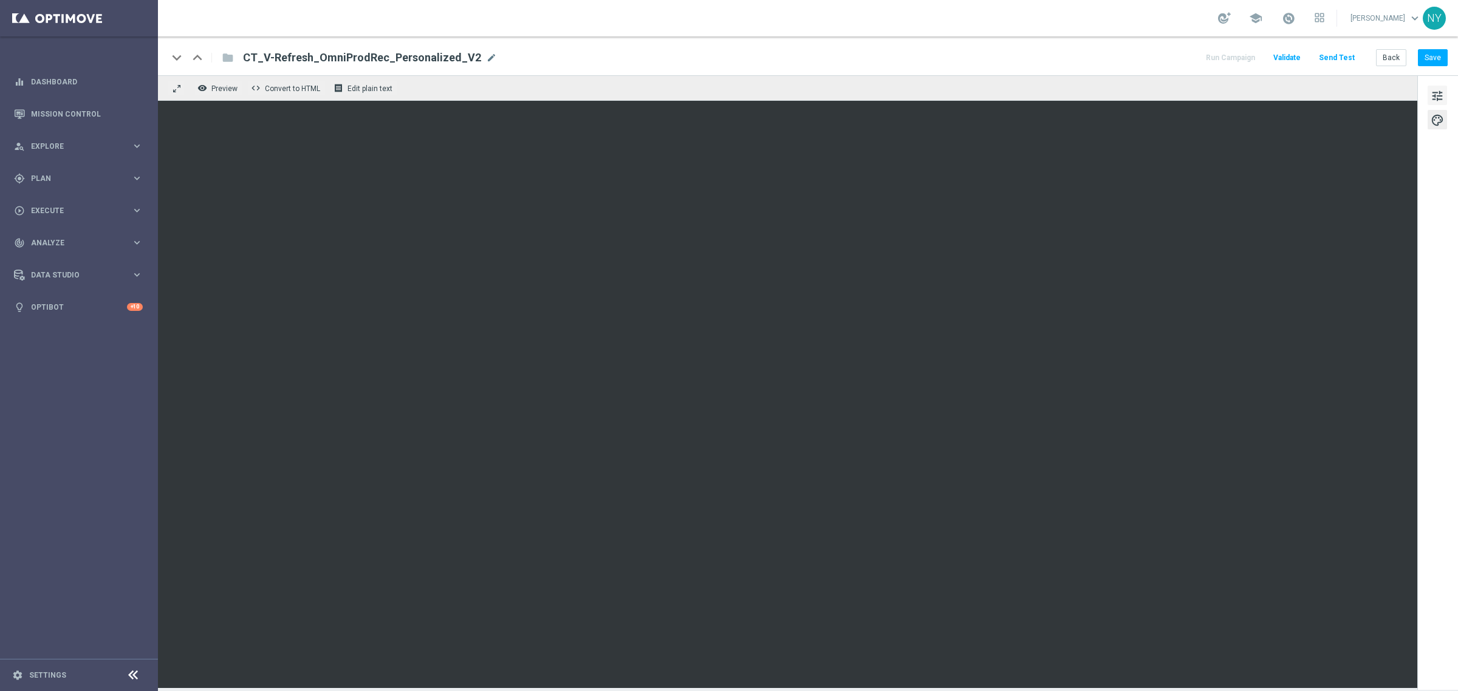
click at [1431, 95] on span "tune" at bounding box center [1437, 96] width 13 height 16
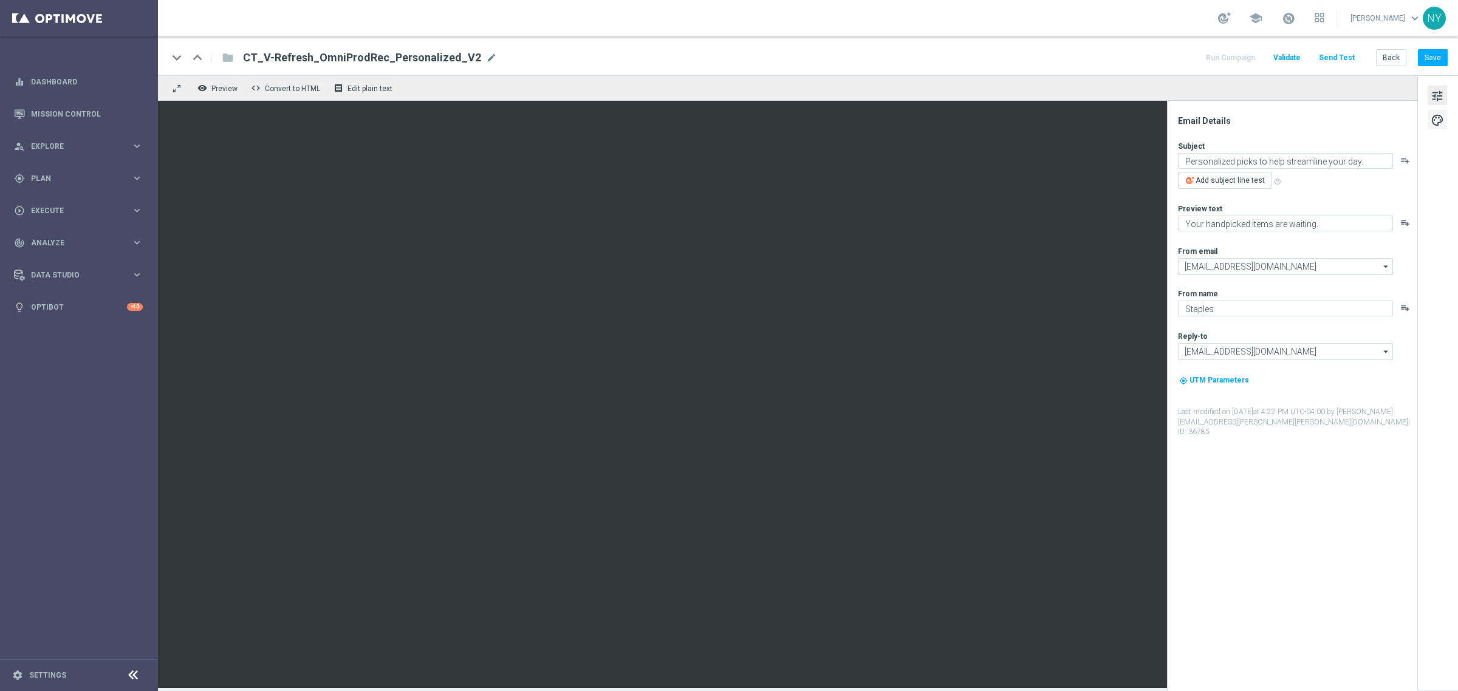
click at [1439, 115] on span "palette" at bounding box center [1437, 120] width 13 height 16
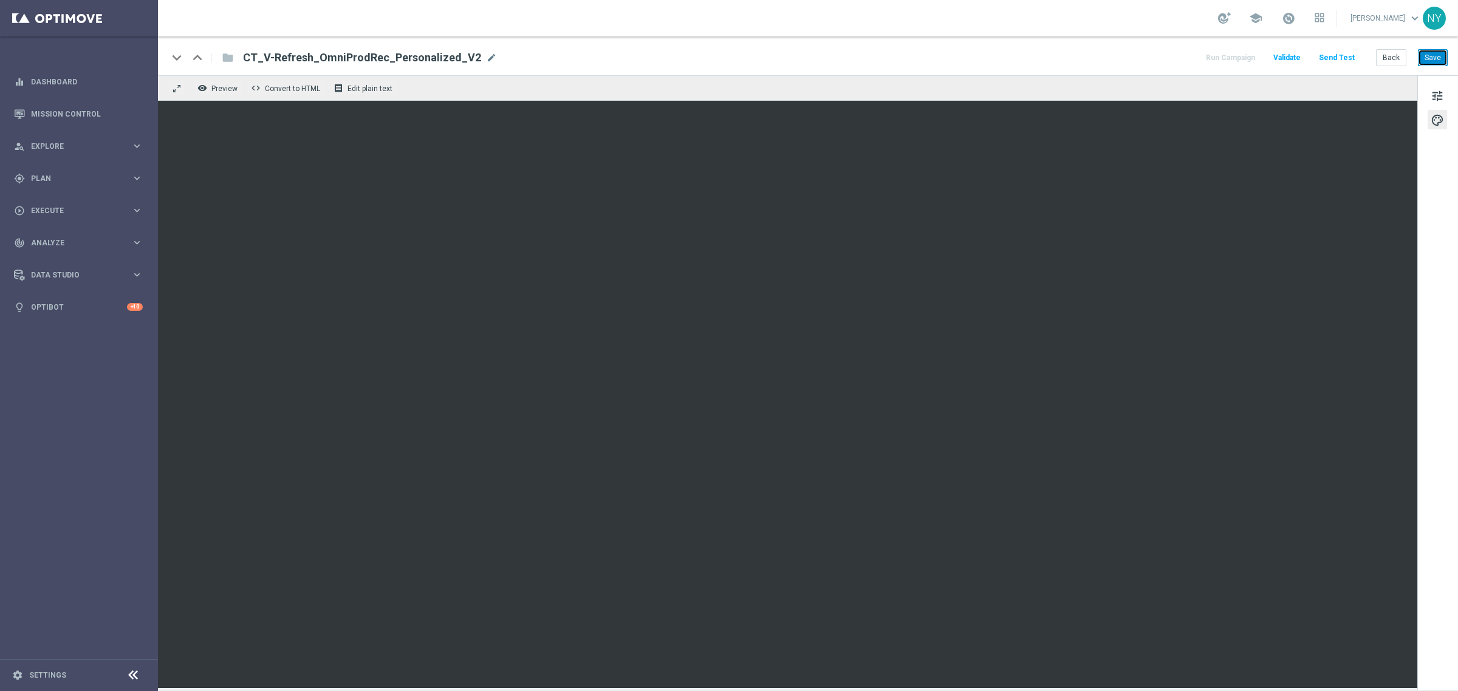
click at [1432, 64] on button "Save" at bounding box center [1433, 57] width 30 height 17
click at [1337, 57] on button "Send Test" at bounding box center [1336, 58] width 39 height 16
click at [1347, 58] on button "Send Test" at bounding box center [1336, 58] width 39 height 16
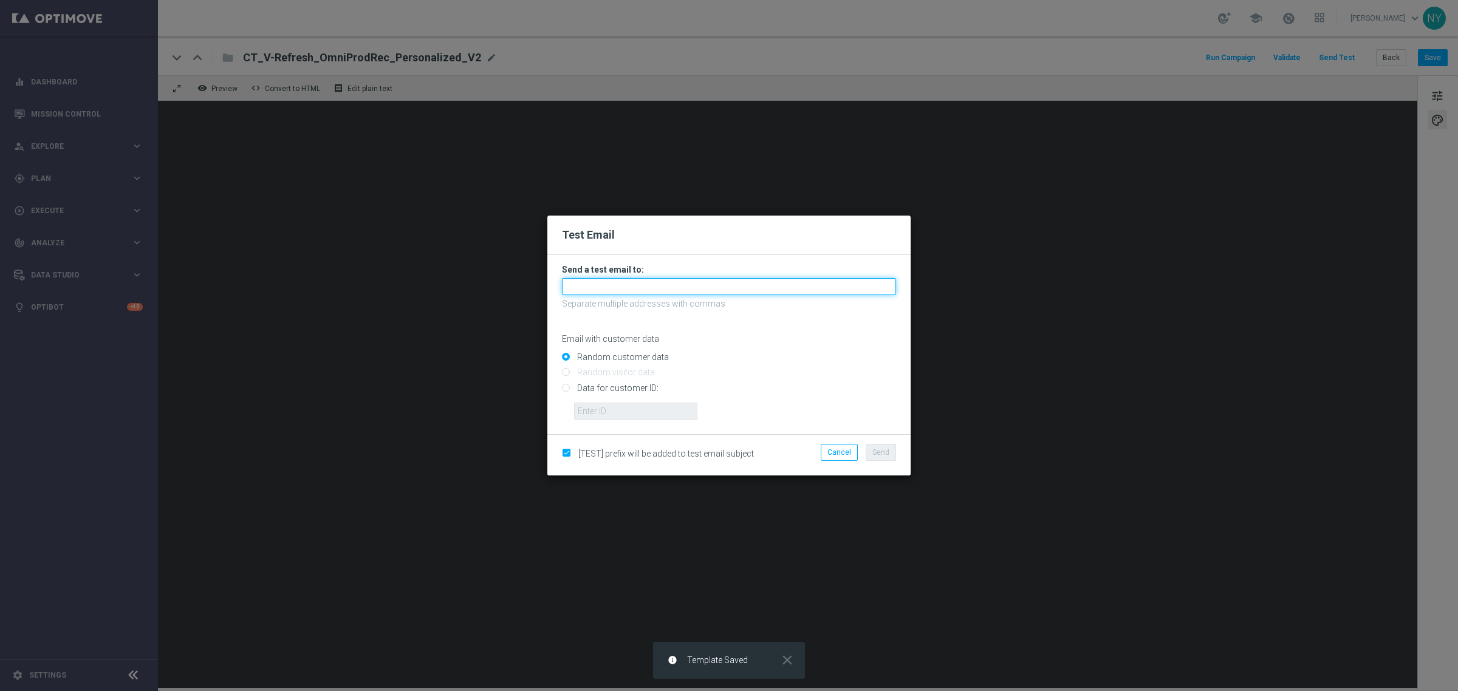
click at [580, 284] on input "text" at bounding box center [729, 286] width 334 height 17
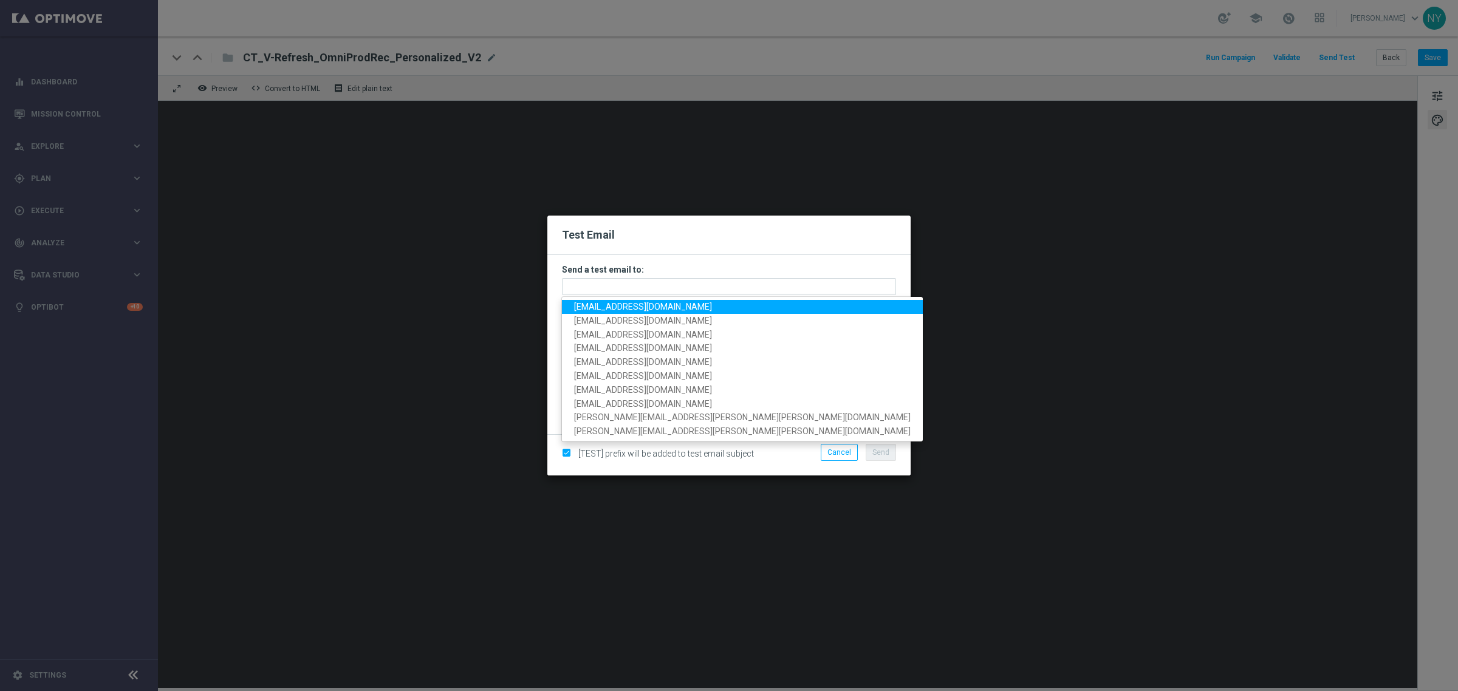
click at [588, 307] on span "[EMAIL_ADDRESS][DOMAIN_NAME]" at bounding box center [643, 307] width 138 height 10
type input "[EMAIL_ADDRESS][DOMAIN_NAME]"
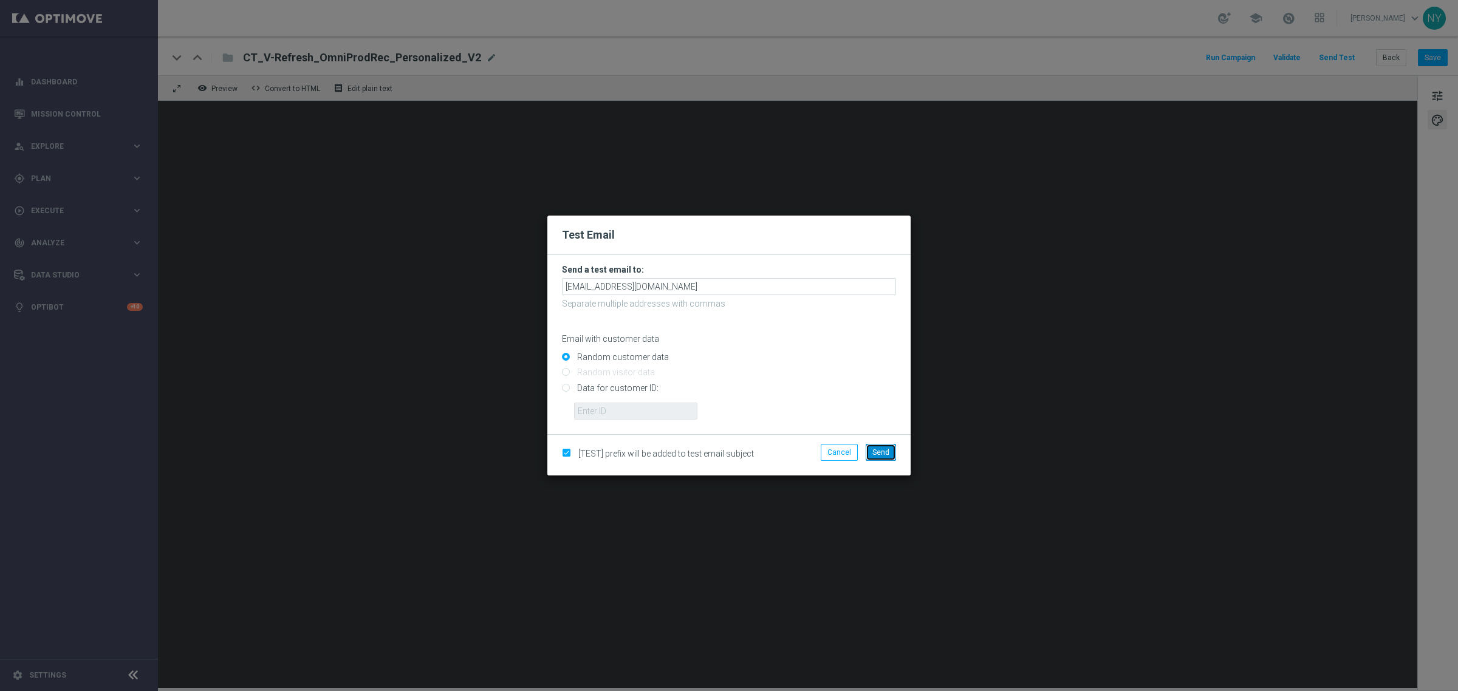
click at [881, 456] on span "Send" at bounding box center [880, 452] width 17 height 9
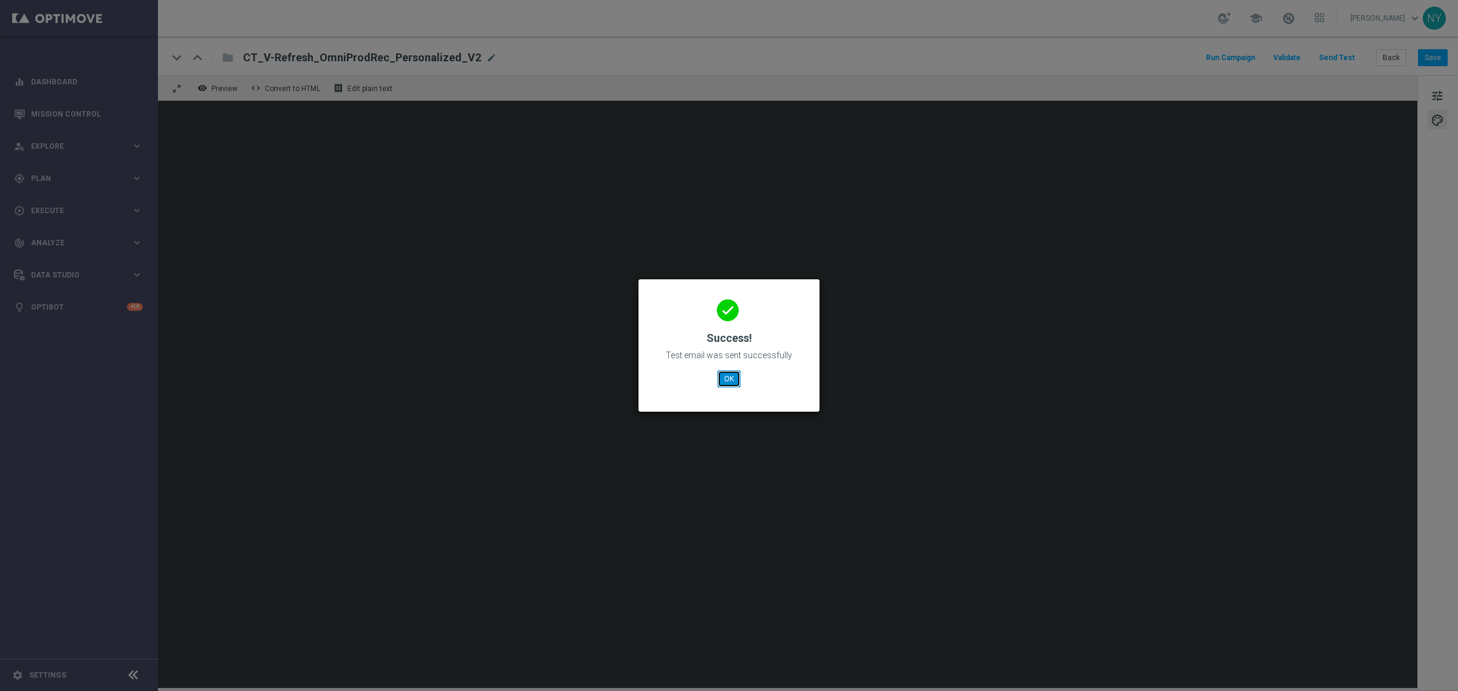
click at [733, 377] on button "OK" at bounding box center [729, 379] width 23 height 17
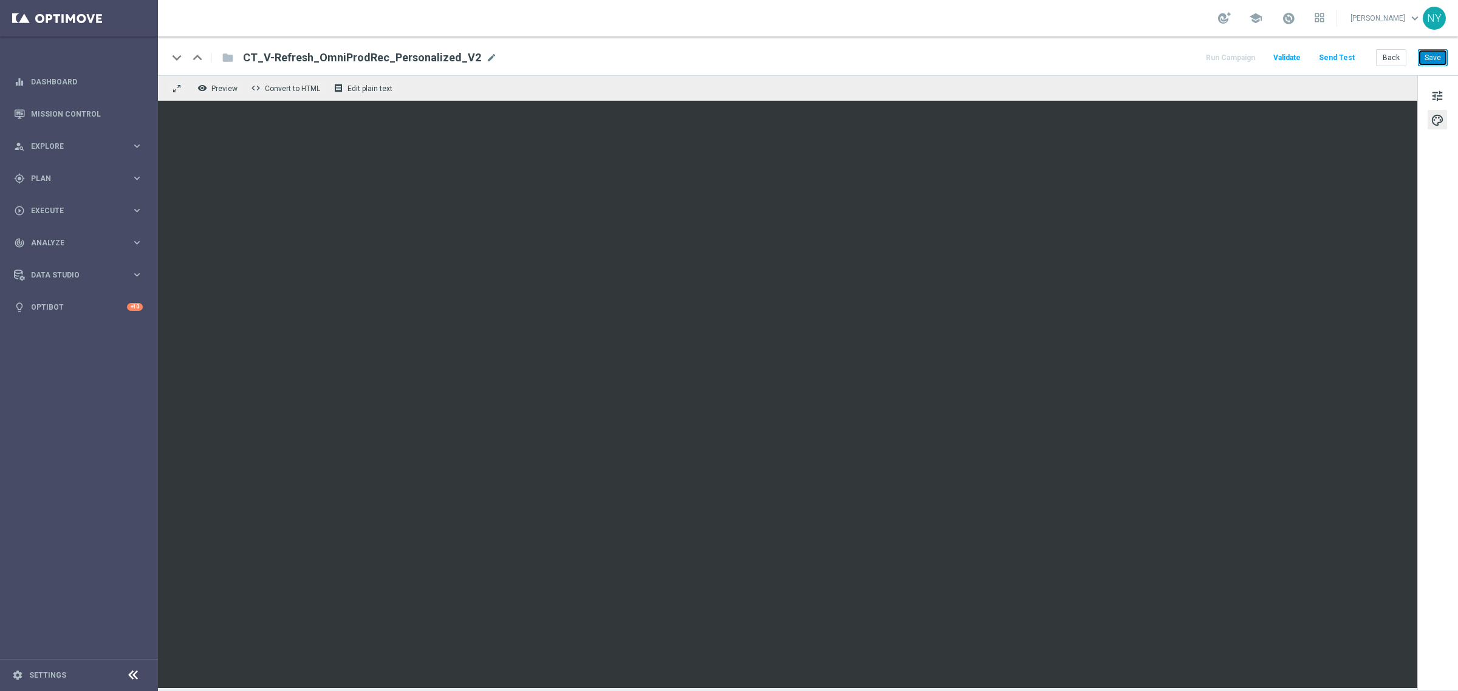
click at [1435, 56] on button "Save" at bounding box center [1433, 57] width 30 height 17
click at [1434, 98] on span "tune" at bounding box center [1437, 96] width 13 height 16
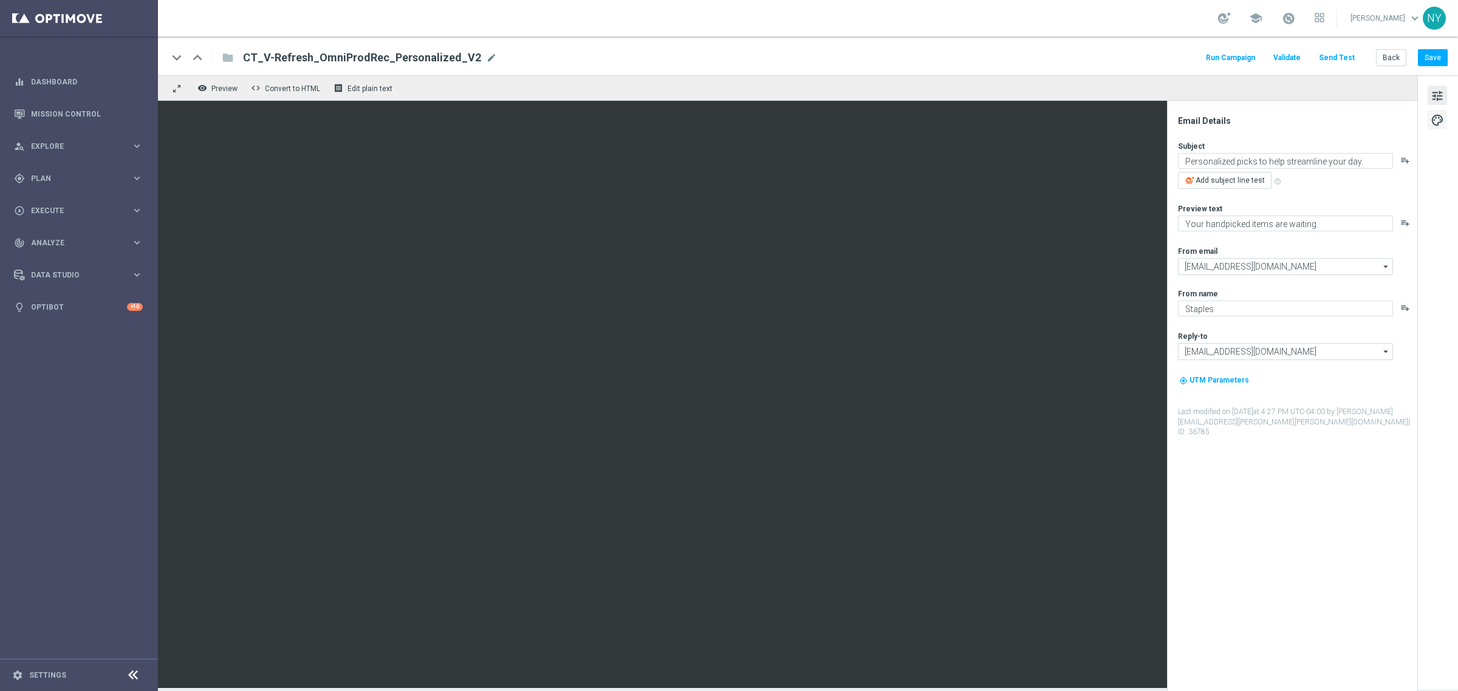
click at [1435, 117] on span "palette" at bounding box center [1437, 120] width 13 height 16
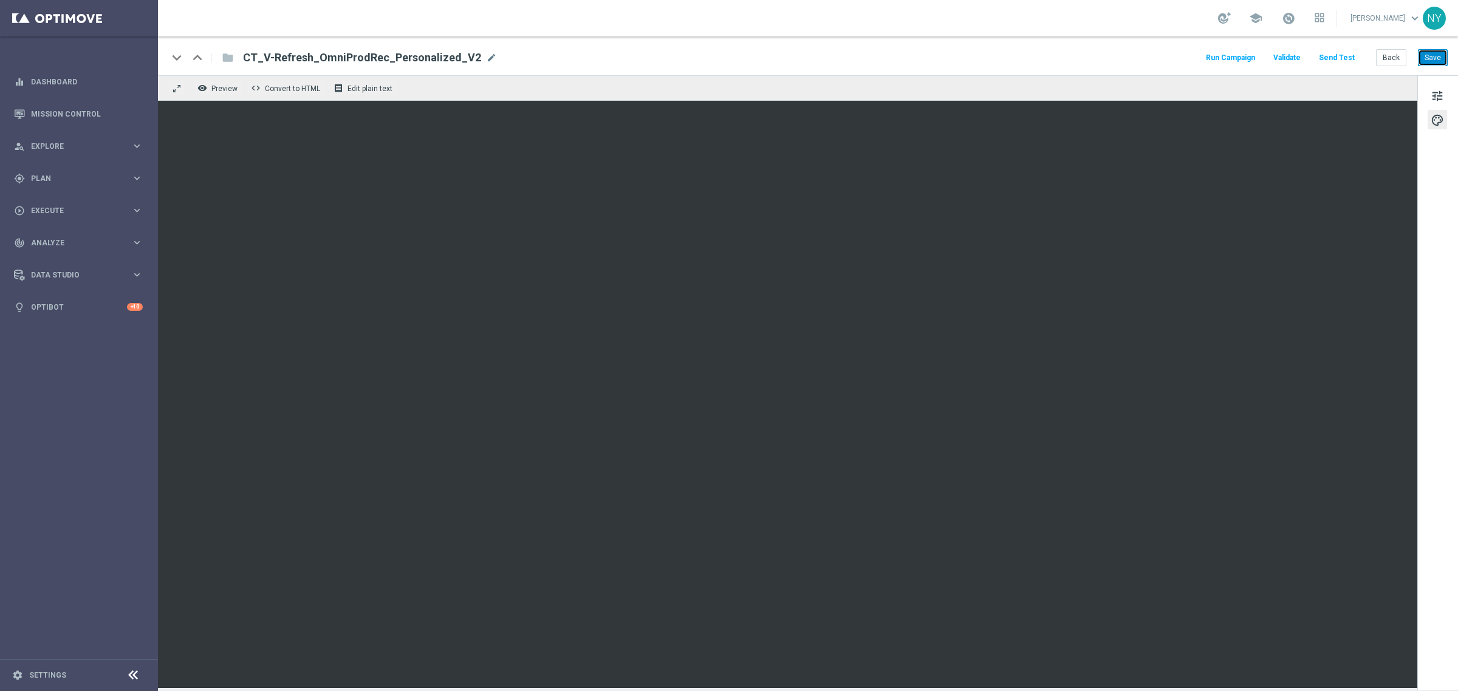
click at [1434, 58] on button "Save" at bounding box center [1433, 57] width 30 height 17
click at [1328, 55] on button "Send Test" at bounding box center [1336, 58] width 39 height 16
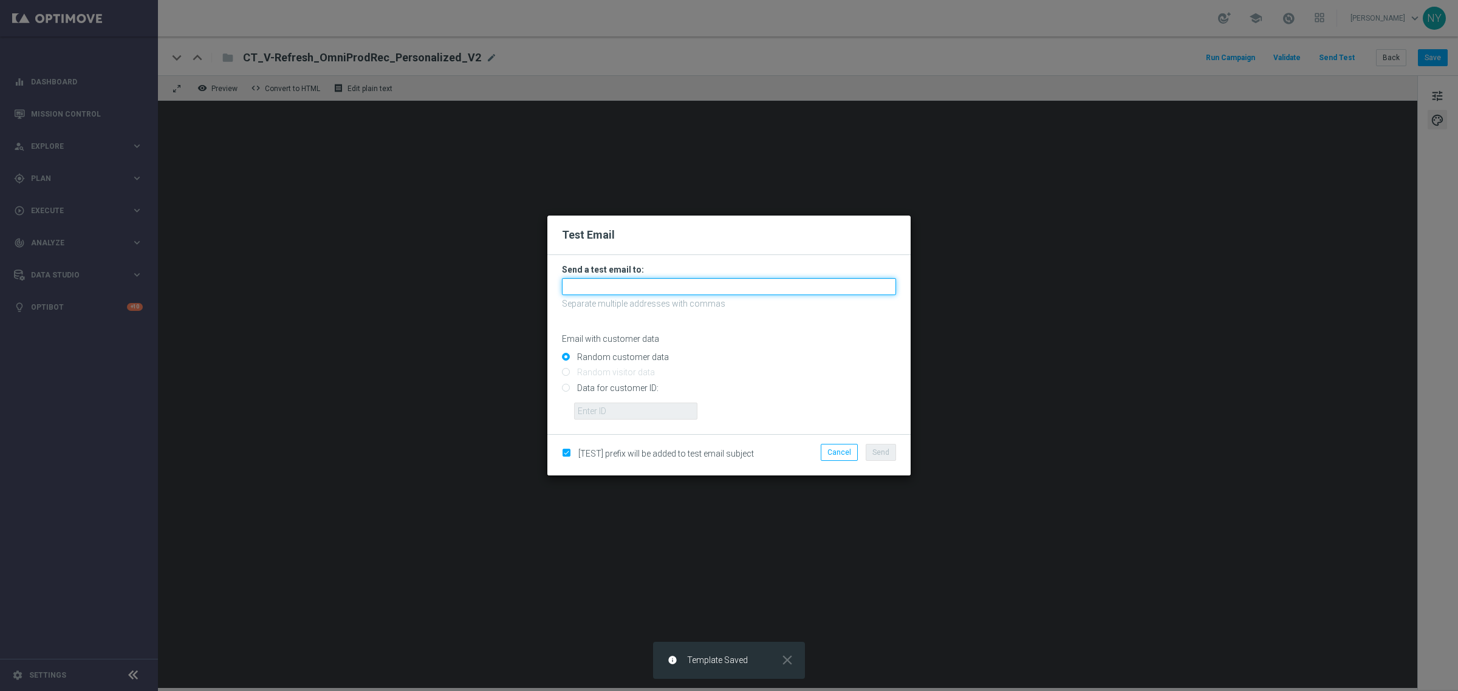
click at [599, 287] on input "text" at bounding box center [729, 286] width 334 height 17
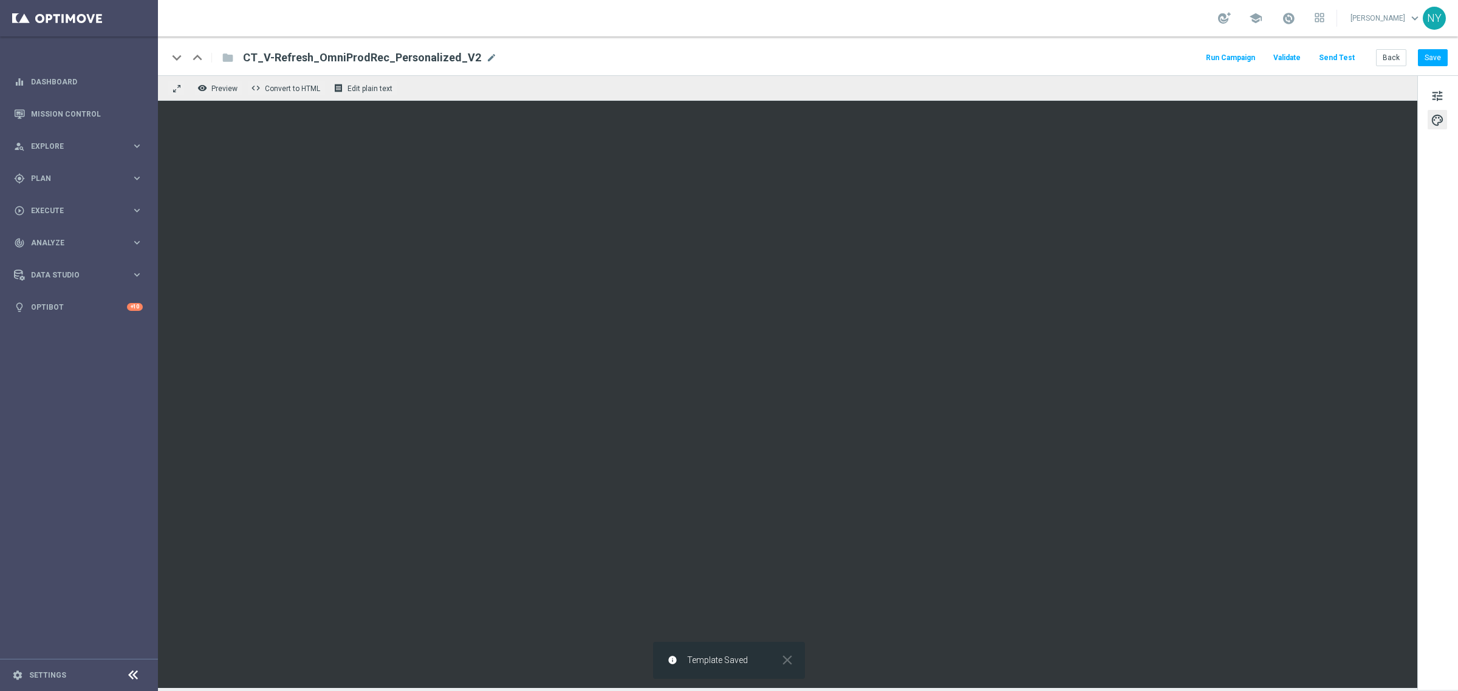
click at [1331, 58] on button "Send Test" at bounding box center [1336, 58] width 39 height 16
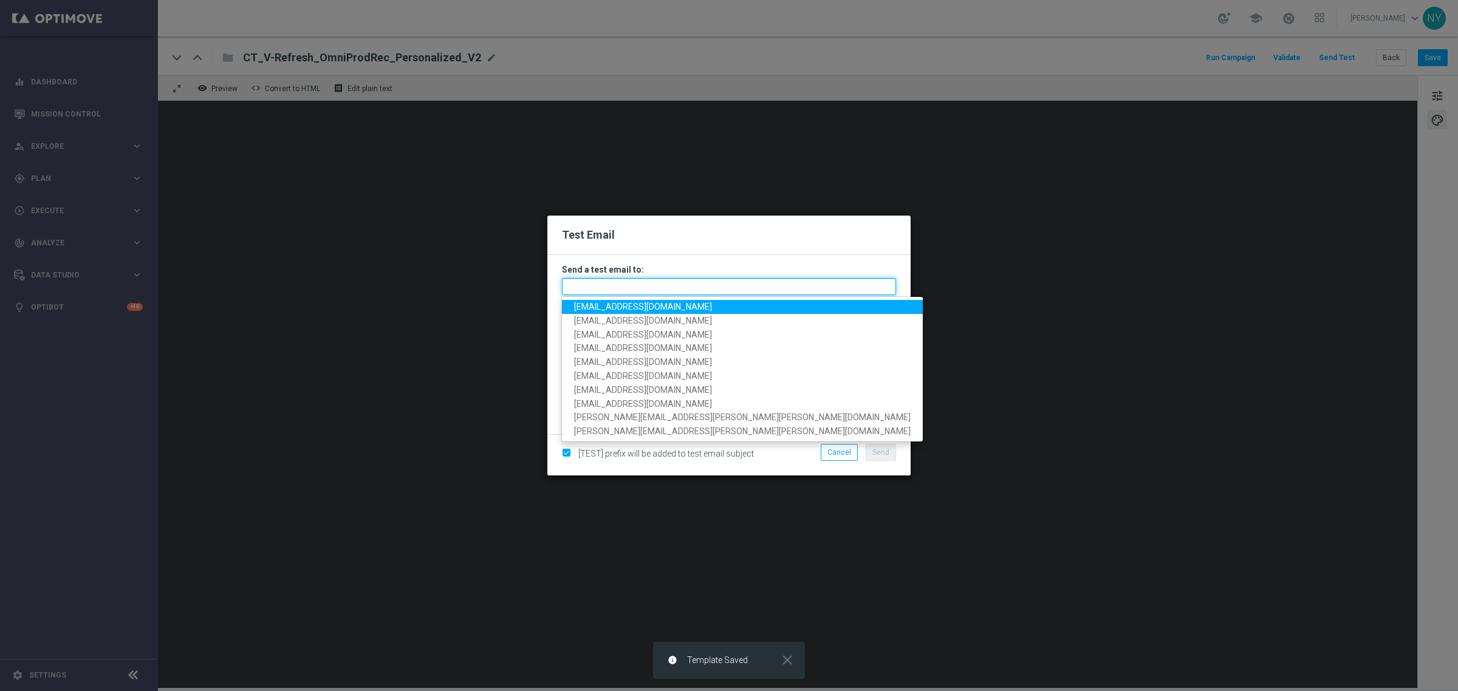
click at [597, 290] on input "text" at bounding box center [729, 286] width 334 height 17
click at [605, 304] on span "[EMAIL_ADDRESS][DOMAIN_NAME]" at bounding box center [643, 307] width 138 height 10
type input "[EMAIL_ADDRESS][DOMAIN_NAME]"
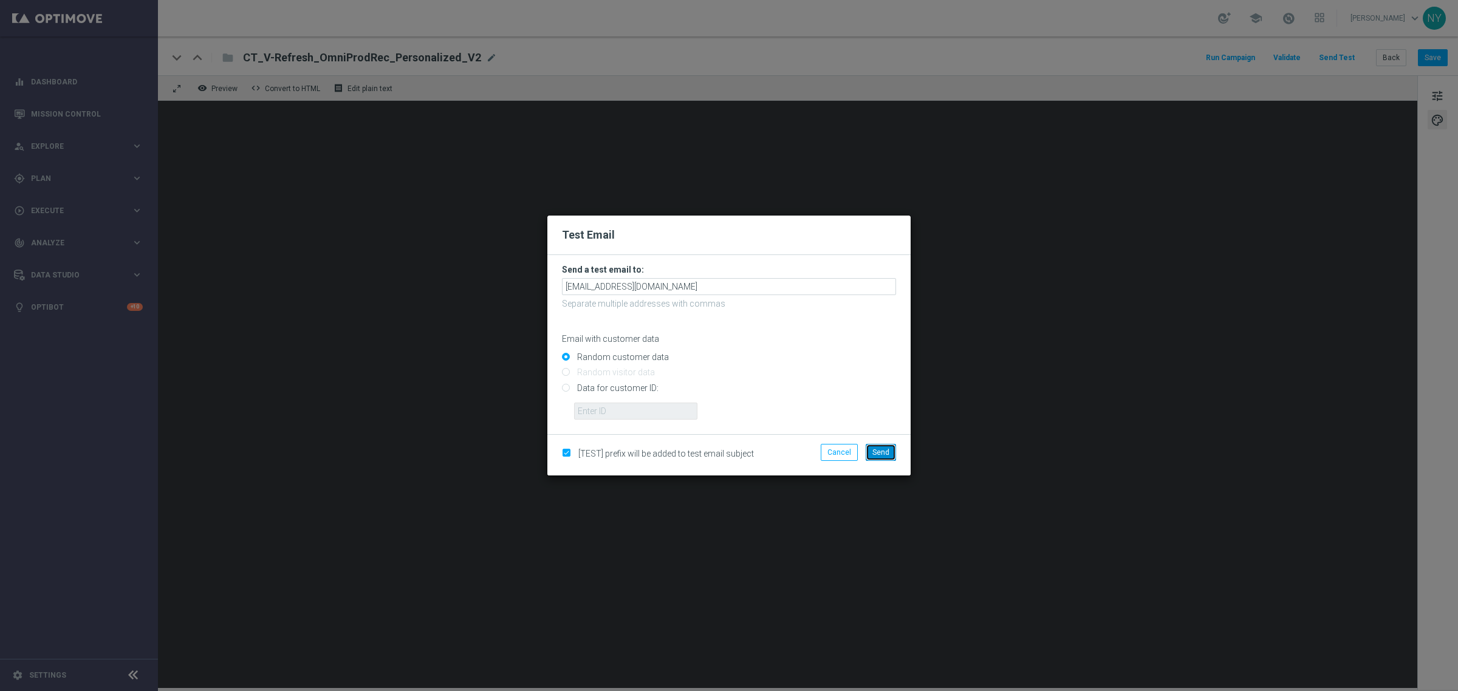
click at [880, 450] on span "Send" at bounding box center [880, 452] width 17 height 9
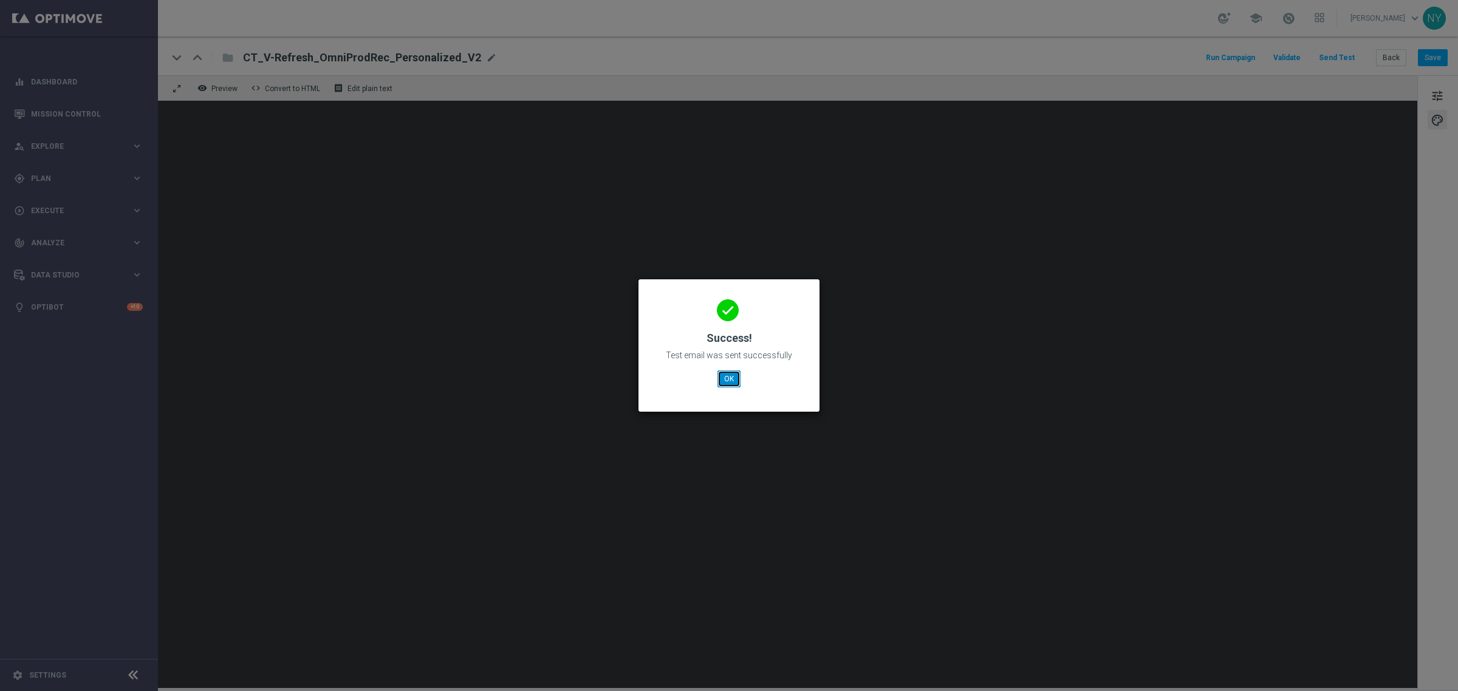
click at [726, 379] on button "OK" at bounding box center [729, 379] width 23 height 17
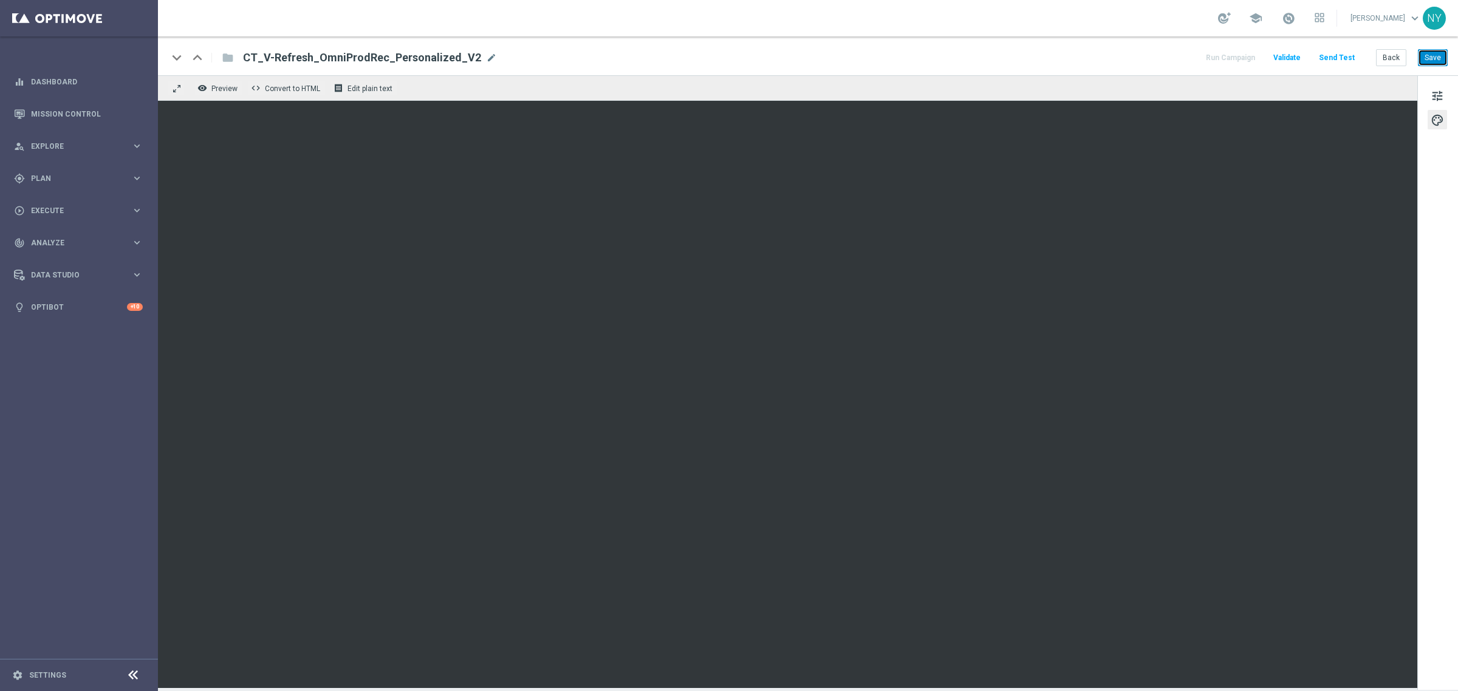
click at [1437, 50] on button "Save" at bounding box center [1433, 57] width 30 height 17
click at [1334, 56] on button "Send Test" at bounding box center [1336, 58] width 39 height 16
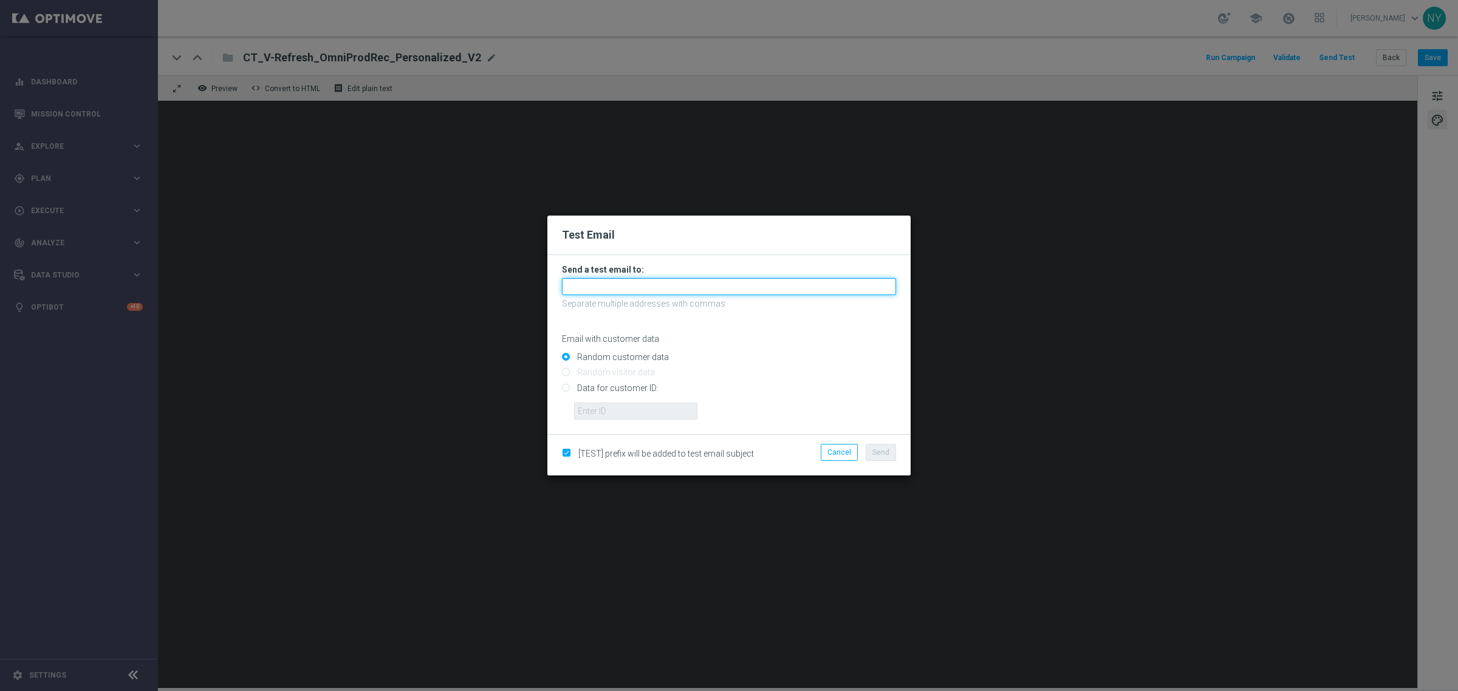
click at [663, 287] on input "text" at bounding box center [729, 286] width 334 height 17
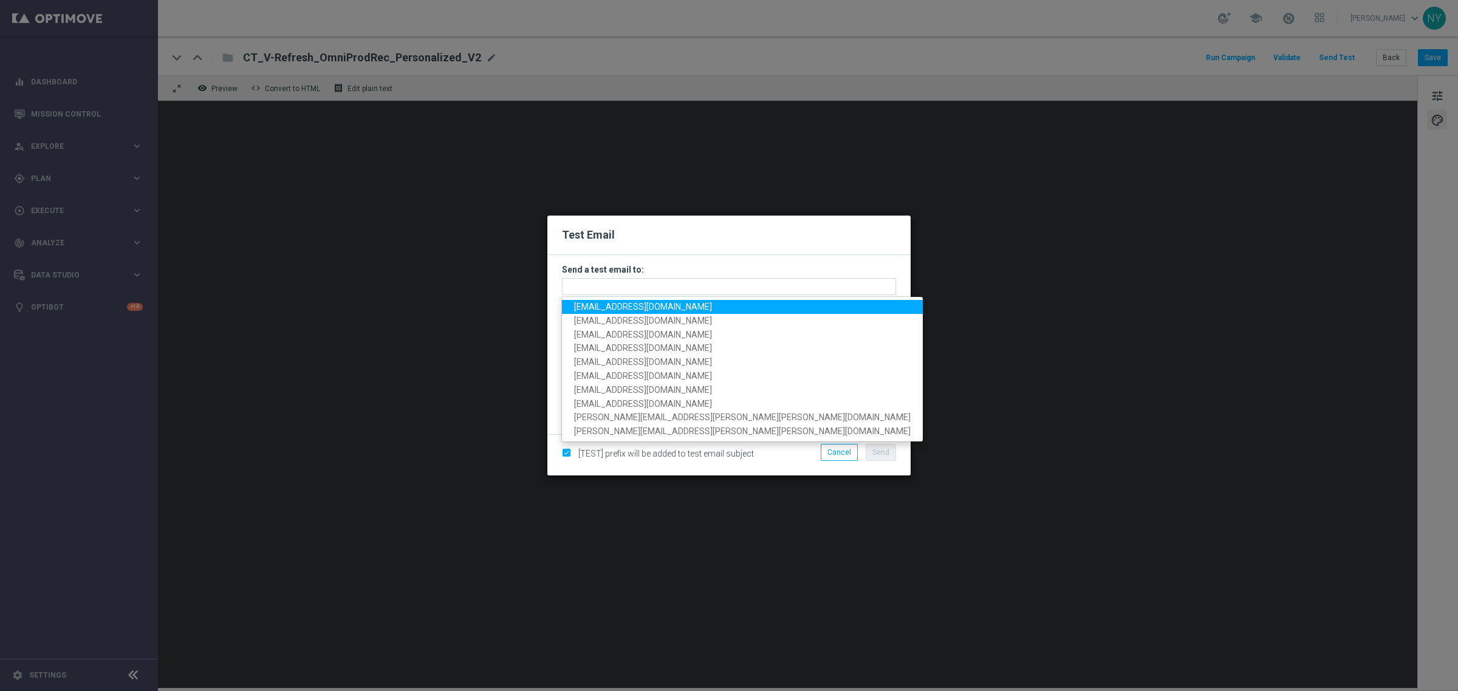
click at [647, 307] on span "[EMAIL_ADDRESS][DOMAIN_NAME]" at bounding box center [643, 307] width 138 height 10
type input "[EMAIL_ADDRESS][DOMAIN_NAME]"
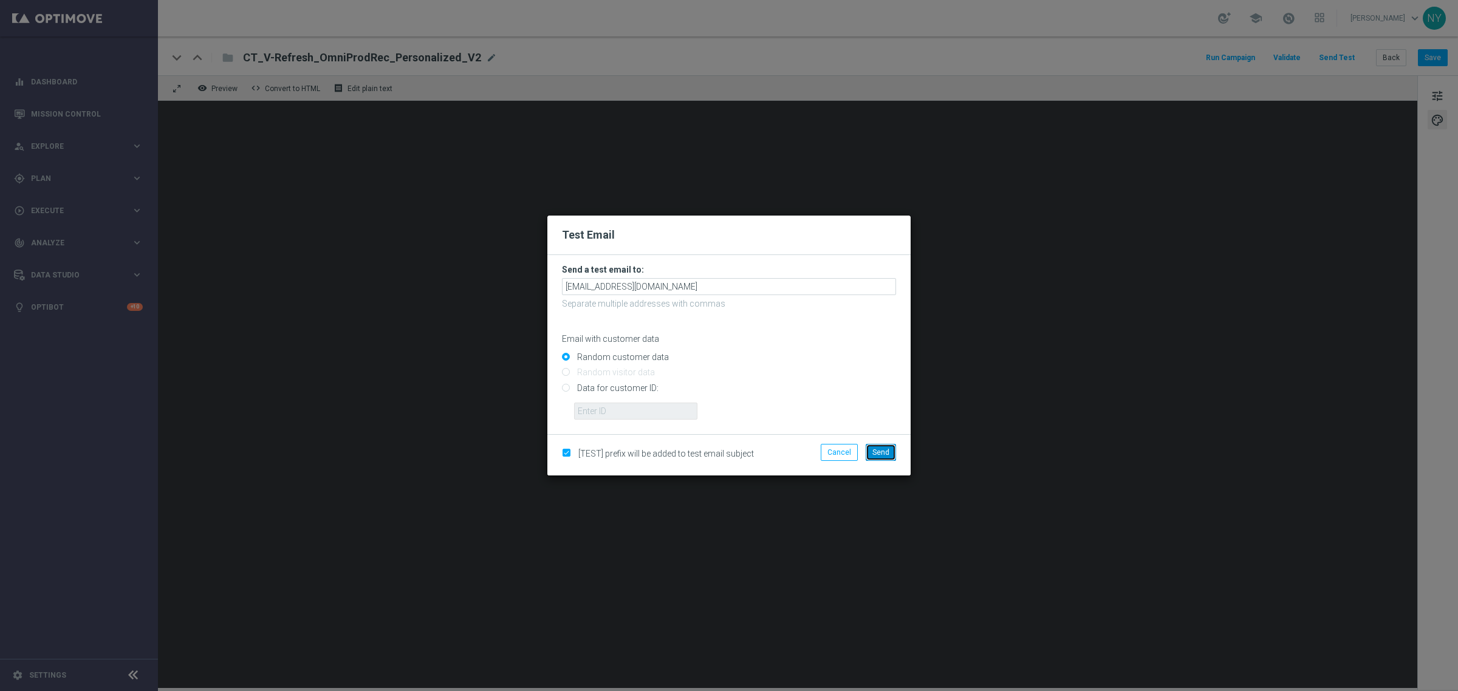
click at [880, 454] on span "Send" at bounding box center [880, 452] width 17 height 9
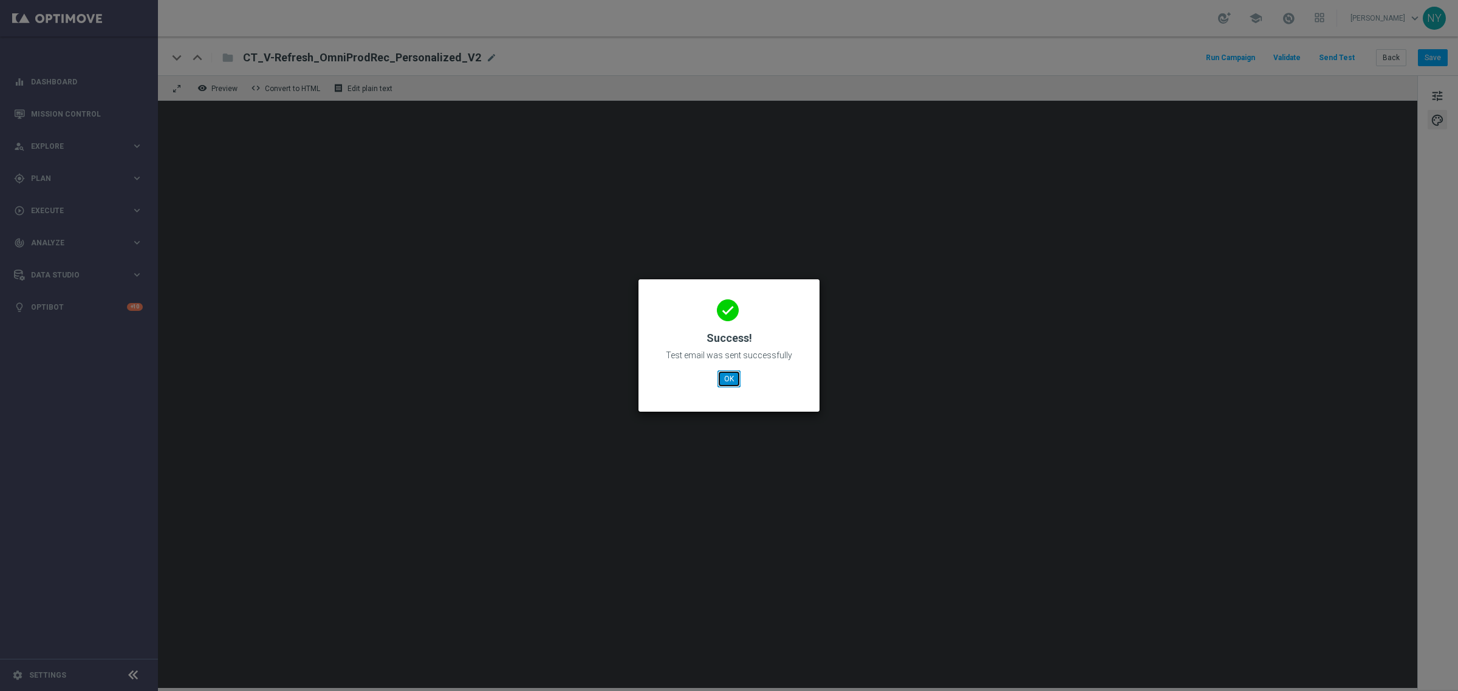
click at [724, 380] on button "OK" at bounding box center [729, 379] width 23 height 17
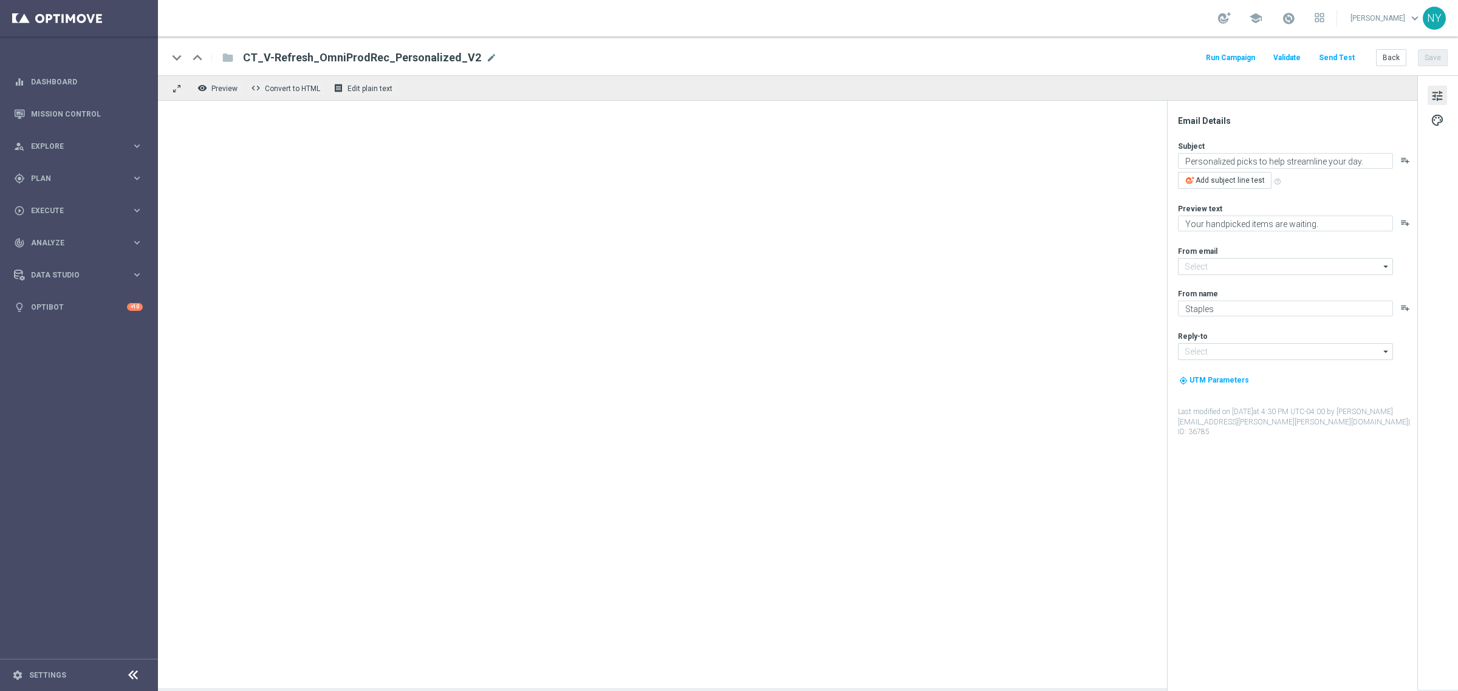
type input "[EMAIL_ADDRESS][DOMAIN_NAME]"
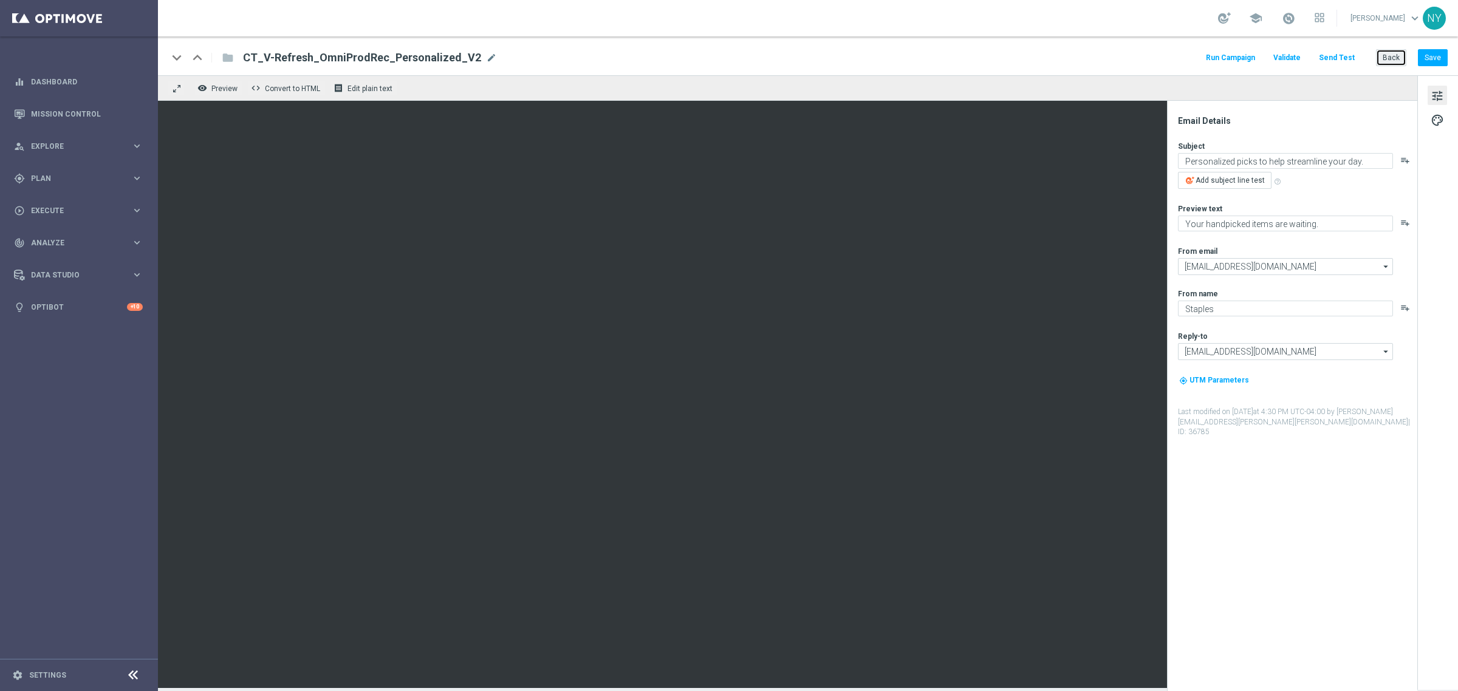
click at [766, 56] on button "Back" at bounding box center [1391, 57] width 30 height 17
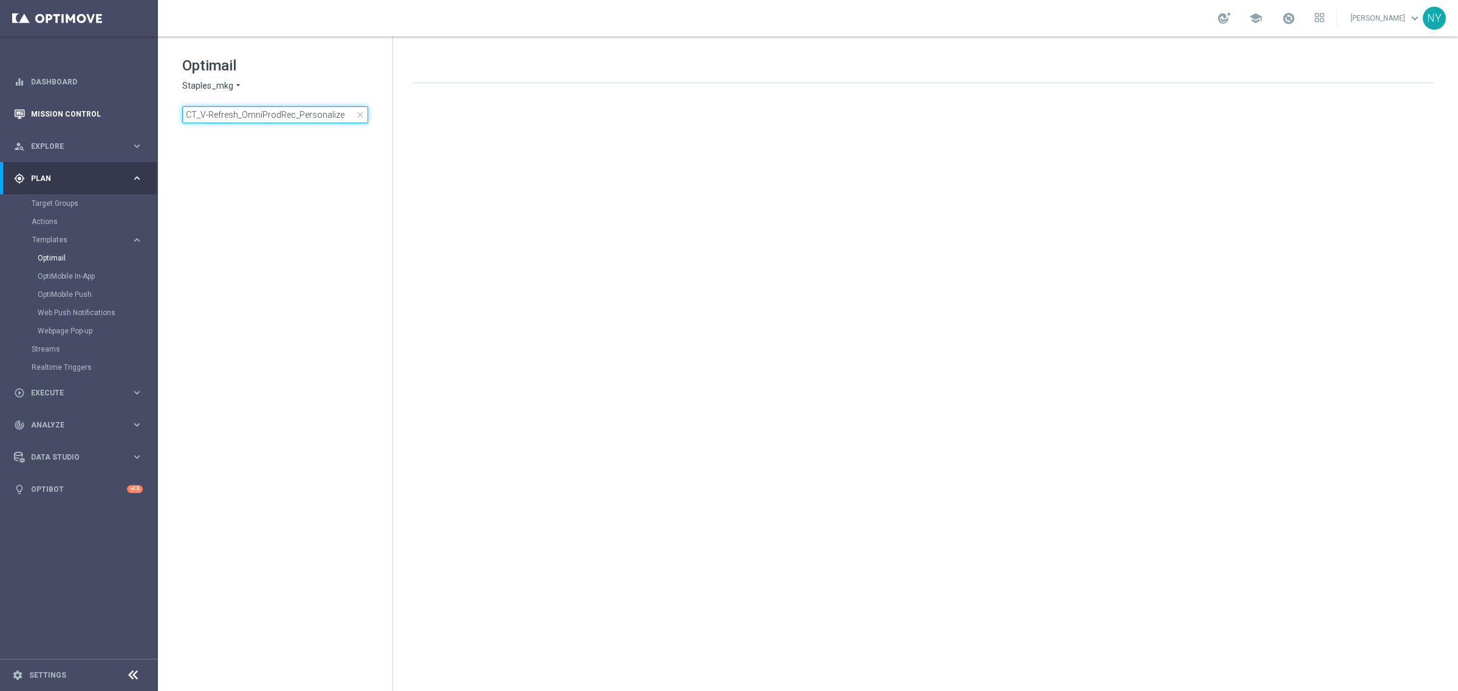
drag, startPoint x: 348, startPoint y: 114, endPoint x: 140, endPoint y: 113, distance: 207.2
click at [77, 111] on main "equalizer Dashboard Mission Control" at bounding box center [729, 345] width 1458 height 691
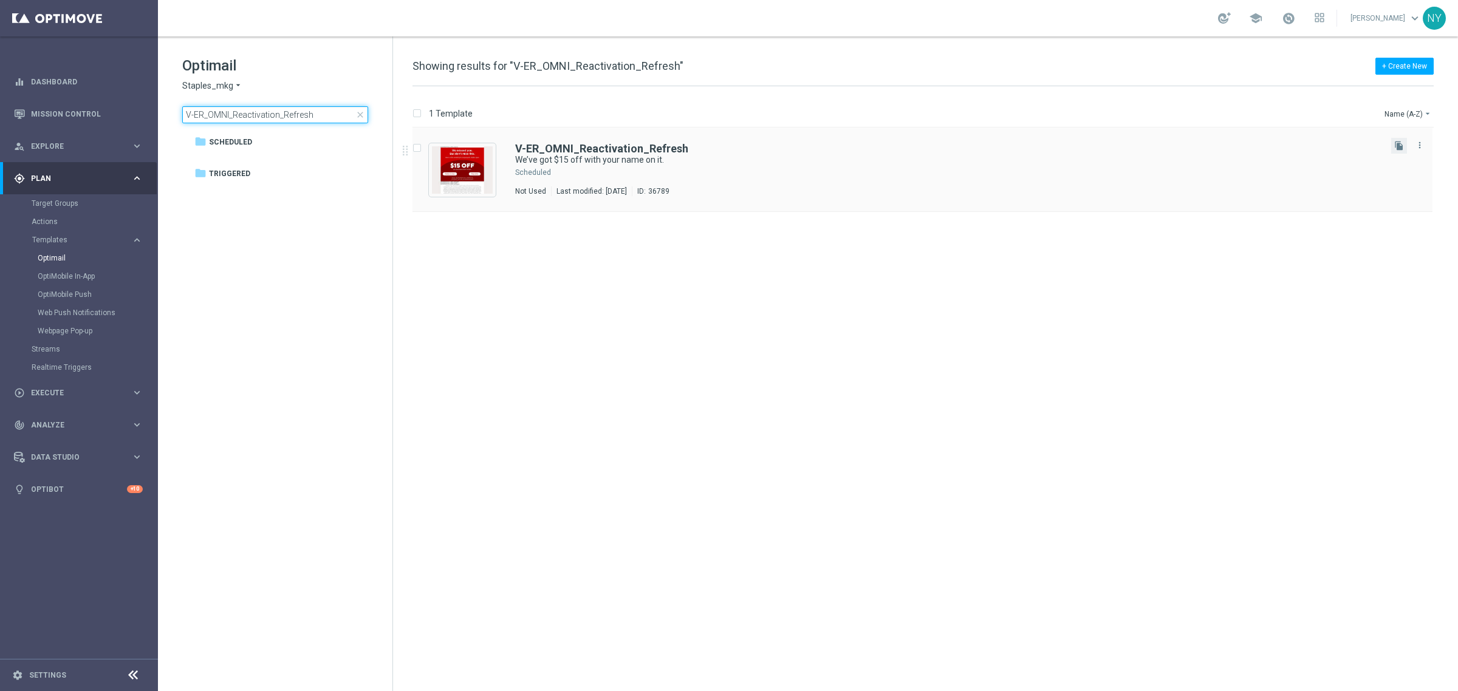
type input "V-ER_OMNI_Reactivation_Refresh"
click at [766, 146] on button "file_copy" at bounding box center [1399, 146] width 16 height 16
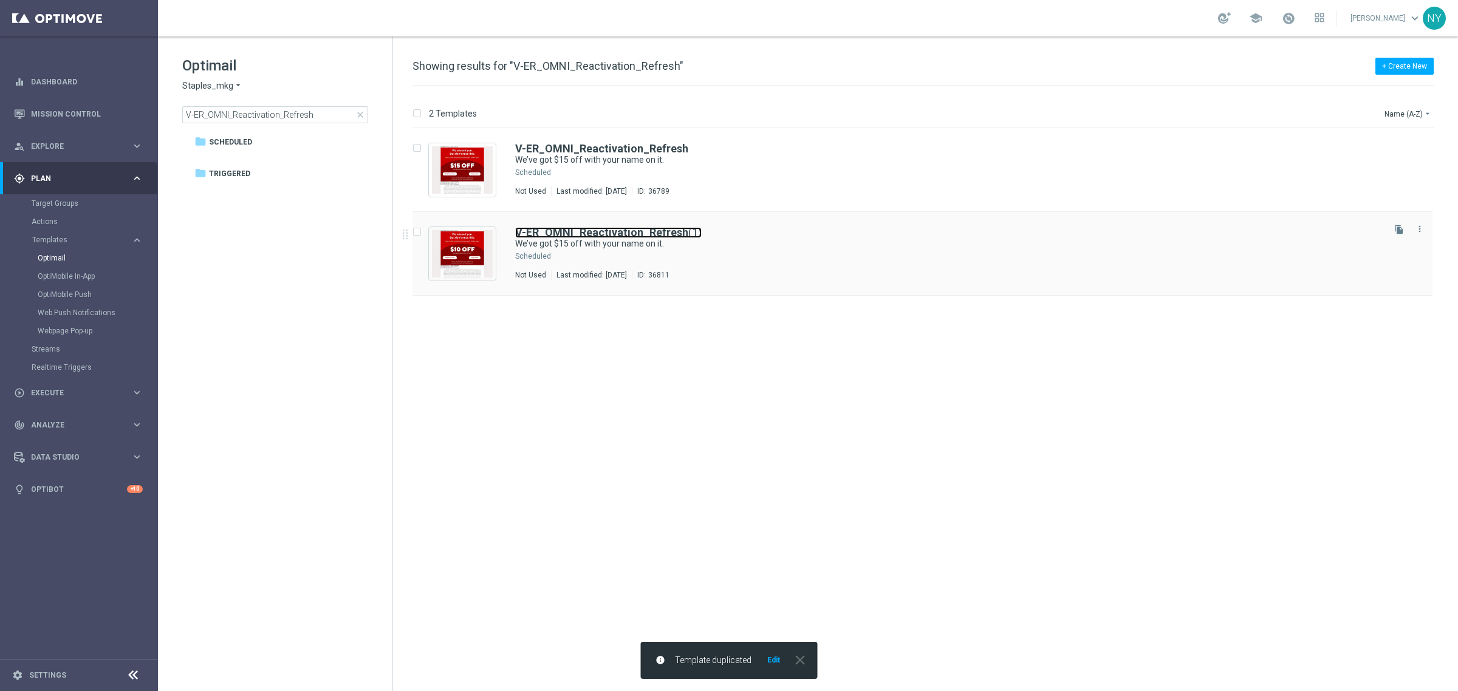
click at [625, 234] on b "V-ER_OMNI_Reactivation_Refresh" at bounding box center [601, 232] width 173 height 13
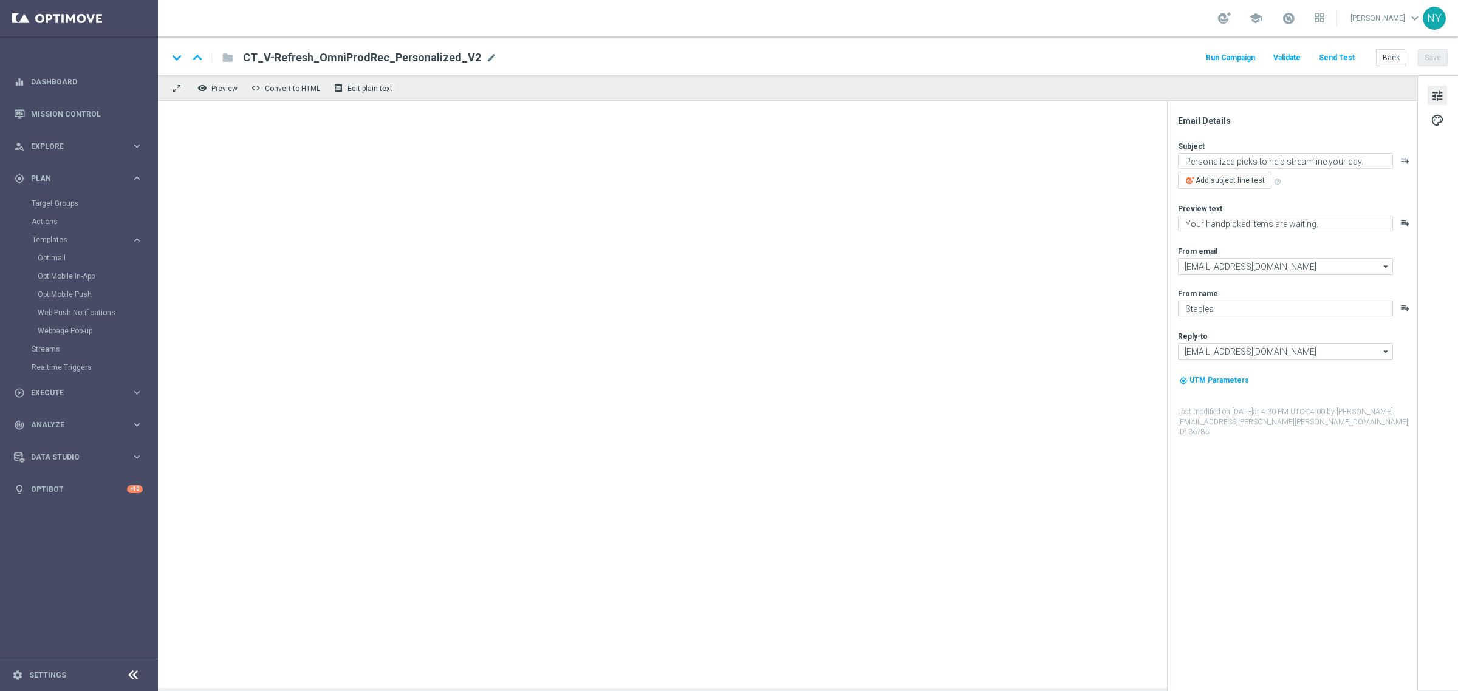
type textarea "We’ve got $15 off with your name on it."
type textarea "Just for shopping us again."
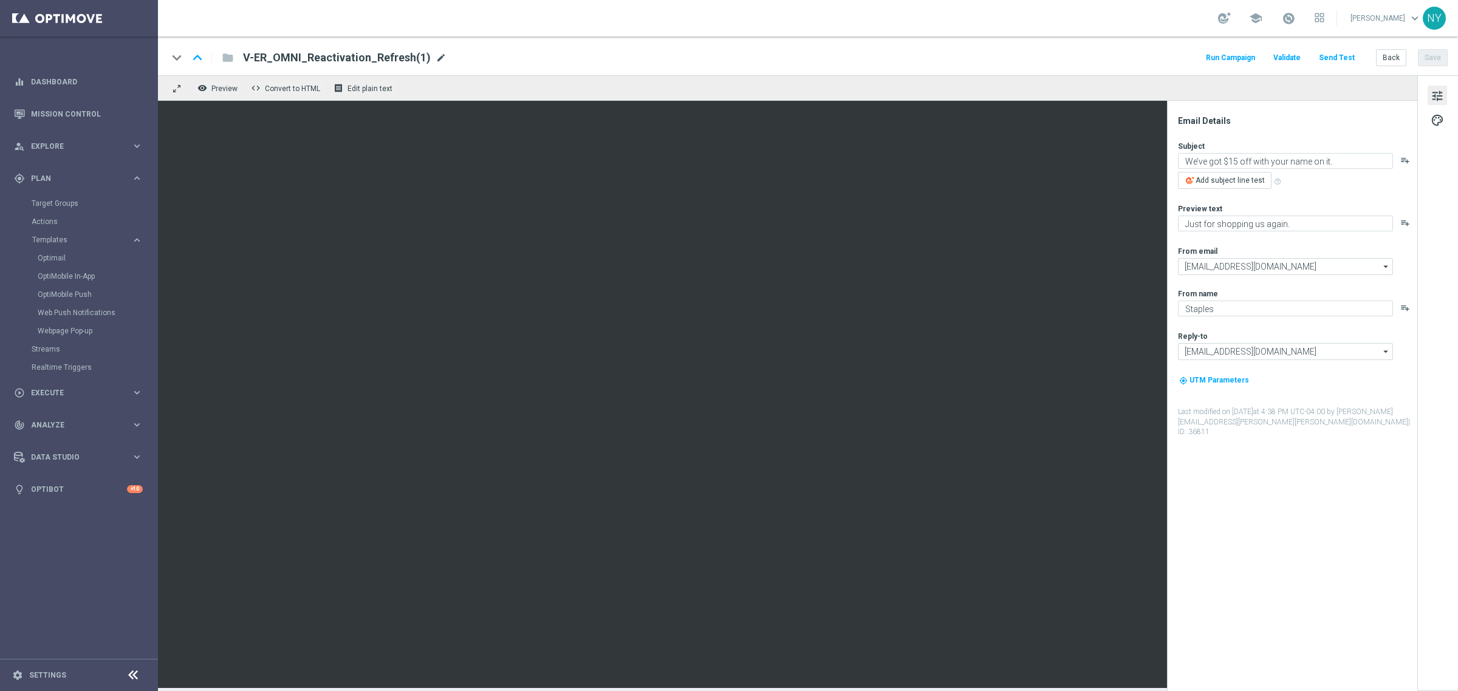
click at [436, 56] on span "mode_edit" at bounding box center [441, 57] width 11 height 11
drag, startPoint x: 400, startPoint y: 61, endPoint x: 374, endPoint y: 61, distance: 26.1
click at [374, 61] on input "V-ER_OMNI_Reactivation_Refresh(1)" at bounding box center [393, 58] width 301 height 16
type input "V-ER_OMNI_Reactivation_Refresh_B"
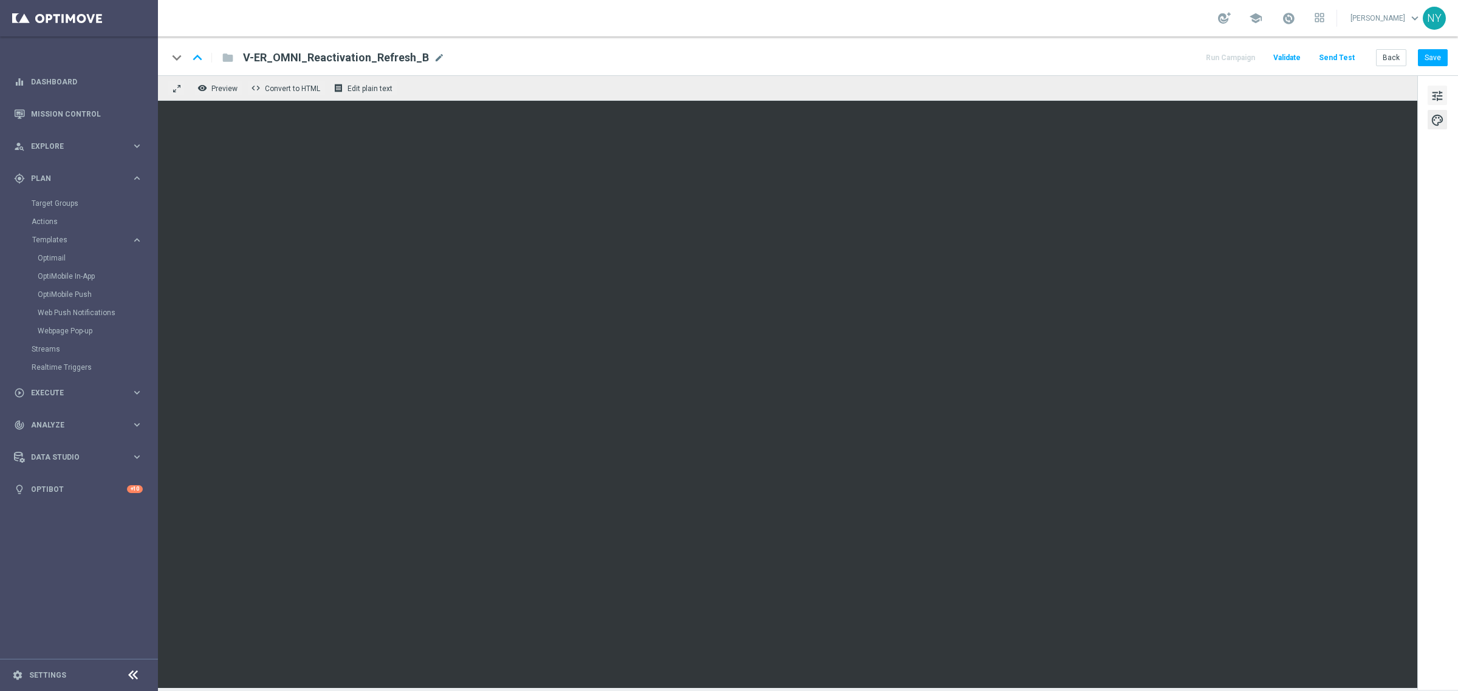
click at [766, 92] on span "tune" at bounding box center [1437, 96] width 13 height 16
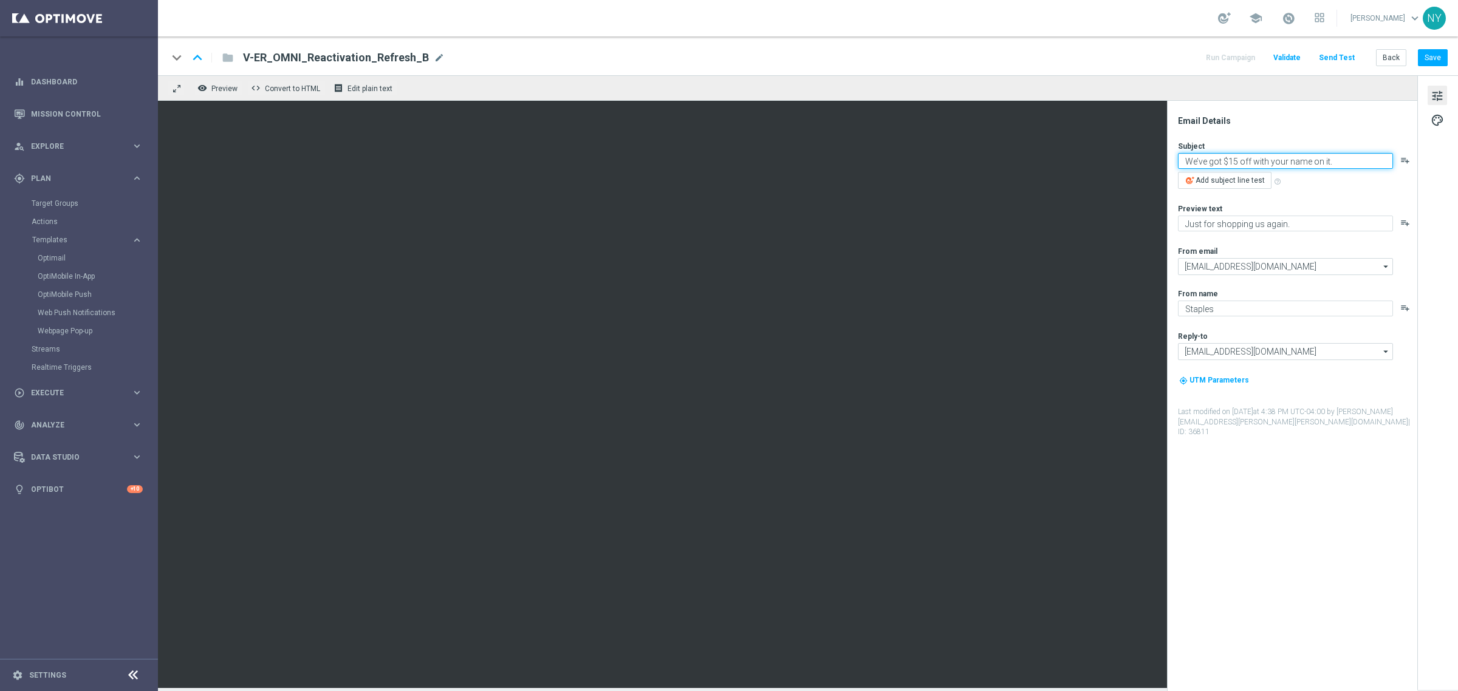
drag, startPoint x: 1239, startPoint y: 162, endPoint x: 1232, endPoint y: 162, distance: 7.3
click at [766, 162] on textarea "We’ve got $15 off with your name on it." at bounding box center [1285, 161] width 215 height 16
type textarea "We’ve got $10 off with your name on it."
click at [766, 56] on button "Save" at bounding box center [1433, 57] width 30 height 17
click at [766, 56] on button "Send Test" at bounding box center [1336, 58] width 39 height 16
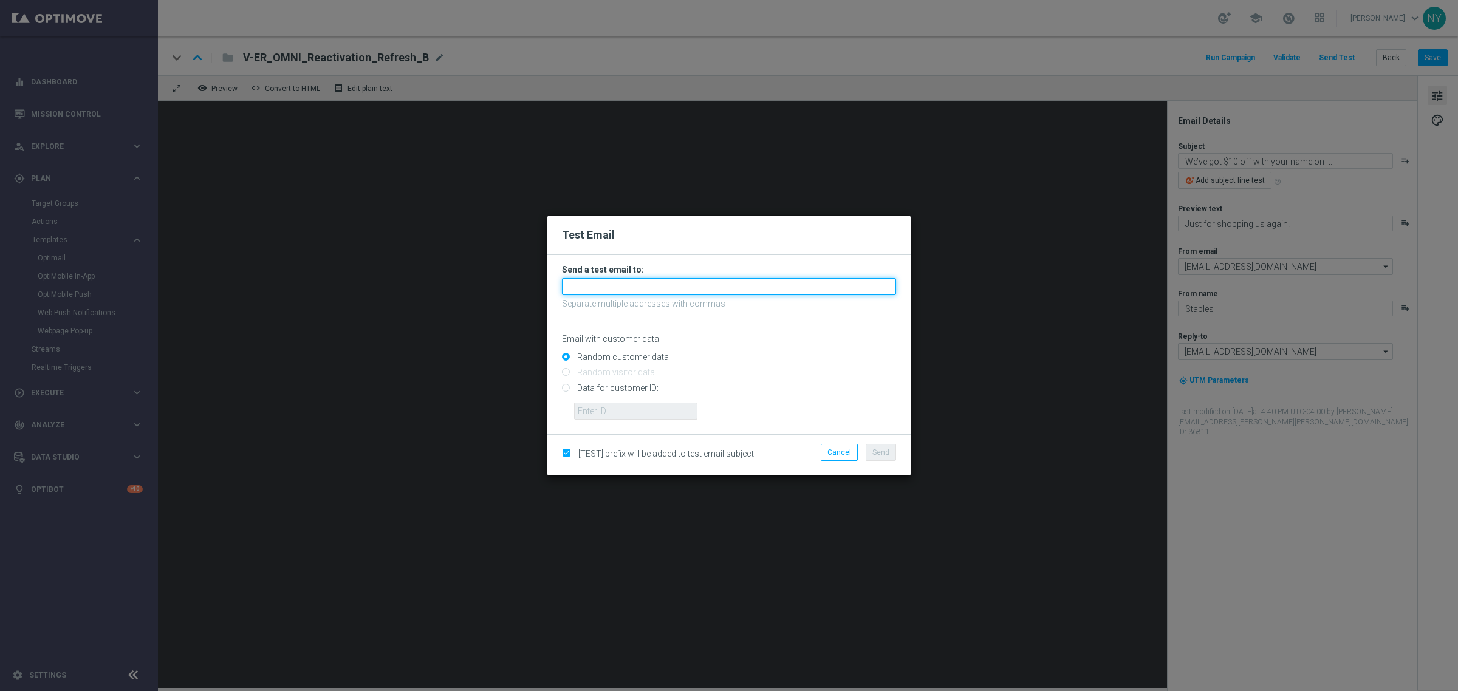
click at [593, 284] on input "text" at bounding box center [729, 286] width 334 height 17
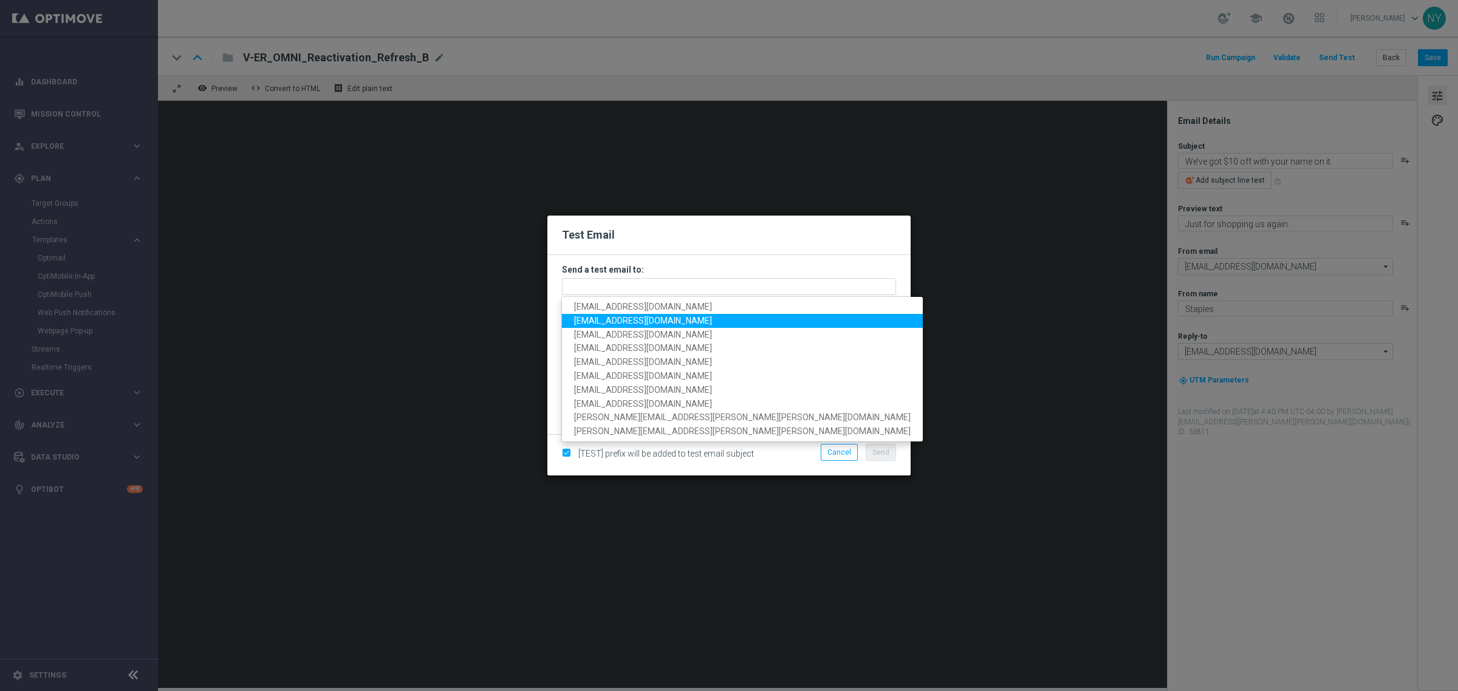
click at [599, 325] on span "[EMAIL_ADDRESS][DOMAIN_NAME]" at bounding box center [643, 321] width 138 height 10
type input "[EMAIL_ADDRESS][DOMAIN_NAME]"
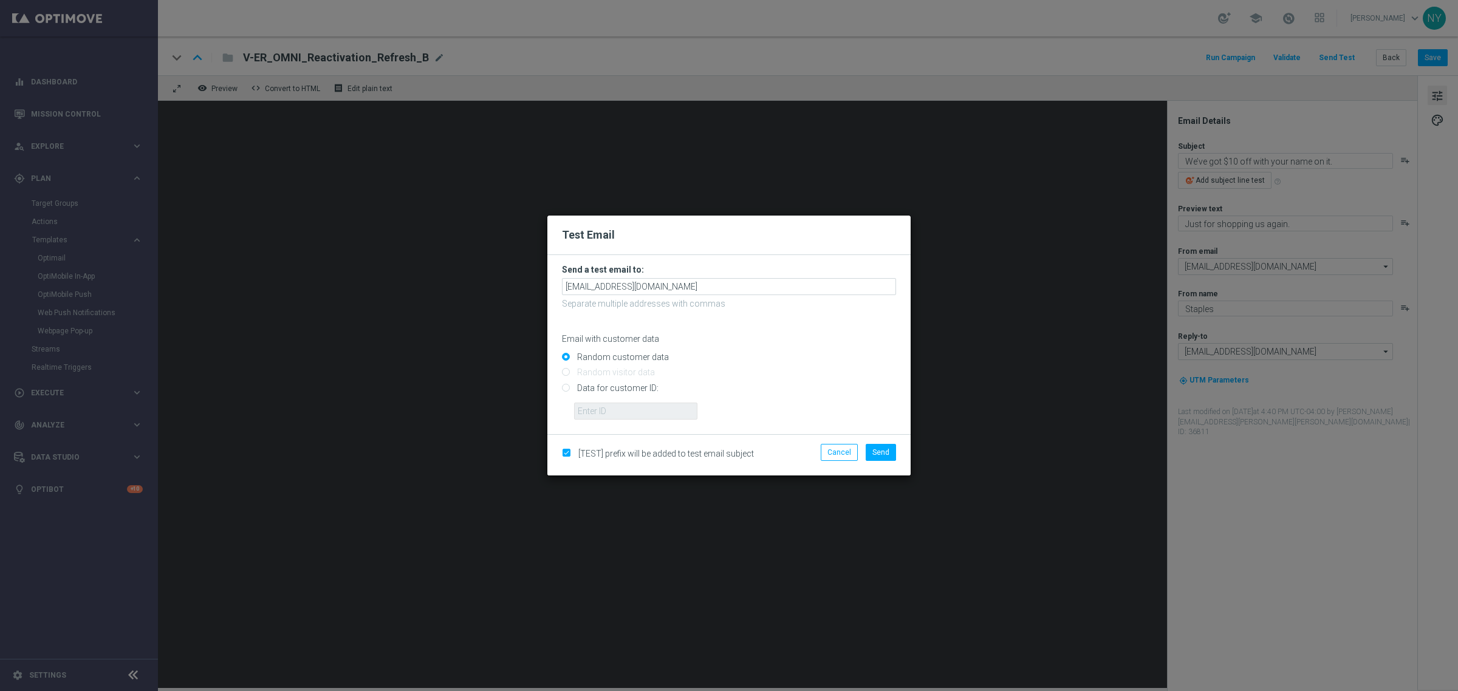
drag, startPoint x: 566, startPoint y: 390, endPoint x: 602, endPoint y: 421, distance: 47.4
click at [566, 390] on input "Data for customer ID:" at bounding box center [729, 393] width 334 height 17
radio input "true"
click at [612, 411] on input "text" at bounding box center [635, 411] width 123 height 17
paste input "10000006208"
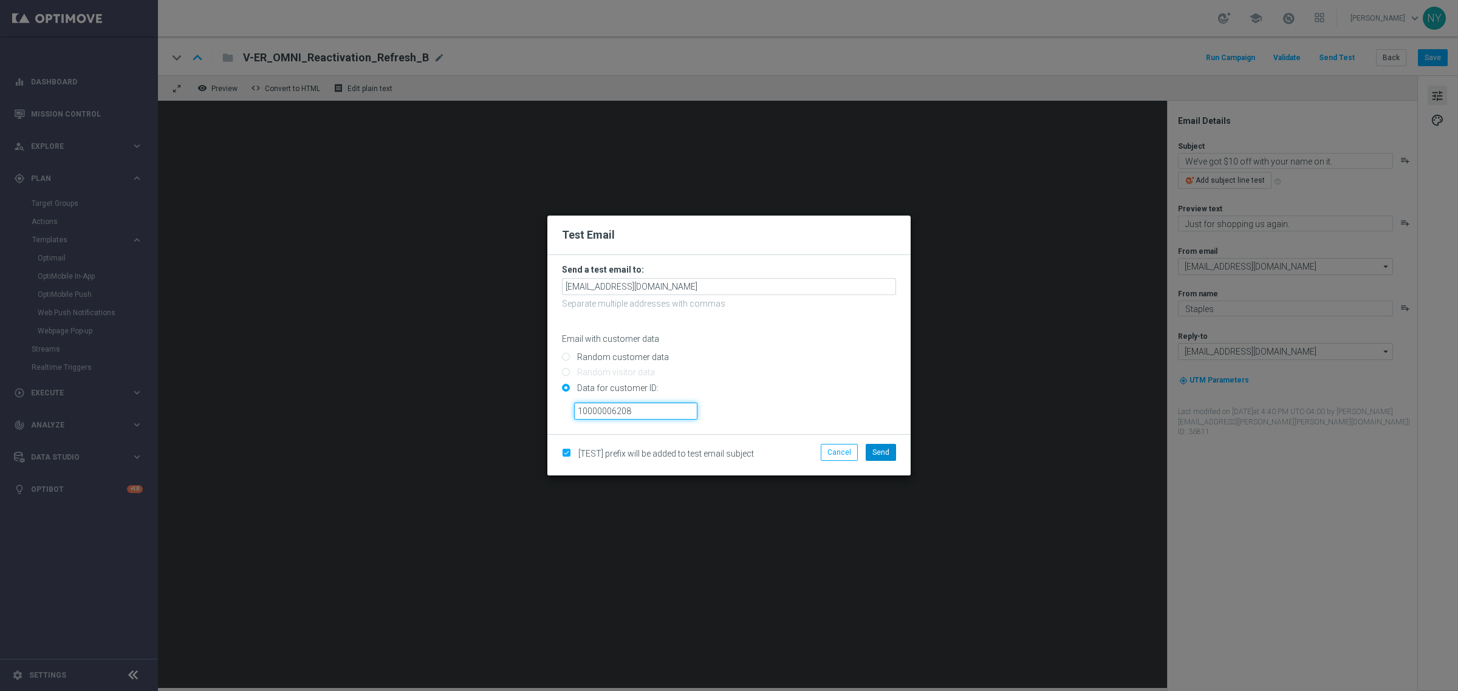
type input "10000006208"
click at [766, 449] on button "Send" at bounding box center [881, 452] width 30 height 17
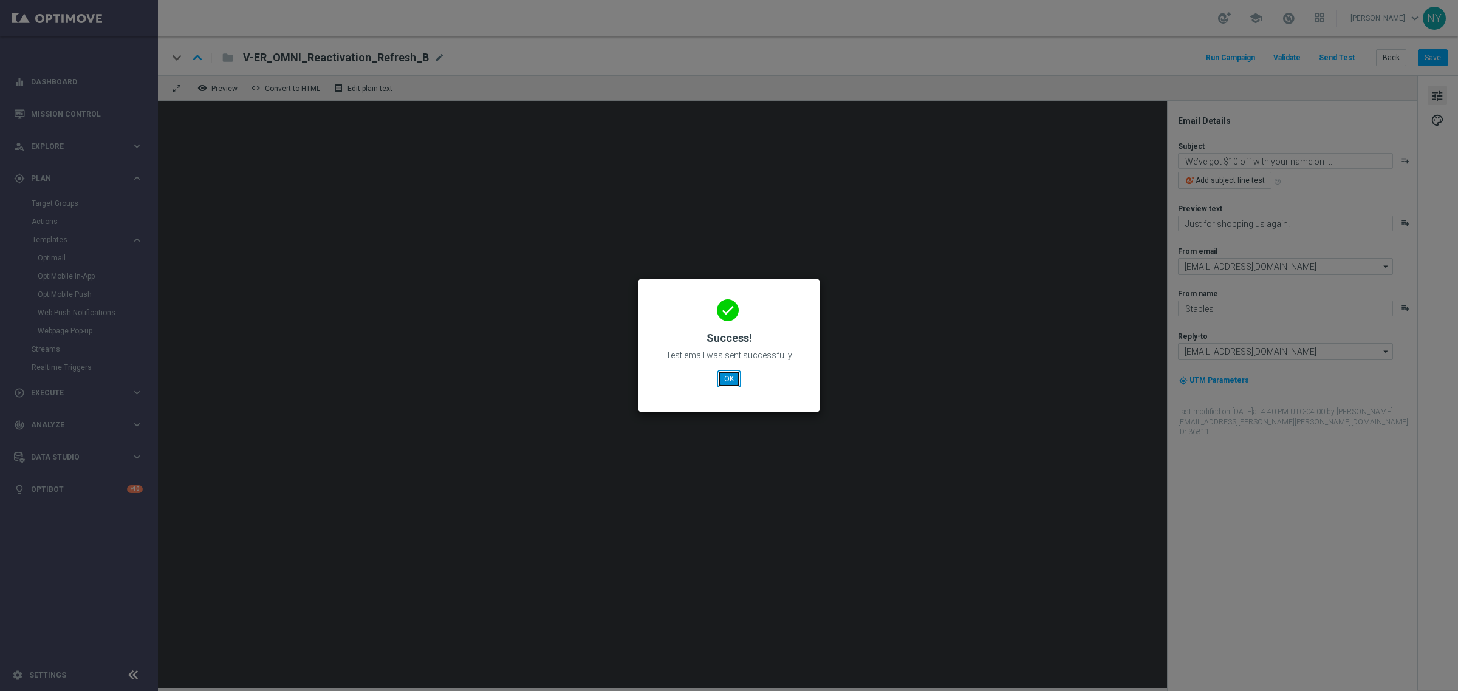
click at [719, 377] on button "OK" at bounding box center [729, 379] width 23 height 17
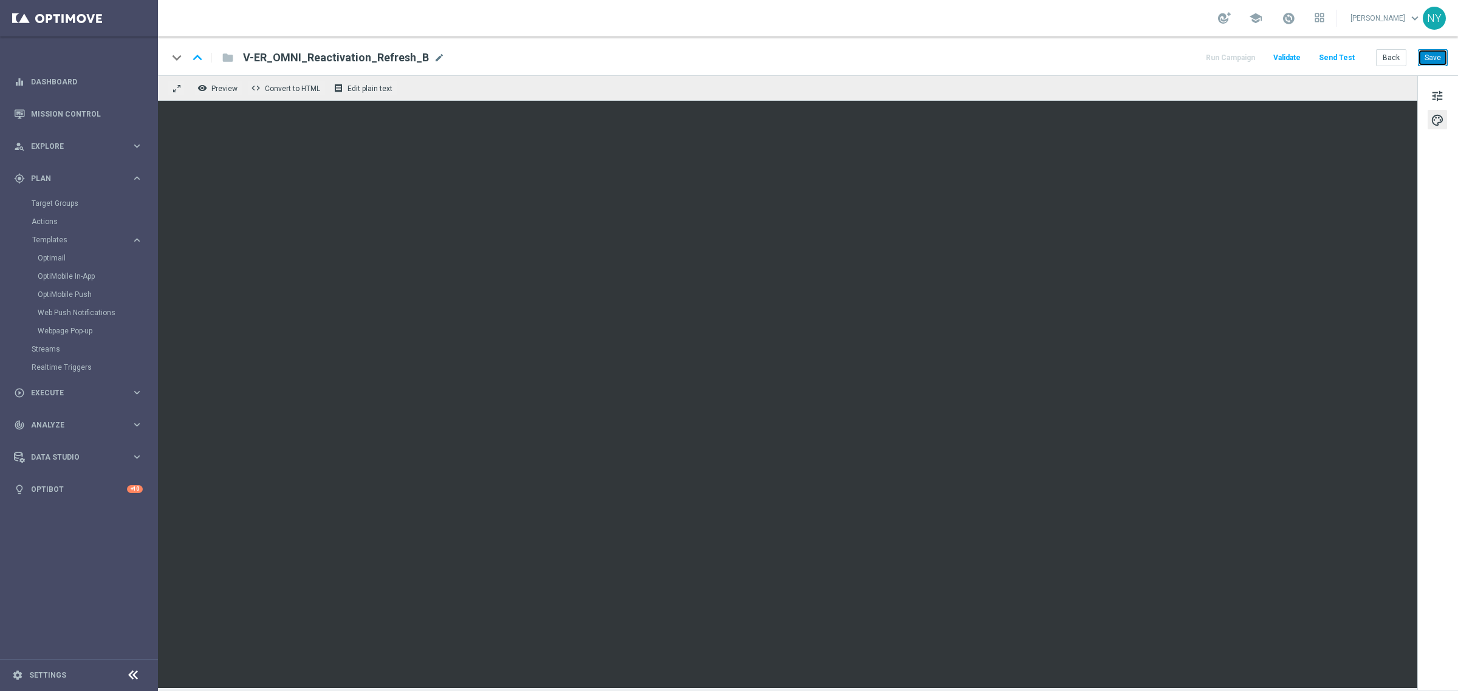
click at [766, 55] on button "Save" at bounding box center [1433, 57] width 30 height 17
click at [766, 61] on button "Save" at bounding box center [1433, 57] width 30 height 17
click at [766, 58] on button "Back" at bounding box center [1391, 57] width 30 height 17
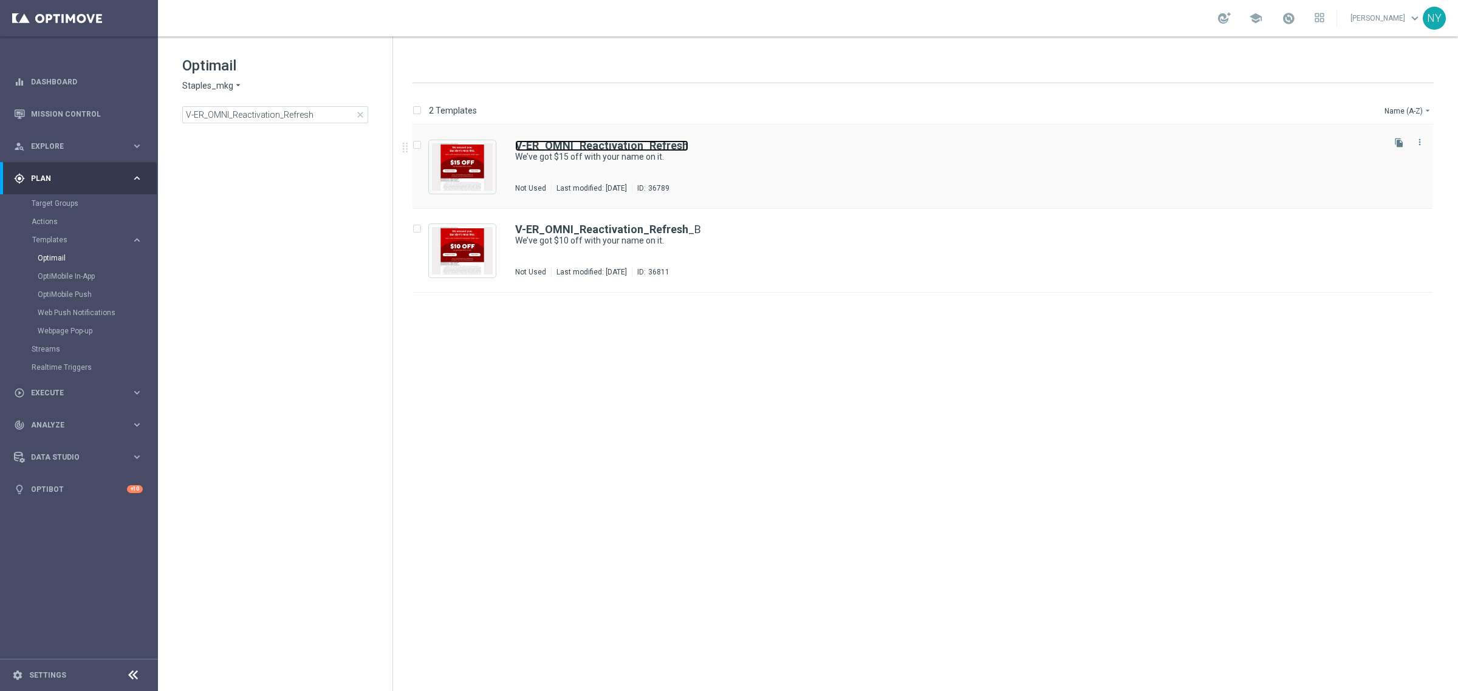
click at [636, 144] on b "V-ER_OMNI_Reactivation_Refresh" at bounding box center [601, 145] width 173 height 13
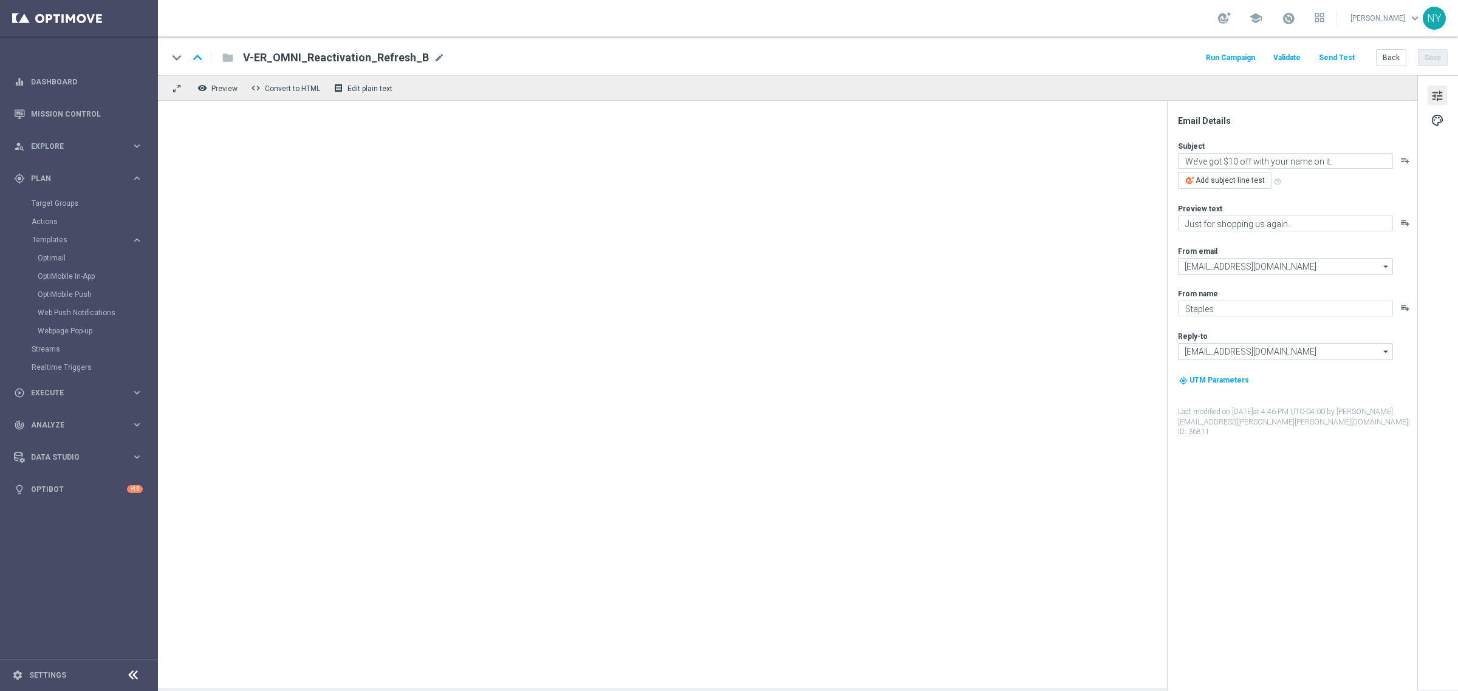
type textarea "We’ve got $15 off with your name on it."
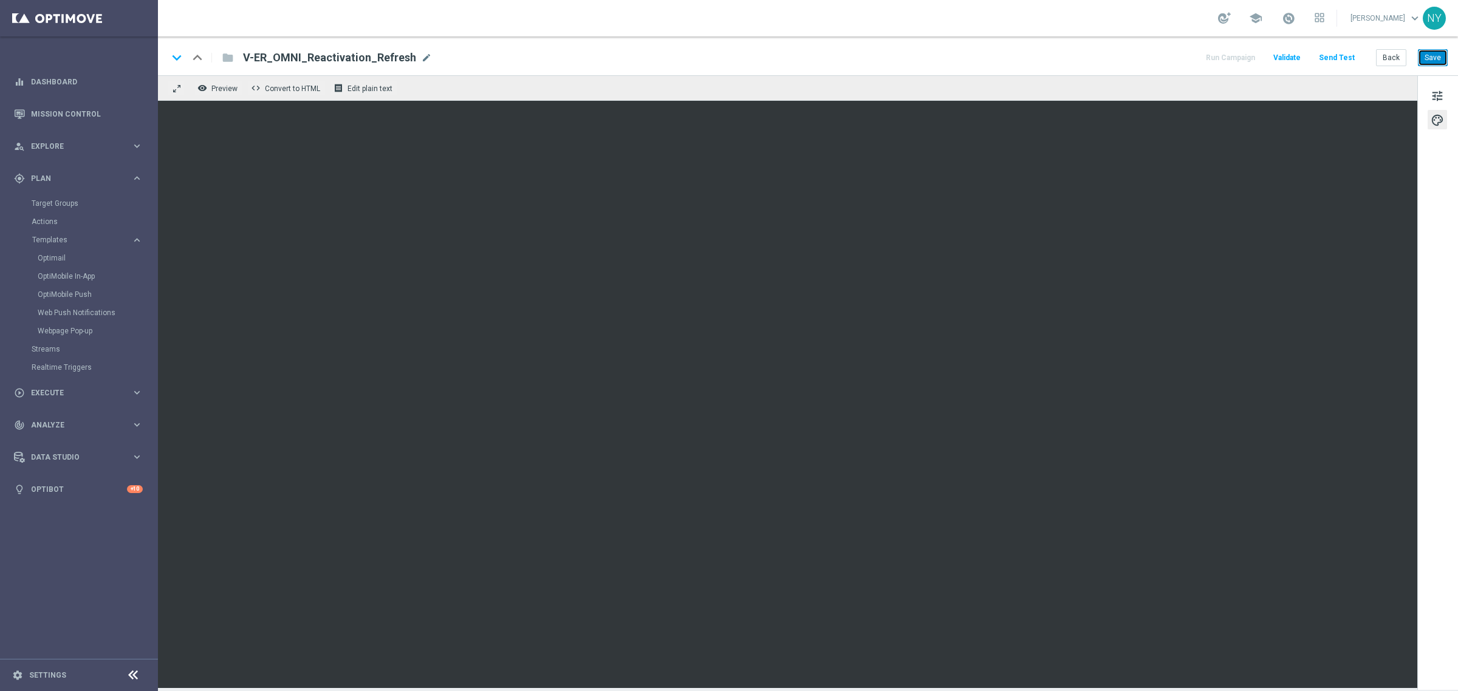
click at [766, 60] on button "Save" at bounding box center [1433, 57] width 30 height 17
click at [766, 52] on button "Send Test" at bounding box center [1336, 58] width 39 height 16
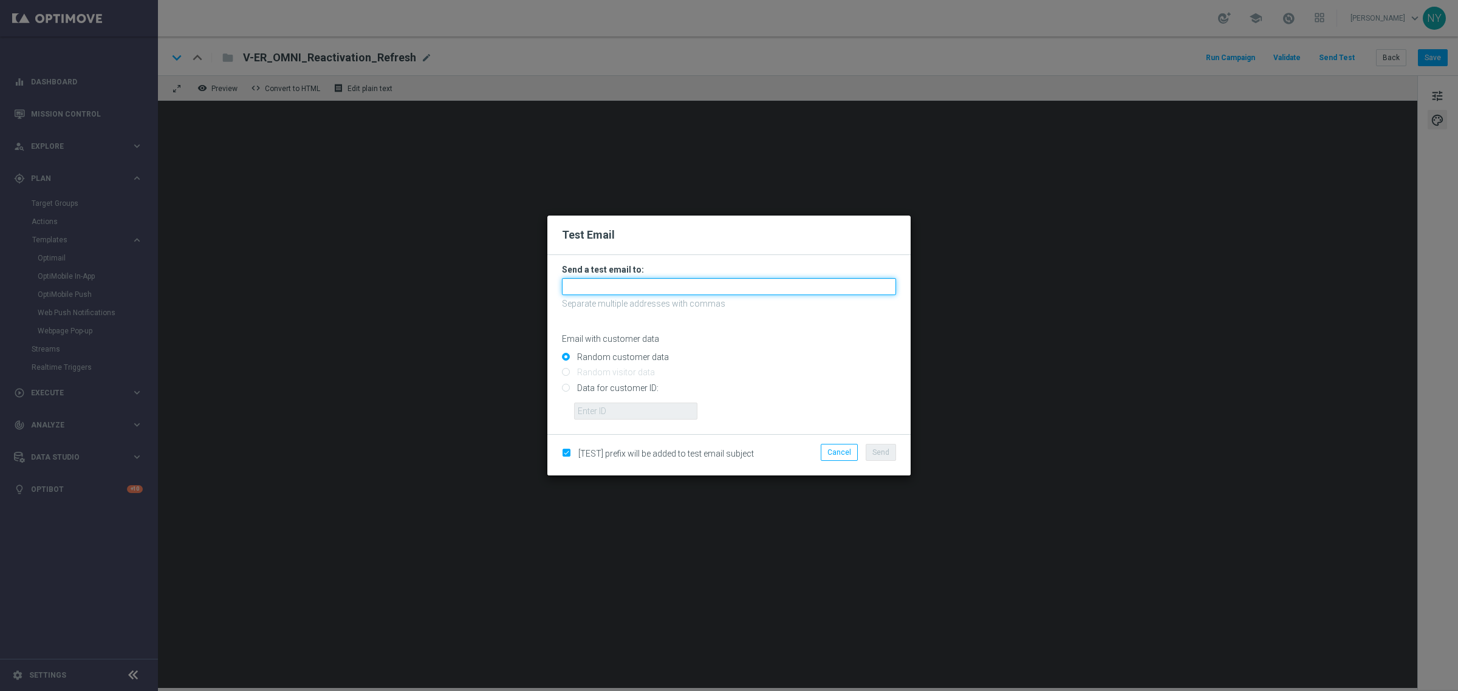
click at [614, 287] on input "text" at bounding box center [729, 286] width 334 height 17
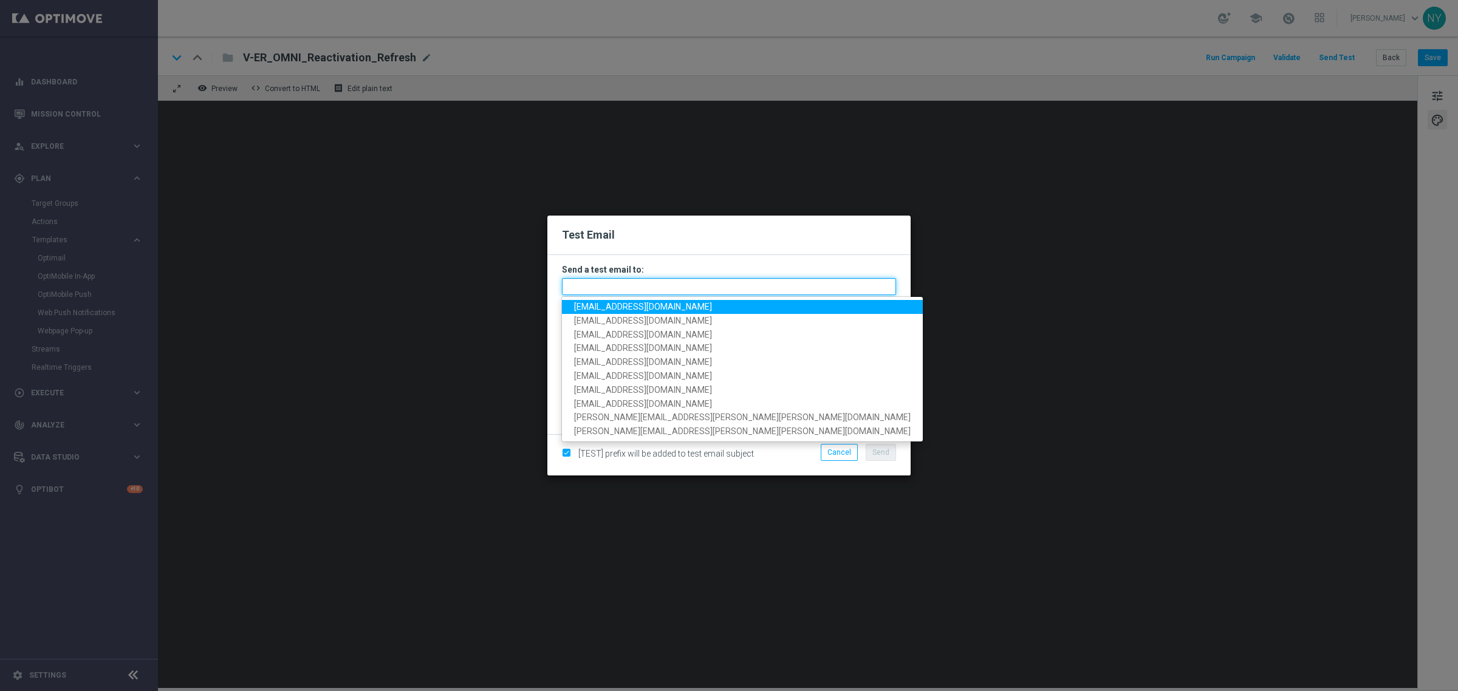
paste input "[EMAIL_ADDRESS][DOMAIN_NAME]"
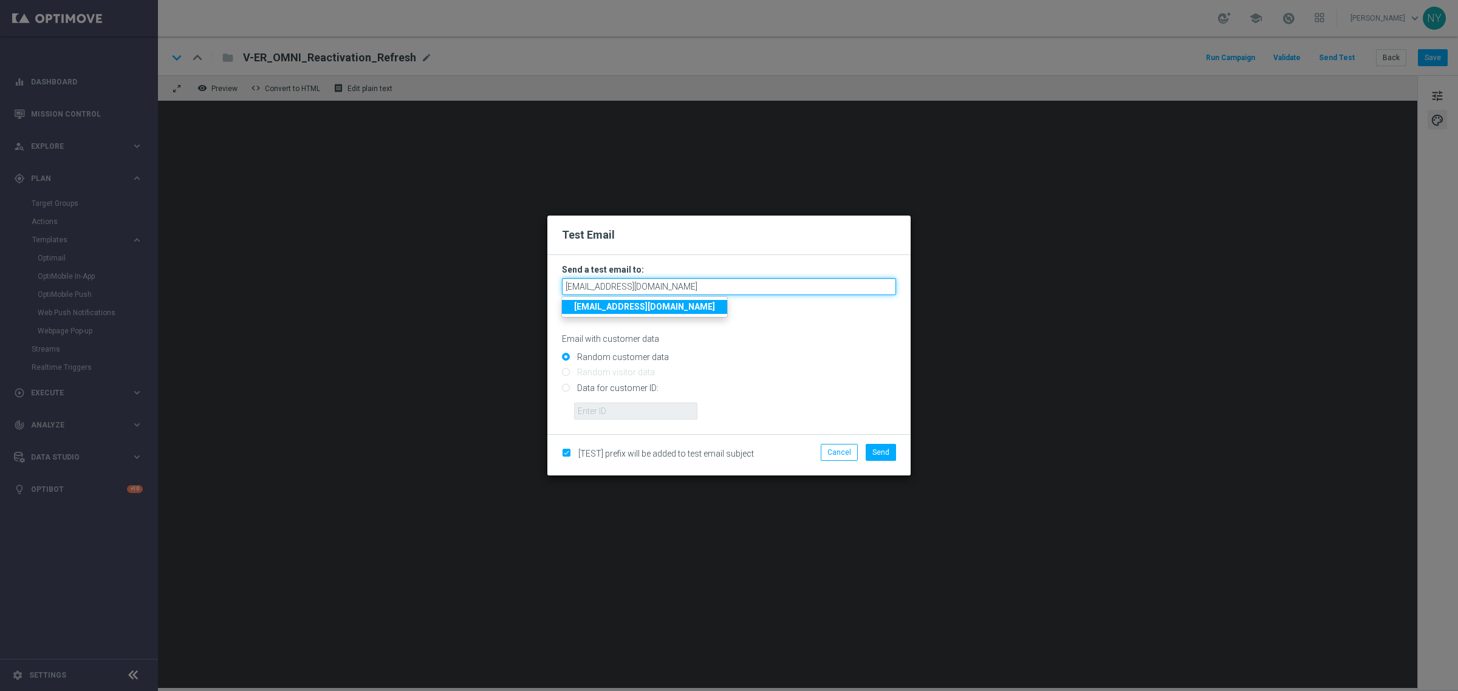
type input "[EMAIL_ADDRESS][DOMAIN_NAME]"
click at [567, 390] on input "Data for customer ID:" at bounding box center [729, 393] width 334 height 17
radio input "true"
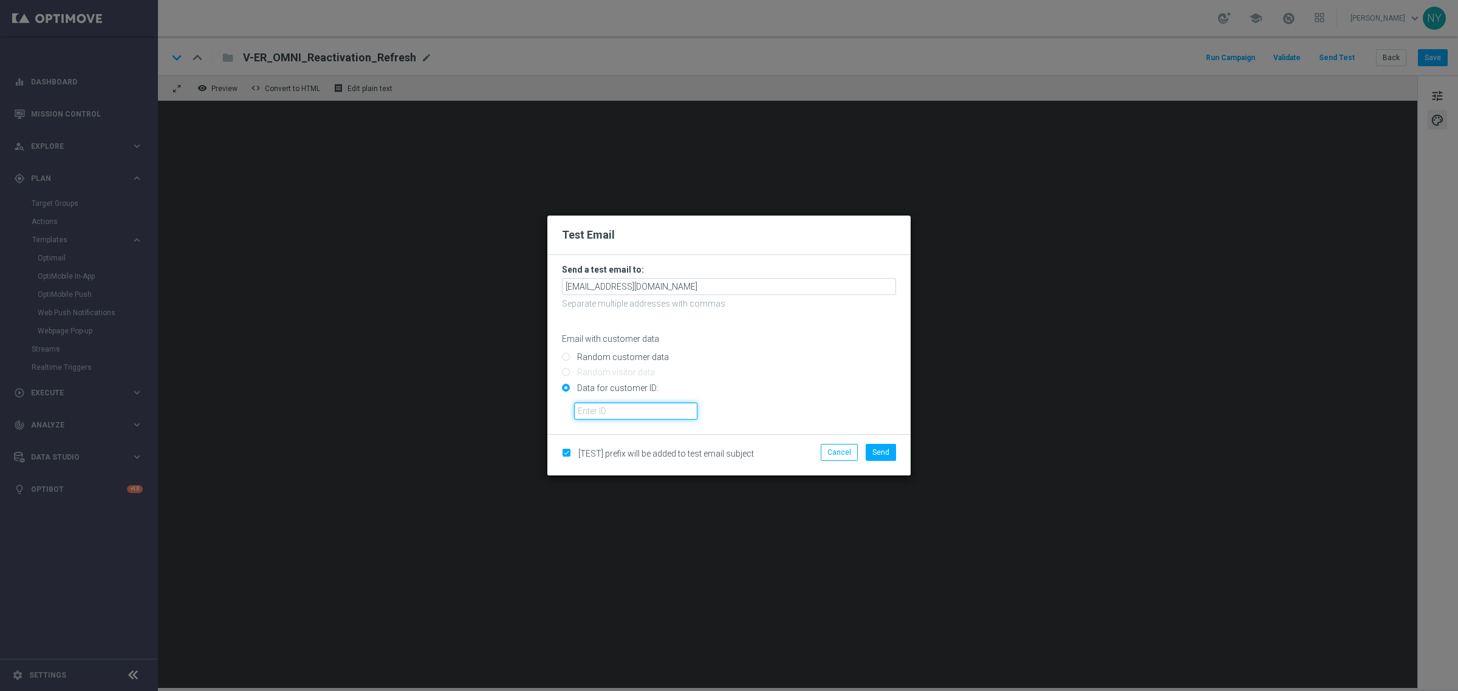
click at [584, 403] on input "text" at bounding box center [635, 411] width 123 height 17
click at [617, 411] on input "text" at bounding box center [635, 411] width 123 height 17
paste input "10000006208"
type input "10000006208"
click at [766, 449] on span "Send" at bounding box center [880, 452] width 17 height 9
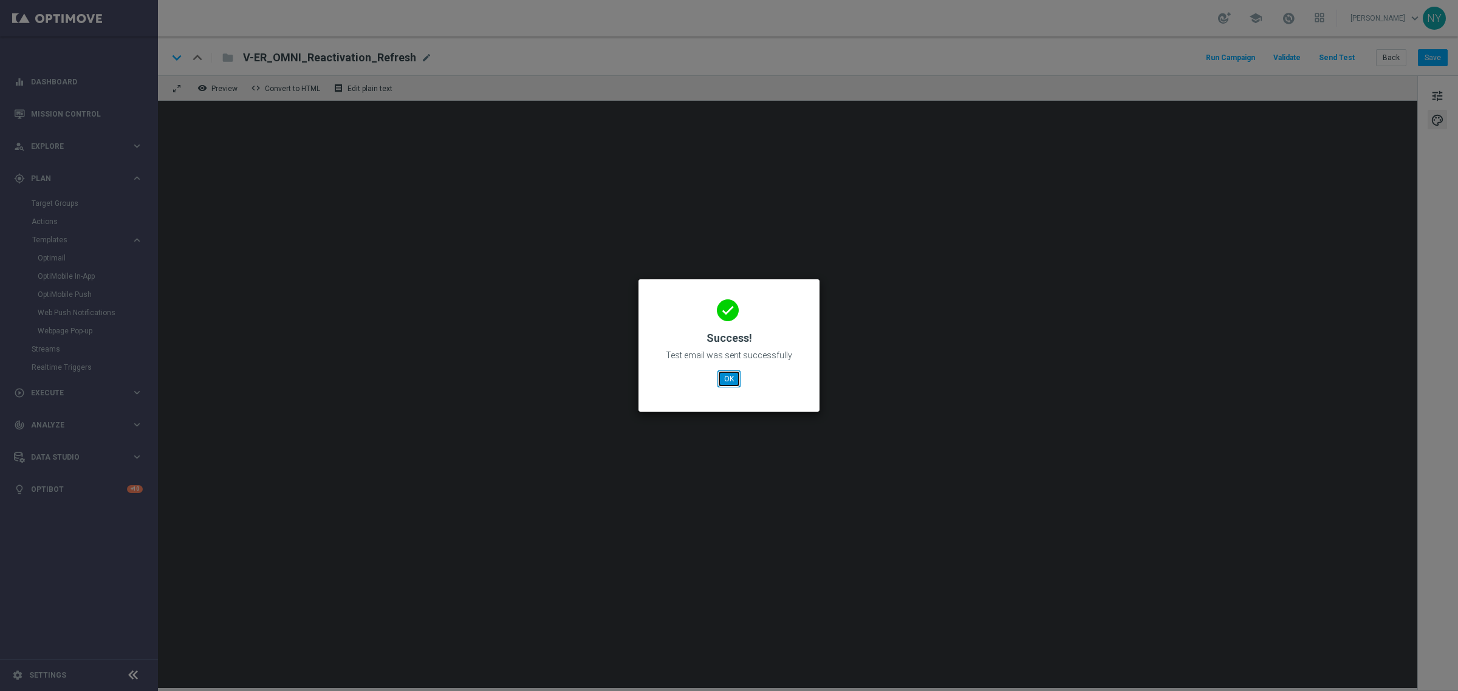
click at [727, 375] on button "OK" at bounding box center [729, 379] width 23 height 17
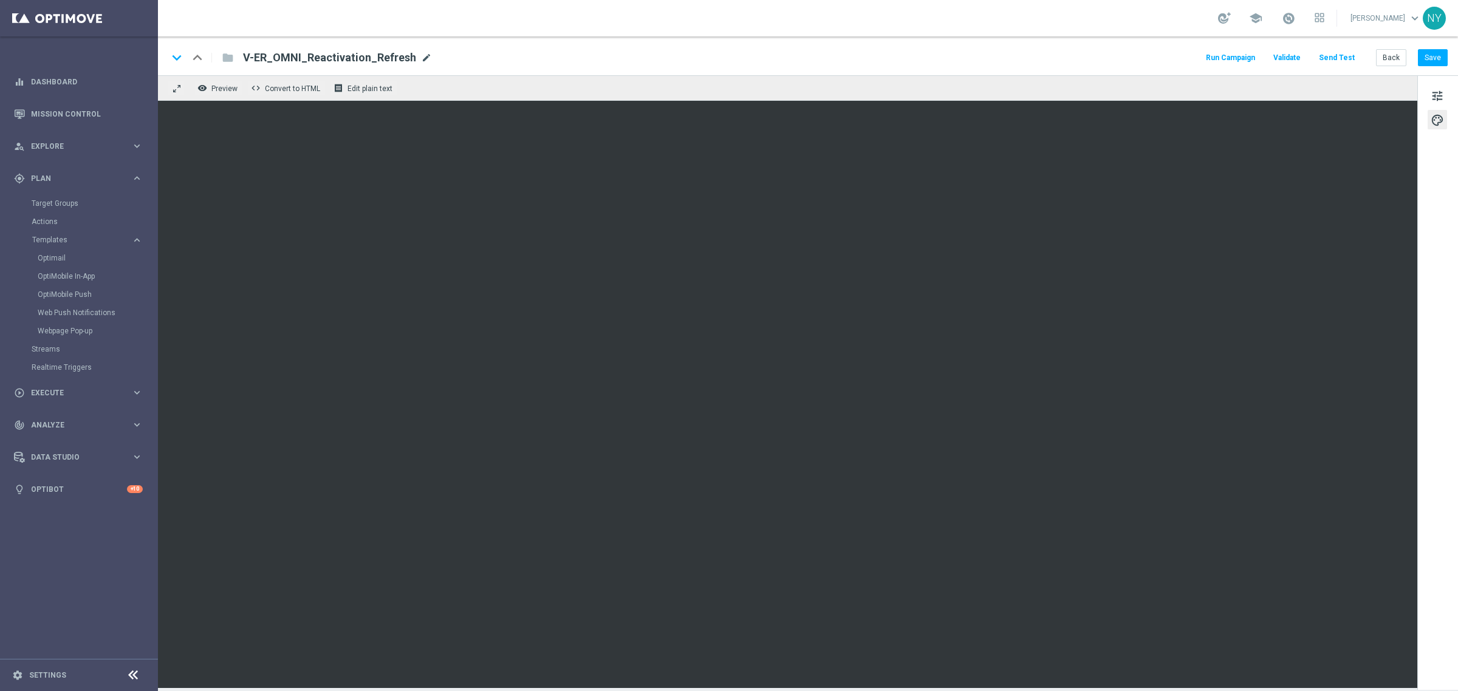
click at [421, 59] on span "mode_edit" at bounding box center [426, 57] width 11 height 11
type input "V-ER_OMNI_Reactivation_Refresh_A"
click at [766, 61] on div "keyboard_arrow_down keyboard_arrow_up folder V-ER_OMNI_Reactivation_Refresh_A R…" at bounding box center [808, 55] width 1300 height 39
click at [766, 61] on button "Save" at bounding box center [1433, 57] width 30 height 17
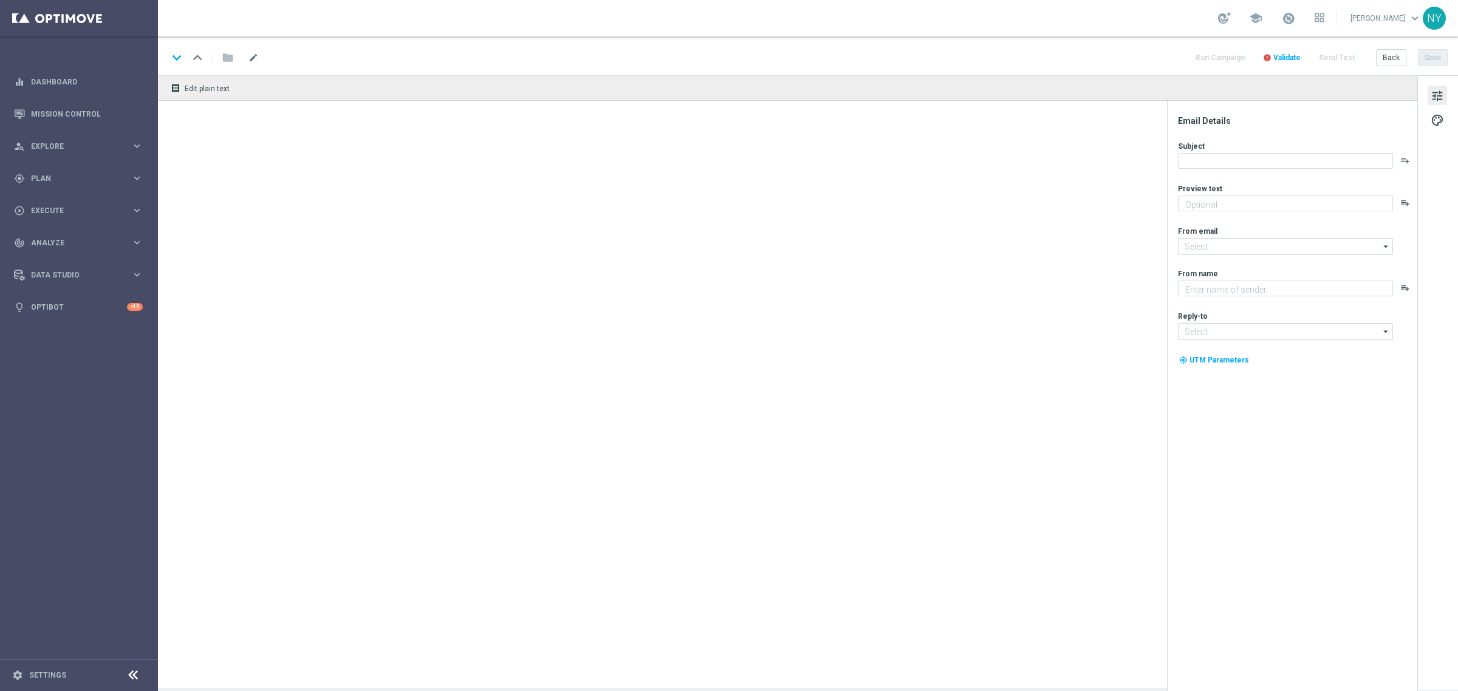
type textarea "Just for shopping us again."
type input "[EMAIL_ADDRESS][DOMAIN_NAME]"
type textarea "Staples"
type input "[EMAIL_ADDRESS][DOMAIN_NAME]"
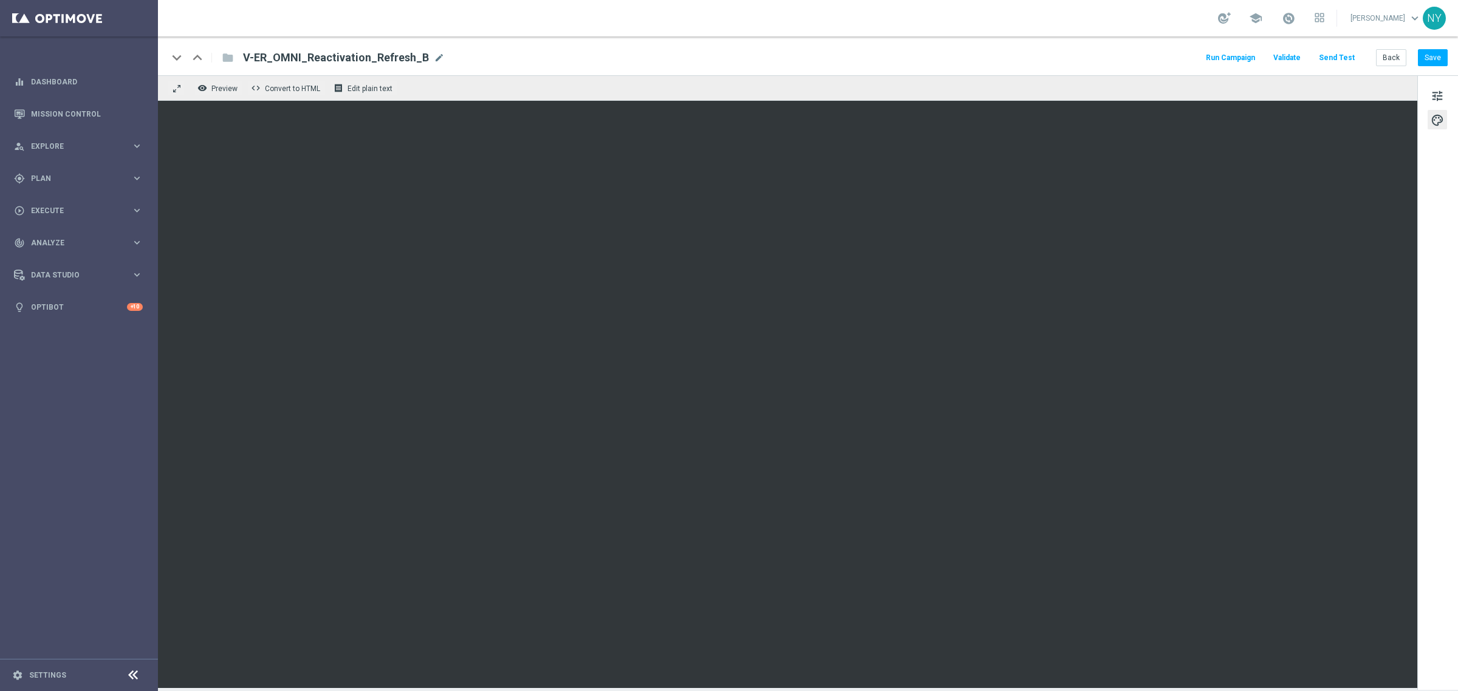
click at [1342, 59] on button "Send Test" at bounding box center [1336, 58] width 39 height 16
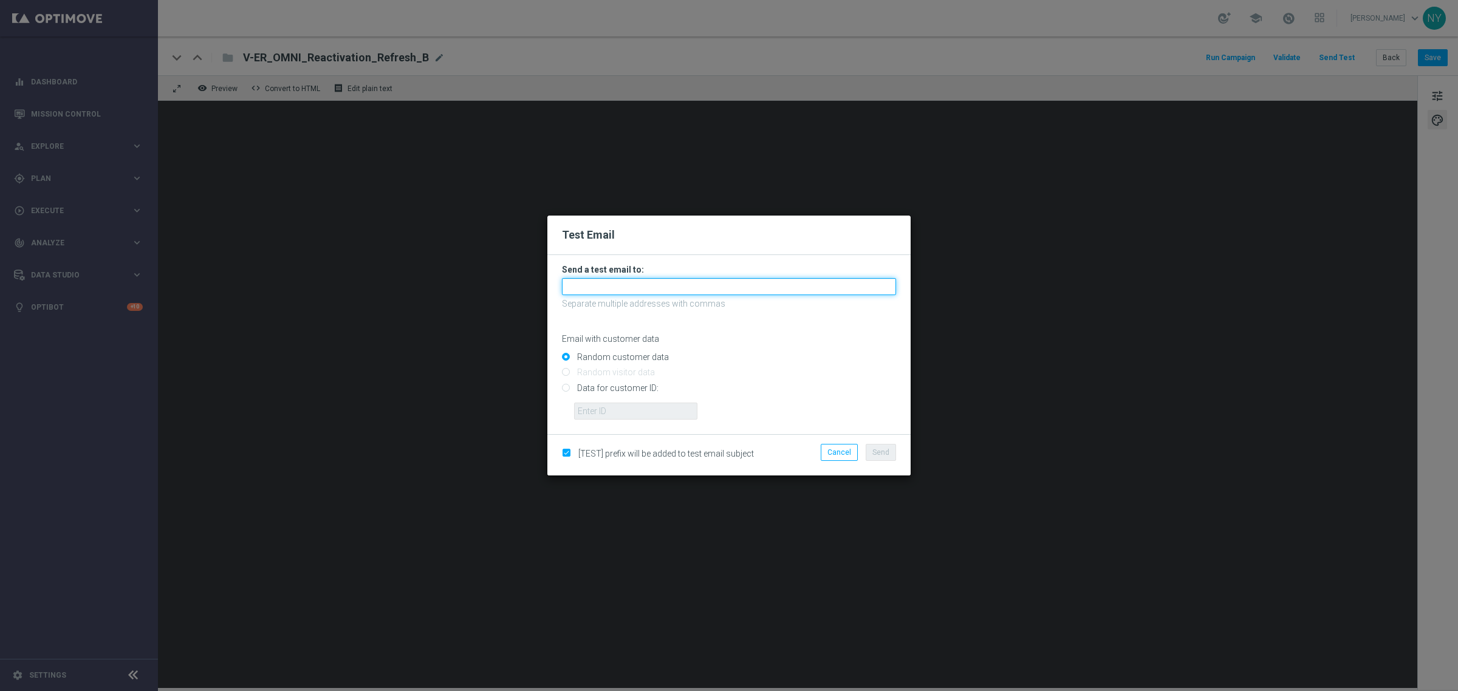
click at [627, 293] on input "text" at bounding box center [729, 286] width 334 height 17
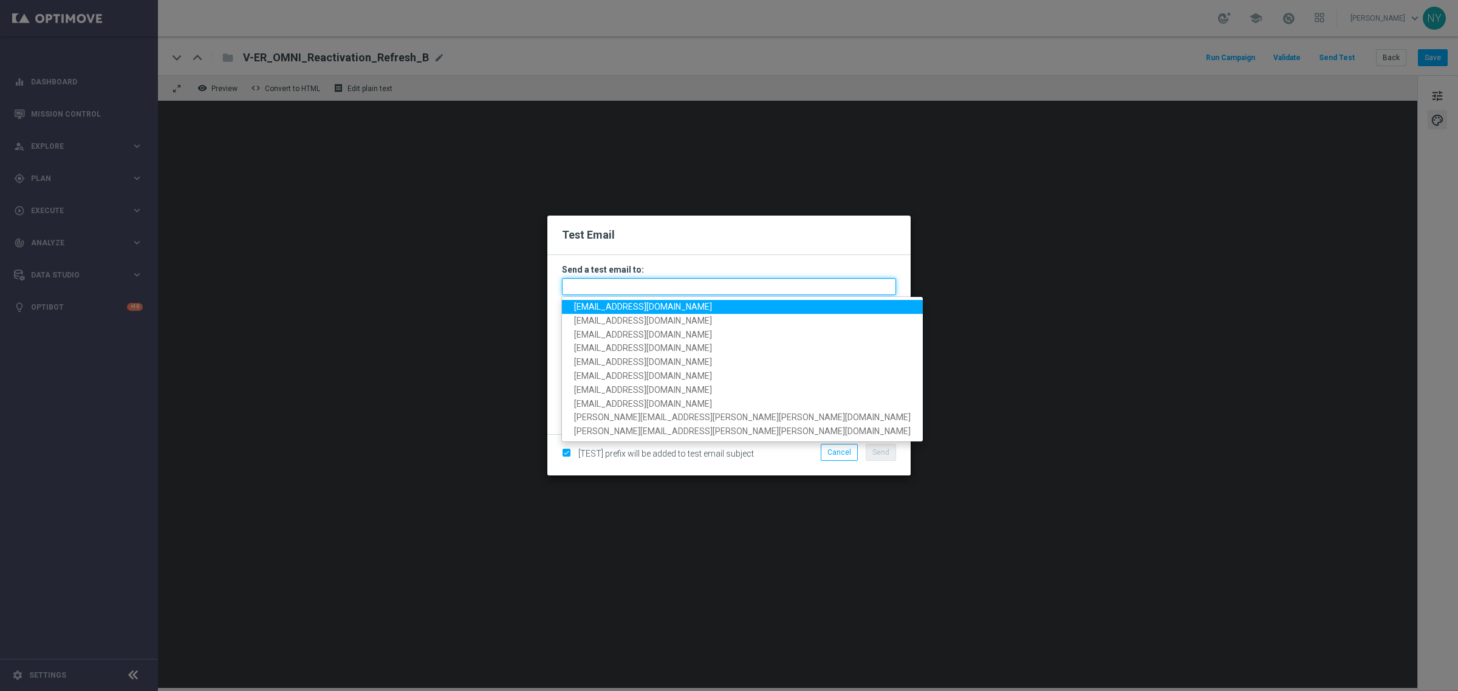
click at [603, 290] on input "text" at bounding box center [729, 286] width 334 height 17
paste input "[EMAIL_ADDRESS][DOMAIN_NAME]"
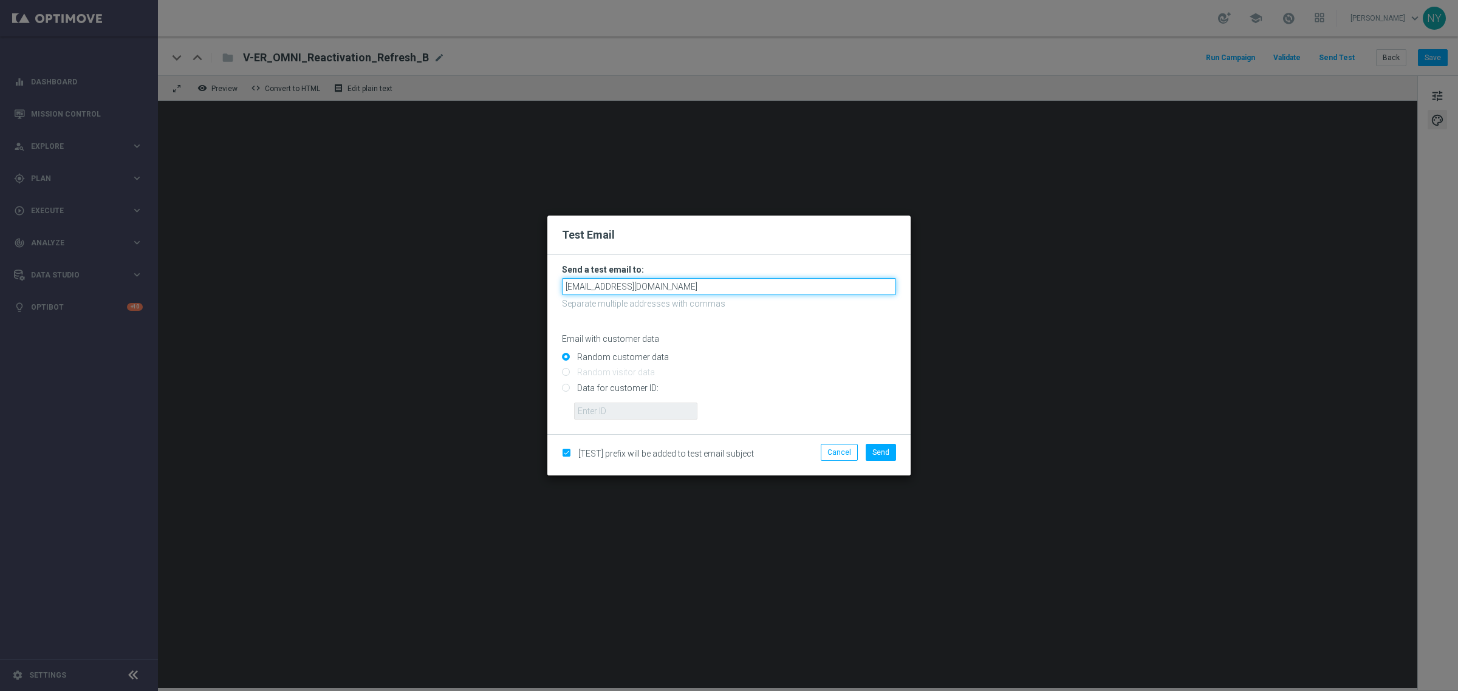
type input "[EMAIL_ADDRESS][DOMAIN_NAME]"
click at [745, 325] on div "Email with customer data" at bounding box center [729, 328] width 334 height 32
click at [880, 454] on span "Send" at bounding box center [880, 452] width 17 height 9
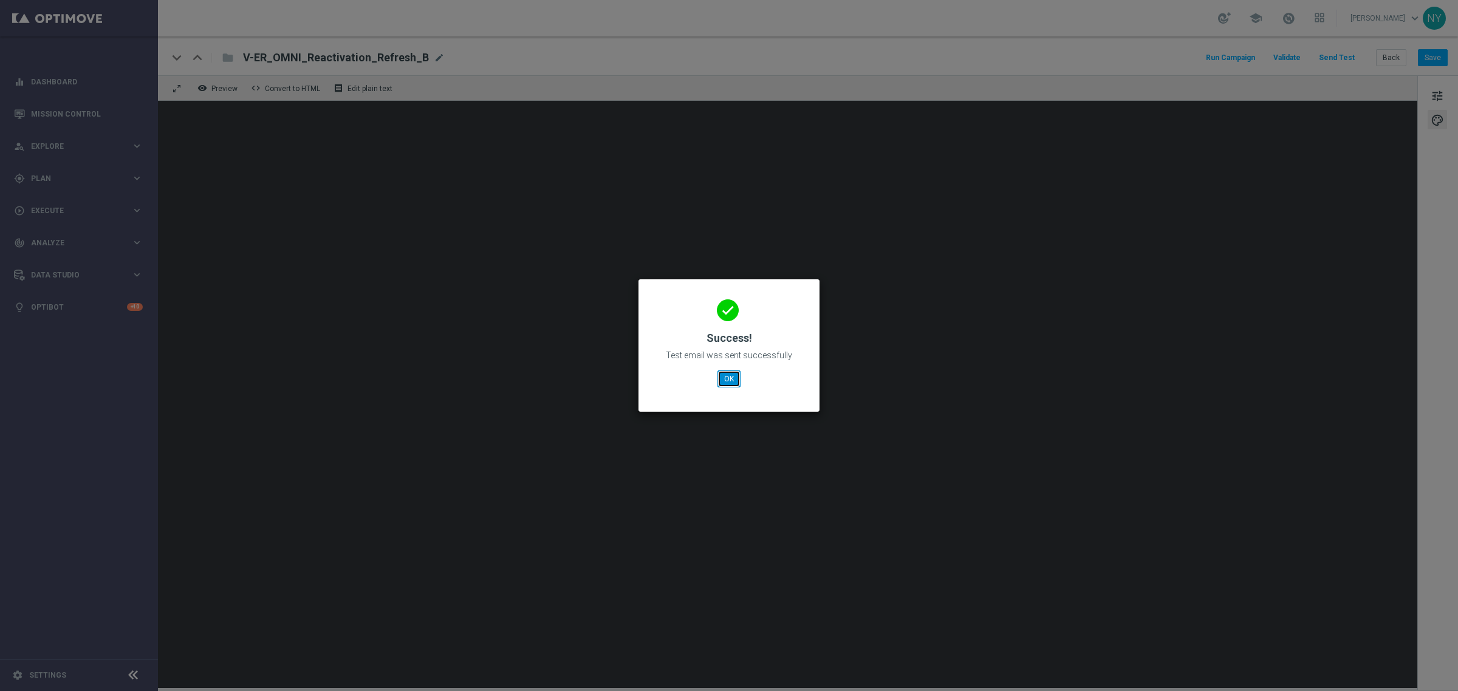
click at [736, 377] on button "OK" at bounding box center [729, 379] width 23 height 17
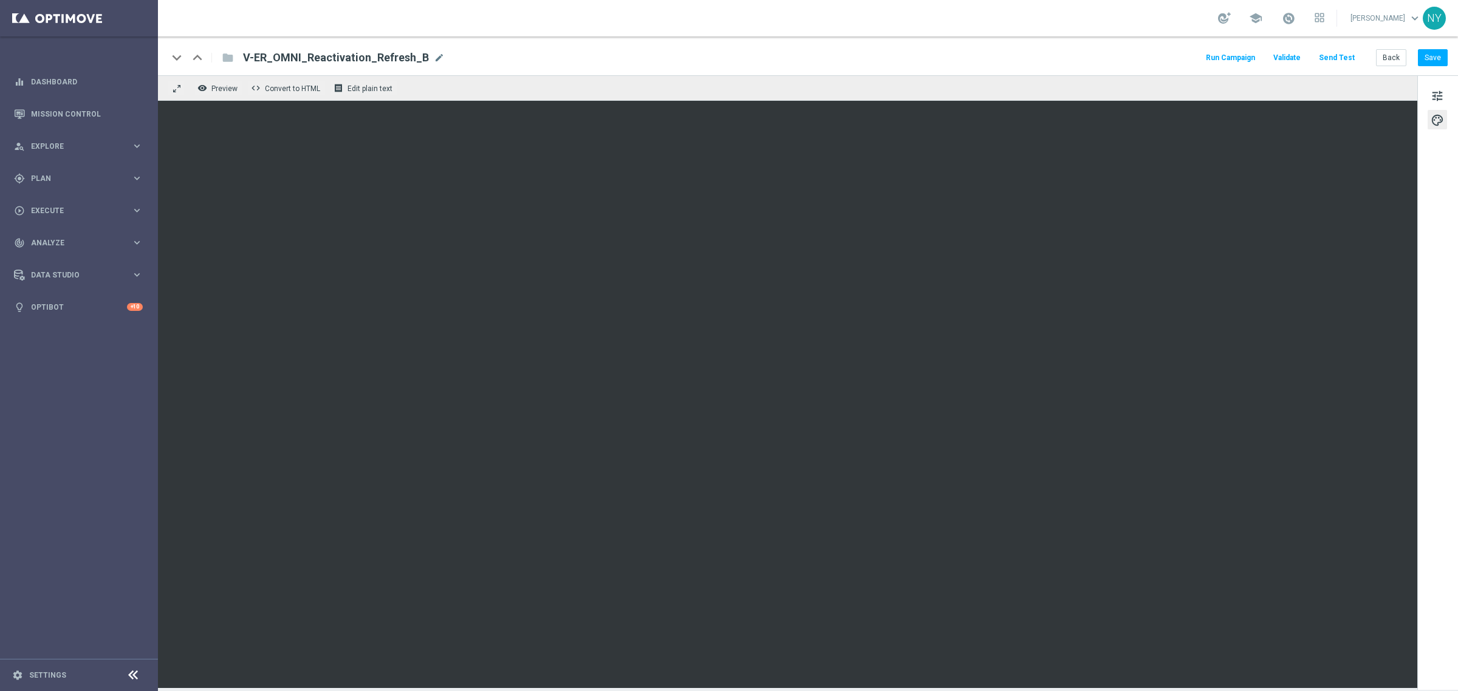
click at [1338, 55] on button "Send Test" at bounding box center [1336, 58] width 39 height 16
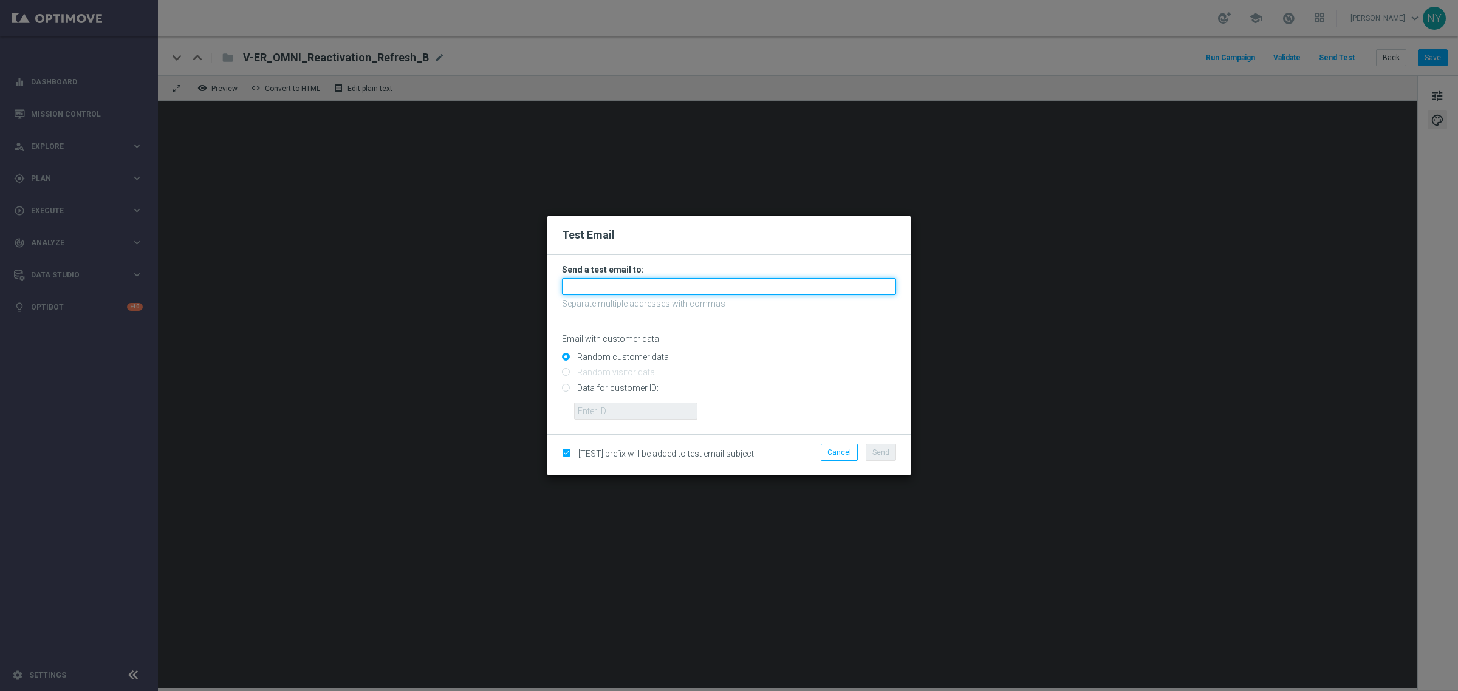
click at [643, 290] on input "text" at bounding box center [729, 286] width 334 height 17
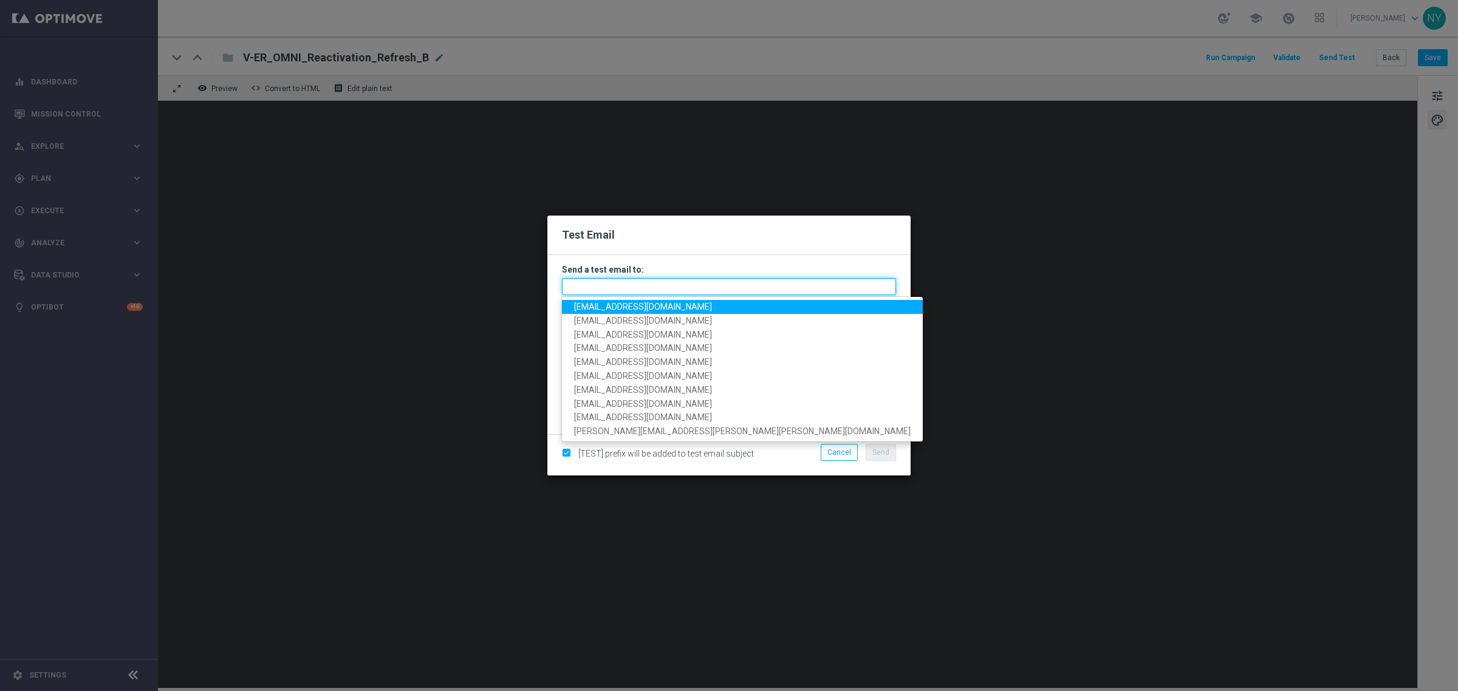
paste input "[EMAIL_ADDRESS][DOMAIN_NAME]"
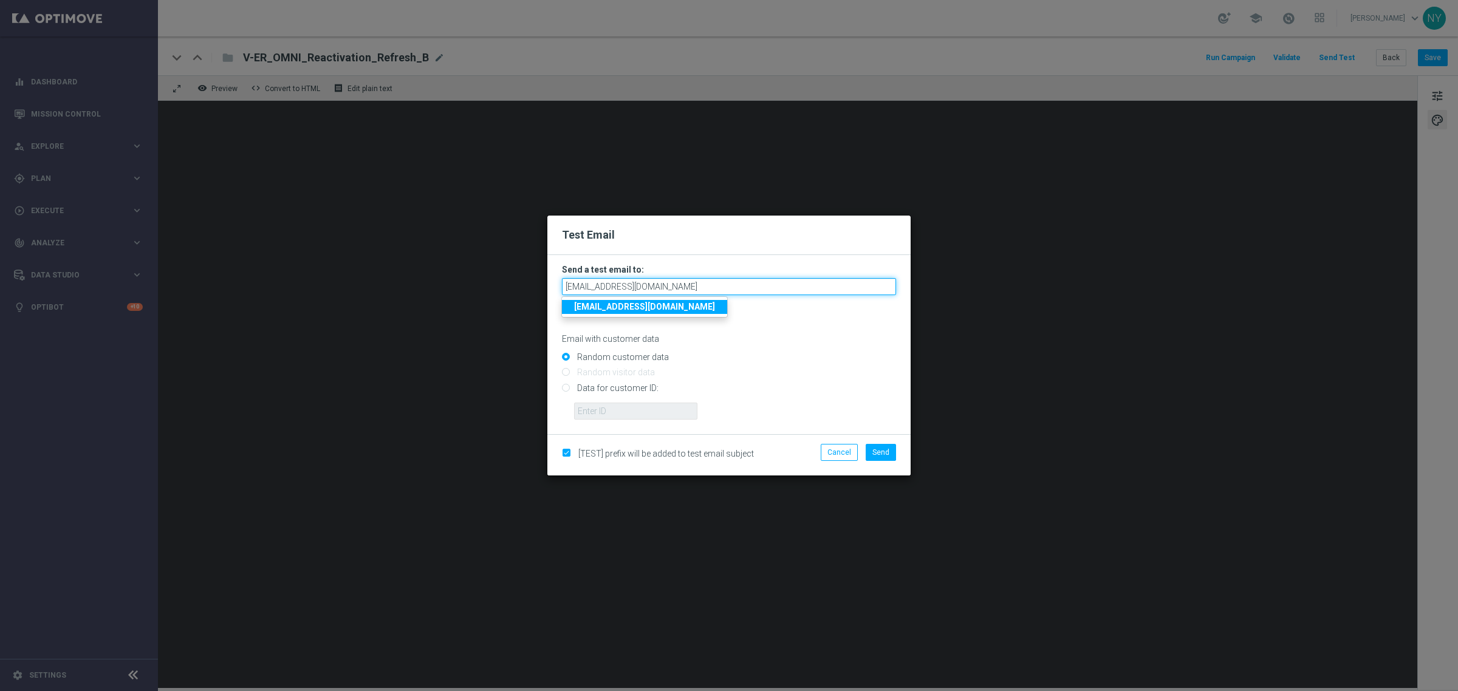
type input "[EMAIL_ADDRESS][DOMAIN_NAME]"
click at [566, 387] on input "Data for customer ID:" at bounding box center [729, 393] width 334 height 17
radio input "true"
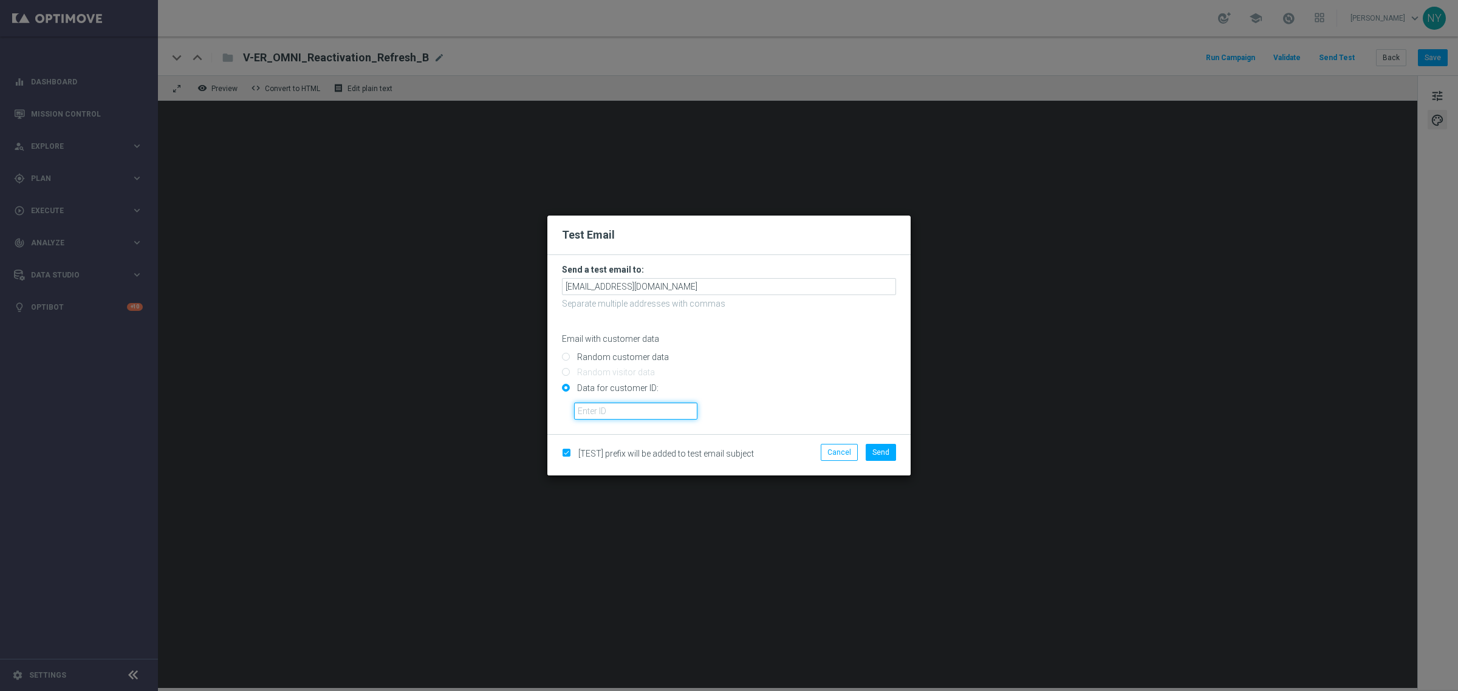
click at [594, 410] on input "text" at bounding box center [635, 411] width 123 height 17
click at [605, 406] on input "text" at bounding box center [635, 411] width 123 height 17
paste input "10000006208"
type input "10000006208"
click at [877, 448] on span "Send" at bounding box center [880, 452] width 17 height 9
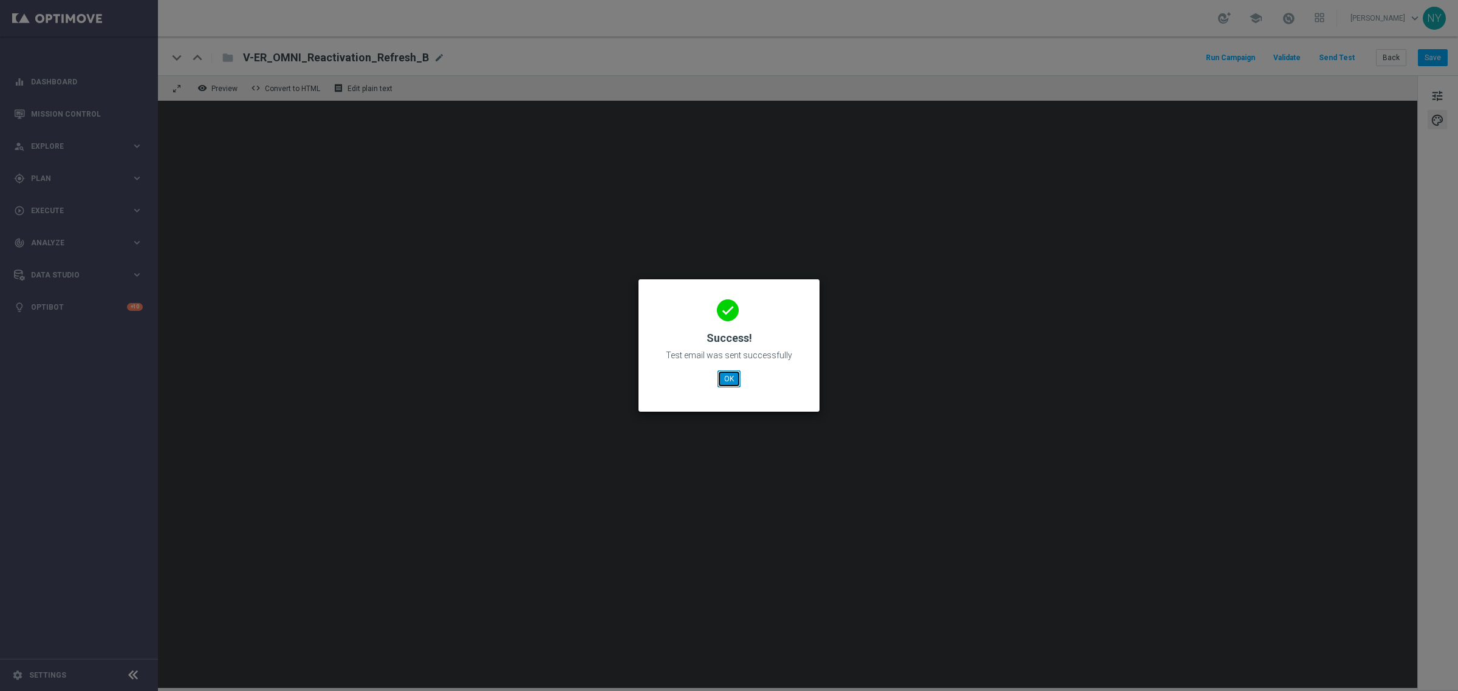
click at [730, 380] on button "OK" at bounding box center [729, 379] width 23 height 17
